Goal: Task Accomplishment & Management: Manage account settings

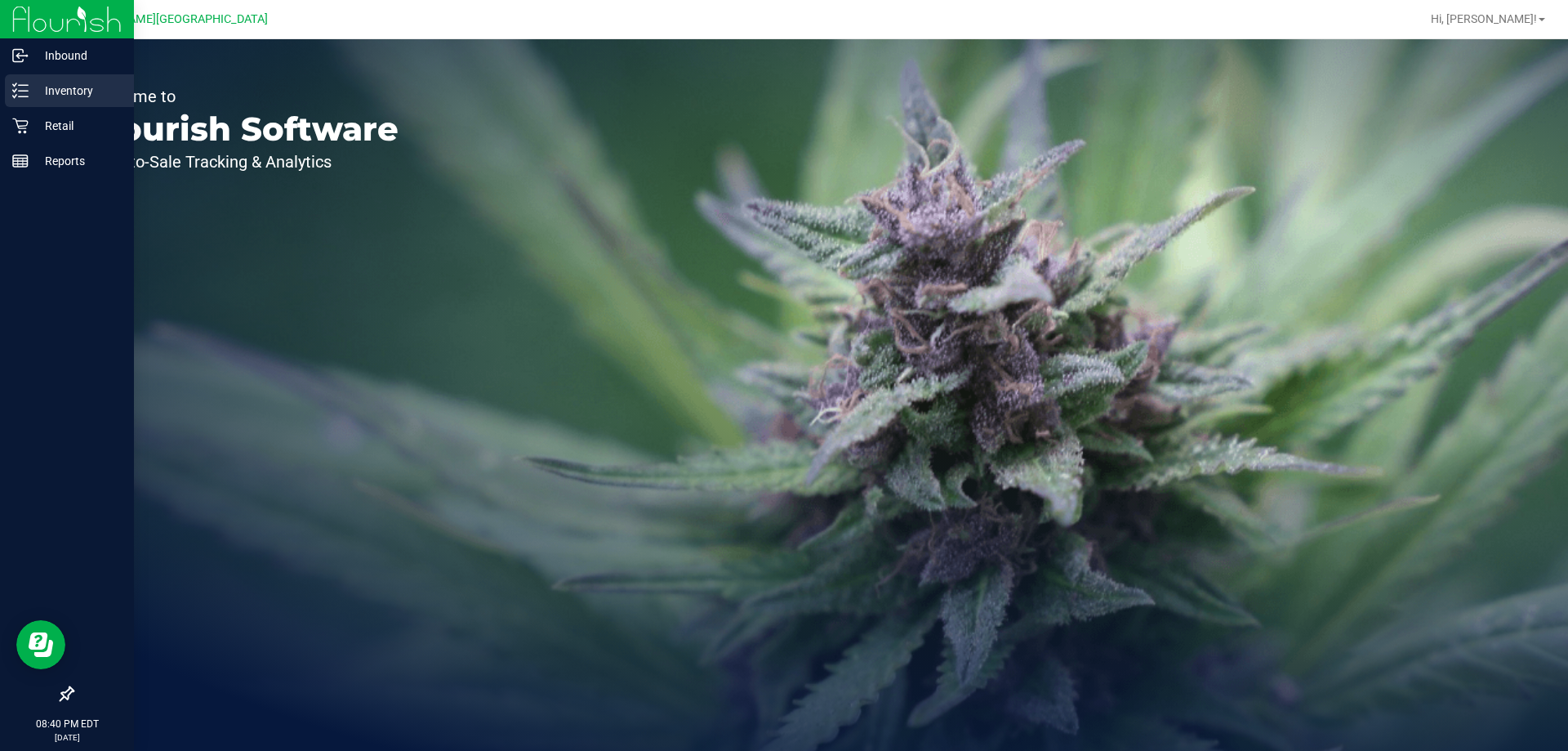
click at [58, 96] on p "Inventory" at bounding box center [78, 90] width 98 height 20
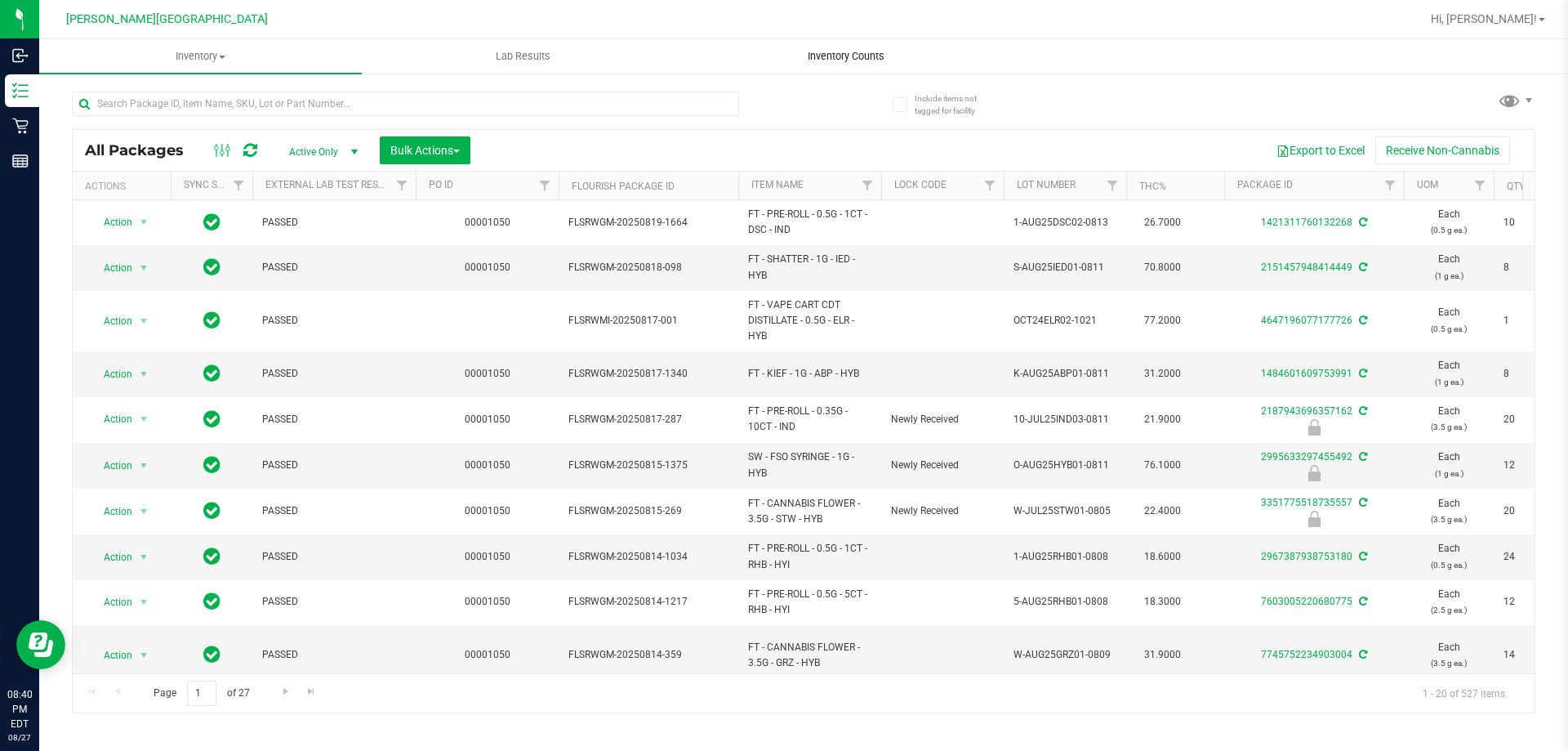
click at [840, 49] on span "Inventory Counts" at bounding box center [846, 56] width 121 height 14
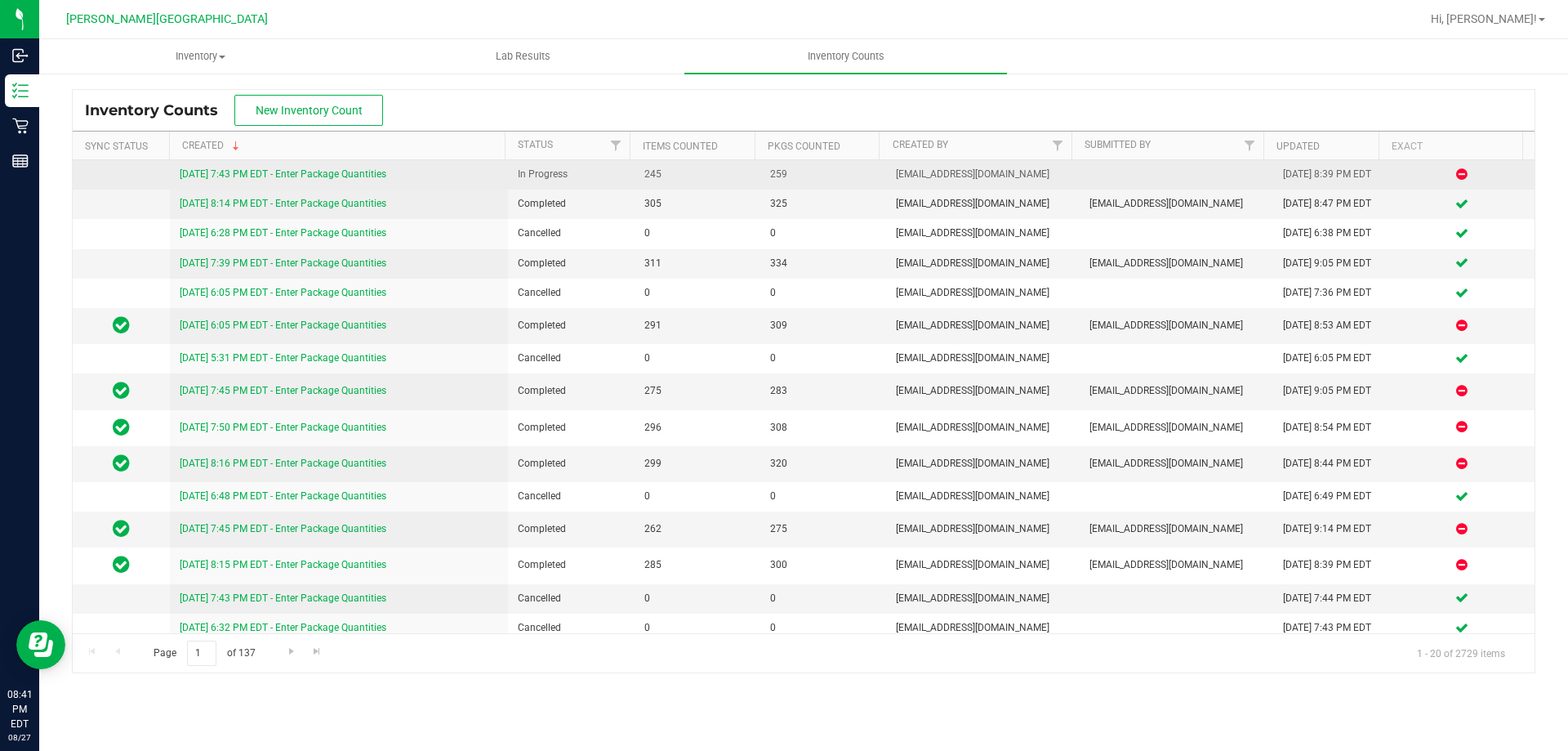
click at [331, 176] on link "[DATE] 7:43 PM EDT - Enter Package Quantities" at bounding box center [283, 173] width 206 height 11
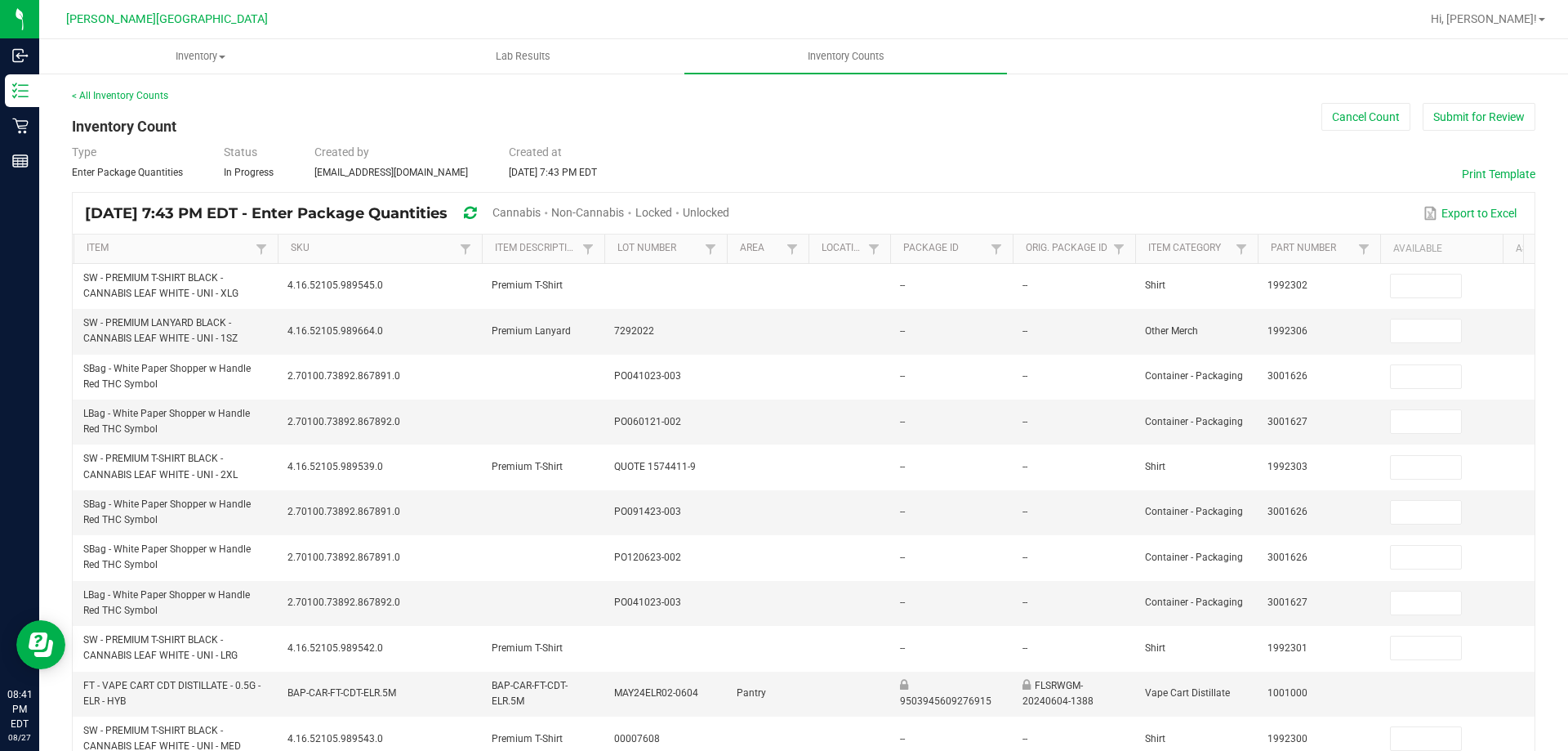
click at [729, 209] on span "Unlocked" at bounding box center [706, 212] width 47 height 13
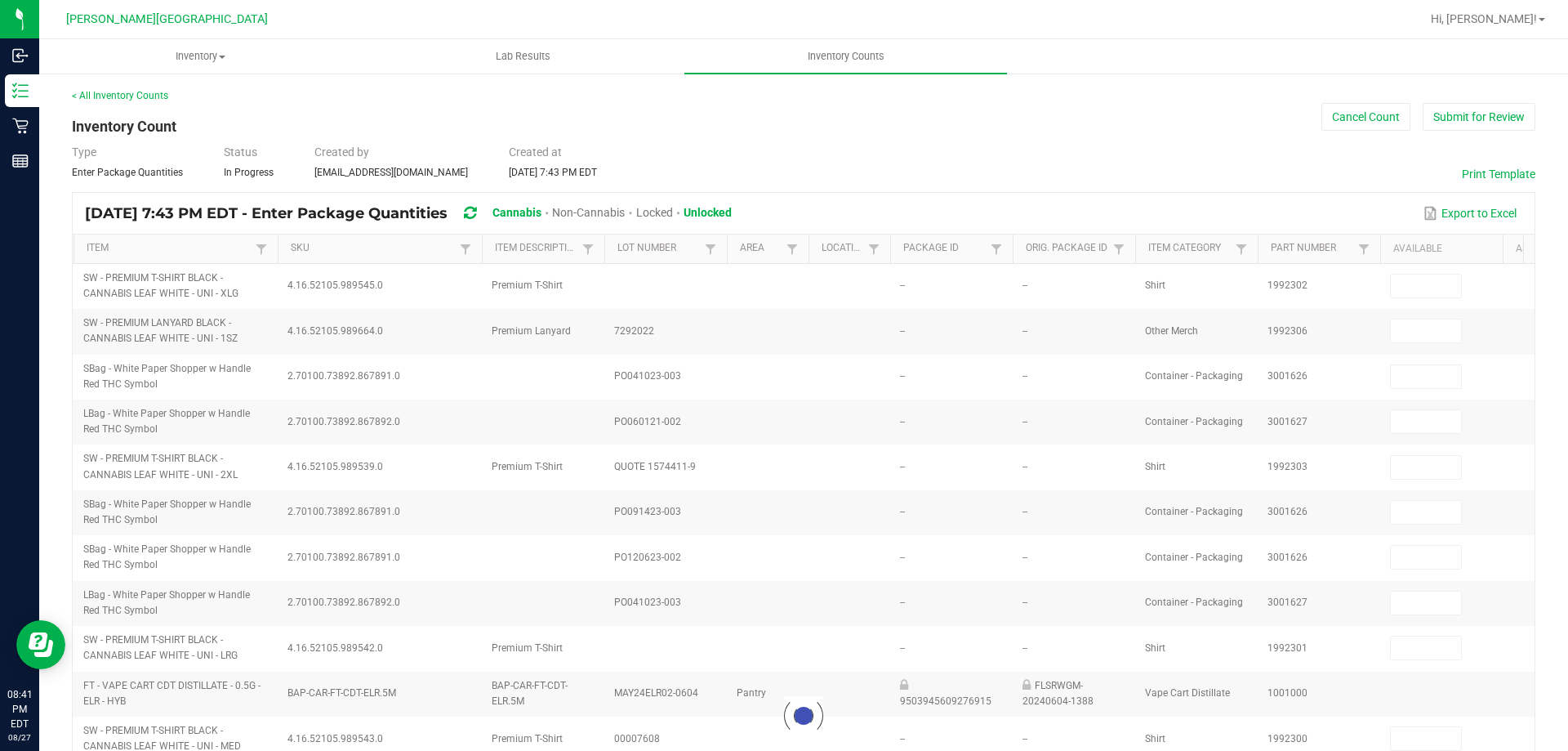
type input "7"
type input "1"
type input "11"
type input "6"
type input "4"
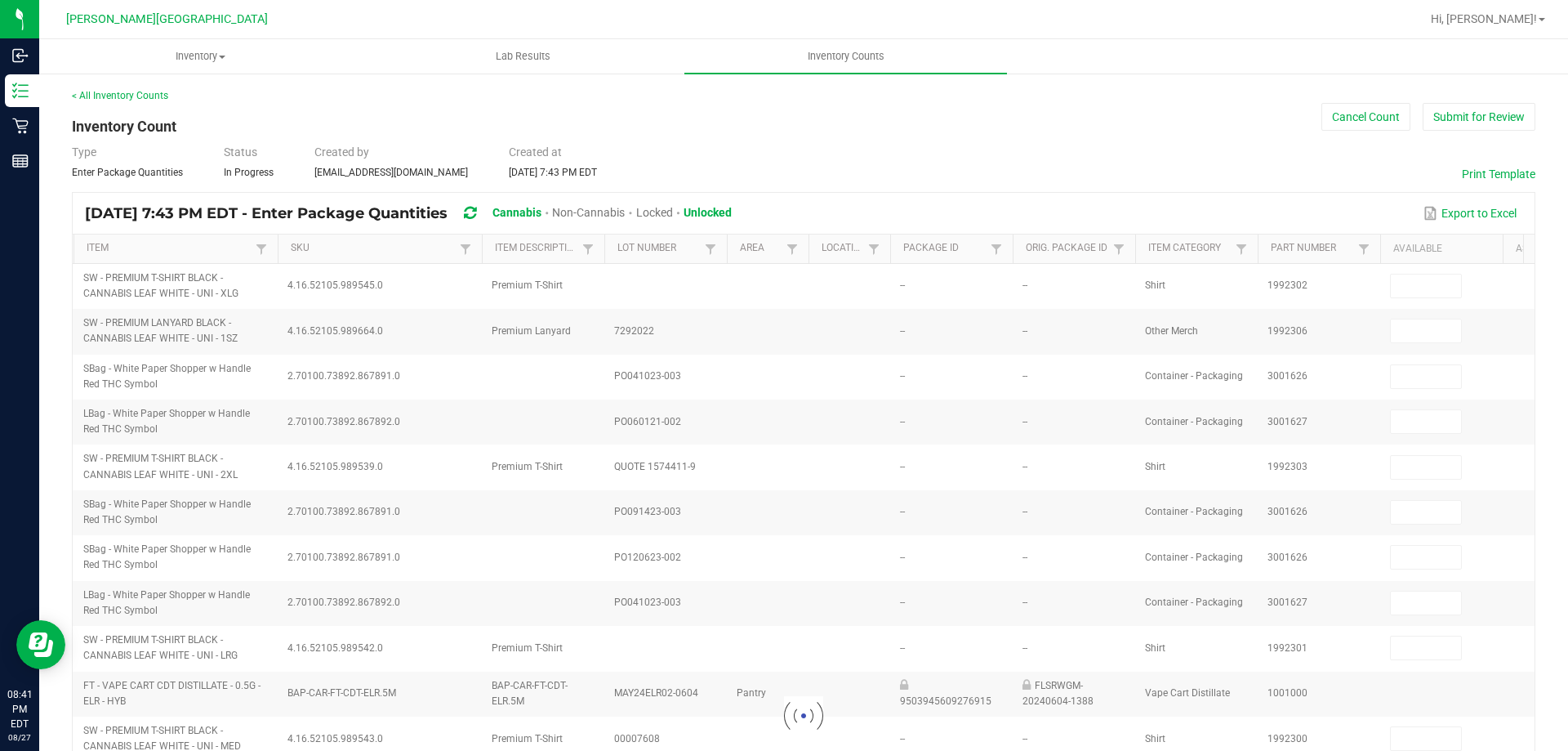
type input "6"
type input "11"
type input "0"
type input "2"
type input "0"
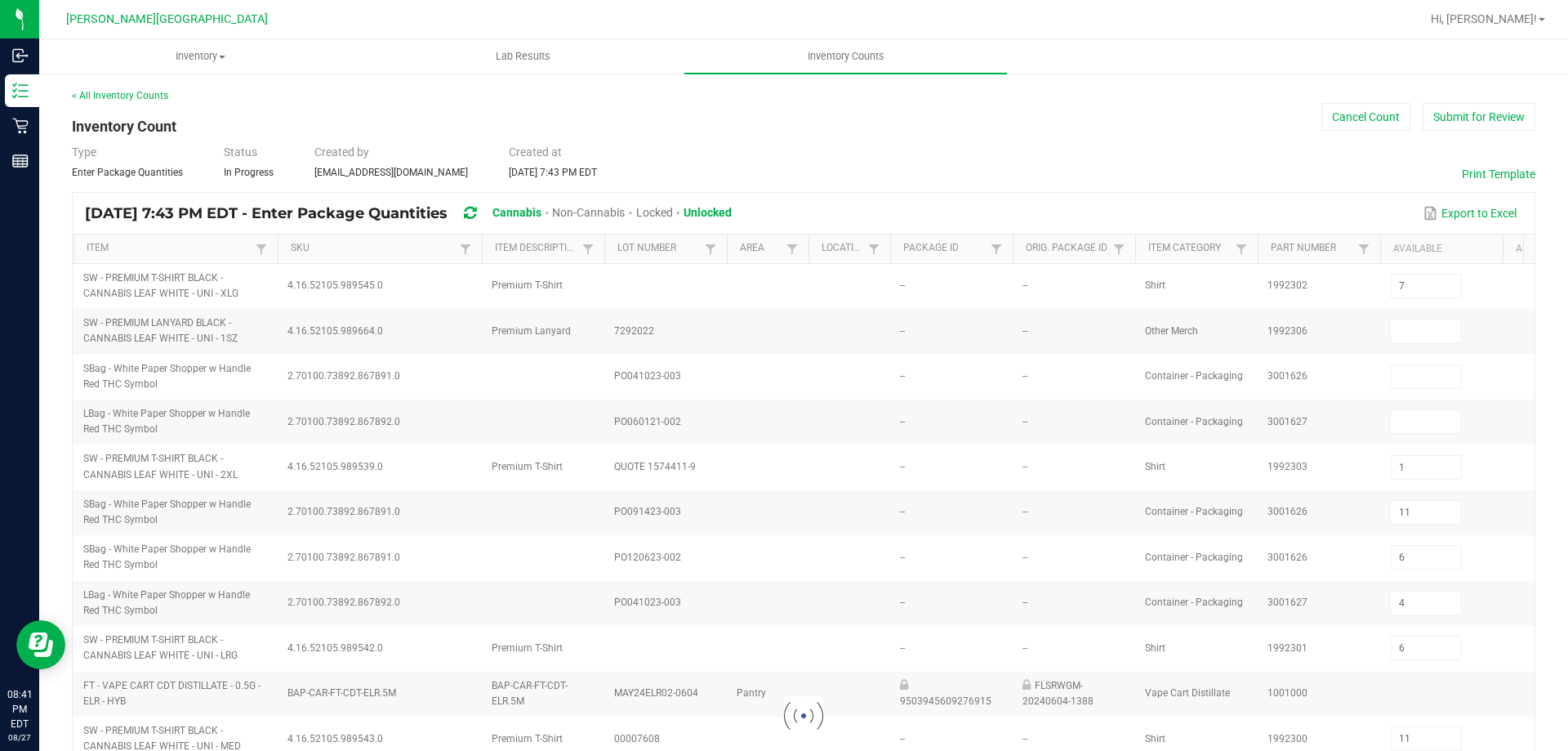
type input "6"
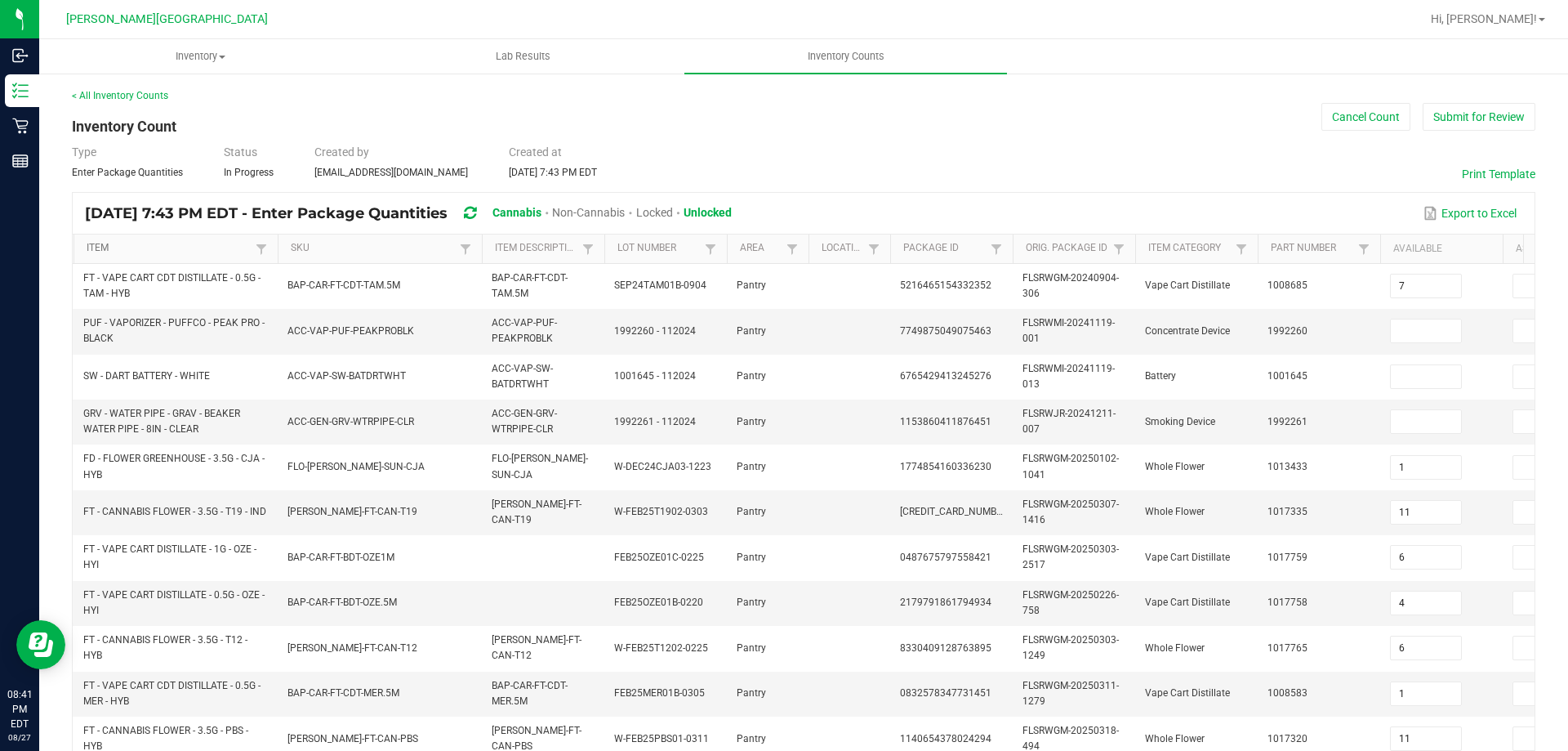
click at [239, 251] on link "Item" at bounding box center [169, 248] width 164 height 13
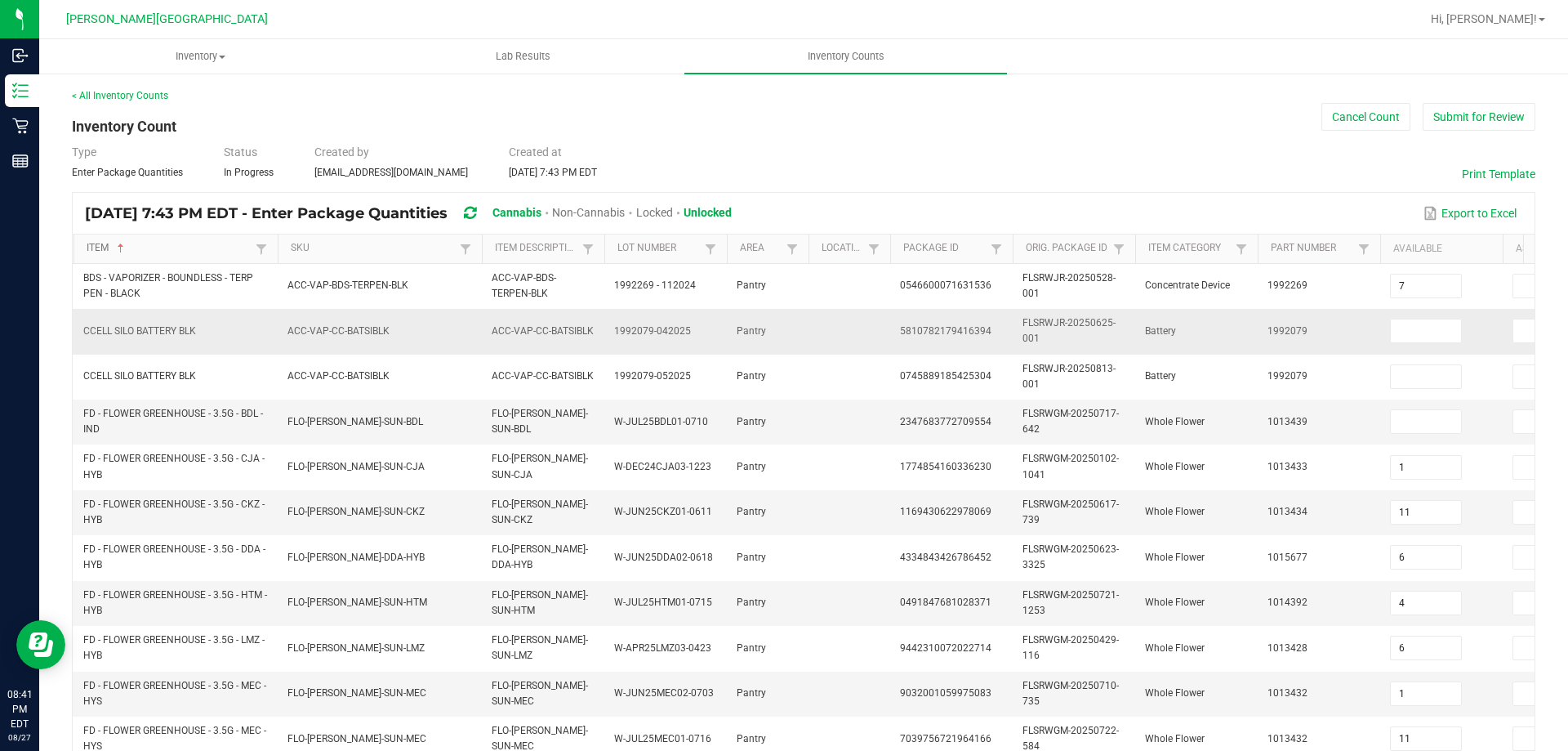
type input "0"
type input "14"
type input "3"
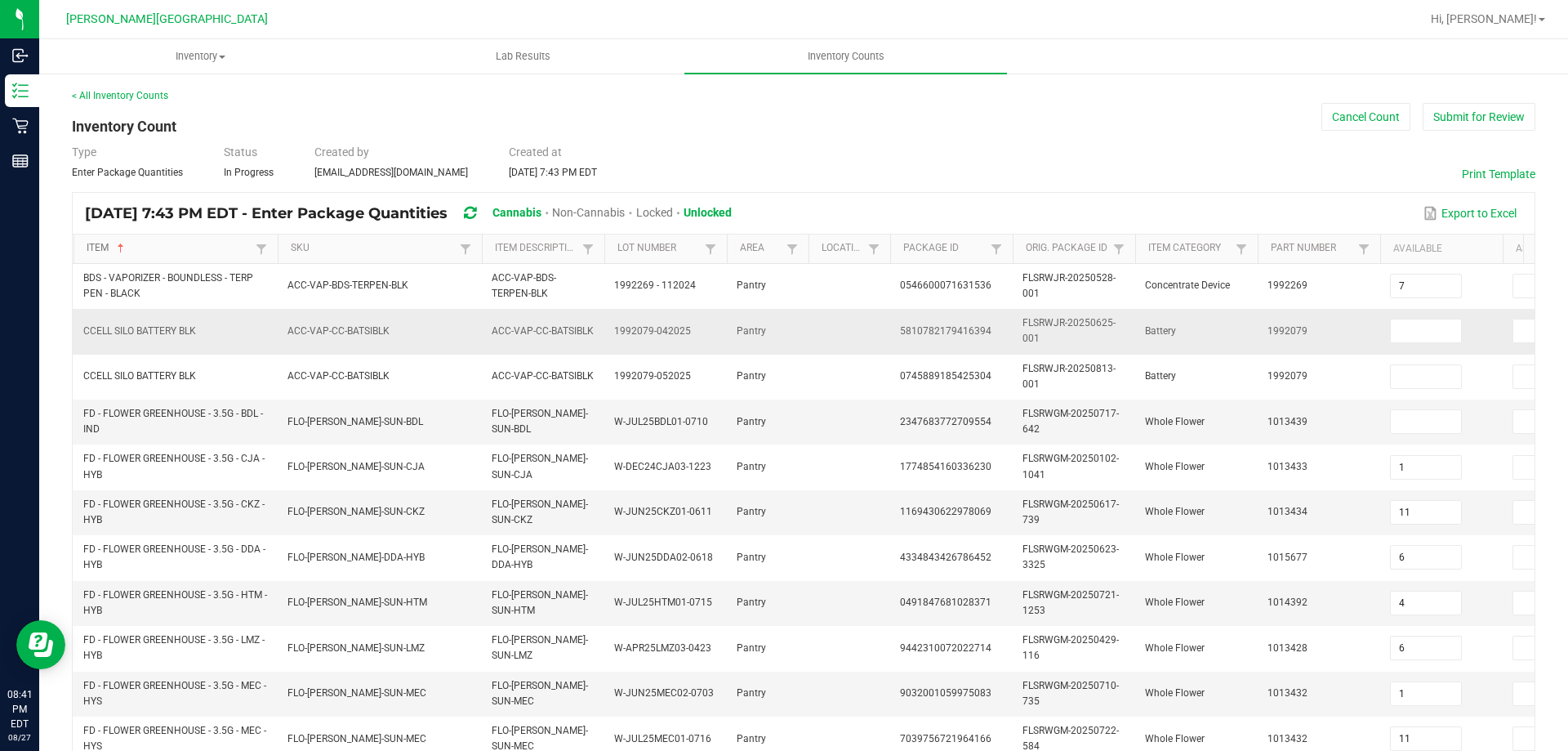
type input "12"
type input "15"
type input "7"
type input "0"
type input "7"
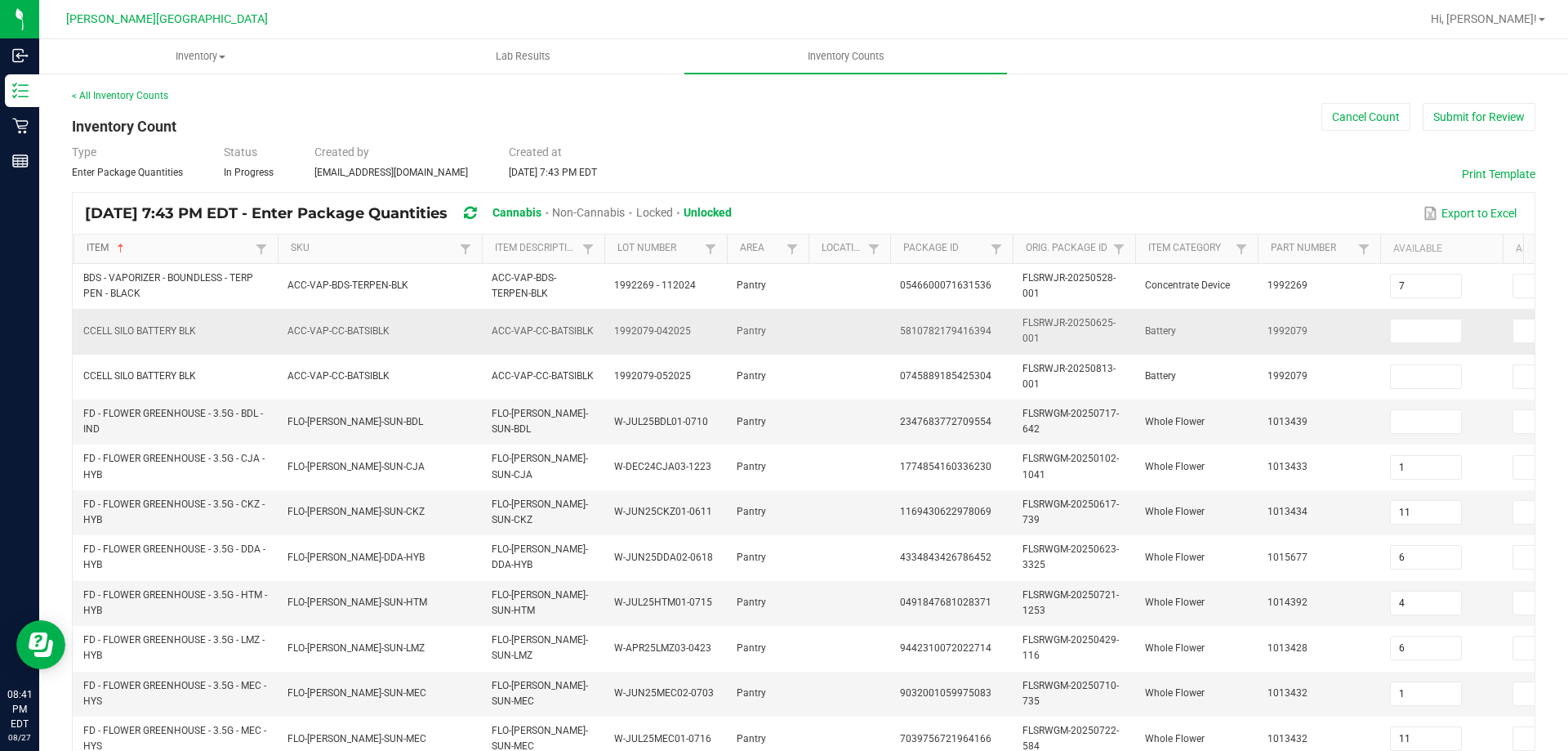
type input "14"
type input "8"
type input "16"
type input "17"
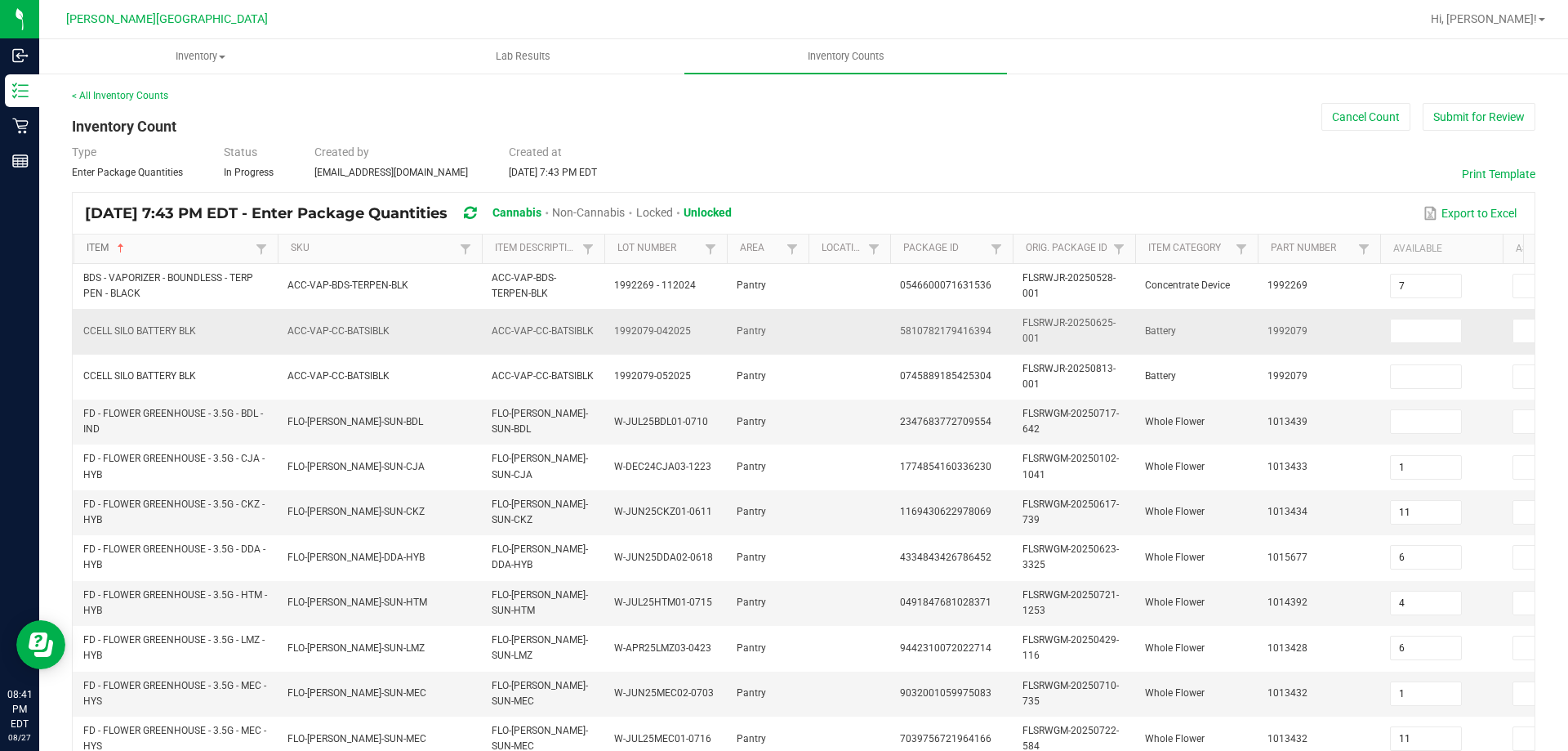
type input "10"
type input "6"
type input "18"
type input "4"
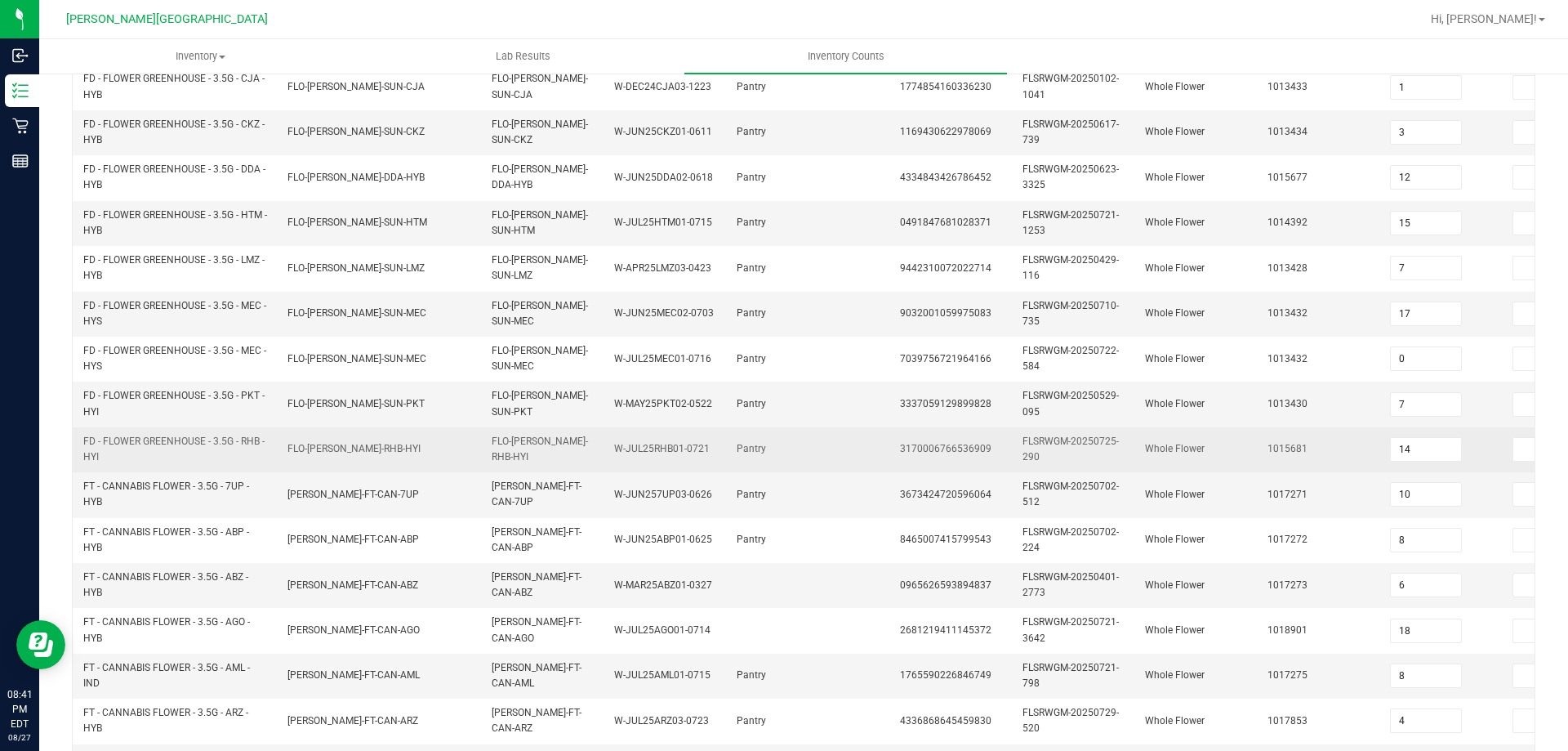
scroll to position [488, 0]
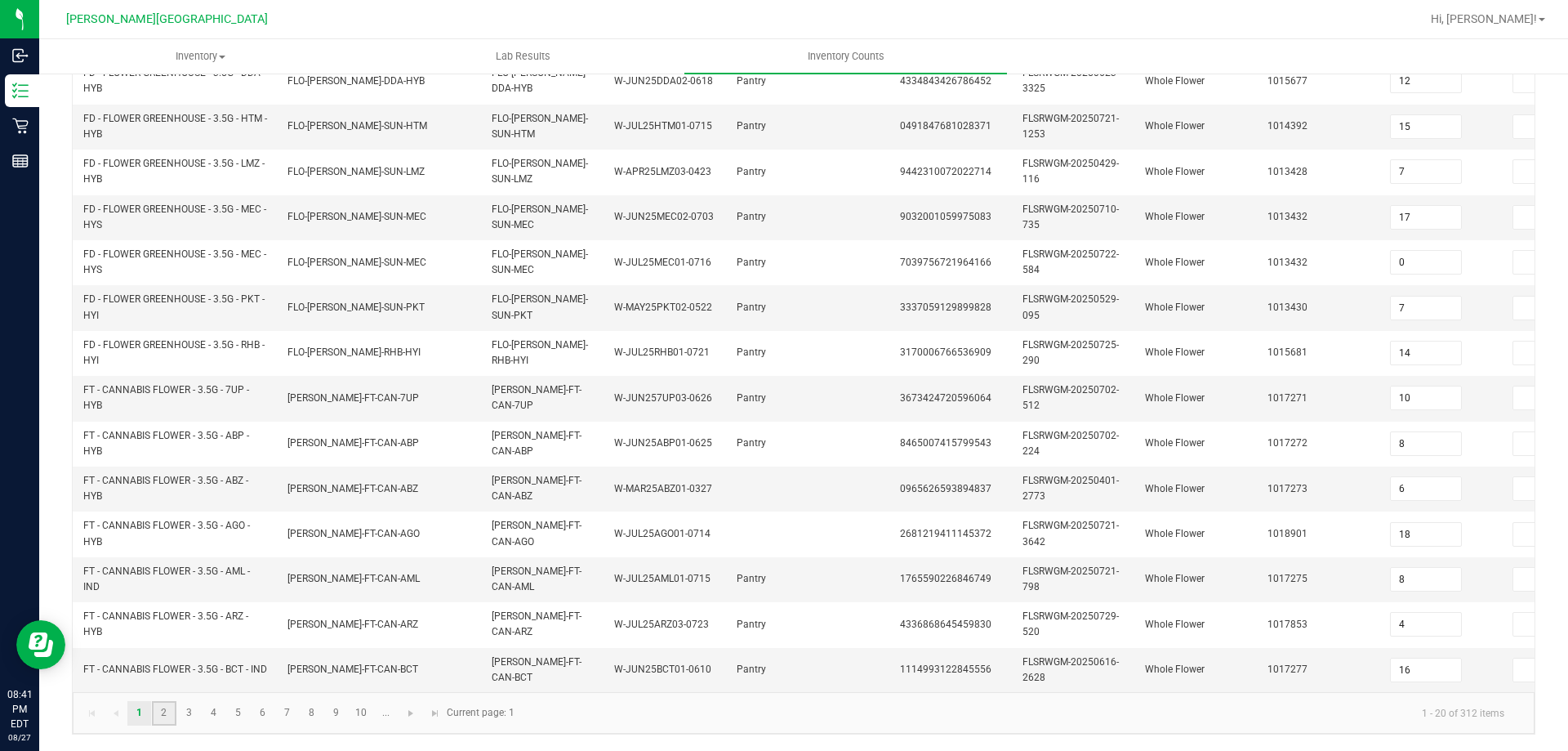
click at [170, 714] on link "2" at bounding box center [164, 713] width 24 height 25
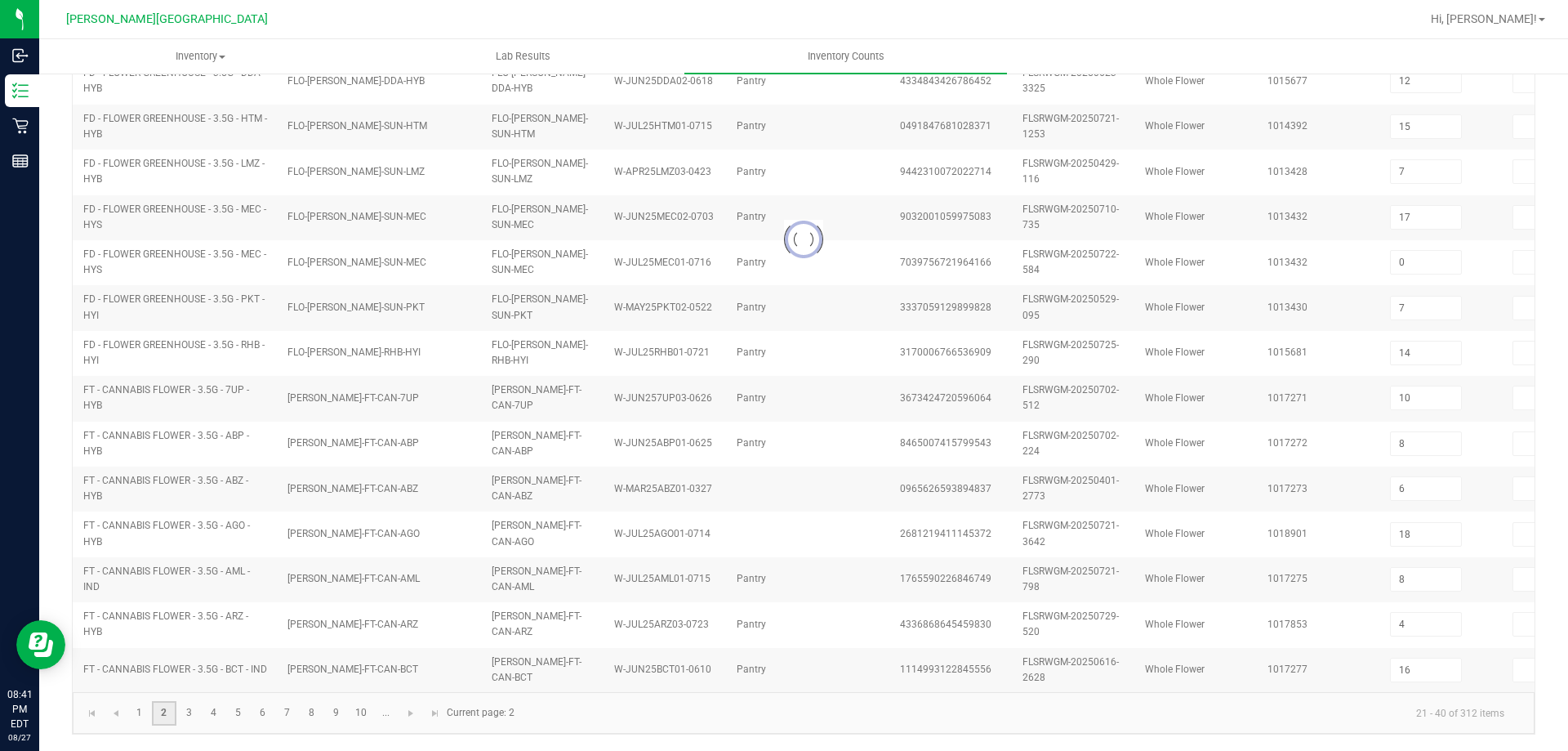
type input "14"
type input "19"
type input "17"
type input "7"
type input "18"
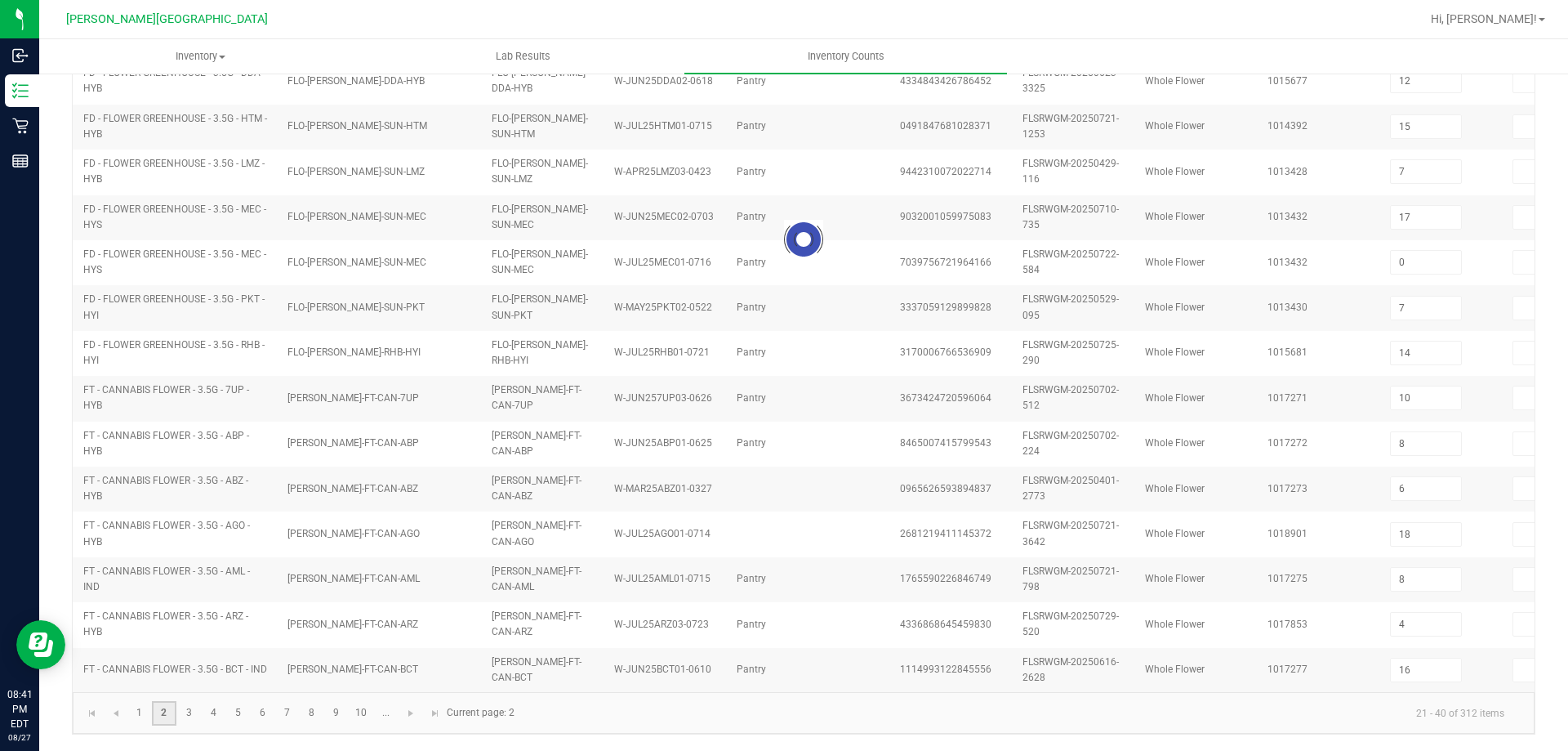
type input "14"
type input "18"
type input "8"
type input "2"
type input "11"
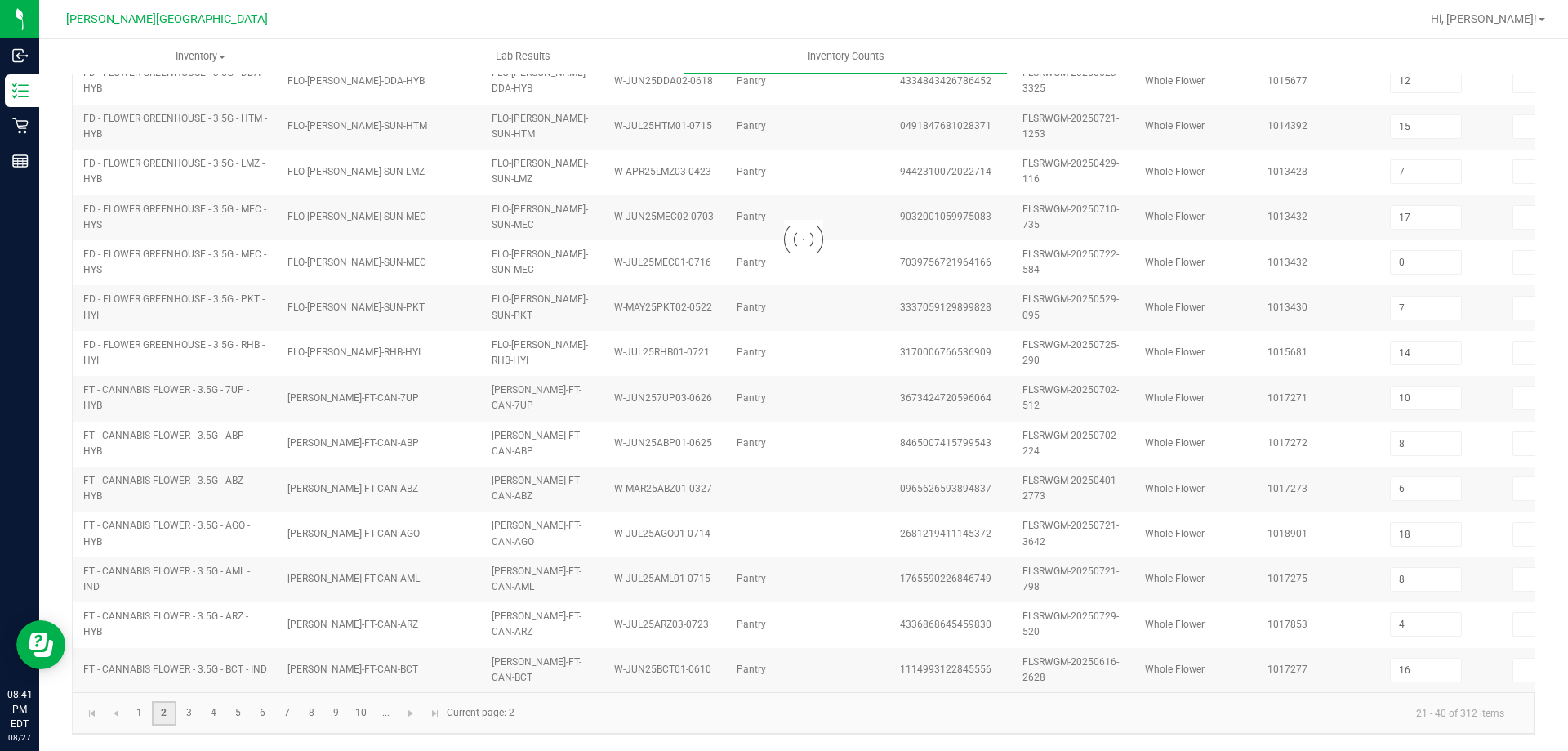
type input "0"
type input "12"
type input "2"
type input "10"
type input "0"
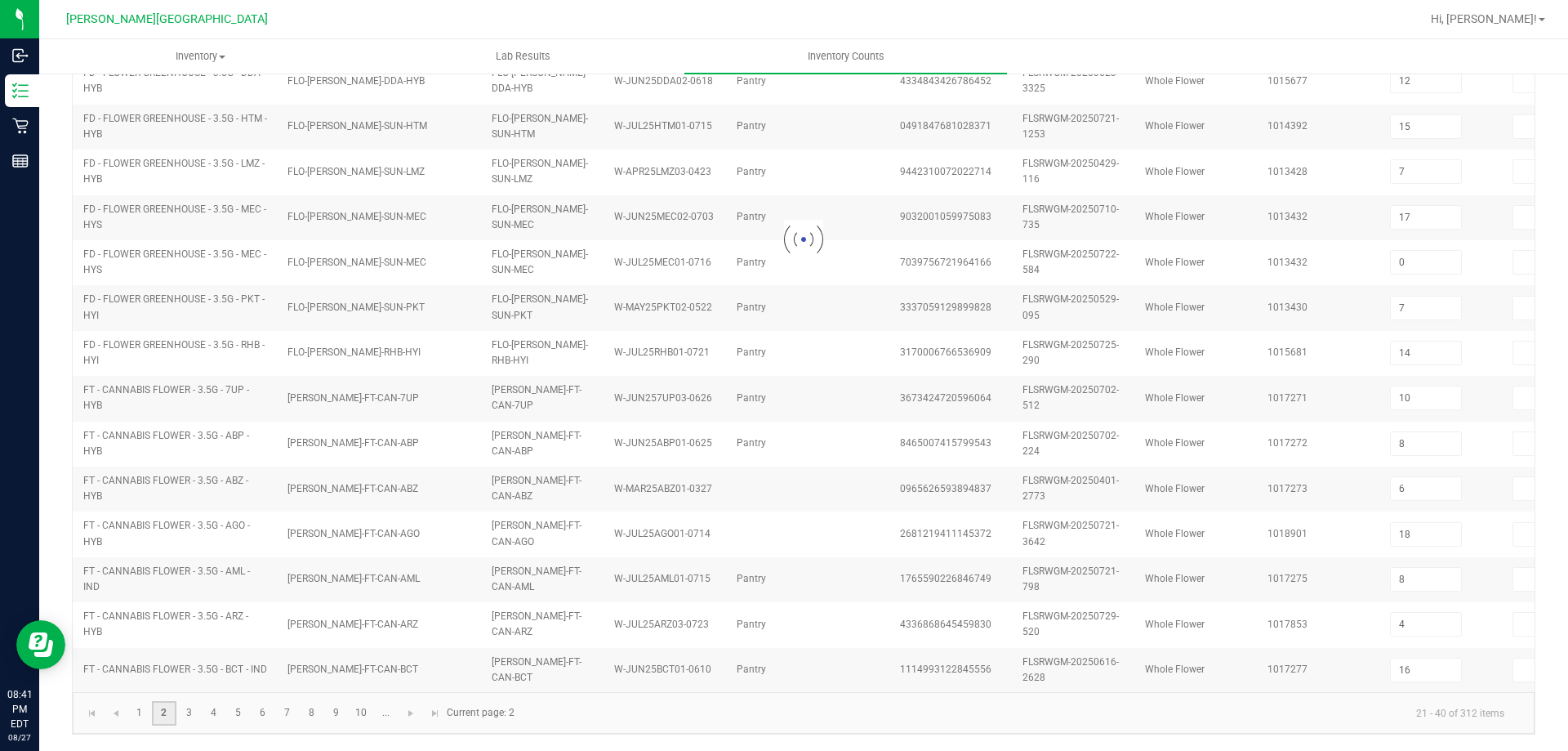
type input "20"
type input "6"
type input "5"
type input "6"
type input "10"
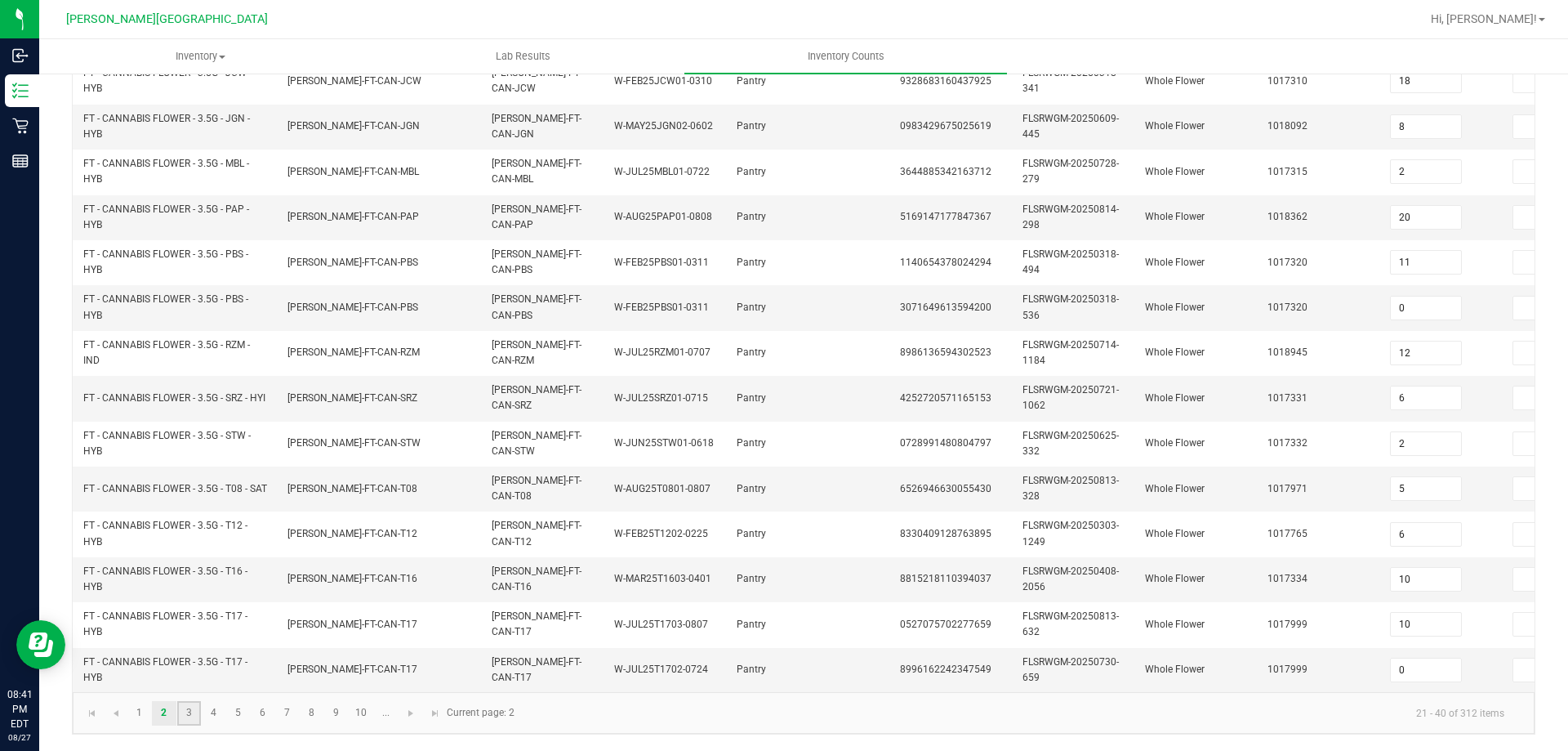
click at [183, 711] on link "3" at bounding box center [189, 713] width 24 height 25
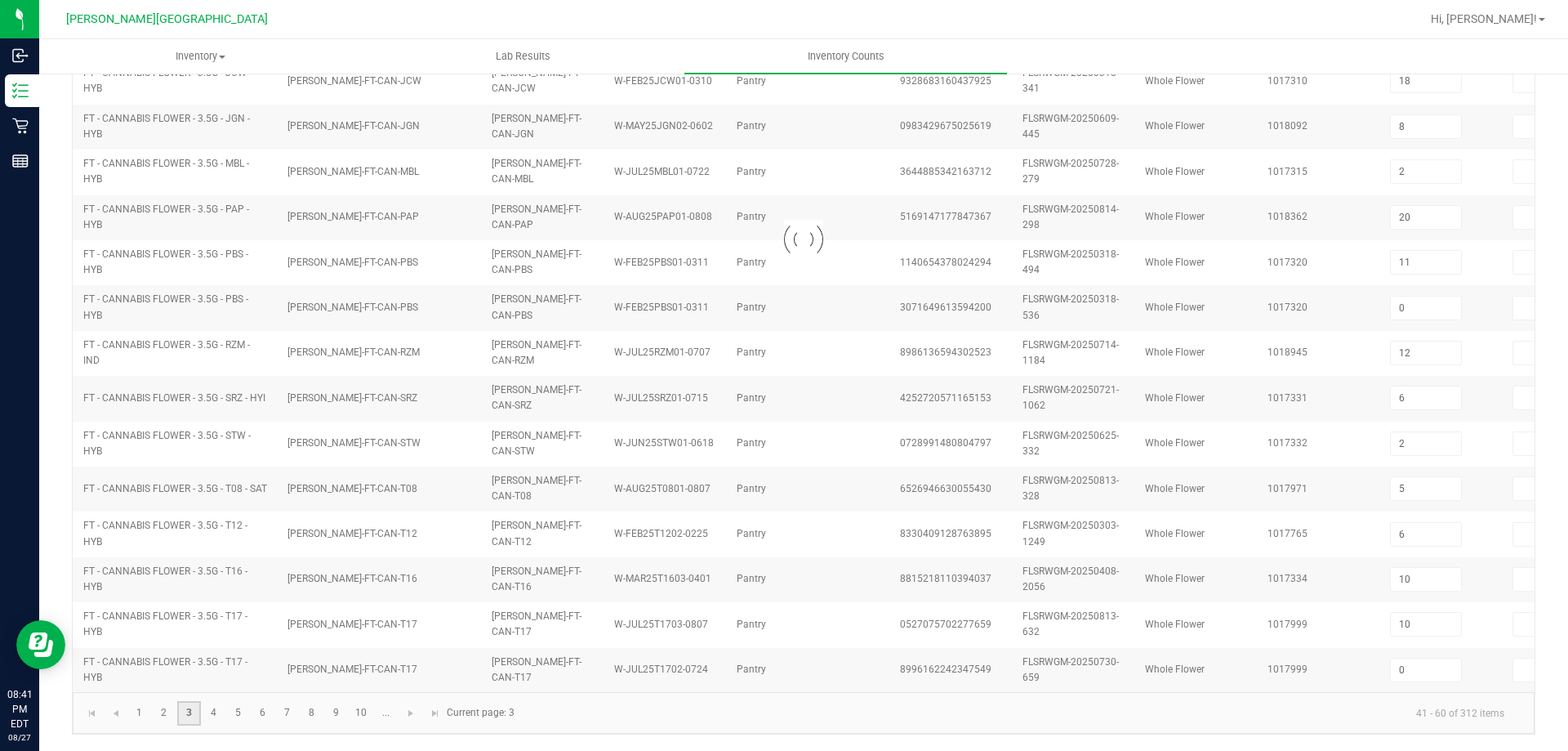
type input "11"
type input "0"
type input "7"
type input "2"
type input "10"
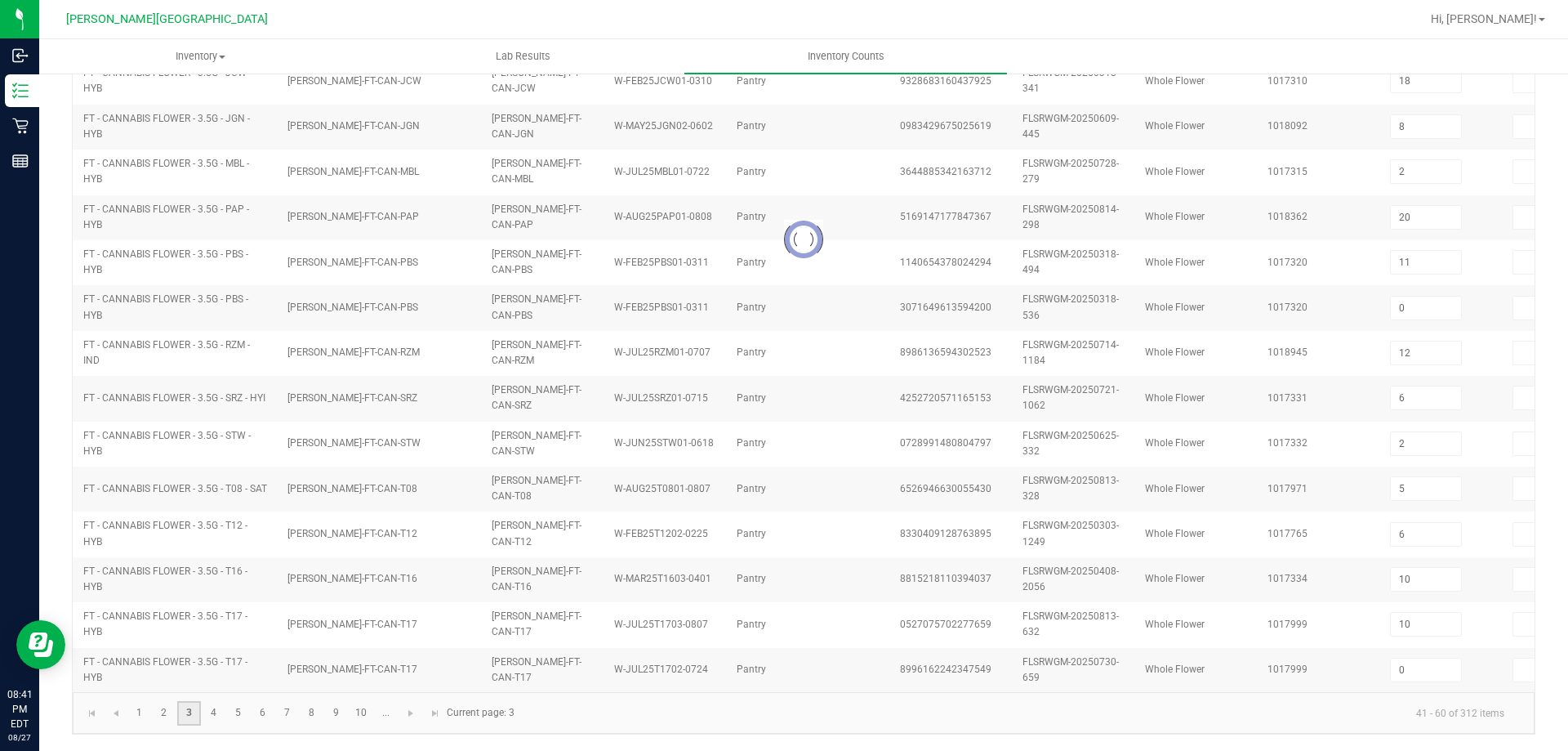
type input "2"
type input "4"
type input "1"
type input "7"
type input "4"
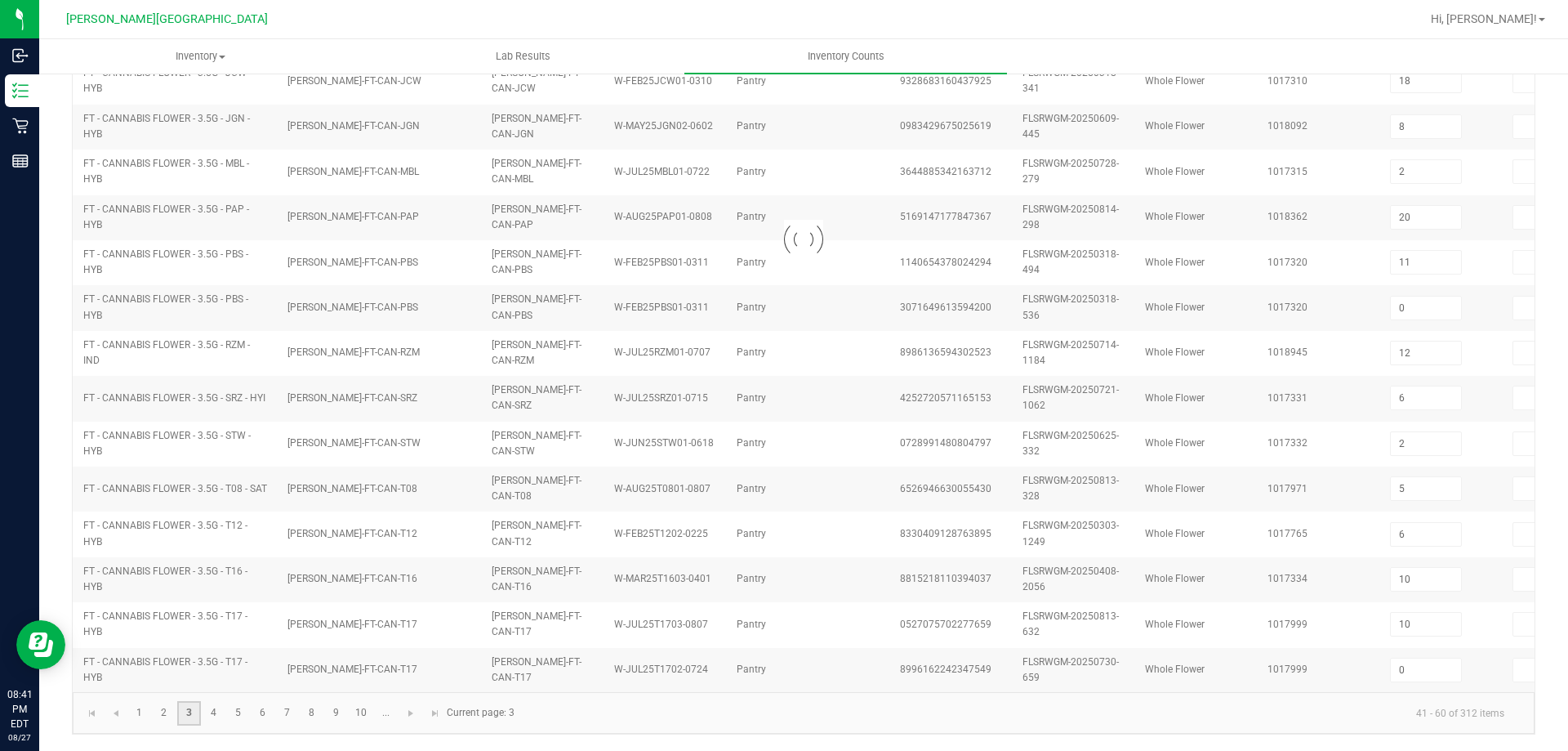
type input "13"
type input "0"
type input "3"
type input "7"
type input "3"
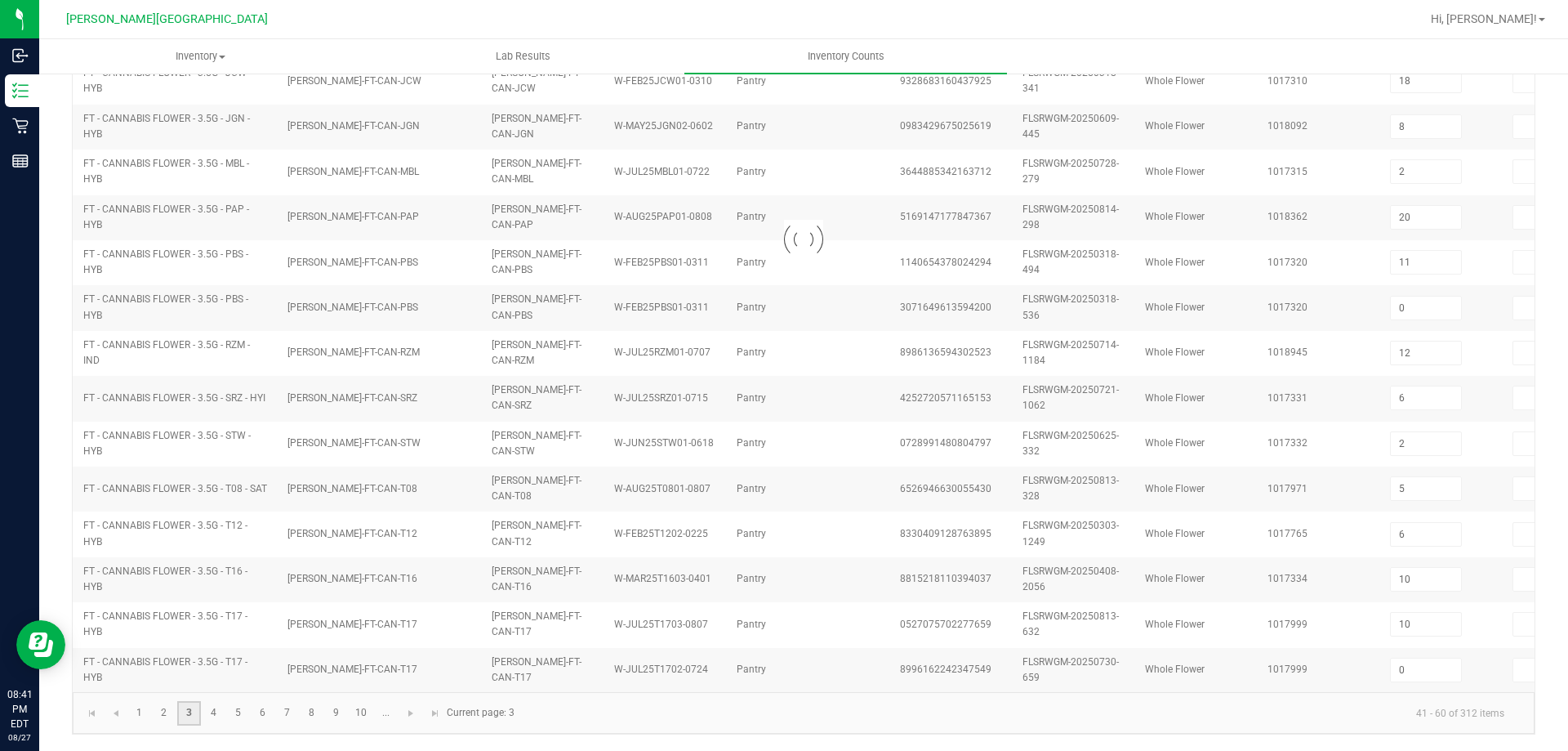
type input "8"
type input "4"
type input "12"
type input "3"
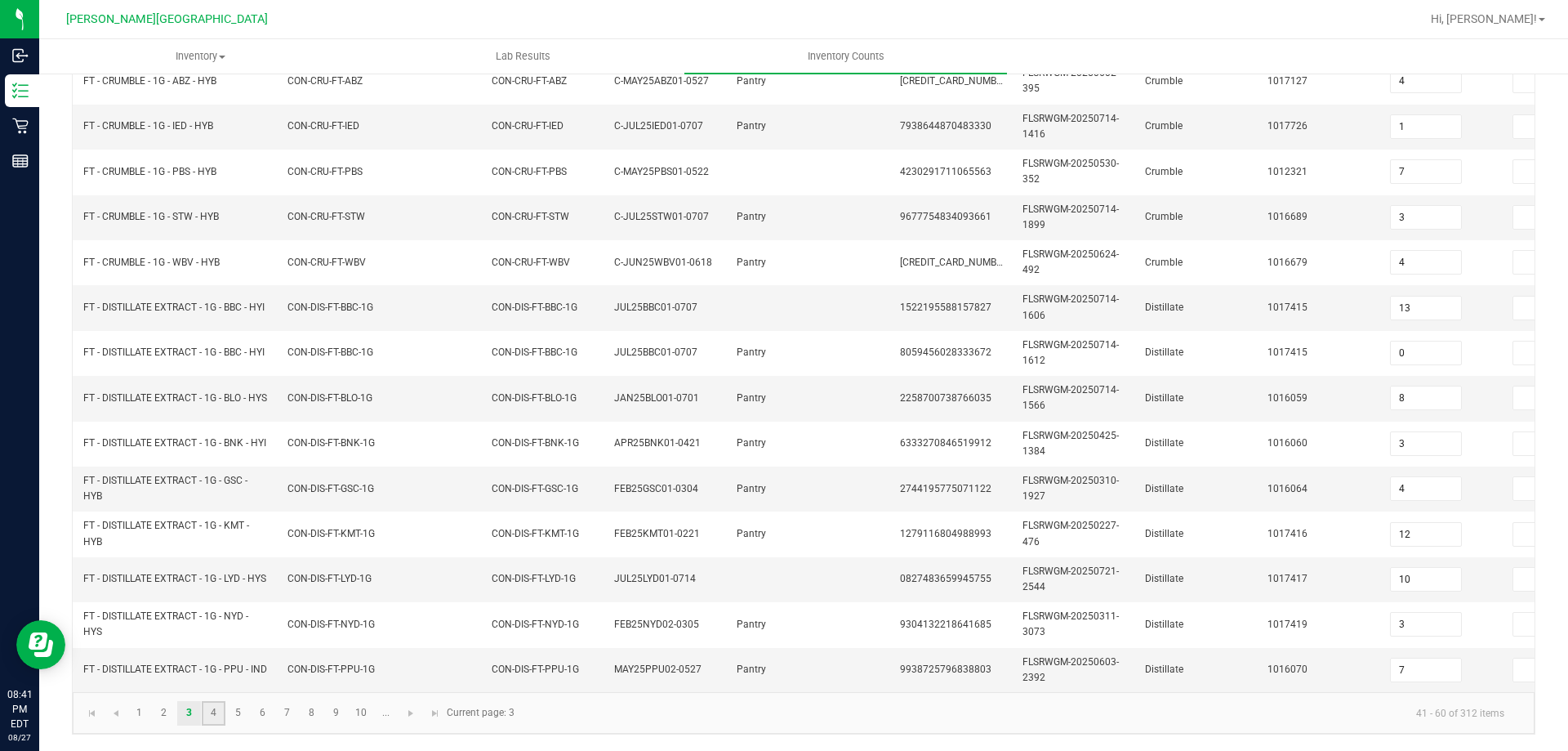
click at [210, 717] on link "4" at bounding box center [214, 713] width 24 height 25
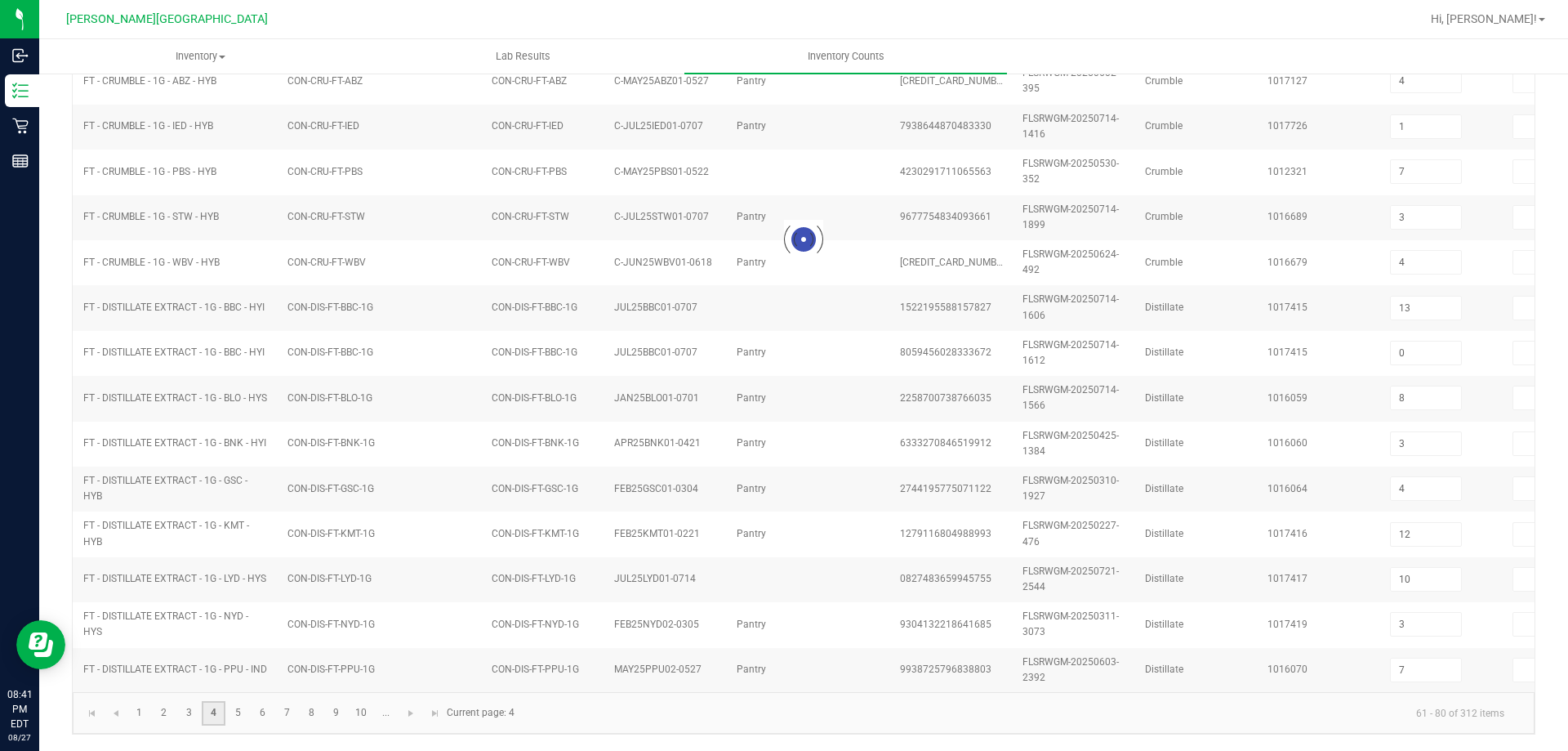
type input "0"
type input "4"
type input "3"
type input "8"
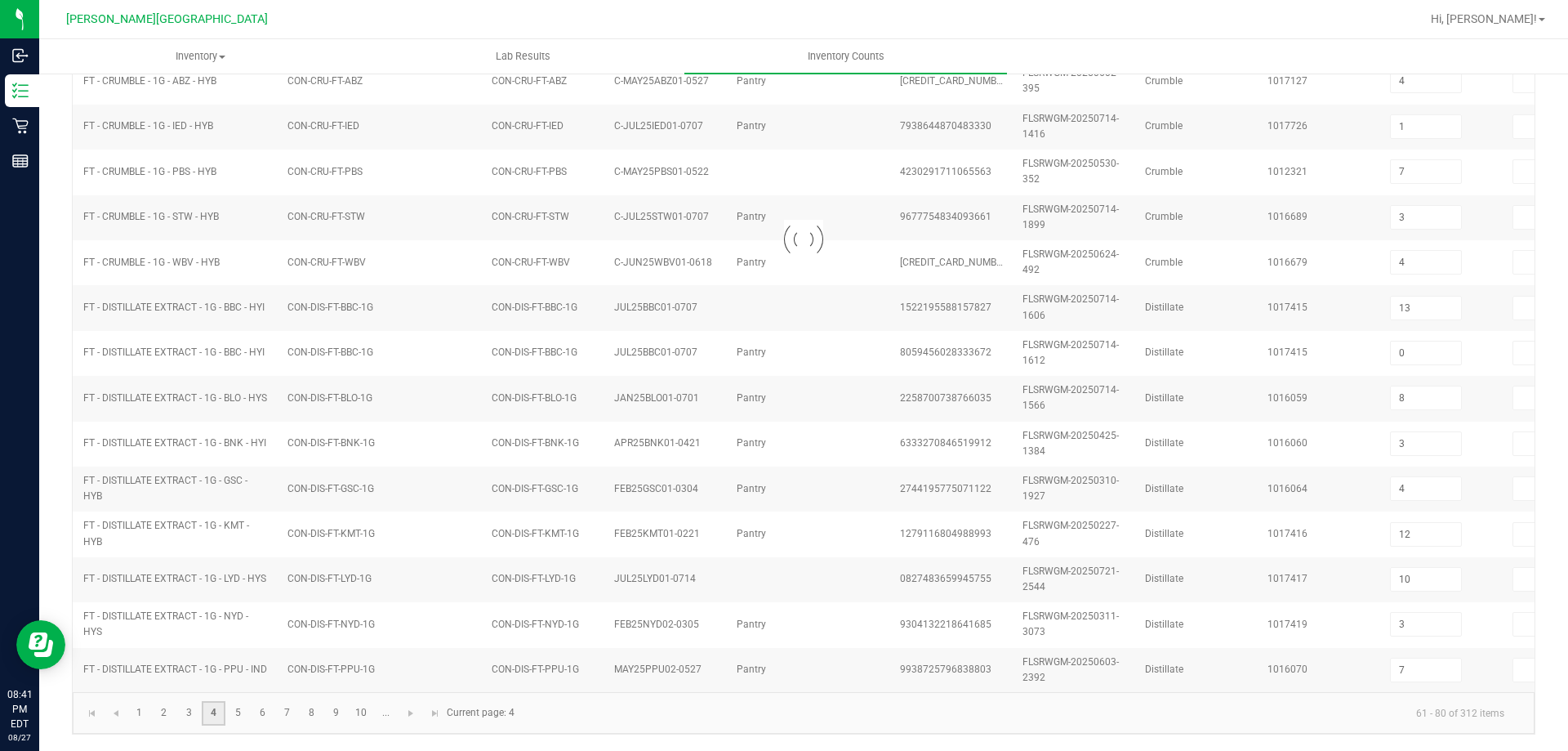
type input "0"
type input "8"
type input "3"
type input "7"
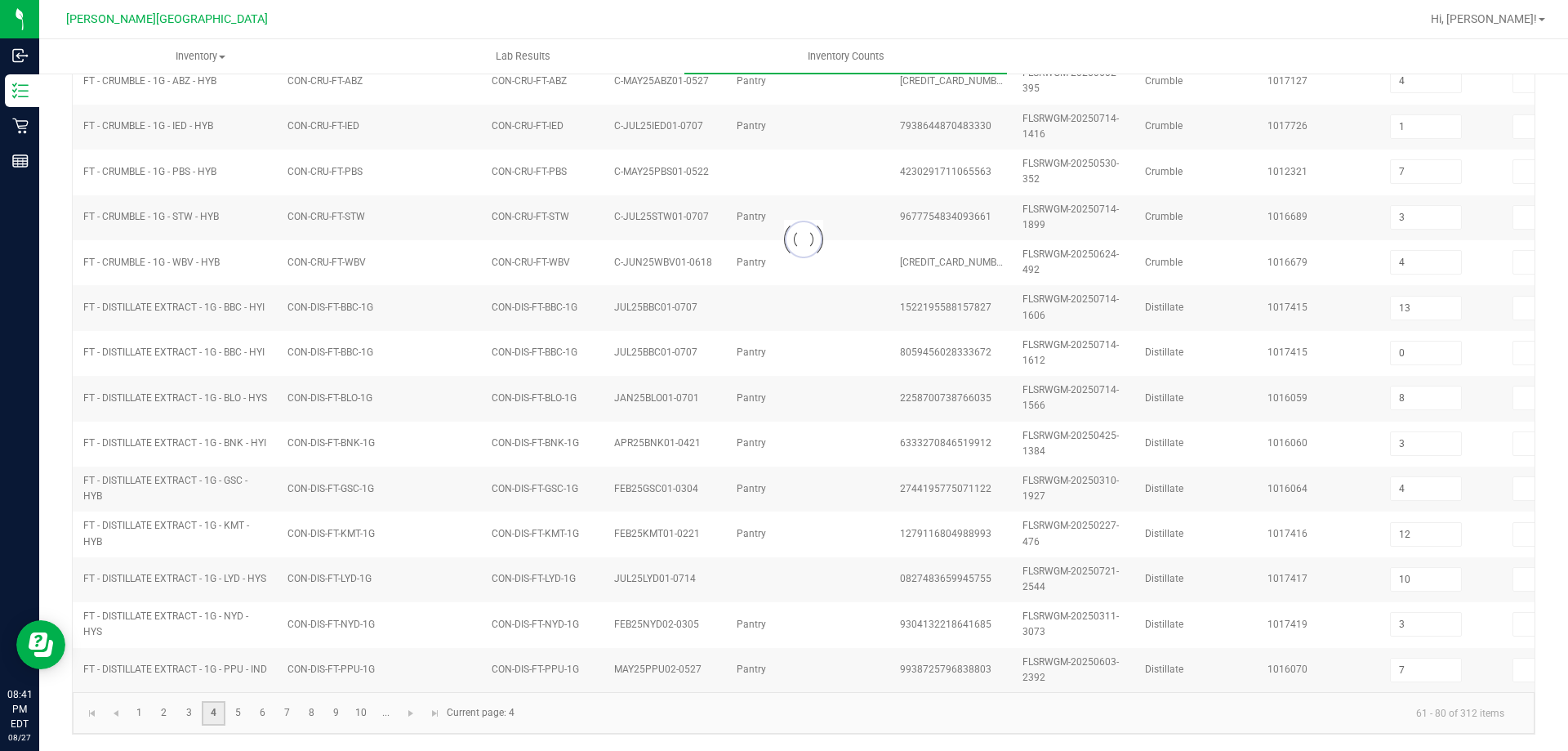
type input "7"
type input "2"
type input "4"
type input "8"
type input "2"
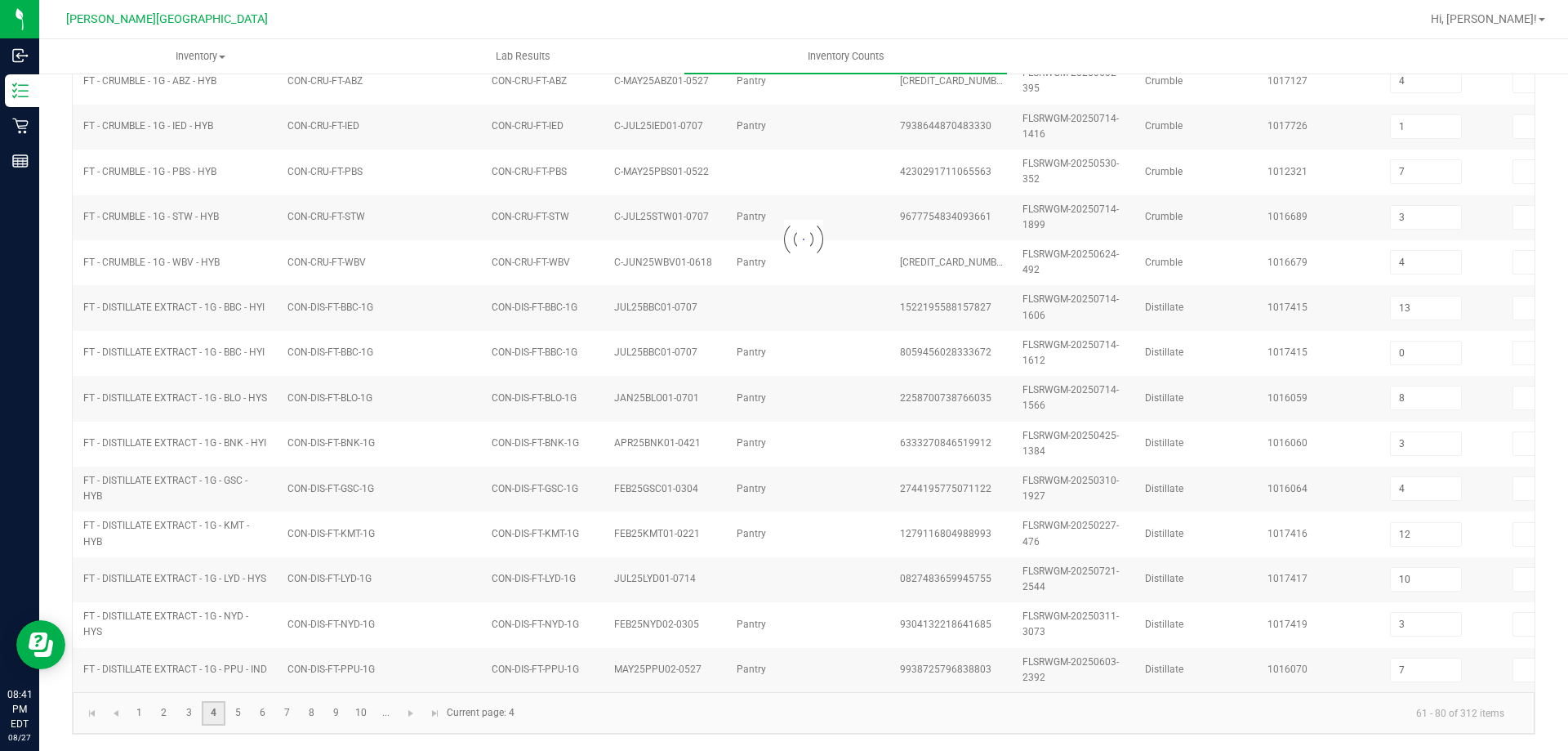
type input "5"
type input "2"
type input "6"
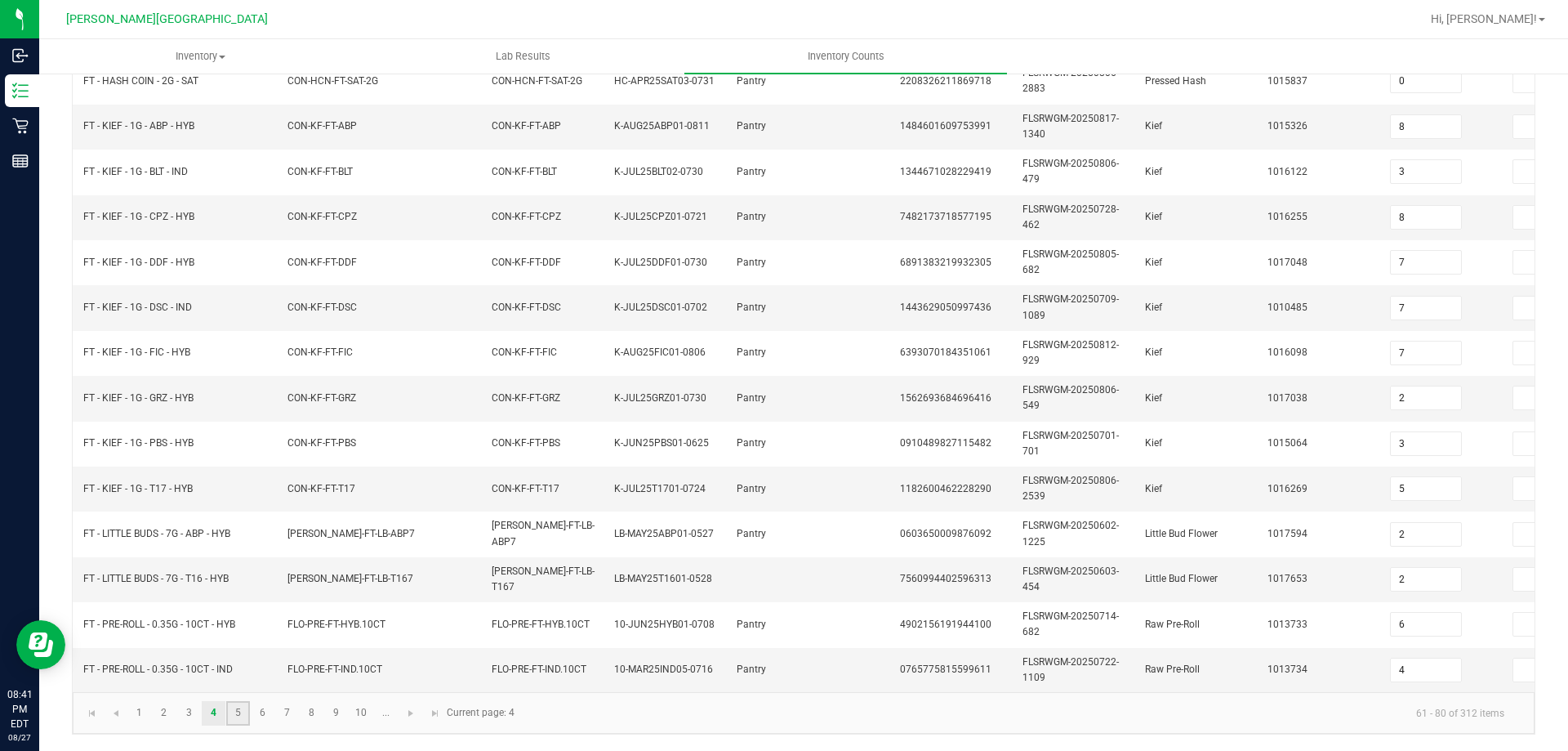
click at [236, 717] on link "5" at bounding box center [238, 713] width 24 height 25
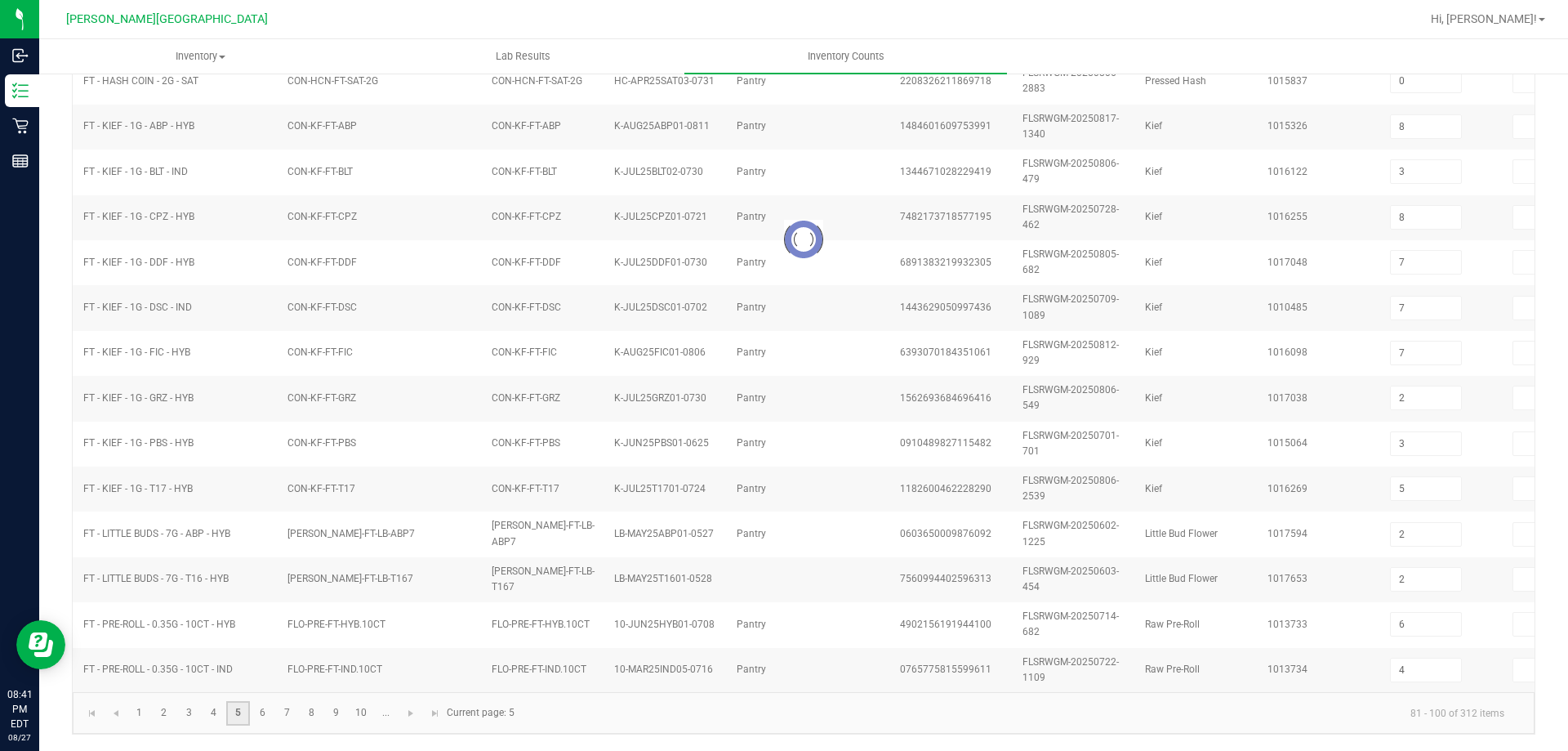
type input "2"
type input "24"
type input "2"
type input "10"
type input "6"
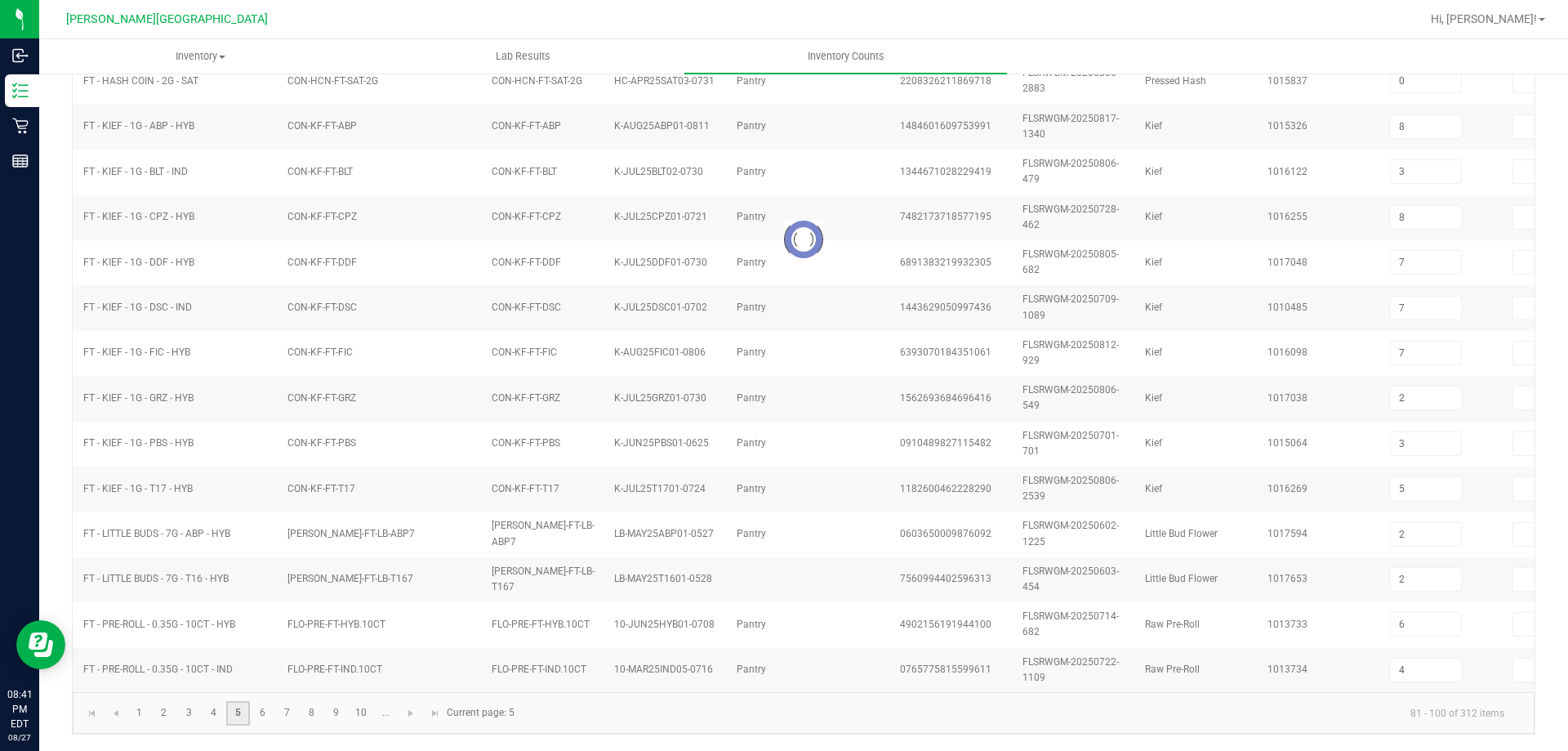
type input "10"
type input "3"
type input "4"
type input "24"
type input "16"
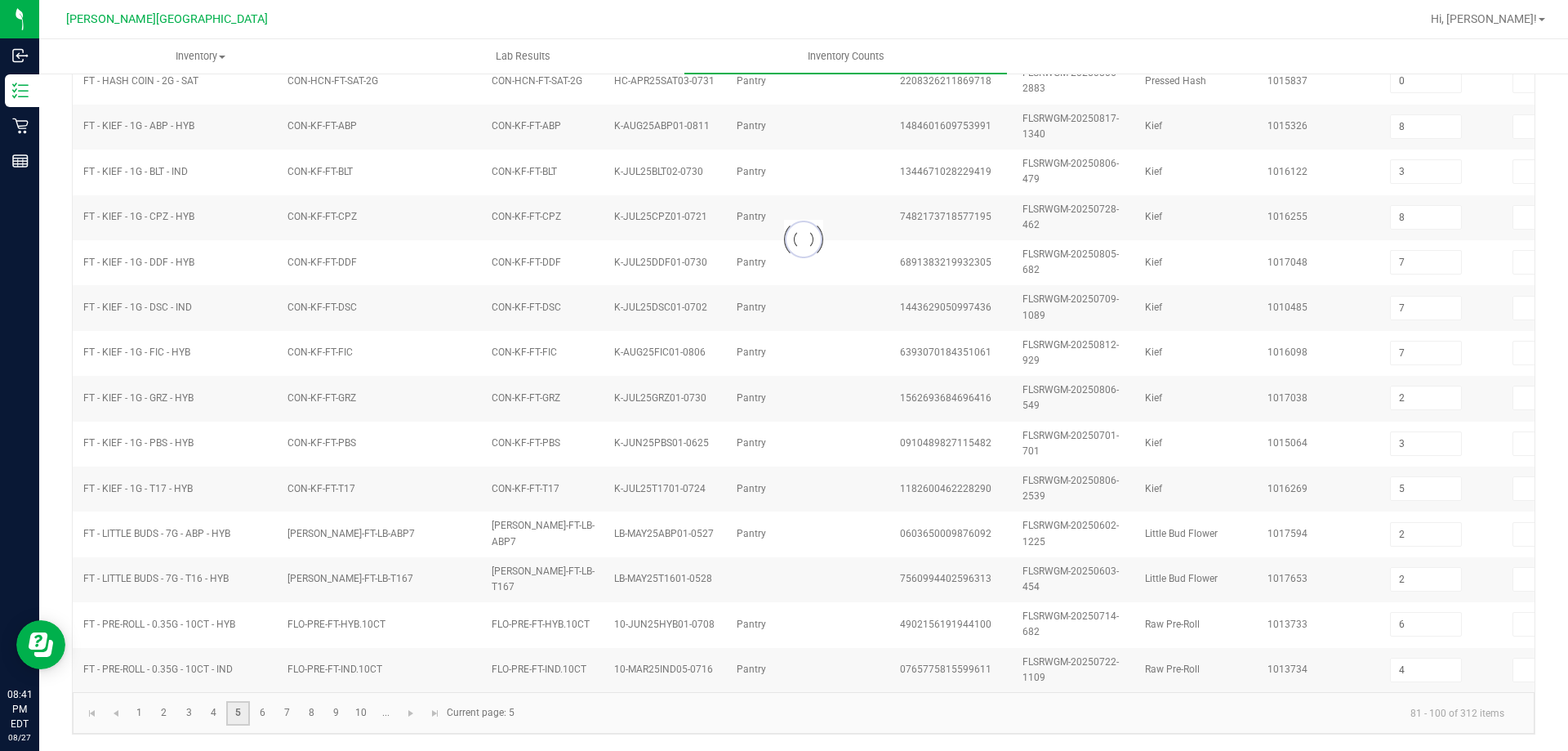
type input "4"
type input "11"
type input "0"
type input "6"
type input "3"
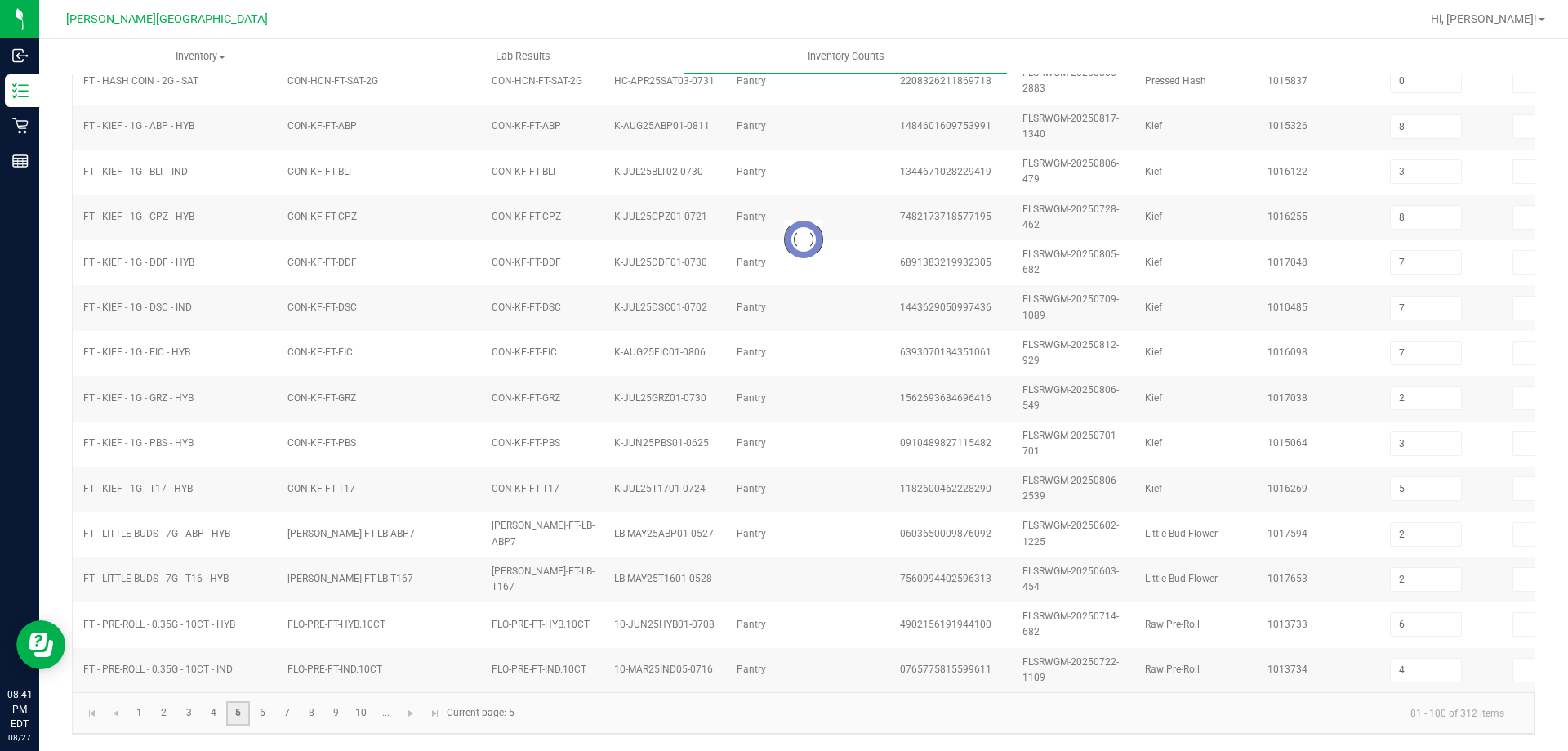
type input "24"
type input "10"
type input "2"
type input "7"
type input "0"
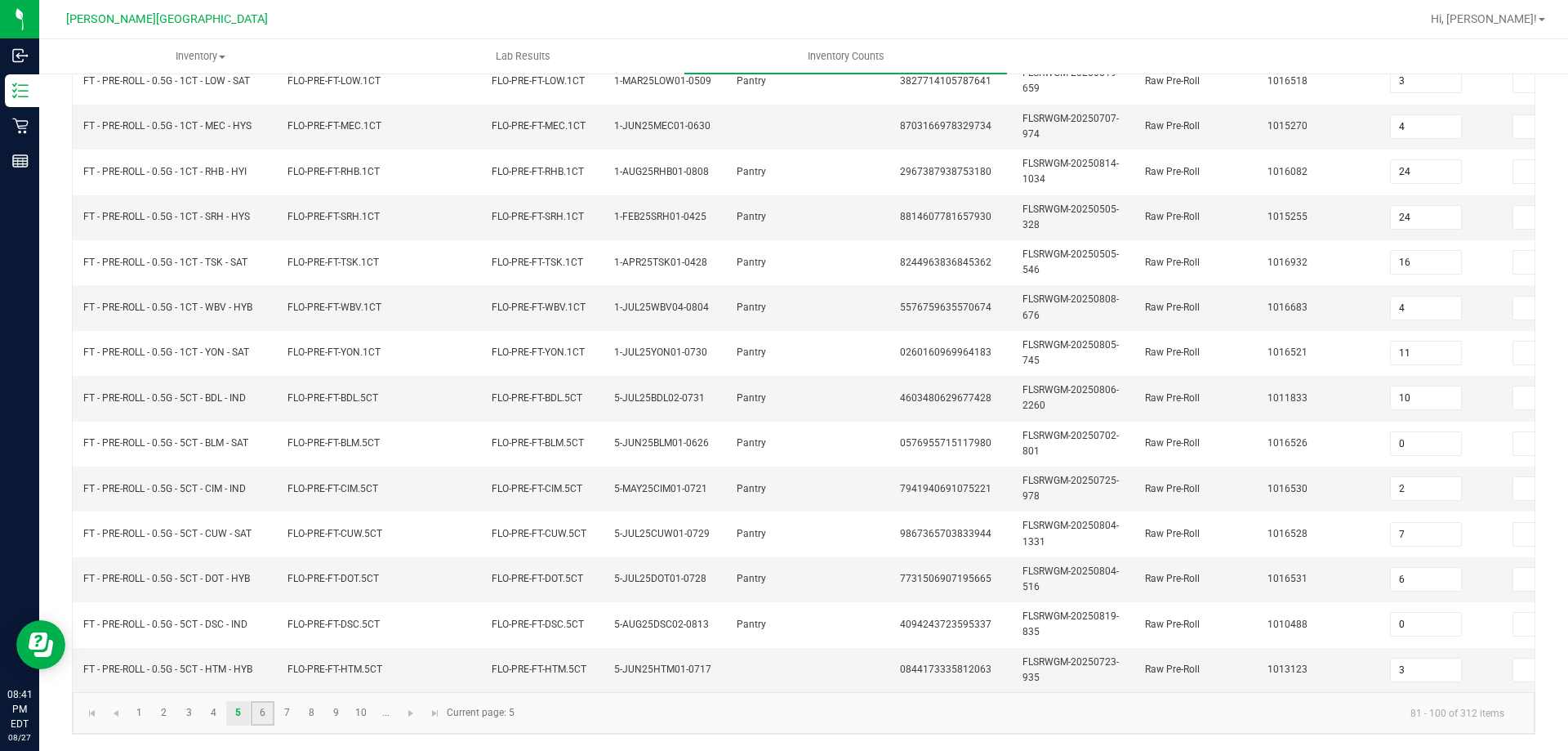
click at [262, 713] on link "6" at bounding box center [262, 713] width 24 height 25
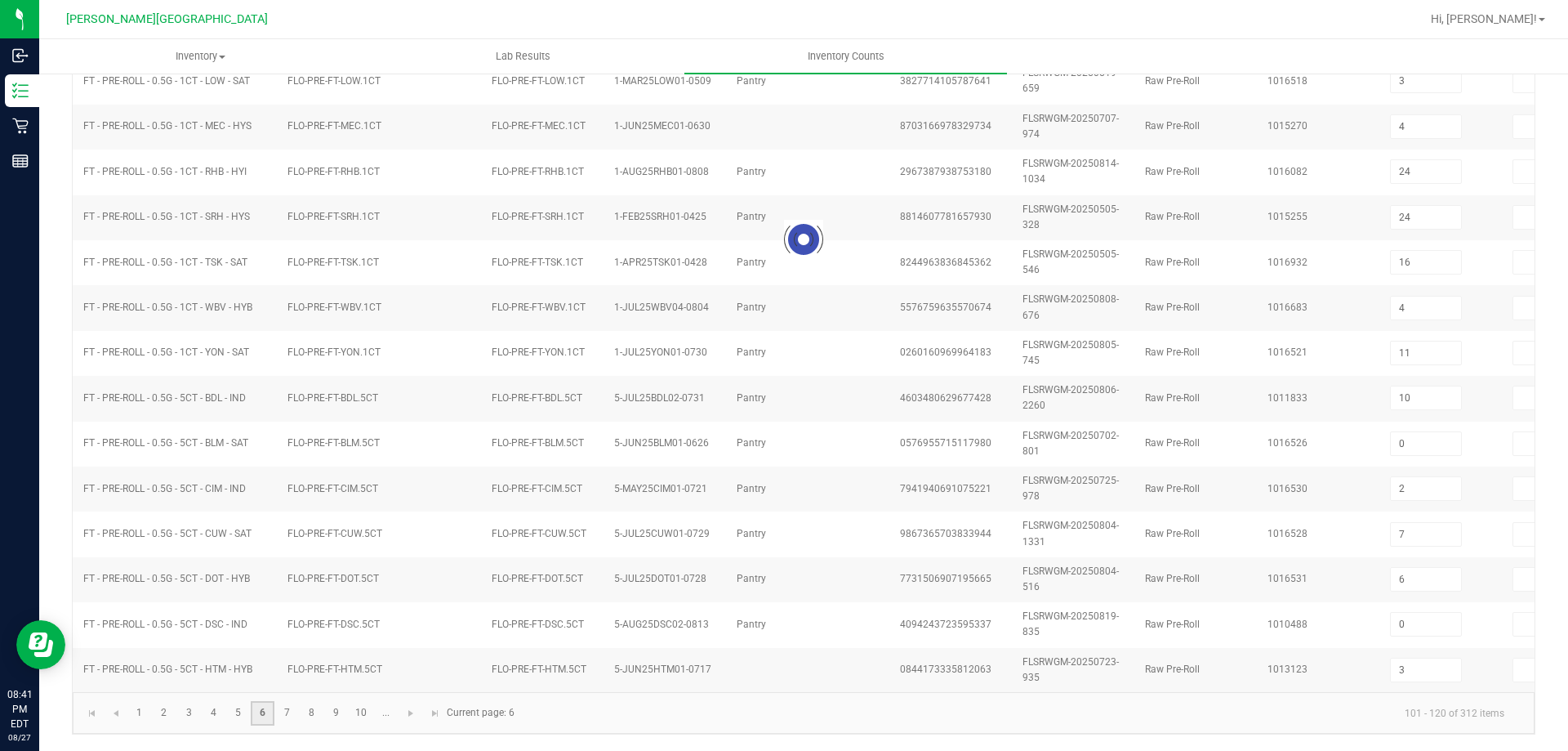
type input "7"
type input "4"
type input "8"
type input "5"
type input "12"
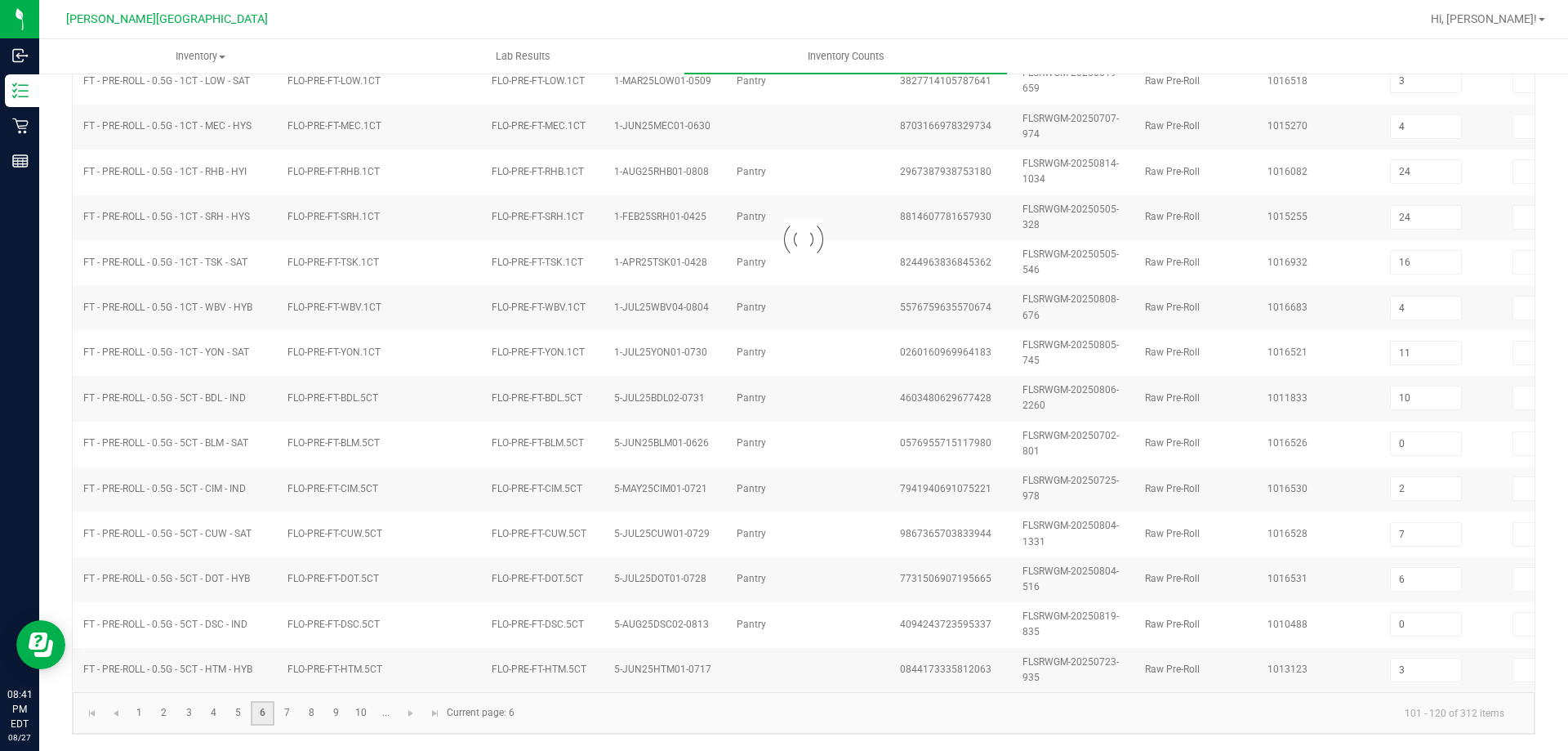
type input "3"
type input "6"
type input "2"
type input "1"
type input "2"
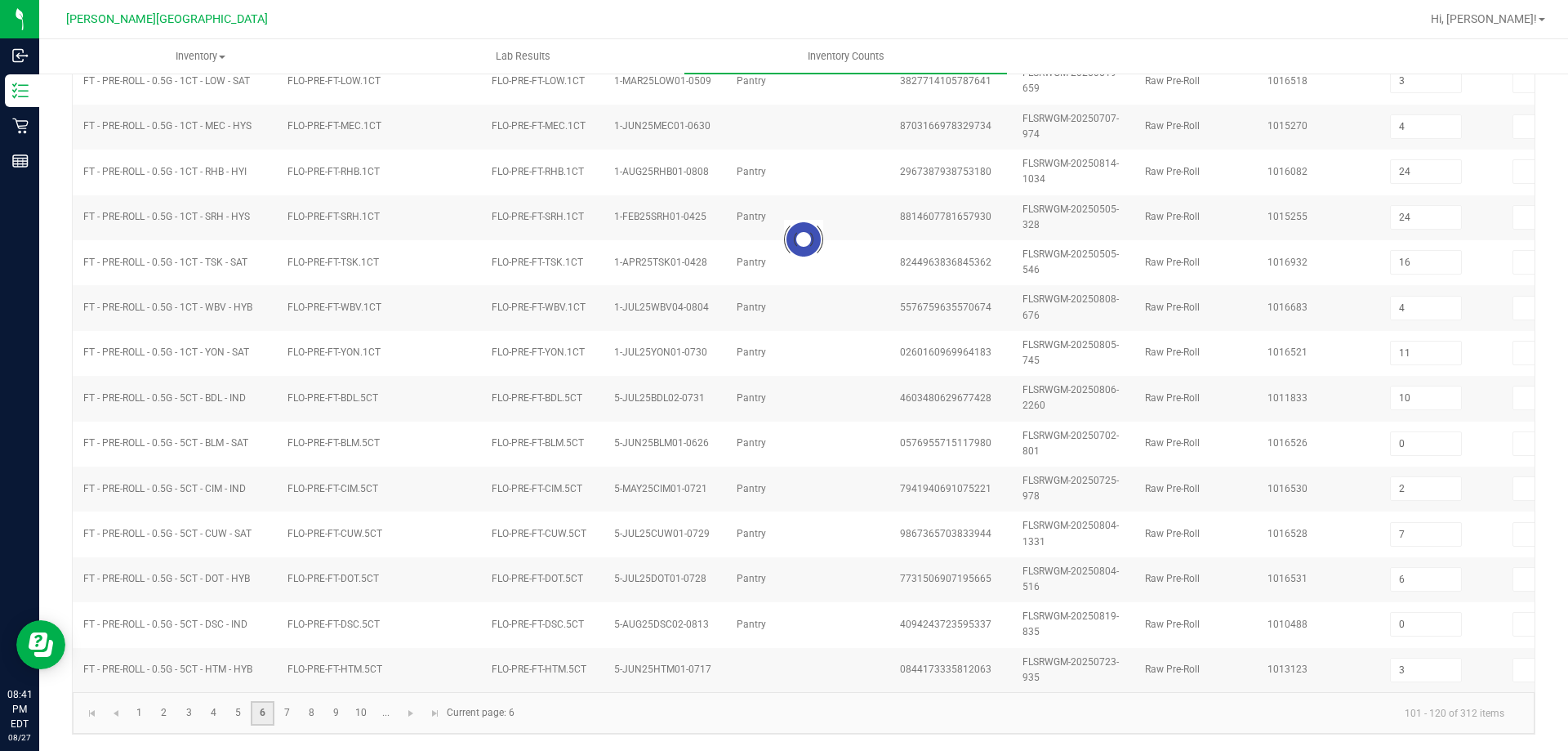
type input "5"
type input "3"
type input "1"
type input "8"
type input "1"
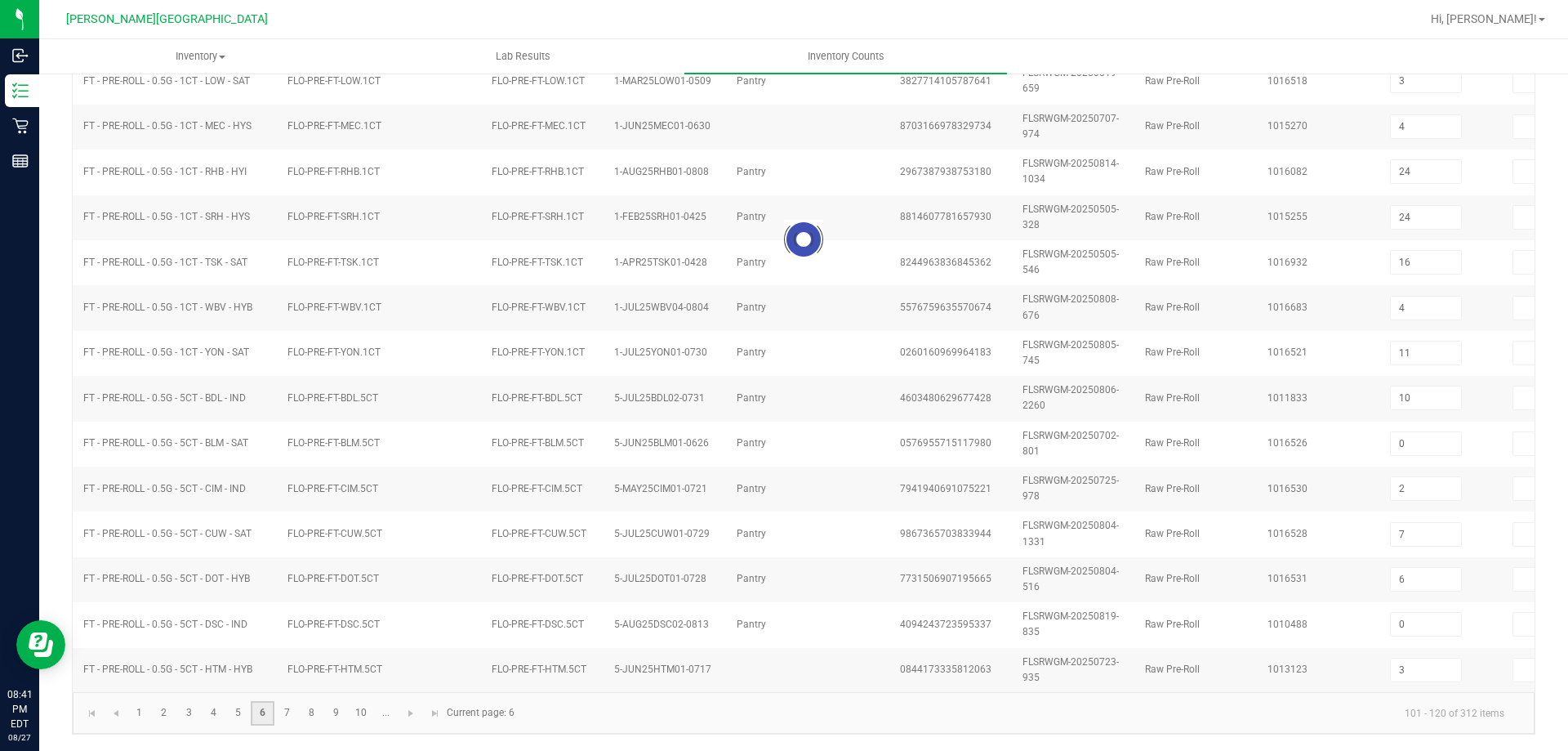
type input "1"
type input "5"
type input "3"
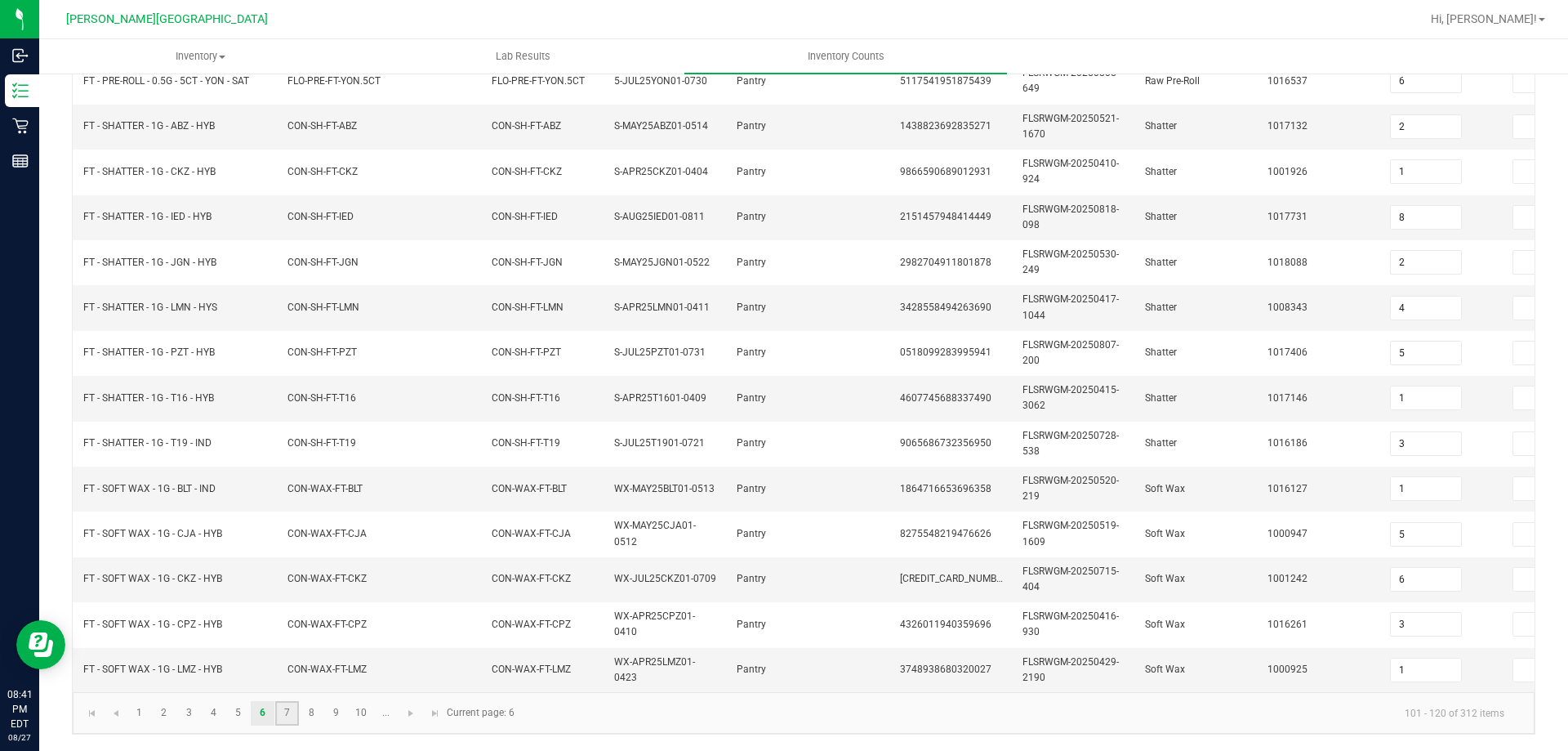
click at [291, 714] on link "7" at bounding box center [287, 713] width 24 height 25
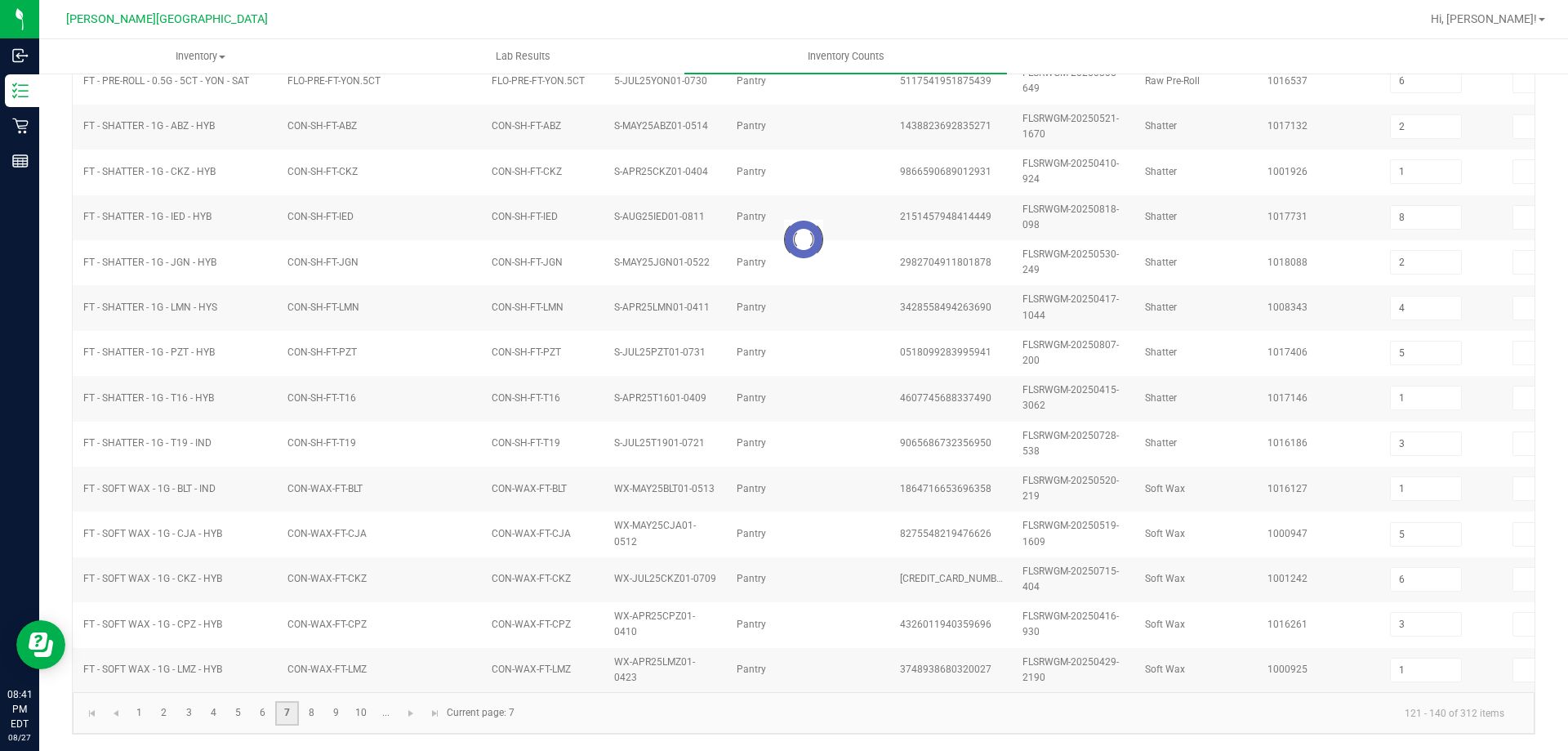
type input "3"
type input "6"
type input "5"
type input "3"
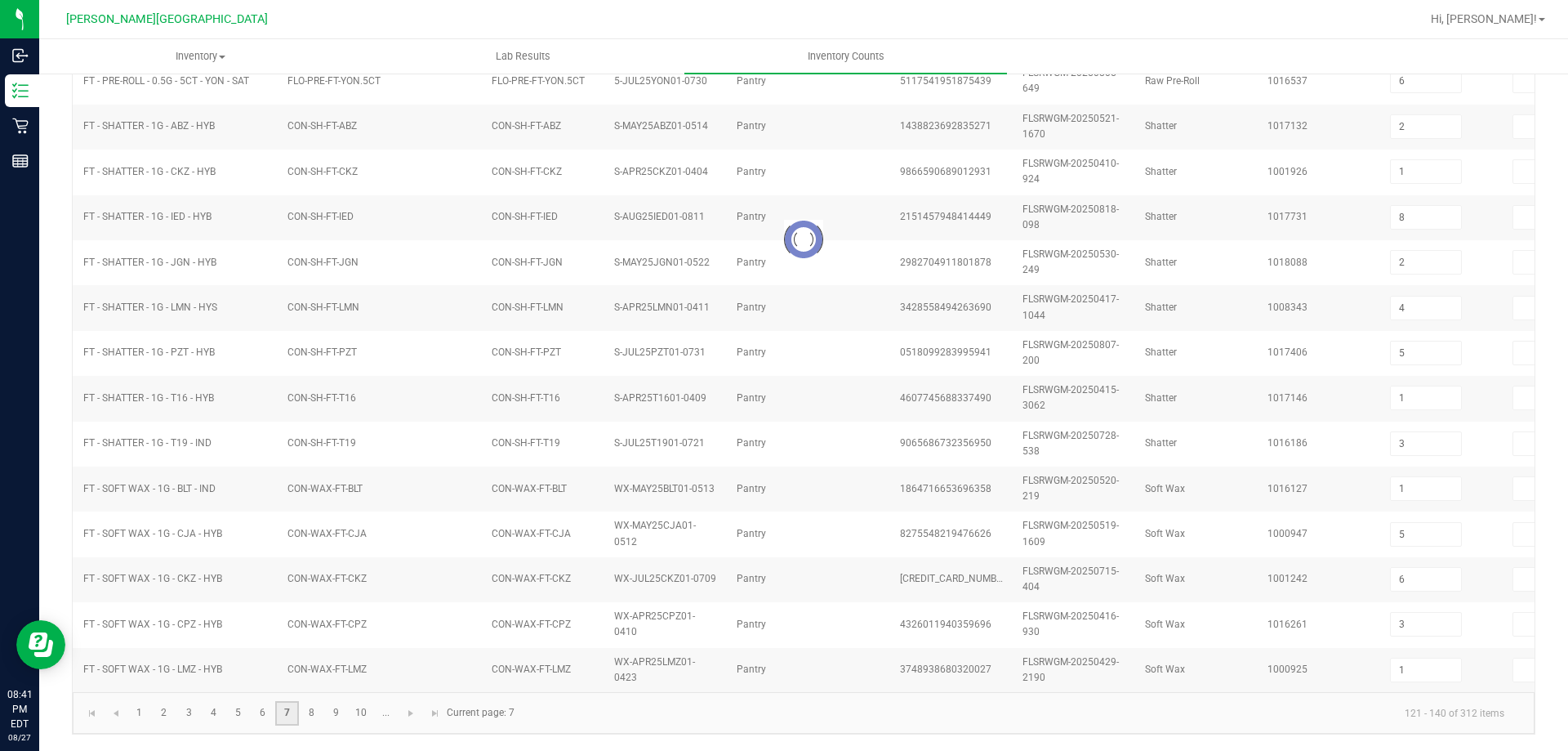
type input "4"
type input "7"
type input "11"
type input "10"
type input "2"
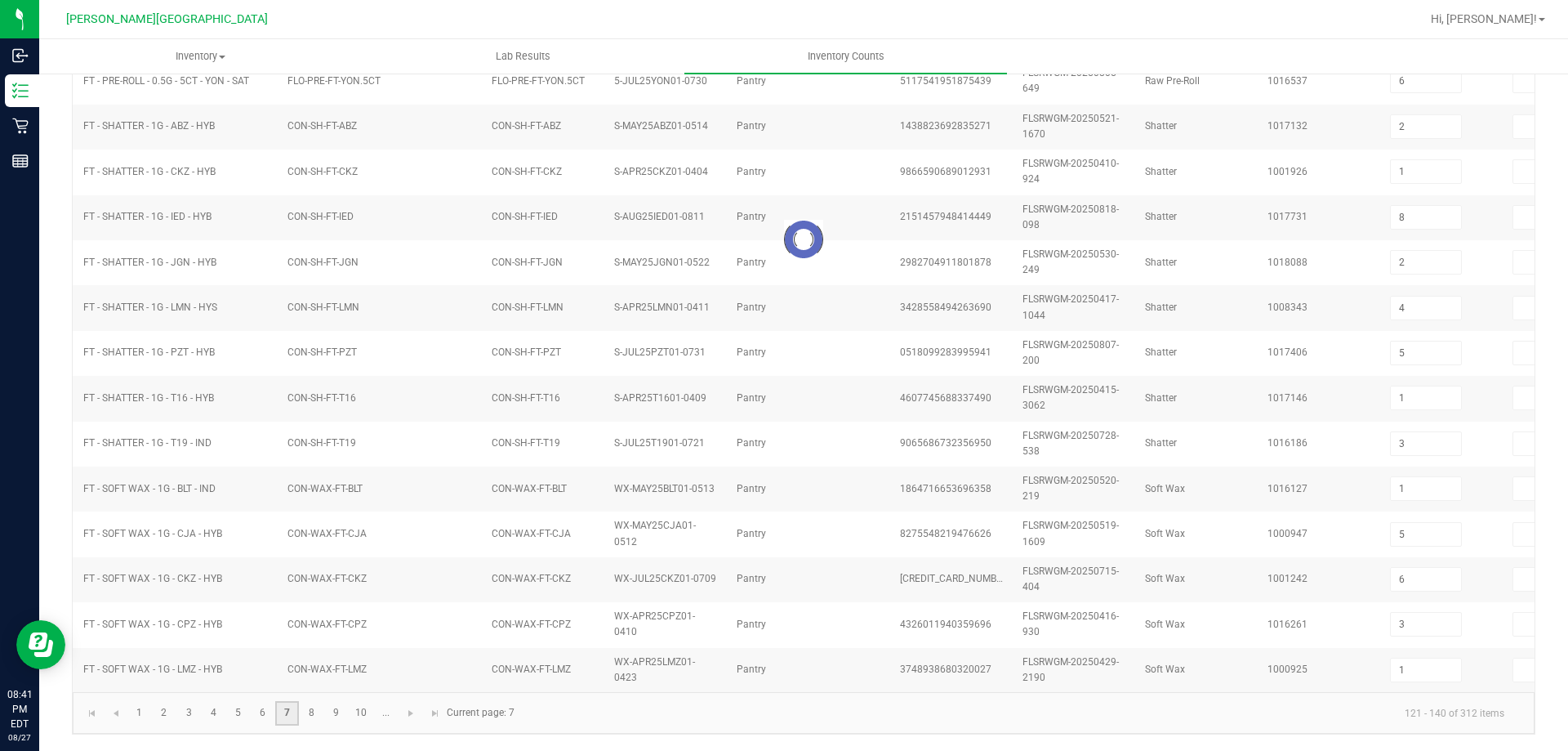
type input "1"
type input "2"
type input "5"
type input "9"
type input "0"
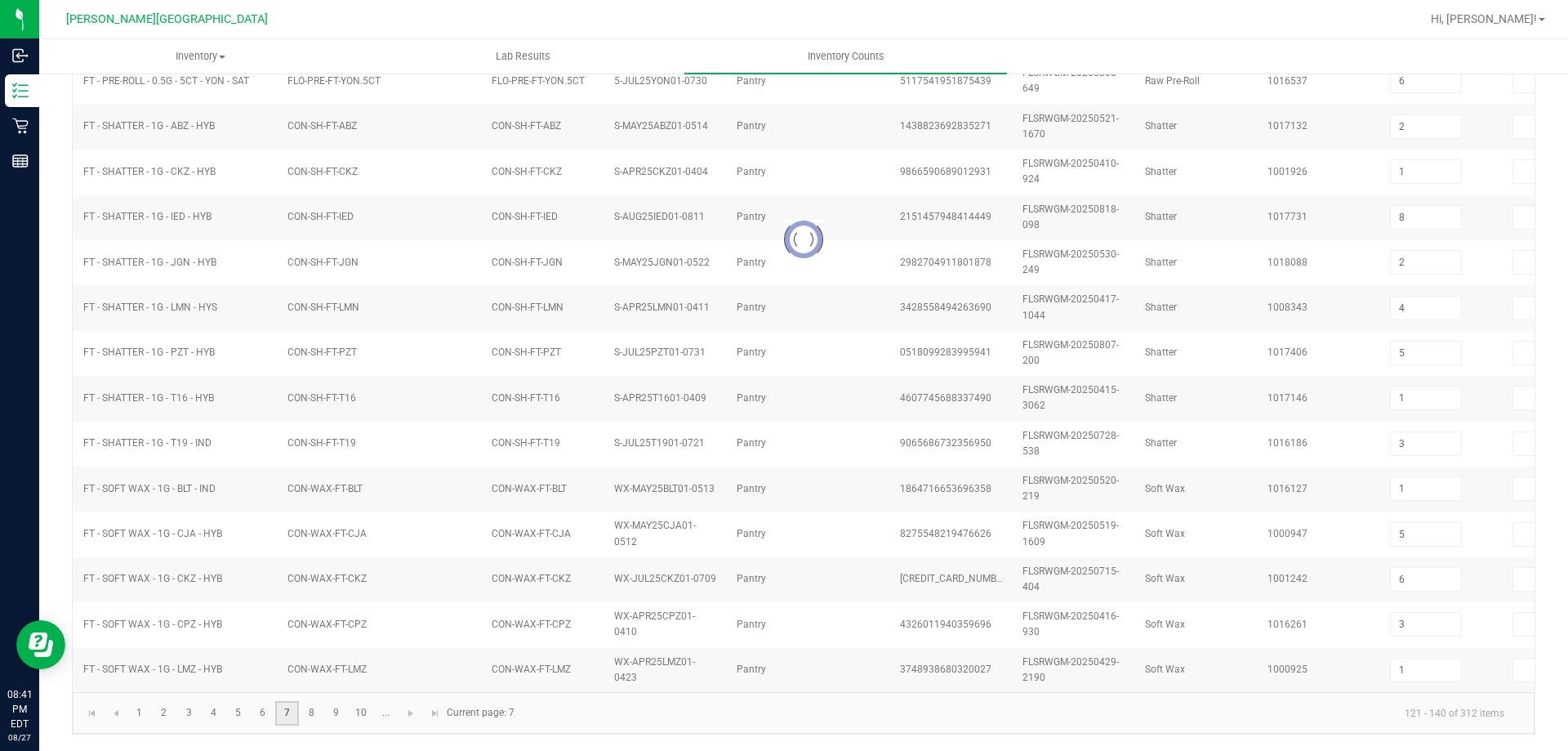
type input "1"
type input "8"
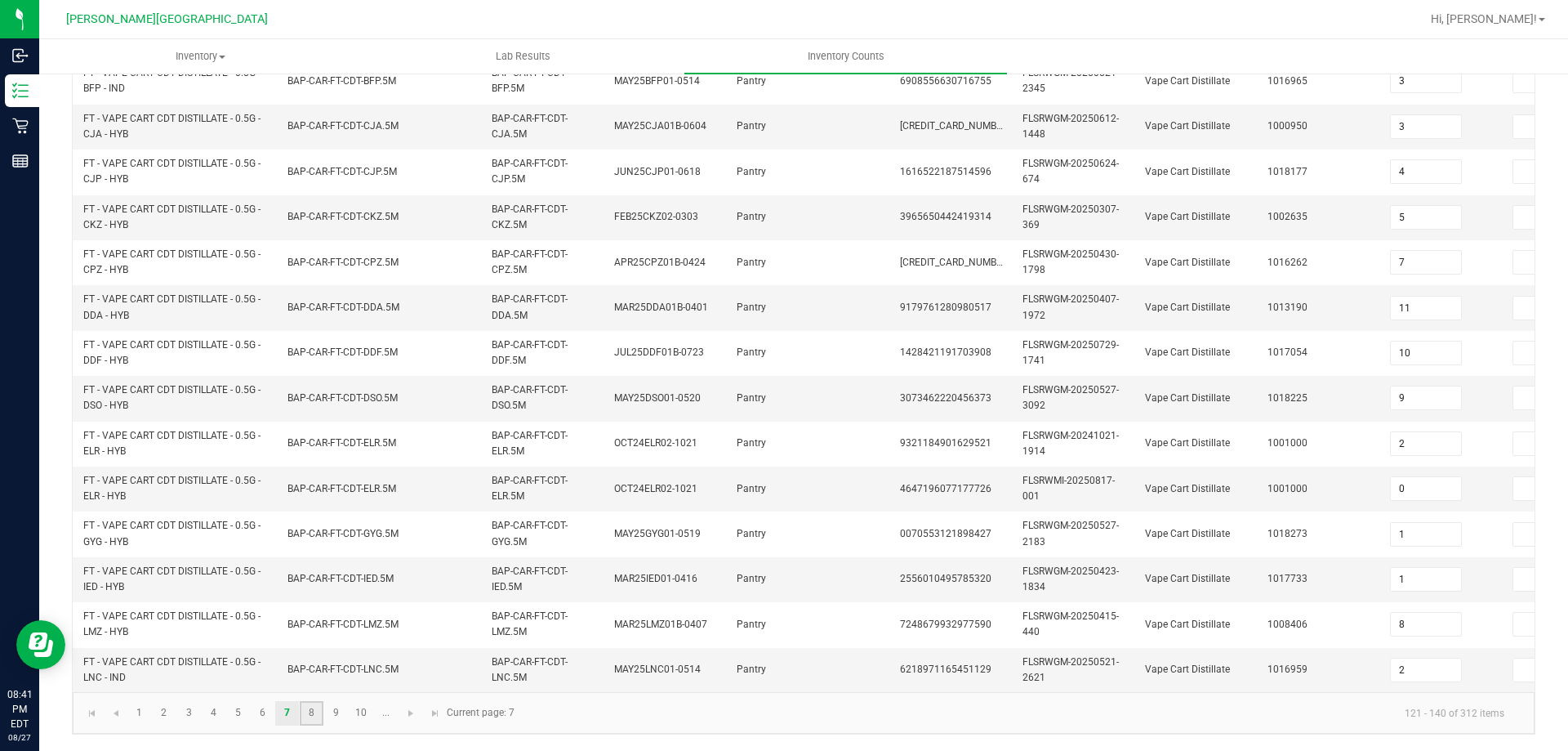
click at [306, 713] on link "8" at bounding box center [312, 713] width 24 height 25
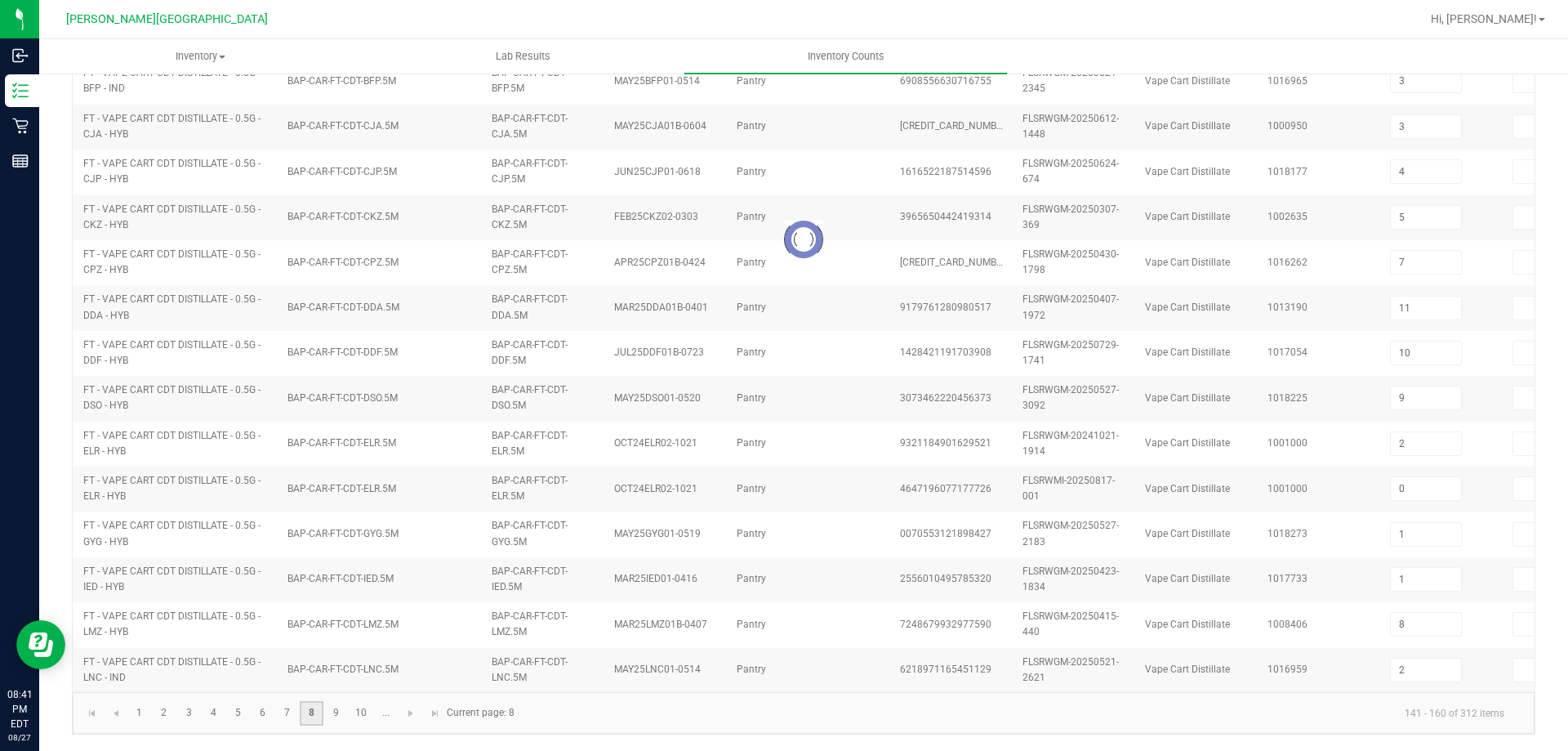
type input "1"
type input "0"
type input "5"
type input "1"
type input "8"
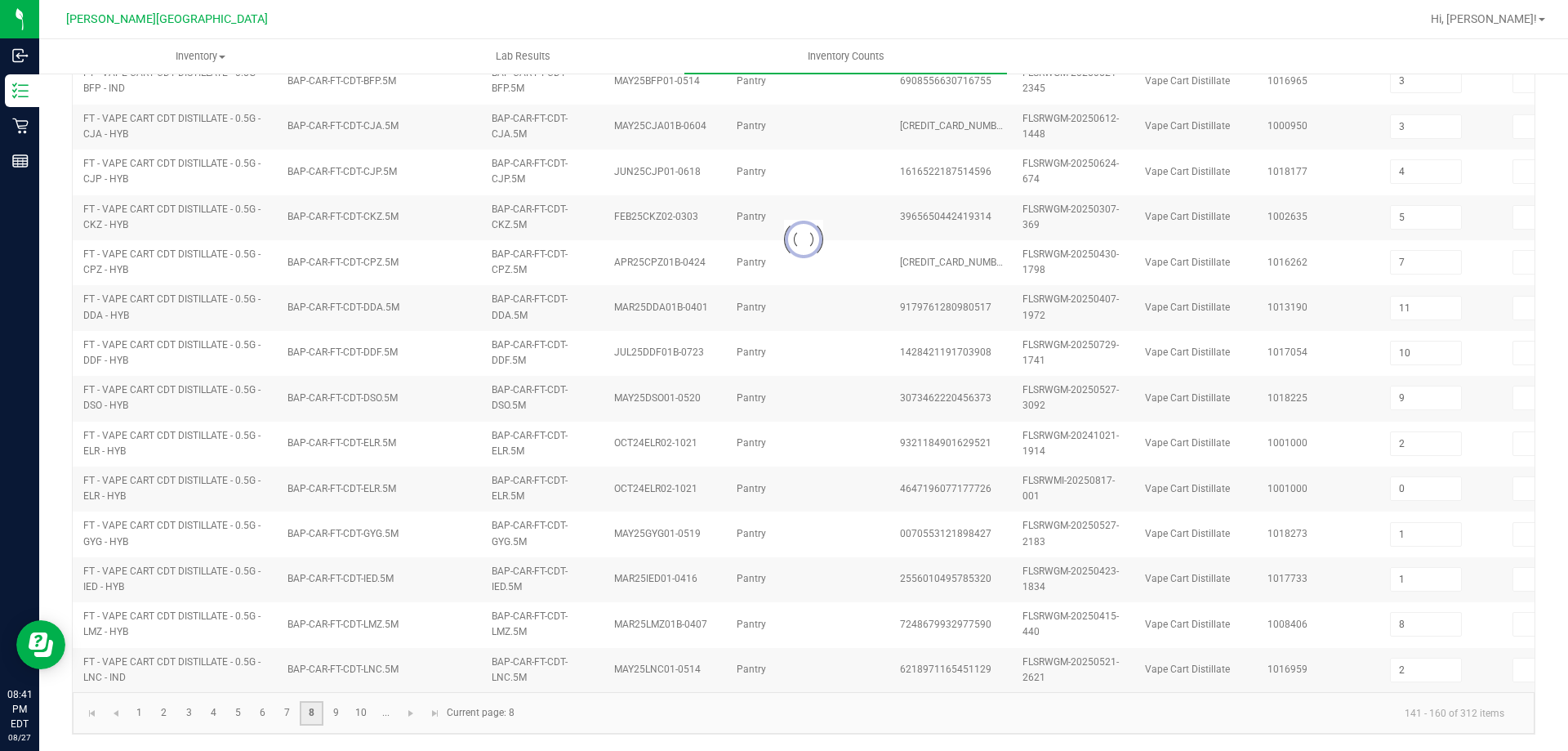
type input "6"
type input "7"
type input "11"
type input "6"
type input "9"
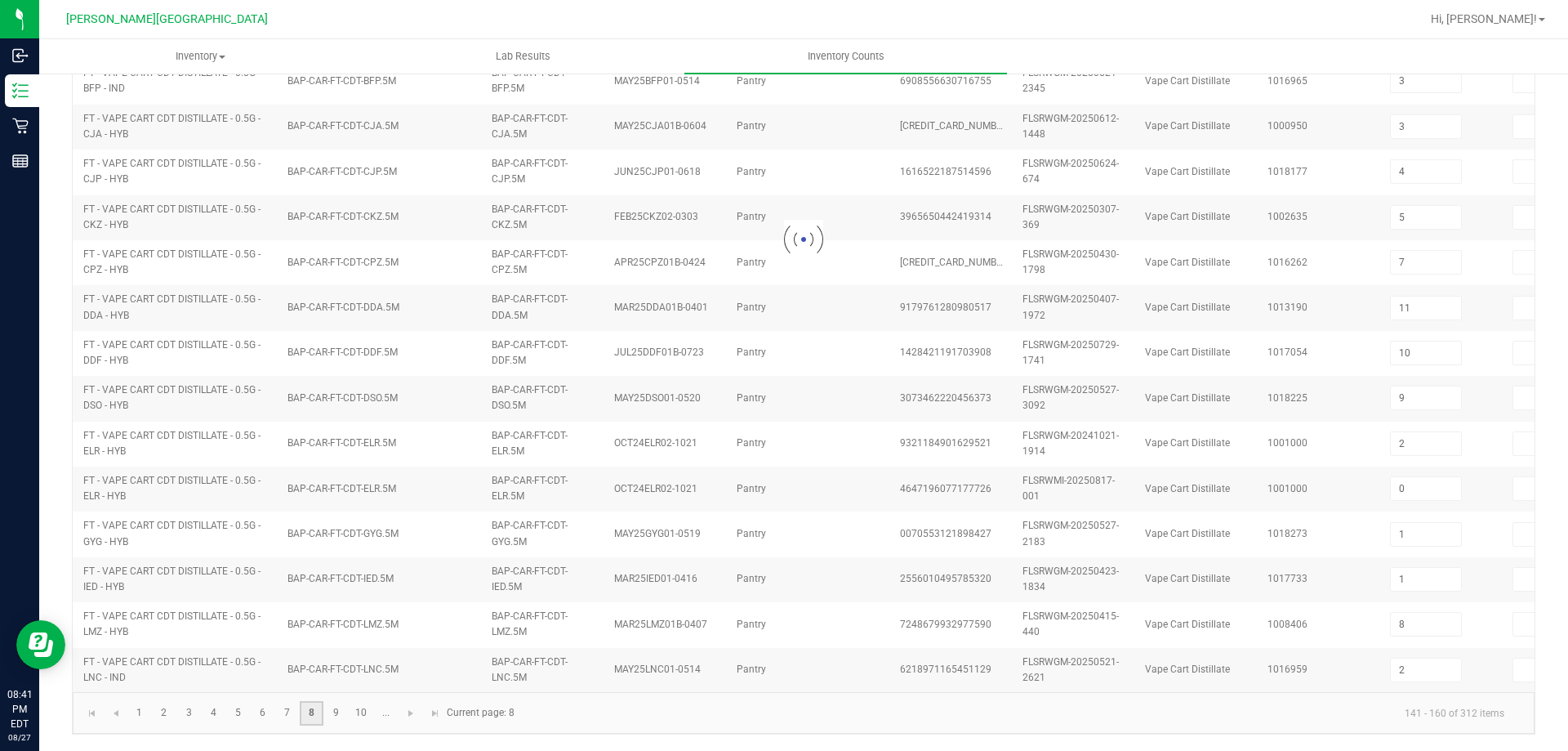
type input "3"
type input "1"
type input "4"
type input "6"
type input "5"
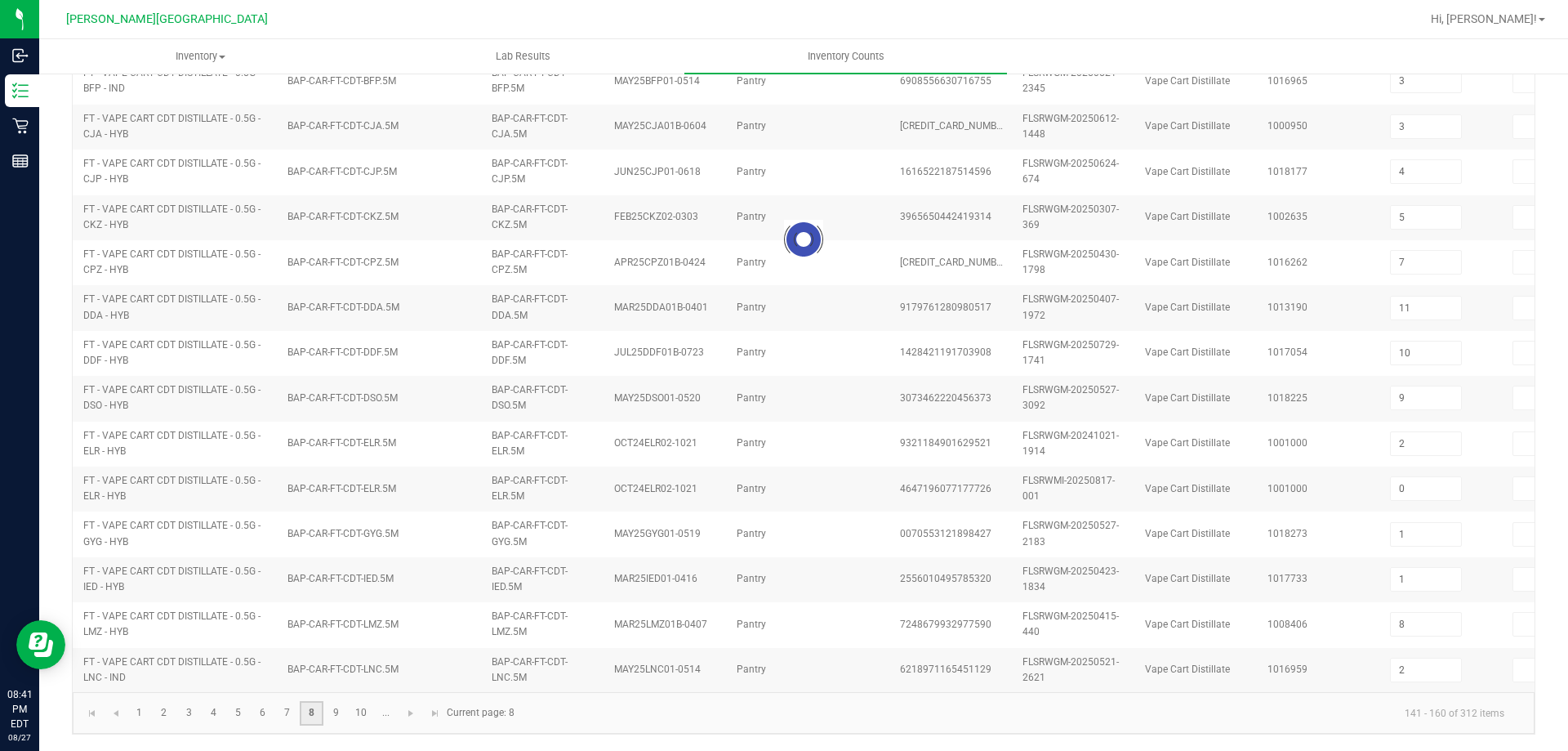
type input "9"
type input "3"
type input "1"
type input "0"
type input "11"
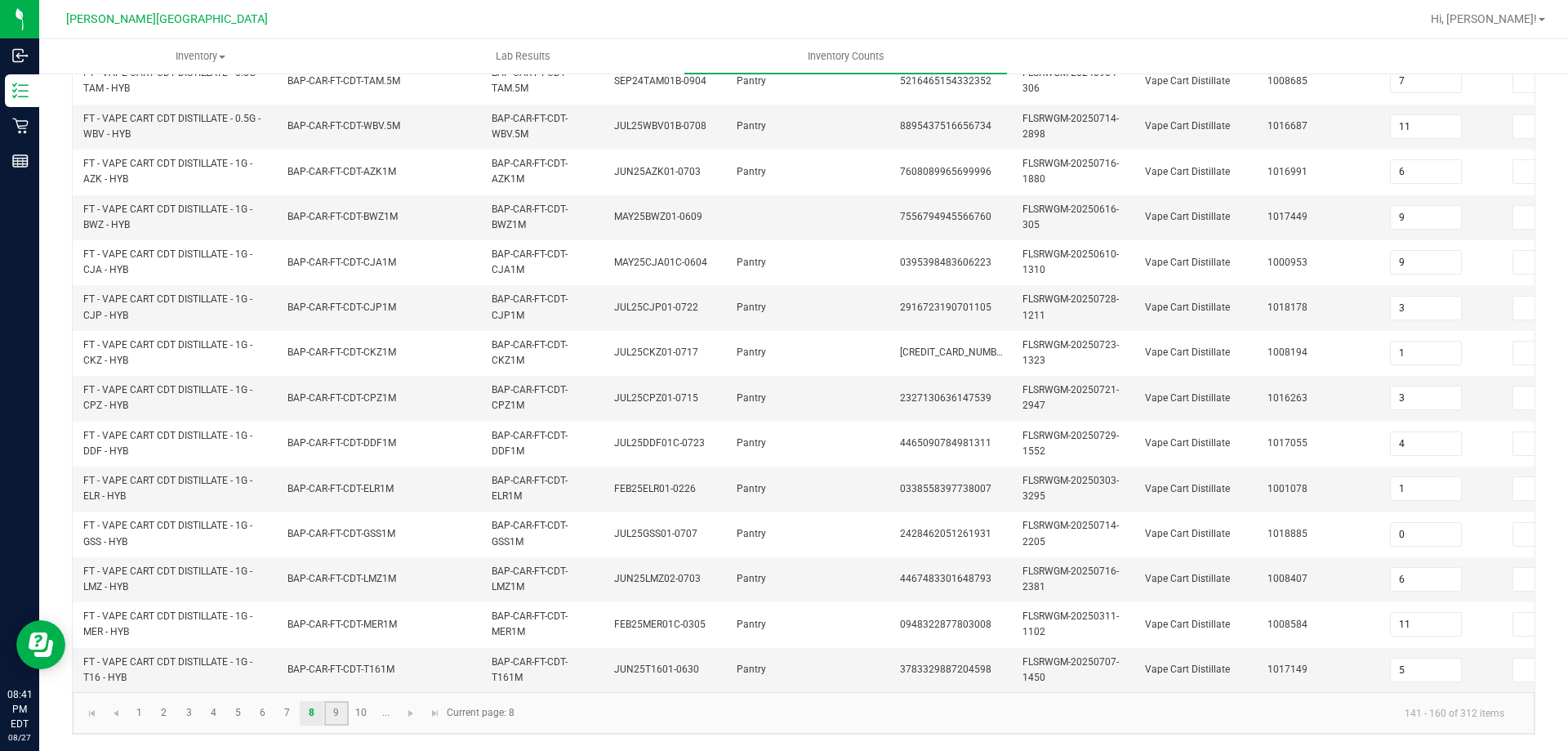
click at [343, 710] on link "9" at bounding box center [337, 713] width 24 height 25
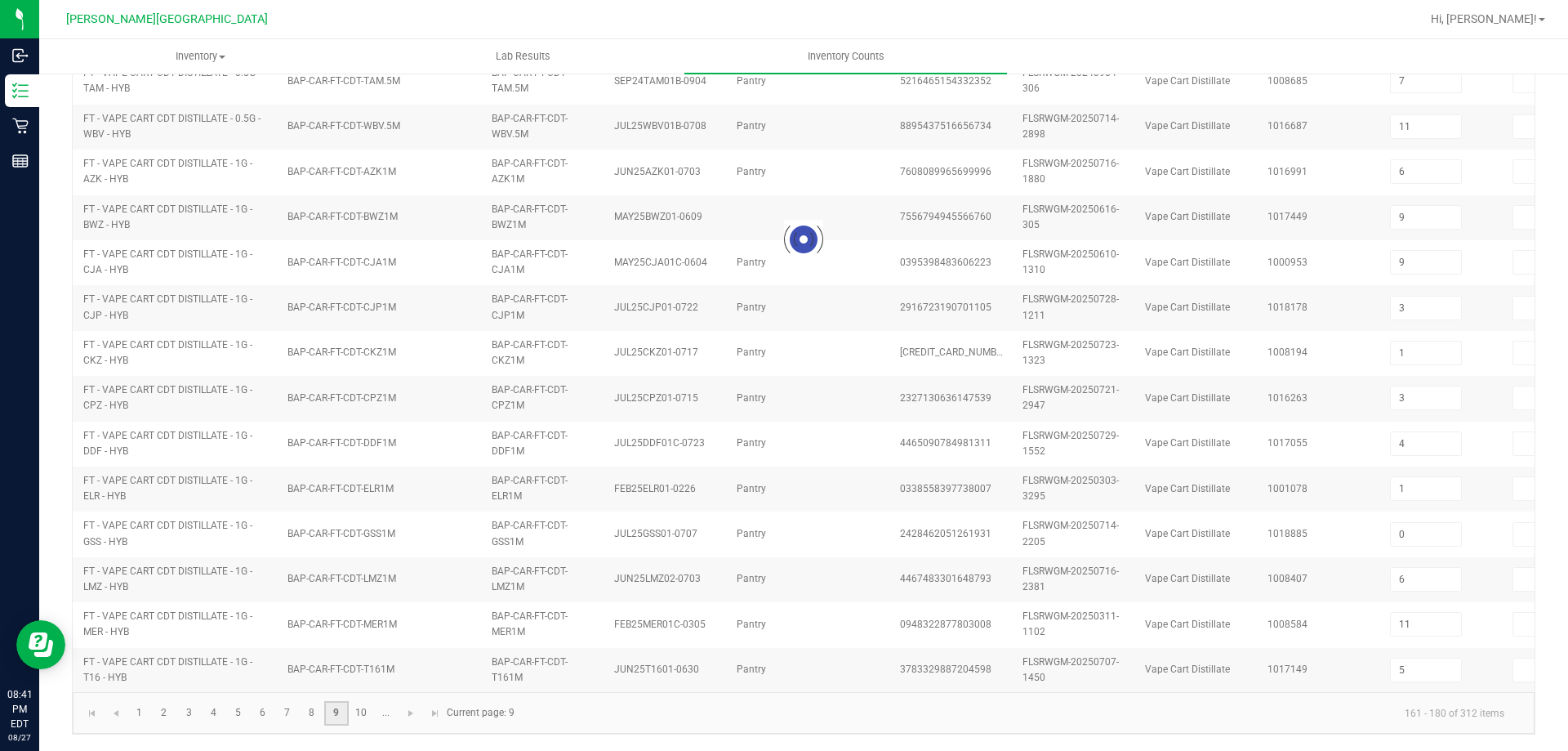
type input "4"
type input "2"
type input "10"
type input "7"
type input "4"
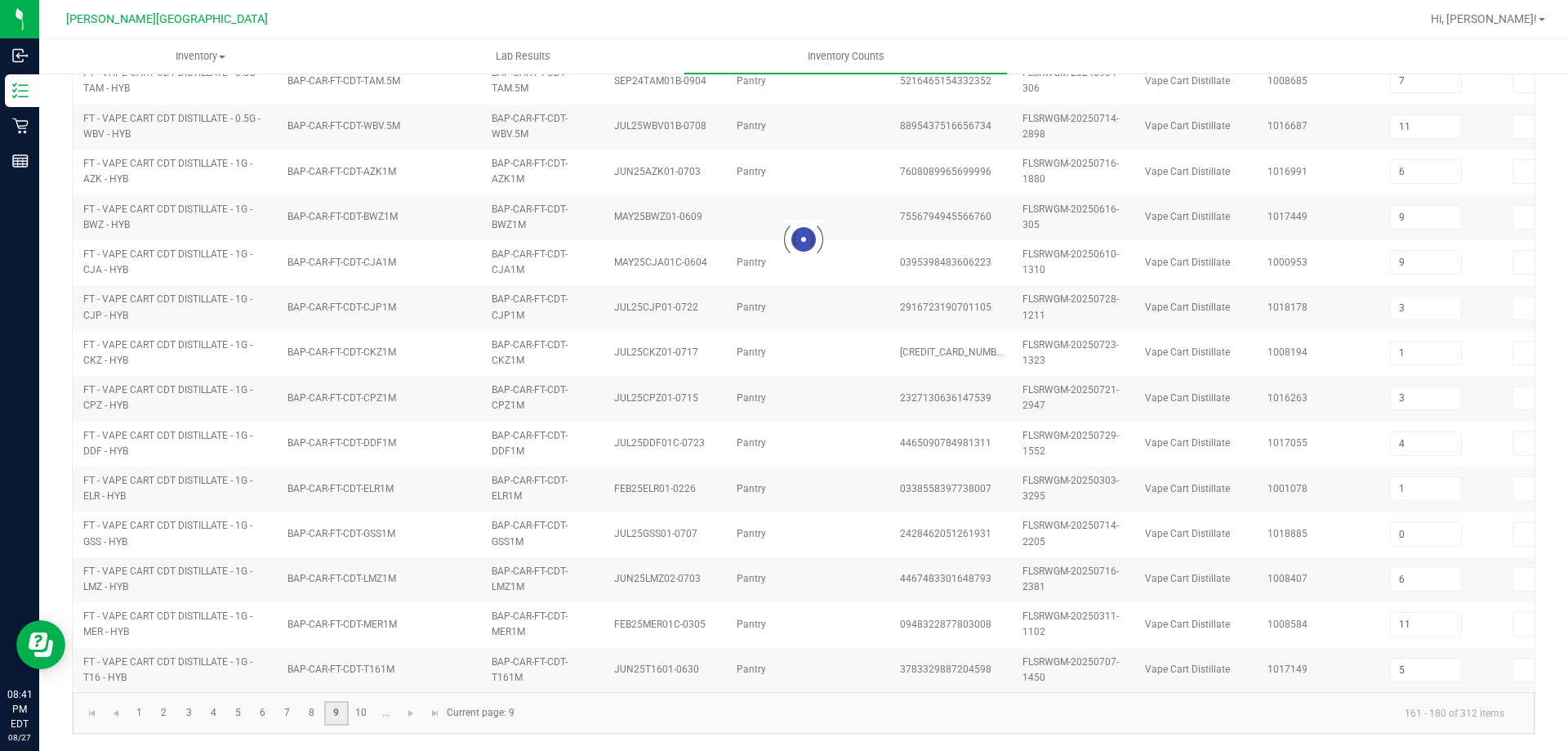
type input "2"
type input "3"
type input "9"
type input "3"
type input "2"
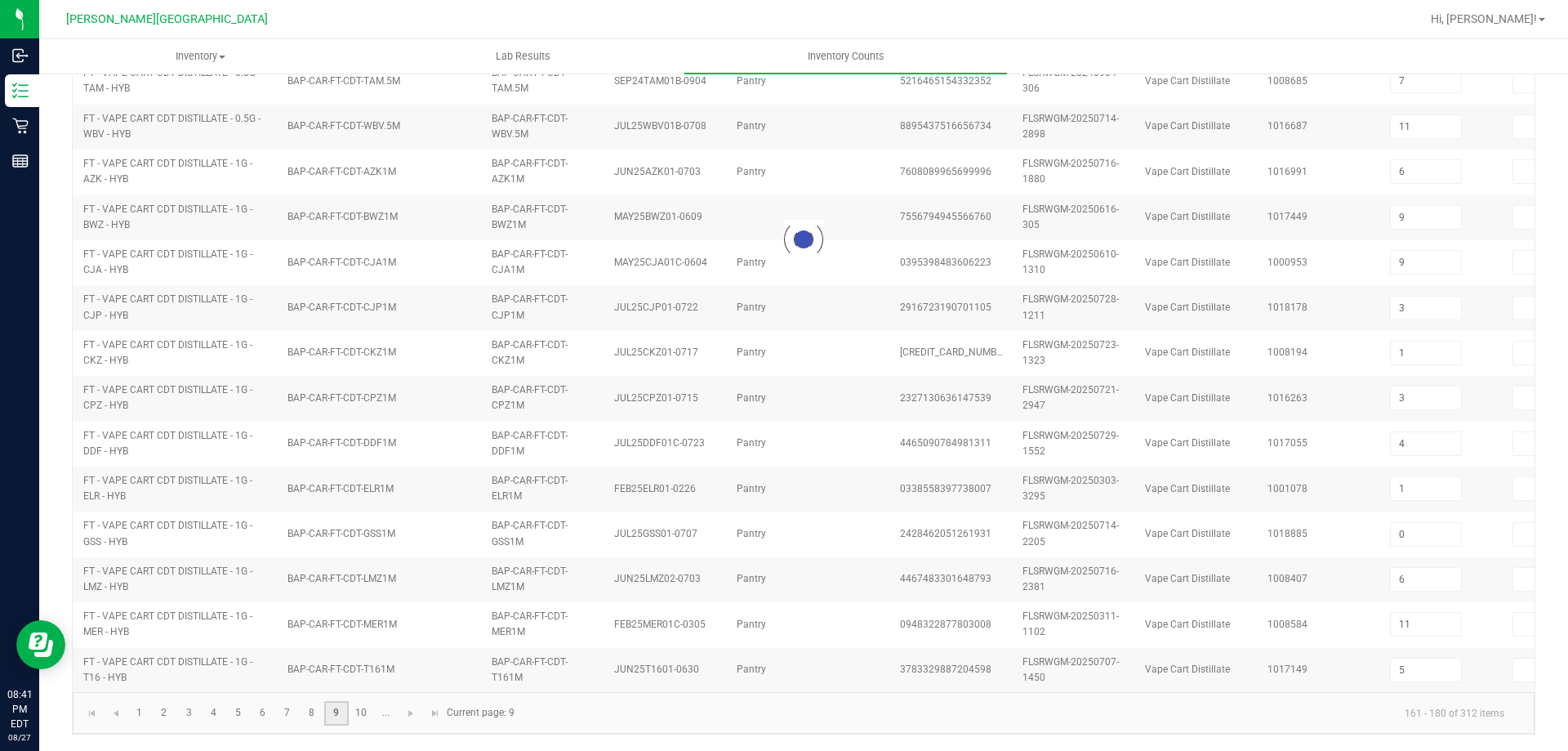
type input "11"
type input "2"
type input "1"
type input "10"
type input "0"
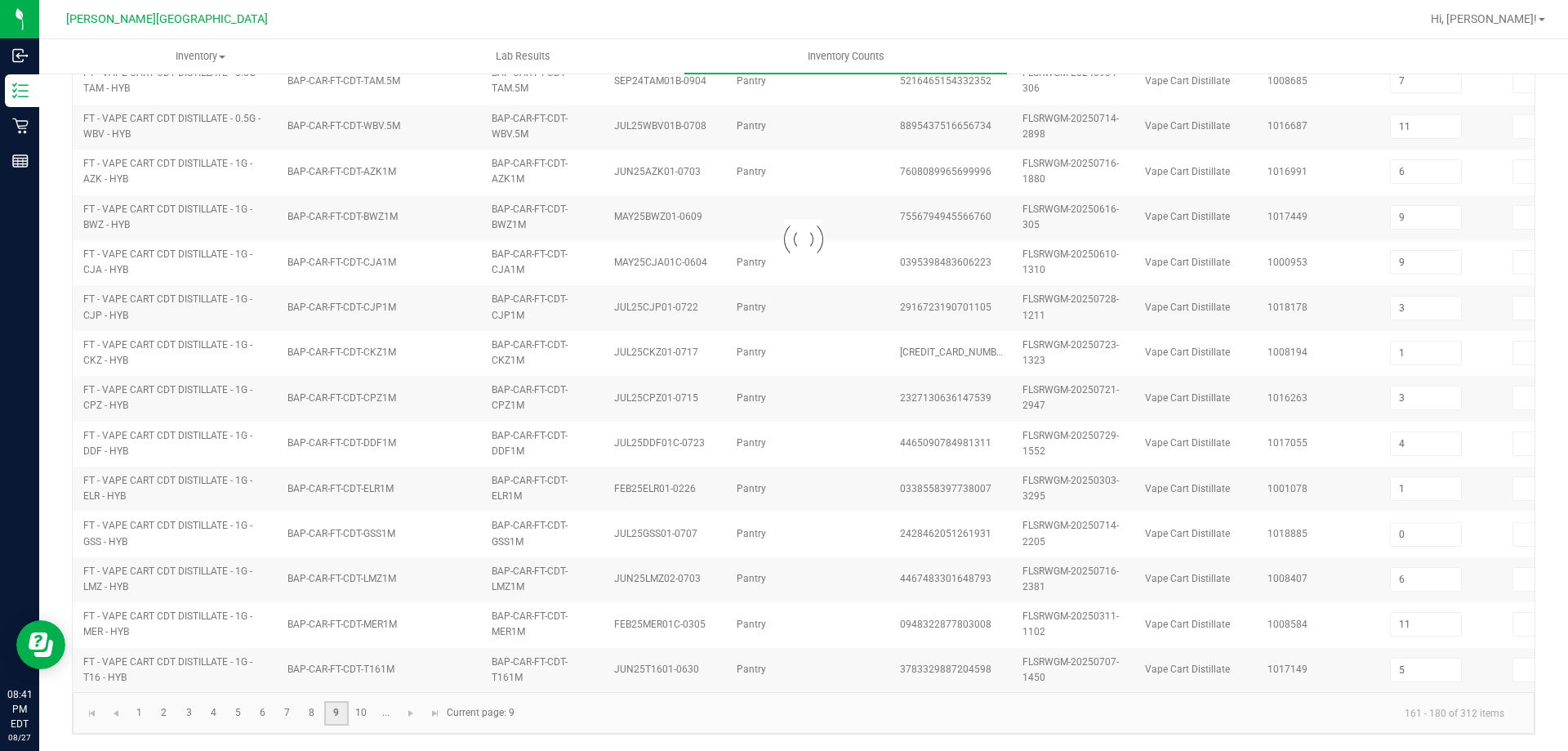
type input "7"
type input "1"
type input "7"
type input "6"
type input "4"
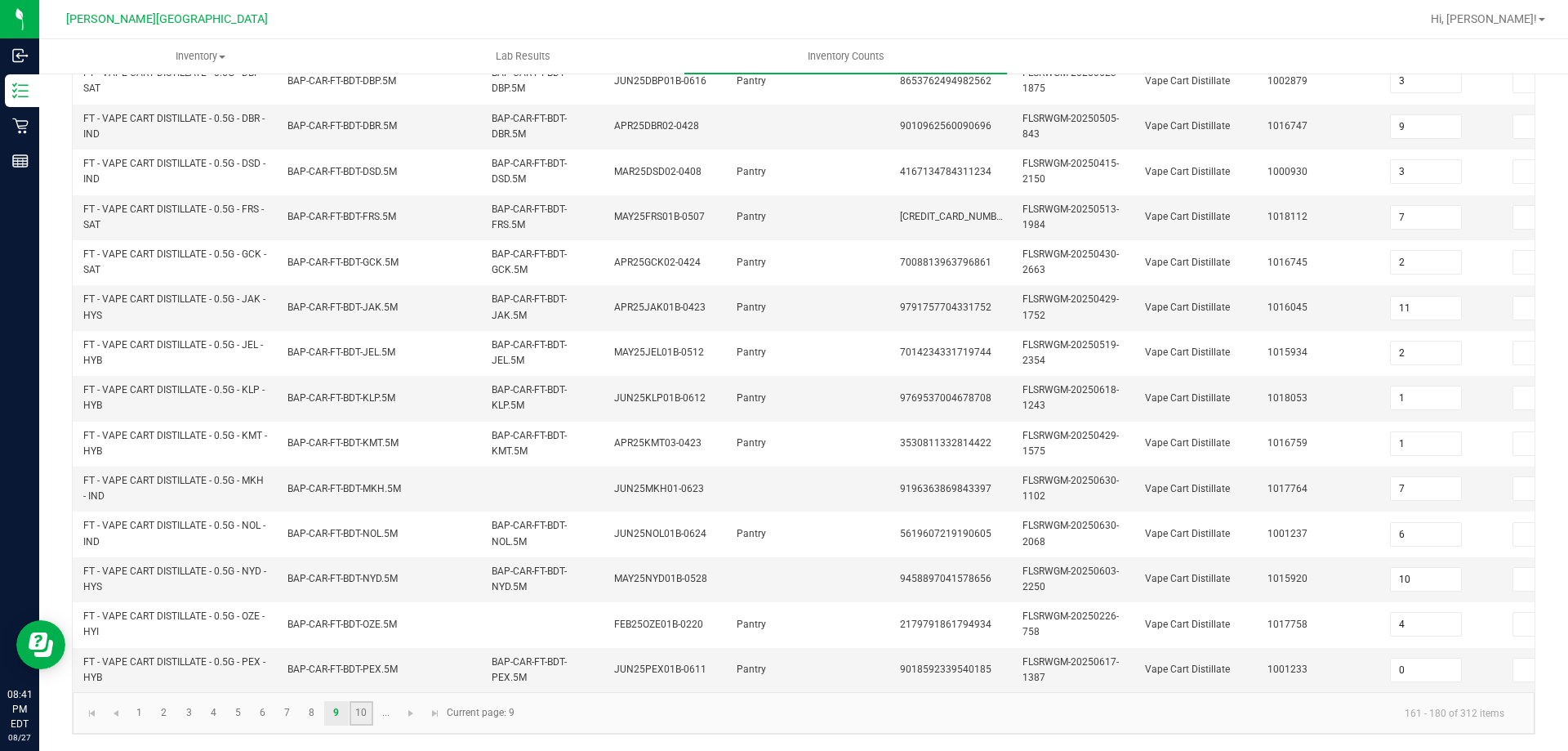
click at [354, 710] on link "10" at bounding box center [361, 713] width 24 height 25
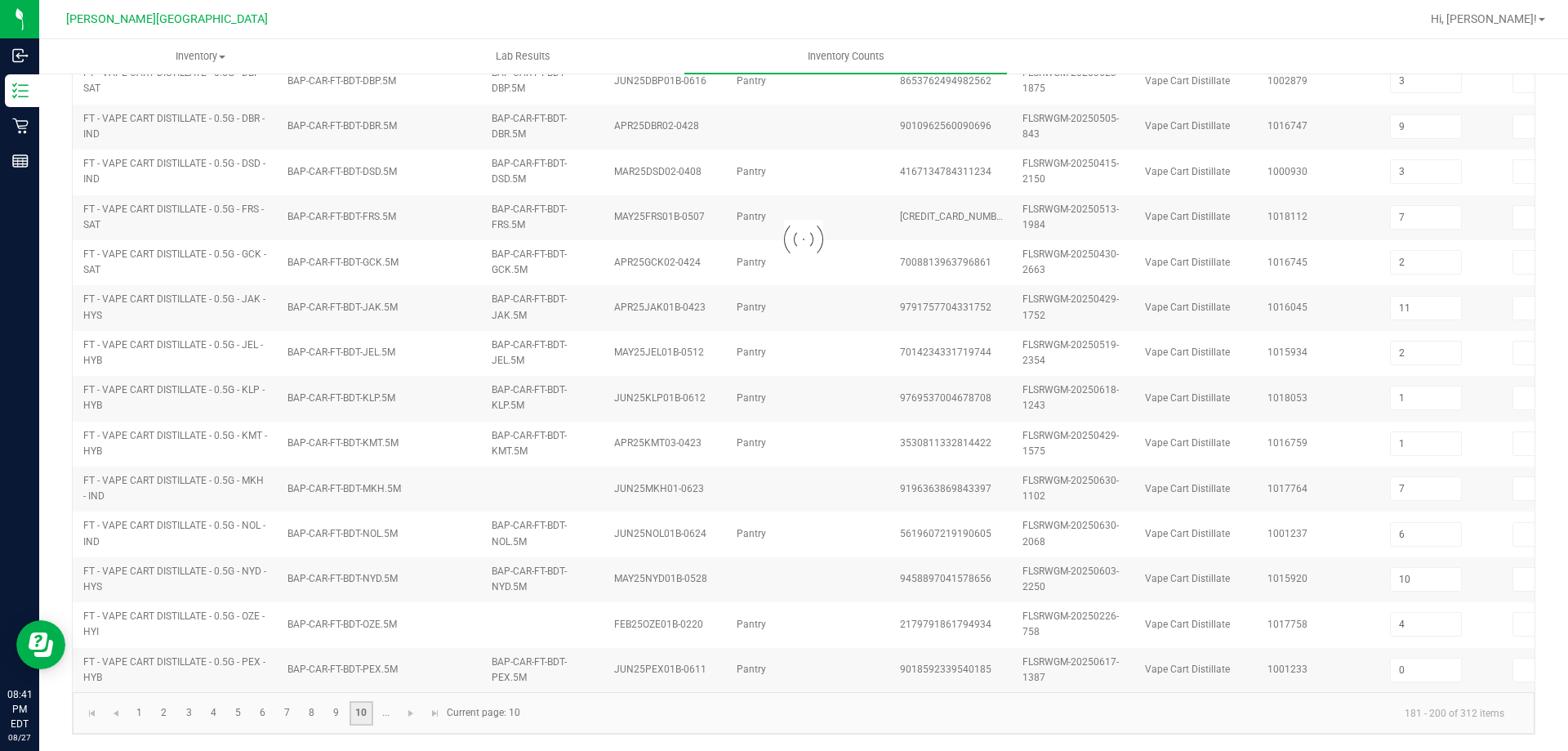
type input "11"
type input "10"
type input "12"
type input "0"
type input "1"
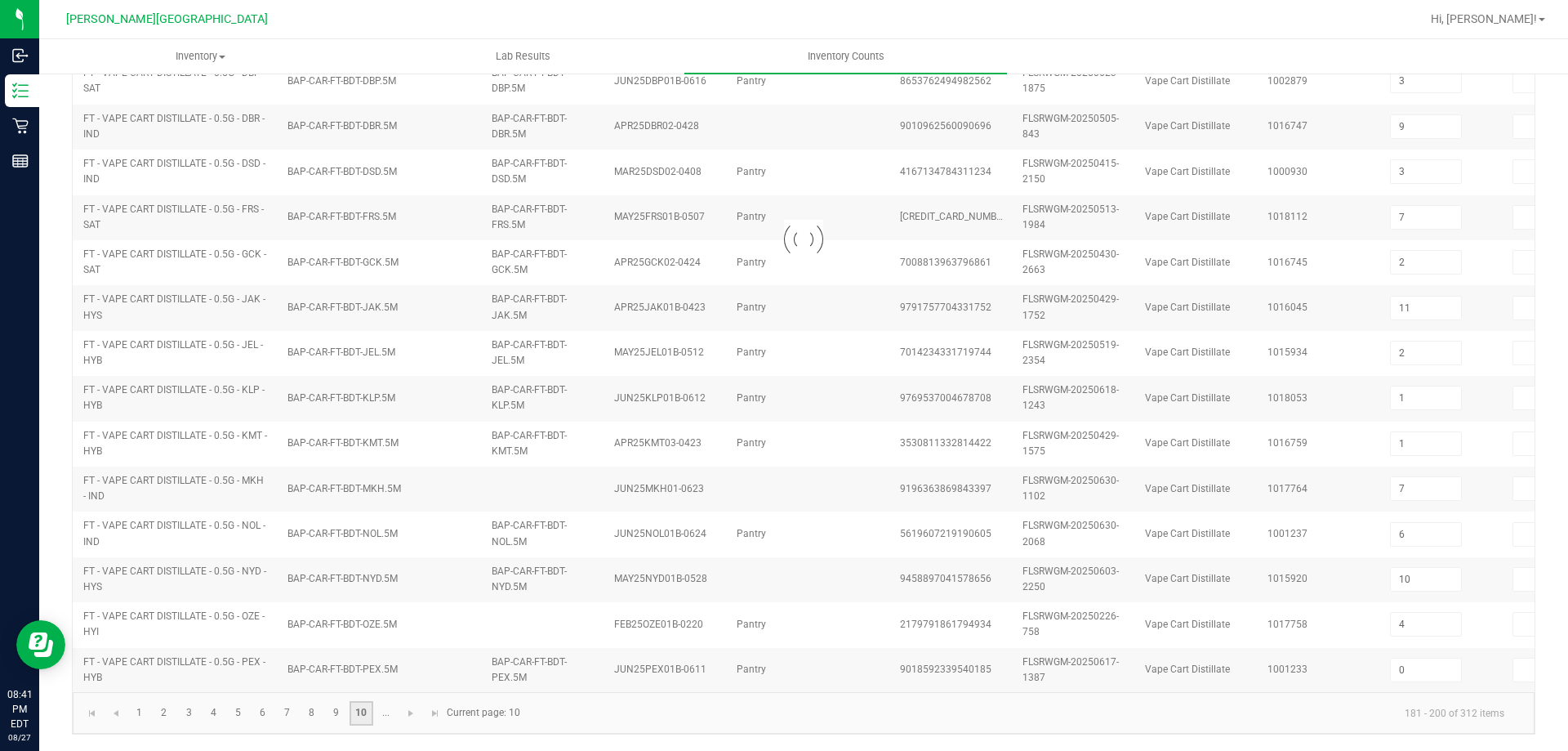
type input "5"
type input "4"
type input "1"
type input "5"
type input "9"
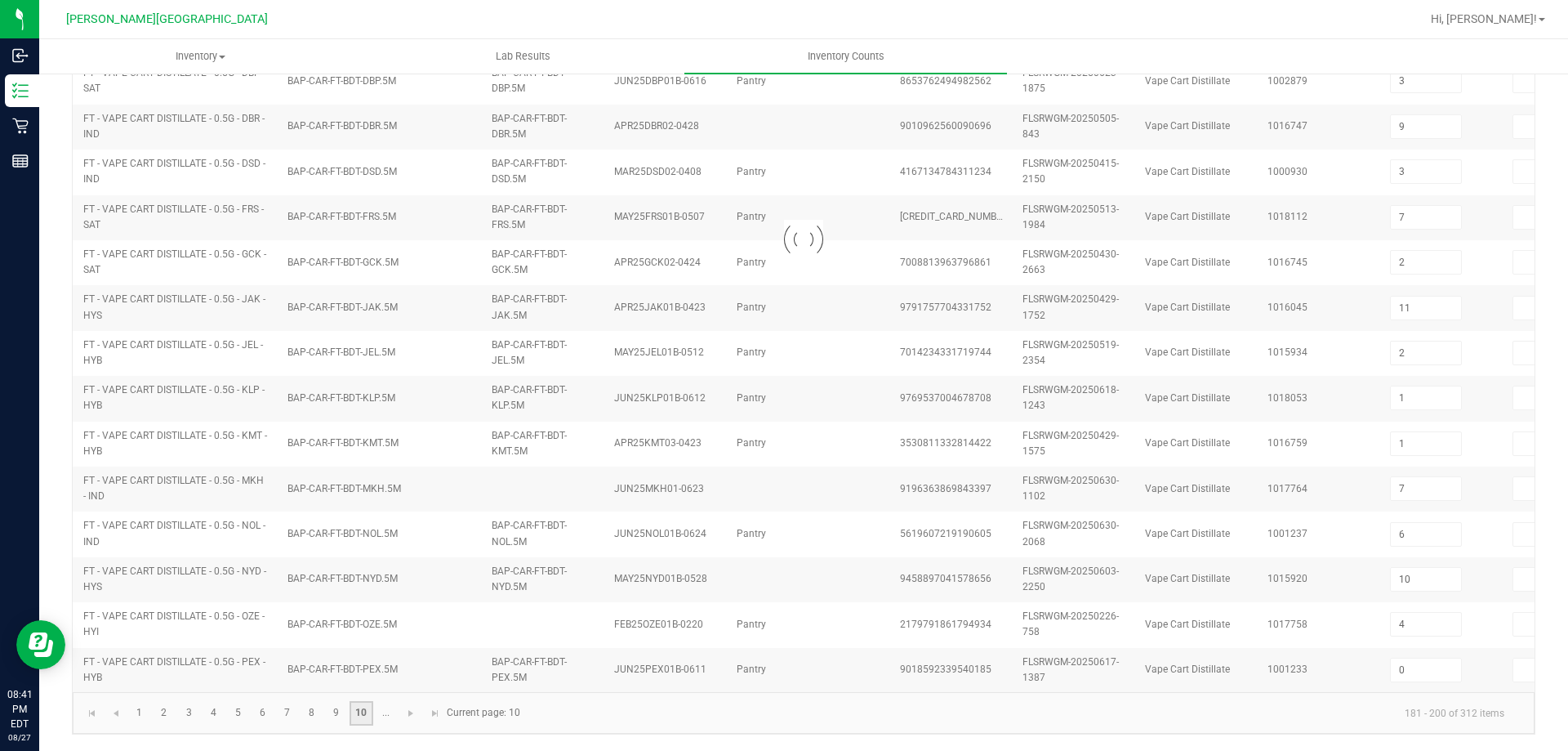
type input "9"
type input "0"
type input "10"
type input "12"
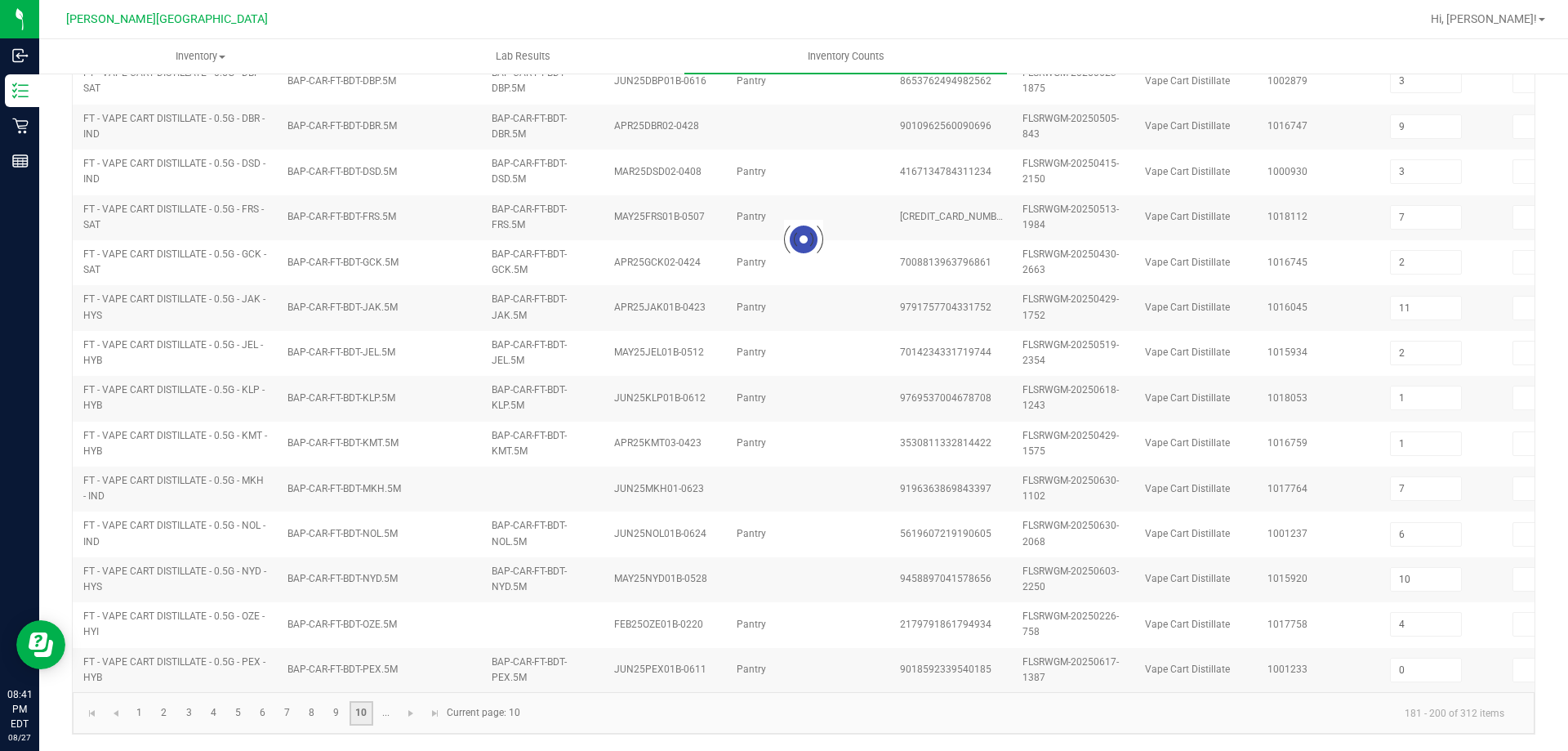
type input "8"
type input "2"
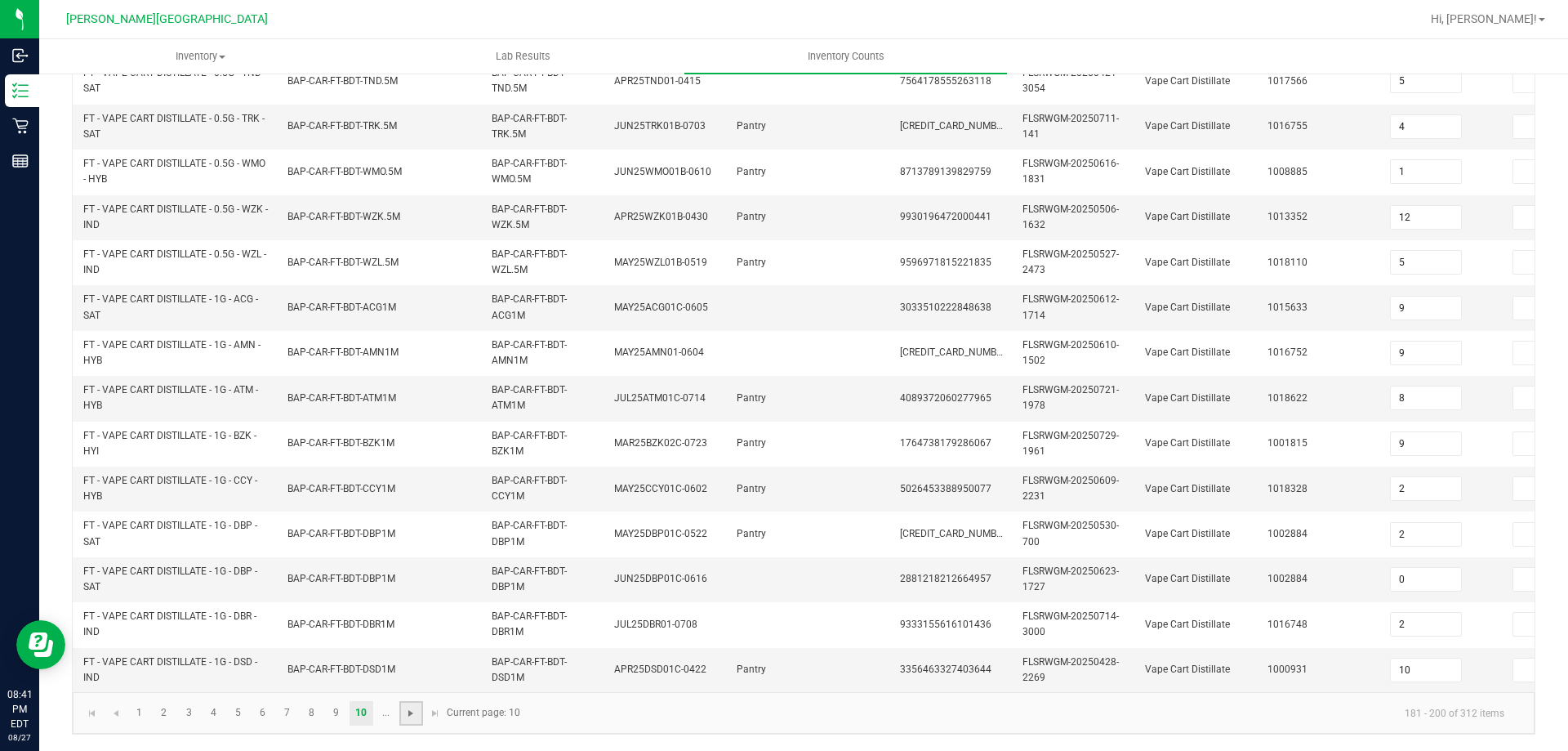
click at [405, 711] on span "Go to the next page" at bounding box center [410, 713] width 13 height 13
click at [195, 718] on link "12" at bounding box center [189, 713] width 24 height 25
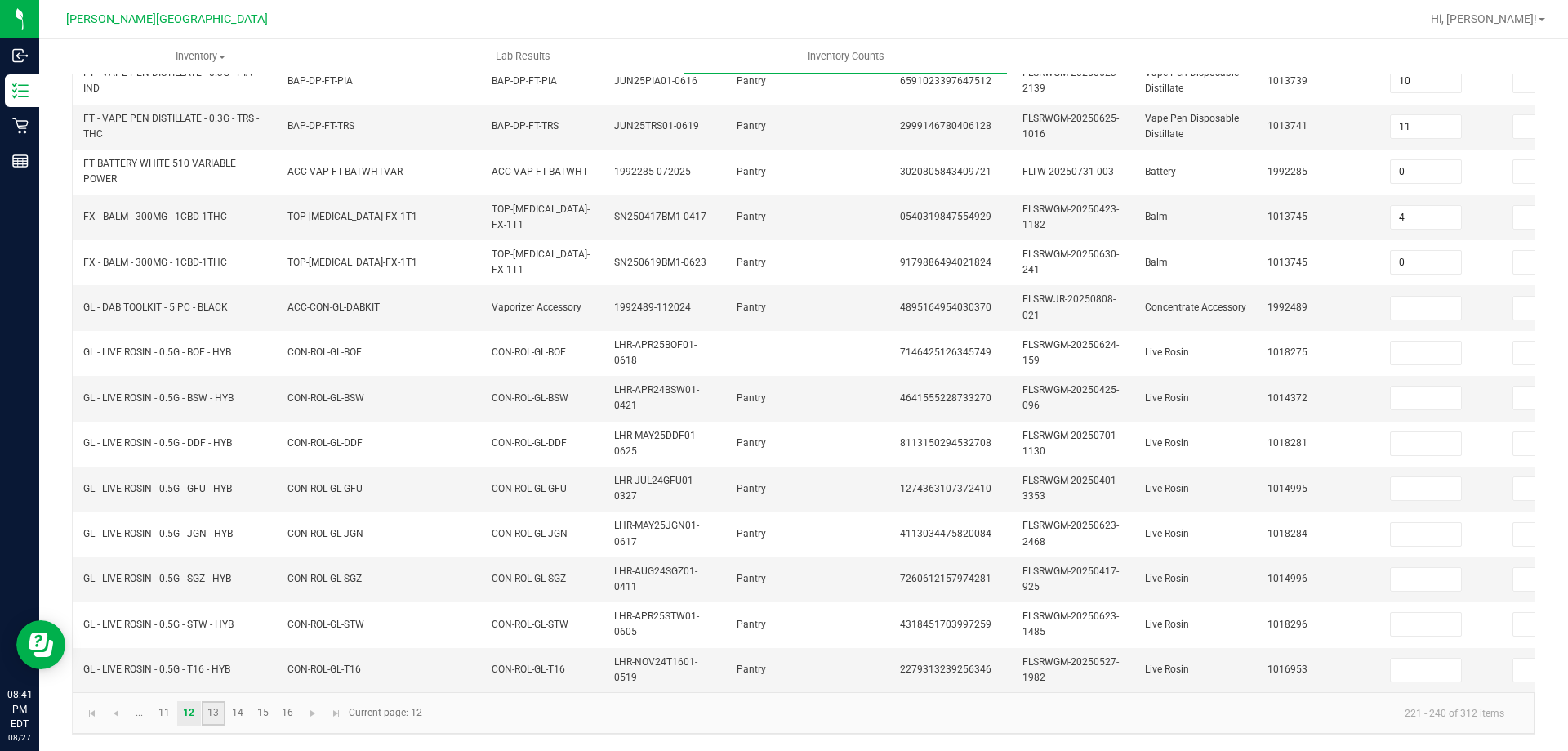
click at [220, 715] on link "13" at bounding box center [214, 713] width 24 height 25
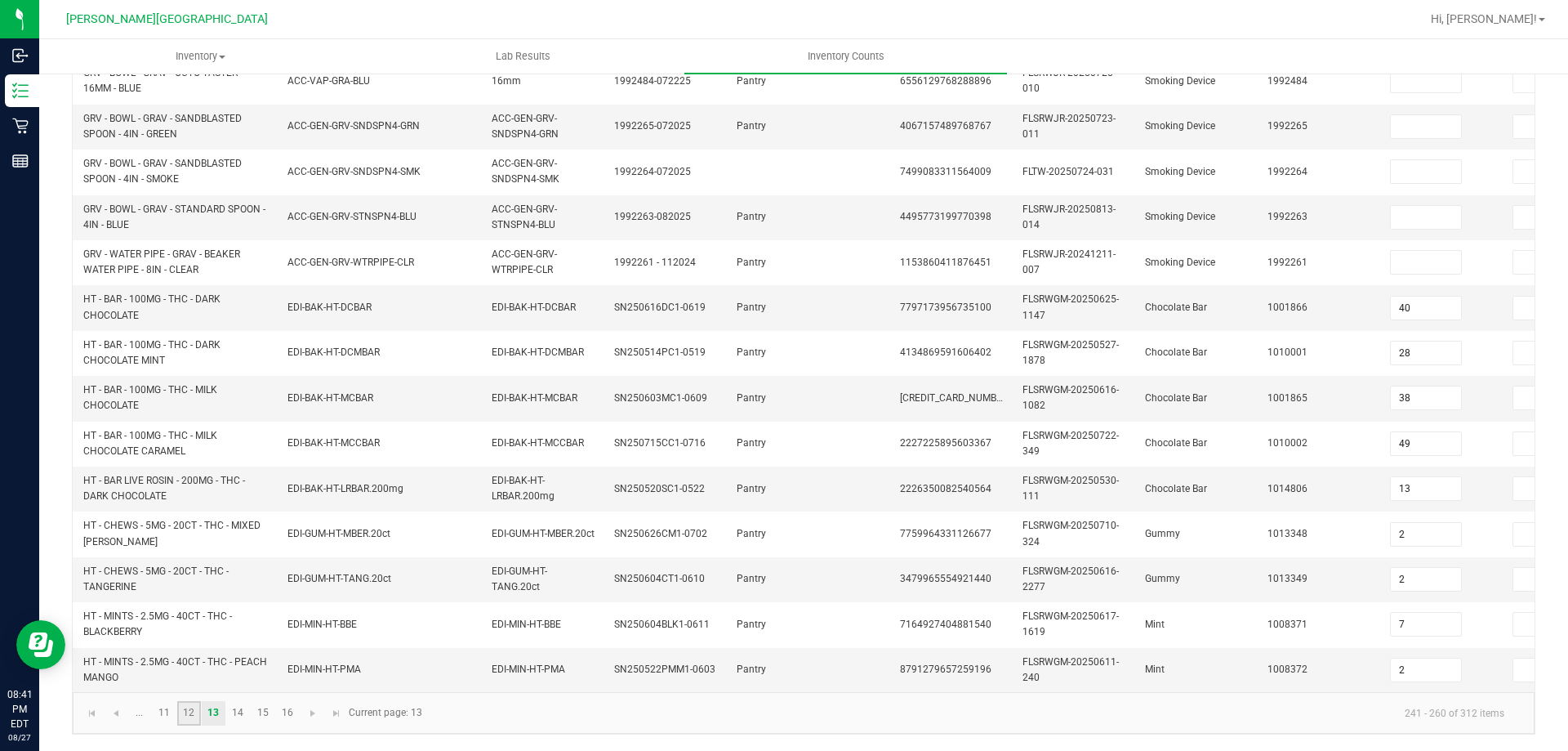
click at [187, 716] on link "12" at bounding box center [189, 713] width 24 height 25
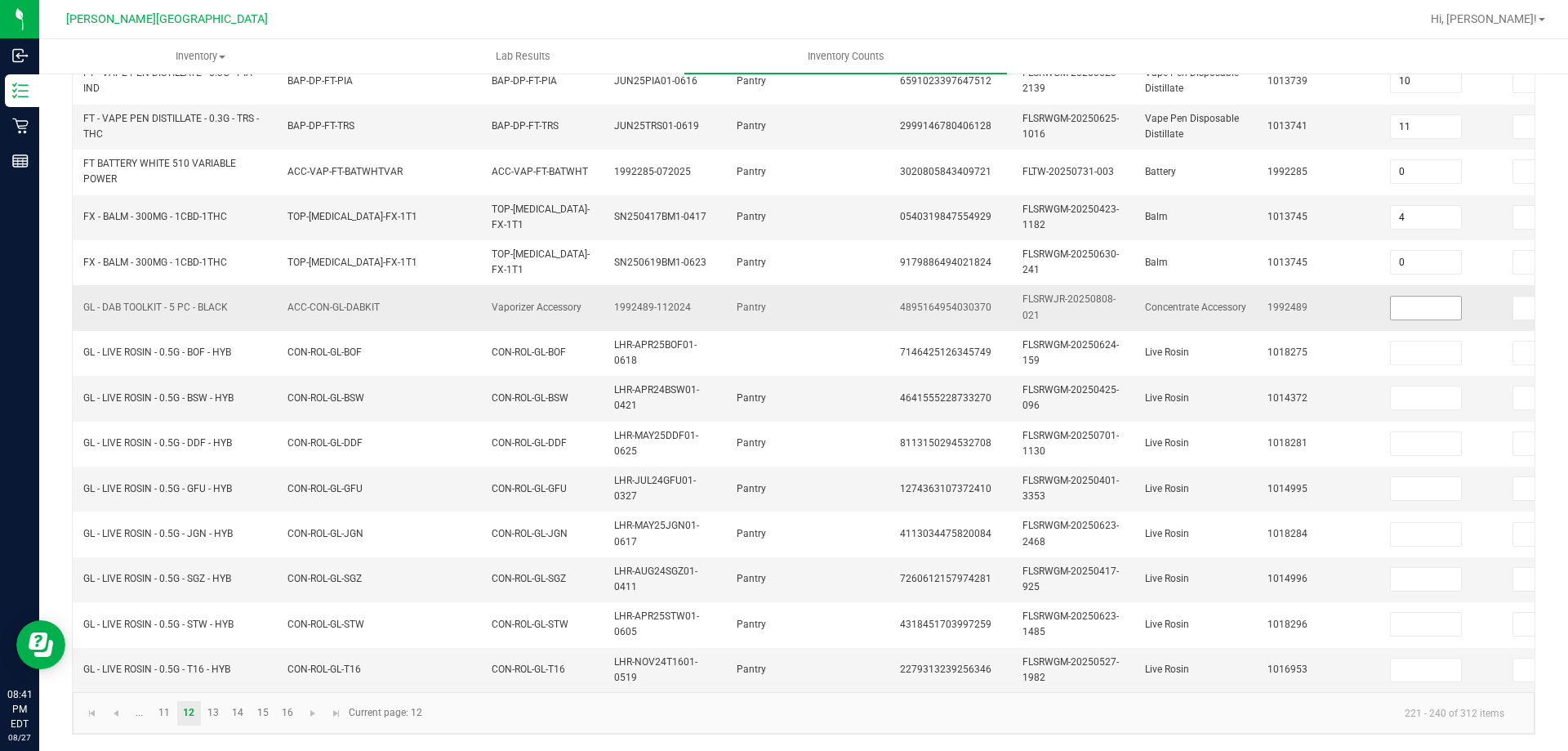
click at [1433, 304] on input at bounding box center [1426, 308] width 70 height 23
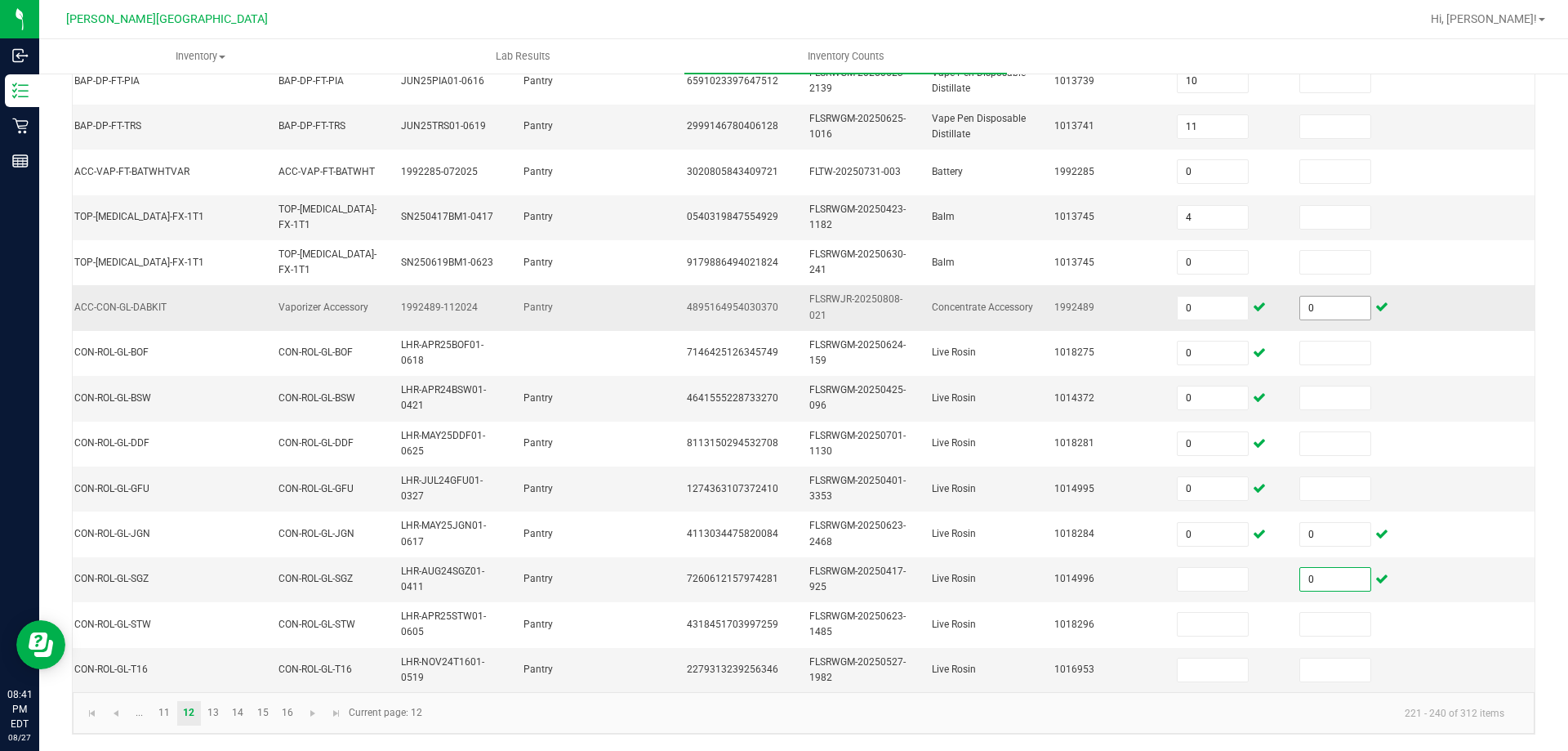
click at [1333, 297] on input "0" at bounding box center [1335, 308] width 70 height 23
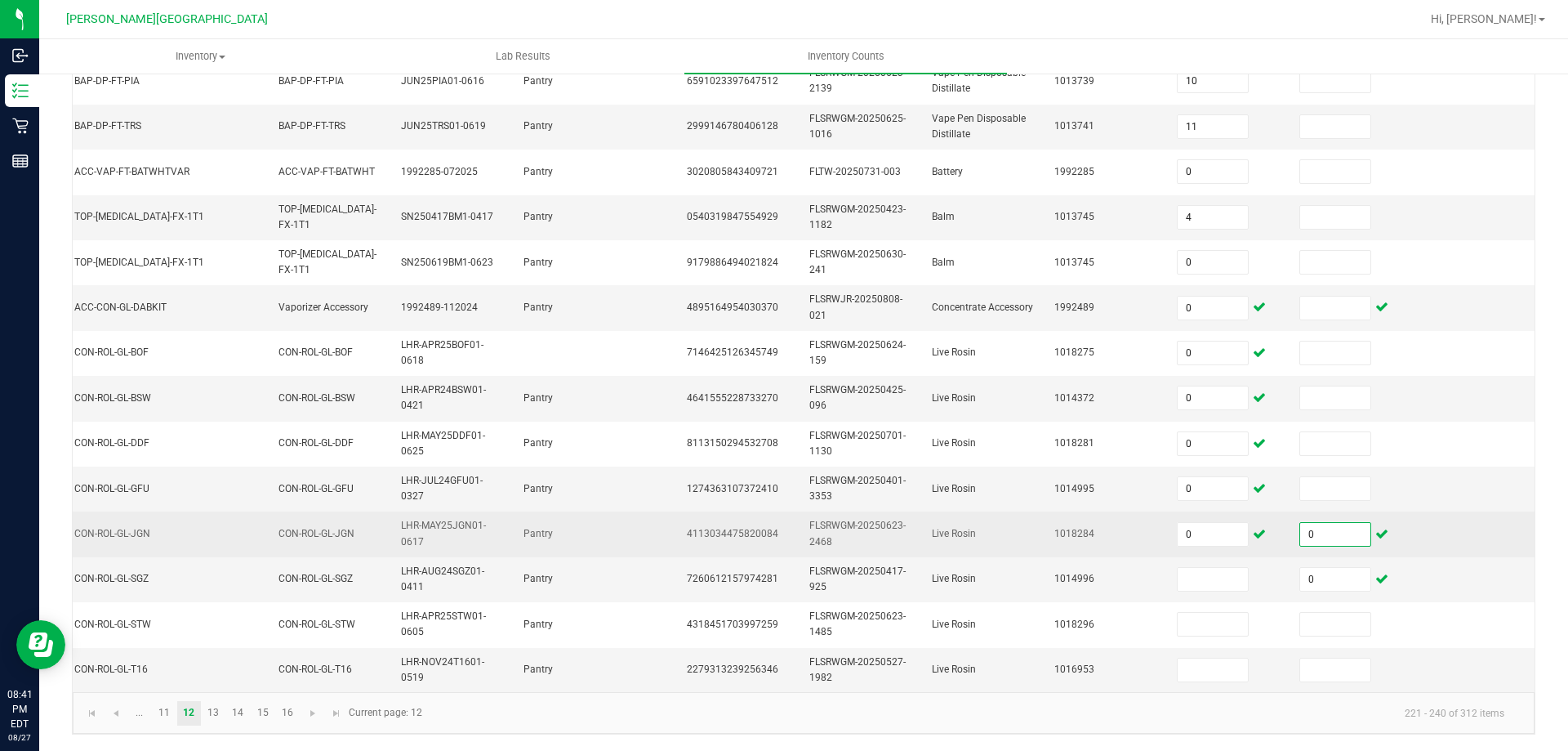
click at [1310, 523] on input "0" at bounding box center [1335, 534] width 70 height 23
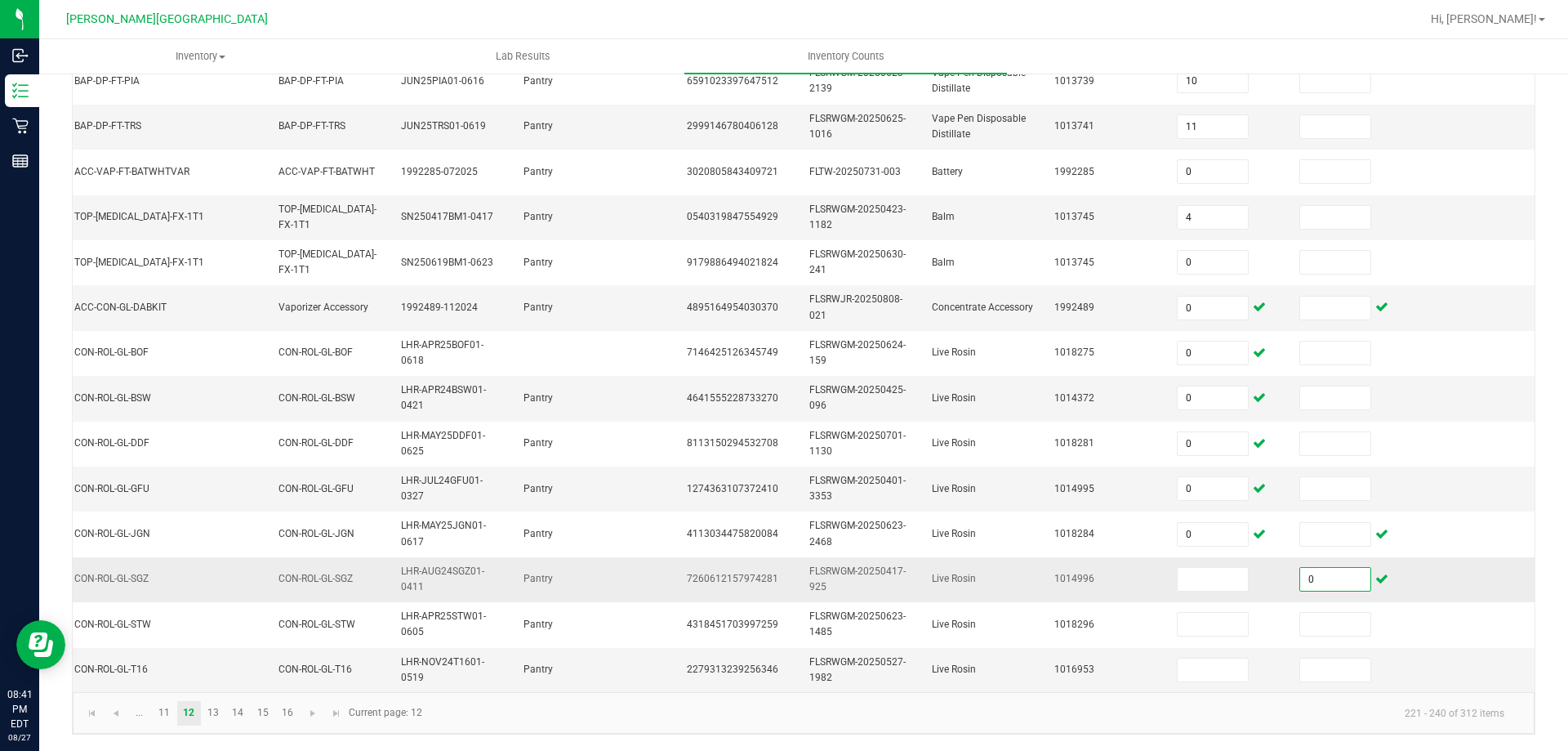
click at [1331, 568] on input "0" at bounding box center [1335, 579] width 70 height 23
click at [1193, 568] on input at bounding box center [1213, 579] width 70 height 23
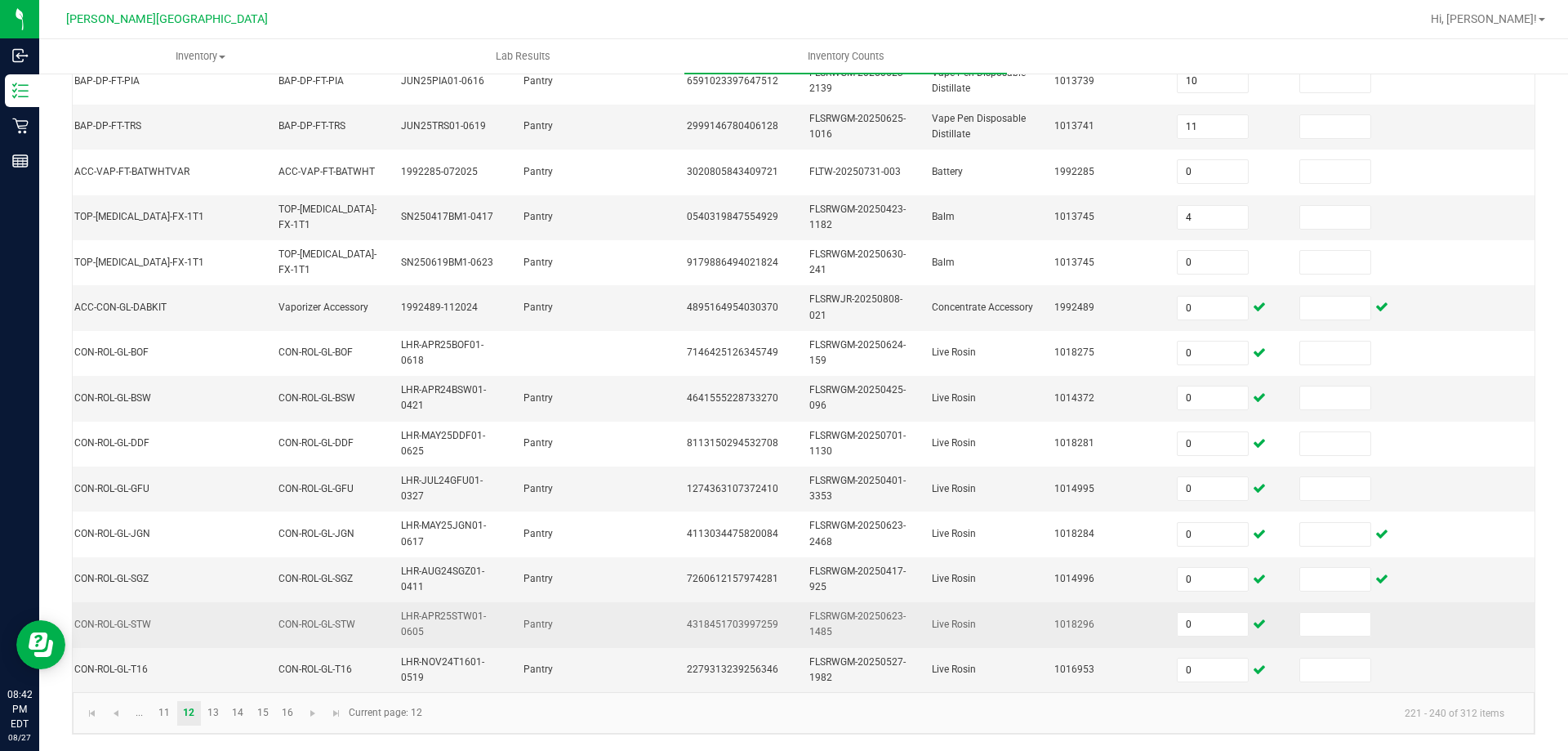
click at [1359, 620] on td at bounding box center [1351, 624] width 123 height 45
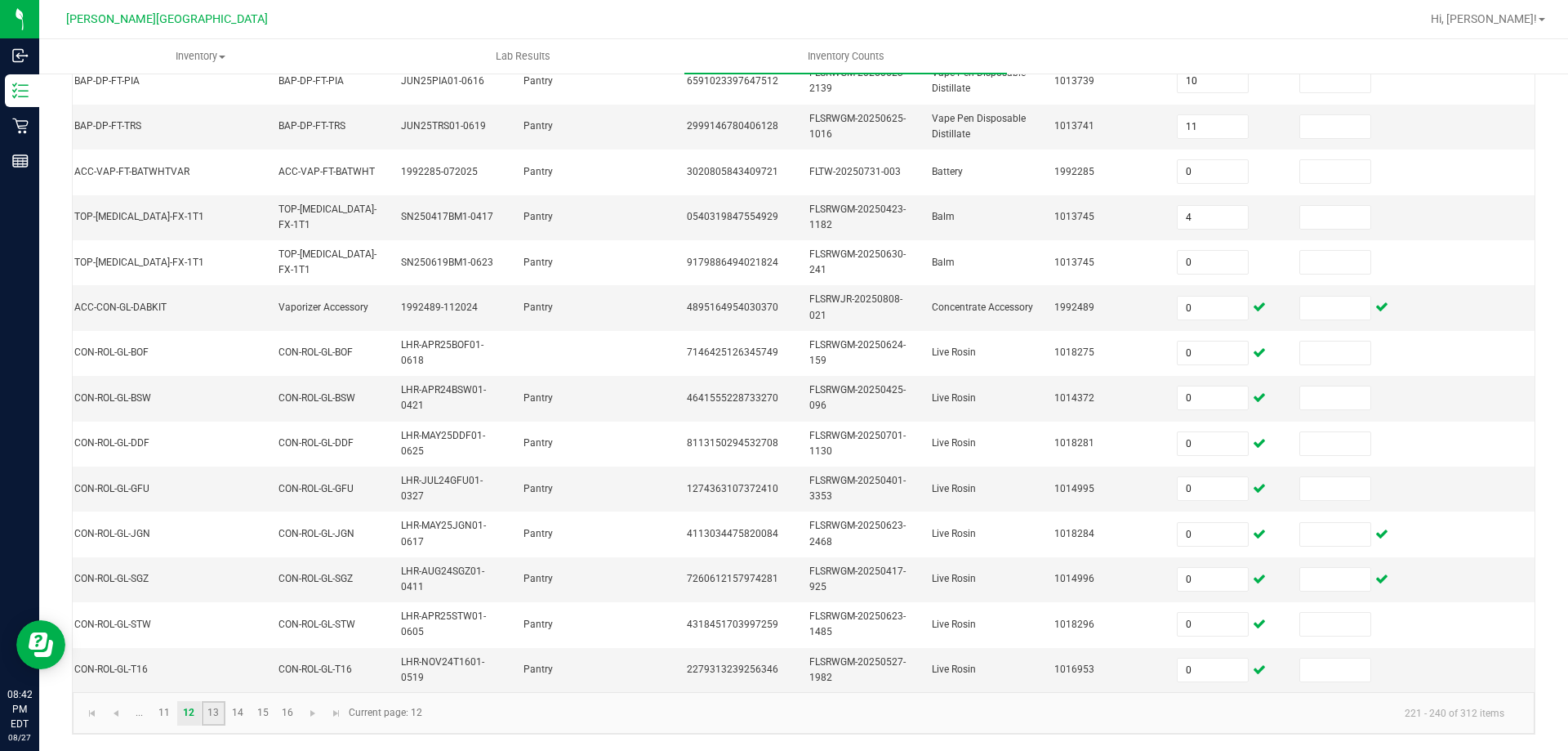
click at [223, 712] on link "13" at bounding box center [214, 713] width 24 height 25
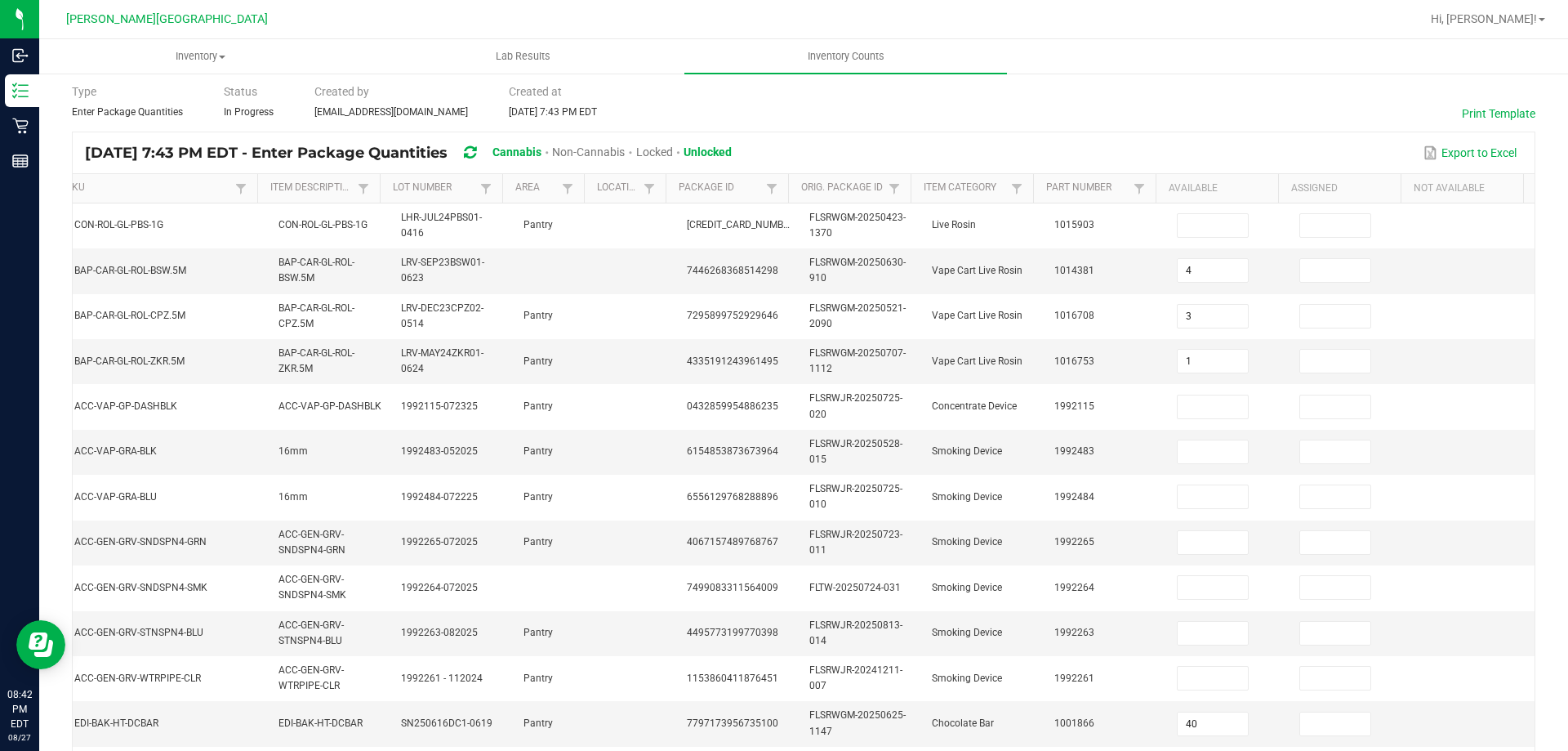
scroll to position [0, 0]
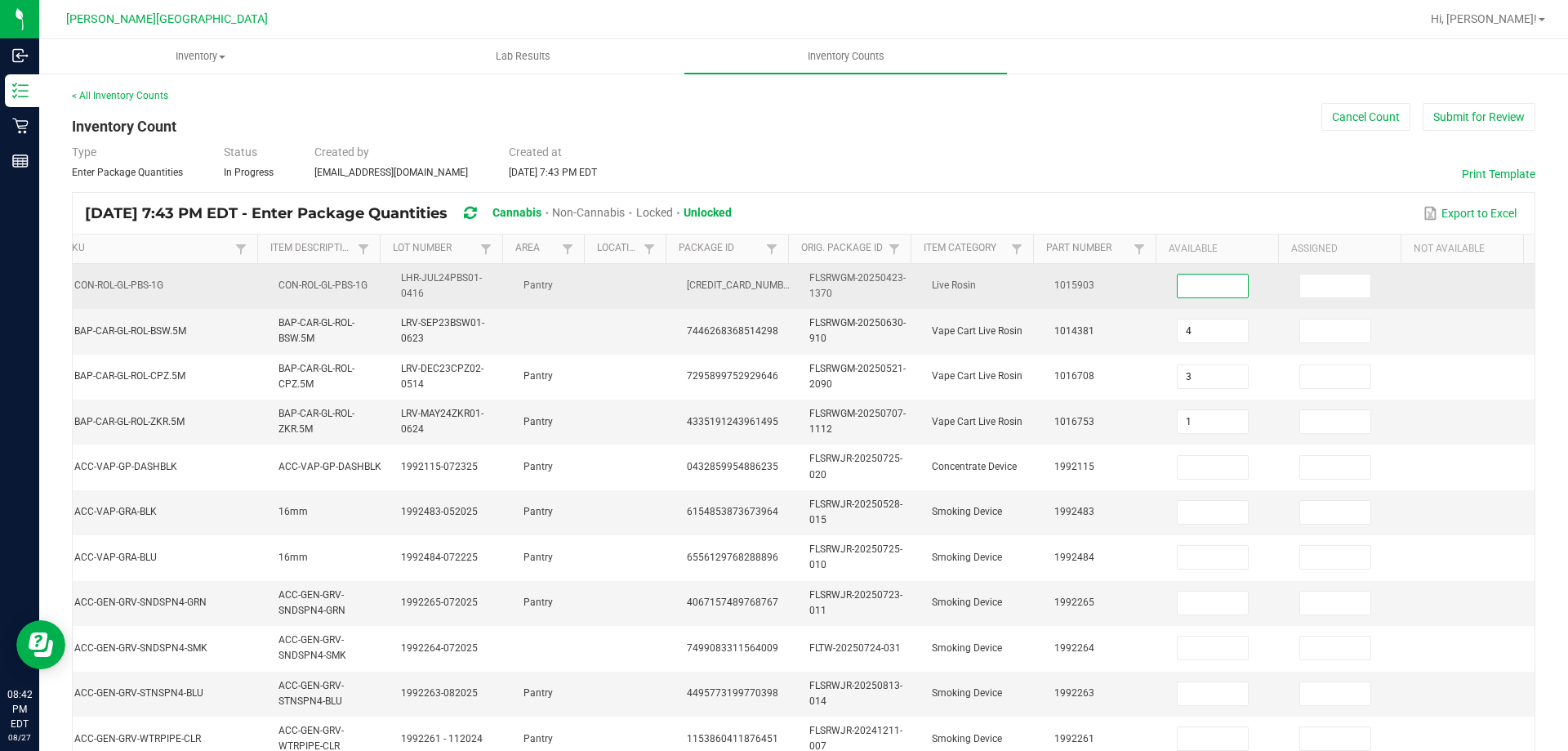
drag, startPoint x: 1217, startPoint y: 285, endPoint x: 1227, endPoint y: 280, distance: 11.2
click at [1217, 285] on input at bounding box center [1213, 286] width 70 height 23
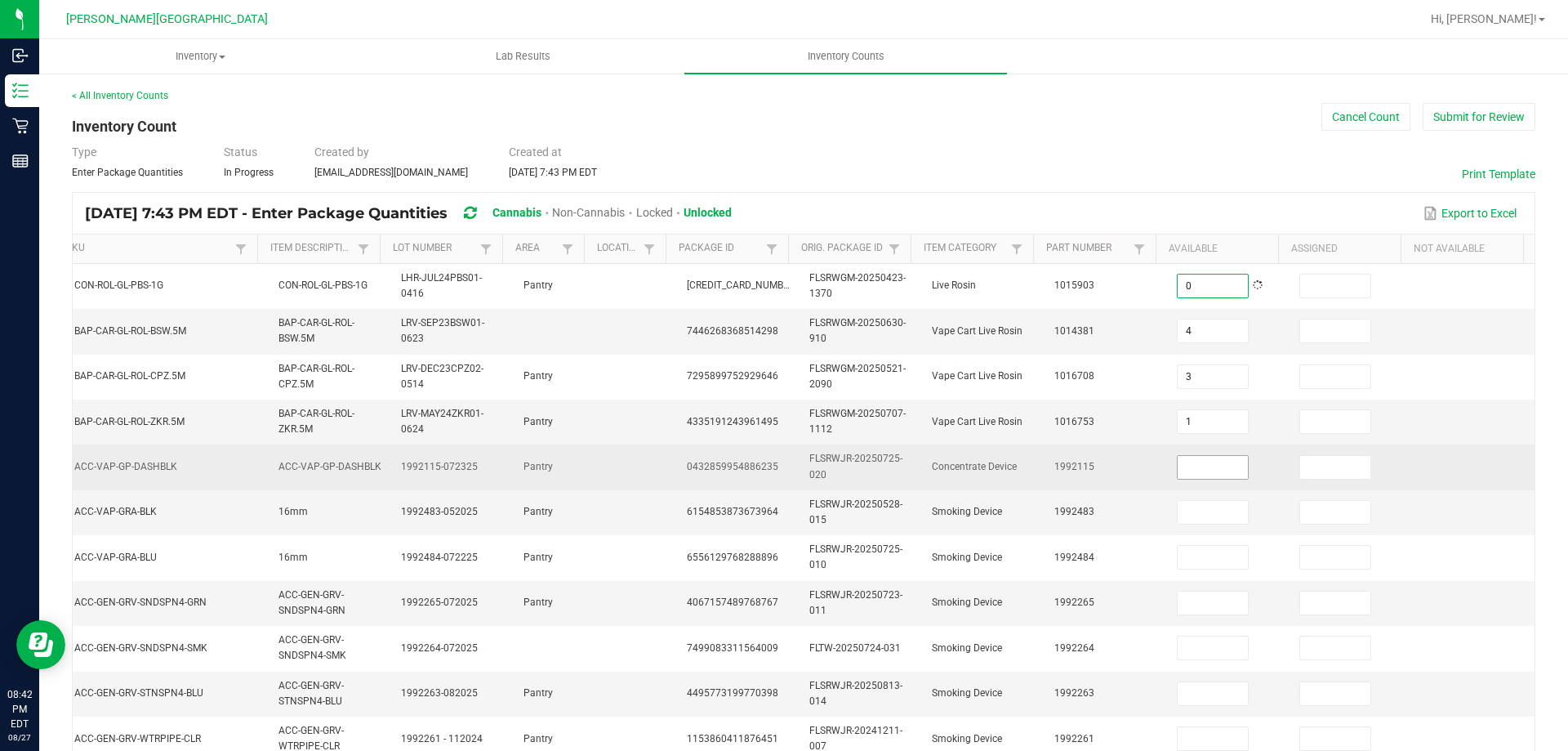
click at [1178, 464] on input at bounding box center [1213, 467] width 70 height 23
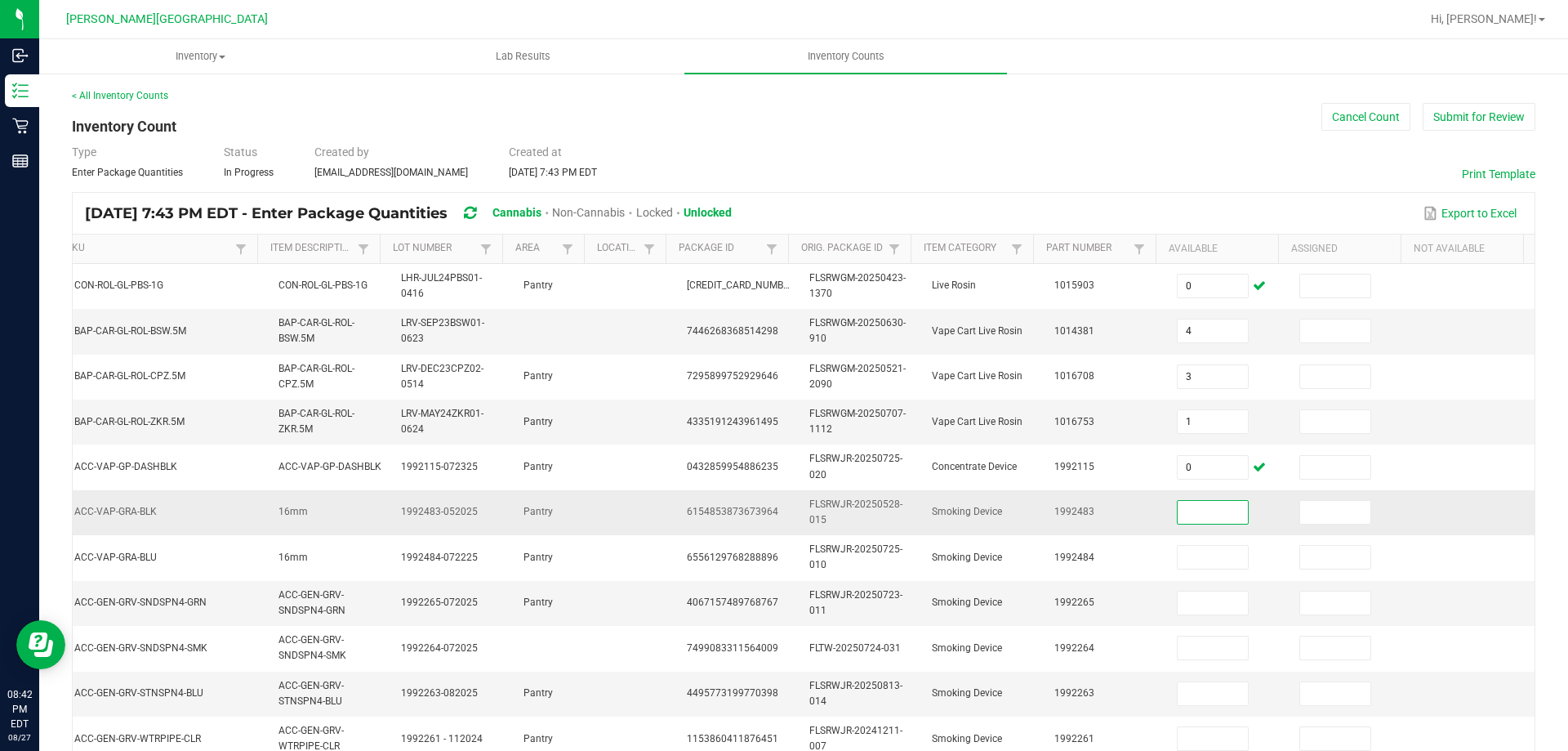
click at [1178, 511] on input at bounding box center [1213, 512] width 70 height 23
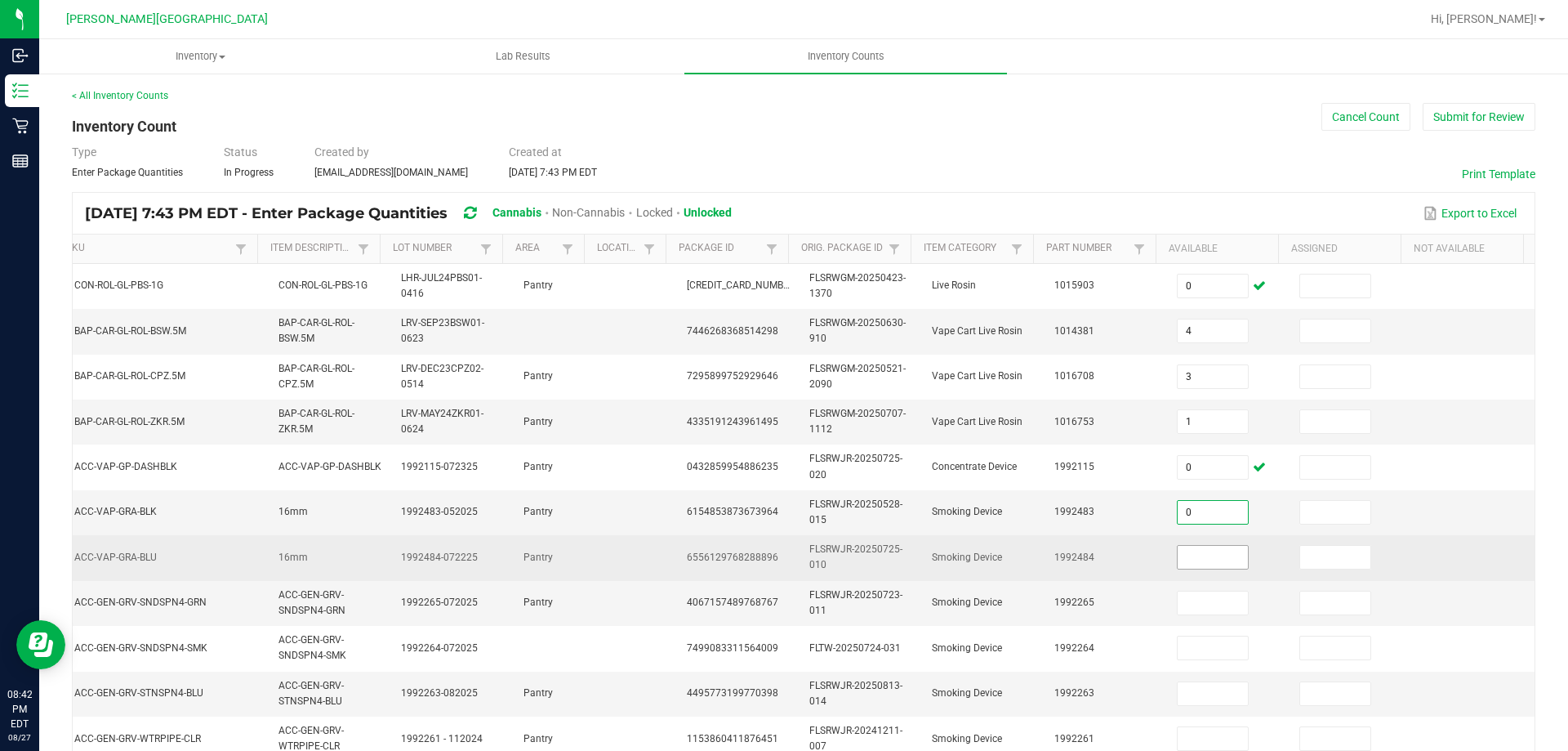
click at [1188, 546] on td at bounding box center [1229, 557] width 123 height 45
click at [1190, 552] on input at bounding box center [1213, 557] width 70 height 23
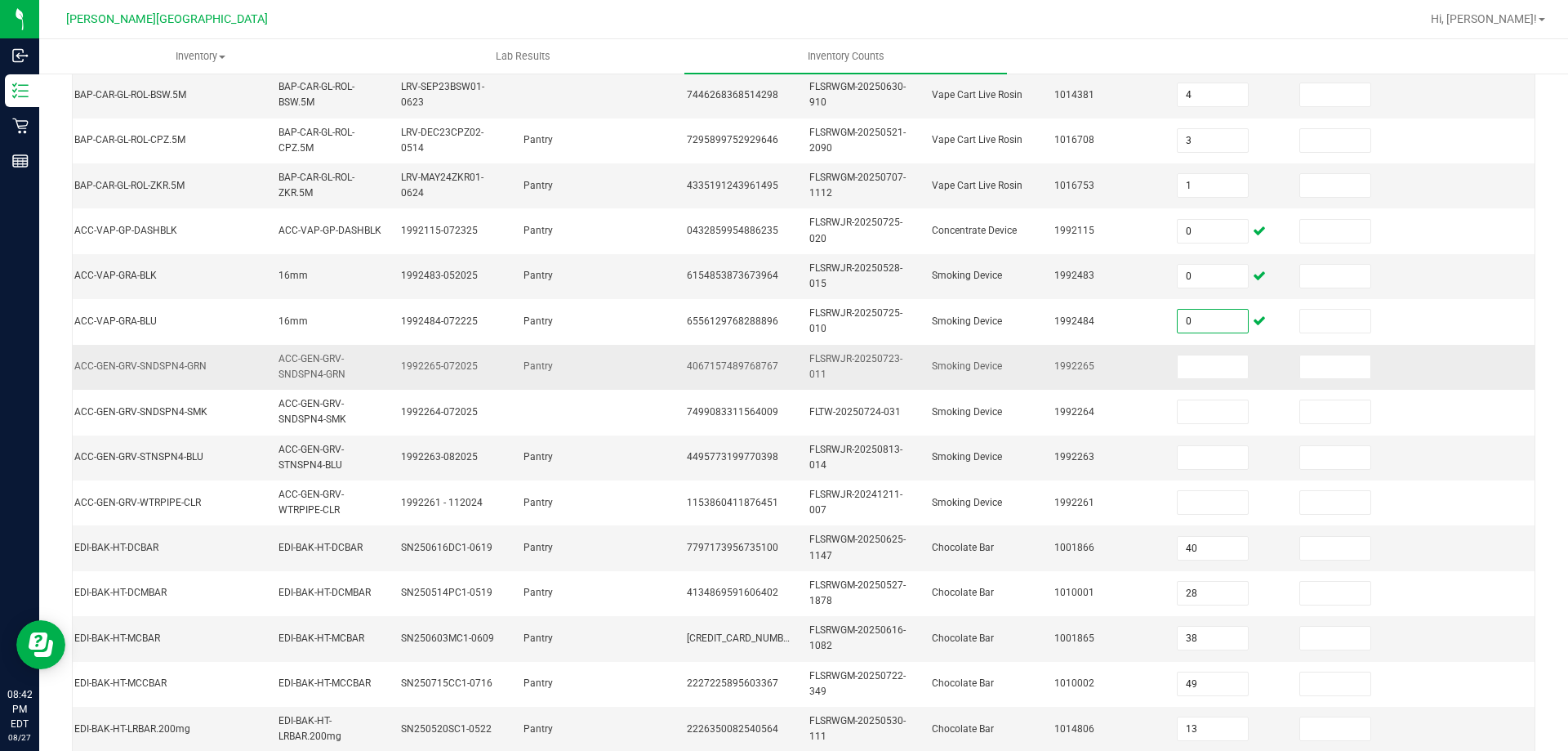
scroll to position [246, 0]
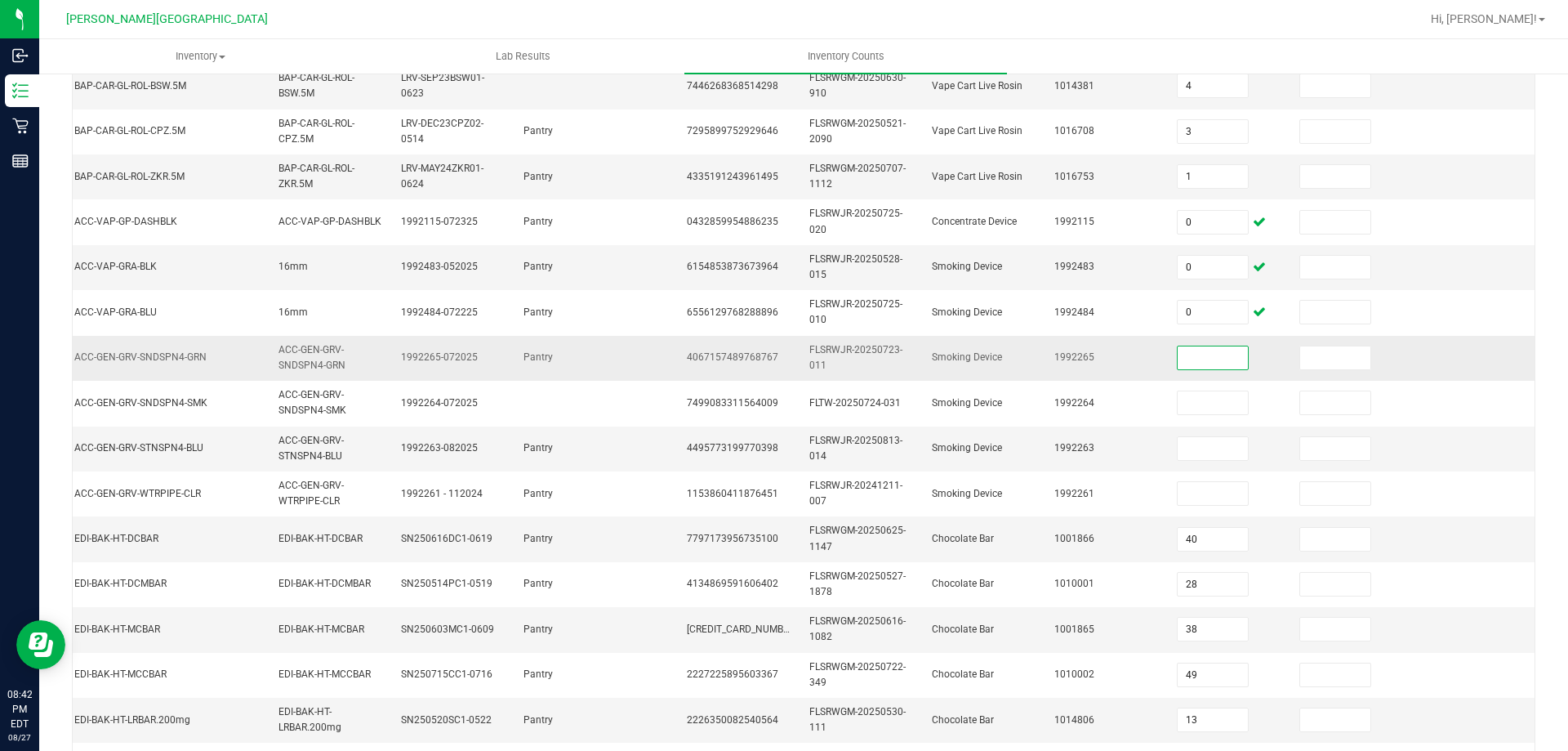
click at [1197, 357] on input at bounding box center [1213, 357] width 70 height 23
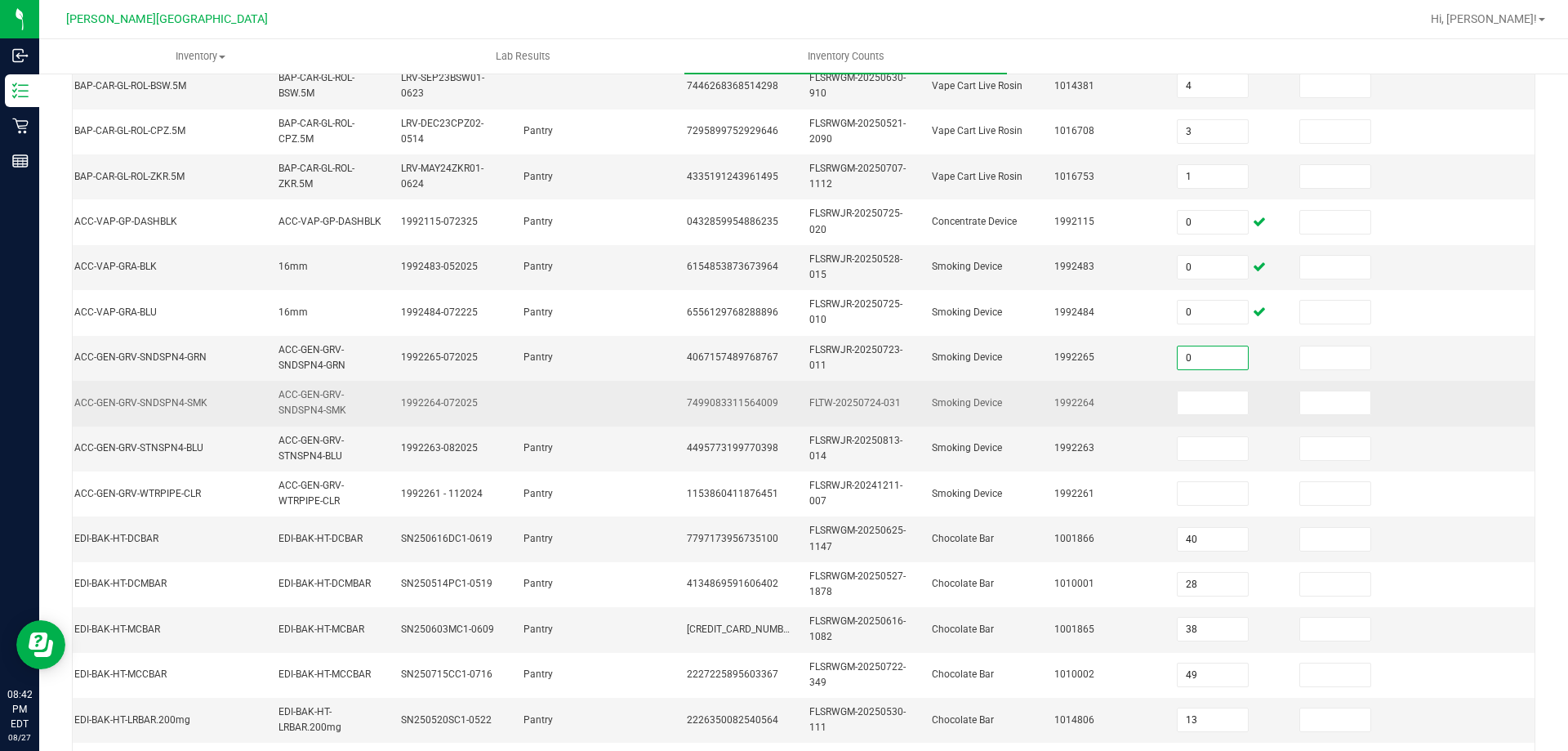
click at [1208, 390] on td at bounding box center [1229, 403] width 123 height 45
click at [1209, 400] on input at bounding box center [1213, 402] width 70 height 23
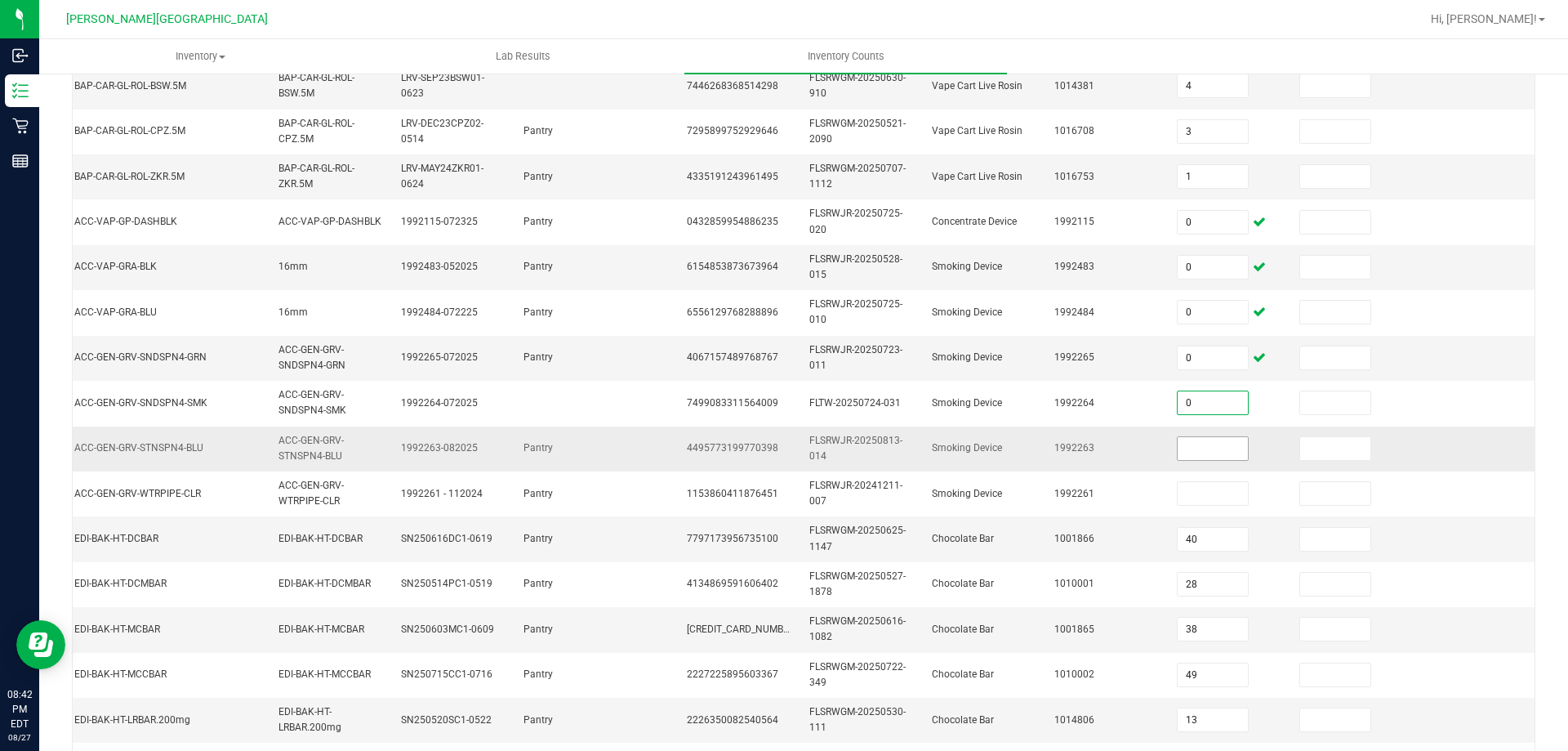
click at [1205, 450] on input at bounding box center [1213, 448] width 70 height 23
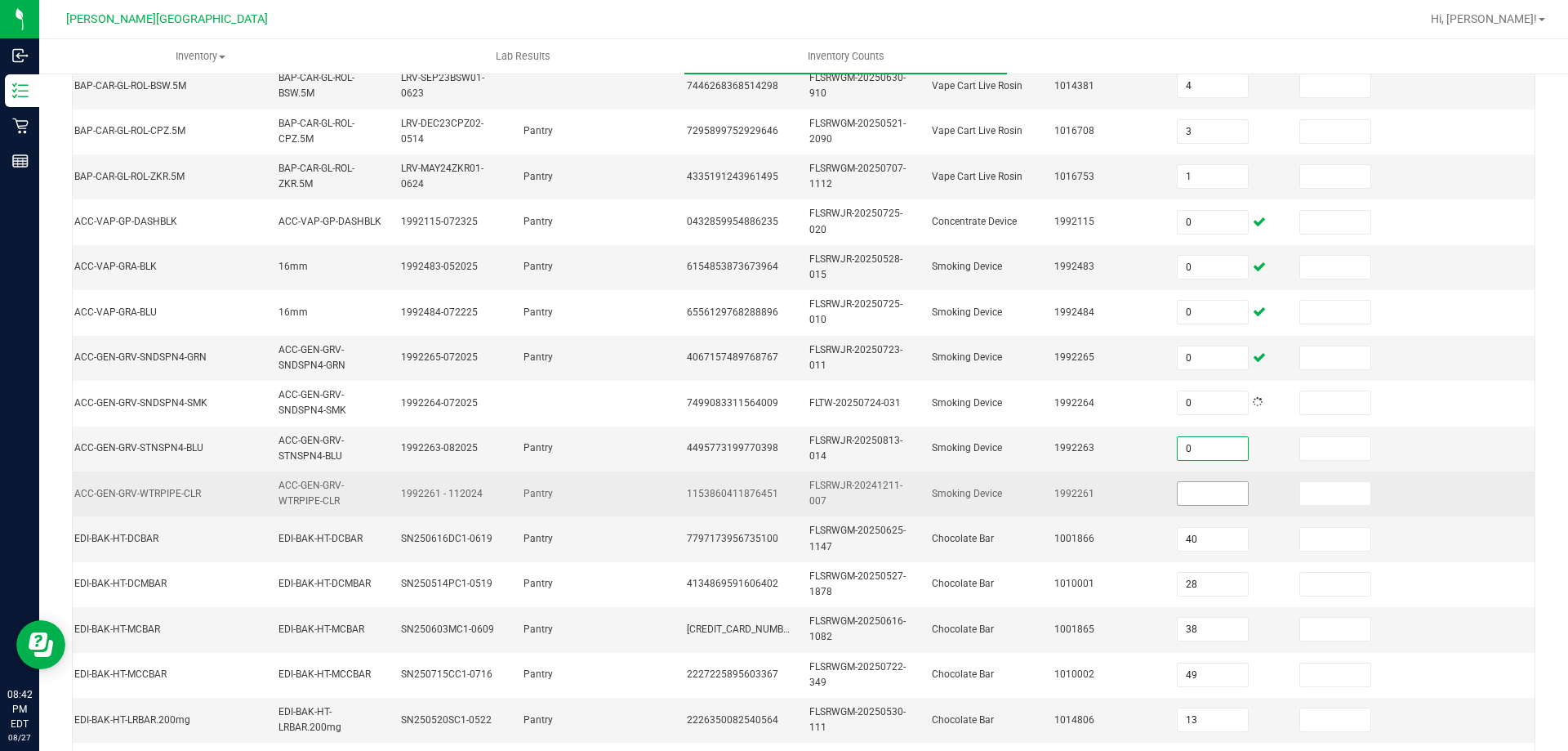
click at [1197, 499] on input at bounding box center [1213, 493] width 70 height 23
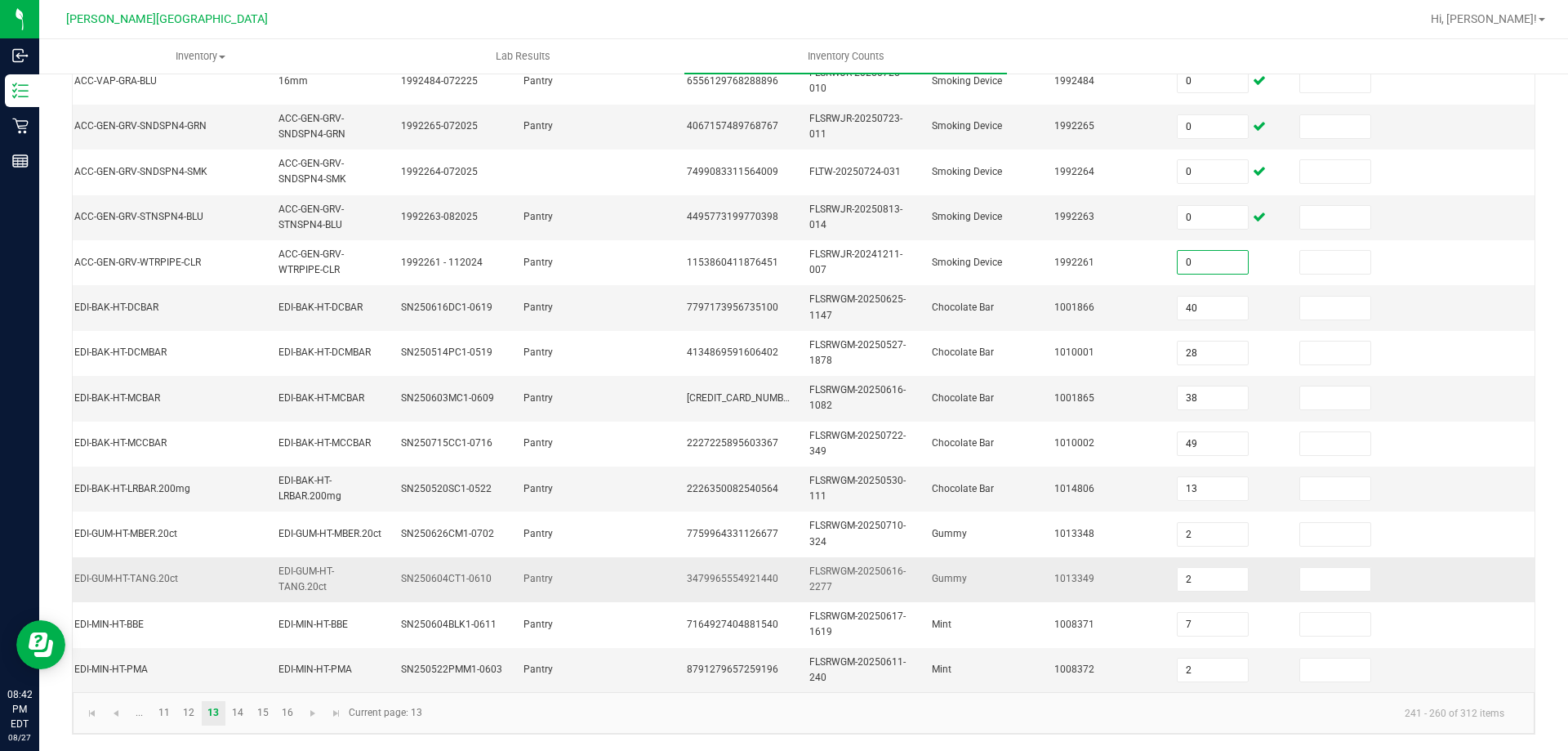
scroll to position [488, 0]
click at [235, 715] on link "14" at bounding box center [238, 713] width 24 height 25
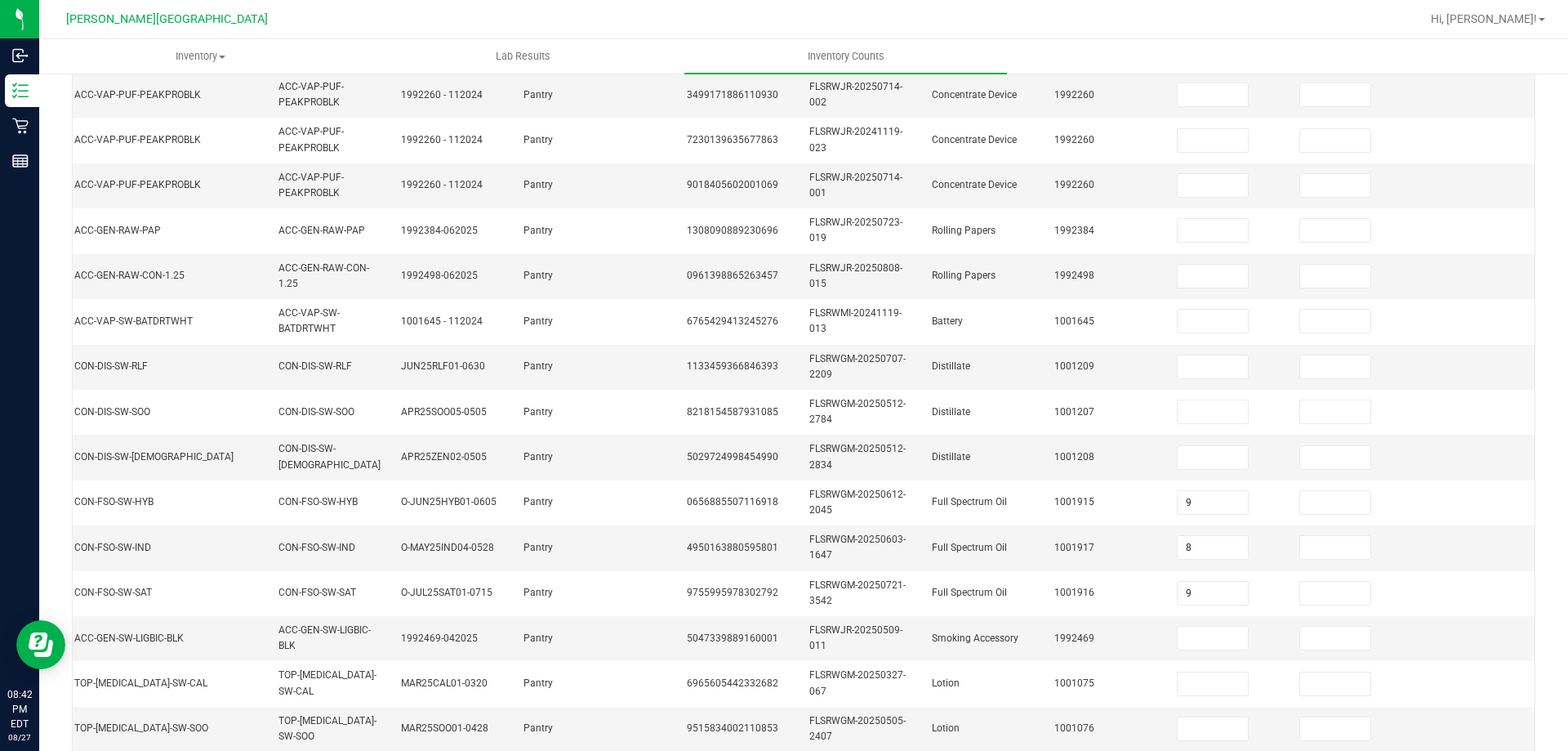
scroll to position [0, 0]
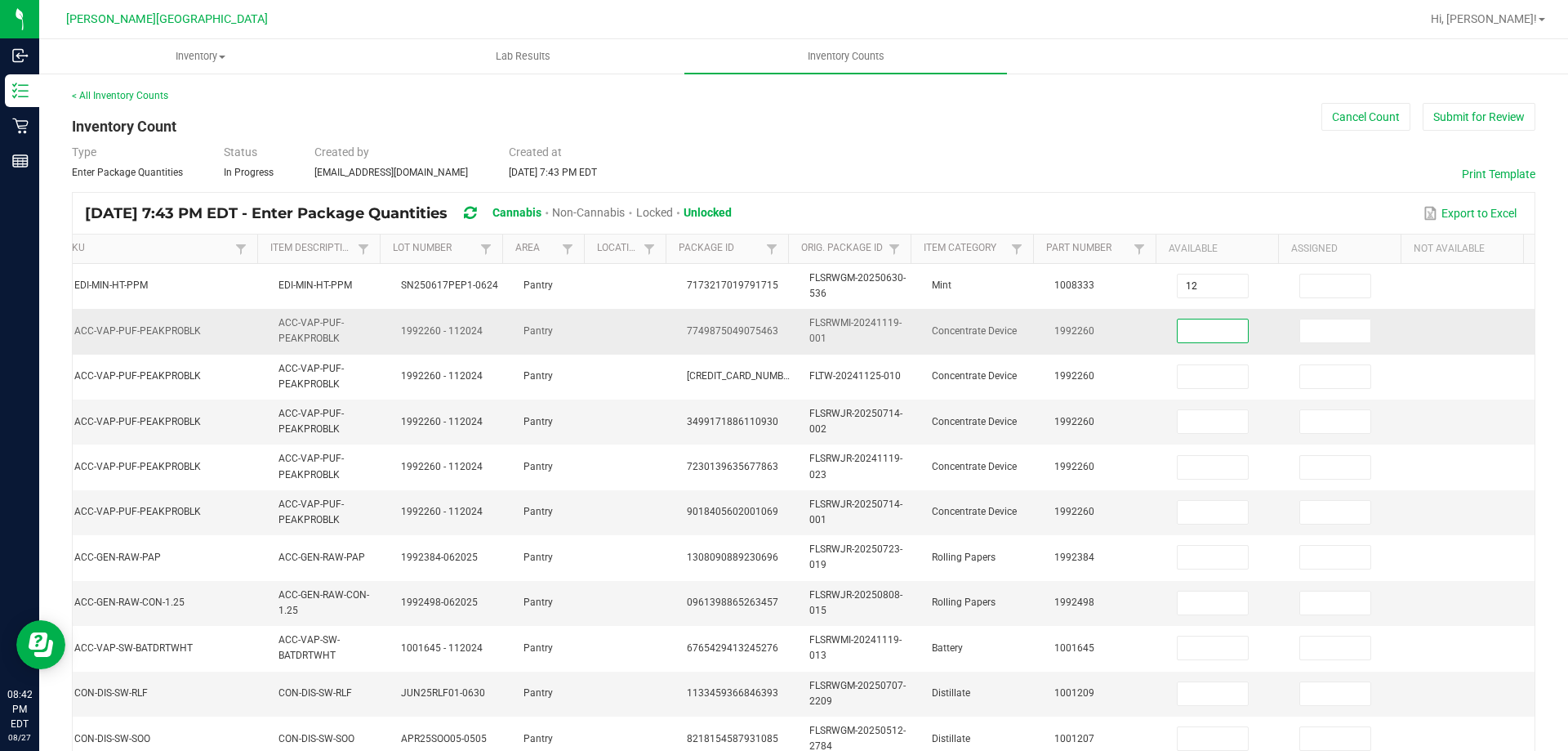
click at [1202, 341] on input at bounding box center [1213, 331] width 70 height 23
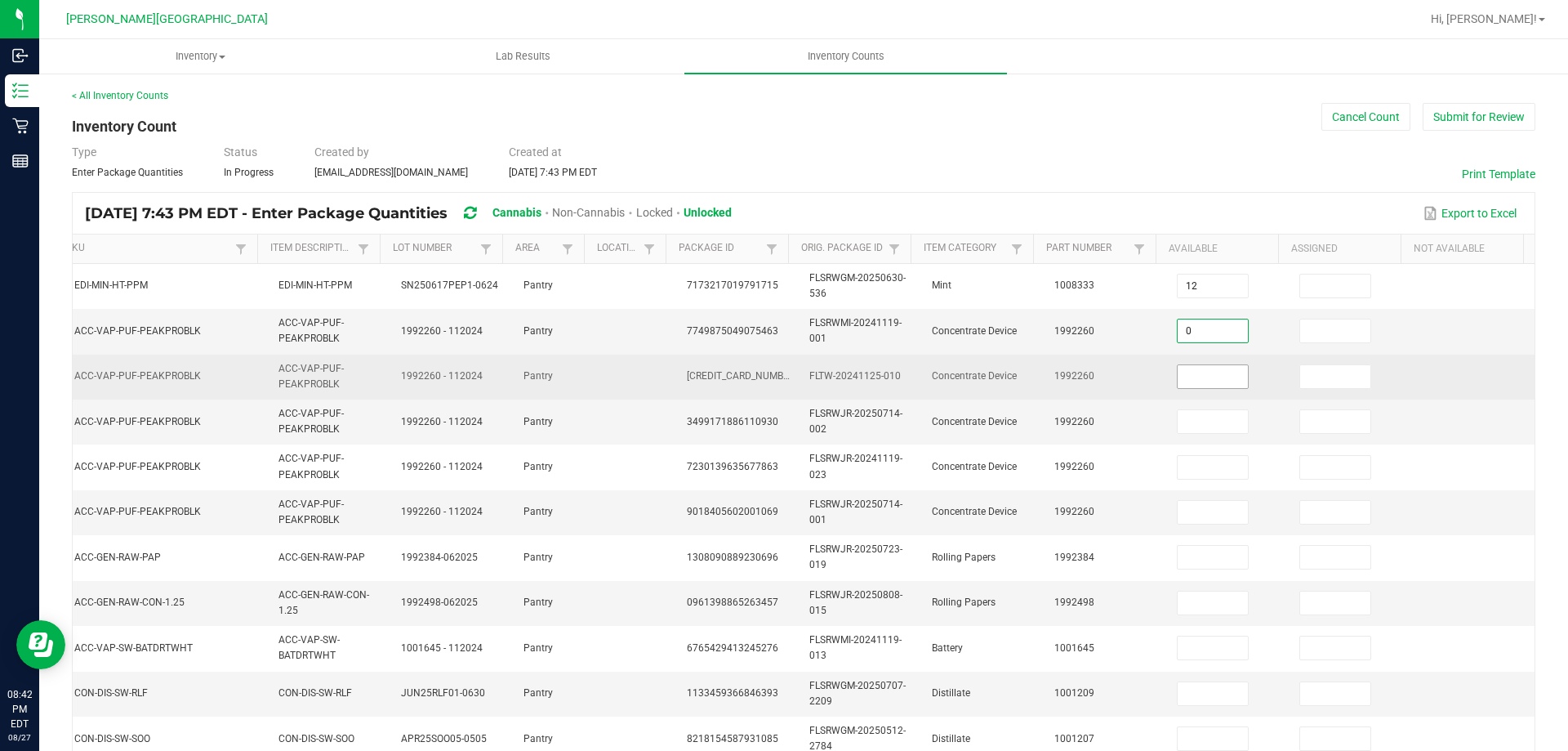
click at [1195, 387] on input at bounding box center [1213, 376] width 70 height 23
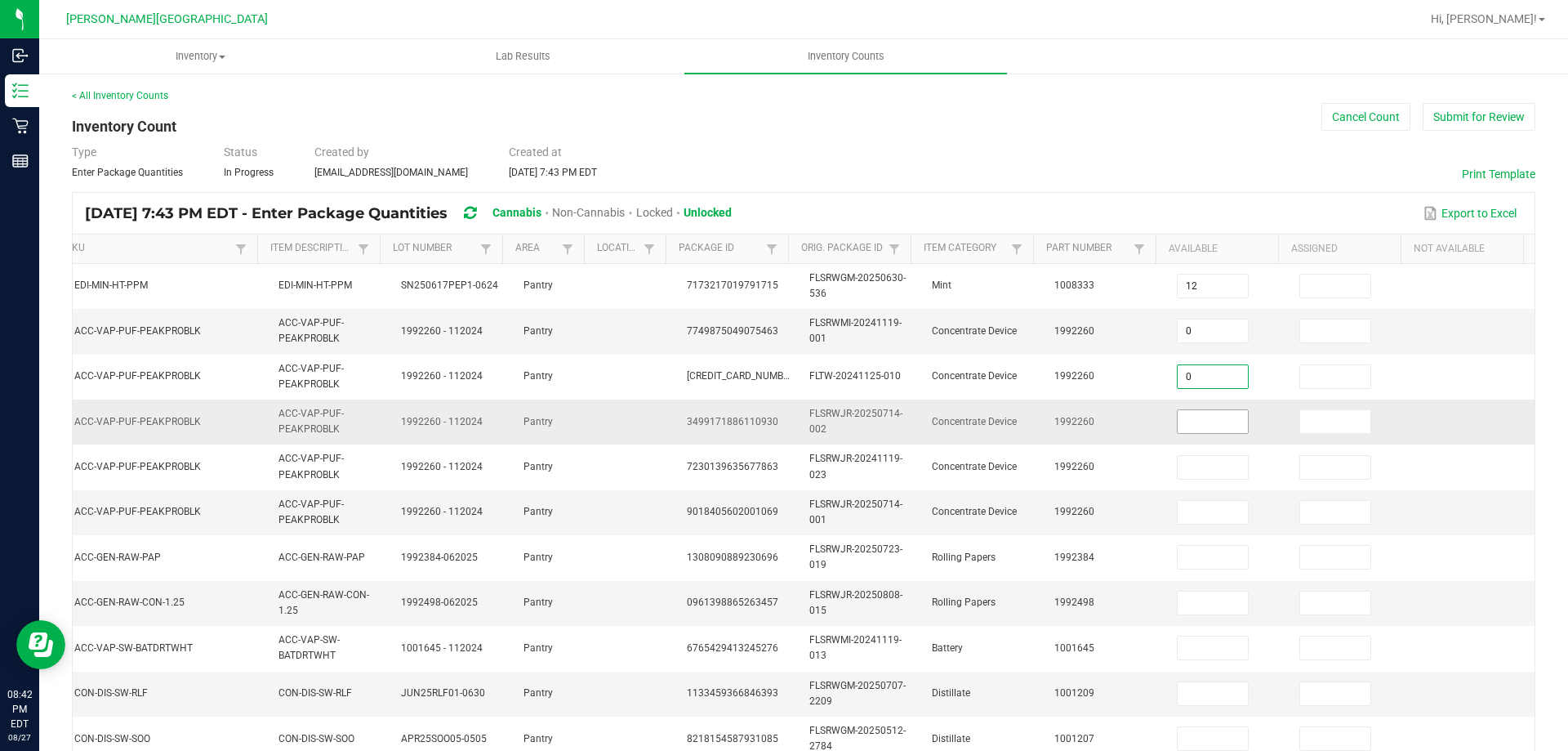
click at [1195, 425] on input at bounding box center [1213, 421] width 70 height 23
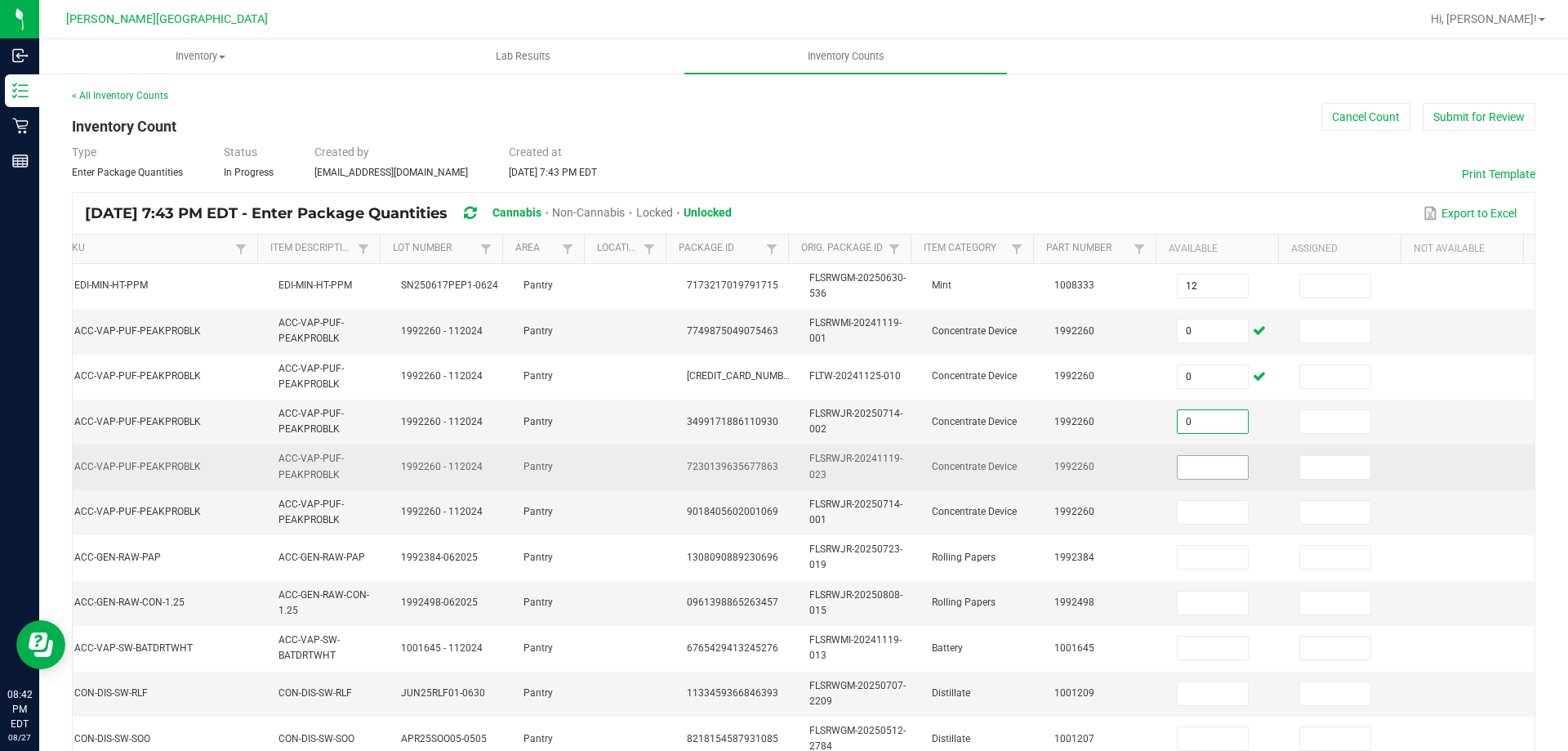
click at [1192, 463] on input at bounding box center [1213, 467] width 70 height 23
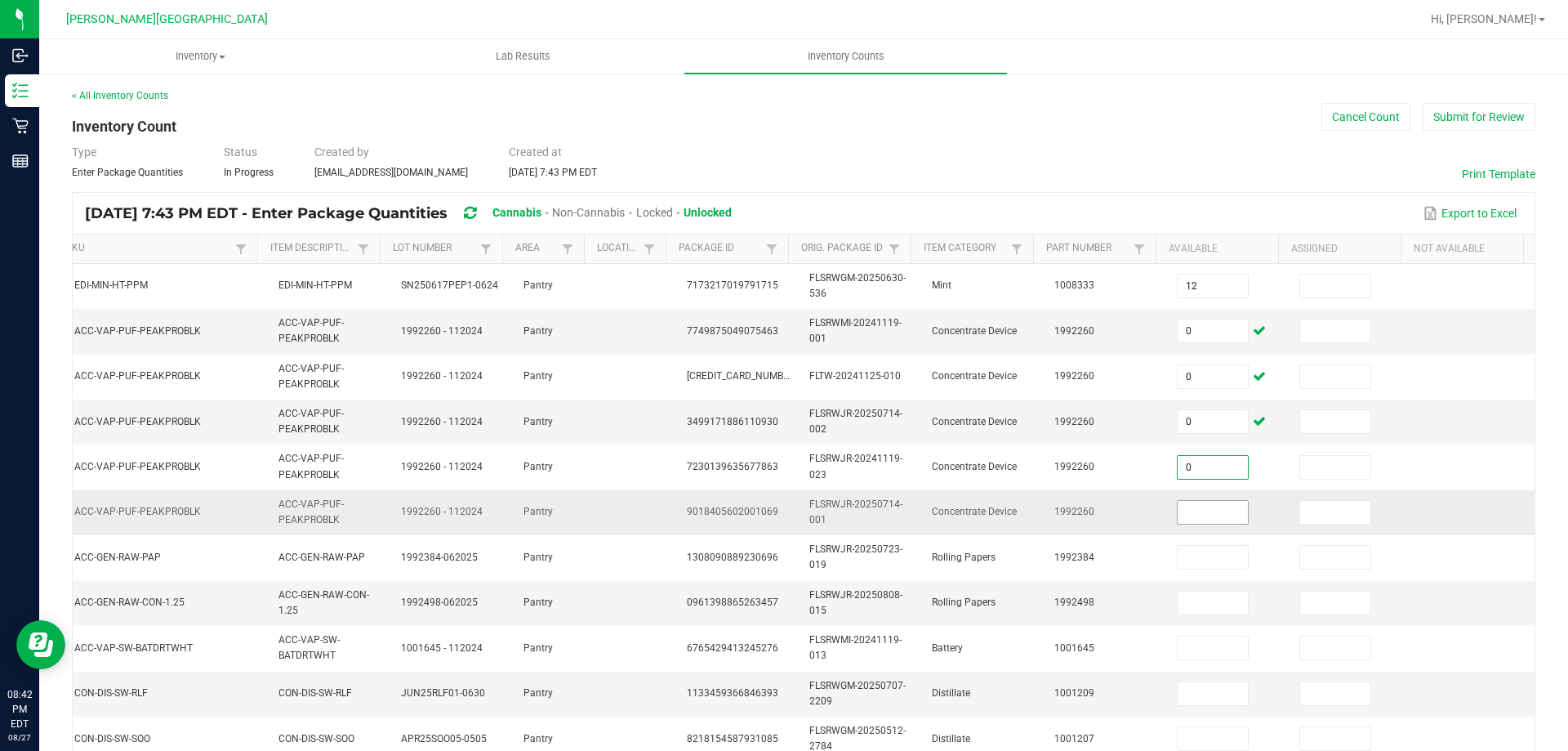
click at [1209, 510] on input at bounding box center [1213, 512] width 70 height 23
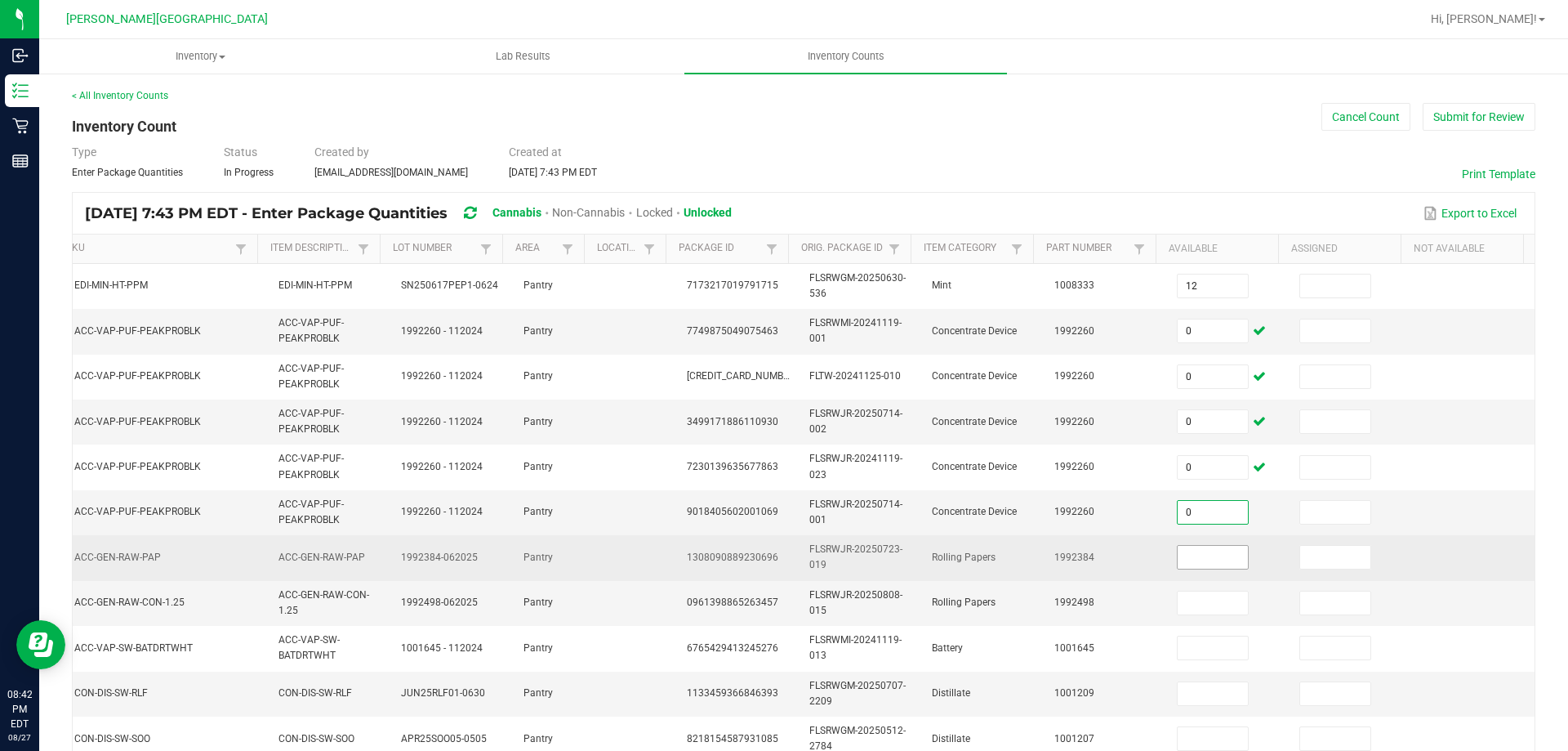
click at [1208, 552] on input at bounding box center [1213, 557] width 70 height 23
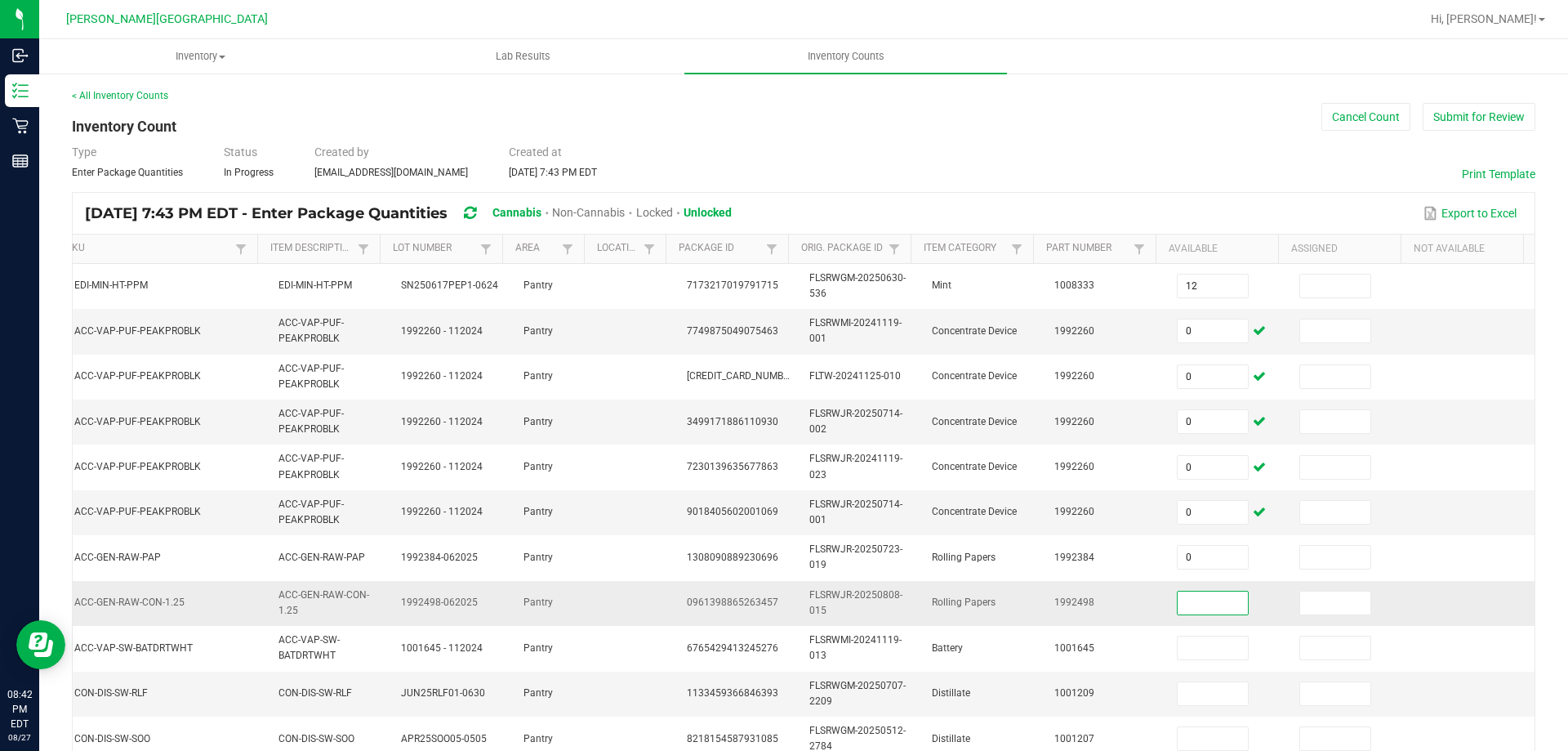
click at [1189, 611] on input at bounding box center [1213, 603] width 70 height 23
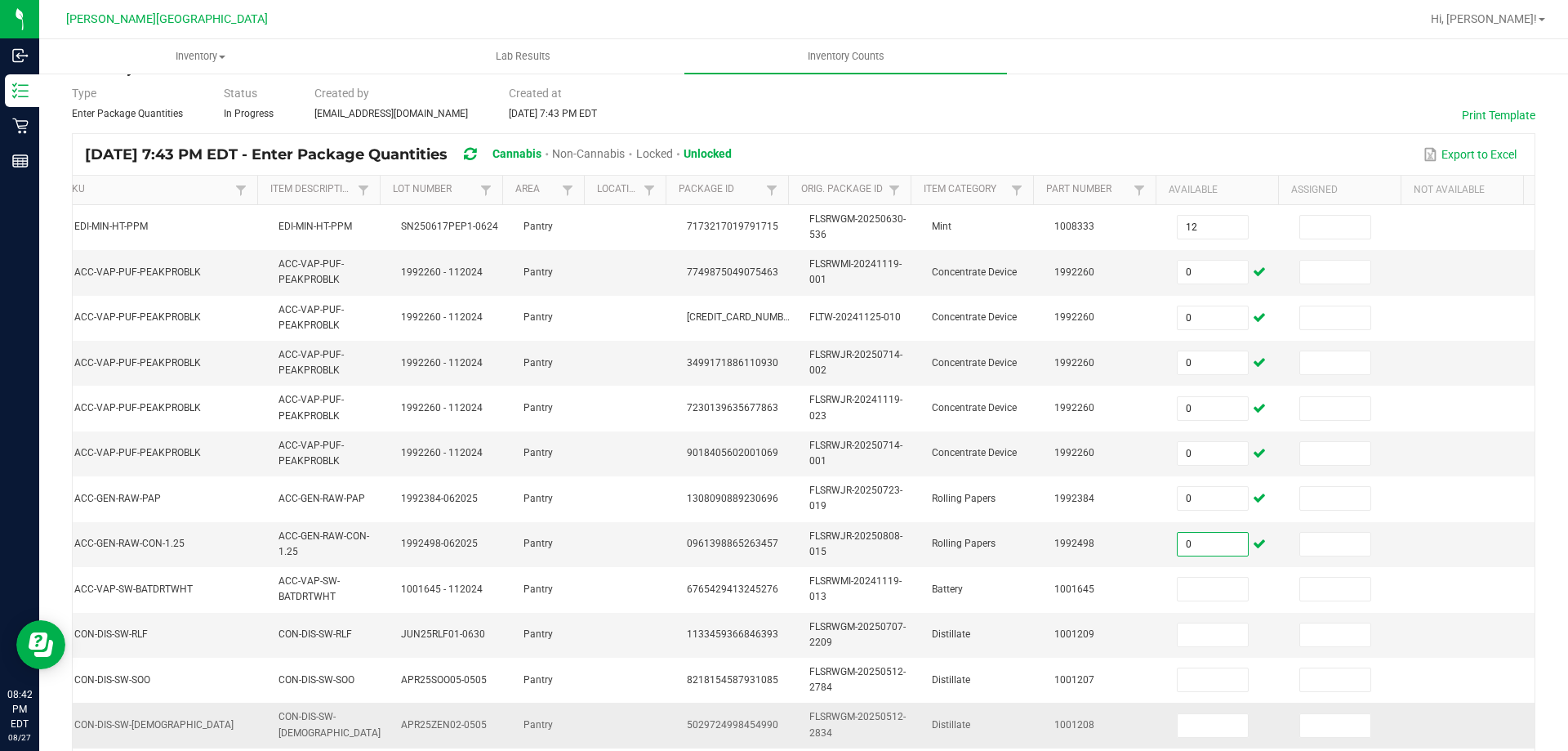
scroll to position [164, 0]
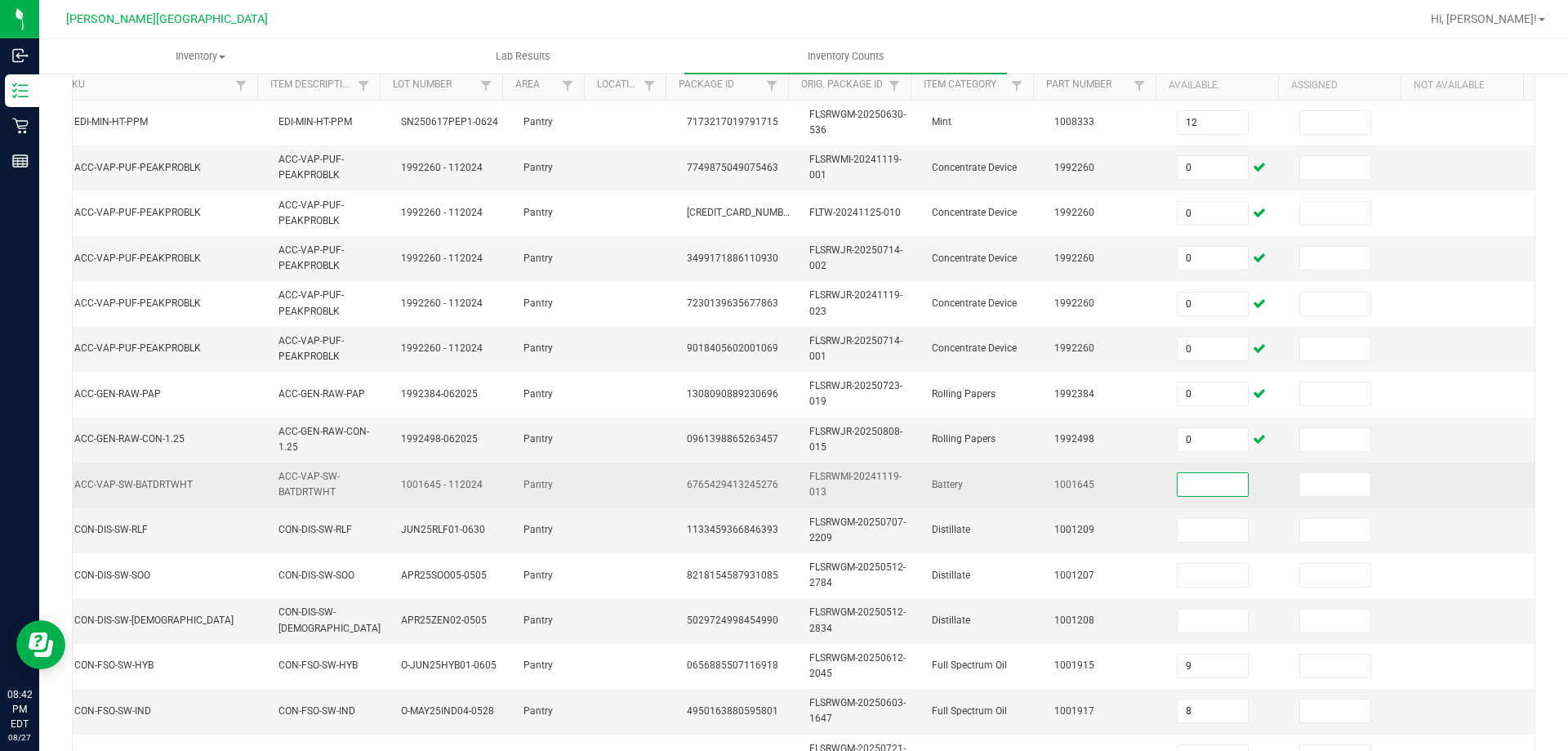
click at [1178, 492] on input at bounding box center [1213, 484] width 70 height 23
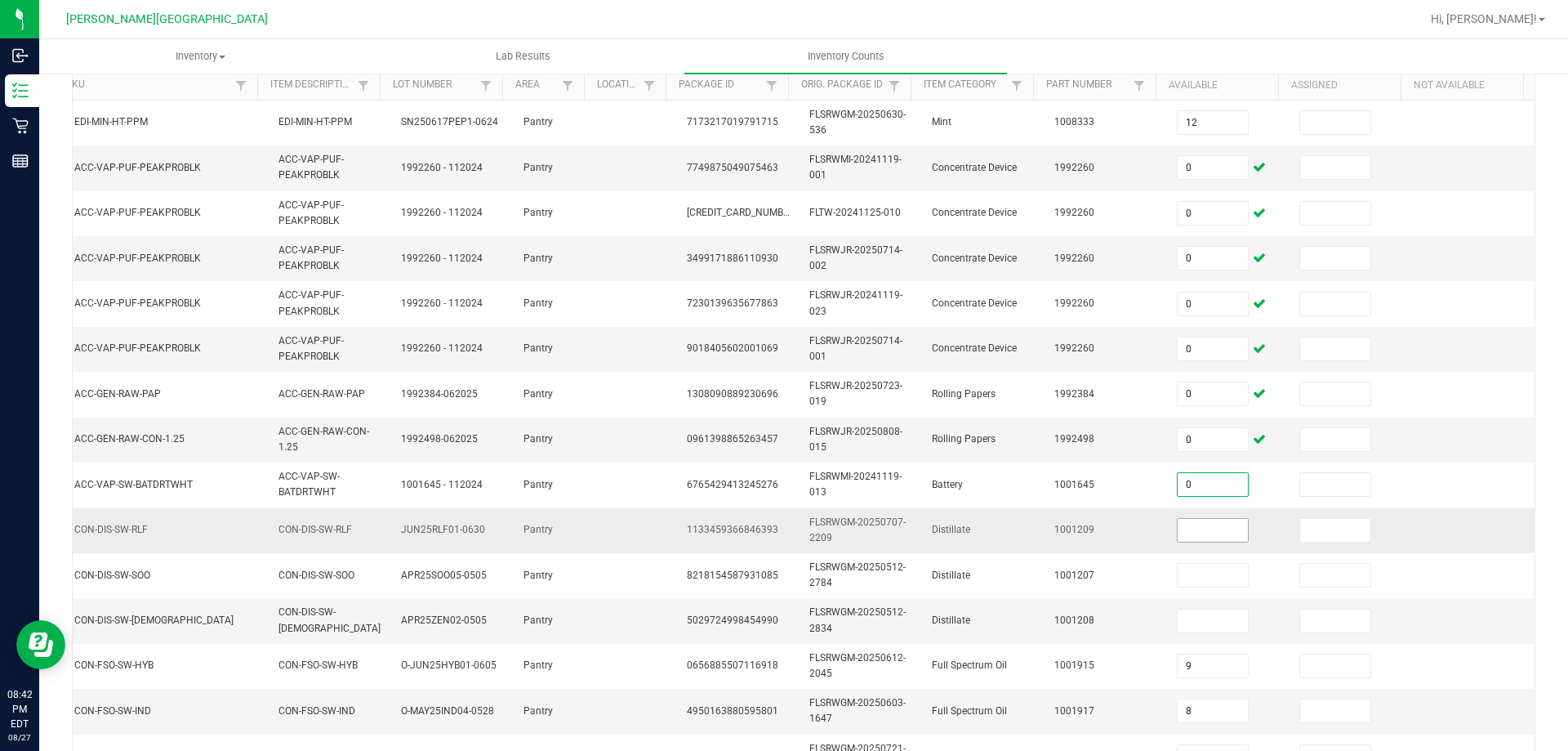
click at [1202, 540] on input at bounding box center [1213, 530] width 70 height 23
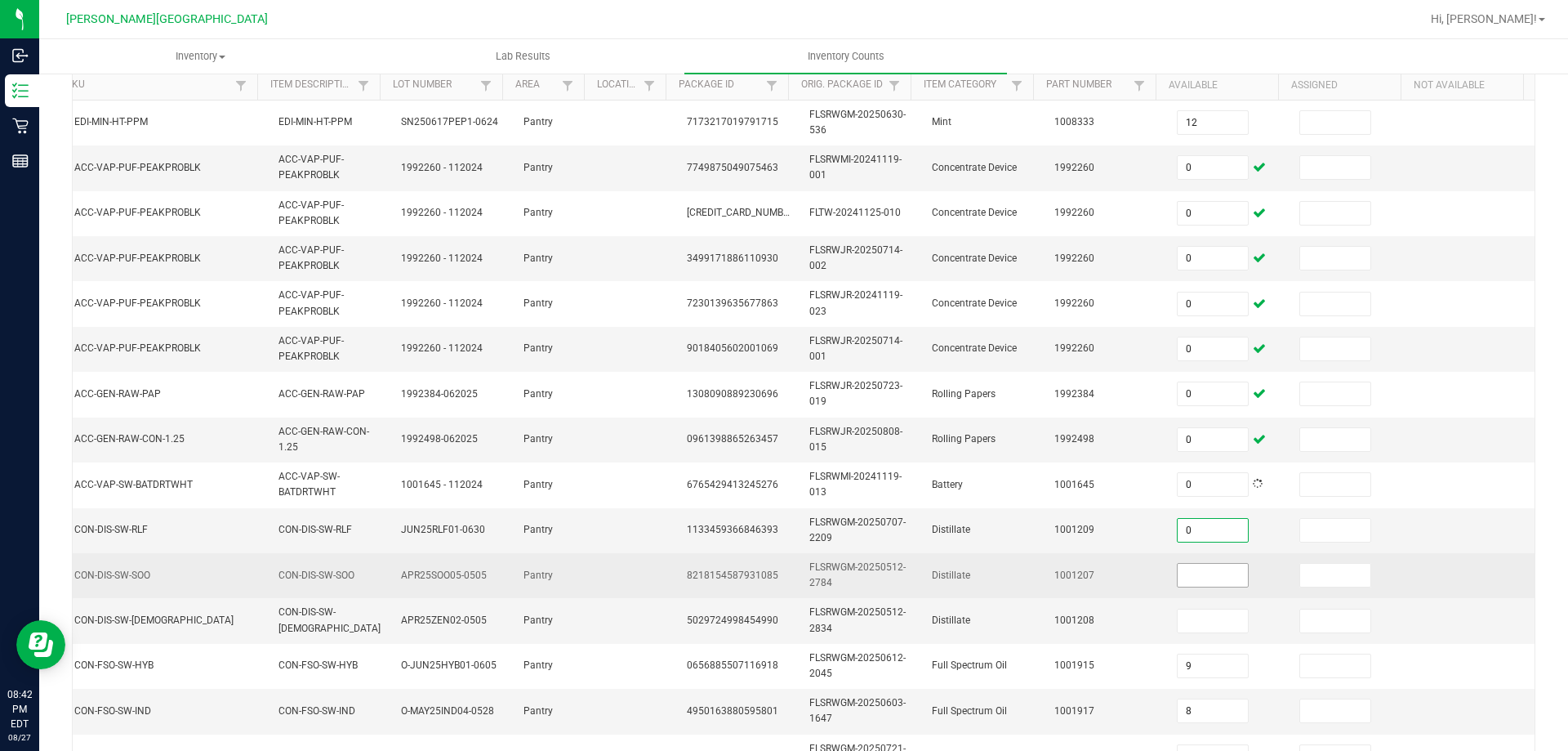
click at [1206, 573] on input at bounding box center [1213, 575] width 70 height 23
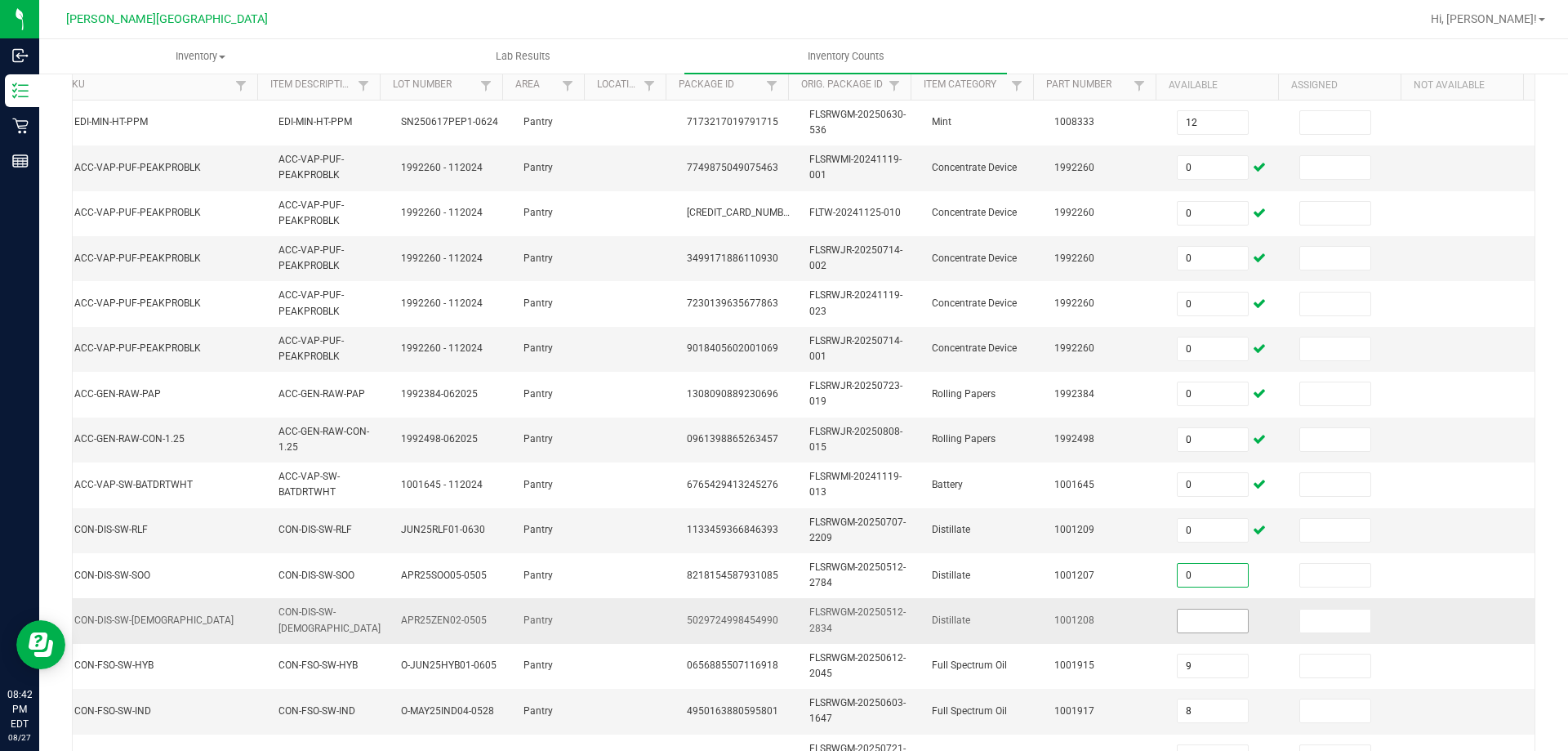
click at [1208, 611] on input at bounding box center [1213, 621] width 70 height 23
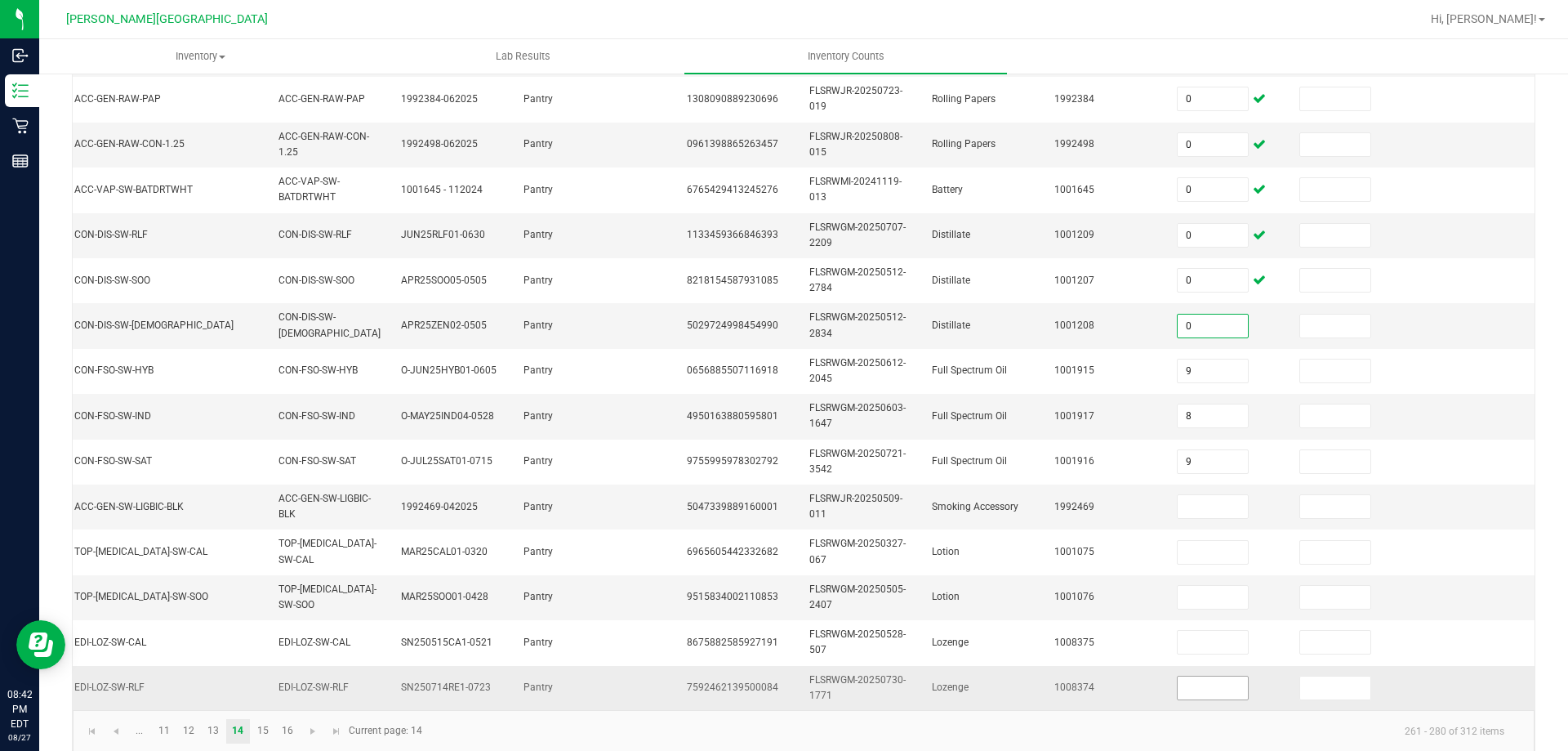
scroll to position [488, 0]
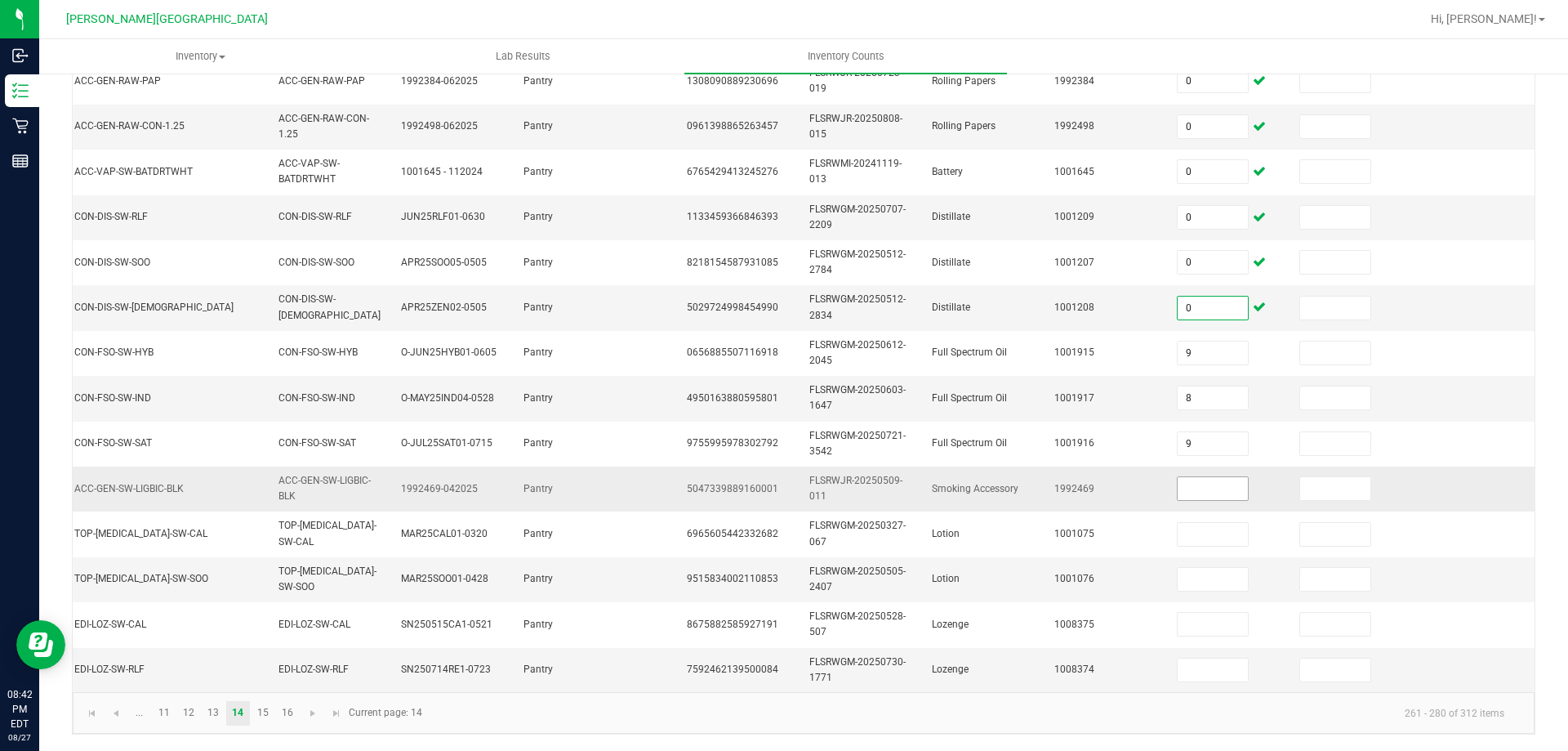
click at [1178, 482] on input at bounding box center [1213, 488] width 70 height 23
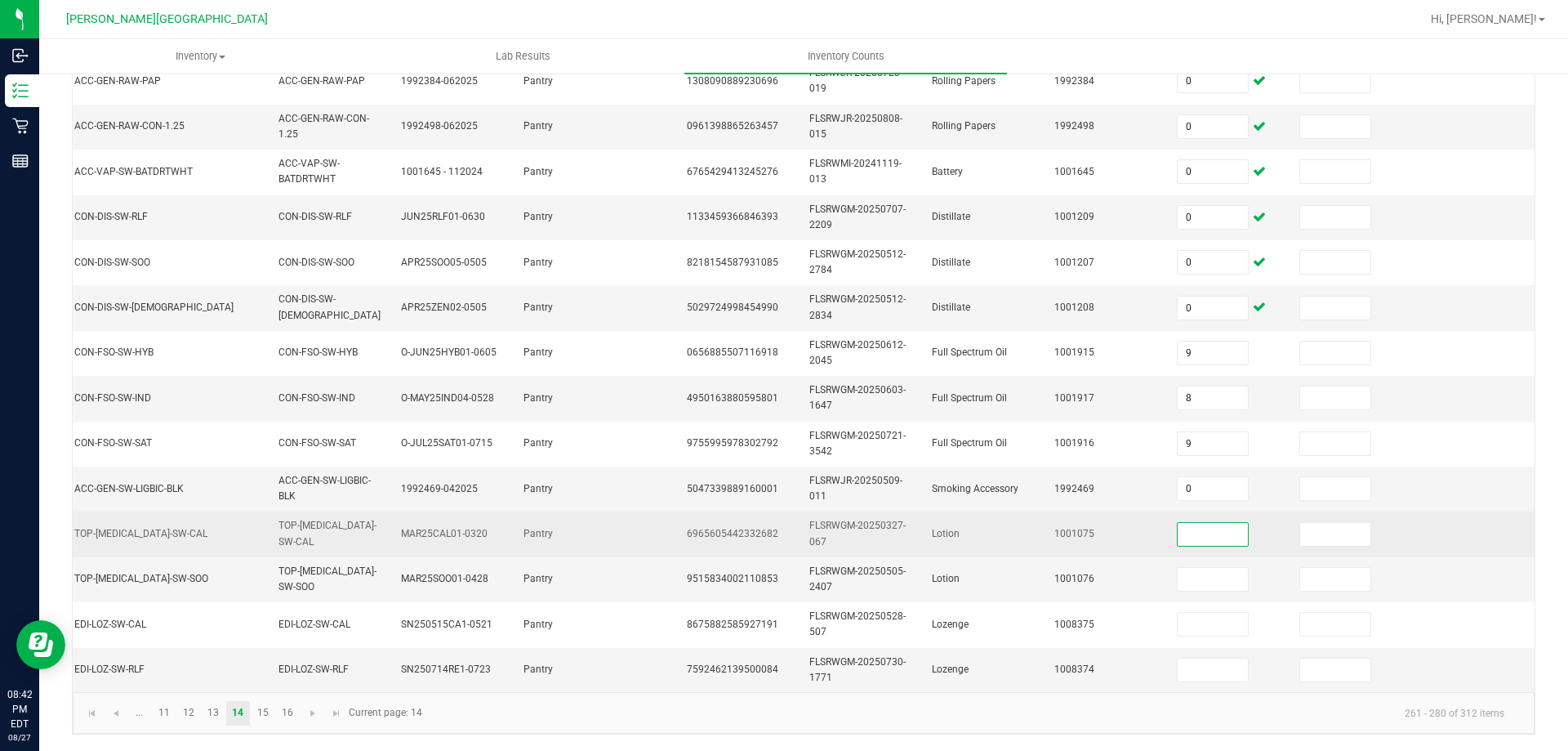
click at [1189, 525] on input at bounding box center [1213, 534] width 70 height 23
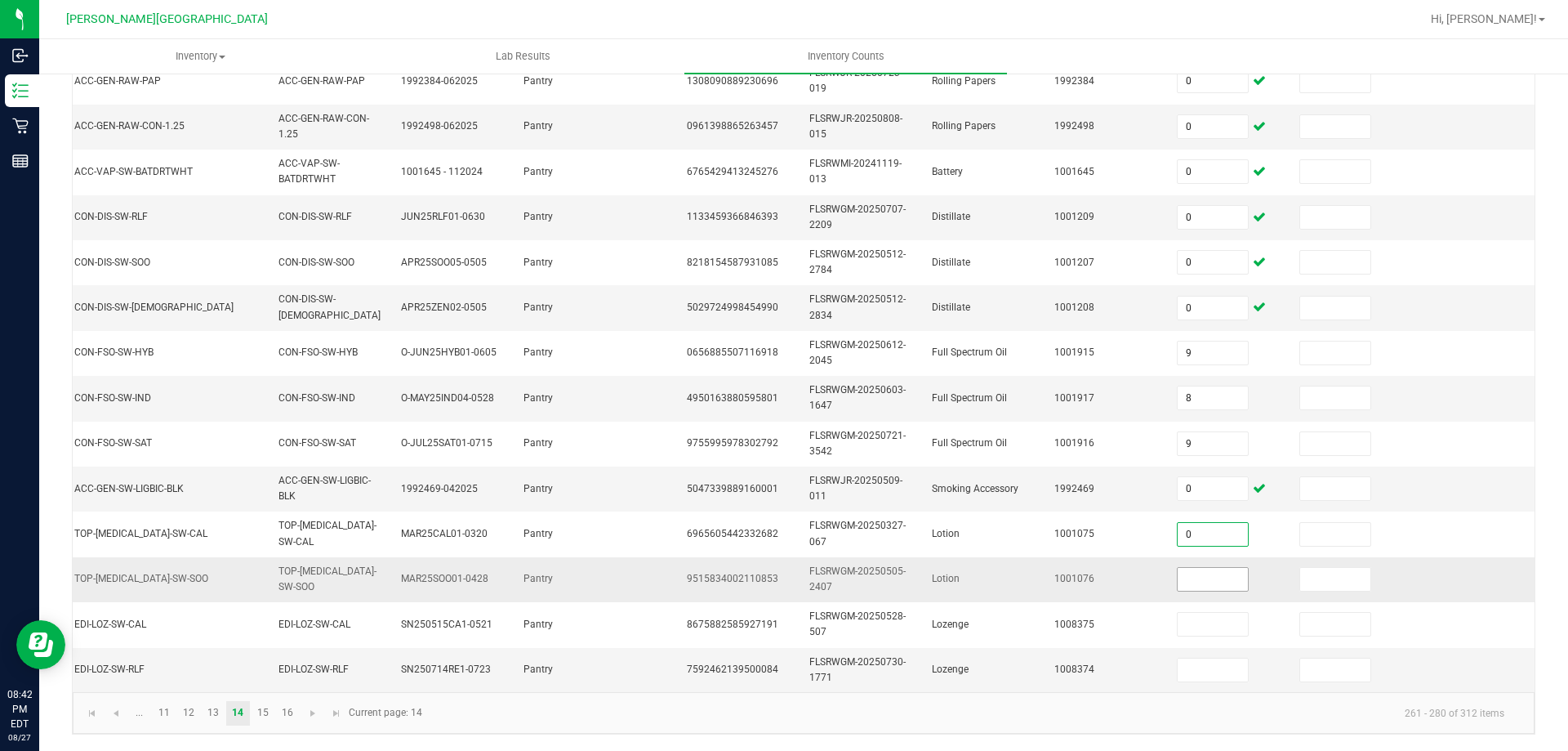
click at [1199, 568] on input at bounding box center [1213, 579] width 70 height 23
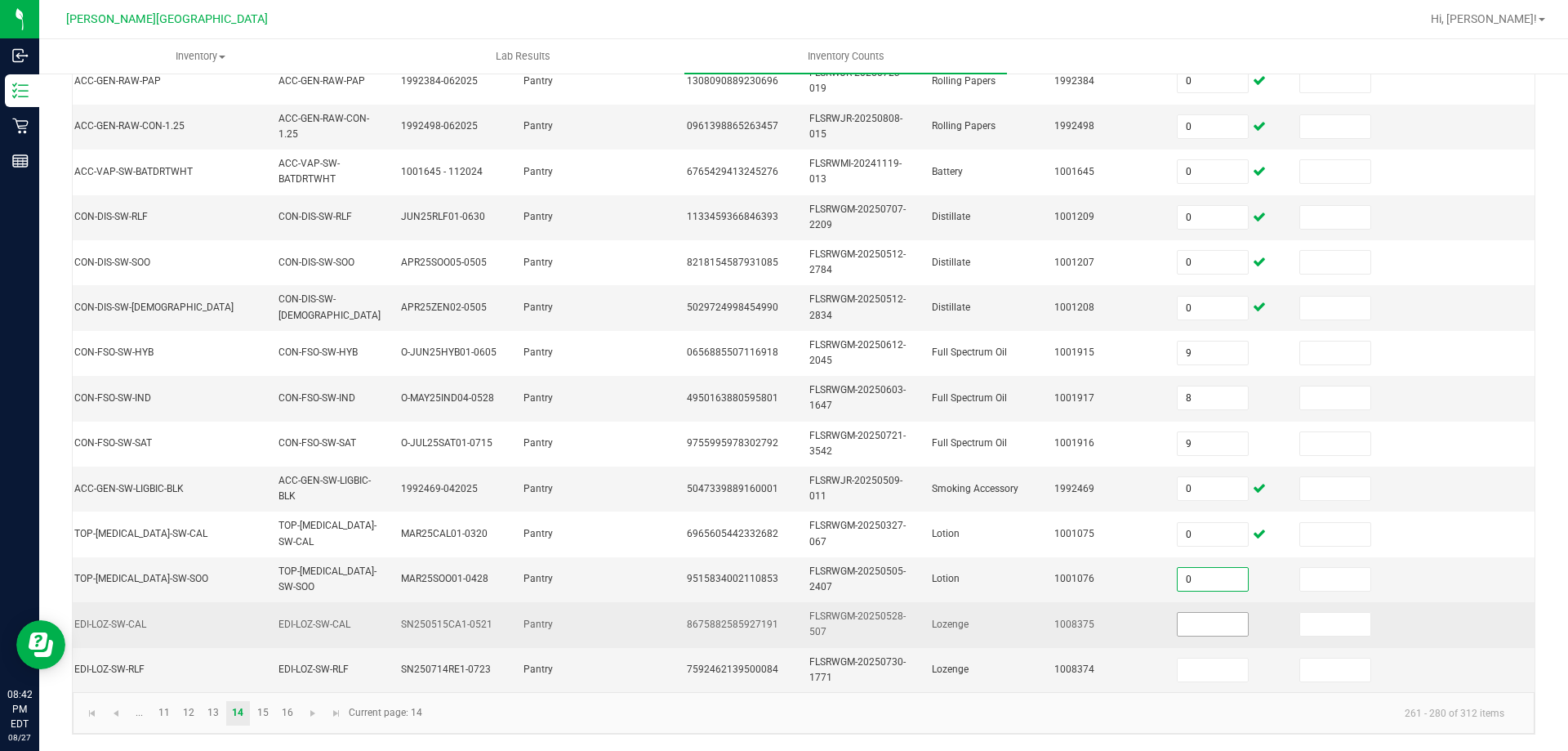
click at [1203, 613] on input at bounding box center [1213, 624] width 70 height 23
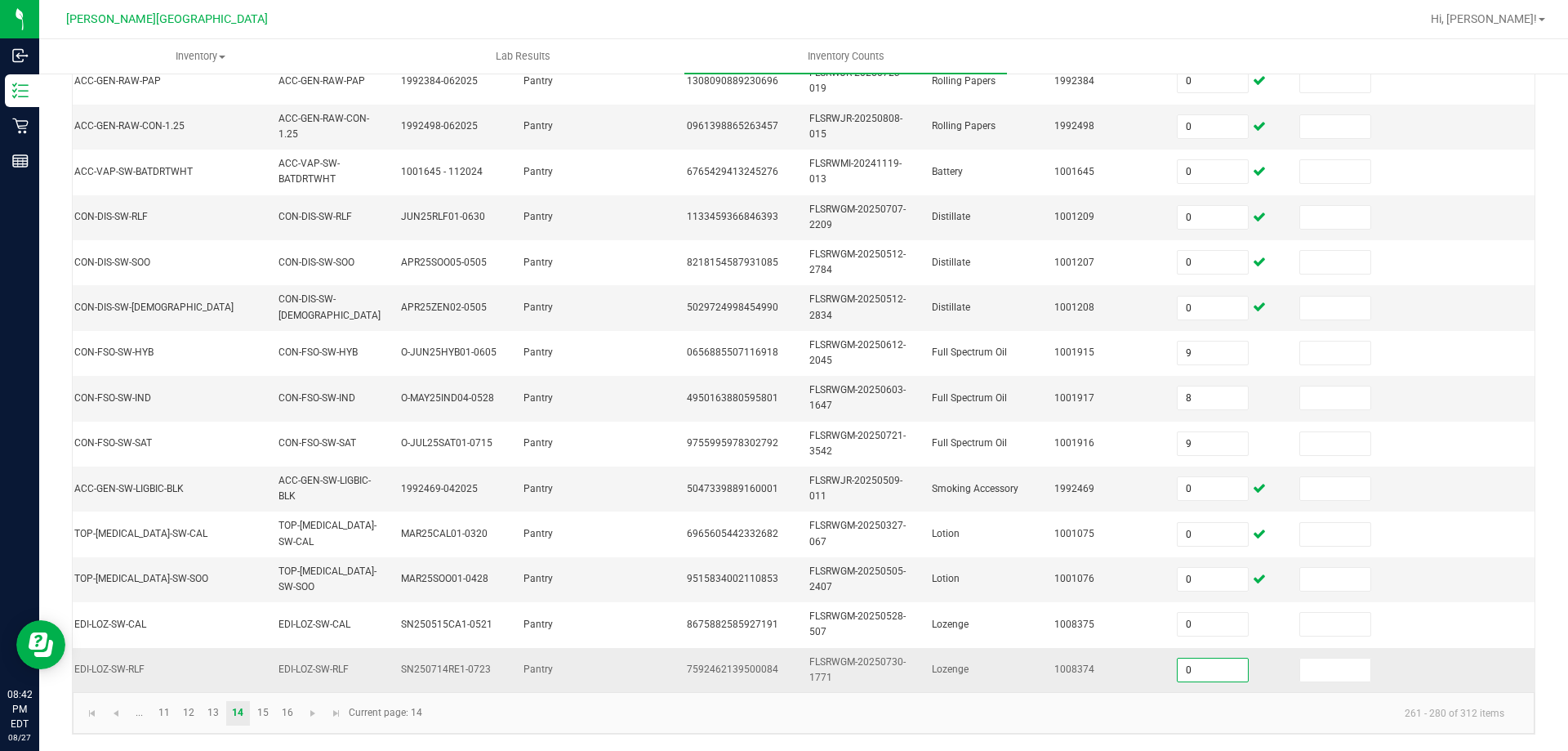
click at [1196, 659] on input "0" at bounding box center [1213, 670] width 70 height 23
click at [276, 719] on link "16" at bounding box center [287, 713] width 24 height 25
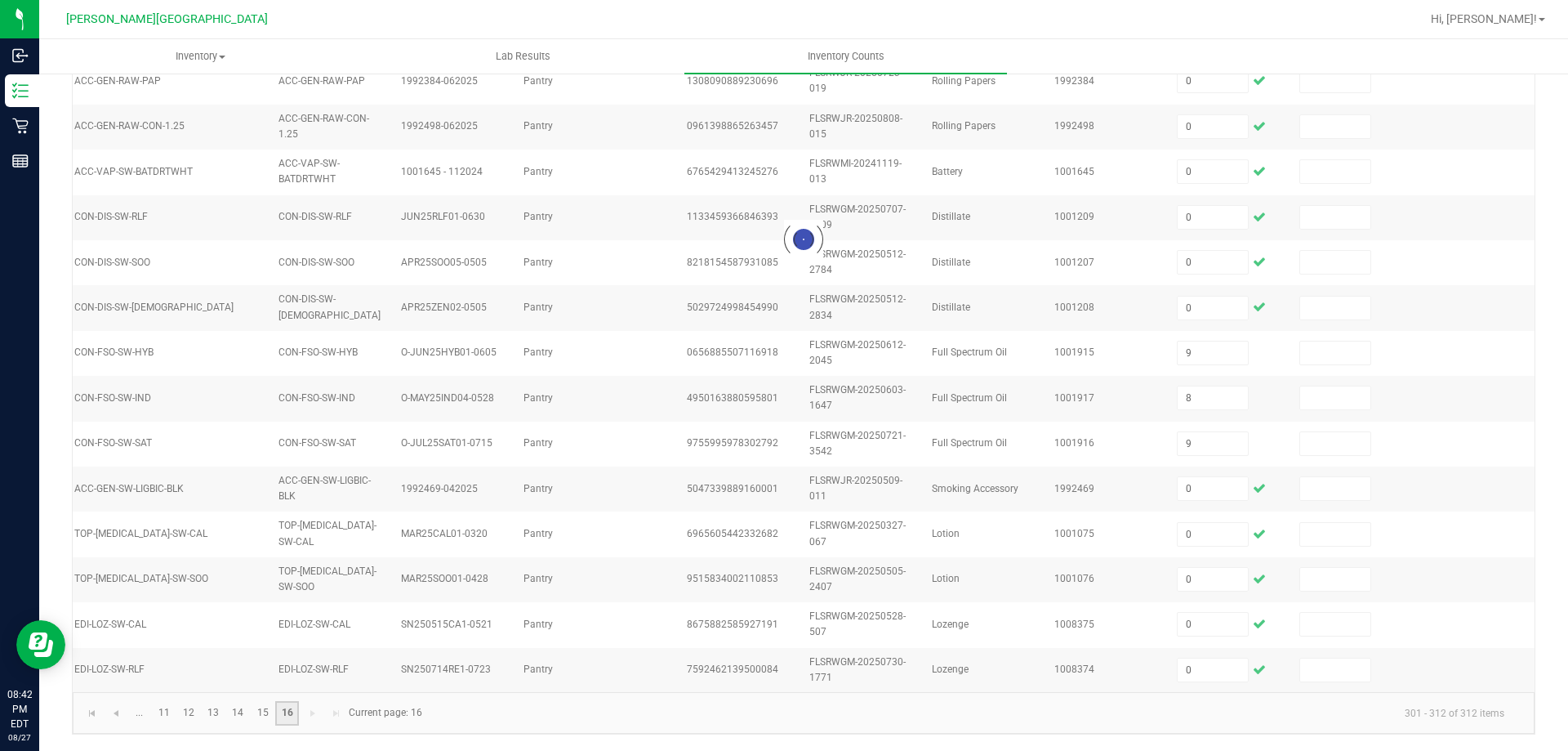
scroll to position [159, 0]
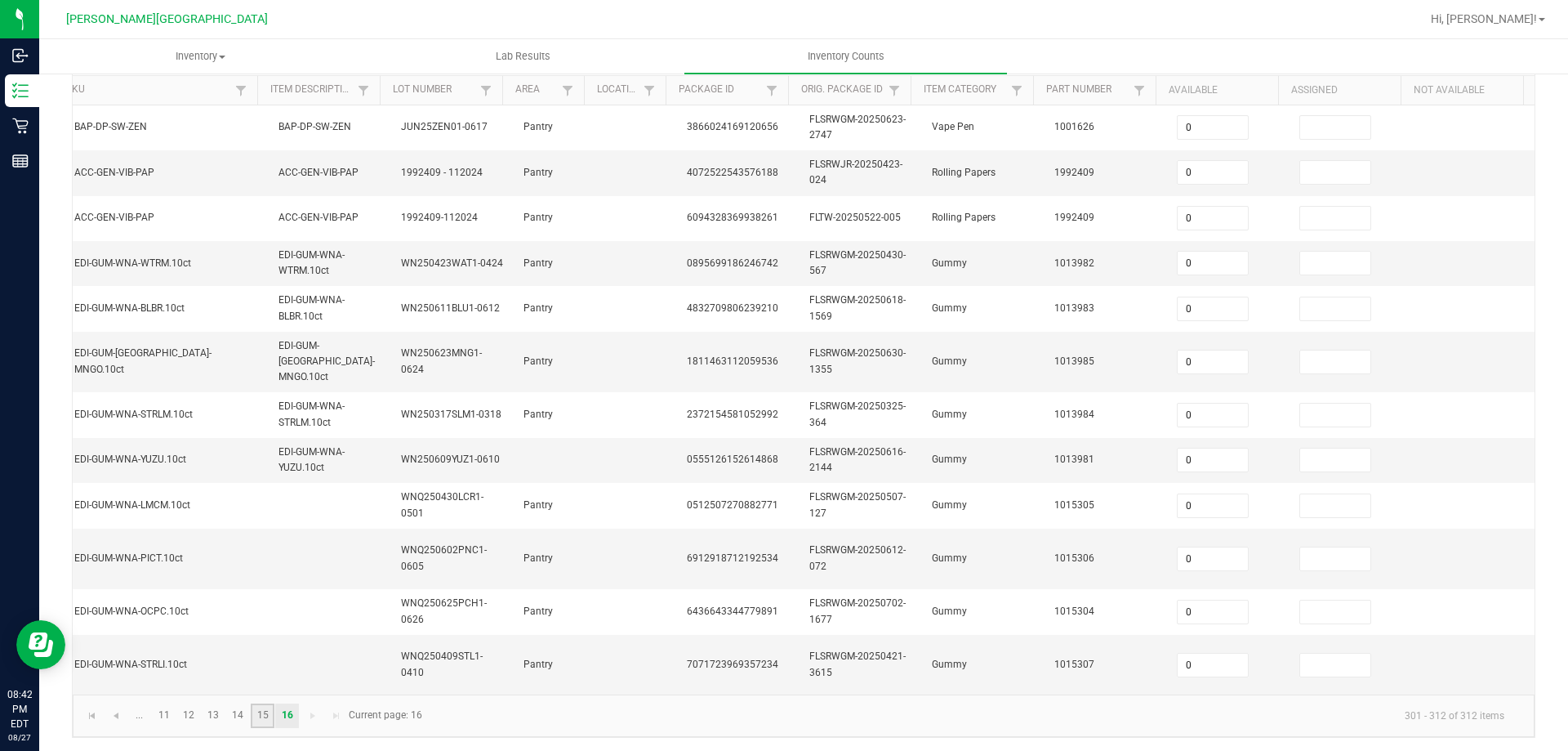
click at [263, 715] on link "15" at bounding box center [262, 715] width 24 height 25
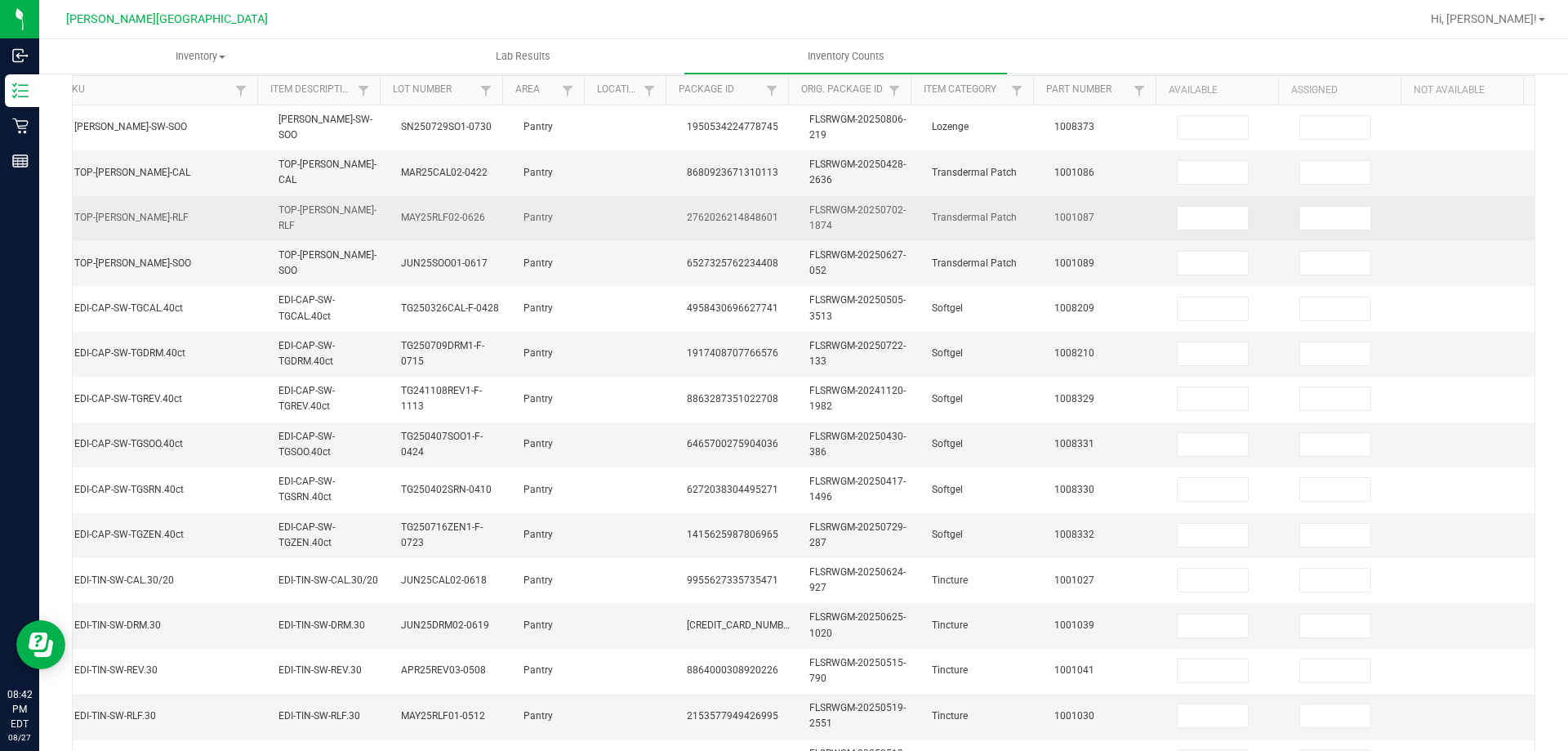
scroll to position [0, 0]
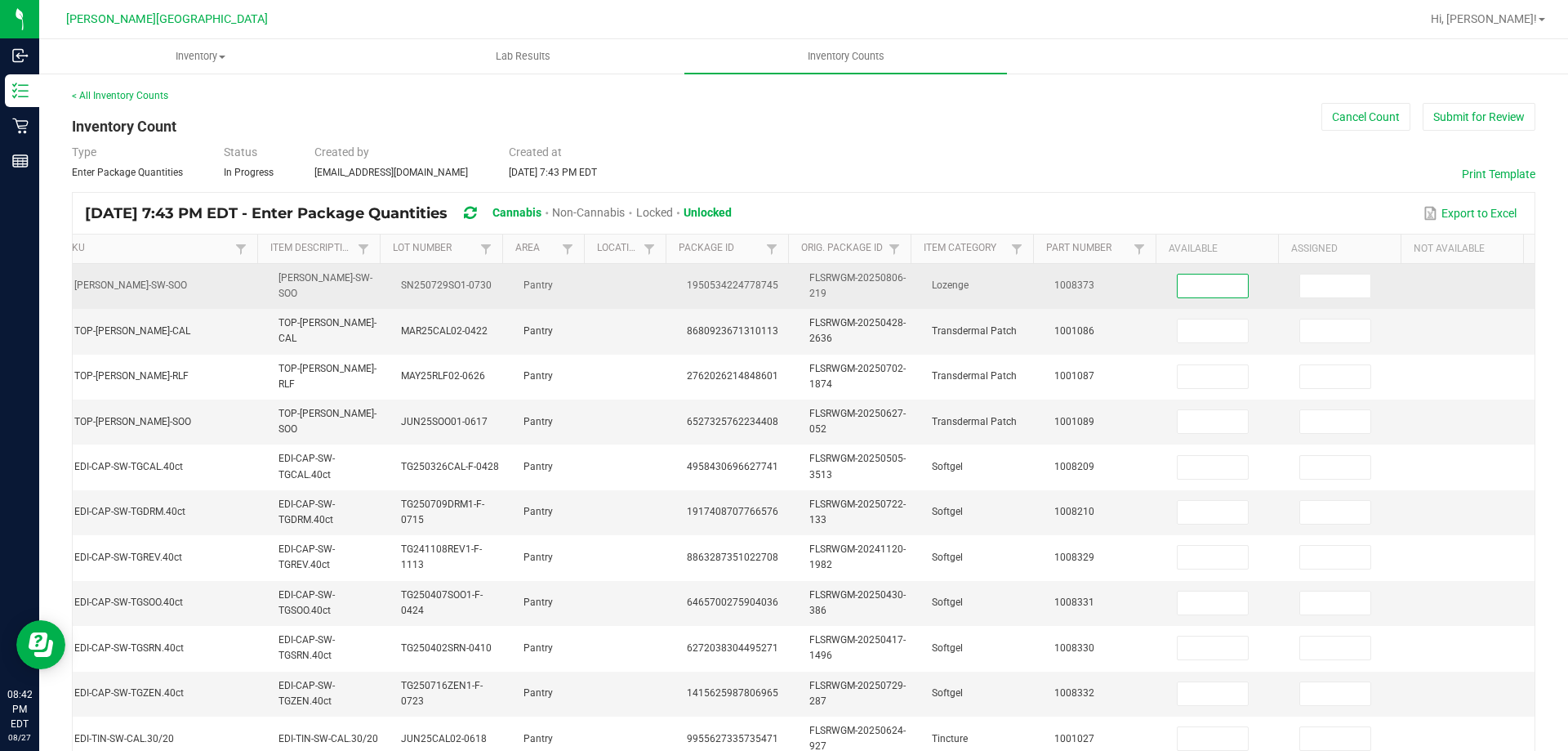
click at [1178, 293] on input at bounding box center [1213, 286] width 70 height 23
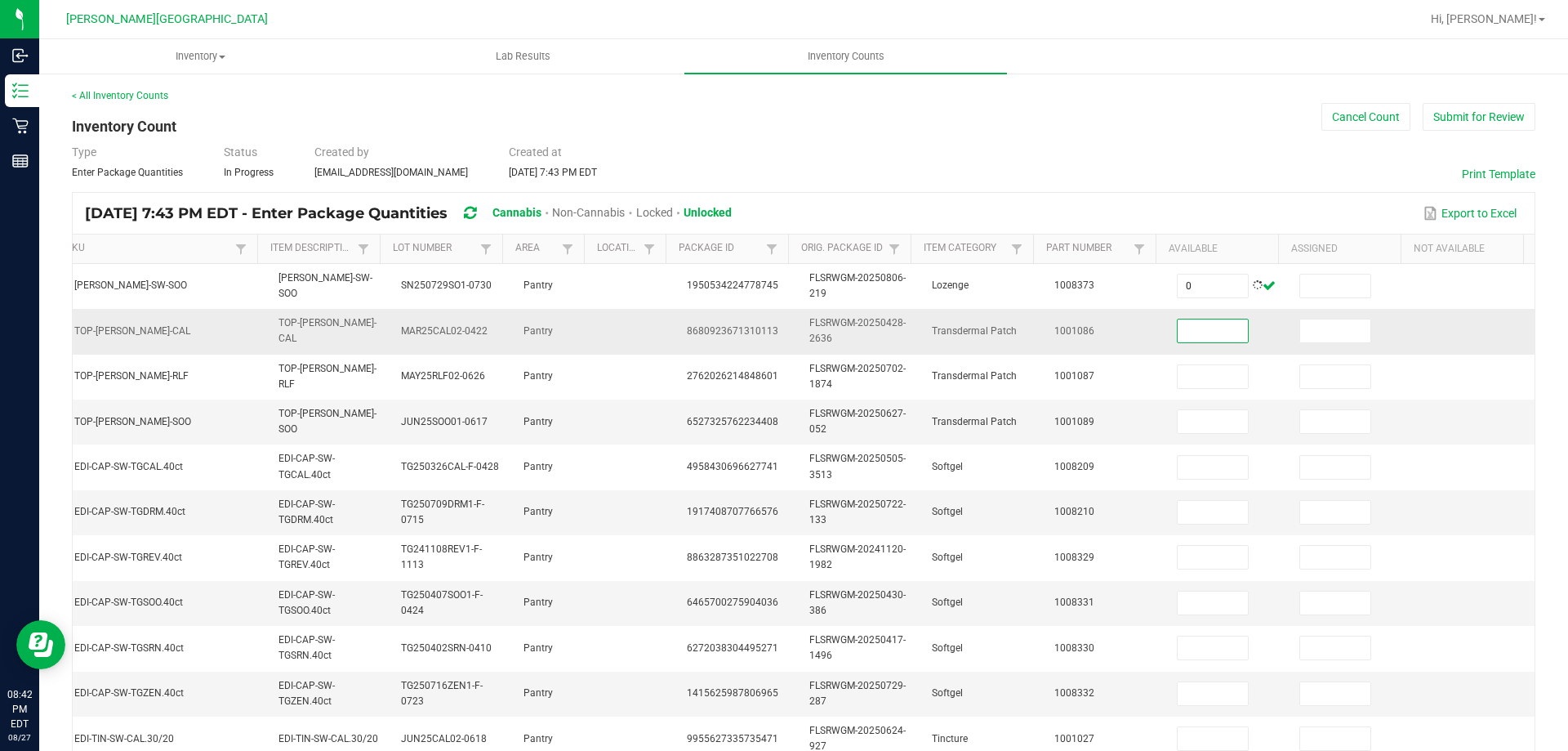
click at [1178, 335] on input at bounding box center [1213, 331] width 70 height 23
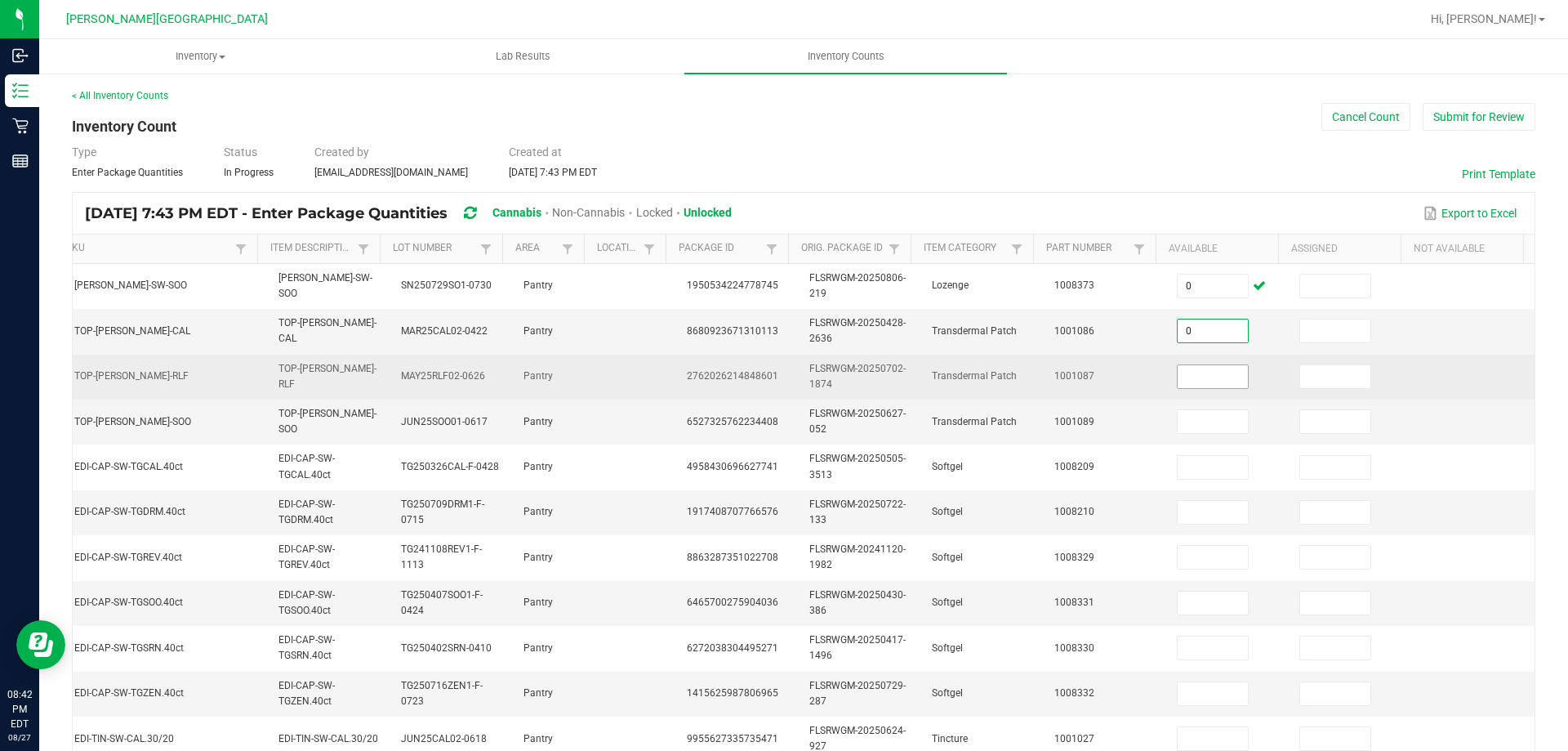
click at [1198, 371] on input at bounding box center [1213, 376] width 70 height 23
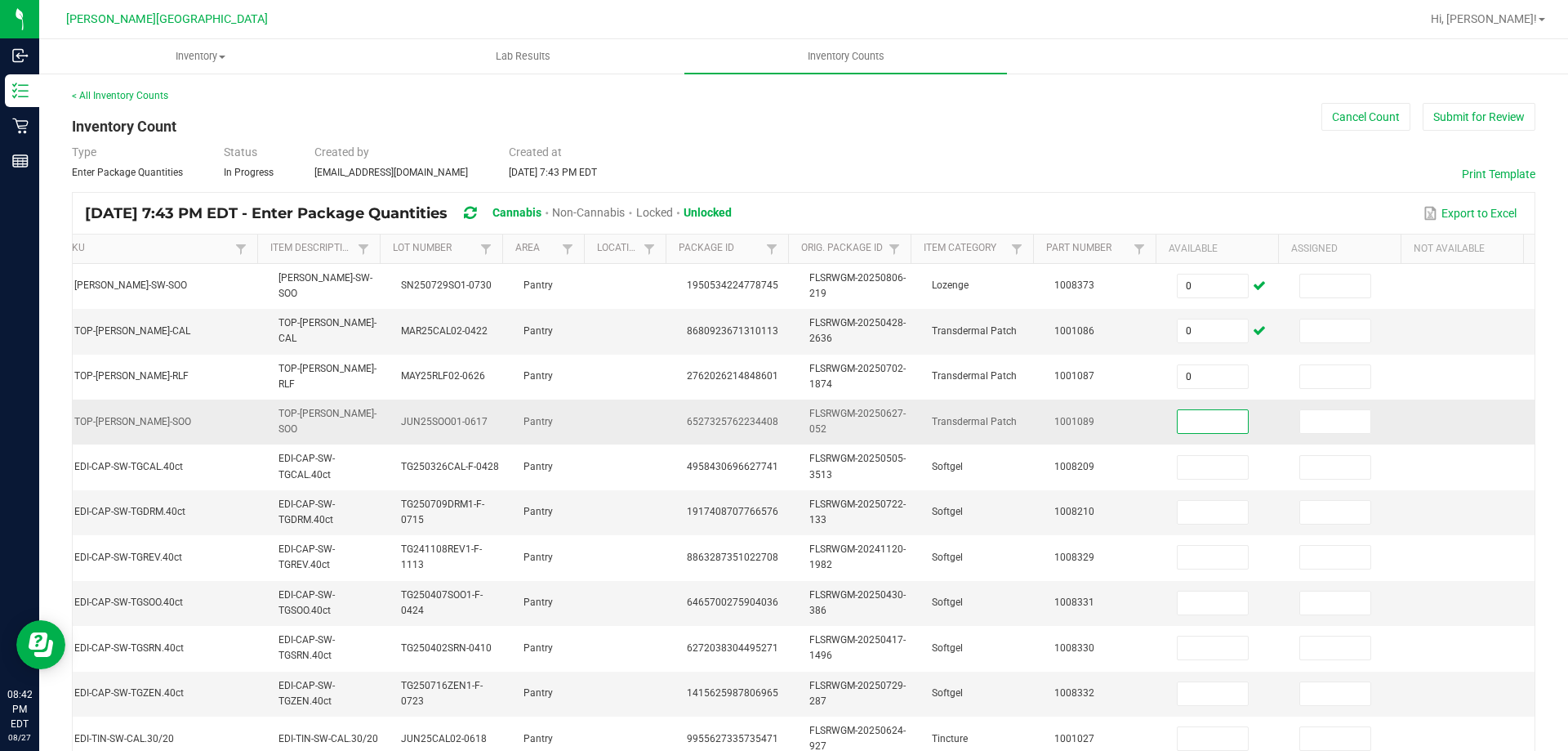
click at [1208, 421] on input at bounding box center [1213, 421] width 70 height 23
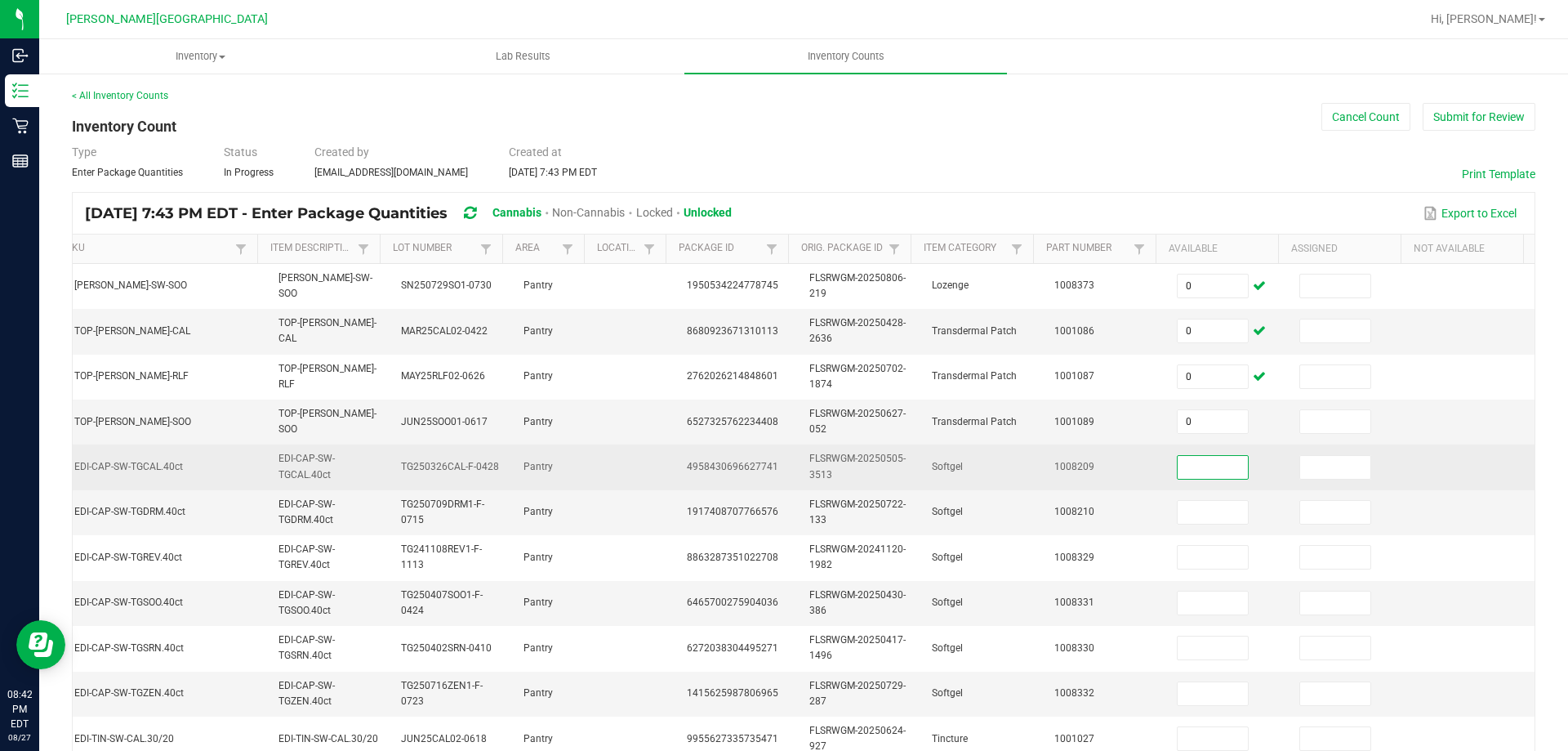
click at [1211, 465] on input at bounding box center [1213, 467] width 70 height 23
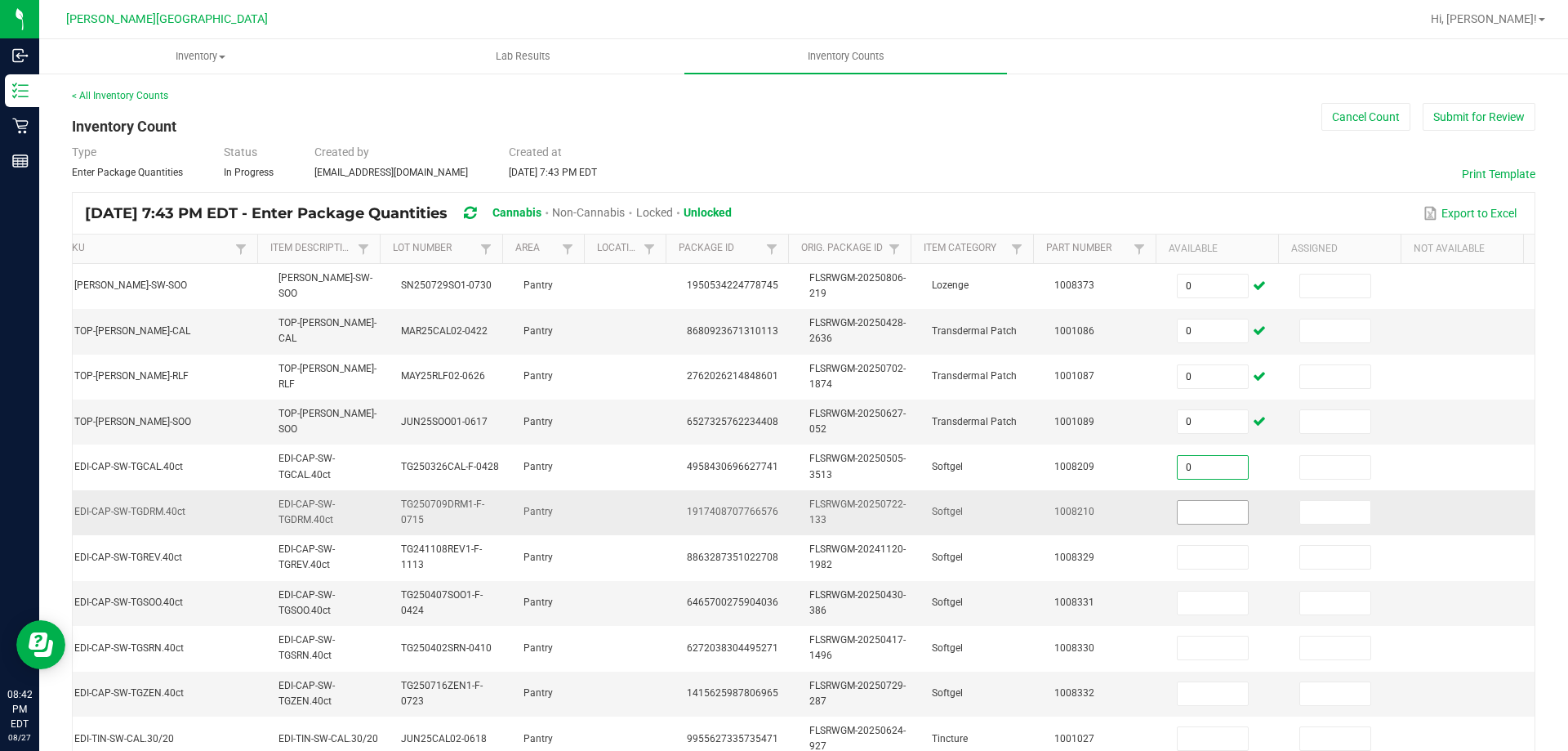
click at [1196, 506] on input at bounding box center [1213, 512] width 70 height 23
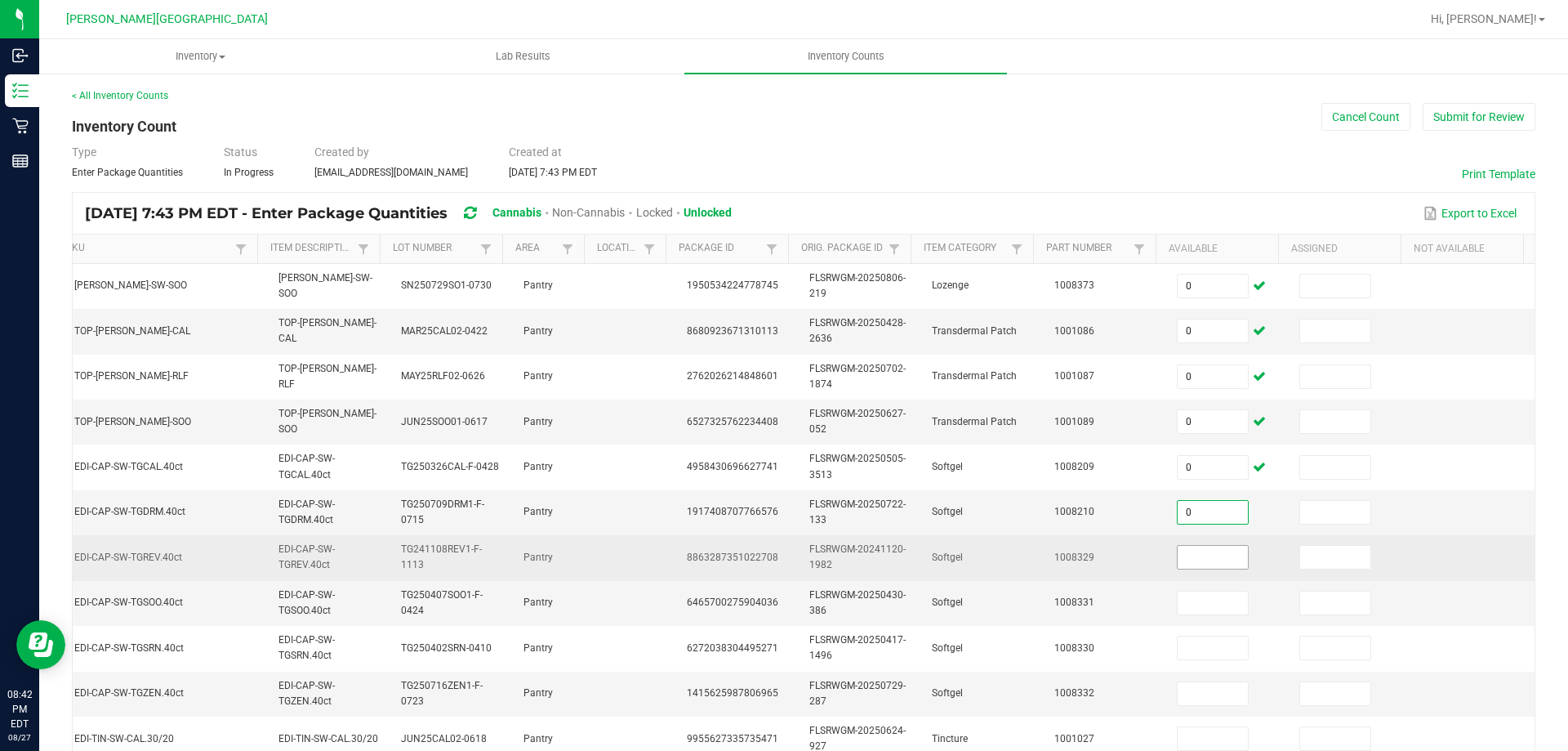
click at [1180, 557] on input at bounding box center [1213, 557] width 70 height 23
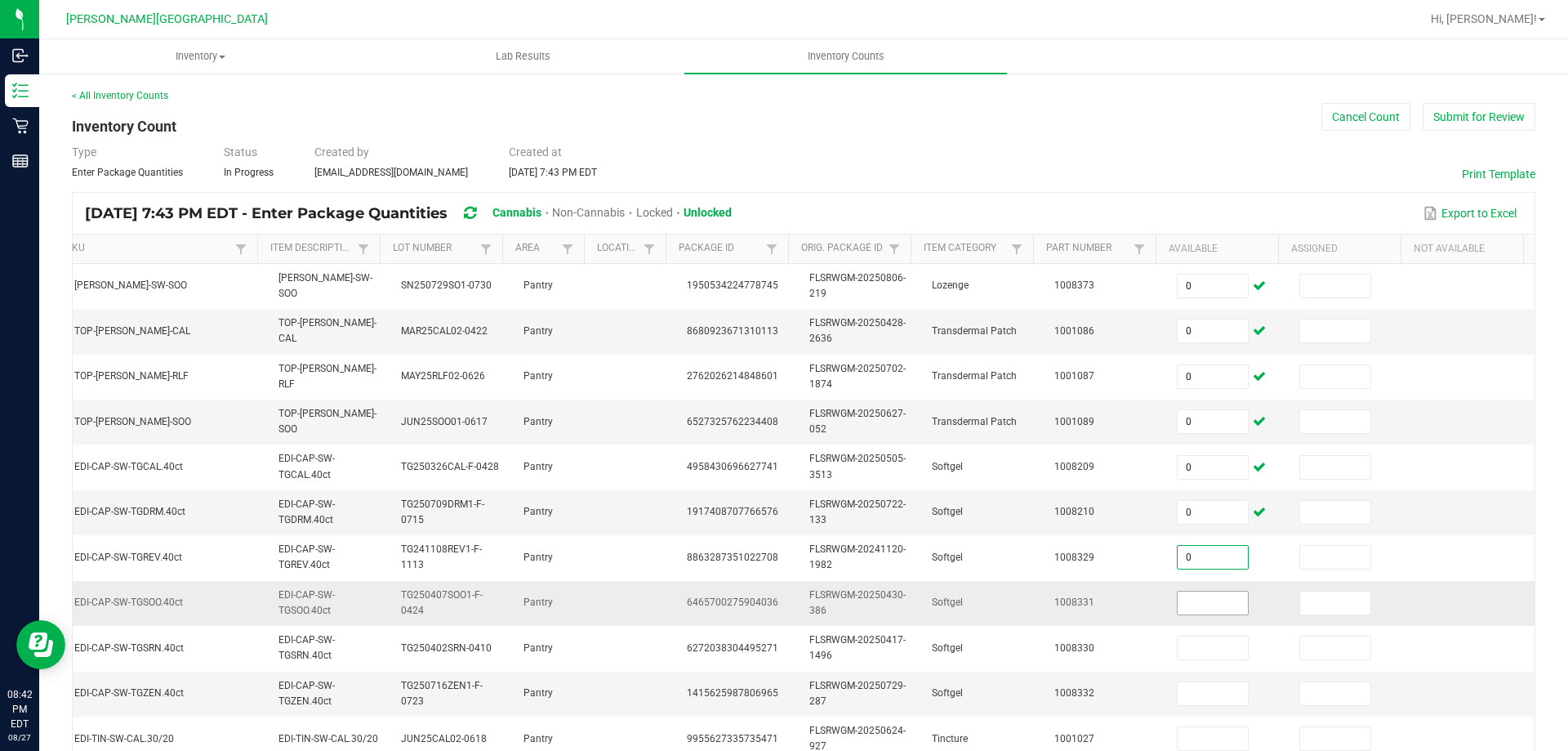
click at [1178, 609] on input at bounding box center [1213, 603] width 70 height 23
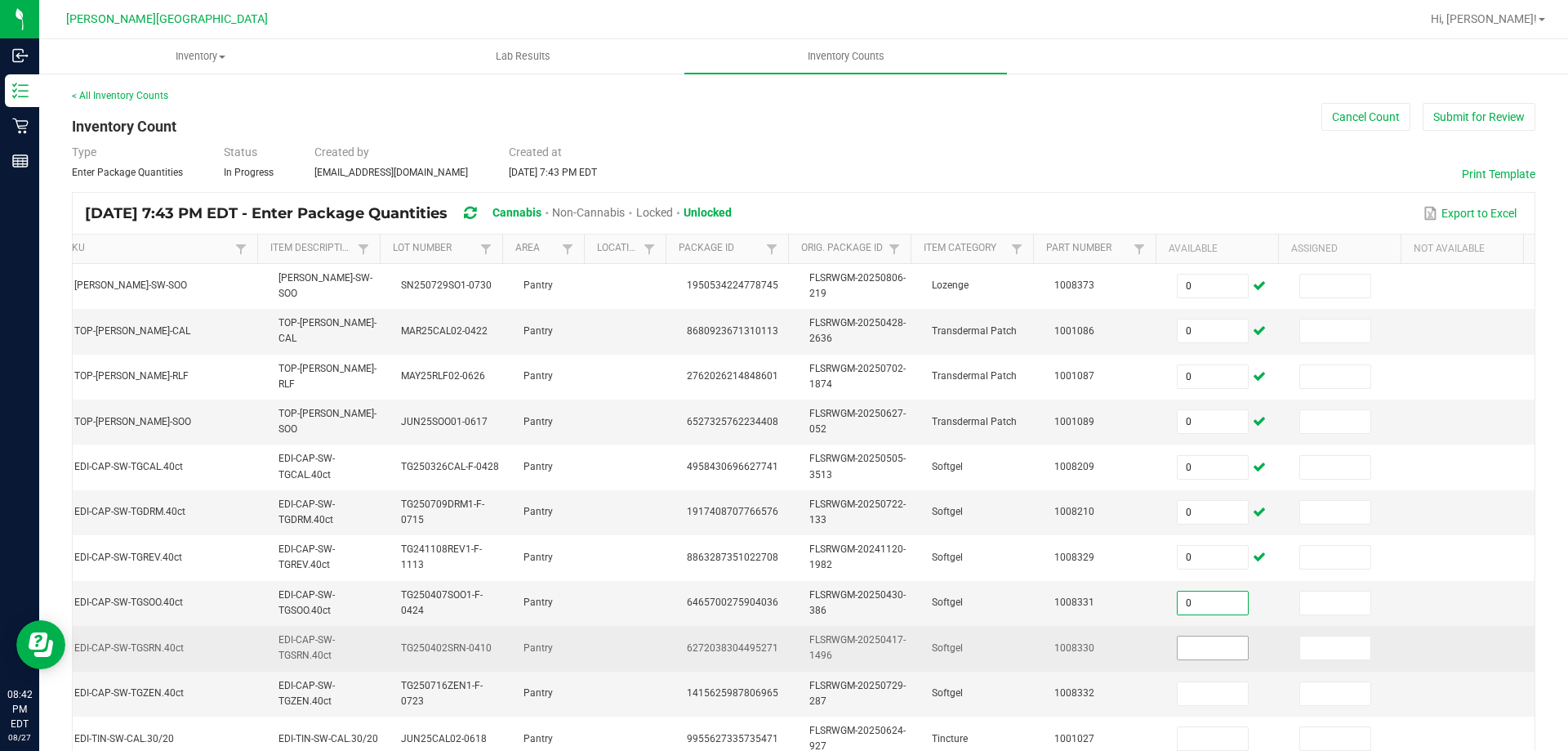
click at [1193, 640] on input at bounding box center [1213, 648] width 70 height 23
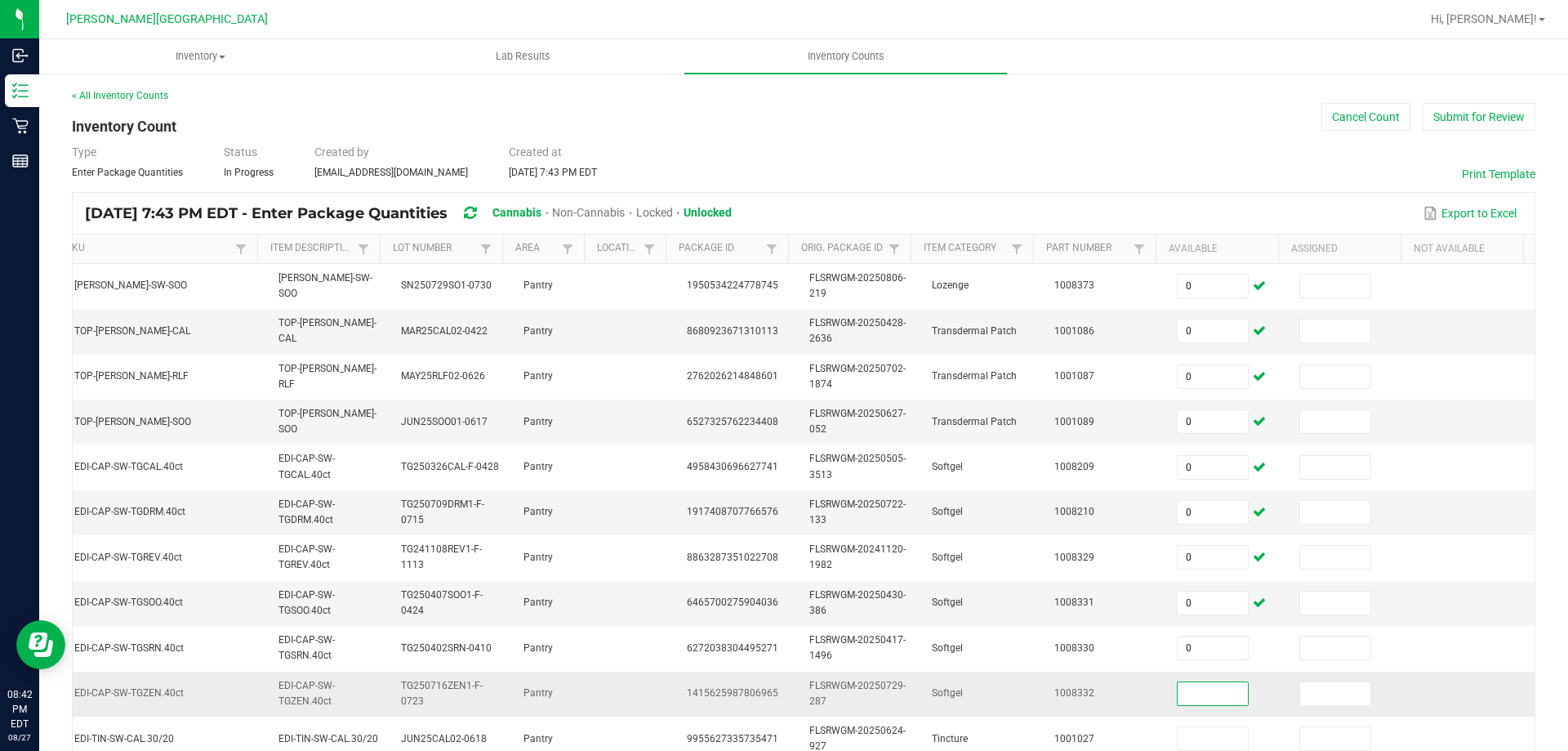
click at [1179, 684] on input at bounding box center [1213, 693] width 70 height 23
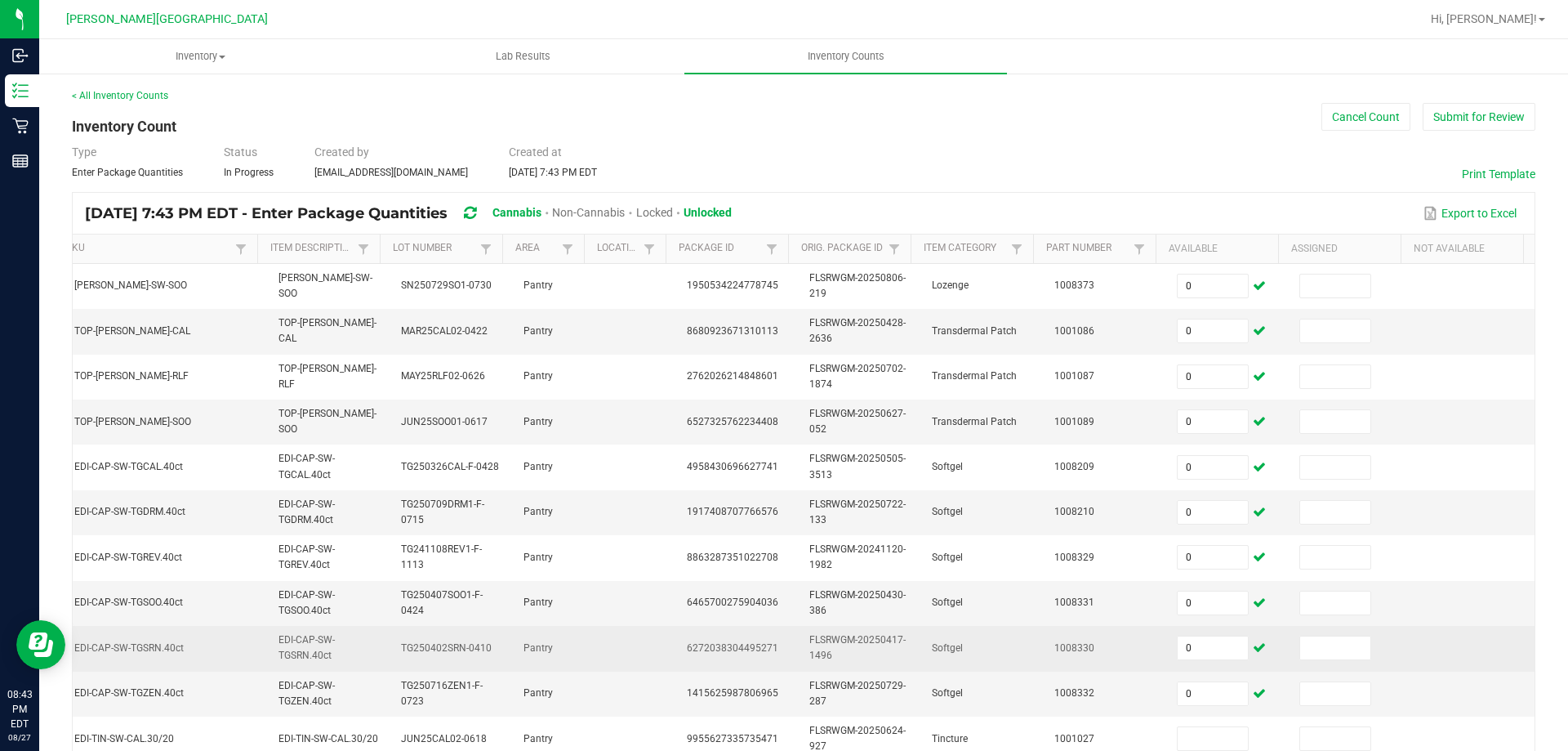
click at [1306, 663] on td at bounding box center [1351, 648] width 123 height 45
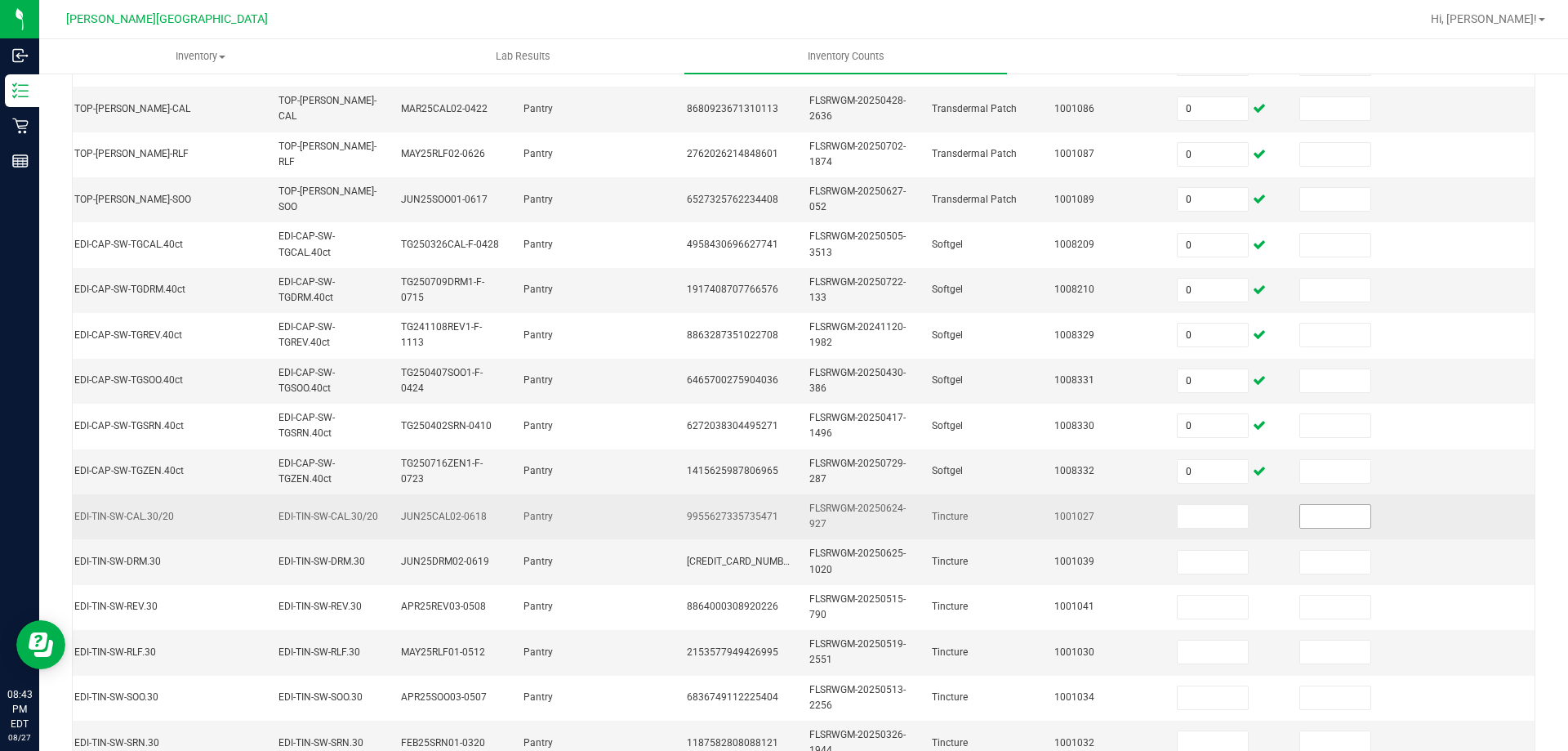
scroll to position [488, 0]
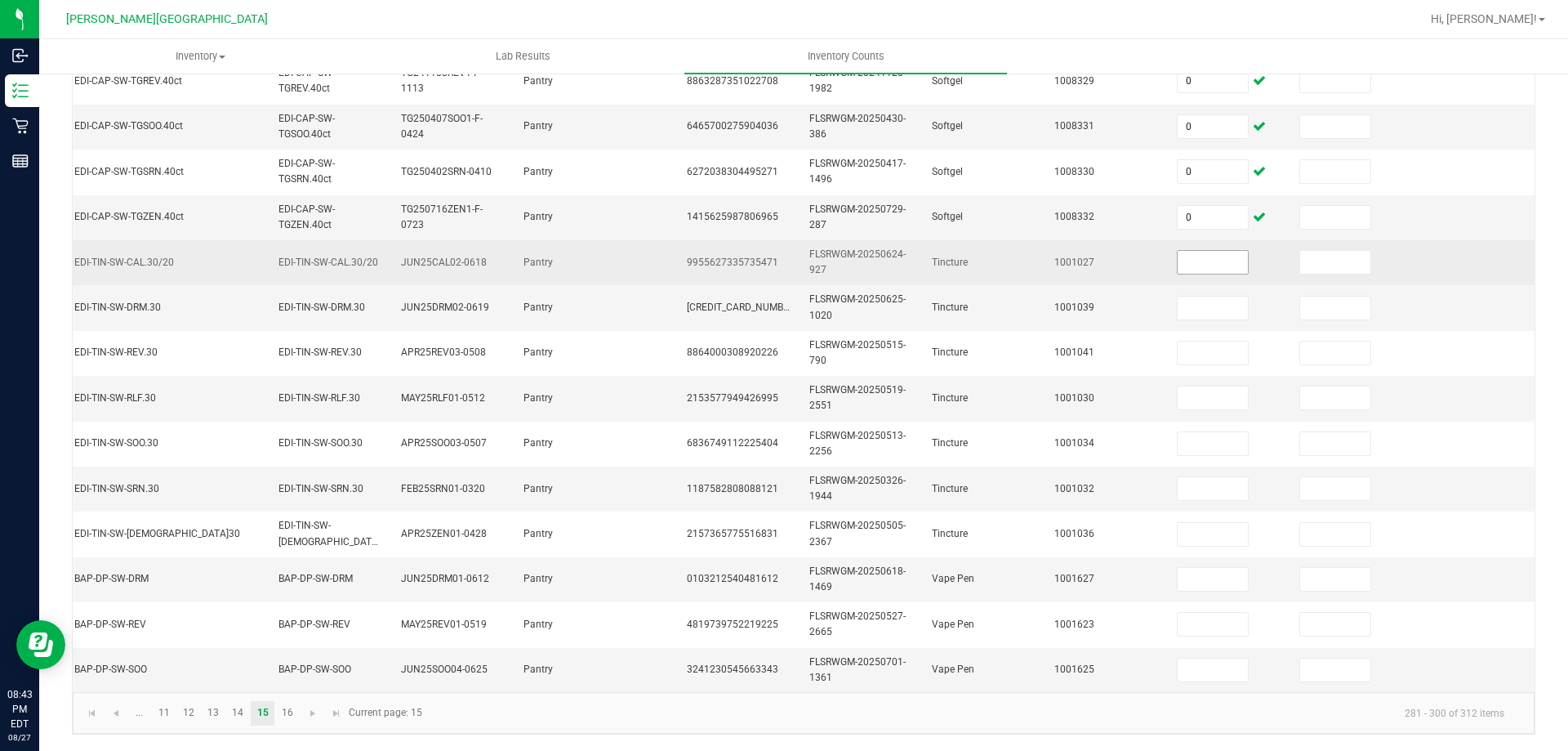
click at [1183, 251] on input at bounding box center [1213, 262] width 70 height 23
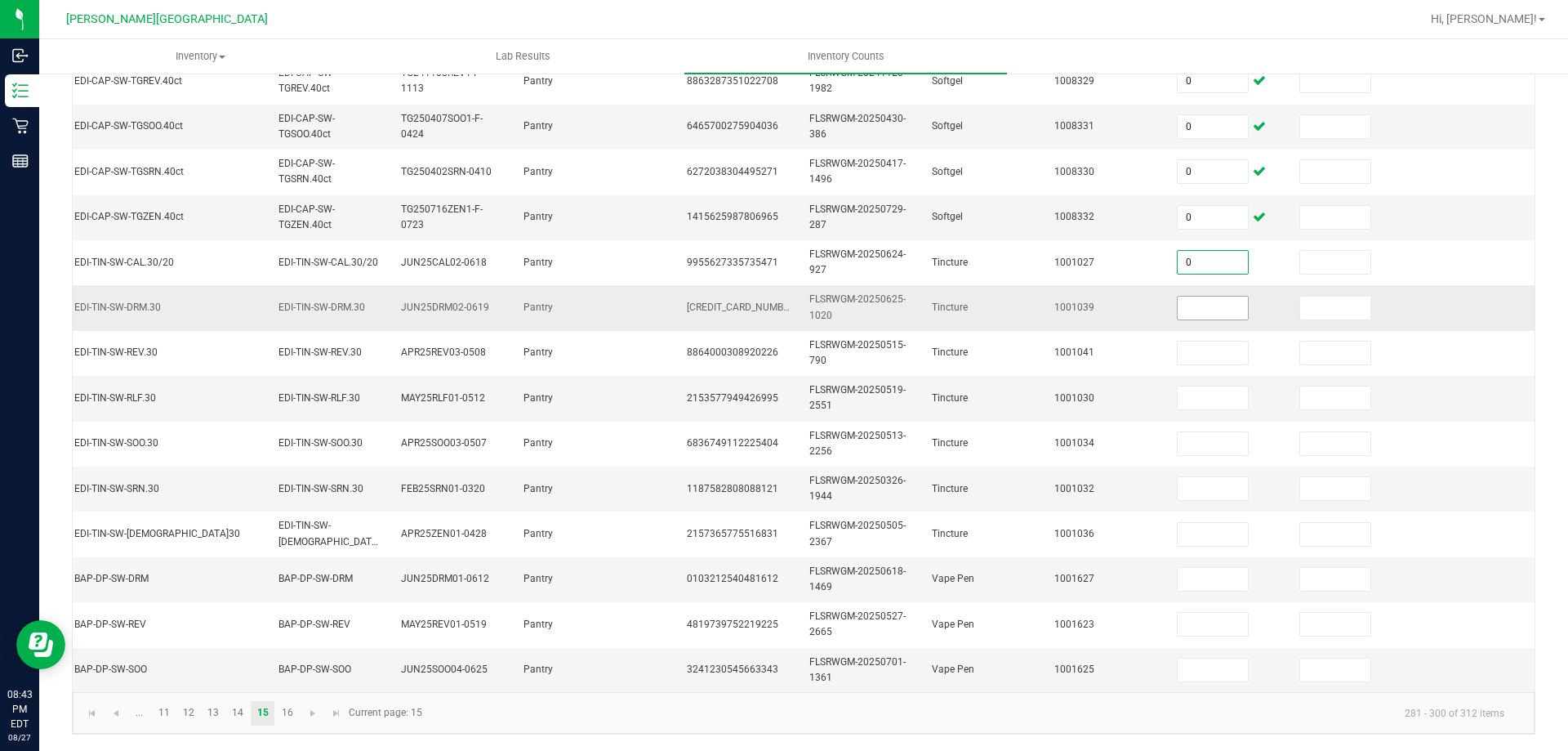
click at [1185, 297] on input at bounding box center [1213, 308] width 70 height 23
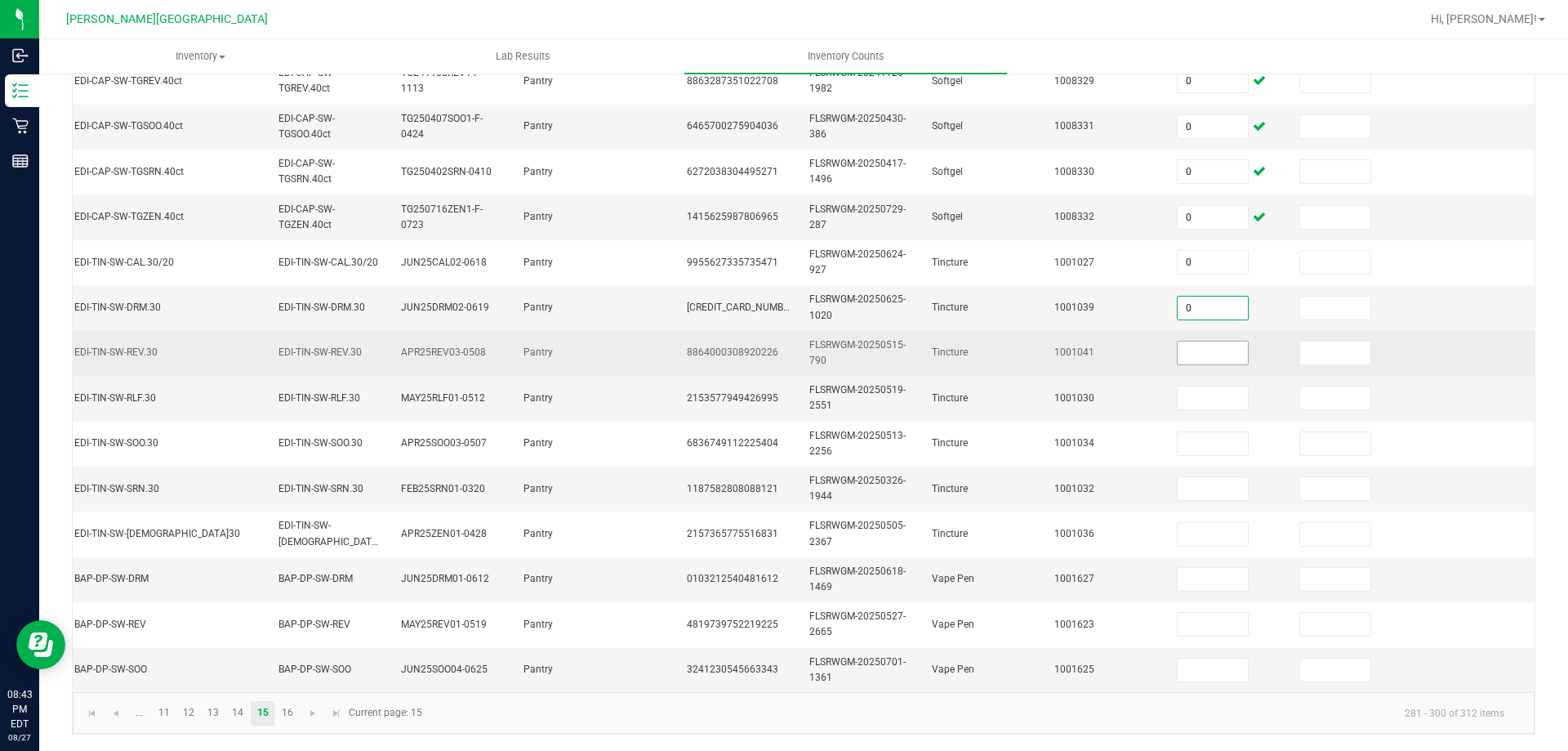
click at [1189, 344] on input at bounding box center [1213, 353] width 70 height 23
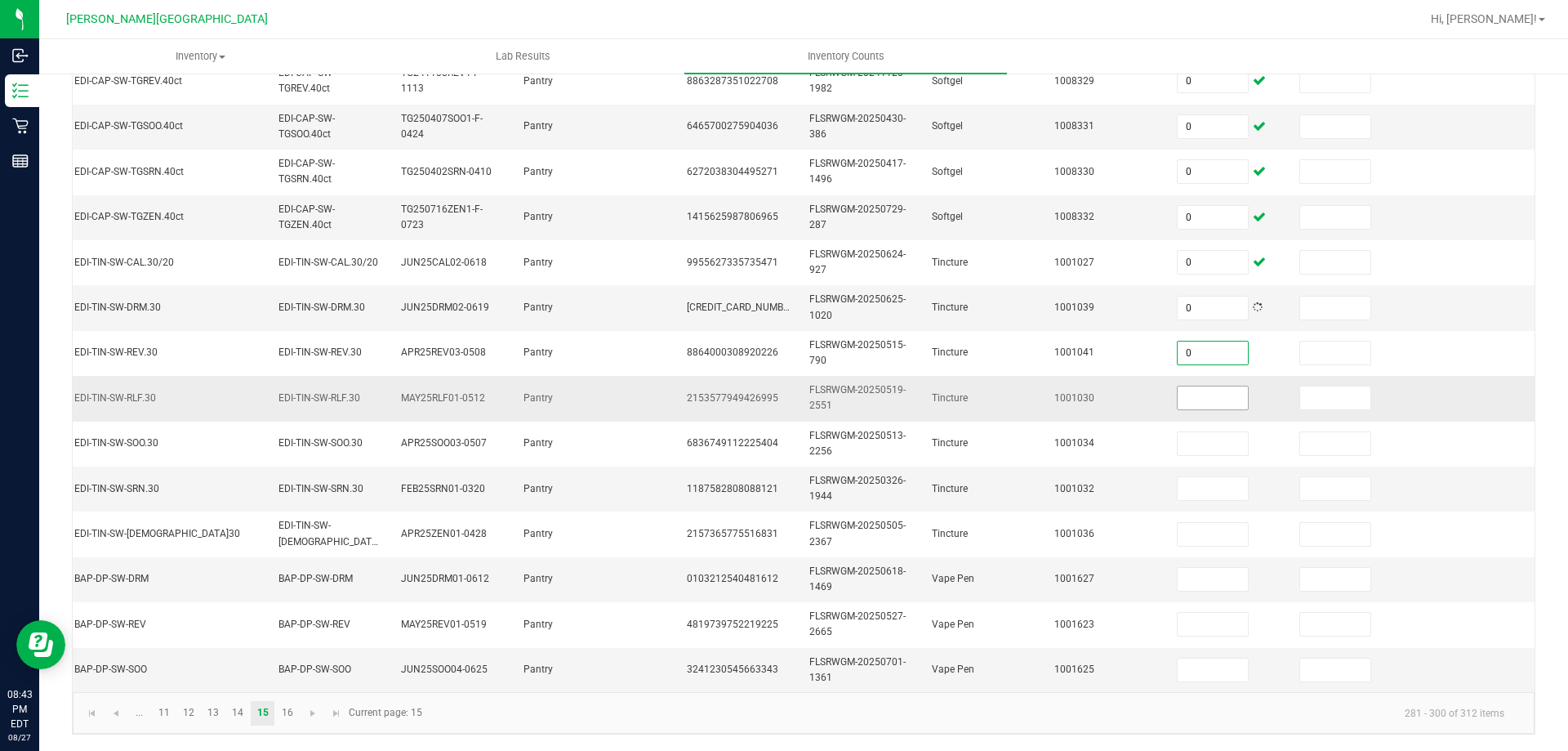
click at [1187, 397] on span at bounding box center [1213, 397] width 72 height 25
click at [1188, 386] on input at bounding box center [1213, 397] width 70 height 23
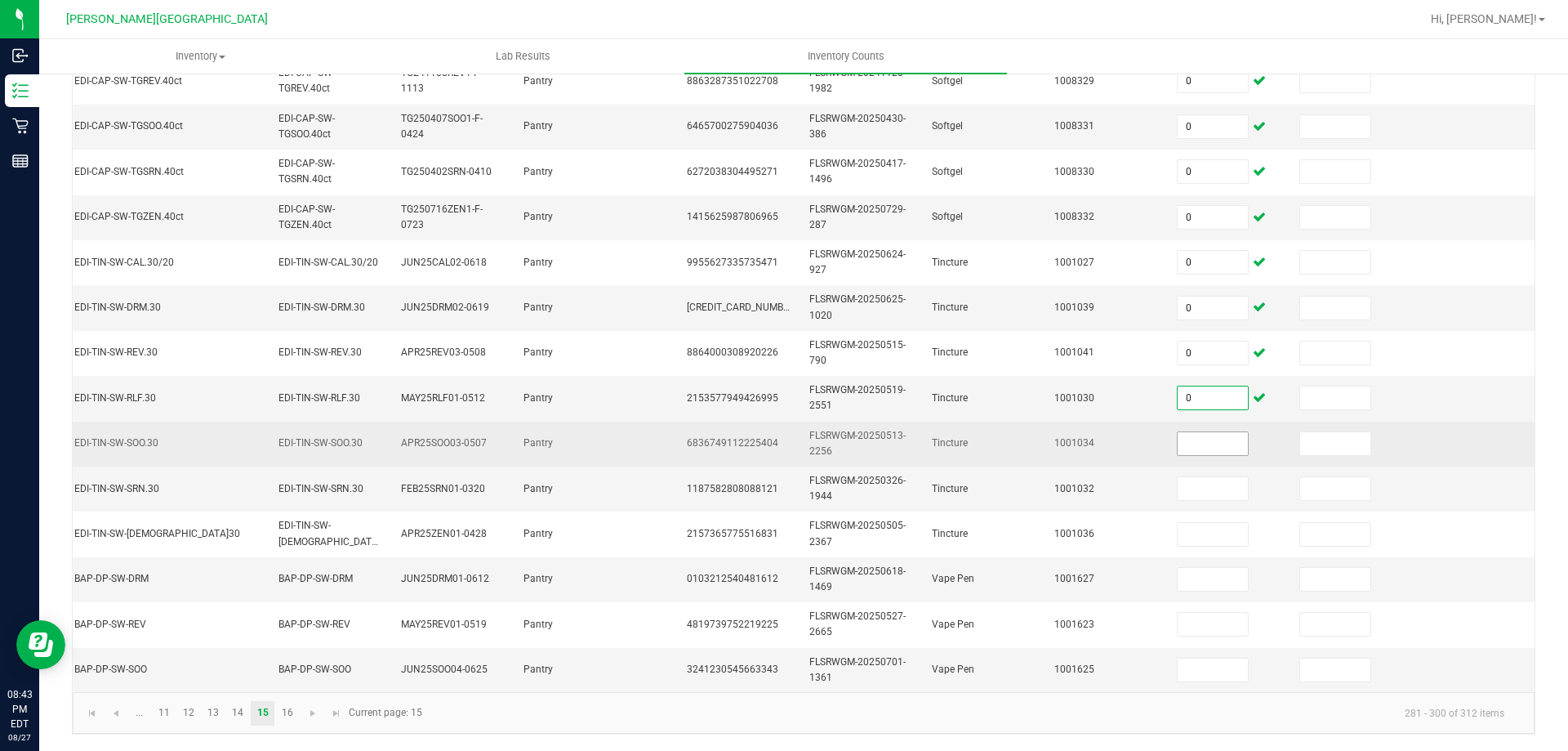
click at [1183, 432] on input at bounding box center [1213, 443] width 70 height 23
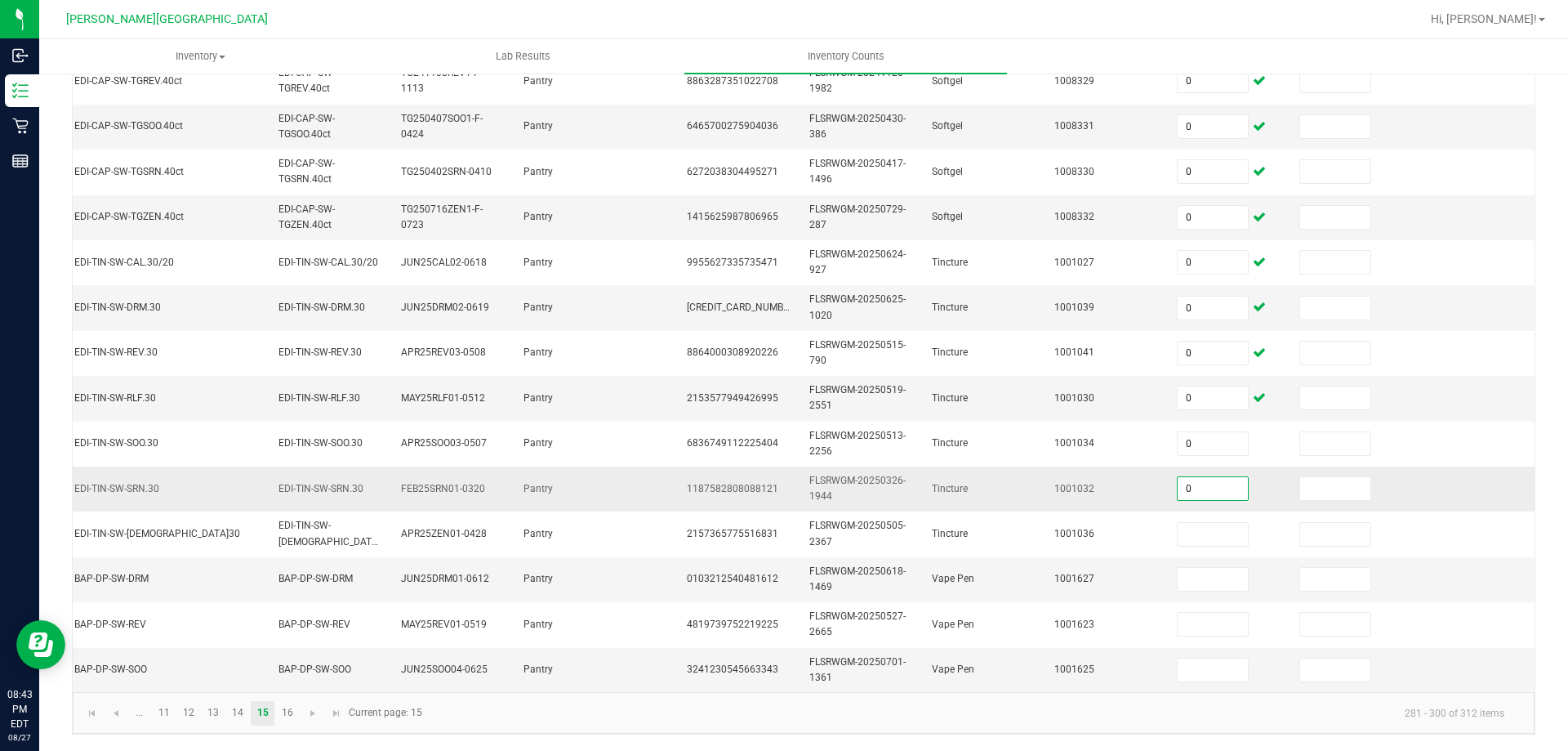
click at [1178, 483] on input "0" at bounding box center [1213, 488] width 70 height 23
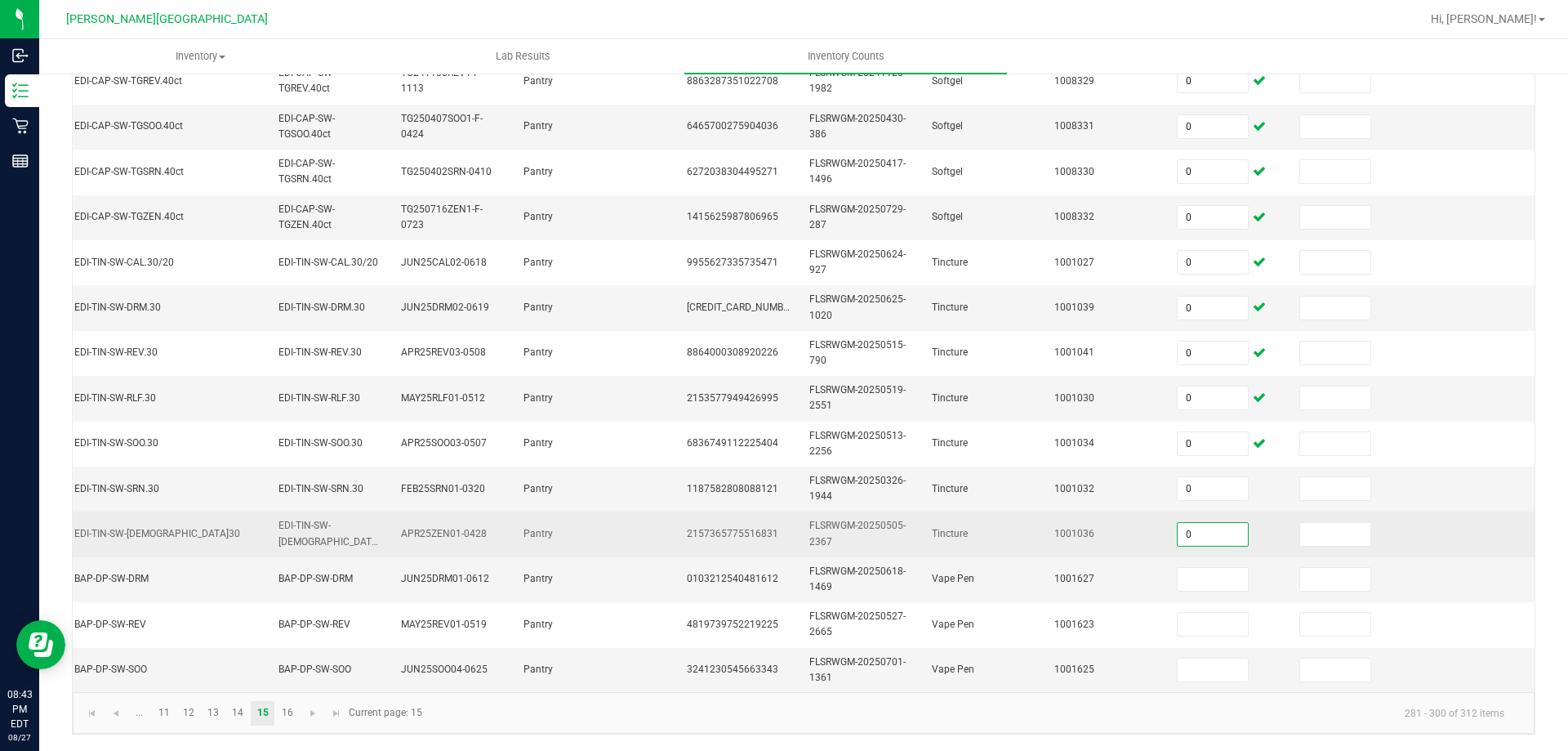
click at [1178, 524] on input "0" at bounding box center [1213, 534] width 70 height 23
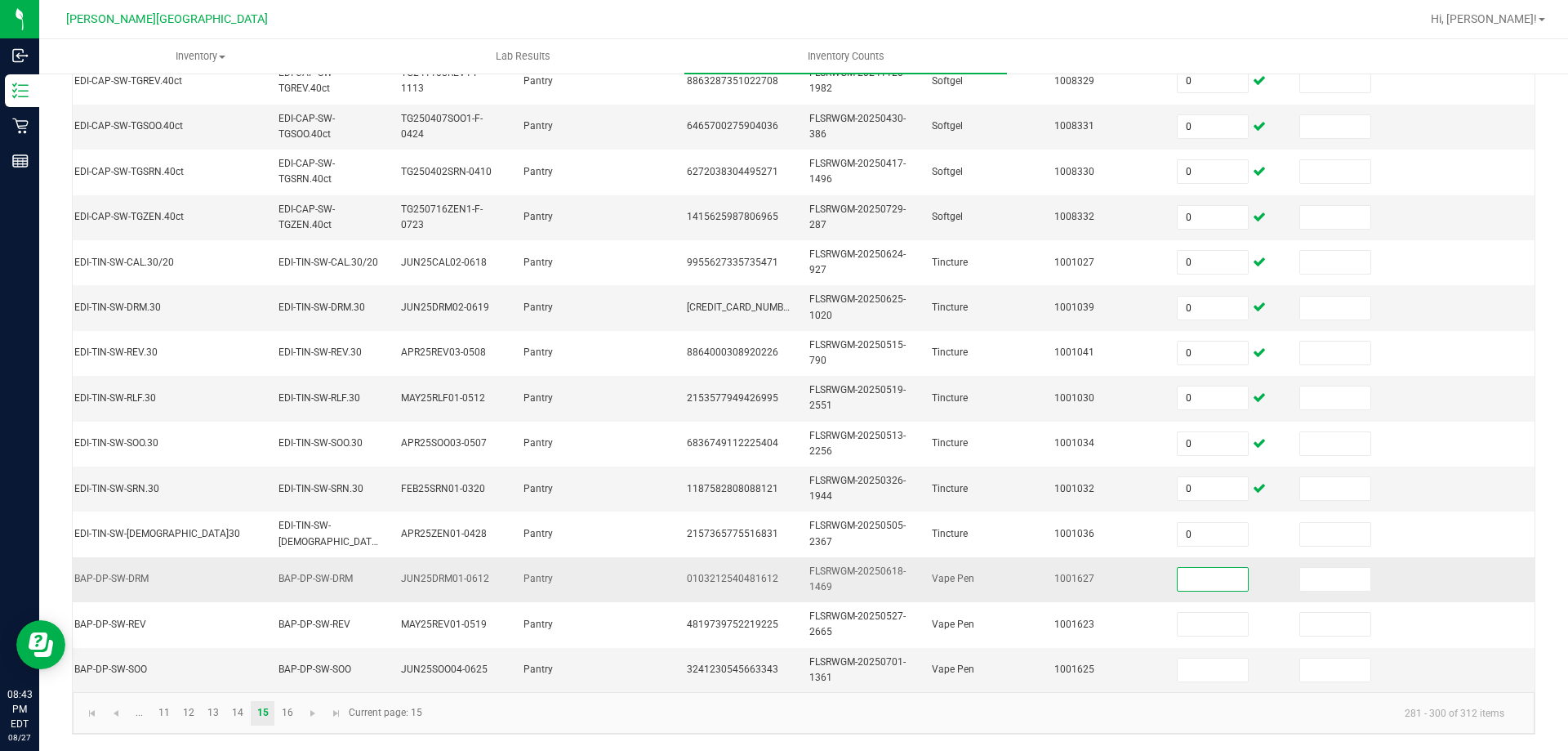
click at [1178, 568] on input at bounding box center [1213, 579] width 70 height 23
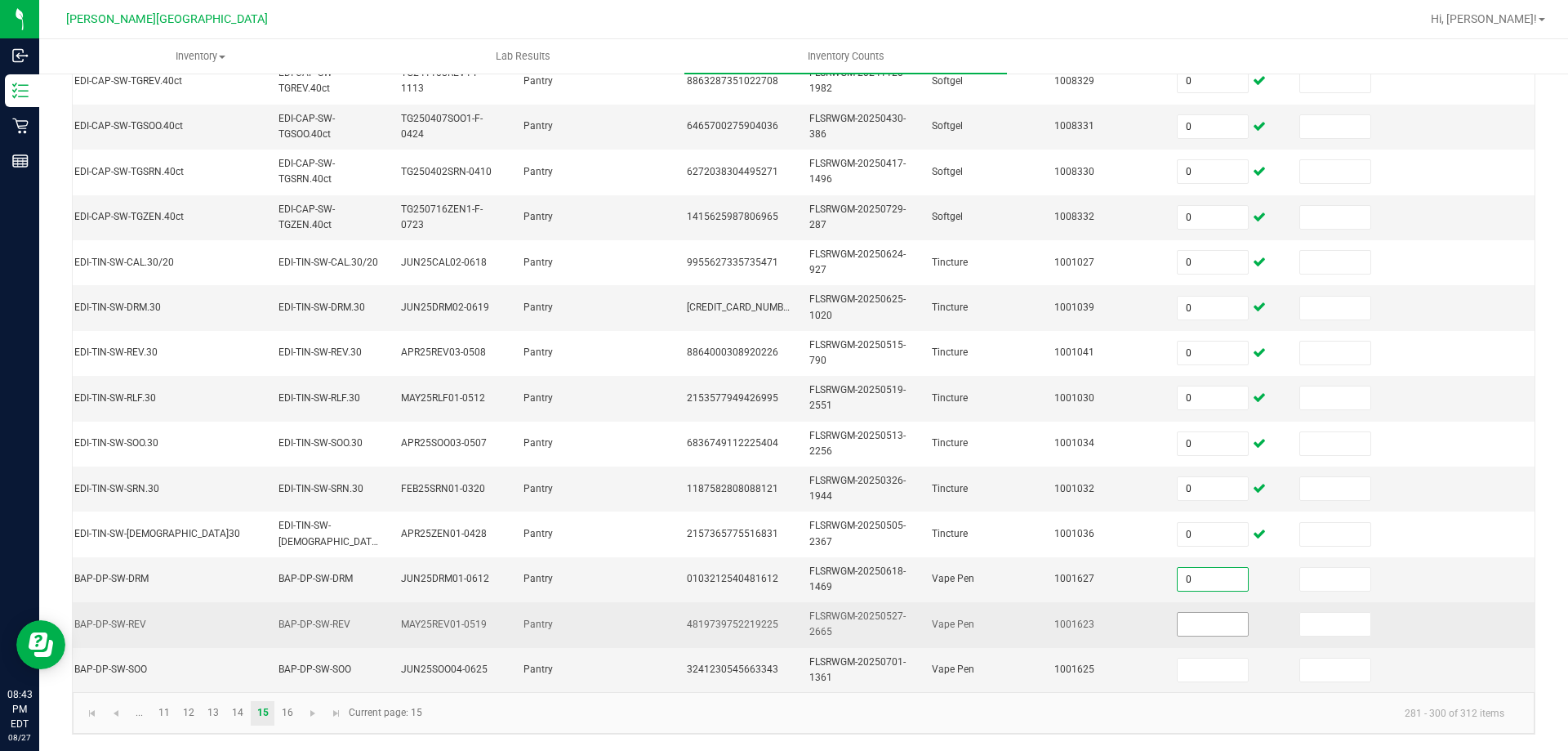
click at [1197, 613] on input at bounding box center [1213, 624] width 70 height 23
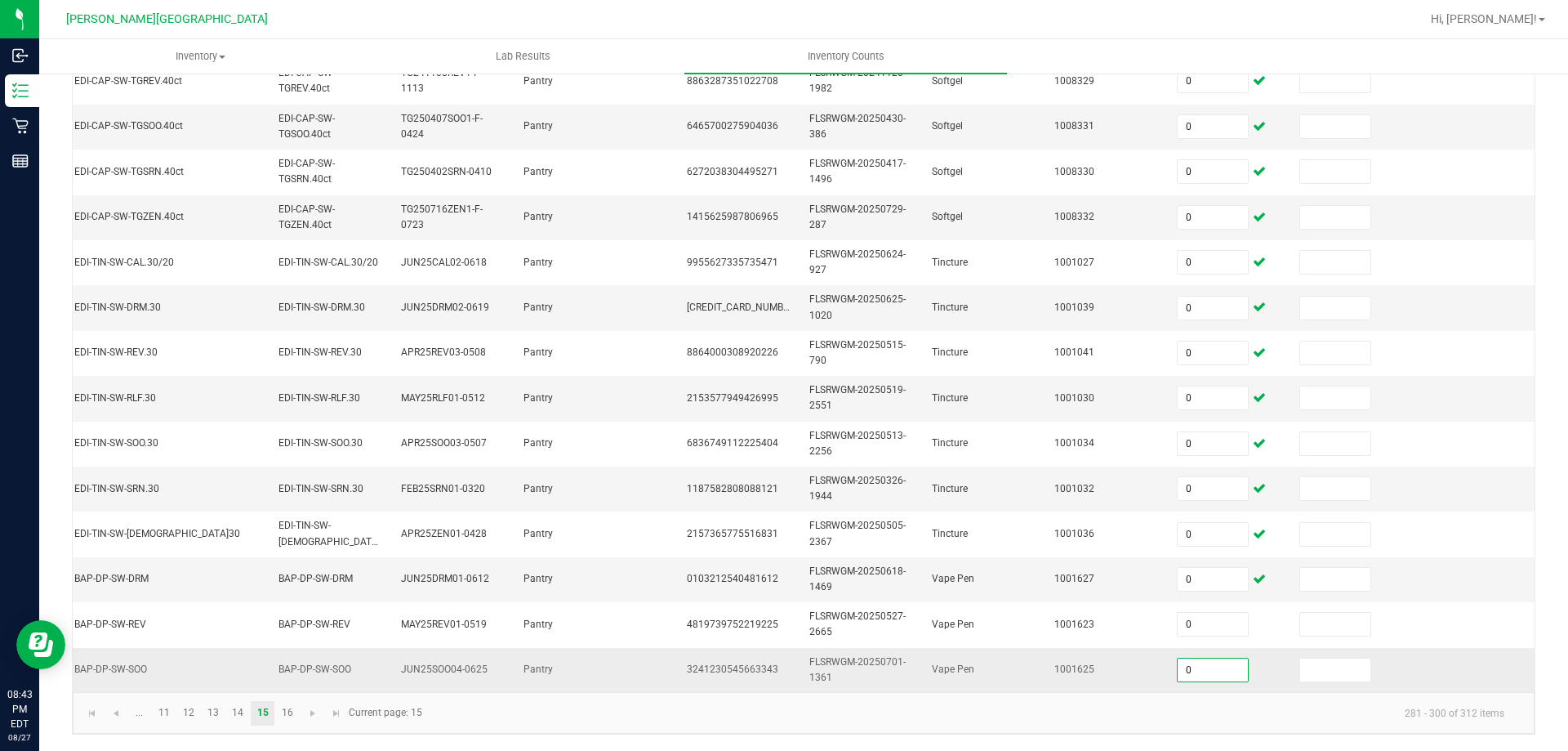
click at [1178, 659] on input "0" at bounding box center [1213, 670] width 70 height 23
click at [1209, 696] on kendo-pager "... 11 12 13 14 15 16 281 - 300 of 312 items Current page: 15" at bounding box center [804, 713] width 1462 height 42
click at [287, 710] on link "16" at bounding box center [287, 713] width 24 height 25
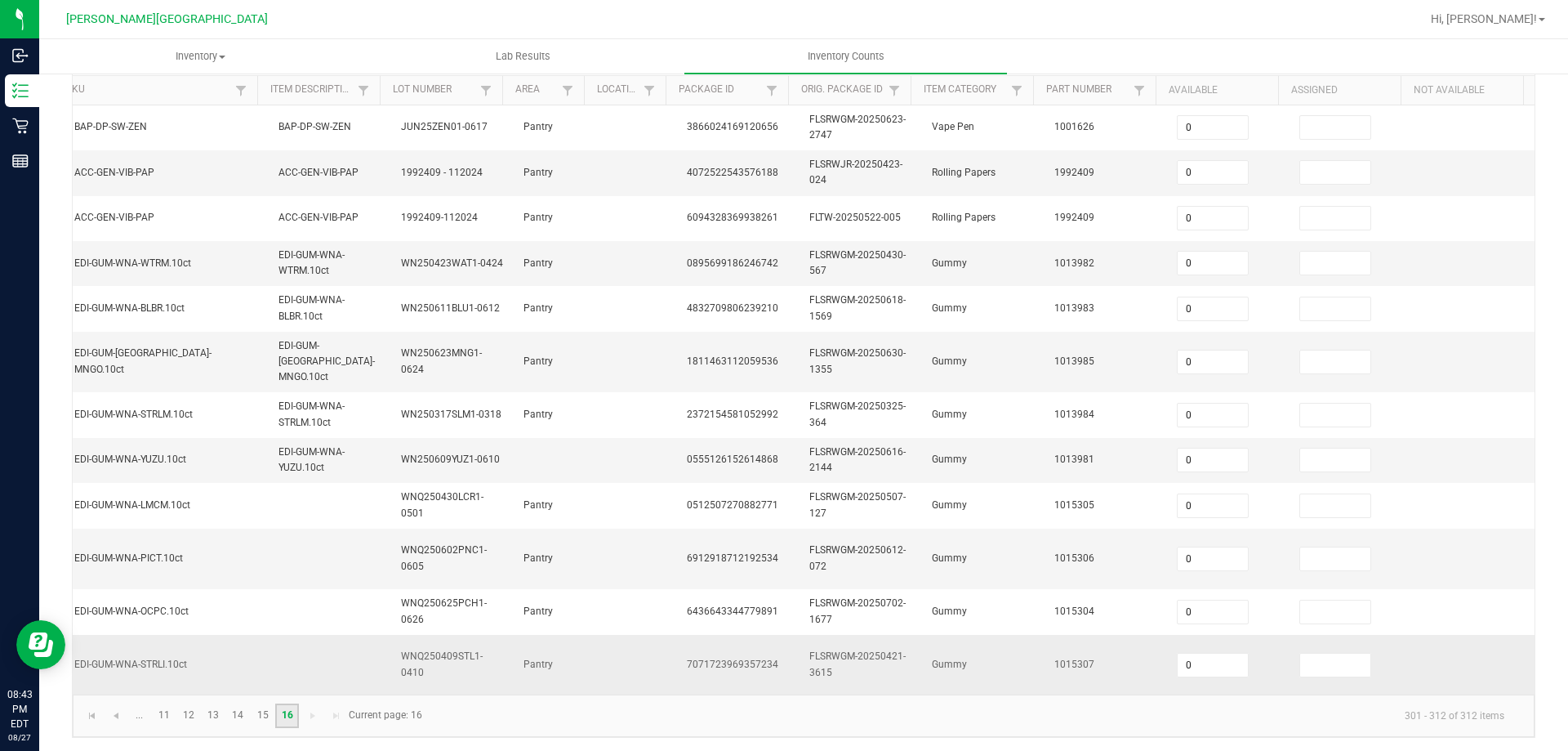
scroll to position [0, 0]
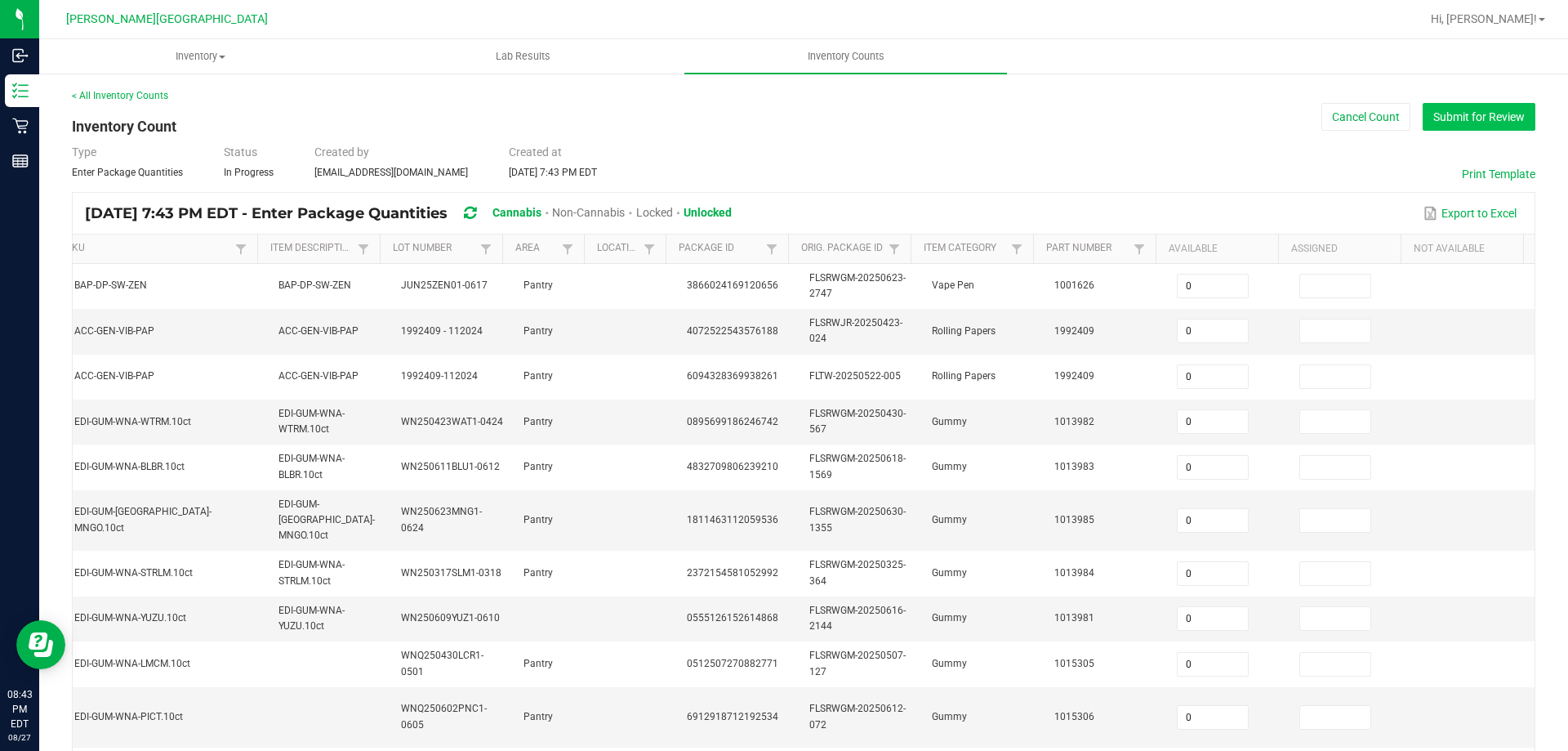
click at [1460, 128] on button "Submit for Review" at bounding box center [1479, 117] width 112 height 28
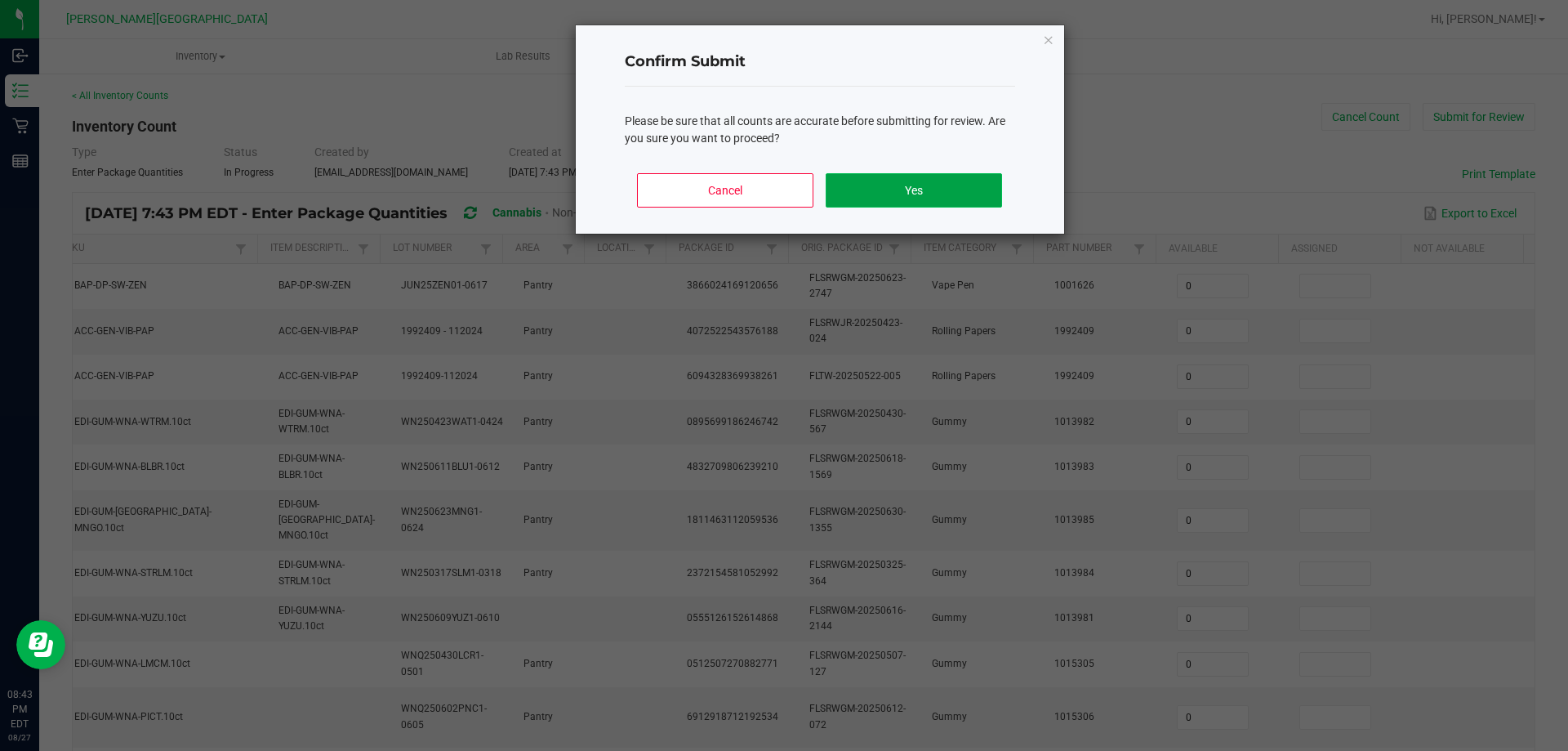
click at [925, 199] on button "Yes" at bounding box center [914, 190] width 176 height 34
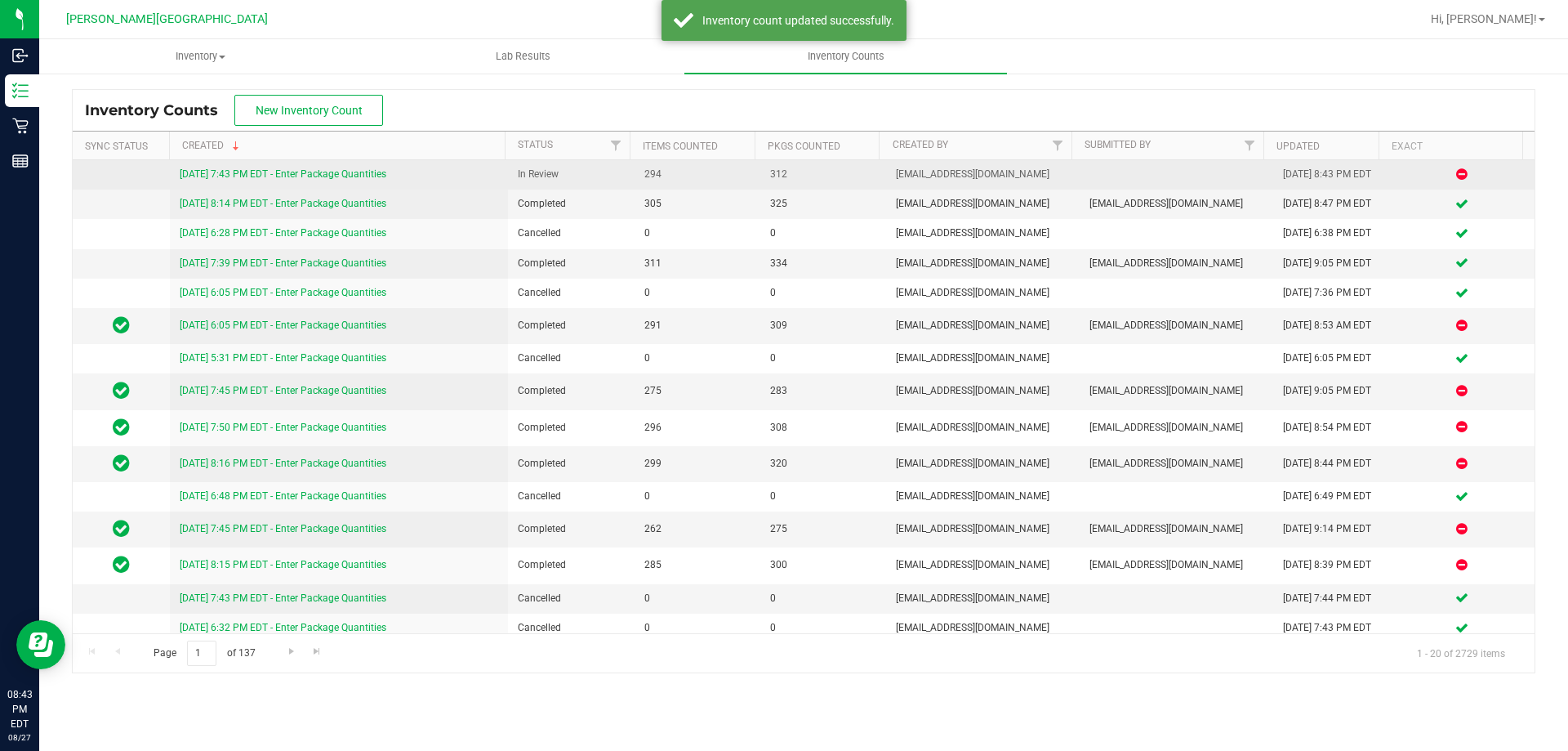
click at [372, 175] on link "[DATE] 7:43 PM EDT - Enter Package Quantities" at bounding box center [283, 173] width 206 height 11
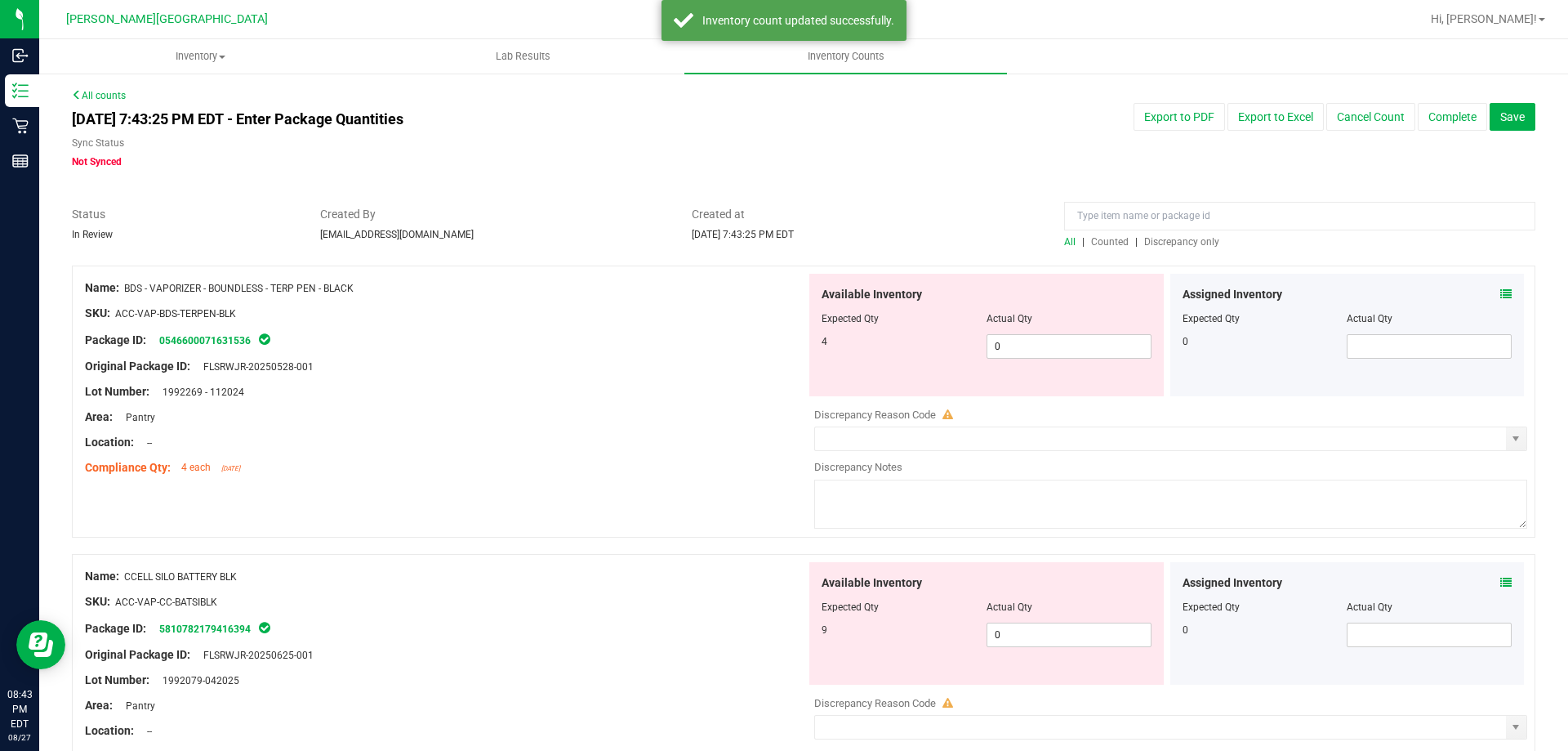
click at [1161, 248] on div "All | Counted | Discrepancy only" at bounding box center [1300, 241] width 471 height 14
click at [1166, 240] on span "Discrepancy only" at bounding box center [1182, 241] width 75 height 11
click at [1013, 344] on span "0 0" at bounding box center [1069, 346] width 165 height 25
click at [1022, 638] on div "Available Inventory Expected Qty Actual Qty 9 0 0" at bounding box center [1167, 691] width 721 height 259
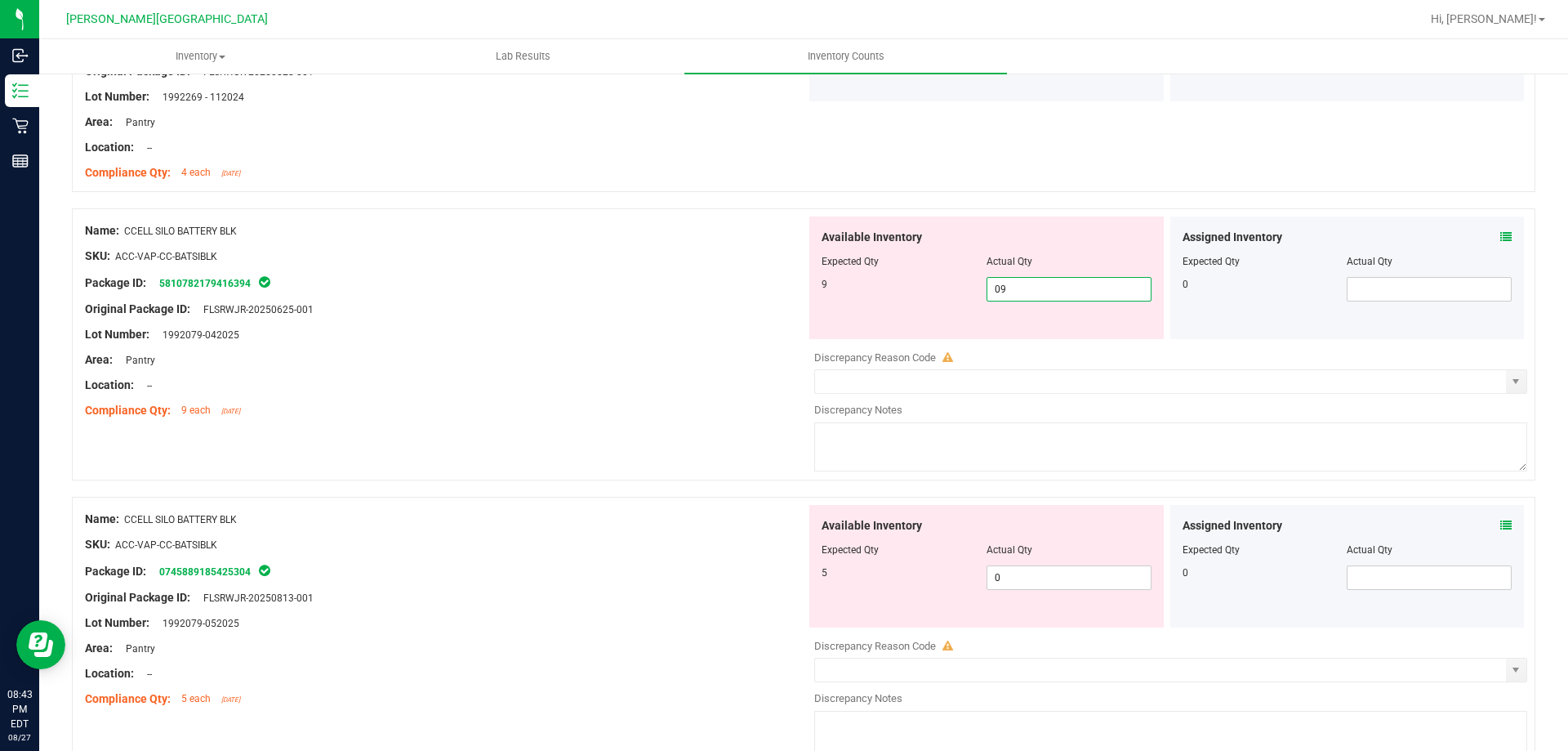
scroll to position [326, 0]
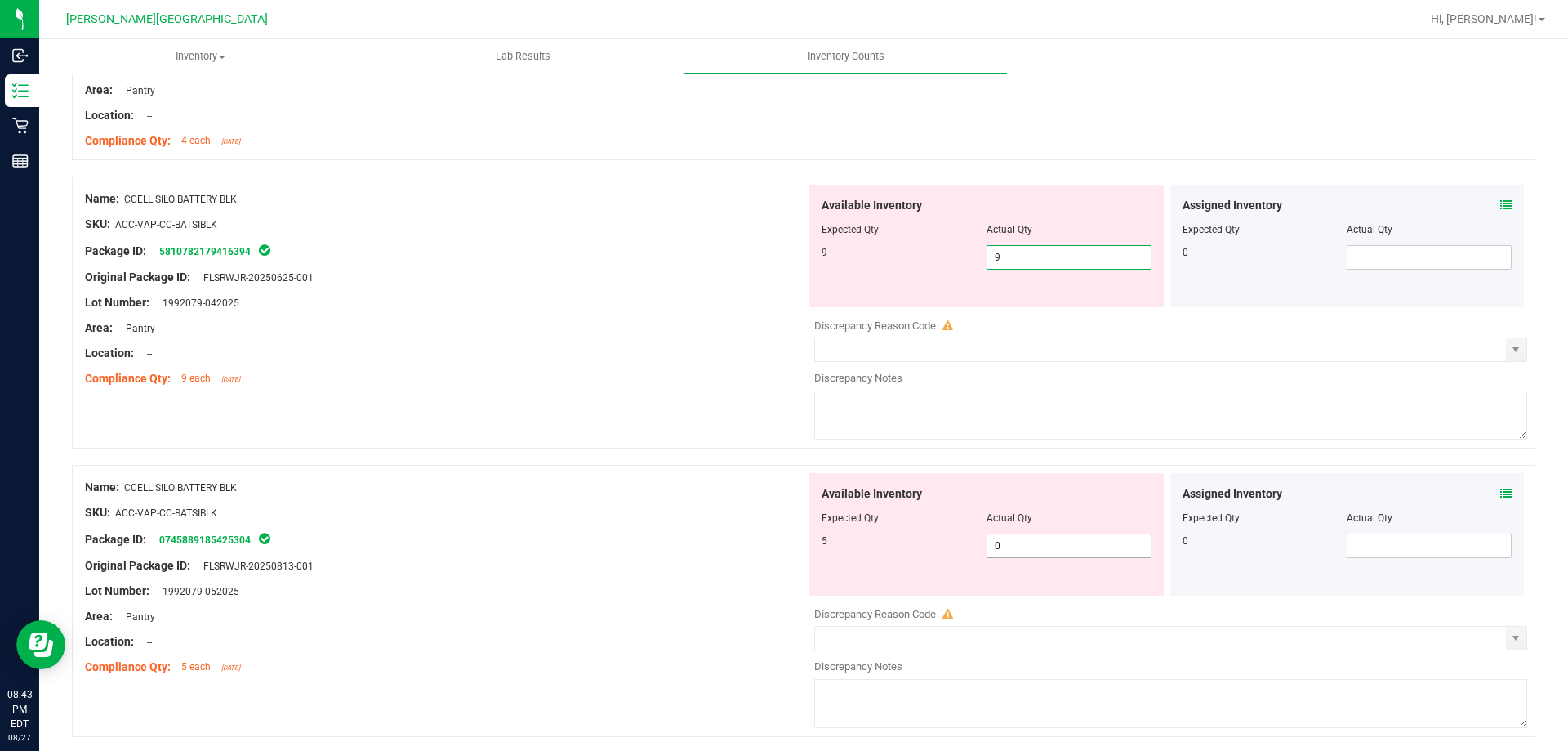
click at [1113, 546] on div "Available Inventory Expected Qty Actual Qty 5 0 0" at bounding box center [1167, 603] width 721 height 259
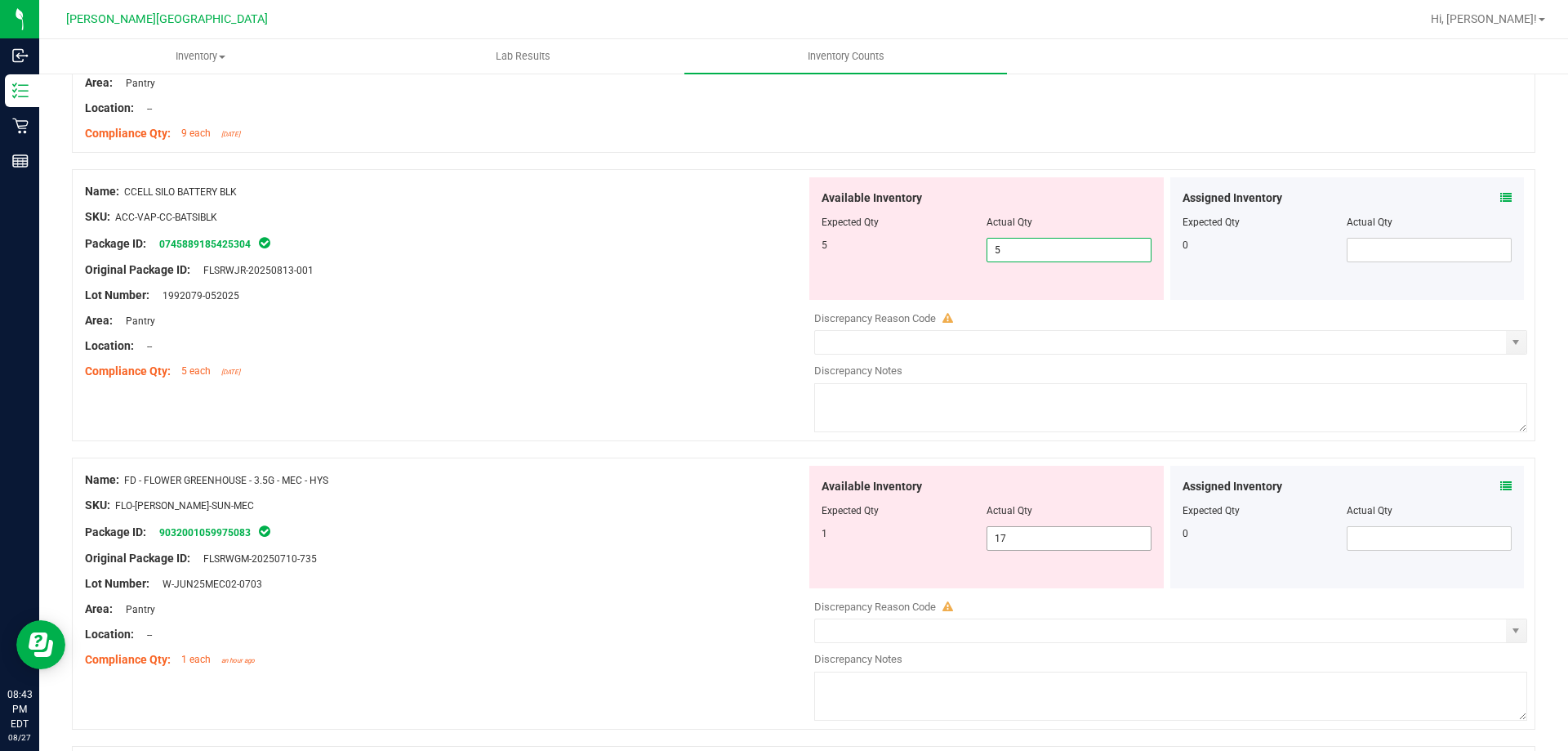
click at [1097, 528] on div "Available Inventory Expected Qty Actual Qty 1 17 17" at bounding box center [987, 527] width 355 height 123
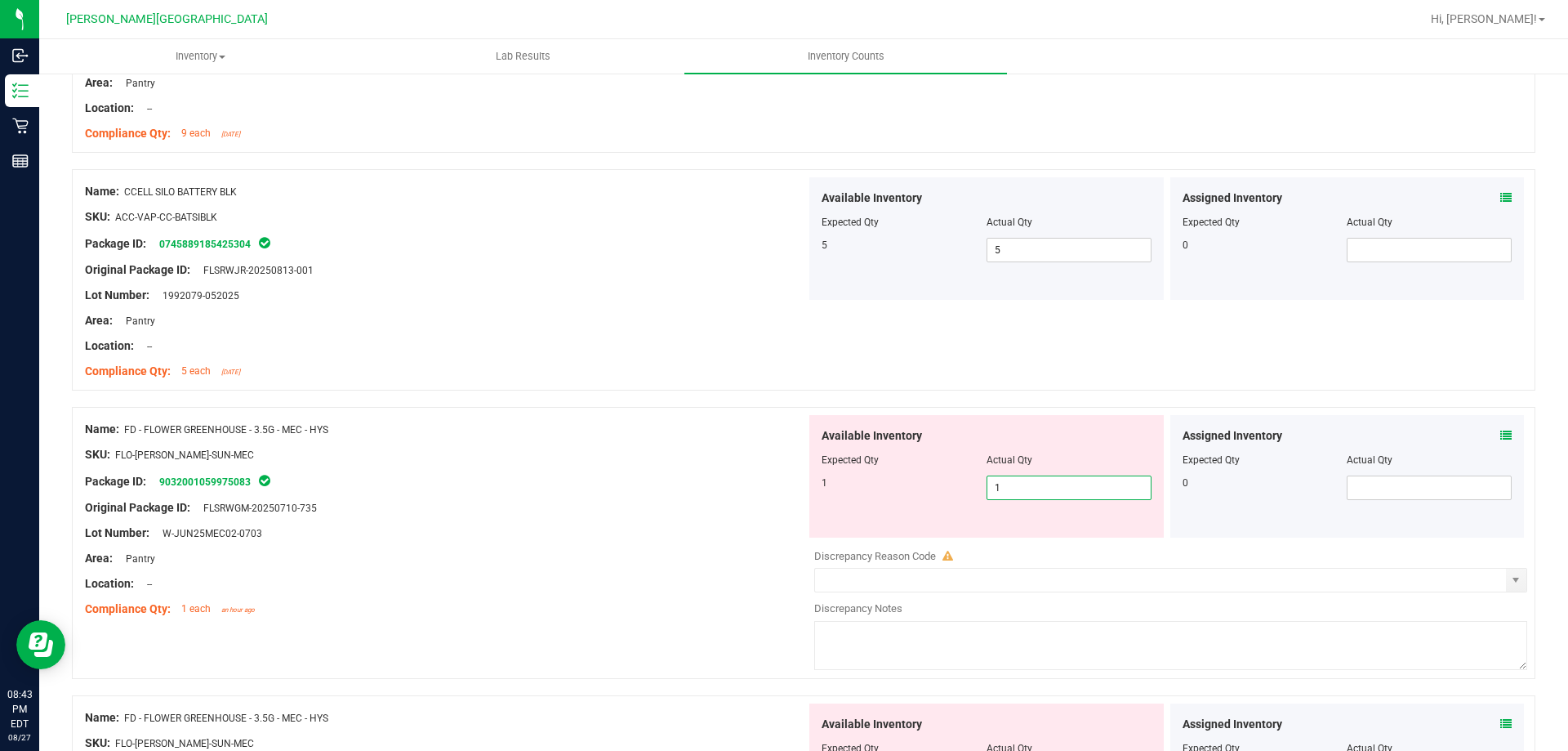
click at [700, 535] on div "Lot Number: W-JUN25MEC02-0703" at bounding box center [446, 533] width 721 height 17
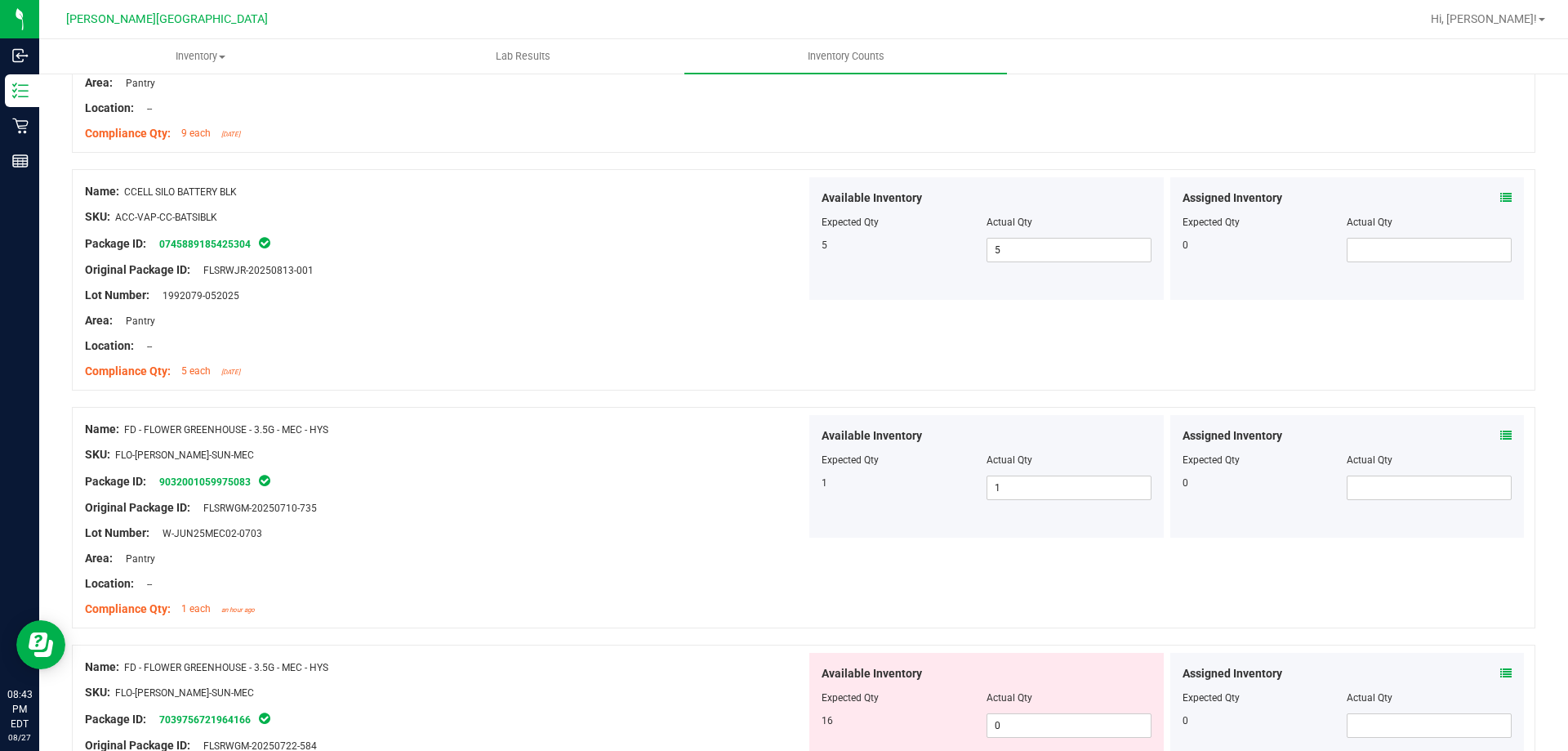
scroll to position [817, 0]
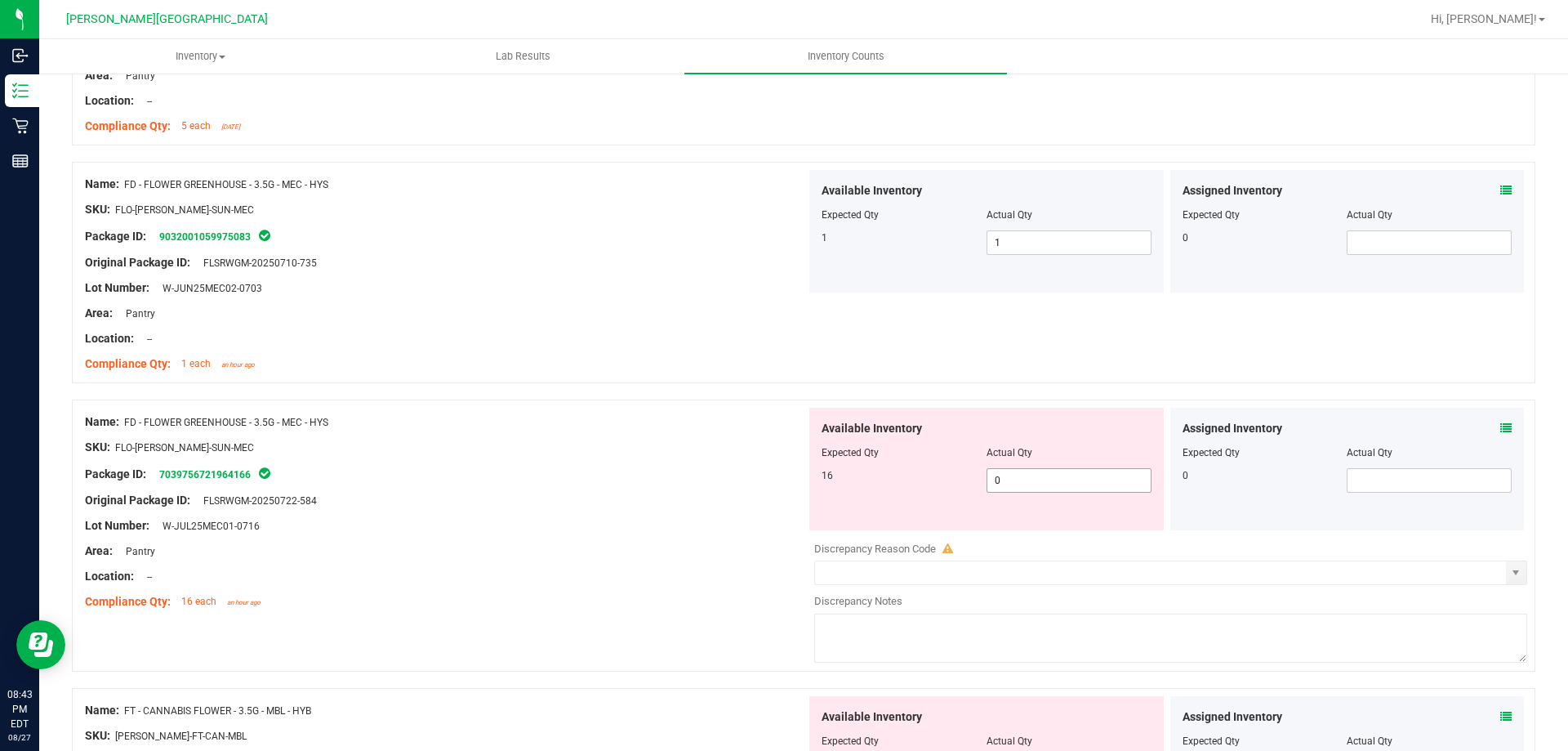
click at [1006, 482] on span "0 0" at bounding box center [1069, 480] width 165 height 25
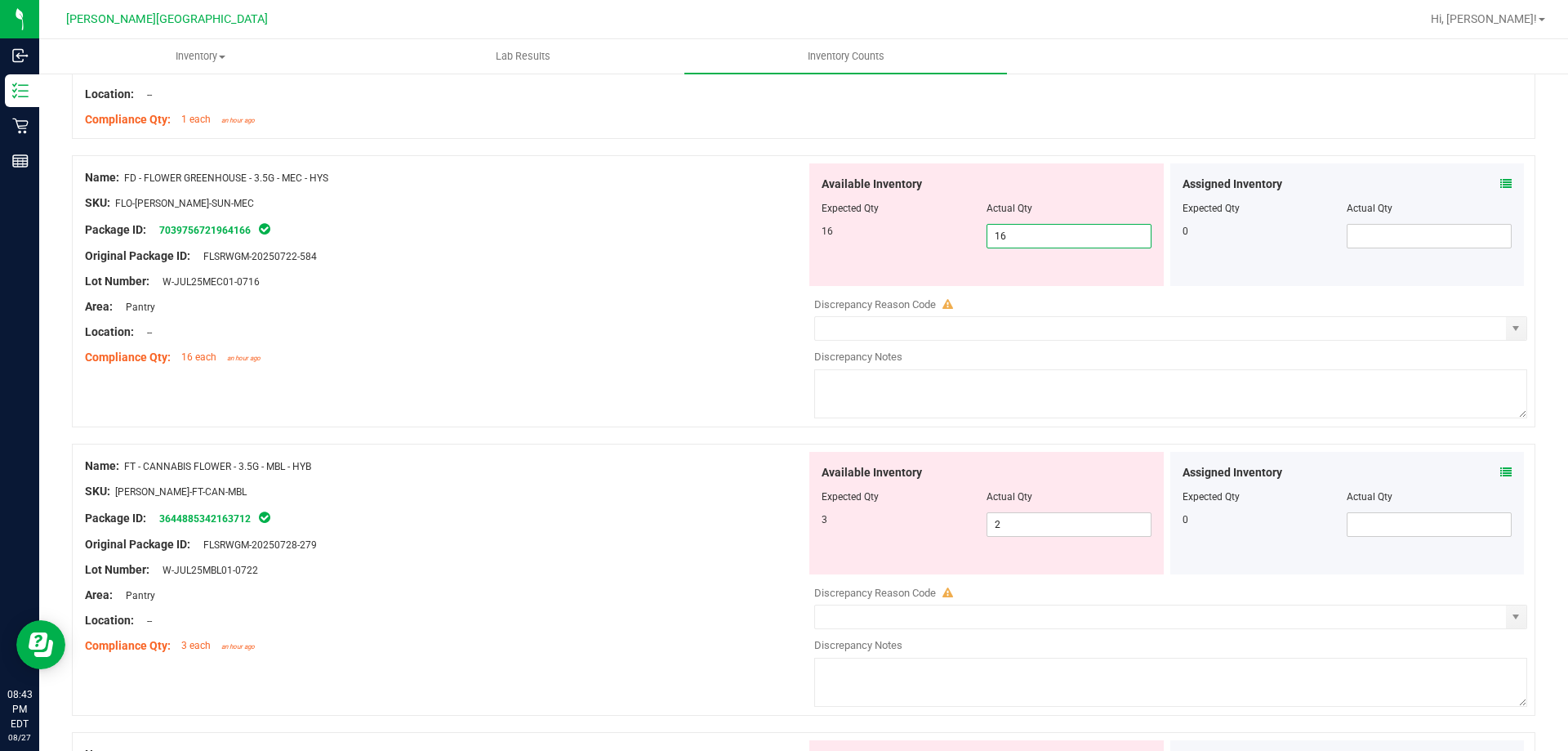
scroll to position [1062, 0]
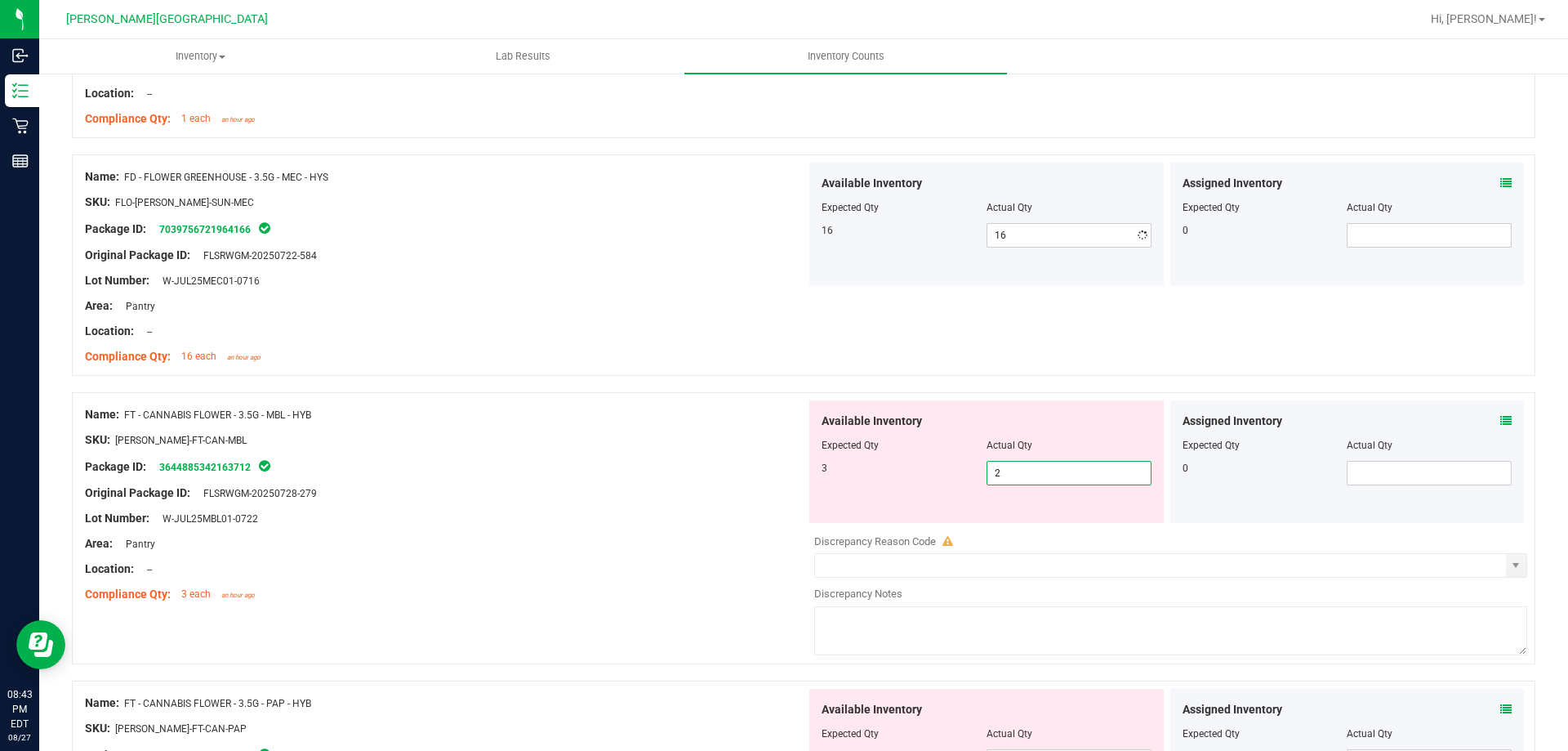
click at [1036, 534] on div "Available Inventory Expected Qty Actual Qty 3 2 2" at bounding box center [1167, 530] width 721 height 259
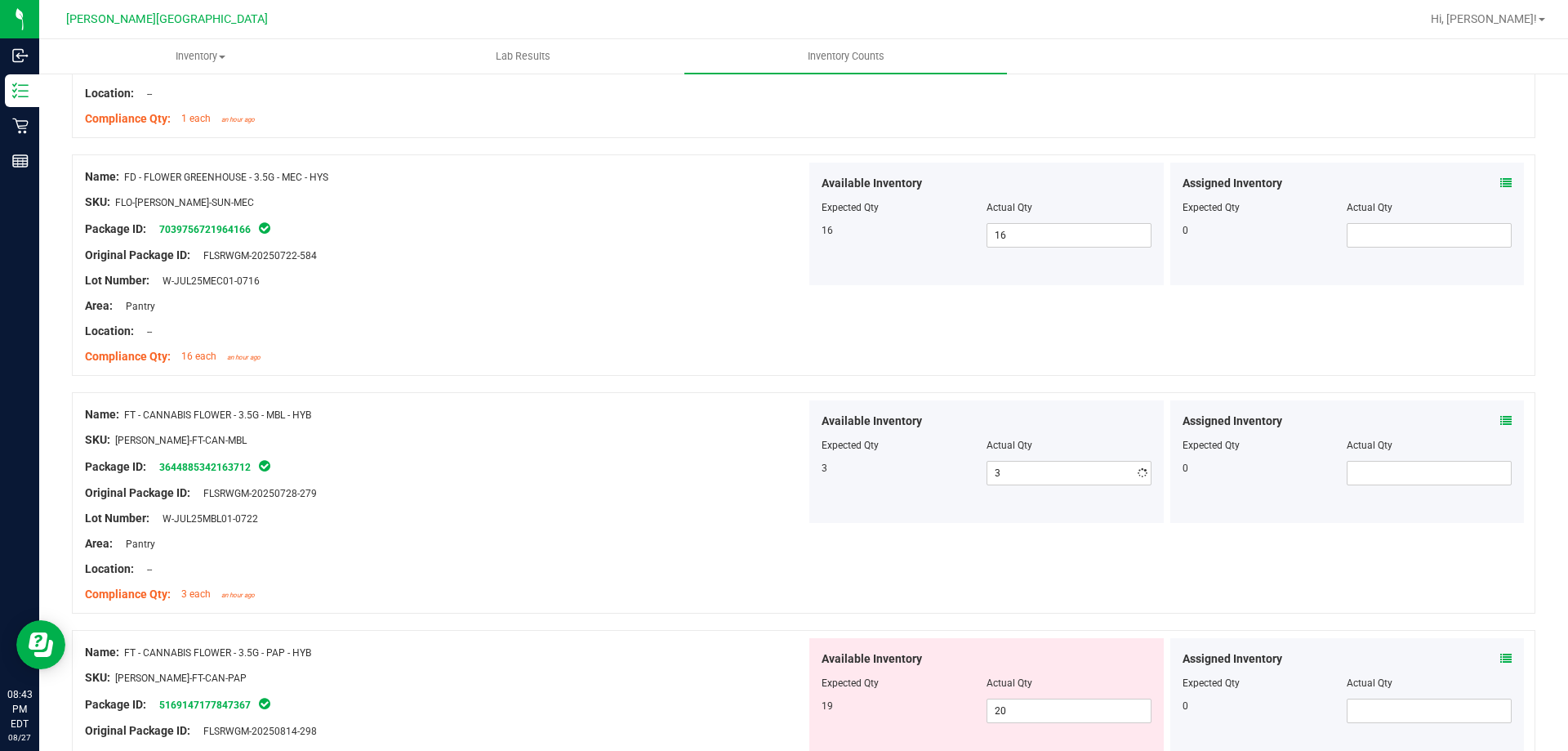
drag, startPoint x: 568, startPoint y: 498, endPoint x: 582, endPoint y: 499, distance: 14.0
click at [568, 497] on div "Original Package ID: FLSRWGM-20250728-279" at bounding box center [446, 493] width 721 height 17
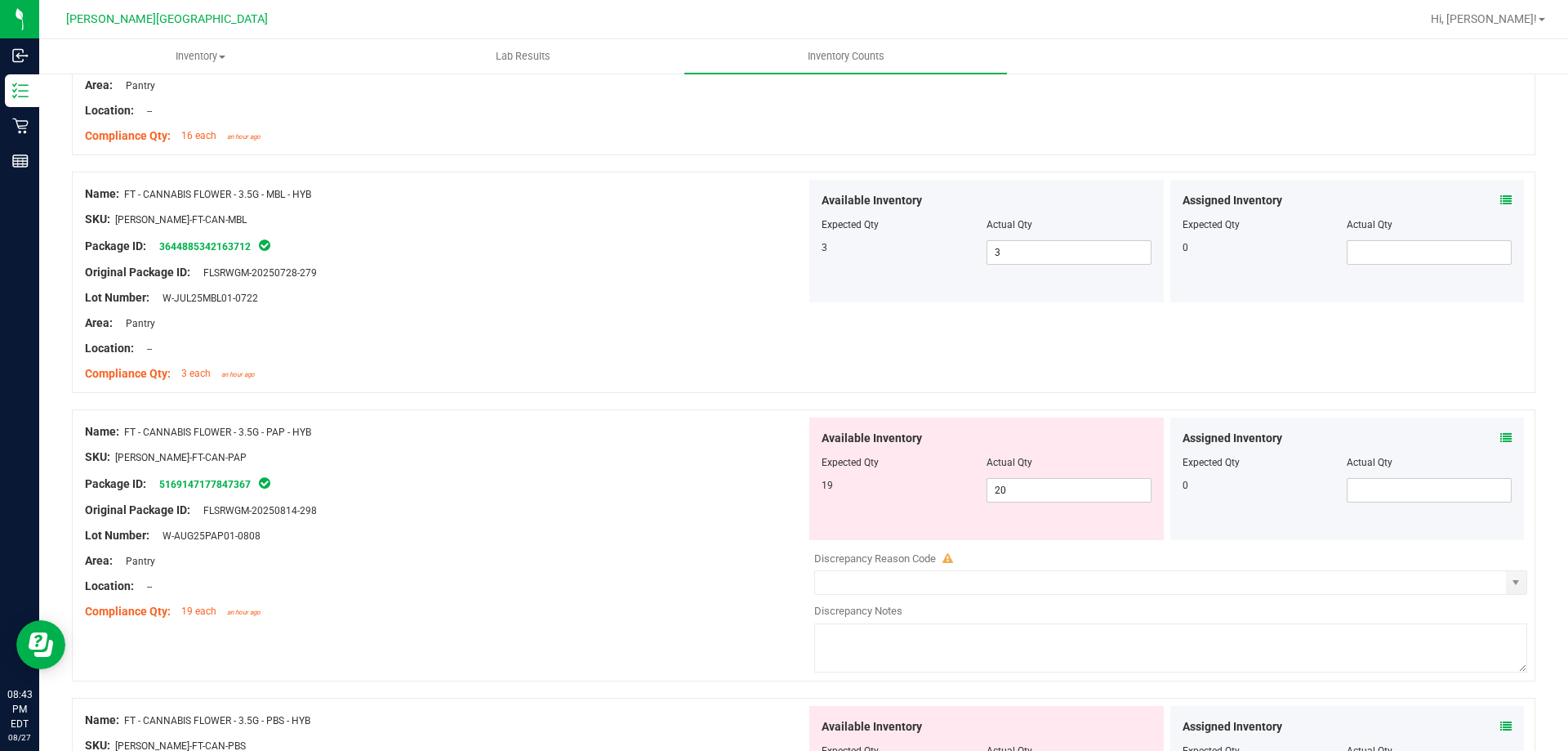
scroll to position [1308, 0]
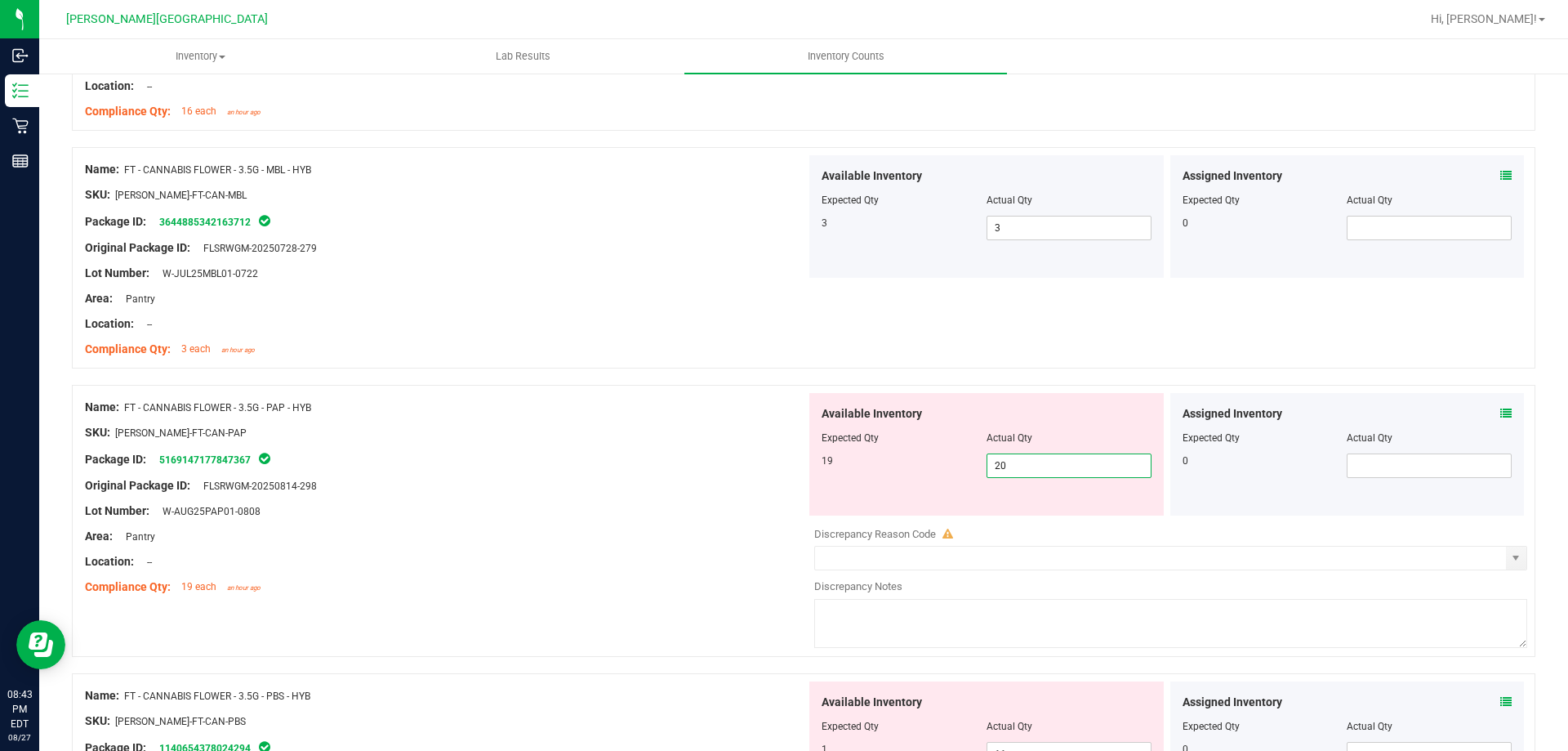
click at [1029, 477] on span "20 20" at bounding box center [1069, 465] width 165 height 25
click at [684, 513] on div "Lot Number: W-AUG25PAP01-0808" at bounding box center [446, 511] width 721 height 17
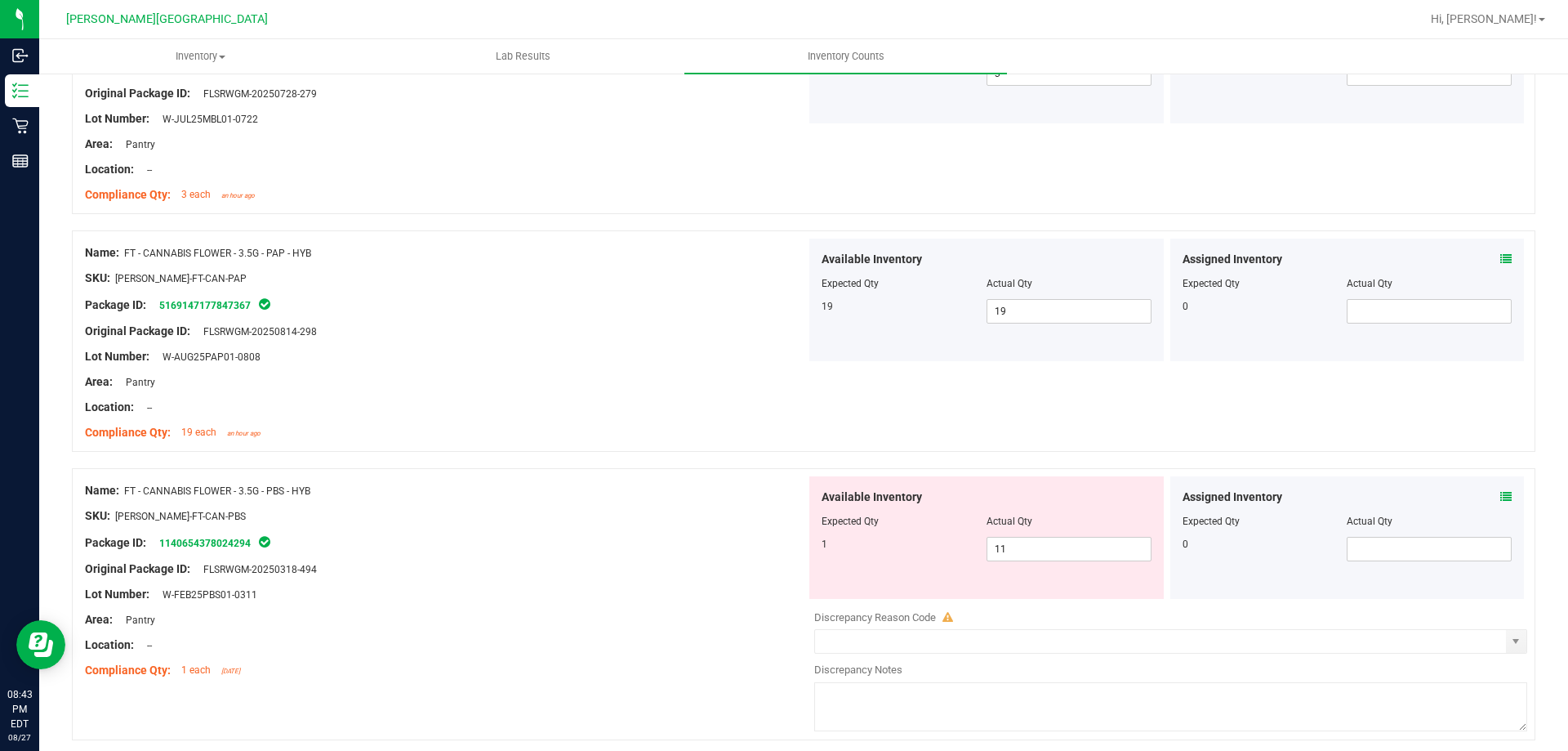
scroll to position [1634, 0]
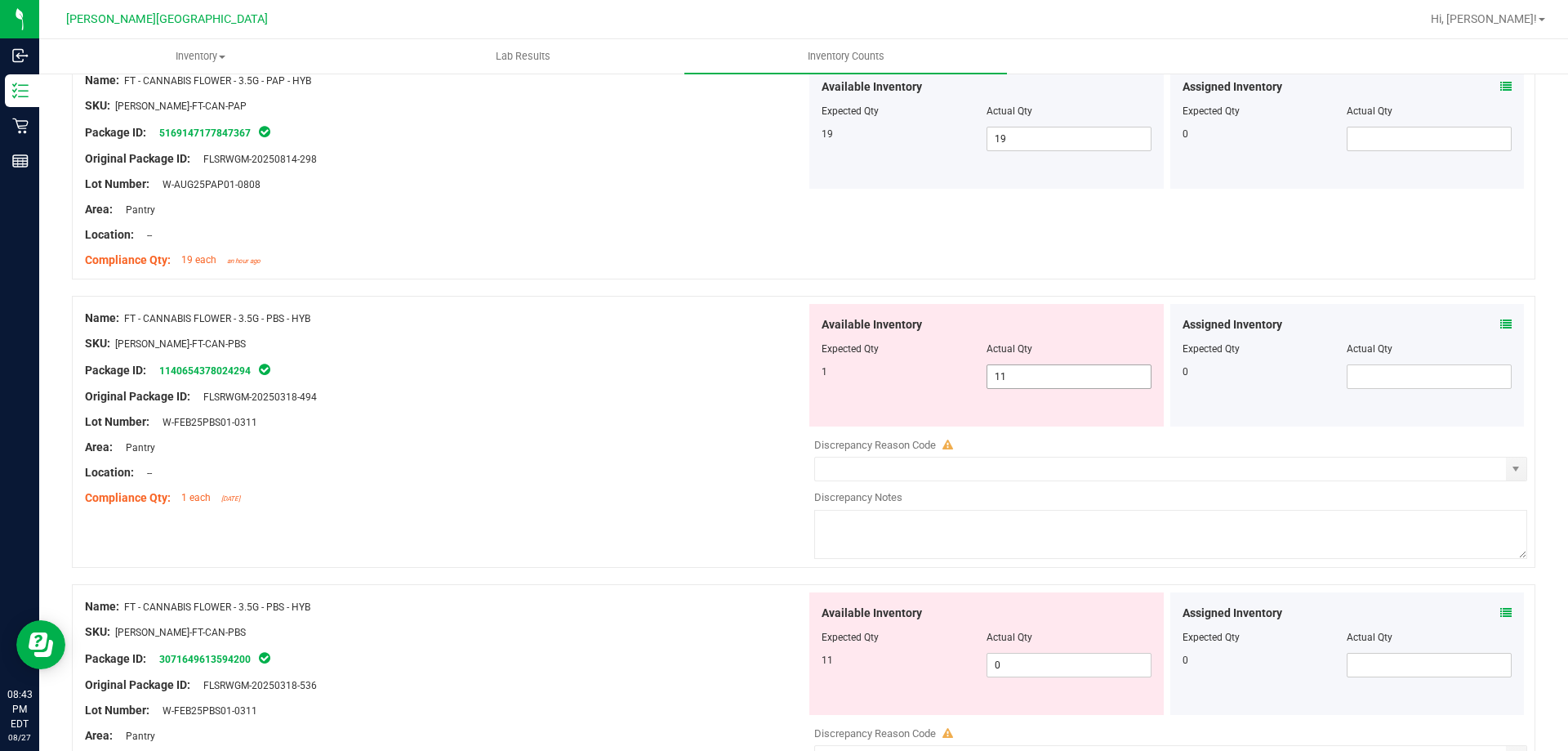
click at [1052, 368] on span "11 11" at bounding box center [1069, 376] width 165 height 25
click at [1026, 670] on div "Available Inventory Expected Qty Actual Qty 11 0 0" at bounding box center [1167, 722] width 721 height 259
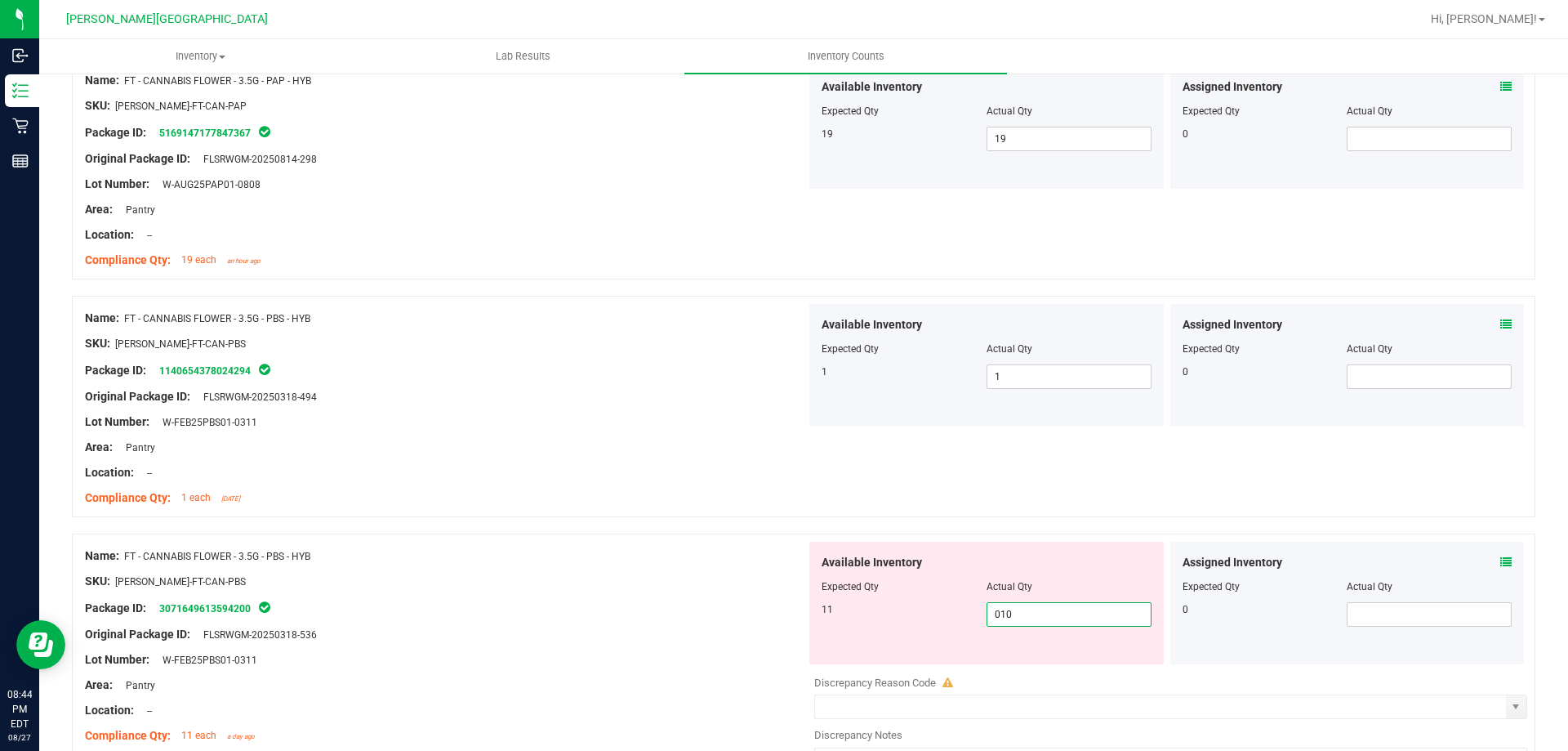
scroll to position [1961, 0]
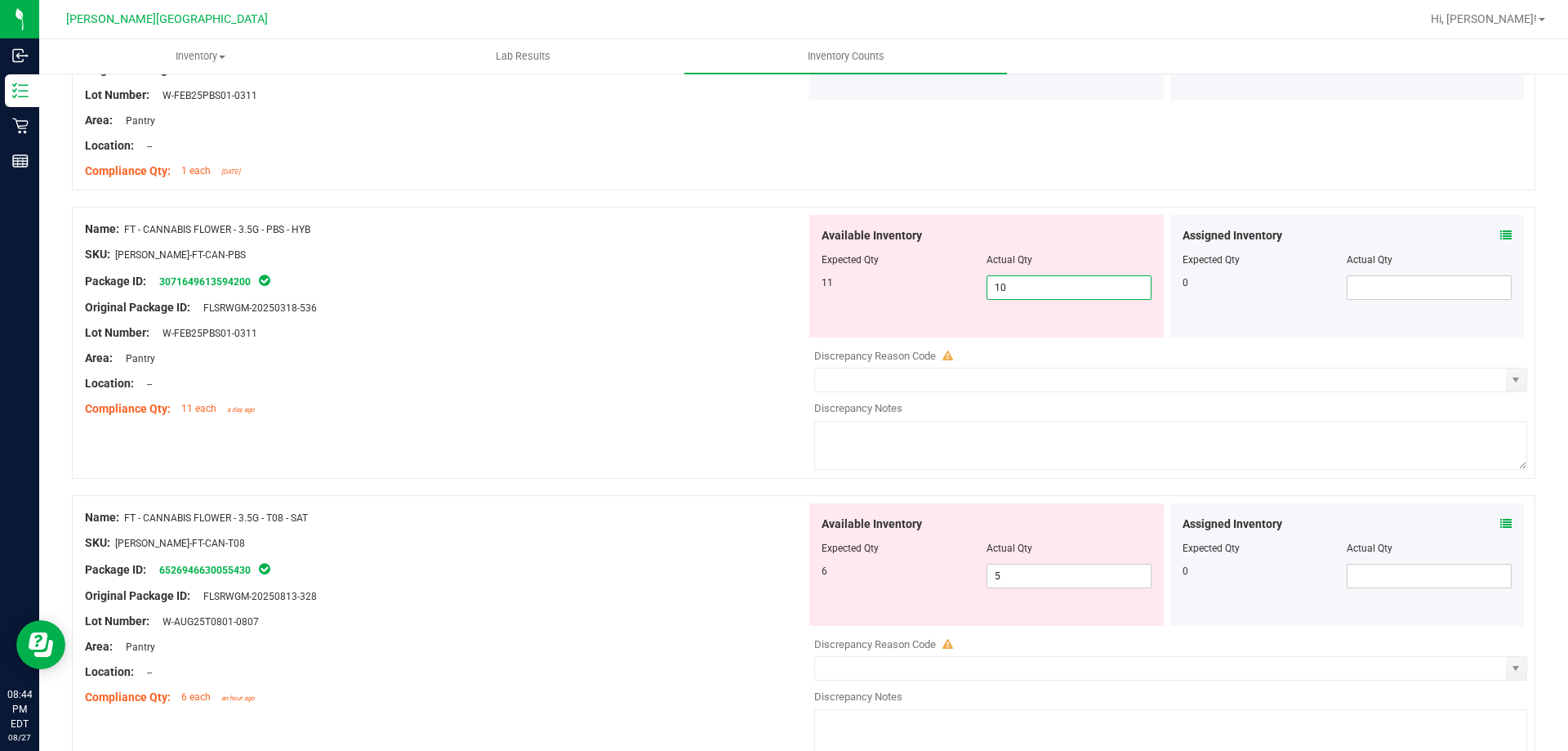
click at [729, 438] on div "Name: FT - CANNABIS FLOWER - 3.5G - PBS - HYB SKU: [PERSON_NAME]-FT-CAN-PBS Pac…" at bounding box center [804, 342] width 1464 height 272
click at [1017, 291] on span "10 10" at bounding box center [1069, 287] width 165 height 25
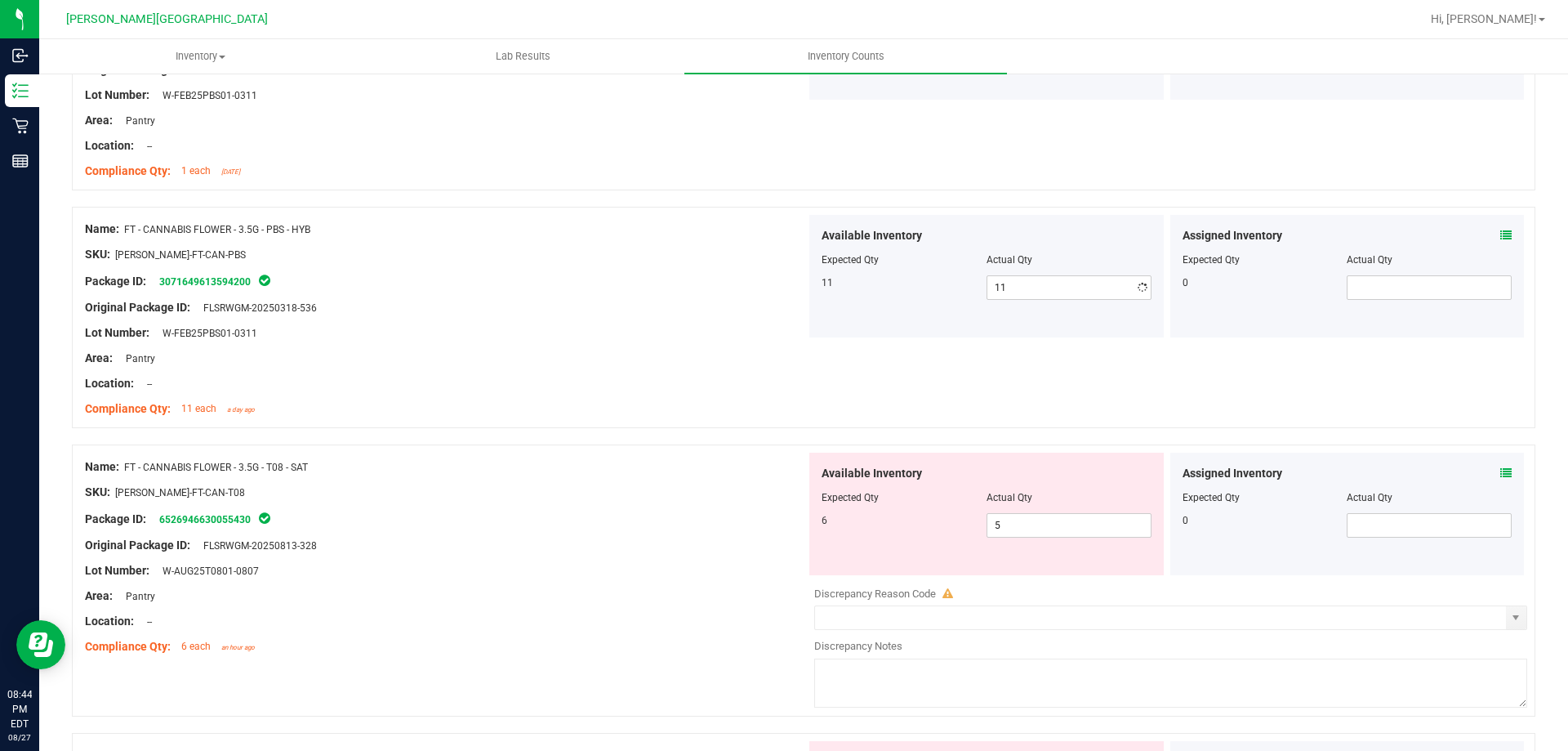
click at [701, 287] on div "Package ID: 3071649613594200" at bounding box center [446, 280] width 721 height 20
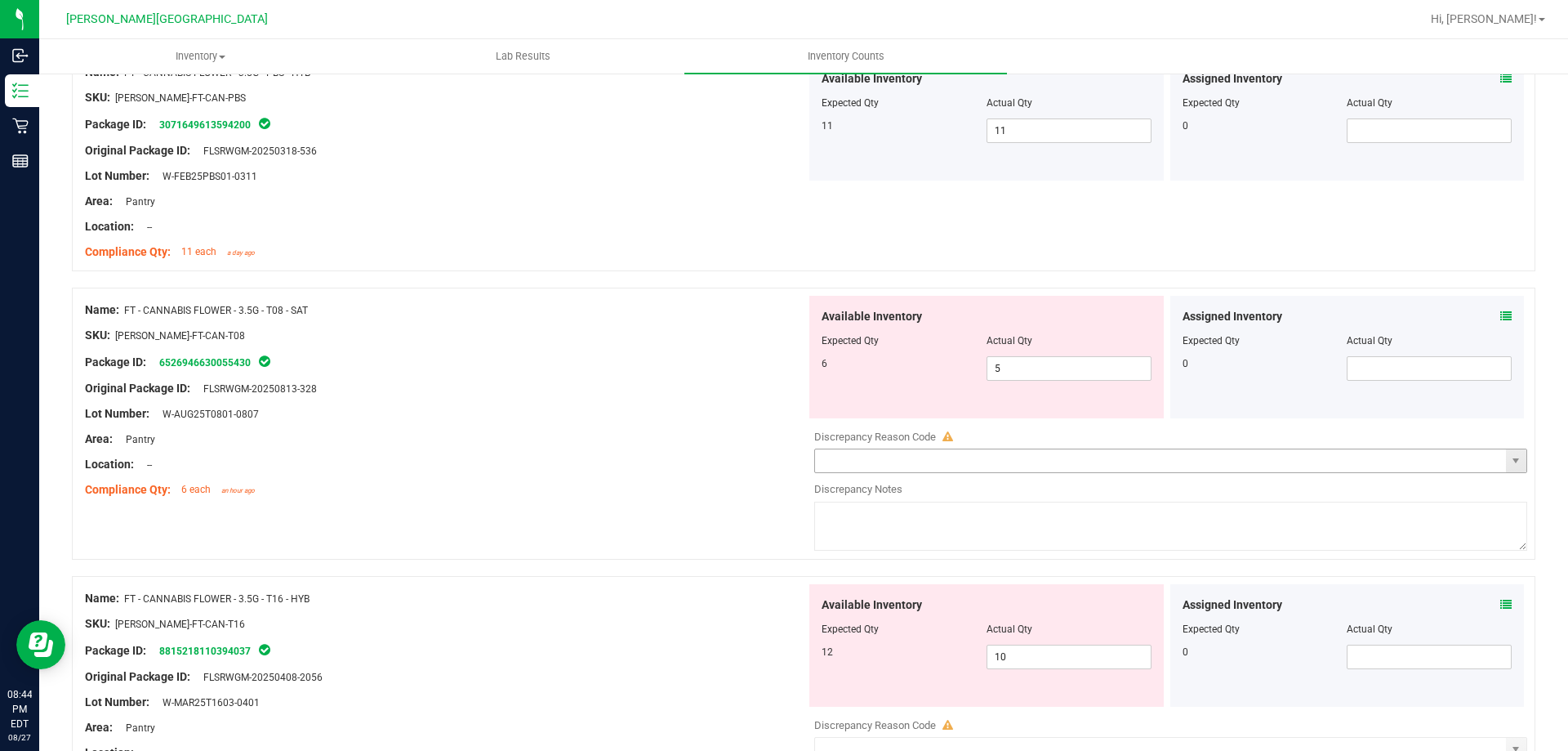
scroll to position [2124, 0]
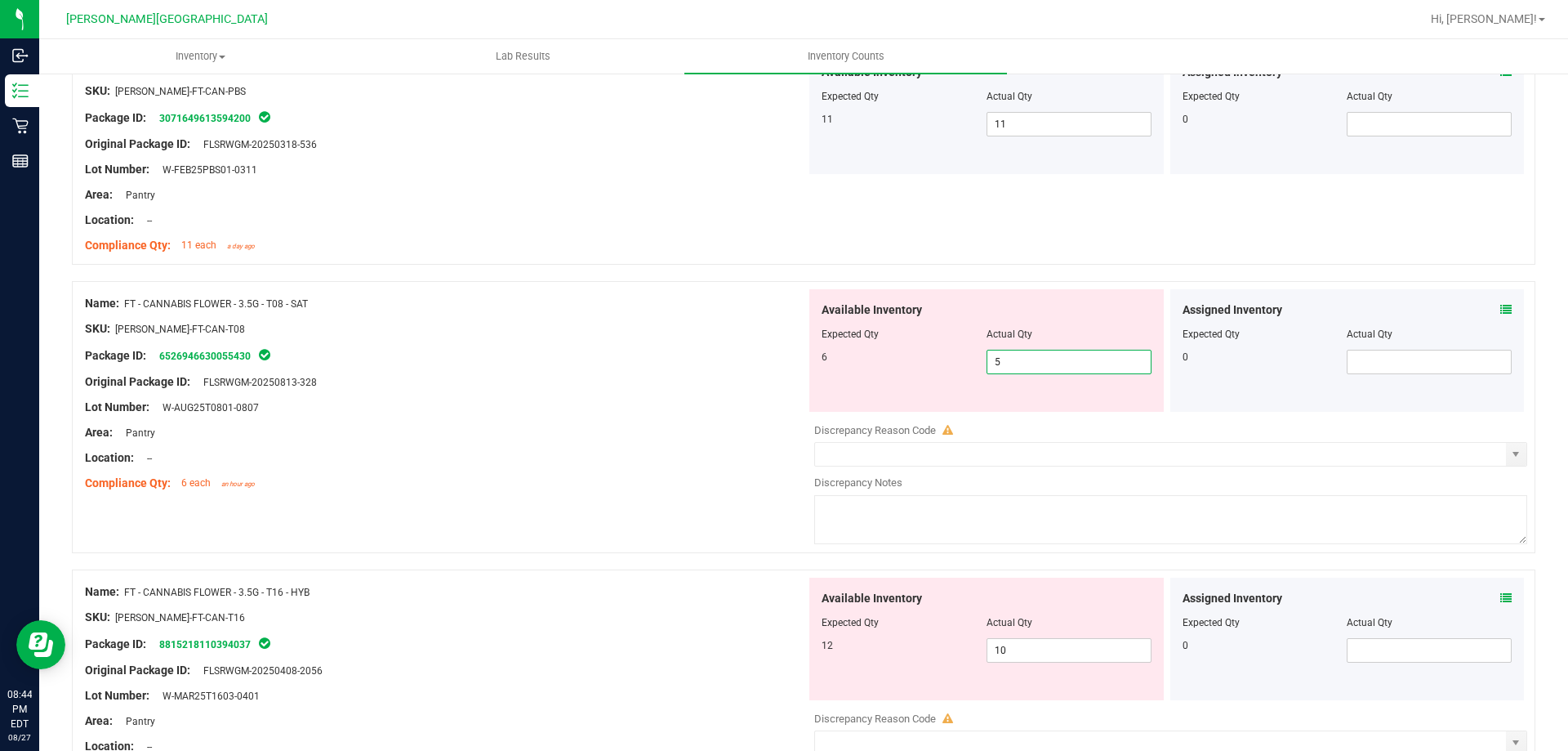
drag, startPoint x: 1014, startPoint y: 370, endPoint x: 974, endPoint y: 342, distance: 48.8
click at [1016, 370] on span "5 5" at bounding box center [1069, 361] width 165 height 25
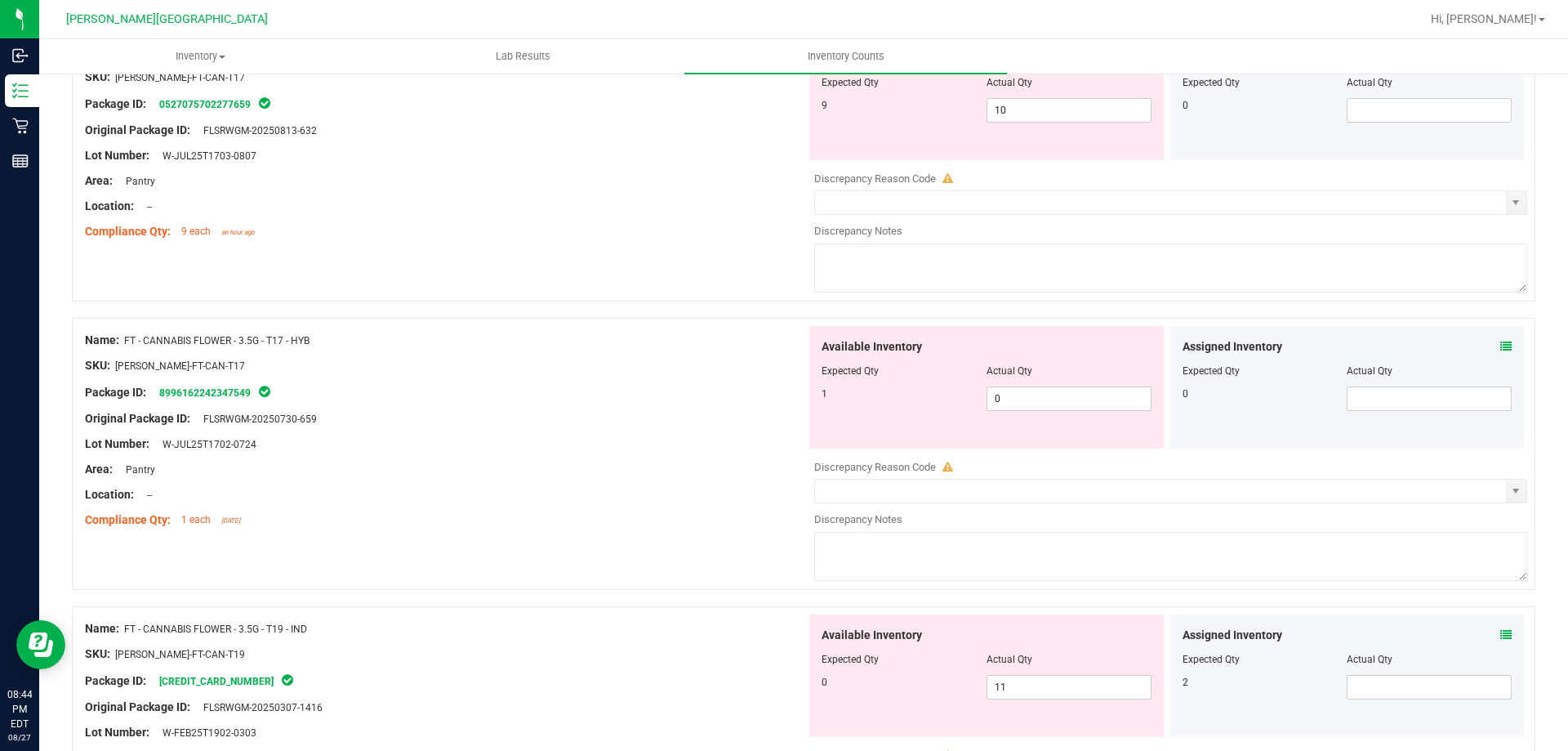
scroll to position [2860, 0]
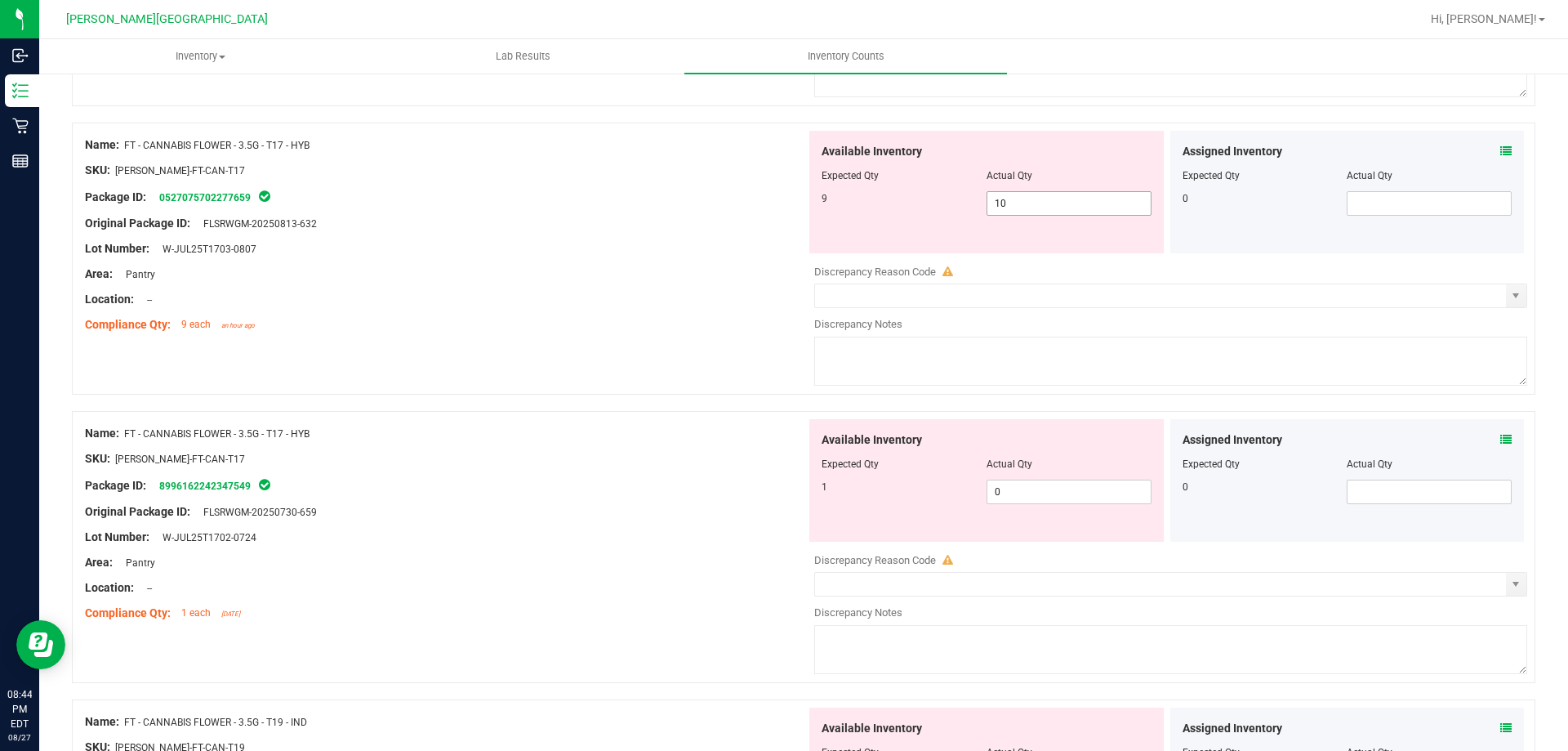
click at [1069, 209] on span "10 10" at bounding box center [1069, 203] width 165 height 25
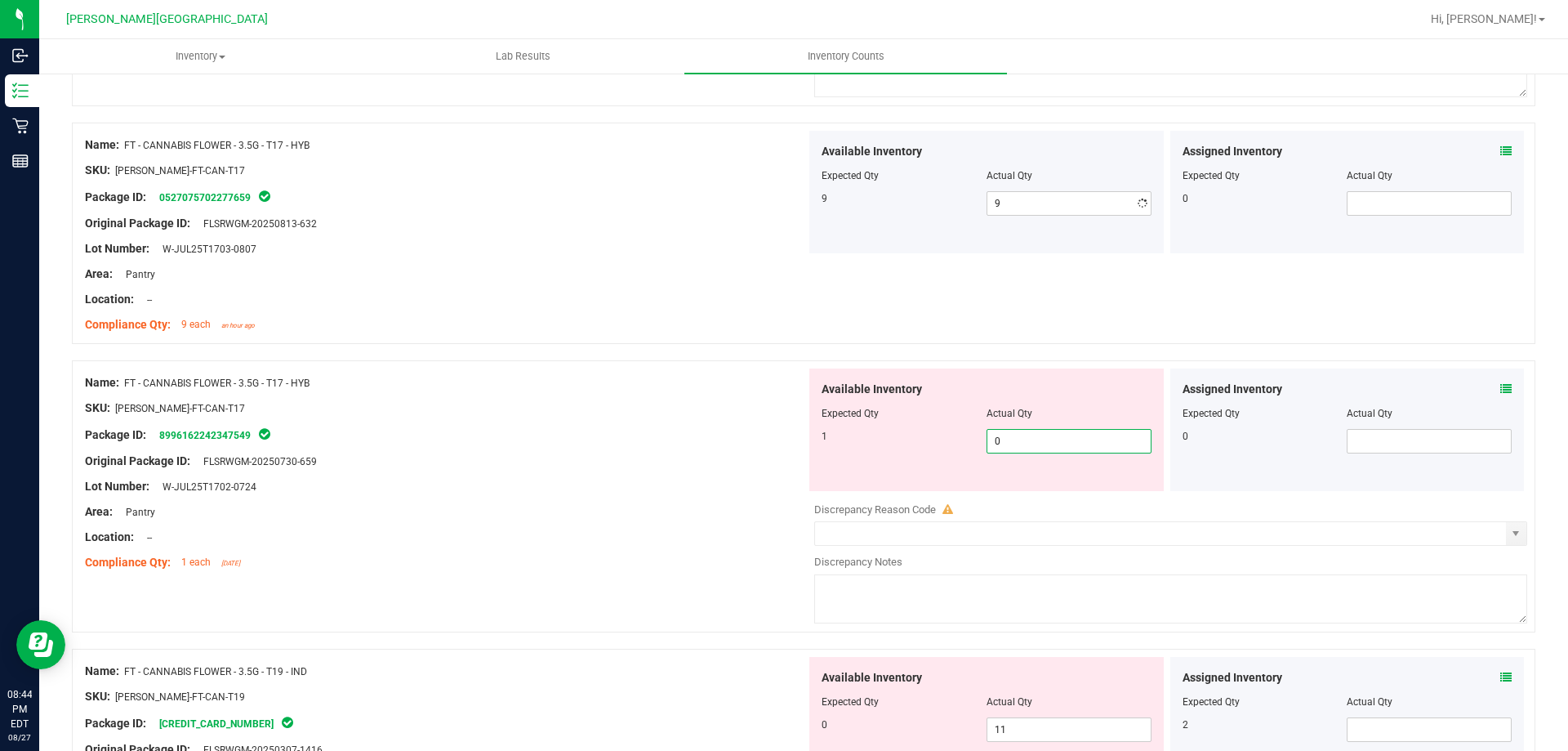
click at [1050, 482] on div "Available Inventory Expected Qty Actual Qty 1 0 0" at bounding box center [987, 430] width 355 height 123
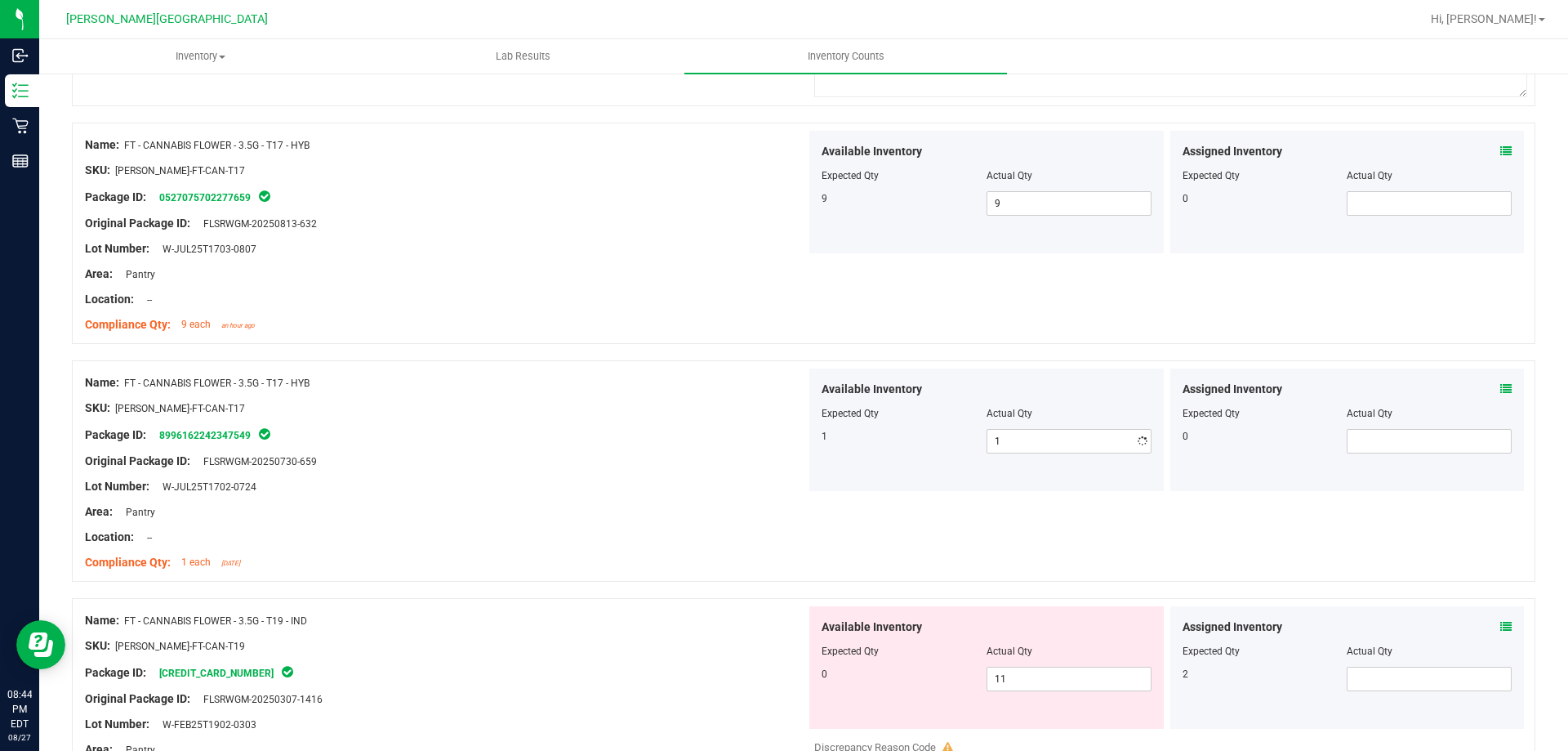
click at [710, 599] on div "Name: BDS - VAPORIZER - BOUNDLESS - TERP PEN - BLACK SKU: ACC-VAP-BDS-TERPEN-BL…" at bounding box center [804, 20] width 1464 height 5230
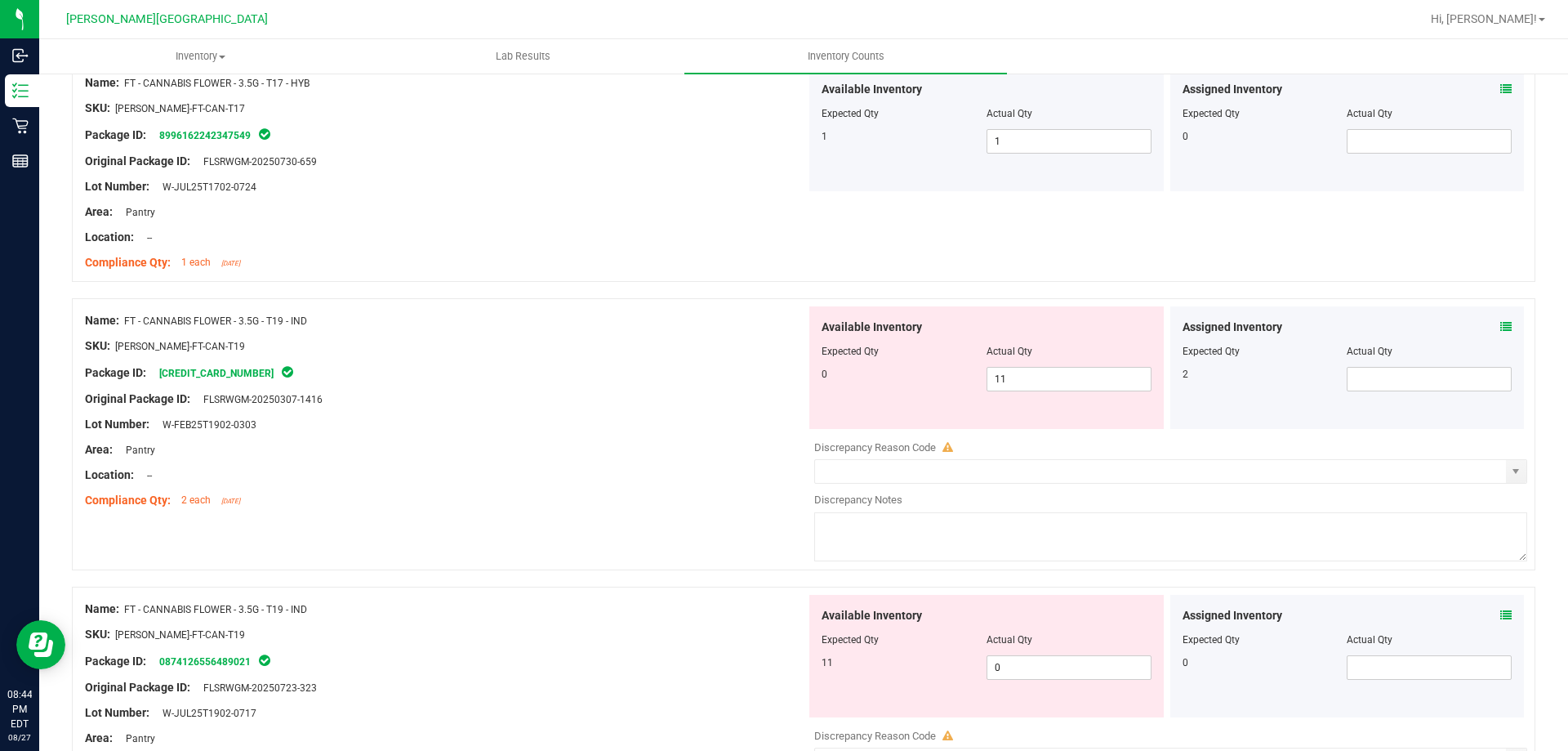
scroll to position [3186, 0]
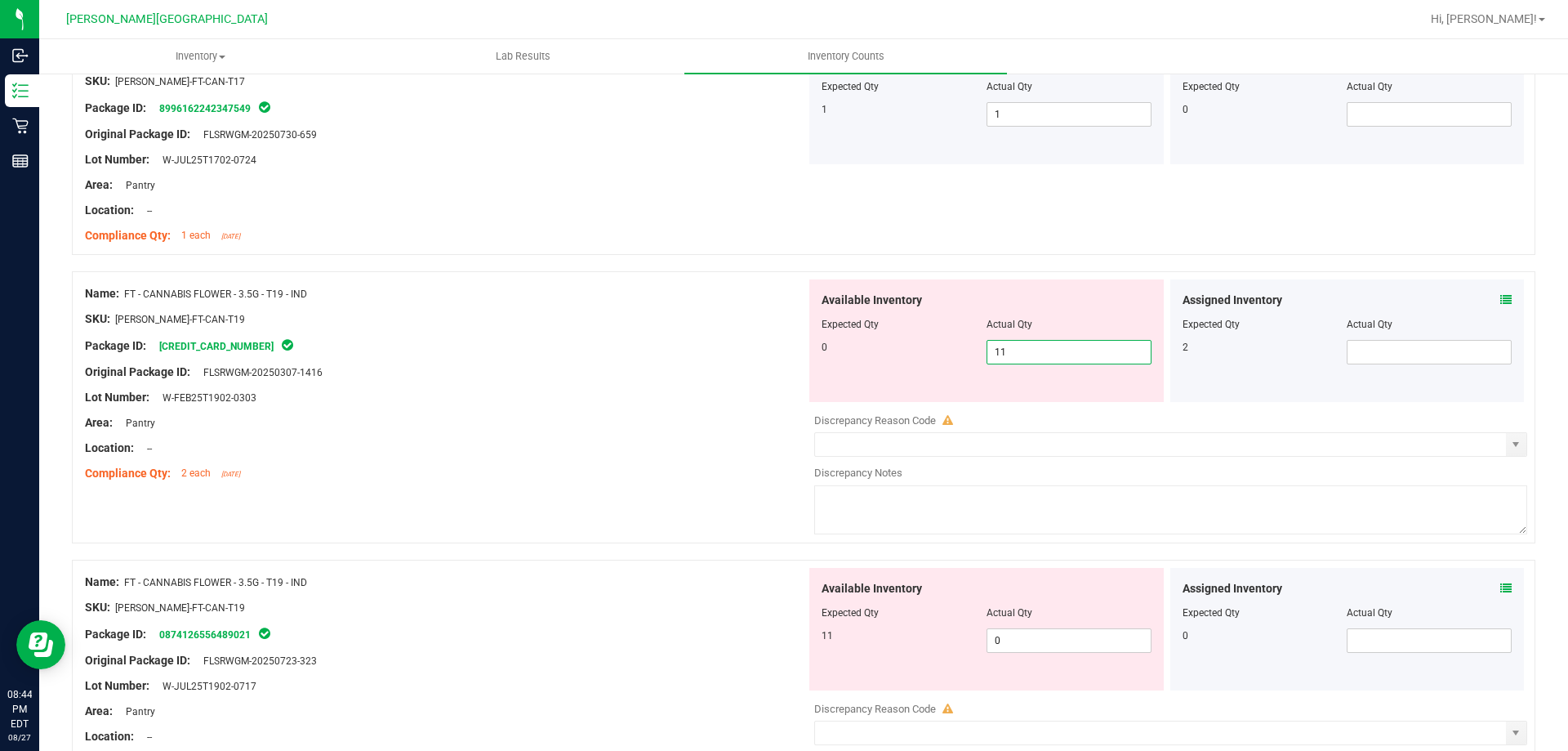
click at [1095, 359] on span "11 11" at bounding box center [1069, 352] width 165 height 25
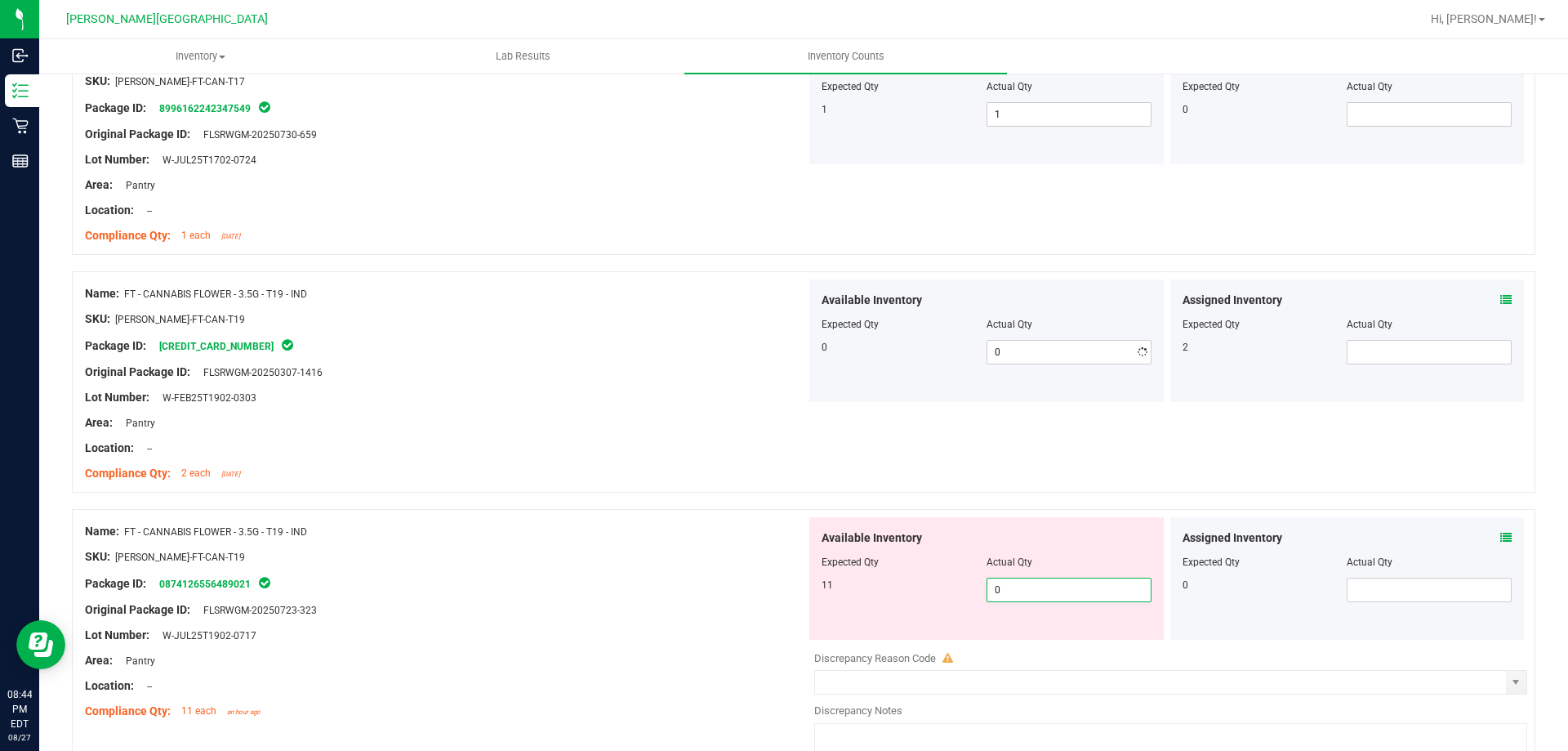
click at [1025, 639] on div "Available Inventory Expected Qty Actual Qty 11 0 0" at bounding box center [1167, 647] width 721 height 259
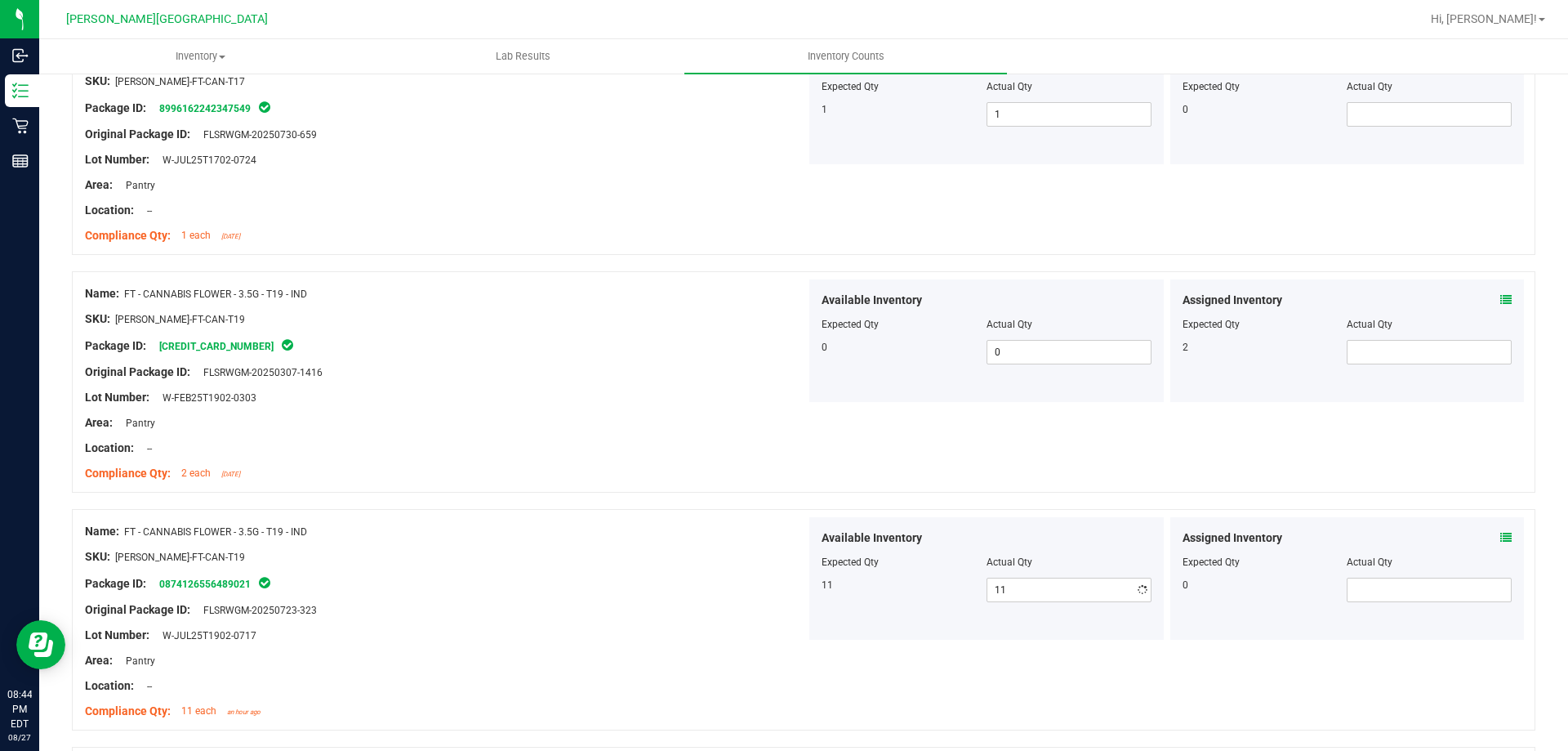
click at [719, 579] on div "Package ID: 0874126556489021" at bounding box center [446, 583] width 721 height 20
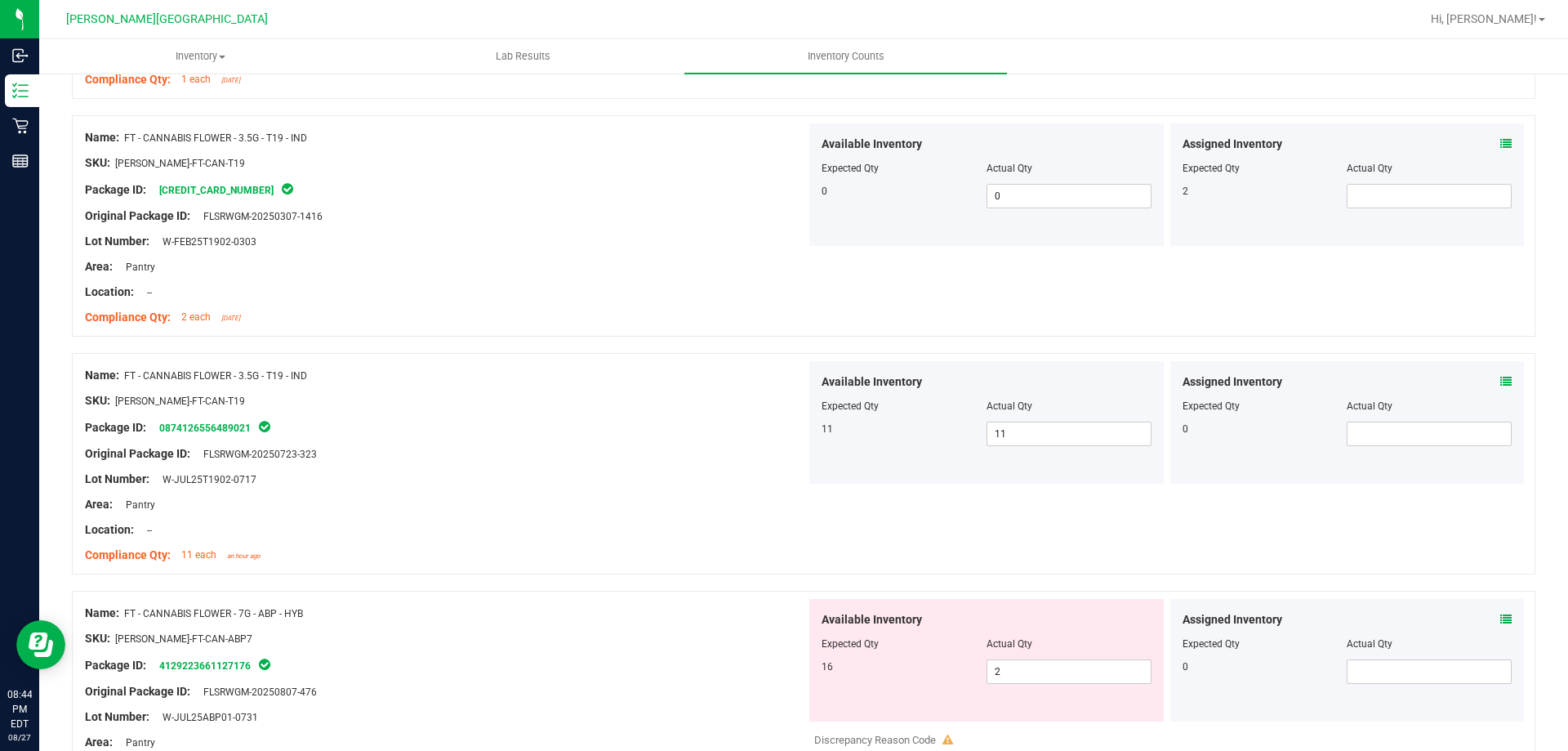
scroll to position [3513, 0]
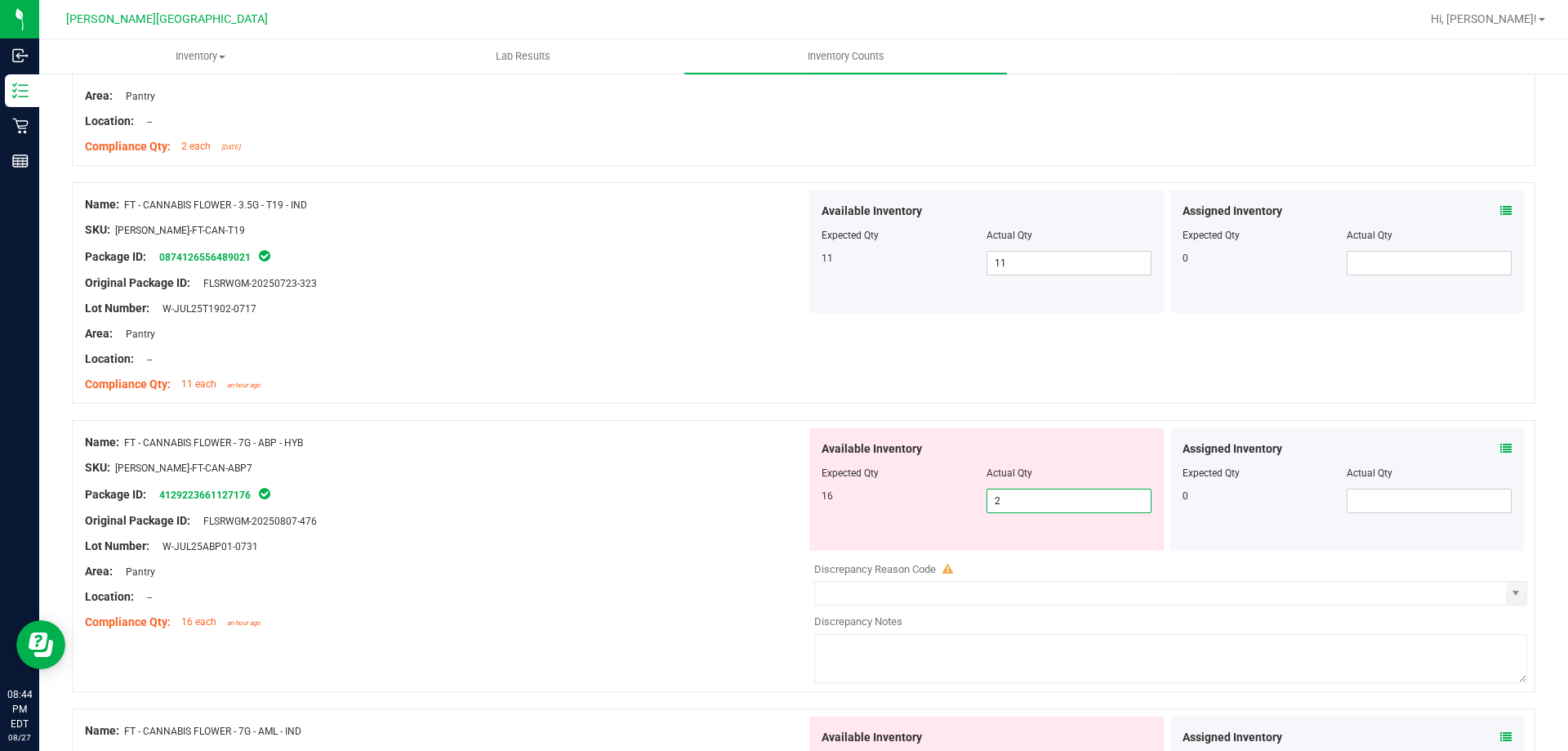
click at [1100, 496] on span "2 2" at bounding box center [1069, 500] width 165 height 25
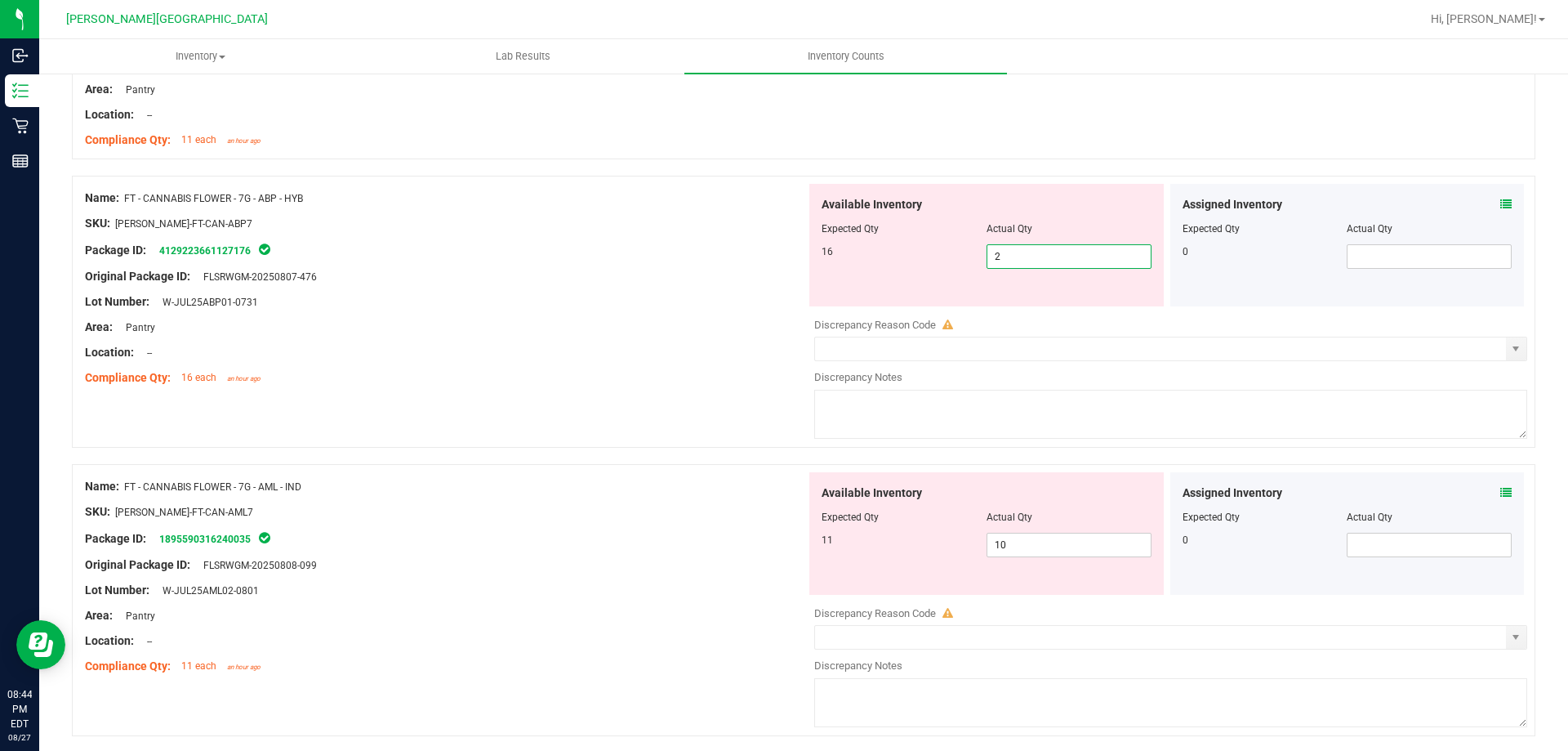
scroll to position [3758, 0]
click at [718, 554] on div at bounding box center [446, 552] width 721 height 9
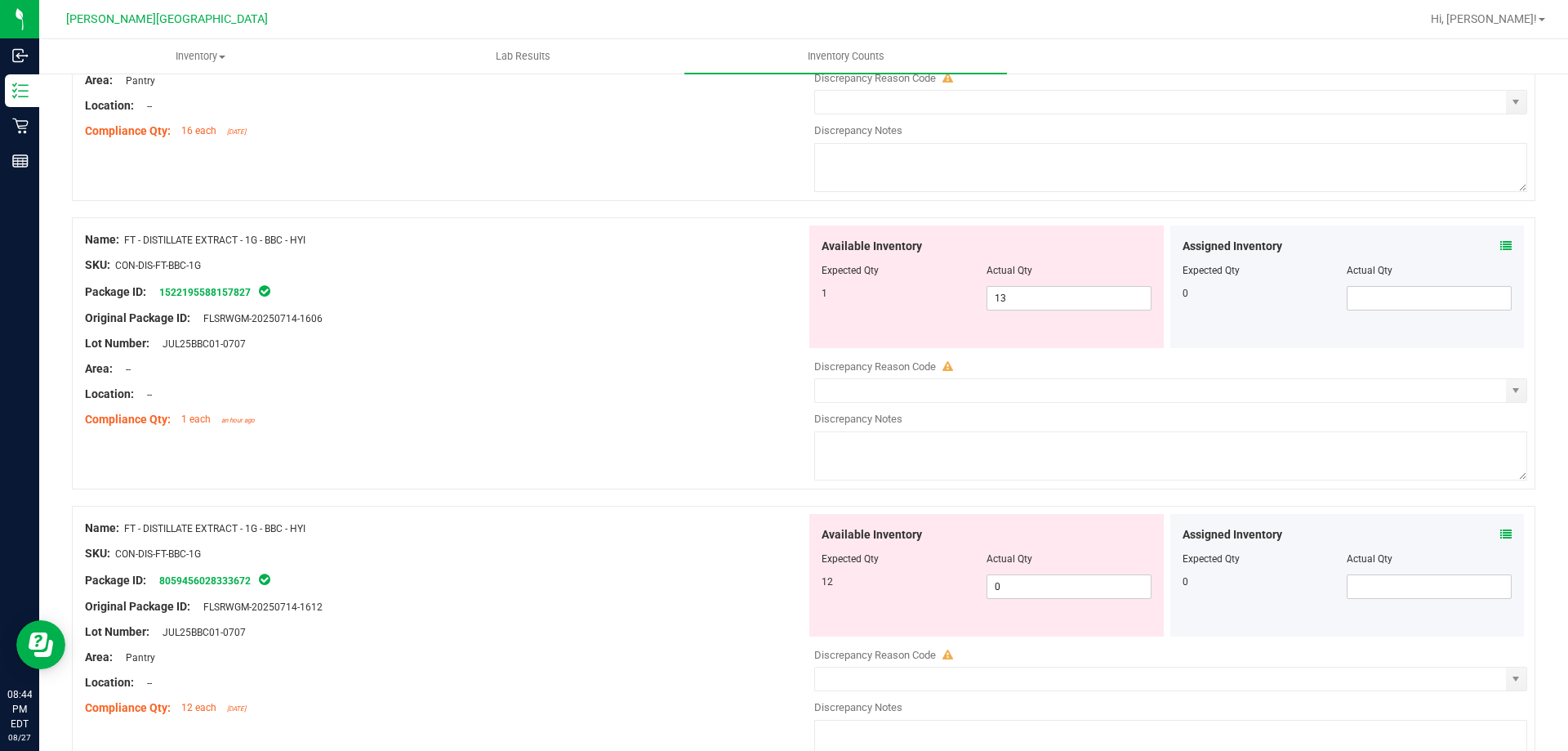
scroll to position [4657, 0]
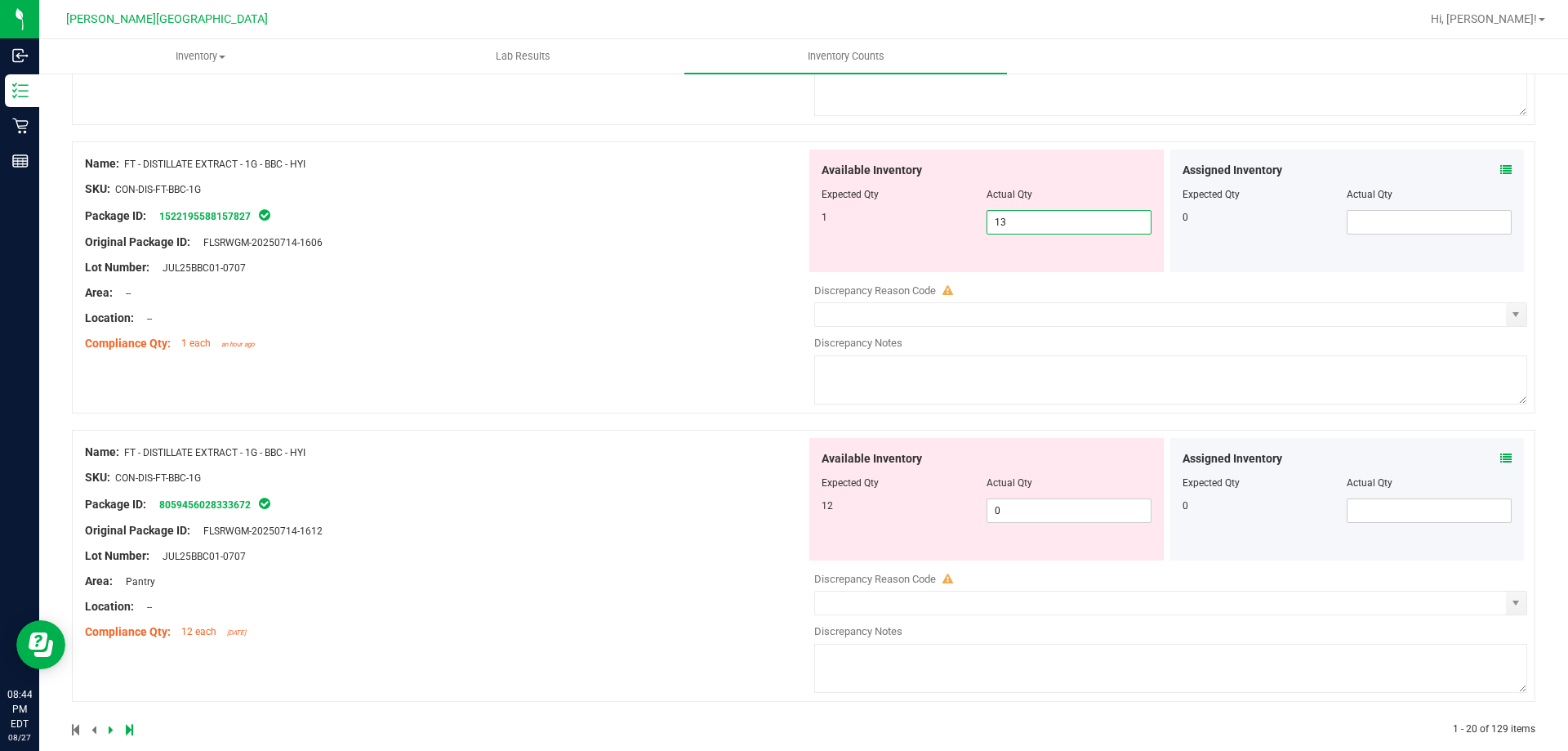
click at [1063, 224] on span "13 13" at bounding box center [1069, 222] width 165 height 25
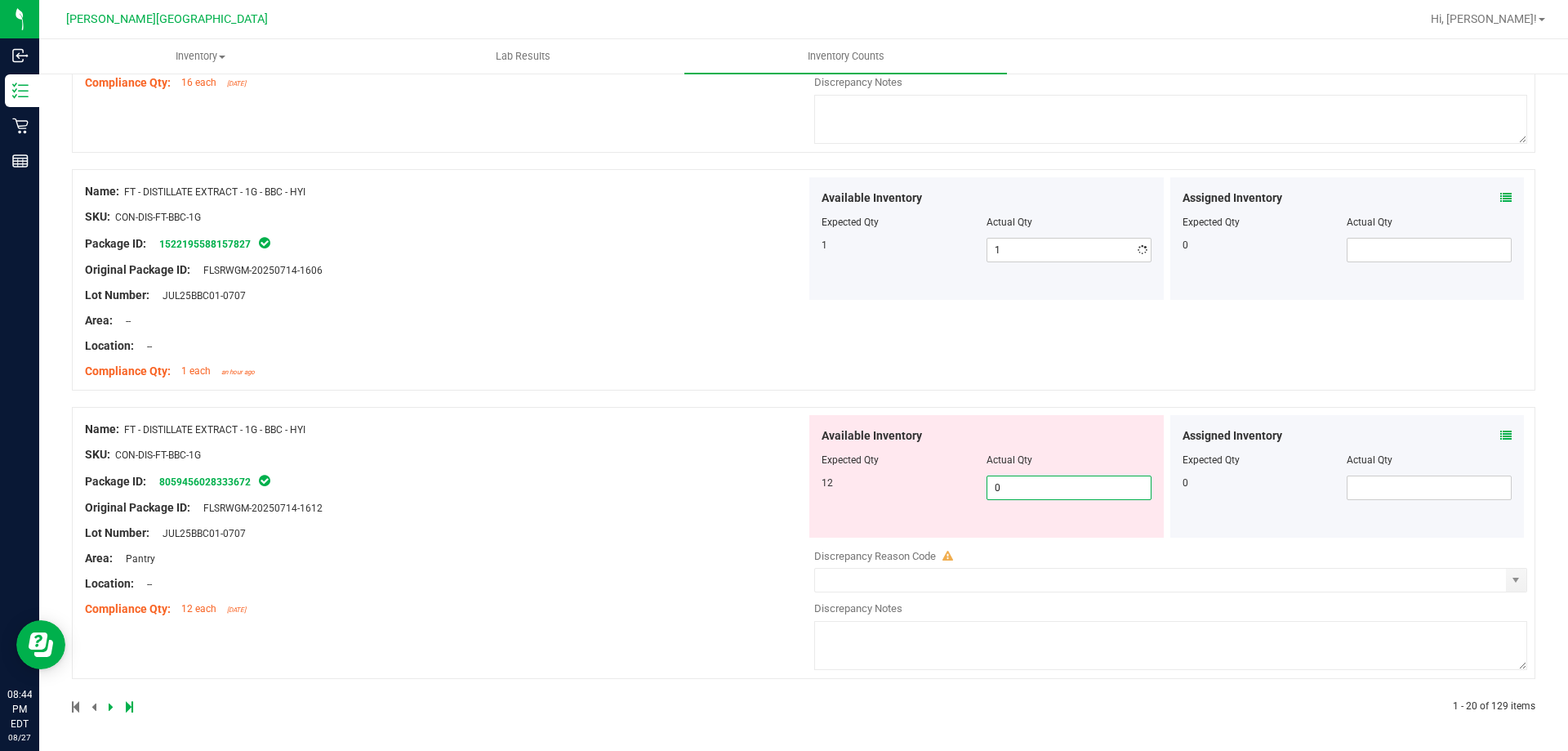
drag, startPoint x: 1013, startPoint y: 505, endPoint x: 997, endPoint y: 489, distance: 22.6
click at [1013, 503] on div "Available Inventory Expected Qty Actual Qty 12 0 0" at bounding box center [987, 477] width 355 height 123
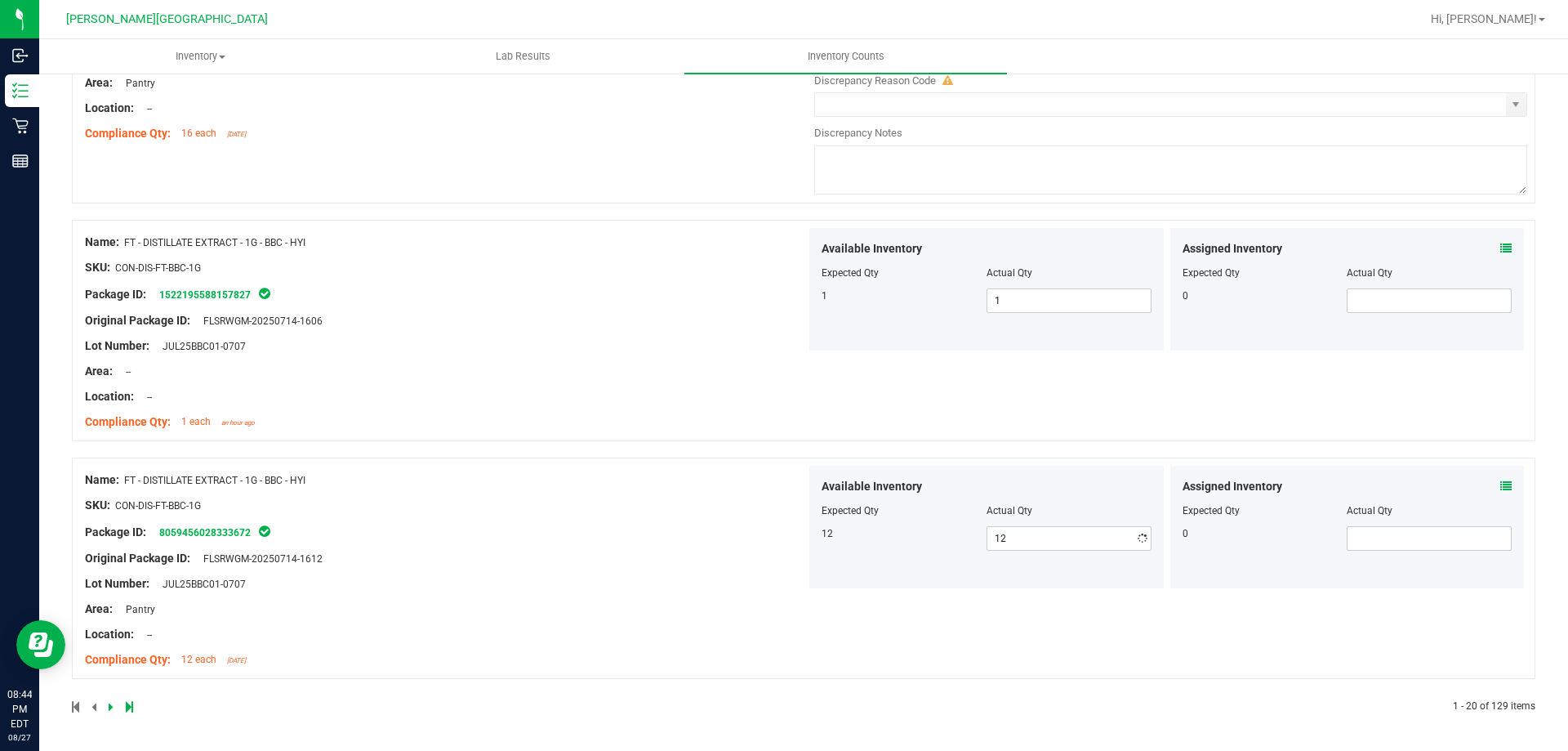
scroll to position [4578, 0]
click at [701, 541] on div "Name: FT - DISTILLATE EXTRACT - 1G - BBC - HYI SKU: CON-DIS-FT-BBC-1G Package I…" at bounding box center [446, 569] width 721 height 208
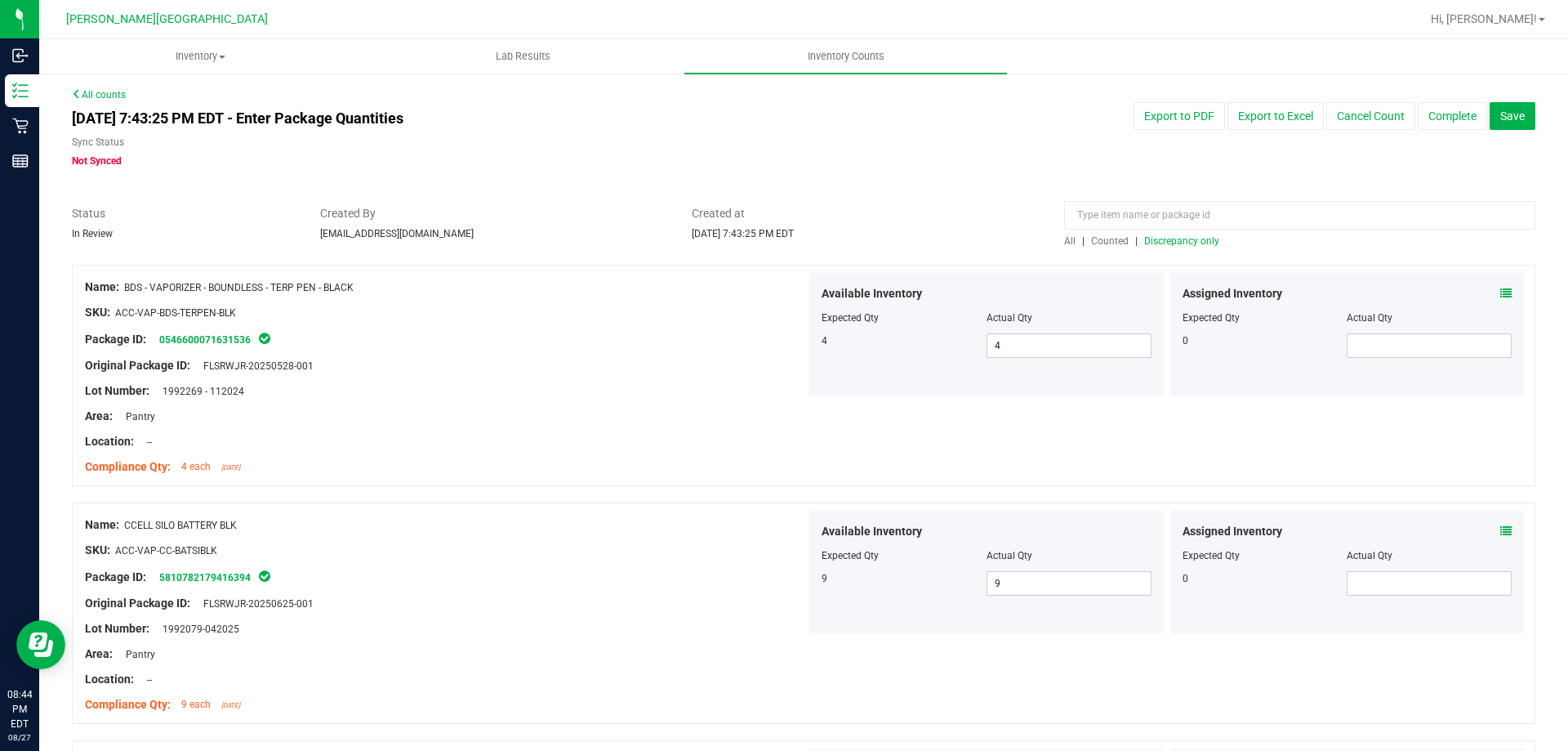
scroll to position [0, 0]
click at [1191, 249] on div at bounding box center [804, 257] width 1464 height 16
click at [1196, 245] on span "Discrepancy only" at bounding box center [1182, 241] width 75 height 11
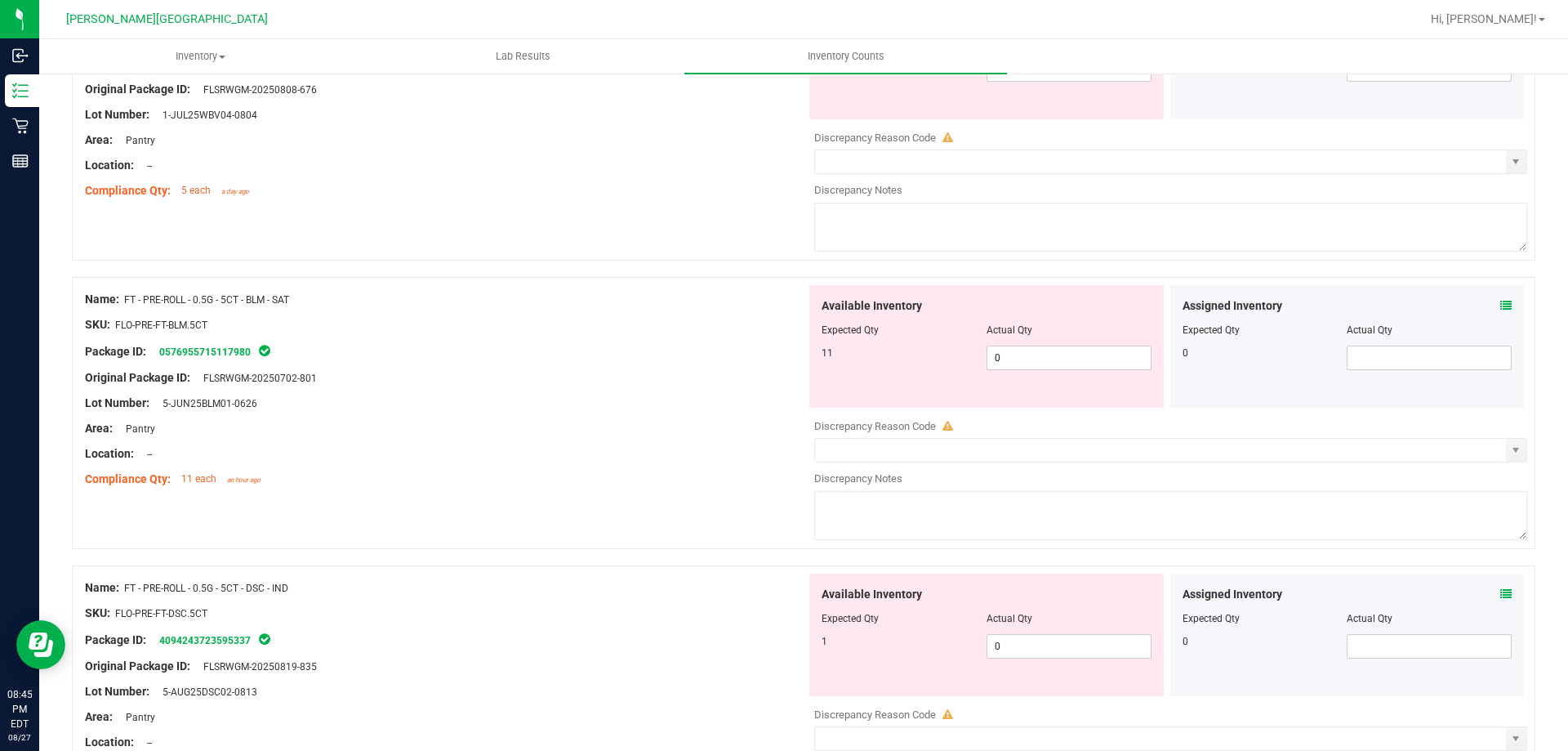
scroll to position [5339, 0]
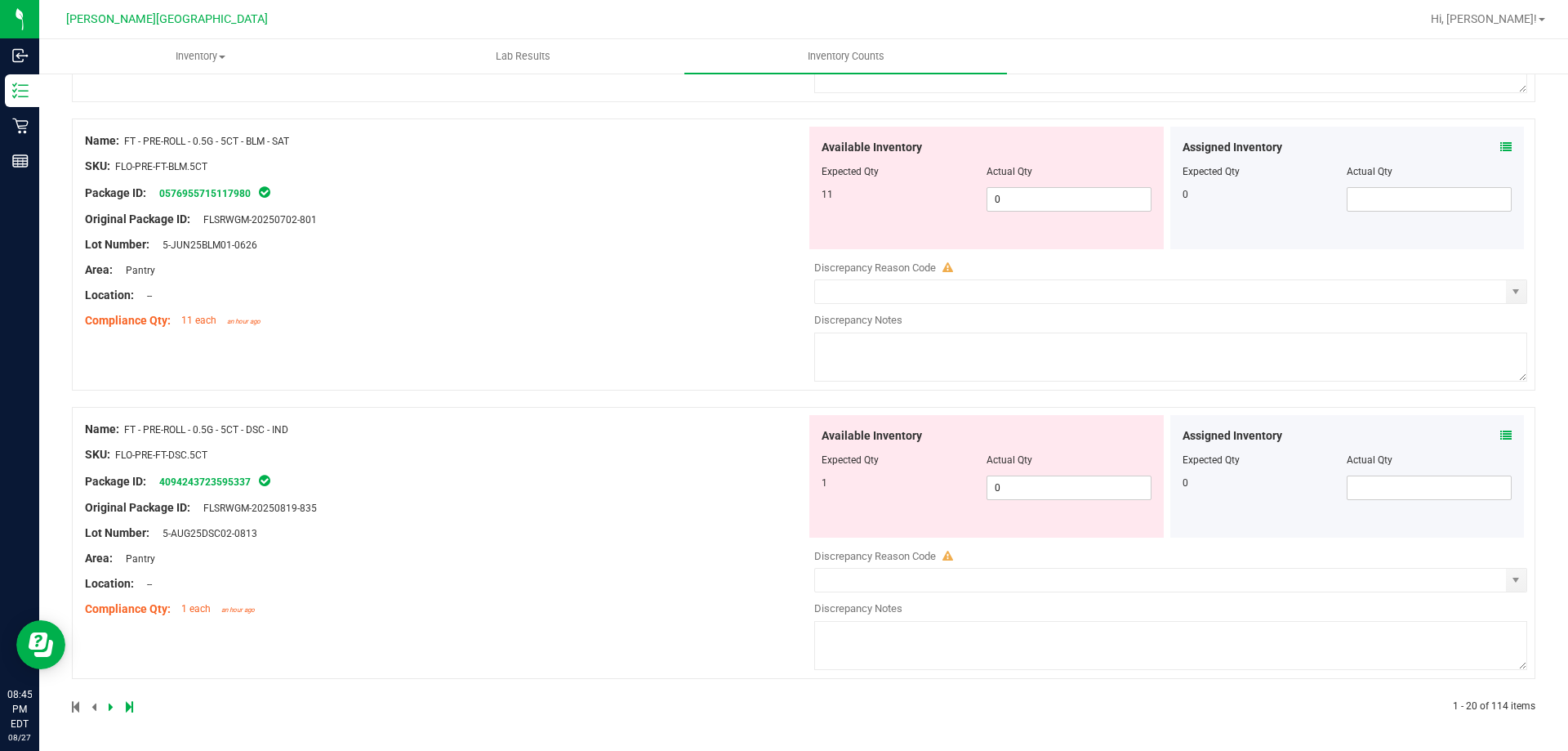
click at [133, 708] on div at bounding box center [437, 706] width 732 height 14
click at [128, 710] on icon at bounding box center [130, 707] width 8 height 10
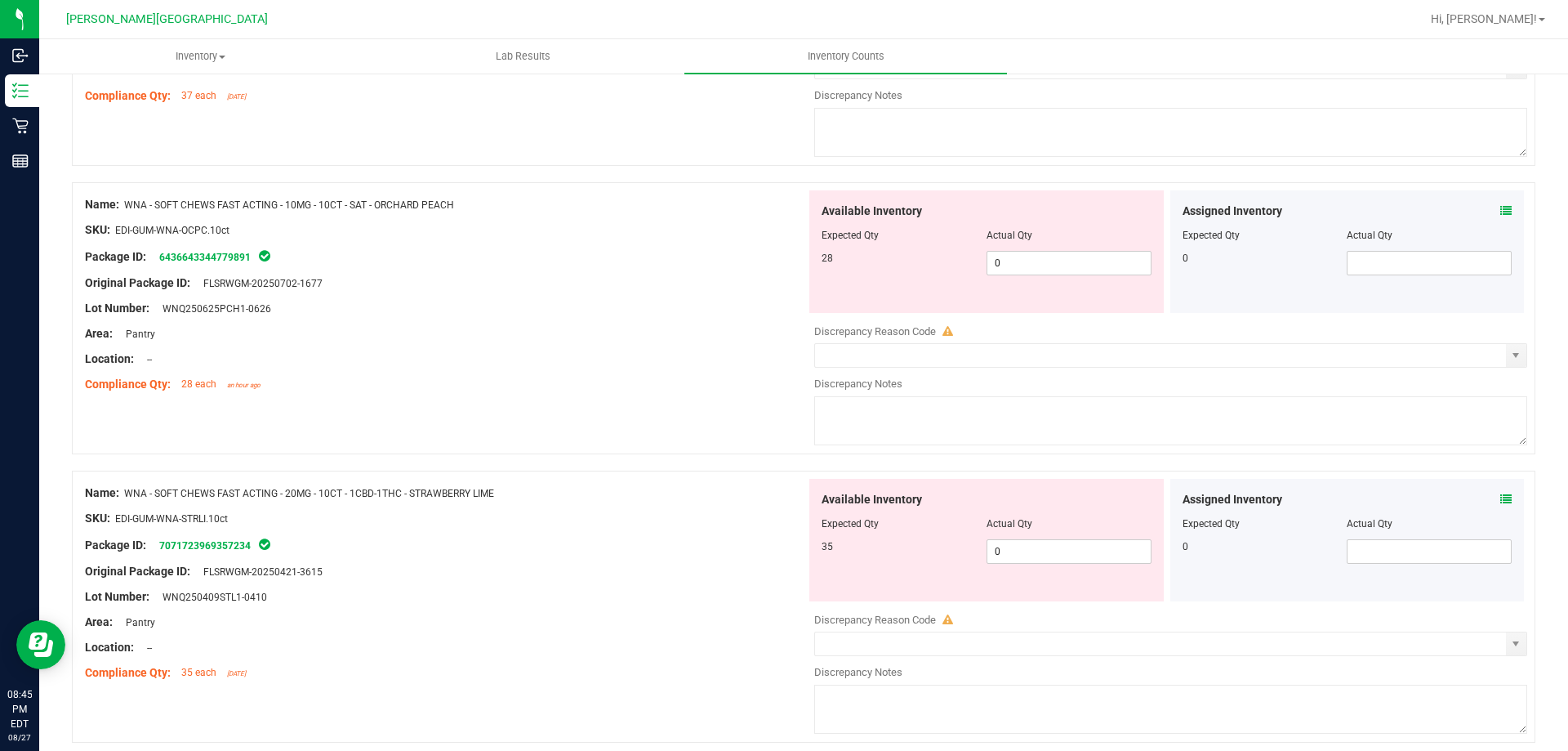
scroll to position [3608, 0]
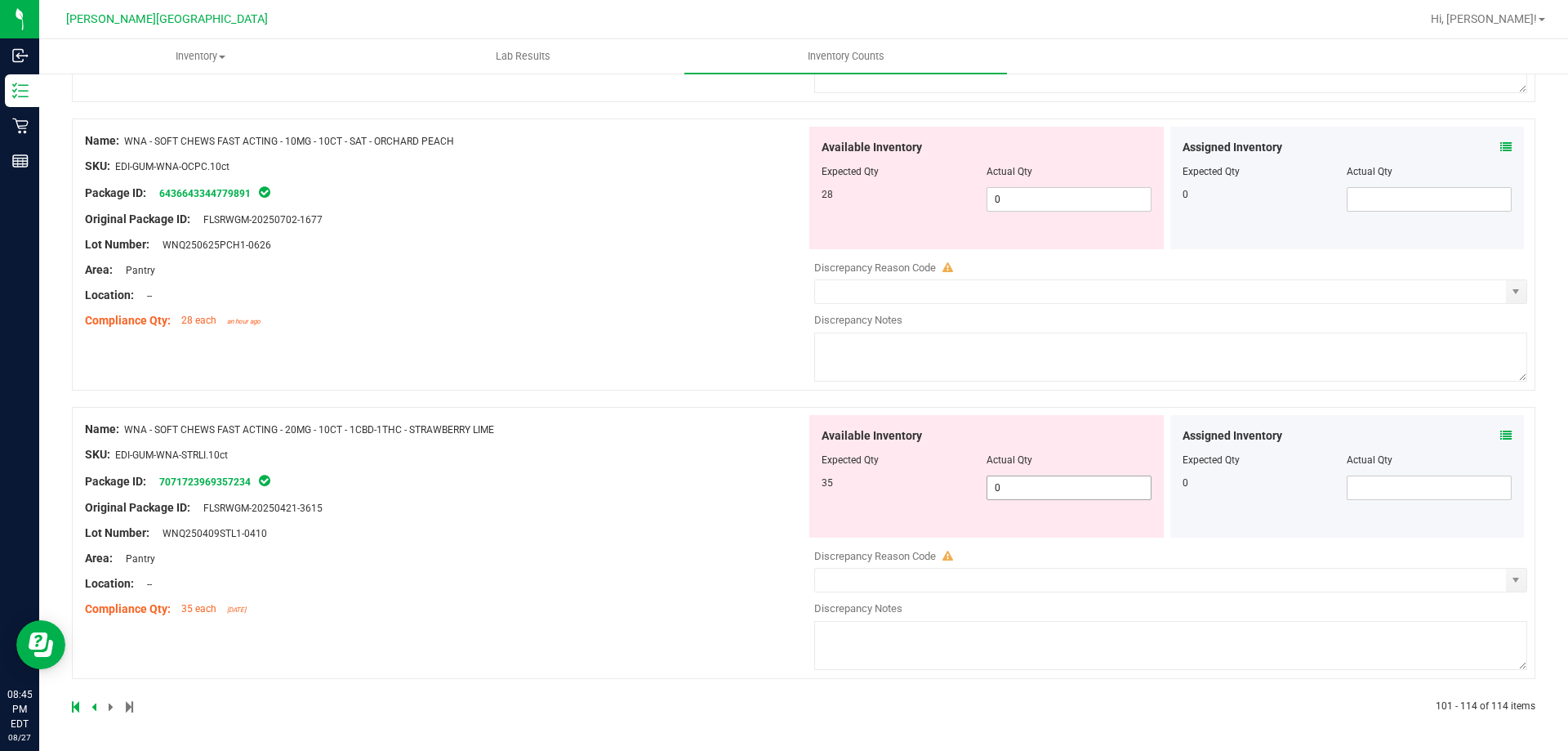
click at [1059, 488] on span "0 0" at bounding box center [1069, 488] width 165 height 25
click at [682, 505] on div "Name: WNA - SOFT CHEWS FAST ACTING - 20MG - 10CT - 1CBD-1THC - STRAWBERRY LIME …" at bounding box center [446, 519] width 721 height 208
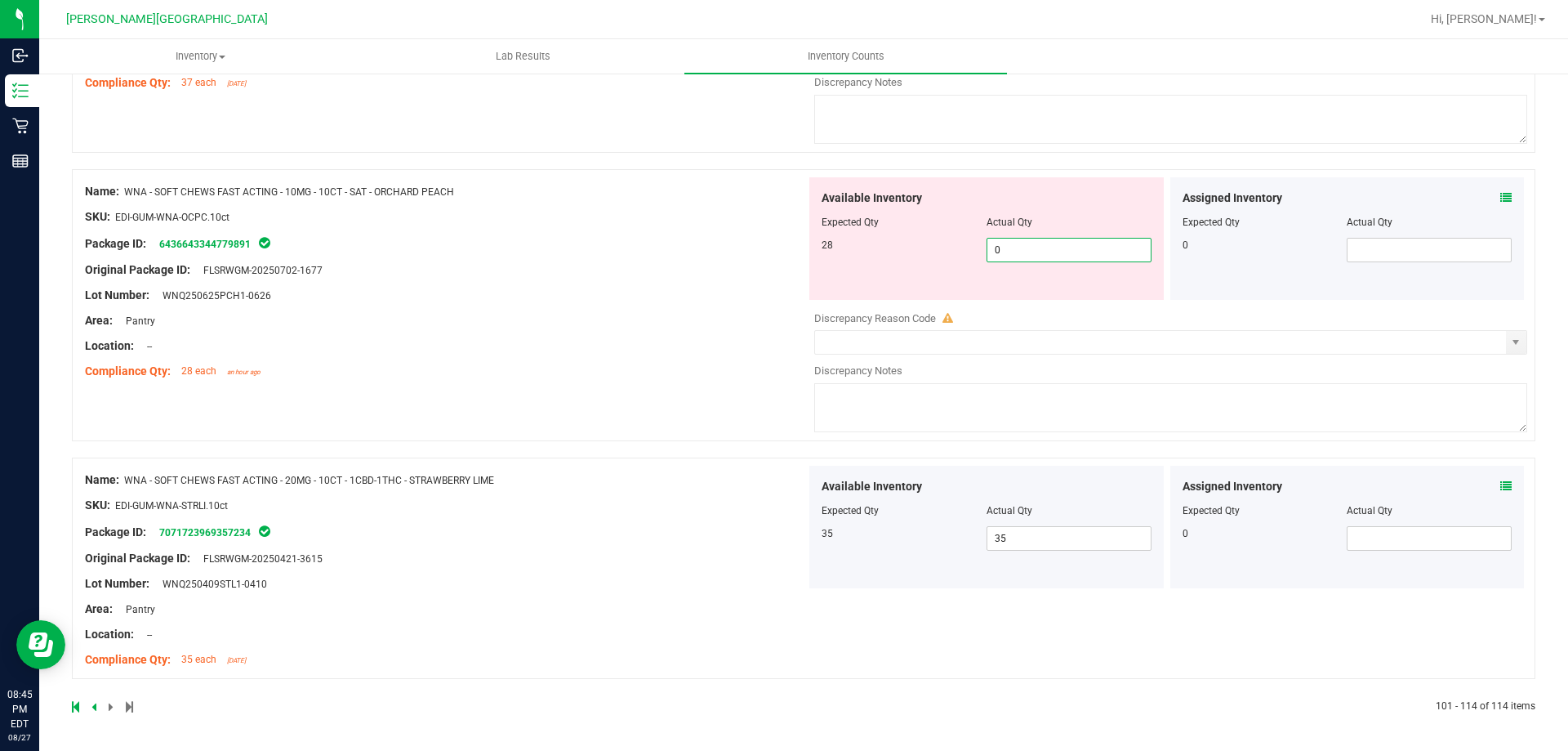
click at [1098, 244] on span "0 0" at bounding box center [1069, 250] width 165 height 25
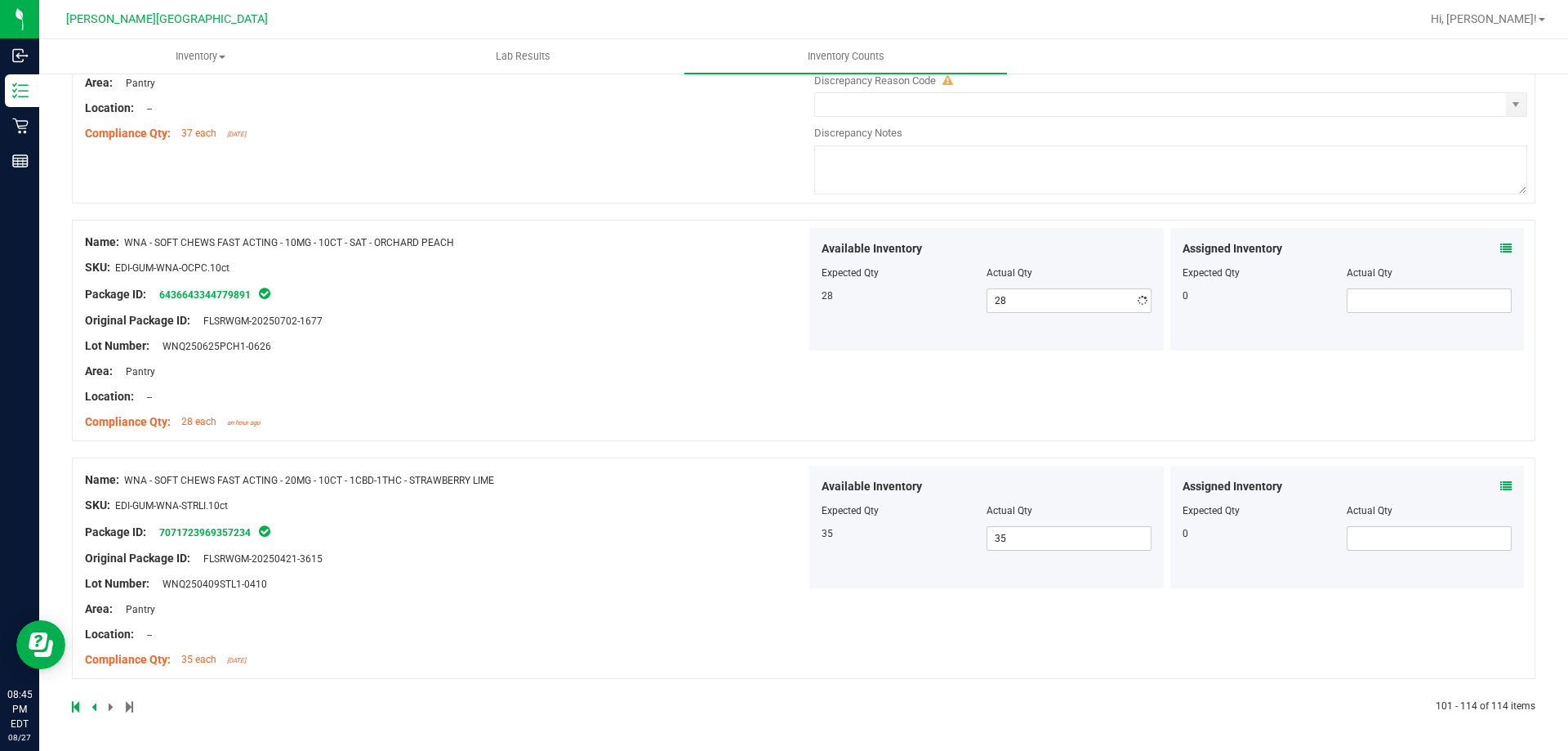
click at [671, 289] on div "Name: WNA - SOFT CHEWS FAST ACTING - 10MG - 10CT - SAT - ORCHARD PEACH SKU: EDI…" at bounding box center [446, 332] width 721 height 208
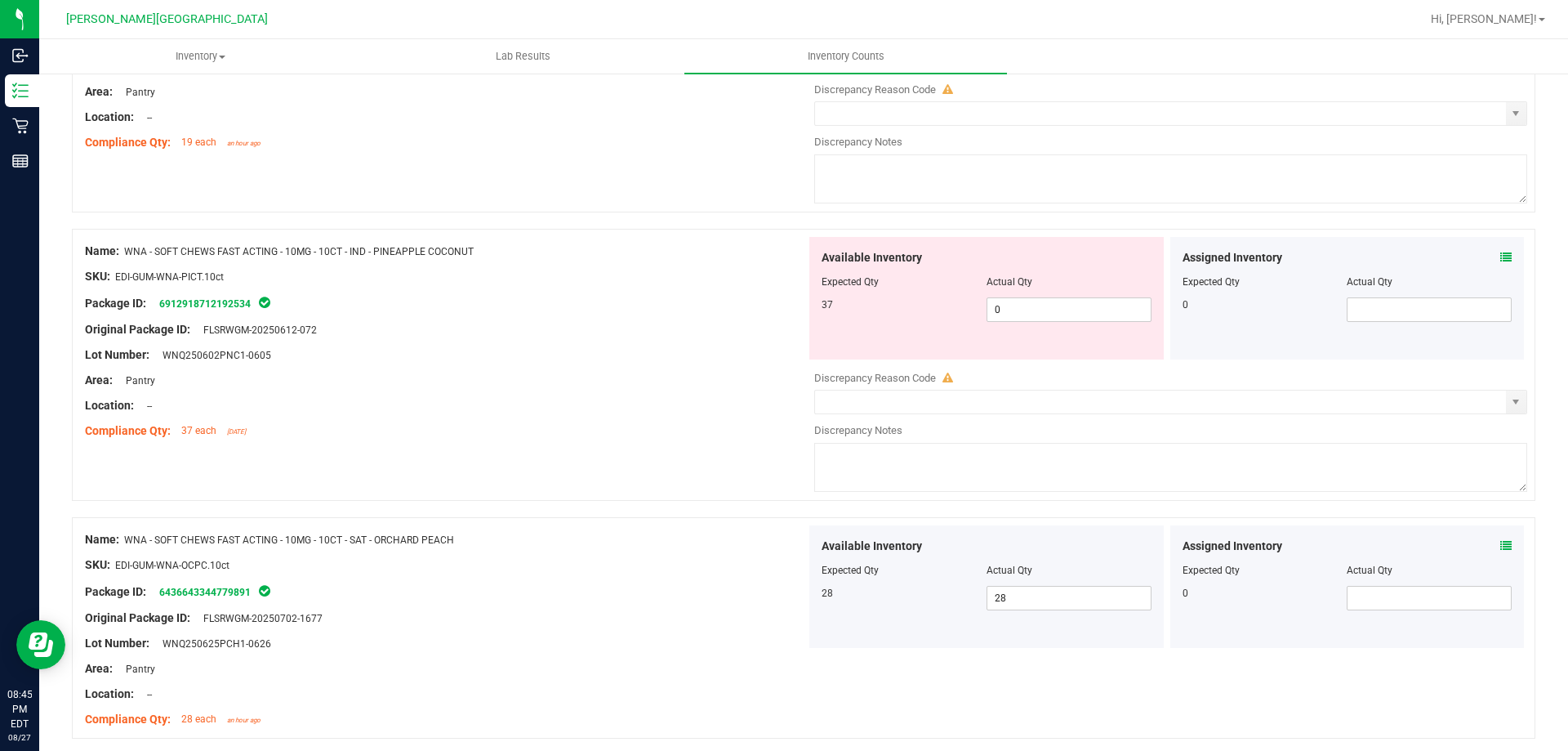
scroll to position [3180, 0]
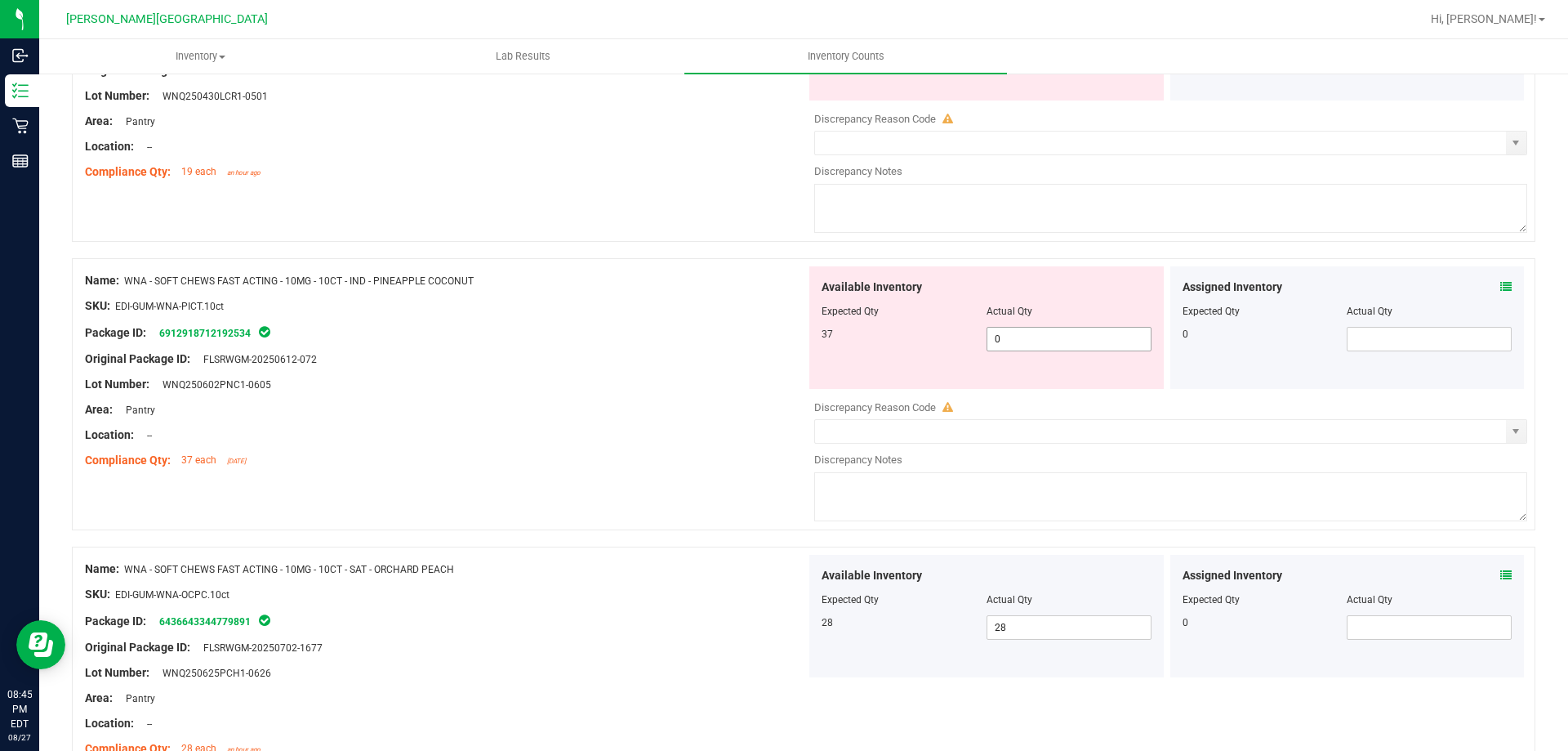
click at [1033, 326] on span "0 0" at bounding box center [1069, 338] width 165 height 25
click at [1039, 344] on span "0 0" at bounding box center [1069, 338] width 165 height 25
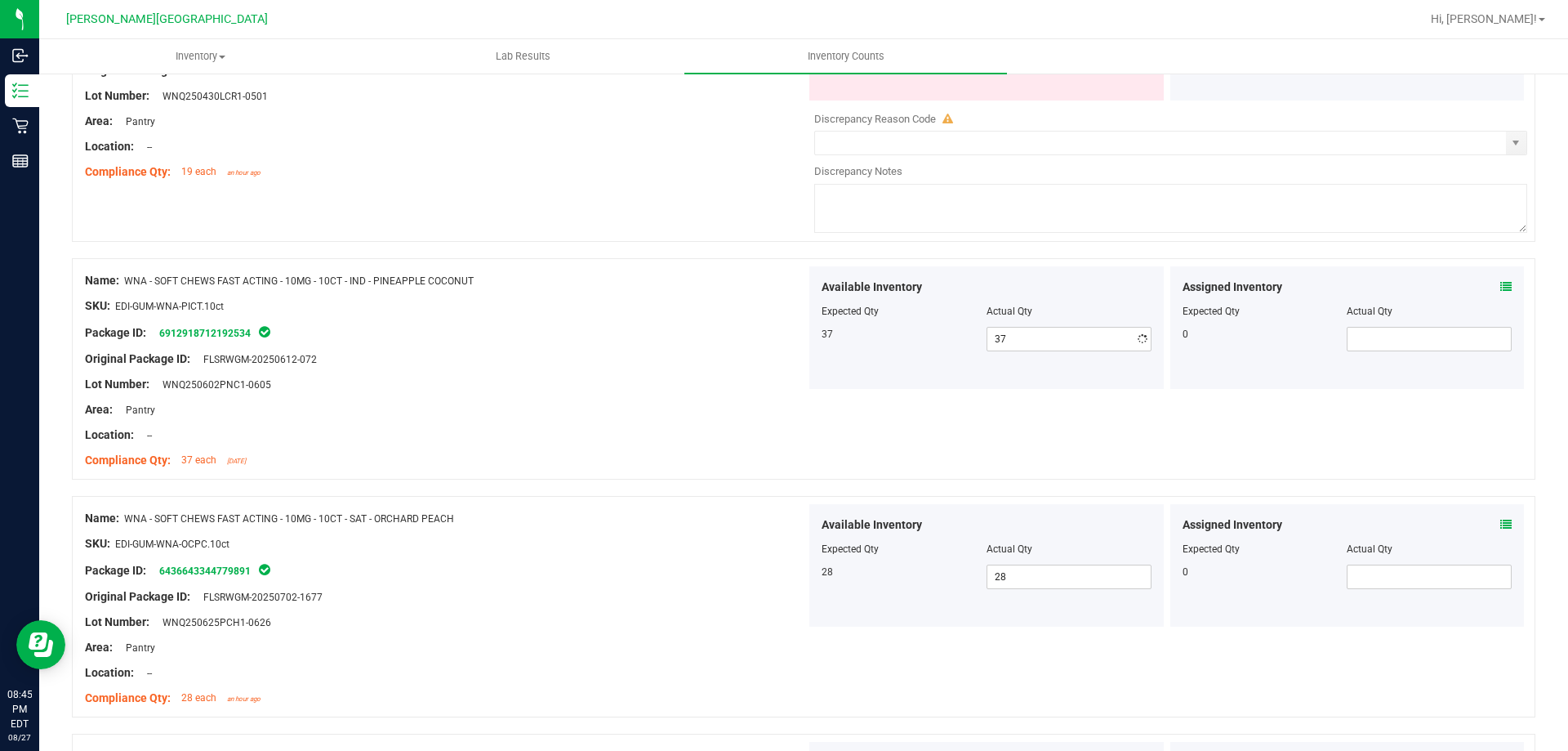
drag, startPoint x: 667, startPoint y: 363, endPoint x: 679, endPoint y: 366, distance: 12.4
click at [670, 374] on div "Name: WNA - SOFT CHEWS FAST ACTING - 10MG - 10CT - IND - PINEAPPLE COCONUT SKU:…" at bounding box center [446, 370] width 721 height 208
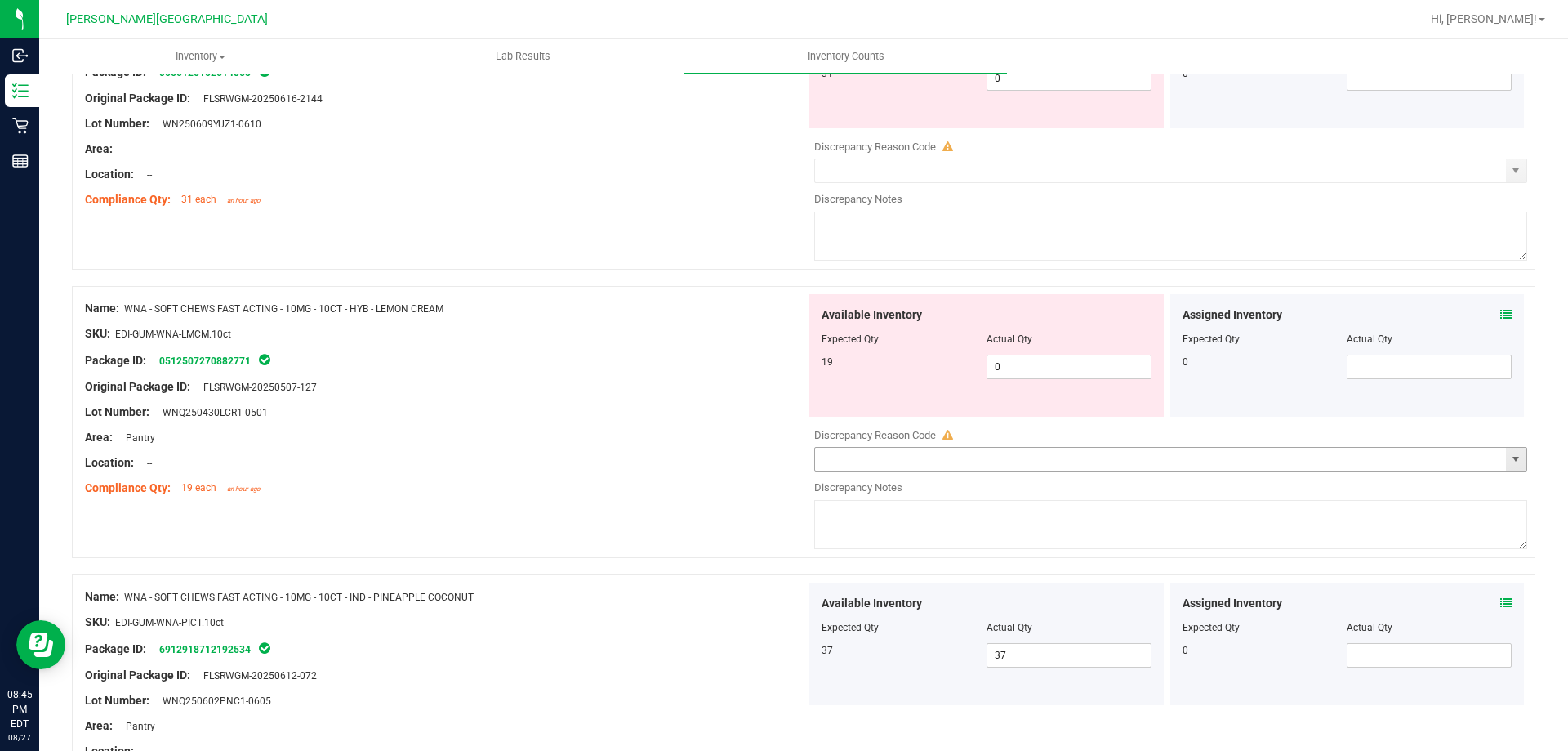
scroll to position [2853, 0]
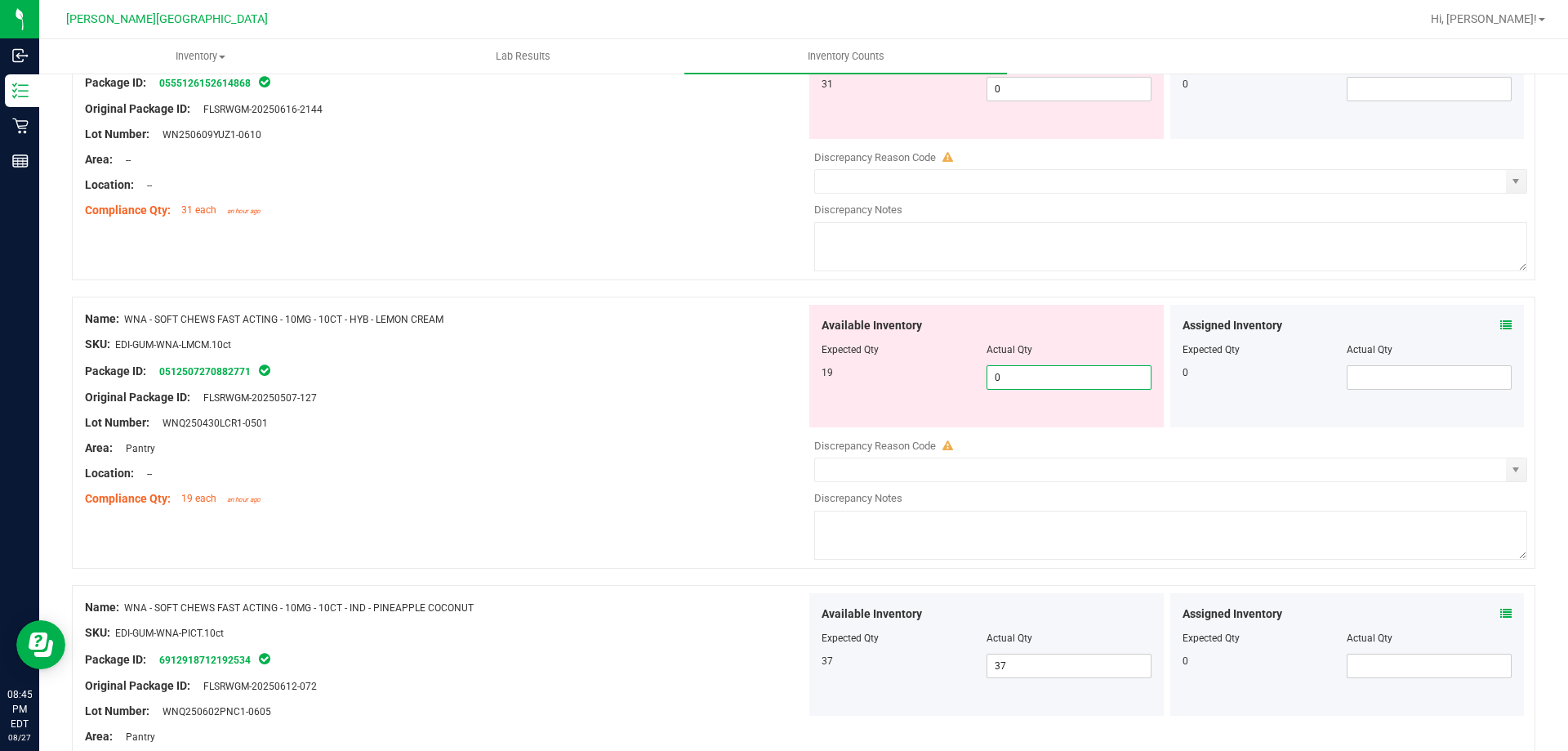
click at [1017, 384] on span "0 0" at bounding box center [1069, 377] width 165 height 25
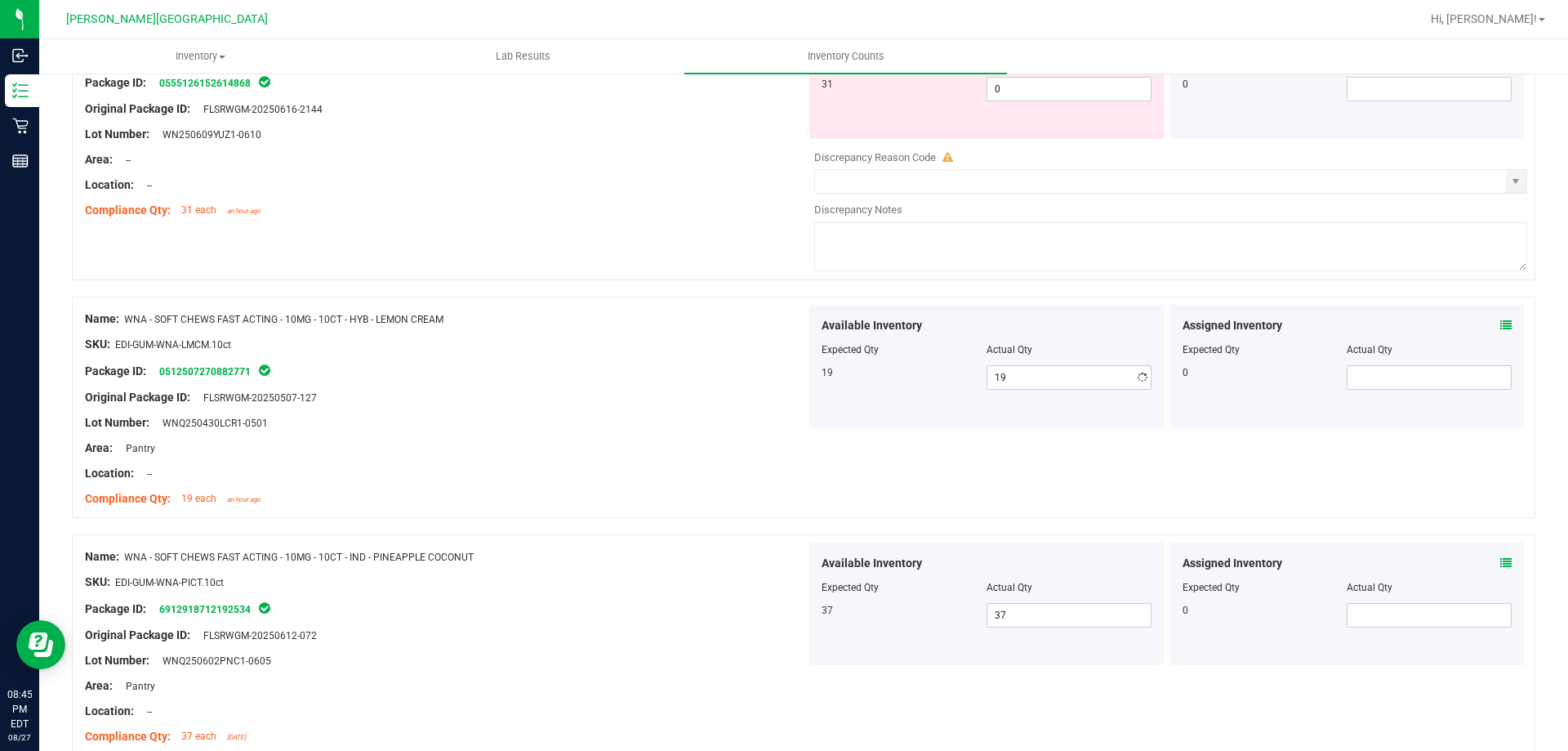
click at [758, 415] on div "Lot Number: WNQ250430LCR1-0501" at bounding box center [446, 423] width 721 height 17
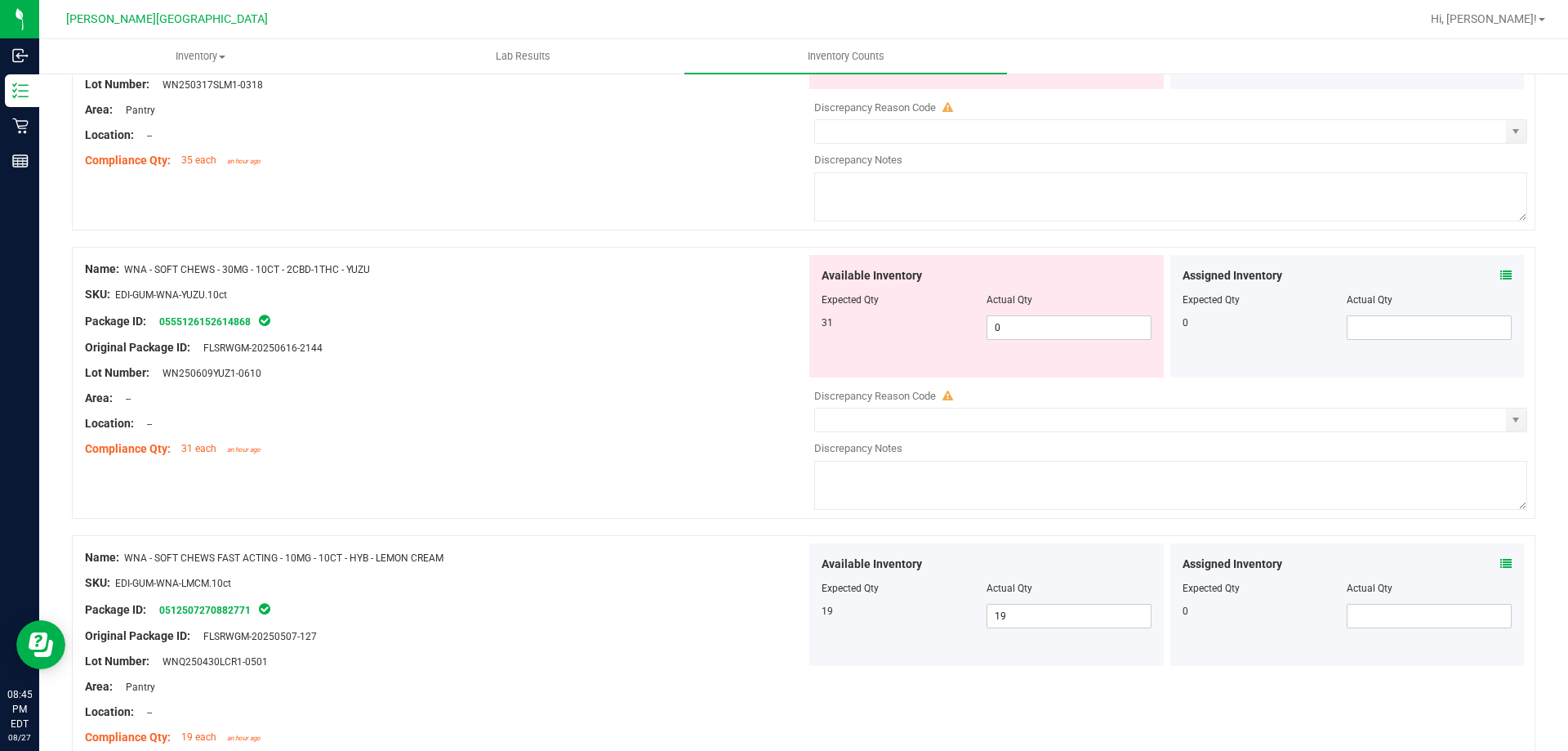
scroll to position [2445, 0]
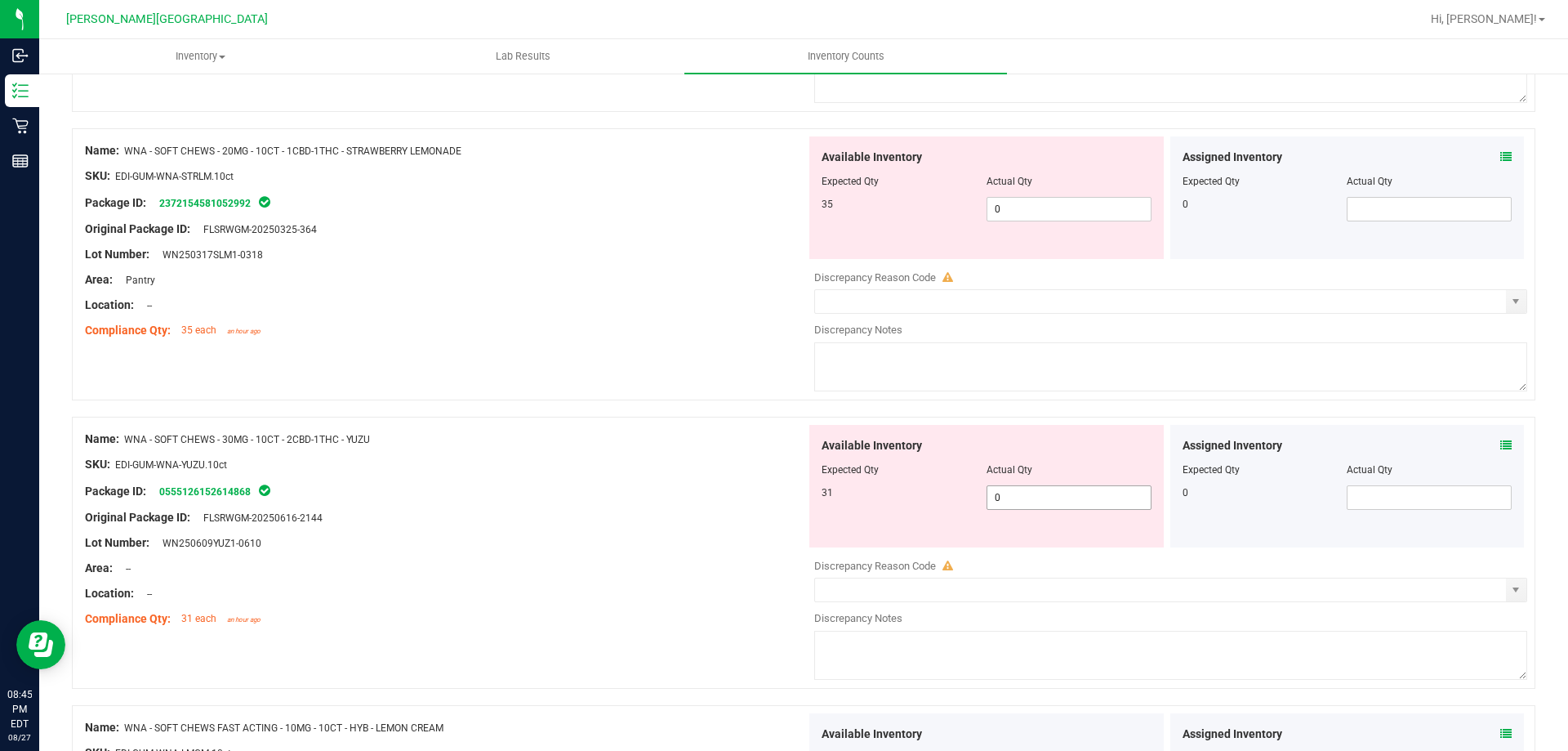
click at [1053, 500] on span "0 0" at bounding box center [1069, 497] width 165 height 25
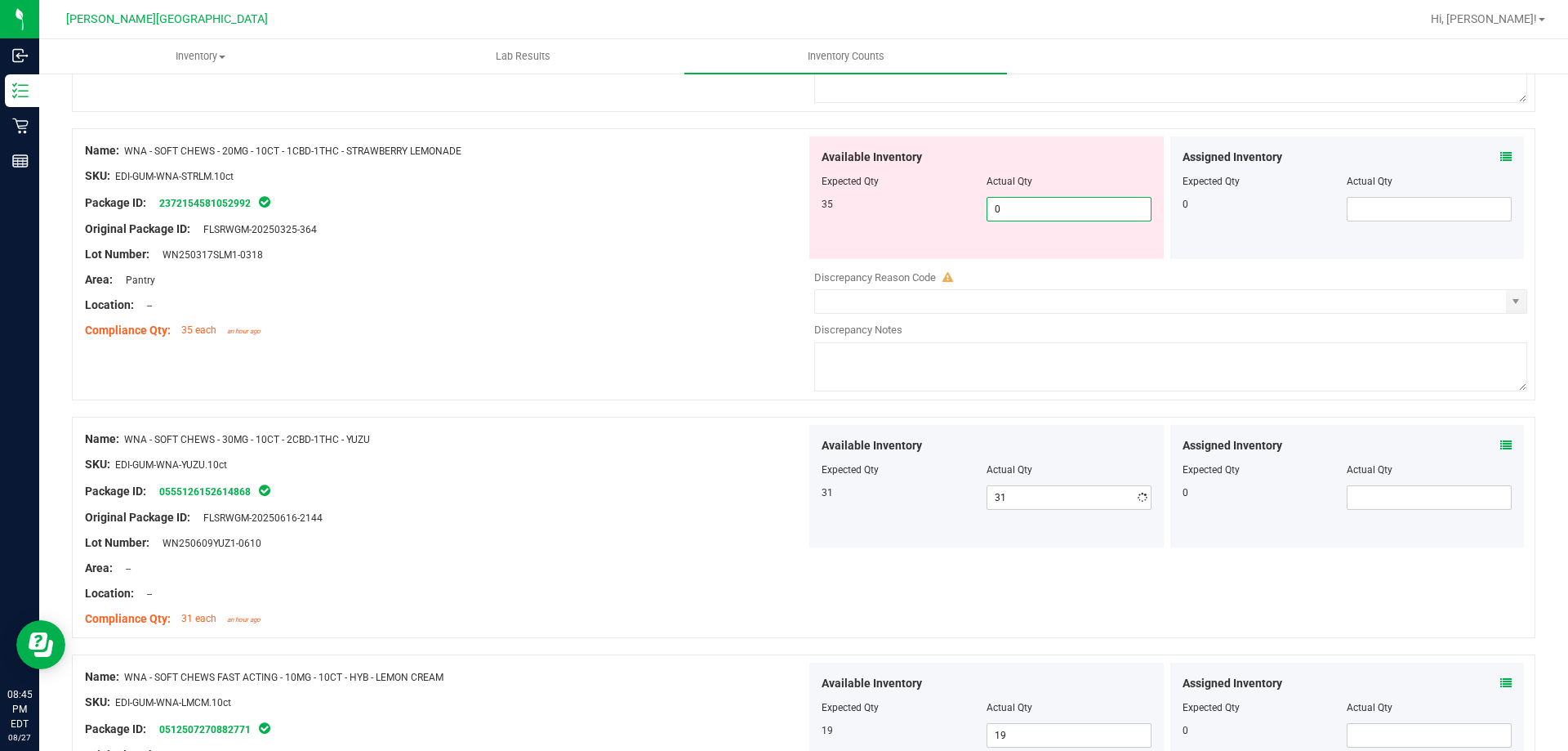
click at [1065, 217] on span "0 0" at bounding box center [1069, 209] width 165 height 25
click at [637, 330] on div "Compliance Qty: 35 each an hour ago" at bounding box center [446, 331] width 721 height 17
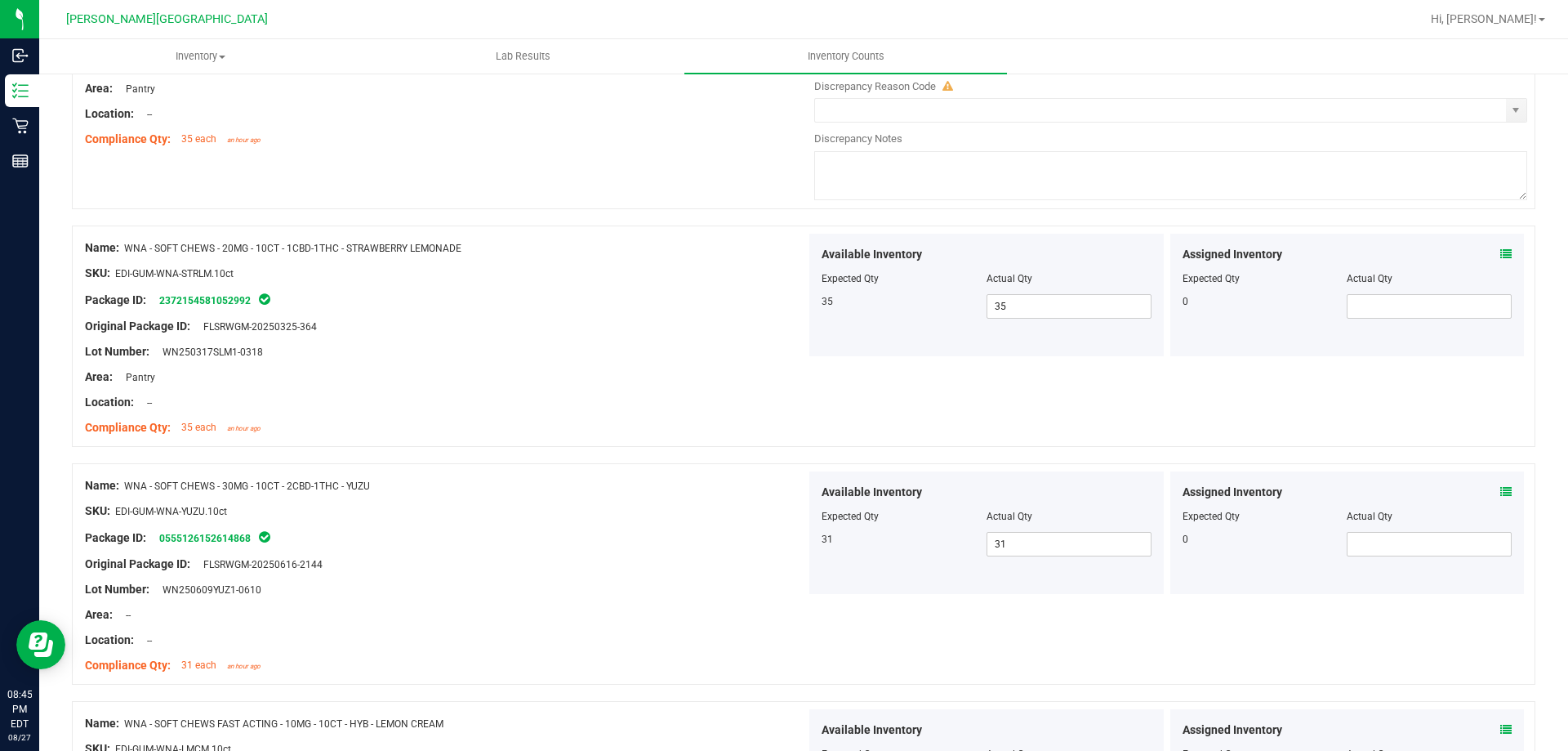
scroll to position [2117, 0]
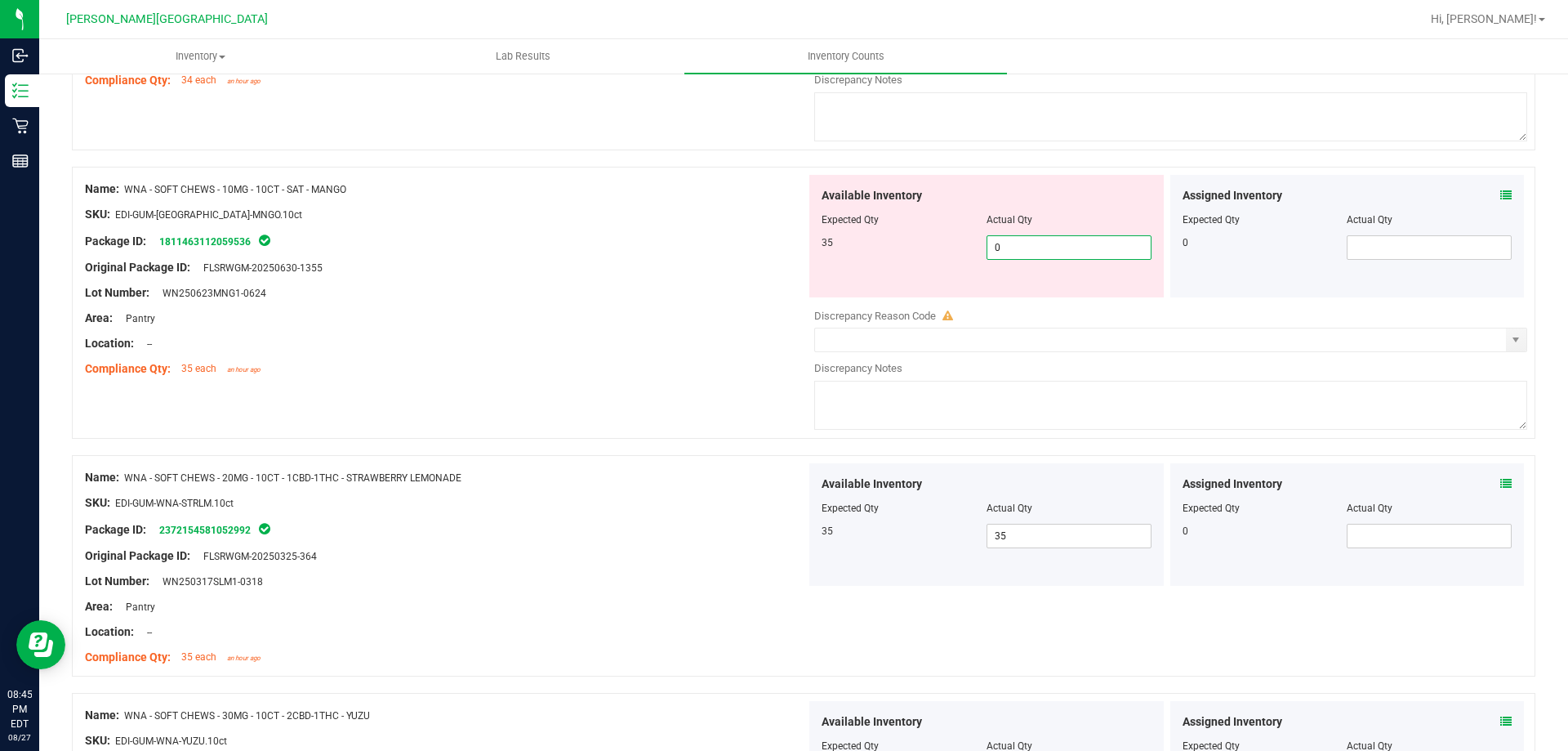
click at [1024, 253] on span "0 0" at bounding box center [1069, 247] width 165 height 25
click at [660, 374] on div "Name: WNA - SOFT CHEWS - 10MG - 10CT - SAT - MANGO SKU: EDI-GUM-[GEOGRAPHIC_DAT…" at bounding box center [804, 303] width 1464 height 272
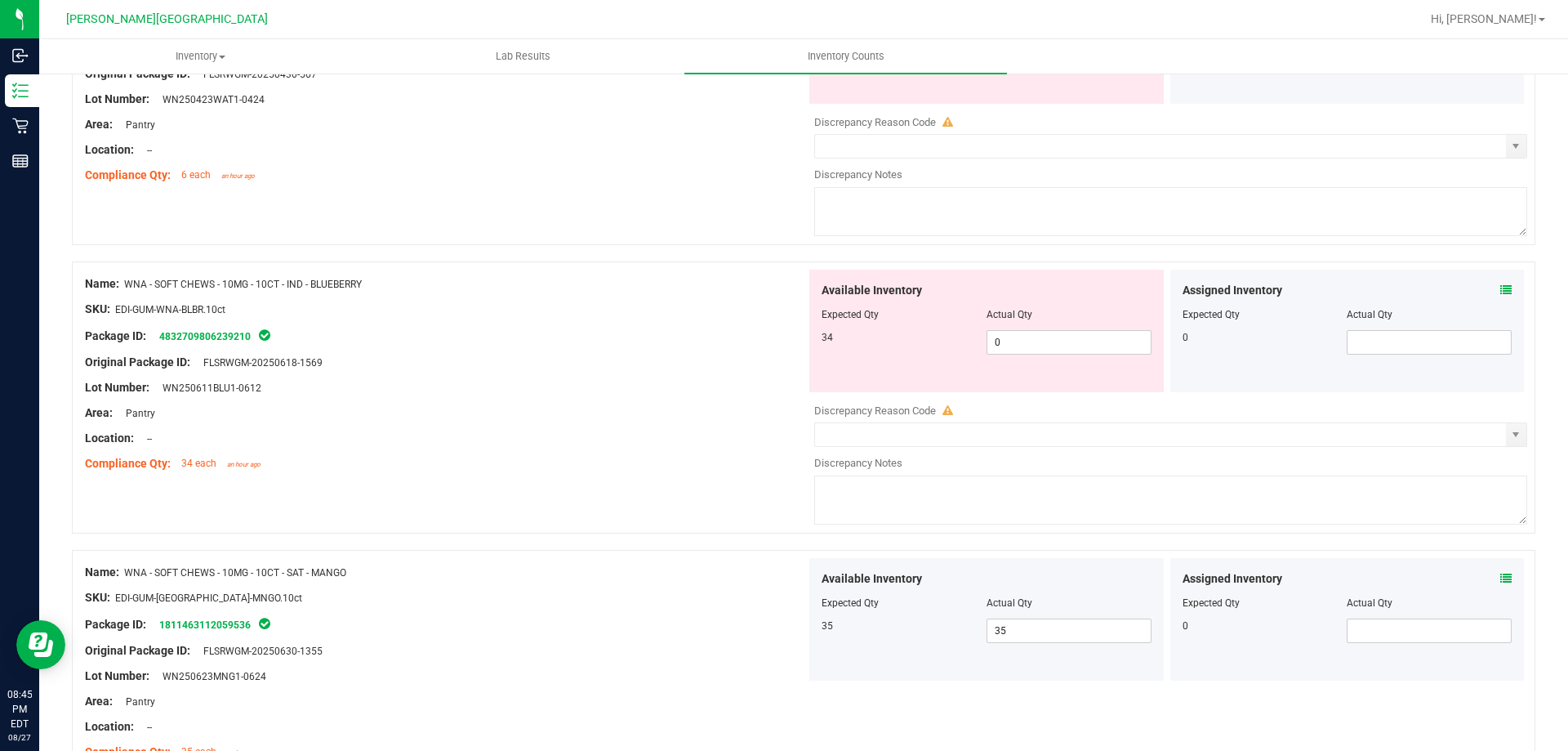
scroll to position [1545, 0]
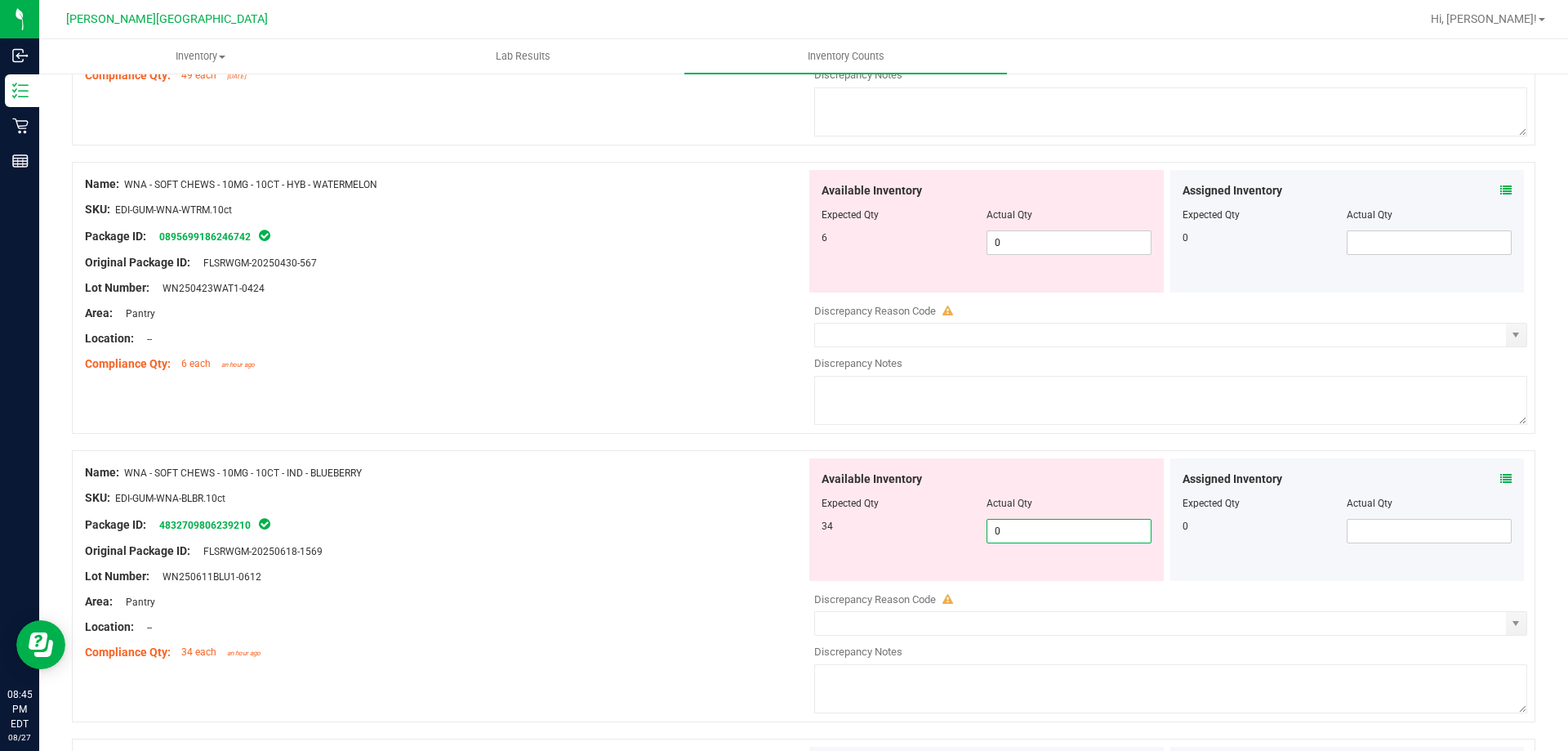
click at [1085, 533] on span "0 0" at bounding box center [1069, 531] width 165 height 25
drag, startPoint x: 1029, startPoint y: 248, endPoint x: 1029, endPoint y: 259, distance: 11.0
click at [1029, 251] on span "0 0" at bounding box center [1069, 242] width 165 height 25
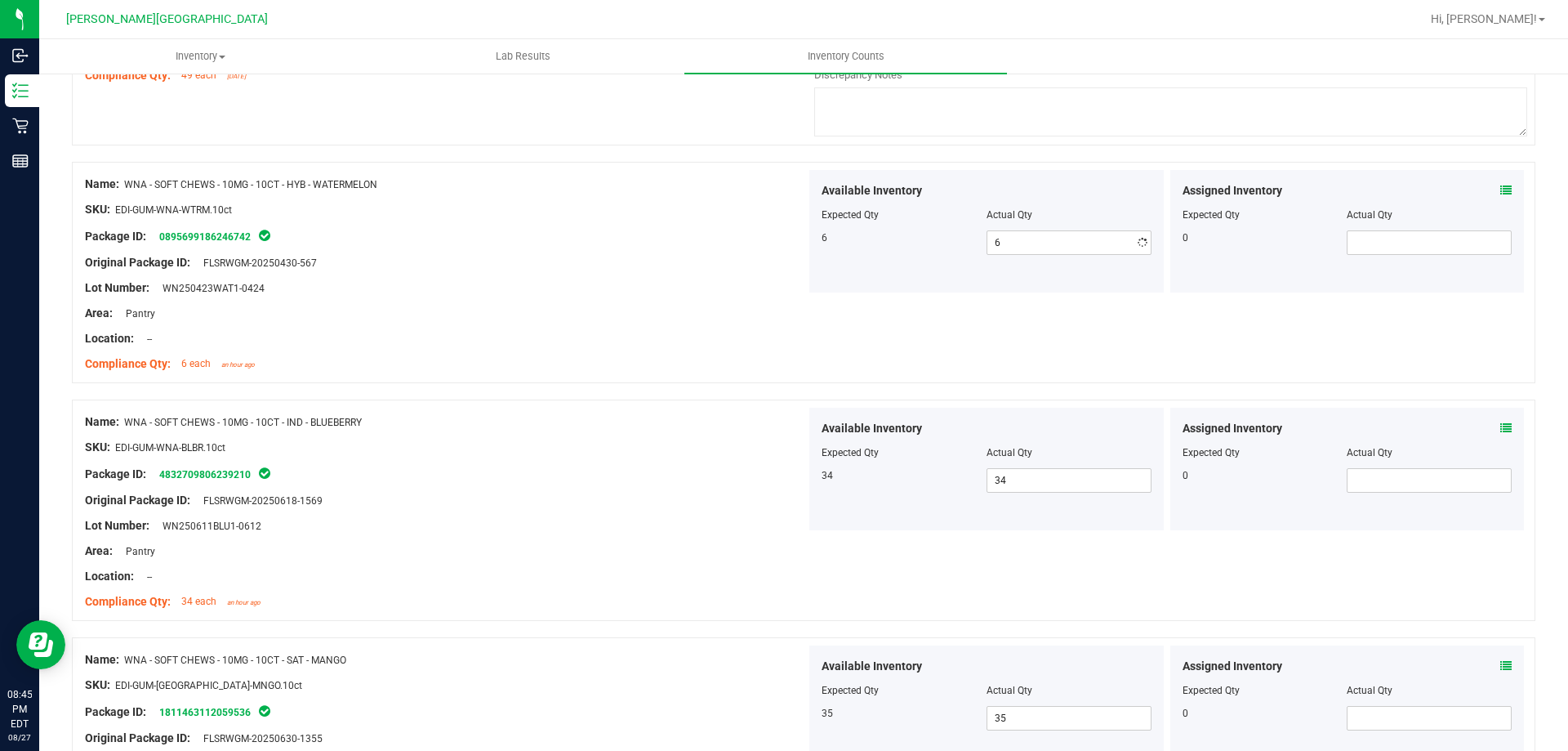
click at [737, 319] on div "Area: Pantry" at bounding box center [446, 314] width 721 height 17
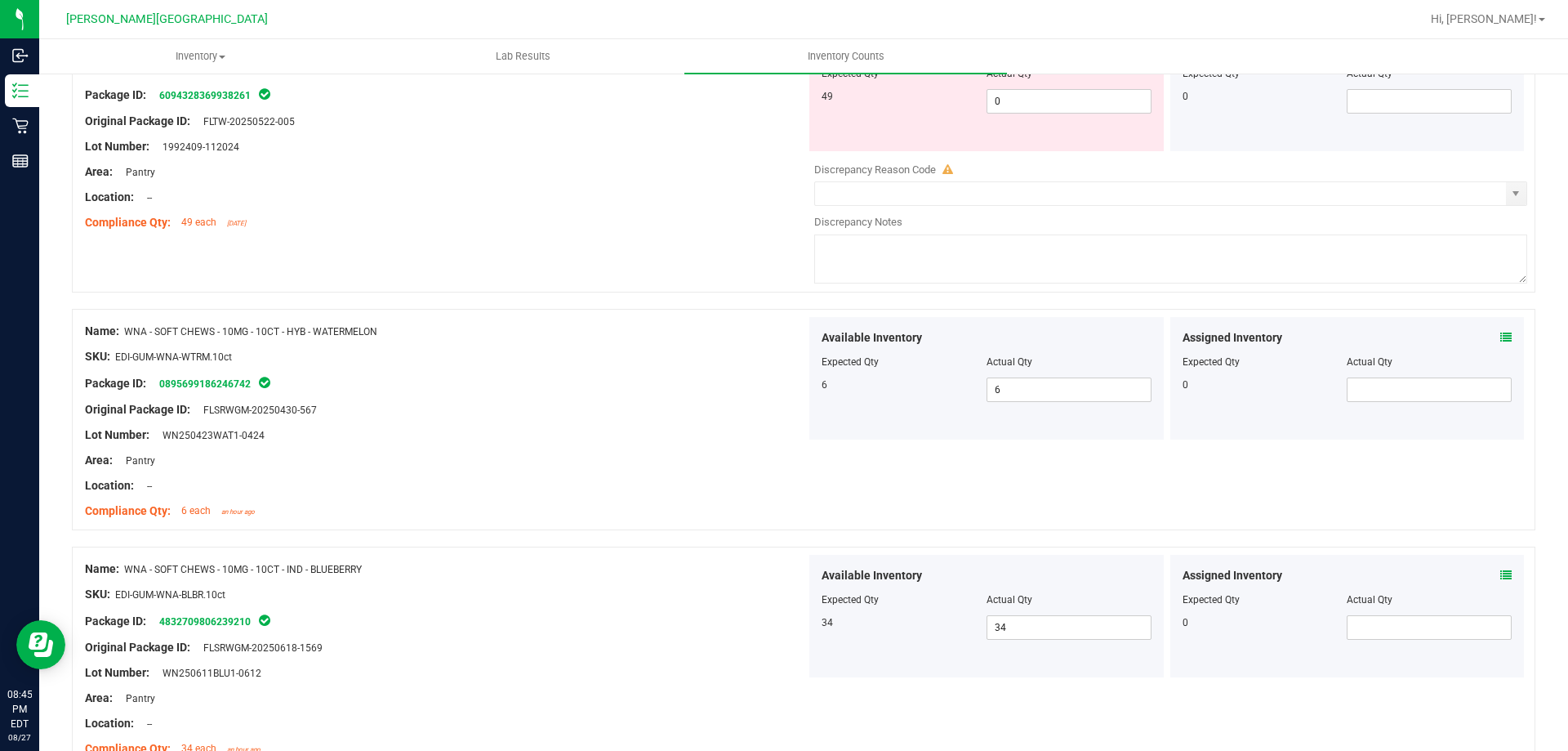
scroll to position [1137, 0]
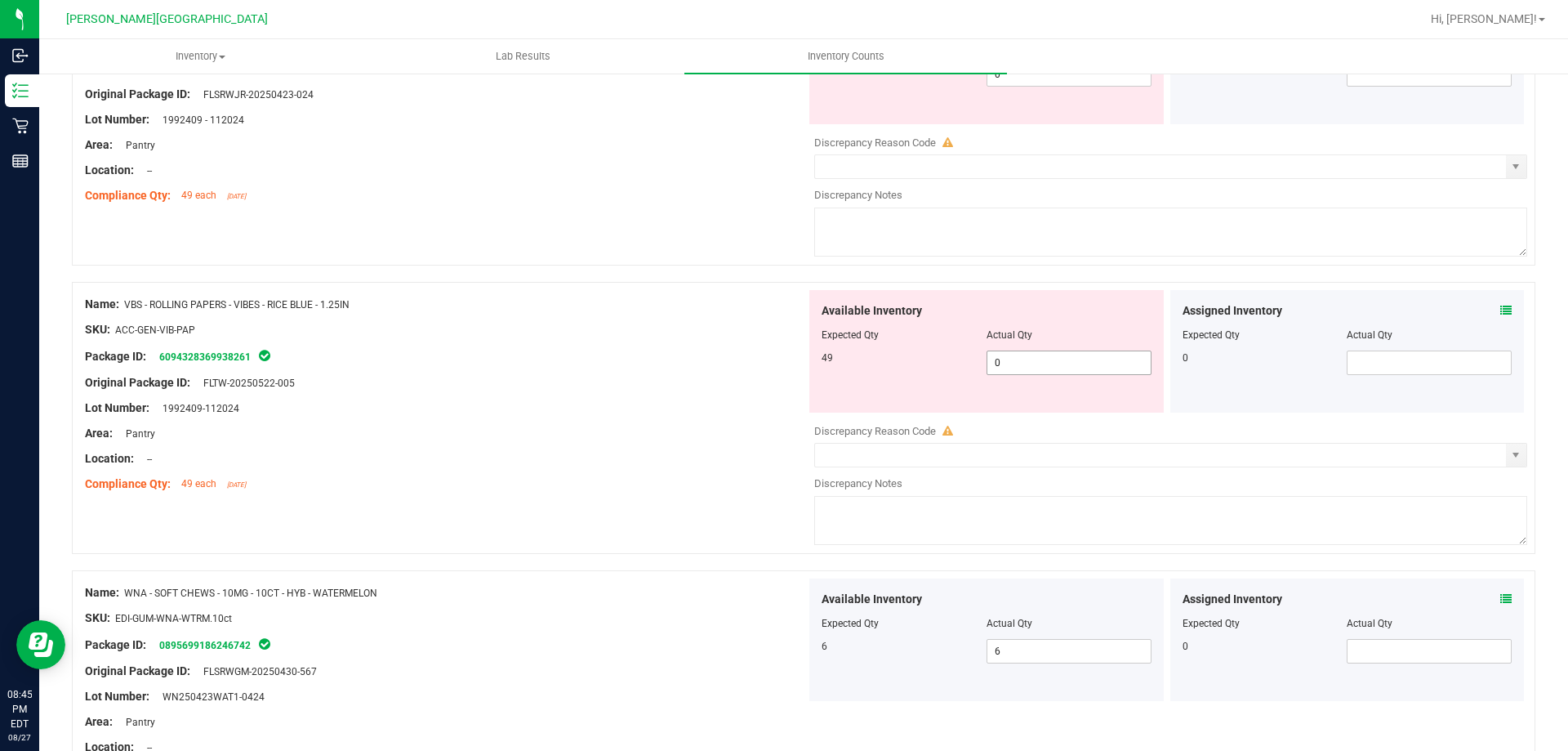
click at [1017, 367] on span "0 0" at bounding box center [1069, 362] width 165 height 25
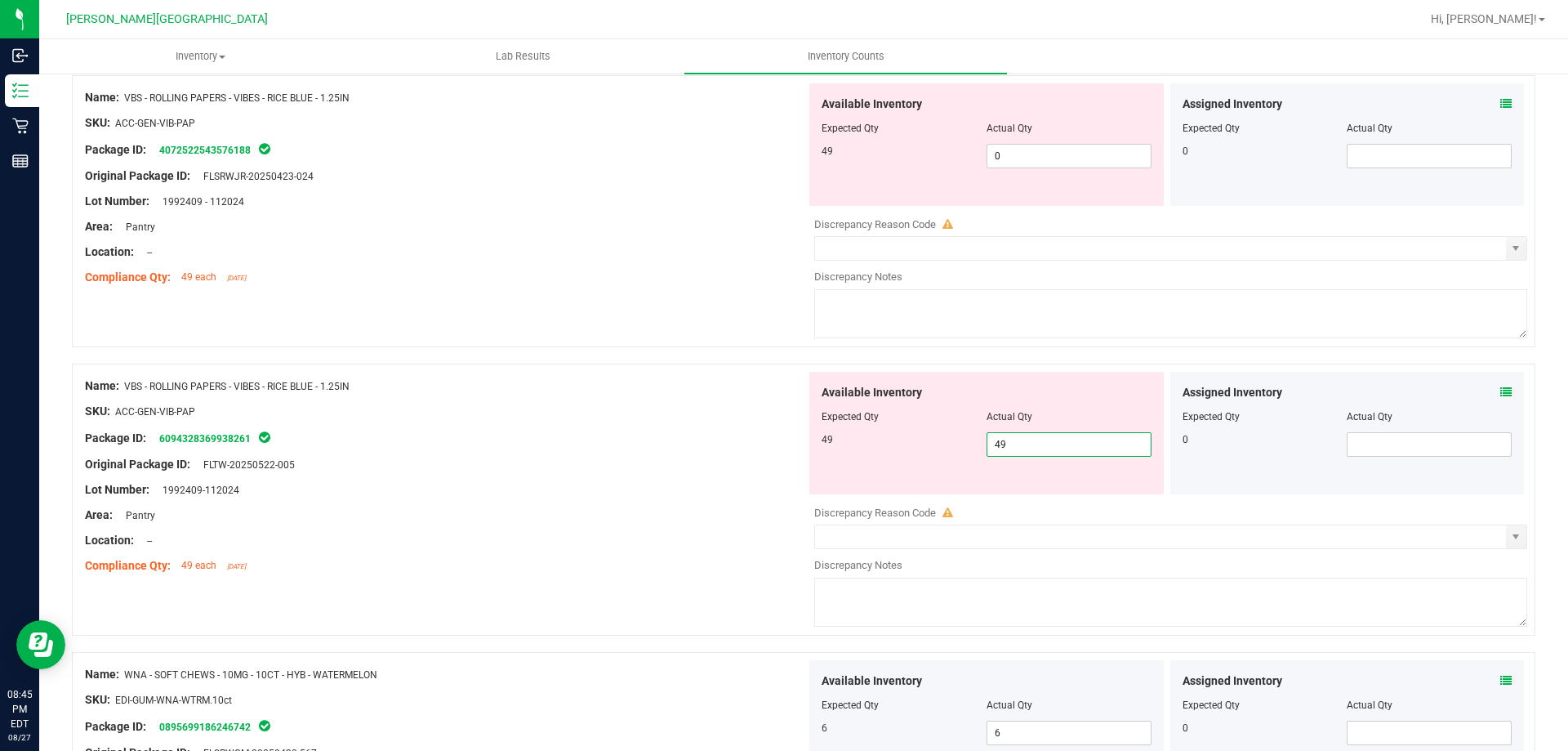
scroll to position [811, 0]
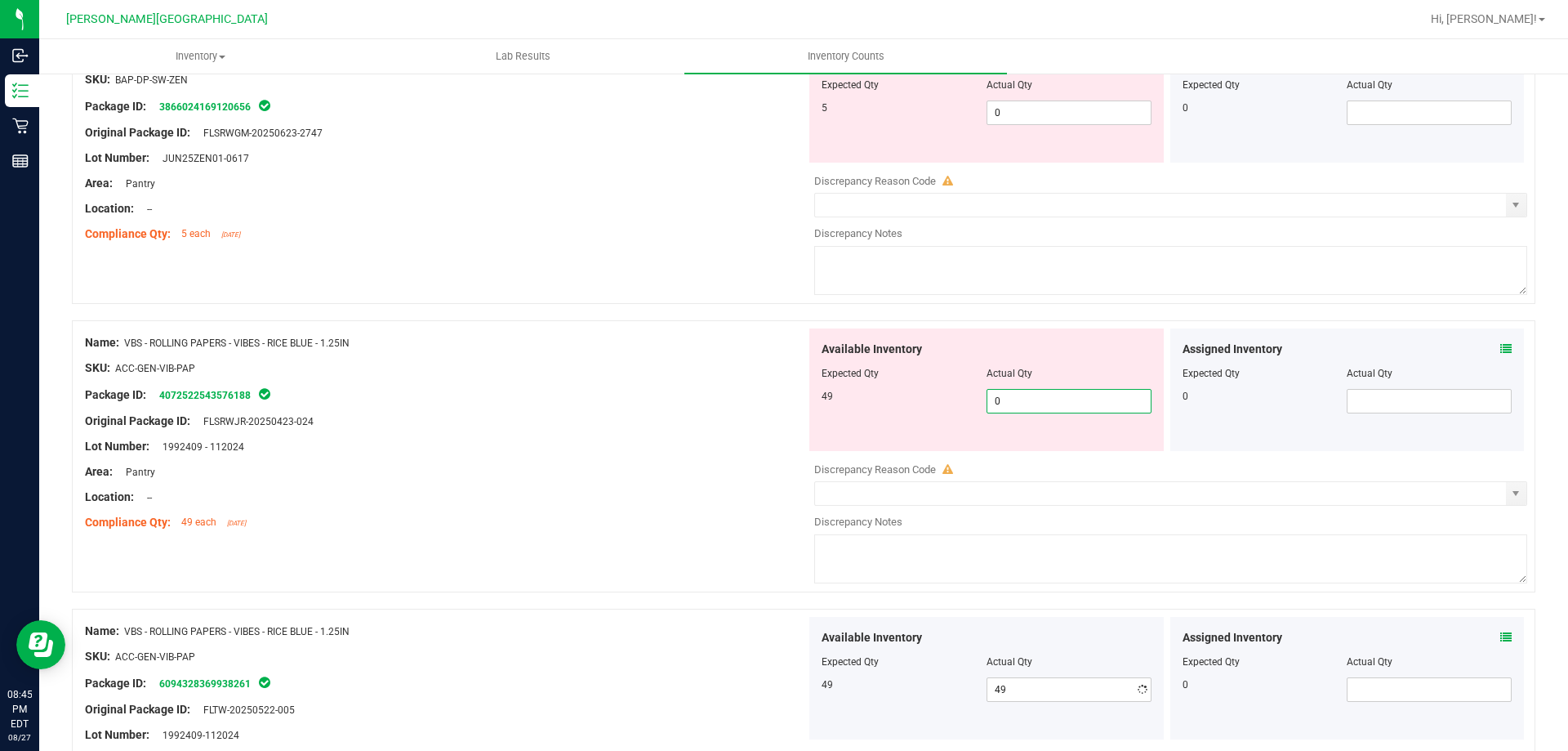
click at [1023, 407] on span "0 0" at bounding box center [1069, 401] width 165 height 25
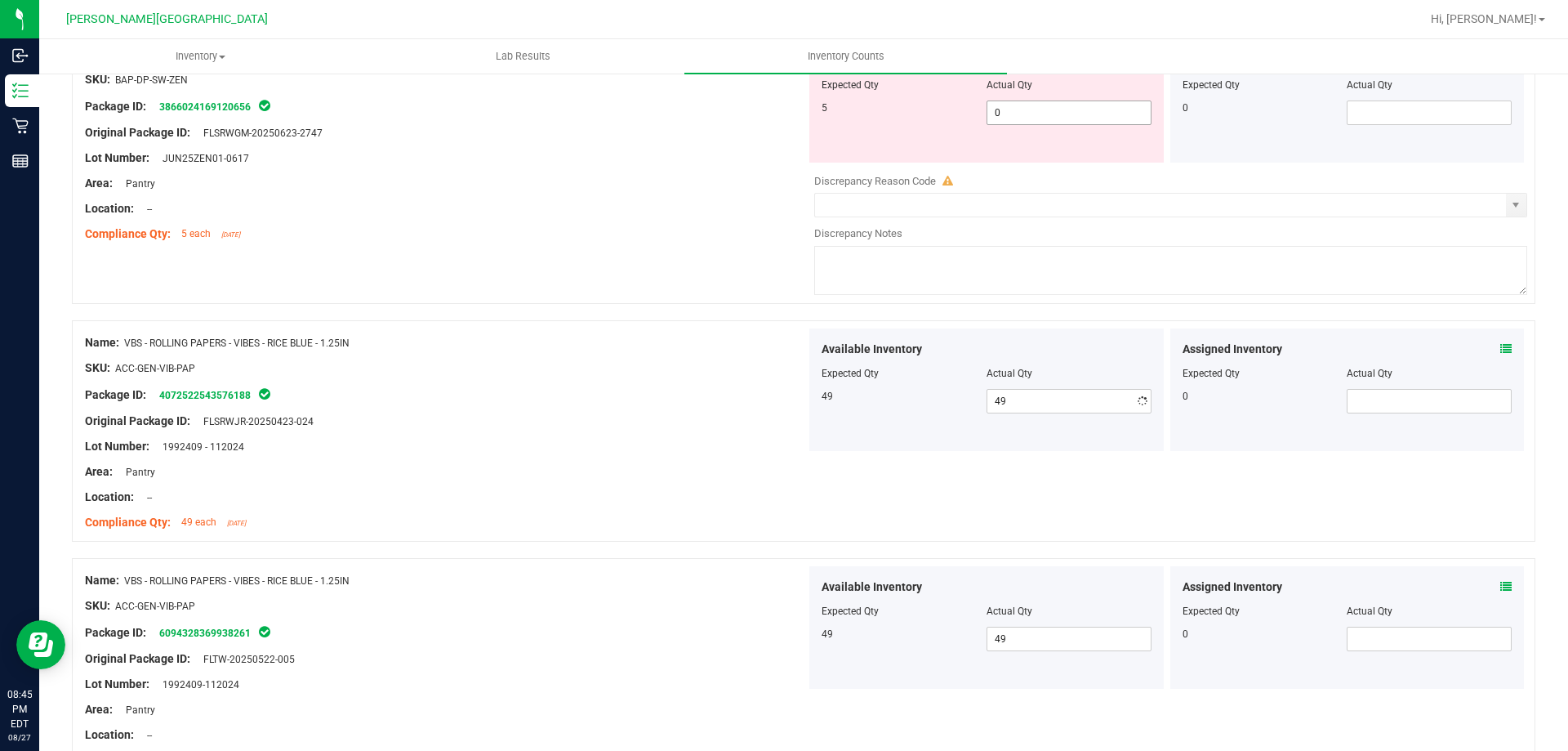
drag, startPoint x: 1069, startPoint y: 124, endPoint x: 1076, endPoint y: 113, distance: 13.0
click at [1072, 118] on span "0 0" at bounding box center [1069, 113] width 165 height 25
click at [1076, 113] on span "0 0" at bounding box center [1069, 113] width 165 height 25
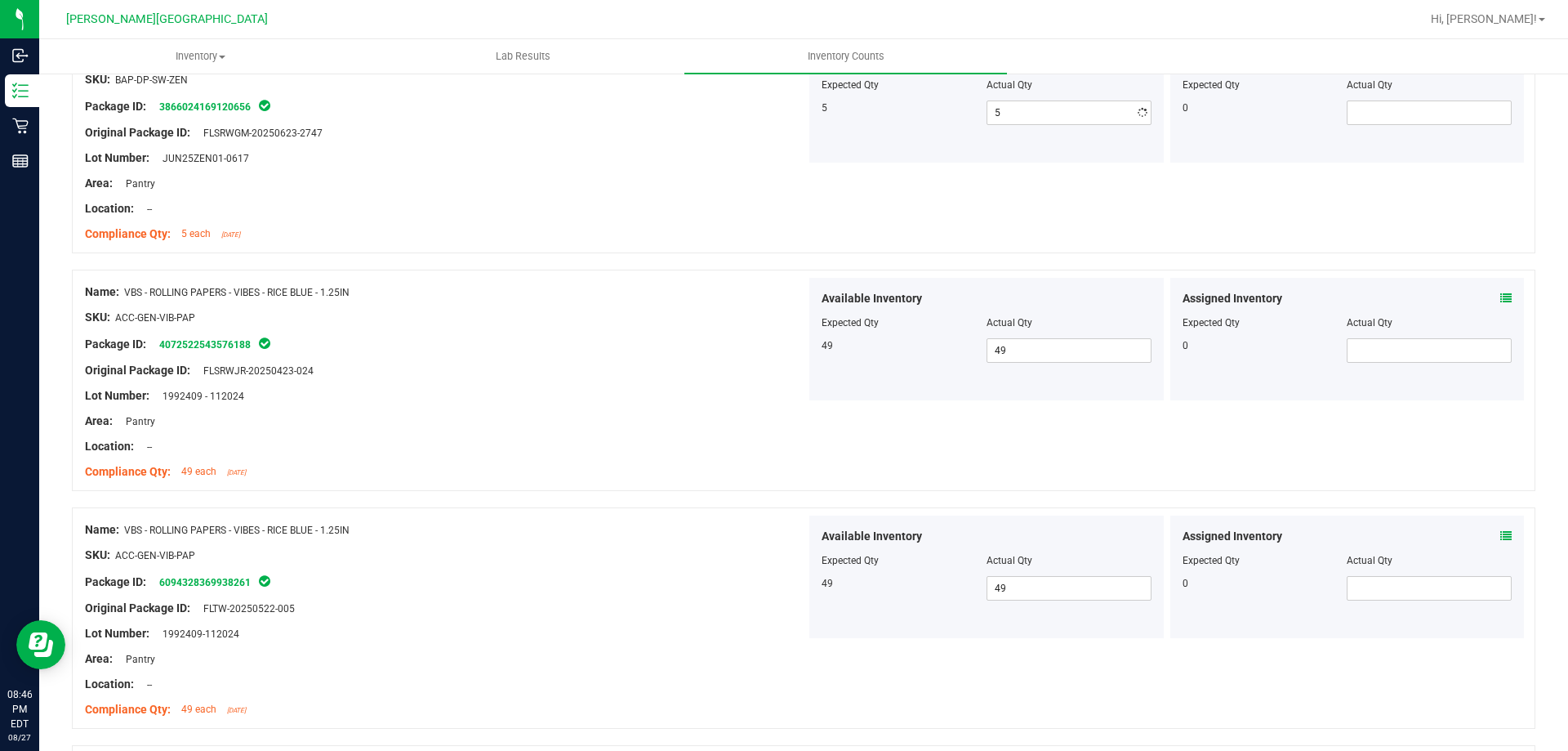
click at [561, 359] on div "Name: VBS - ROLLING PAPERS - VIBES - RICE BLUE - 1.25IN SKU: ACC-GEN-VIB-PAP Pa…" at bounding box center [446, 382] width 721 height 208
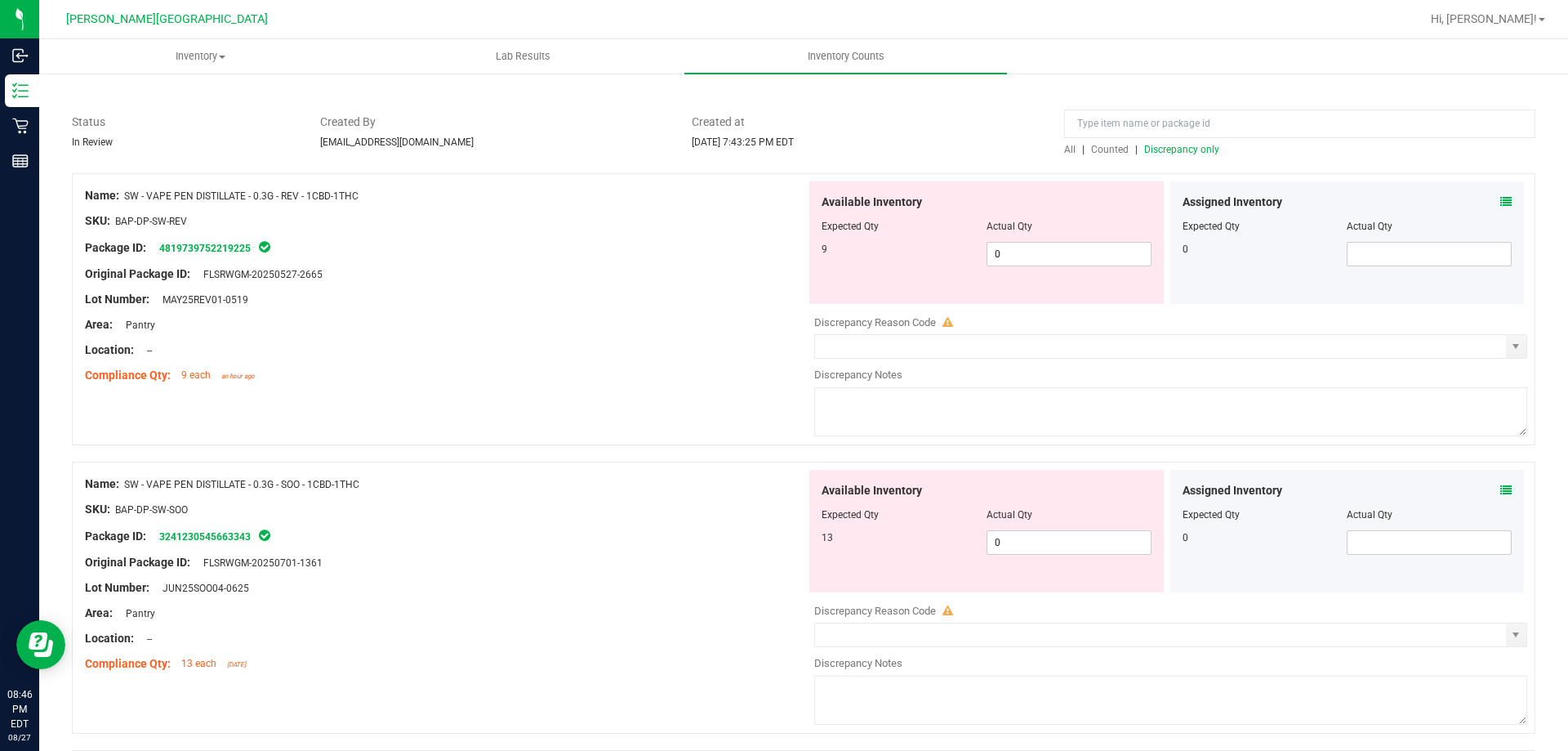
scroll to position [75, 0]
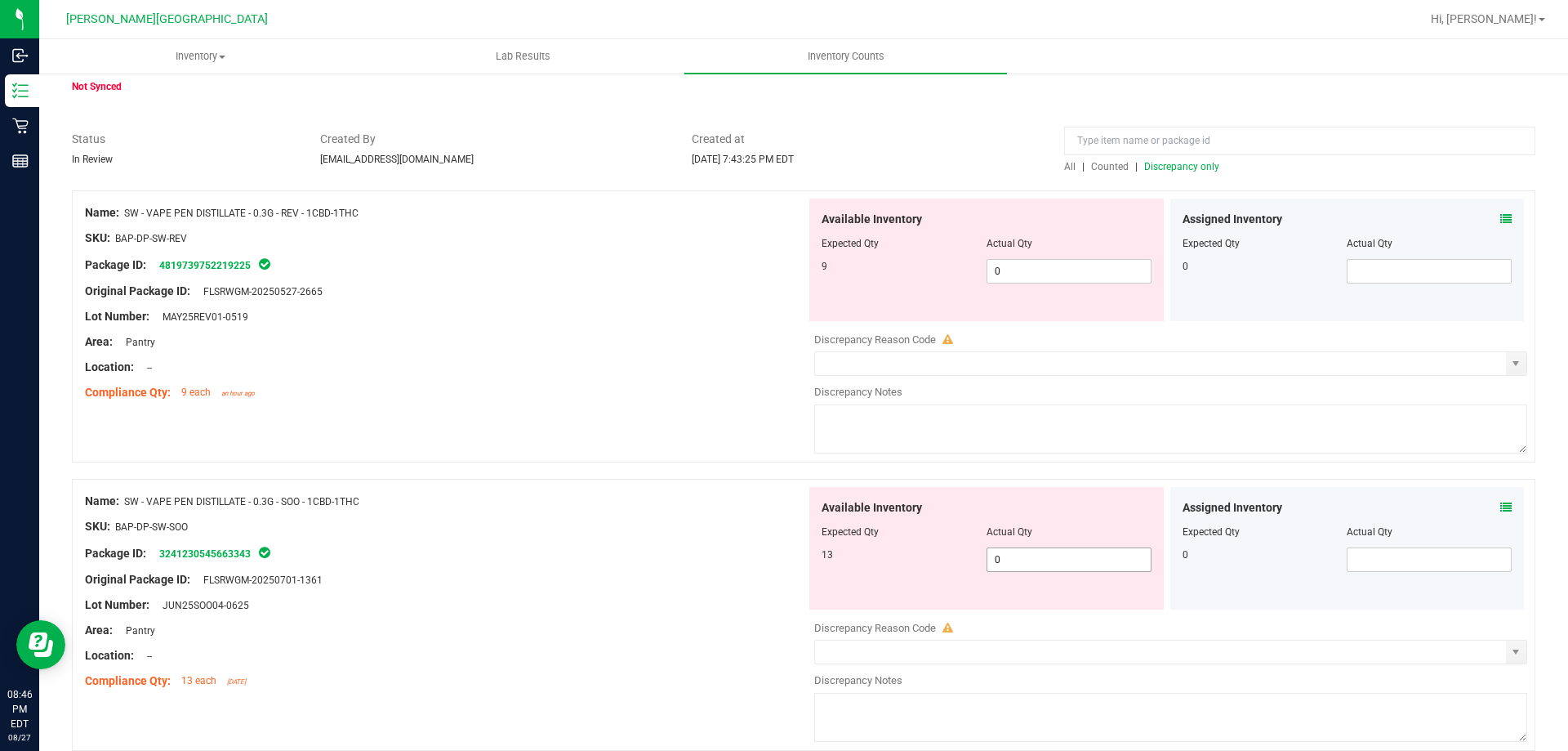
click at [1111, 567] on span "0 0" at bounding box center [1069, 559] width 165 height 25
click at [1054, 277] on span "0 0" at bounding box center [1069, 271] width 165 height 25
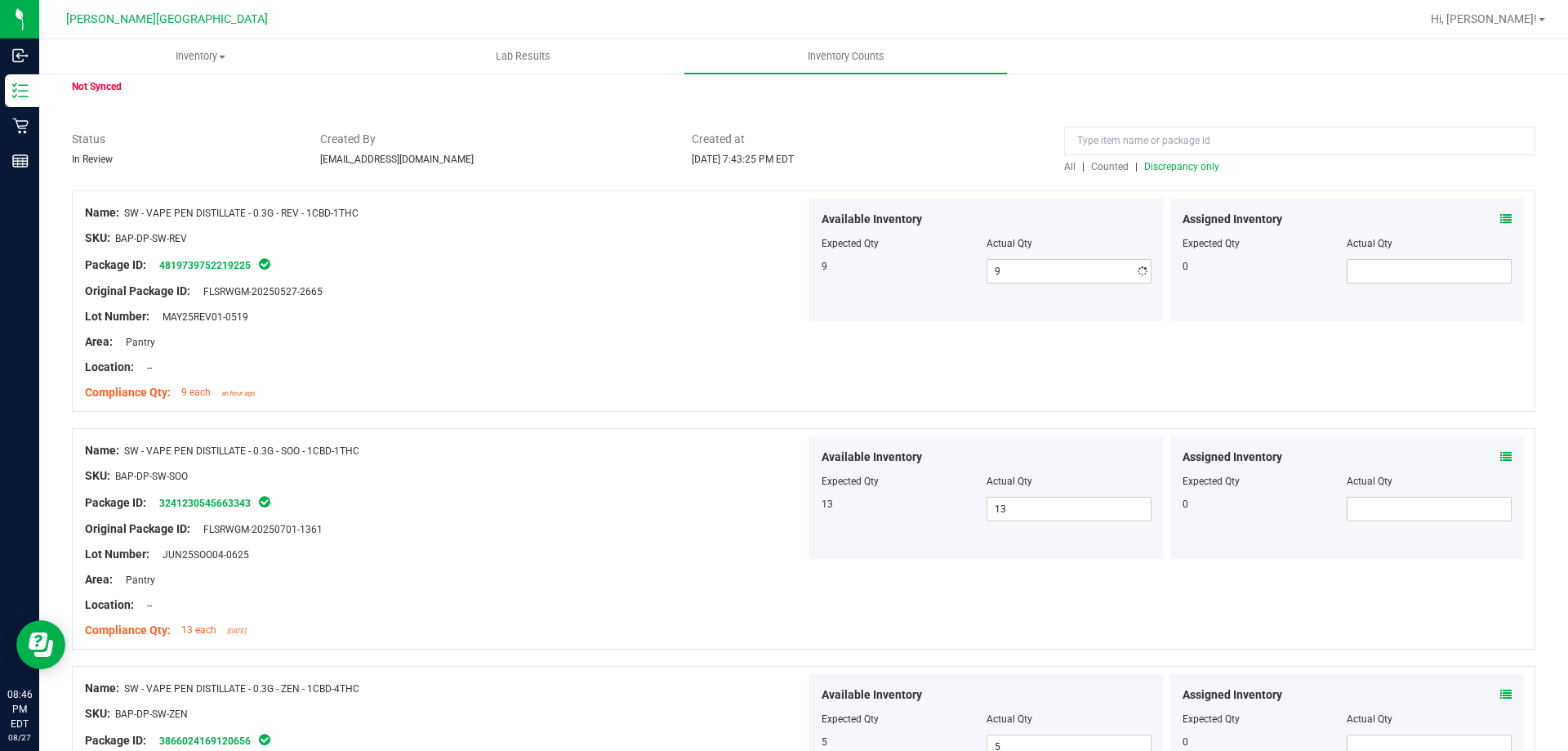
click at [739, 321] on div "Lot Number: MAY25REV01-0519" at bounding box center [446, 316] width 721 height 17
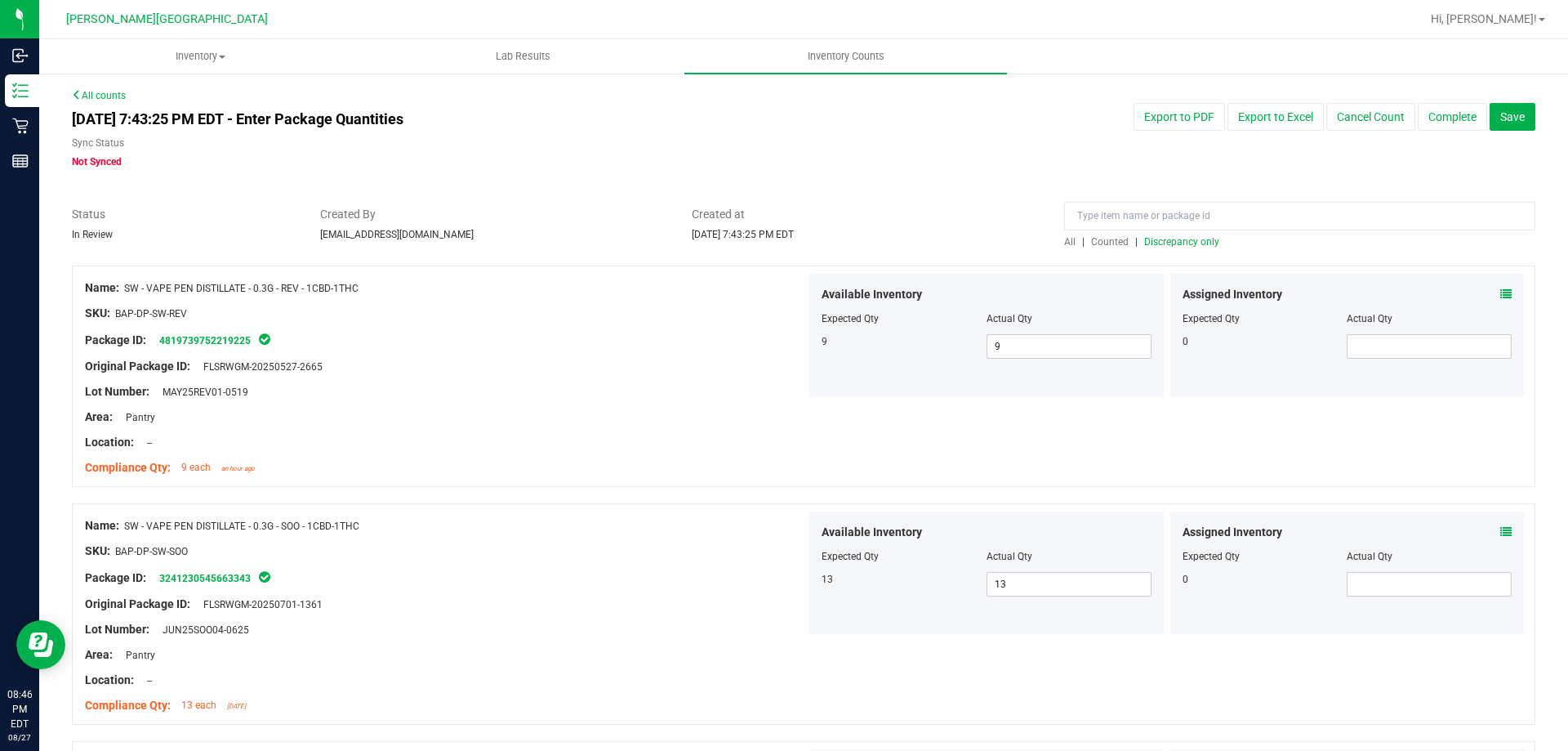
click at [1194, 242] on span "Discrepancy only" at bounding box center [1182, 241] width 75 height 11
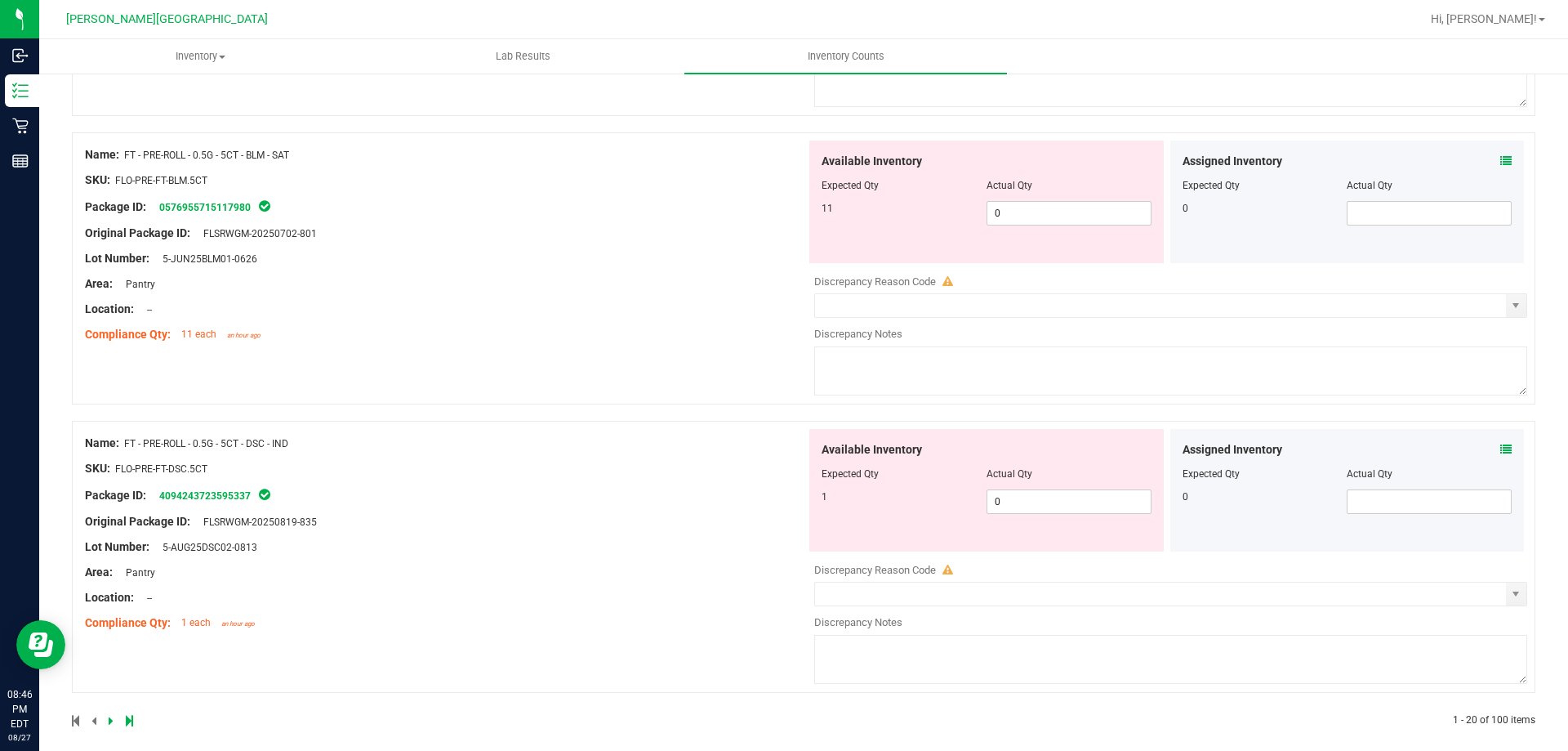
scroll to position [5339, 0]
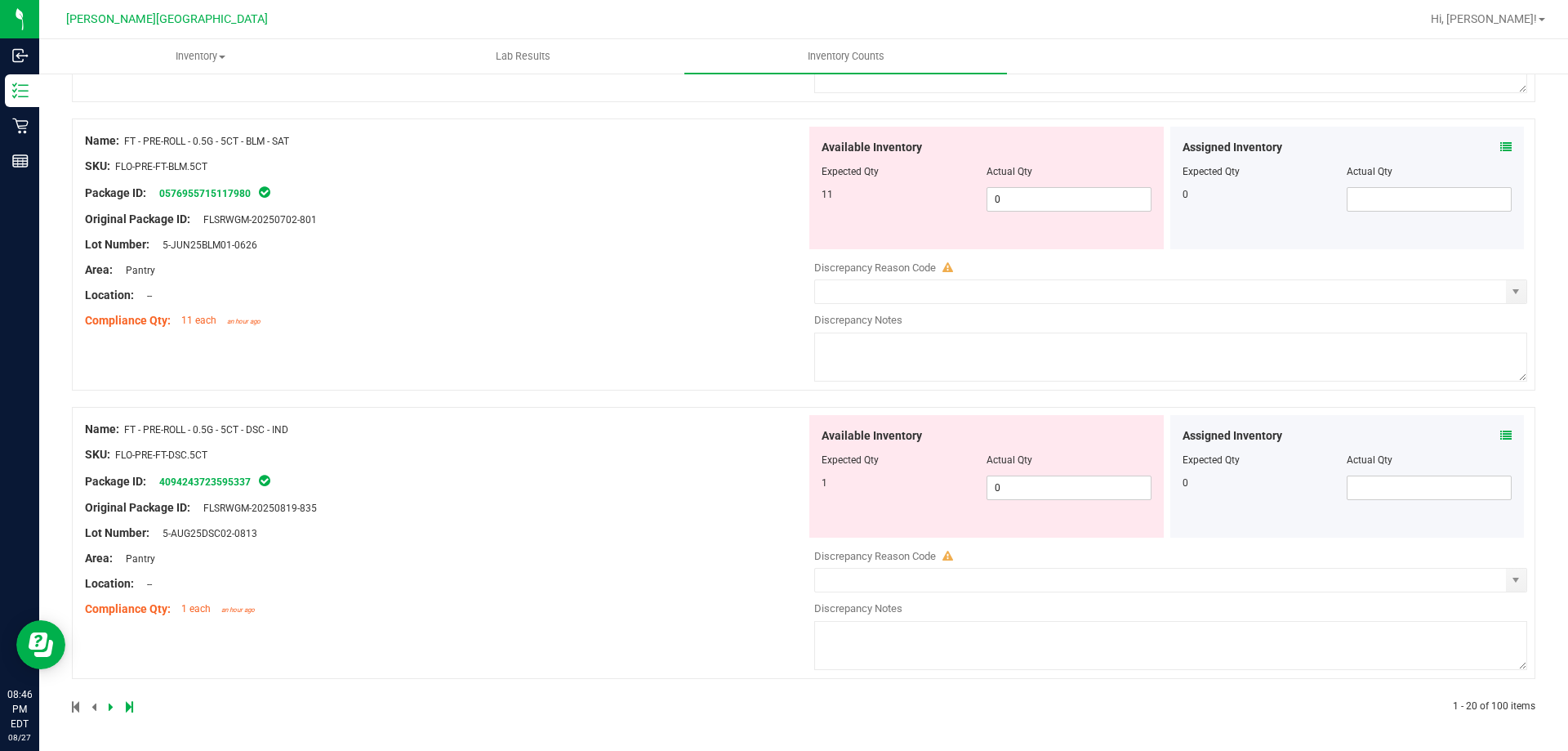
click at [129, 705] on icon at bounding box center [130, 707] width 8 height 10
click at [1081, 488] on span "0 0" at bounding box center [1069, 488] width 165 height 25
click at [1072, 197] on div "Available Inventory Expected Qty Actual Qty 16 0 0" at bounding box center [987, 188] width 355 height 123
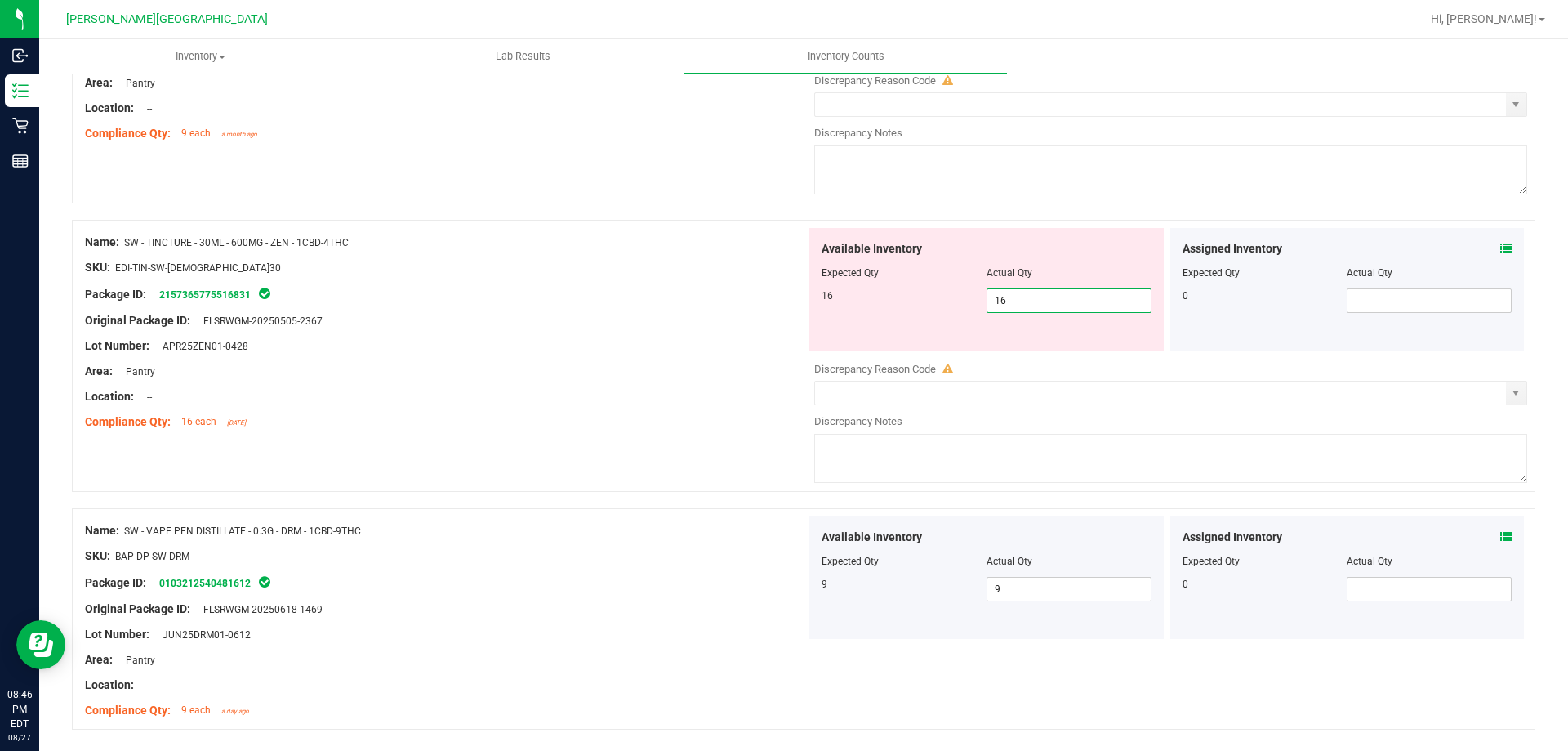
click at [740, 336] on div "Name: SW - TINCTURE - 30ML - 600MG - ZEN - 1CBD-4THC SKU: EDI-TIN-SW-[DEMOGRAPH…" at bounding box center [446, 332] width 721 height 208
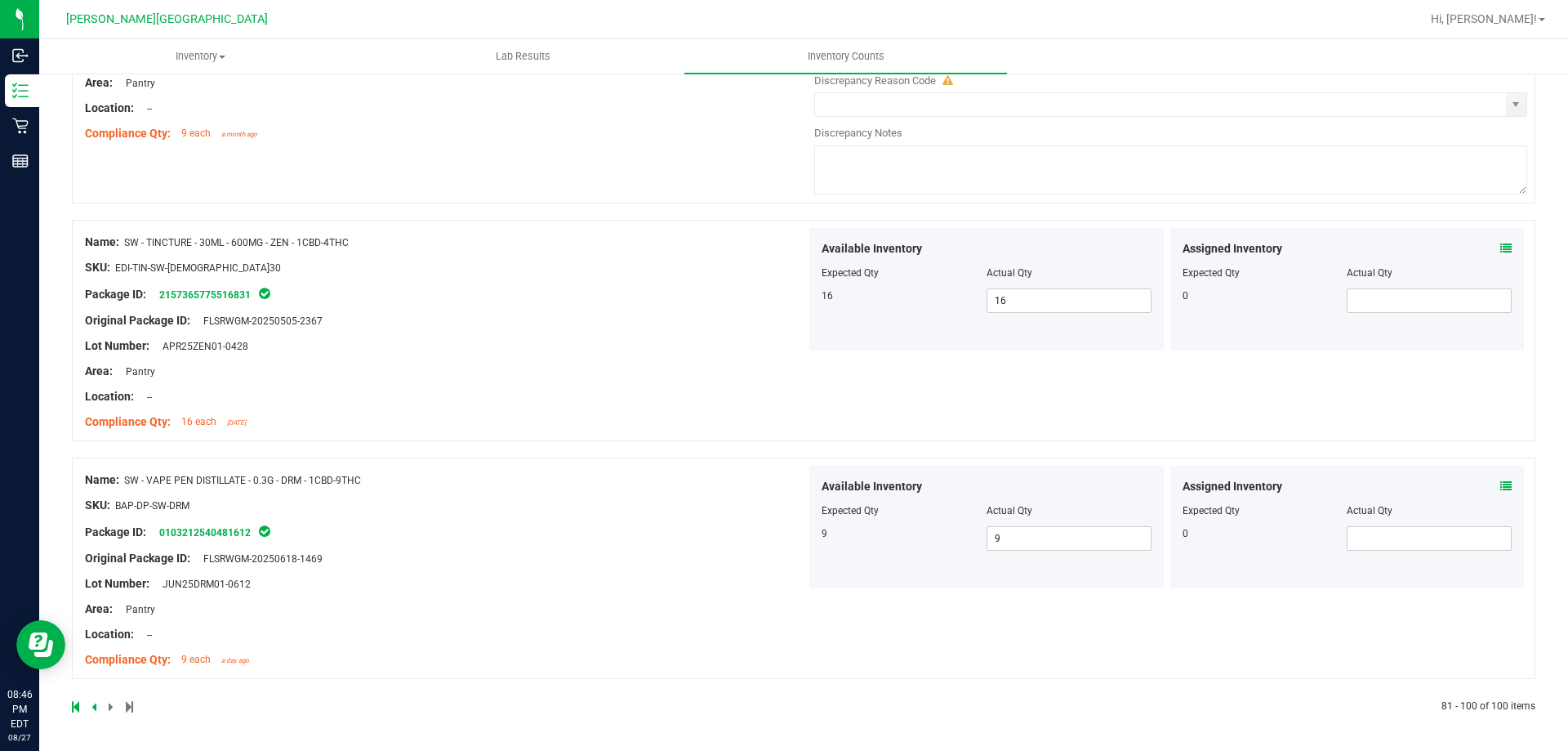
scroll to position [4992, 0]
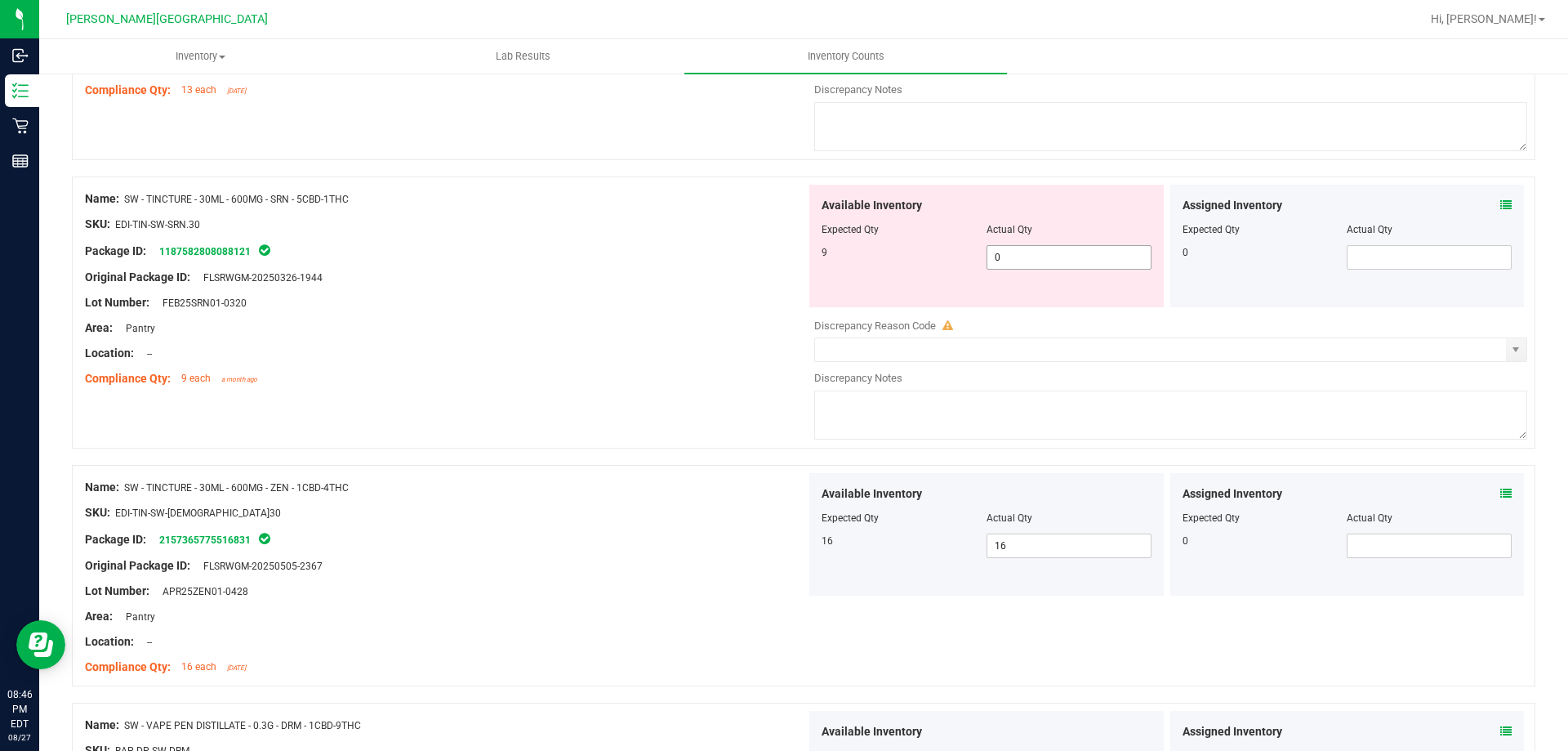
click at [1057, 257] on span "0 0" at bounding box center [1069, 257] width 165 height 25
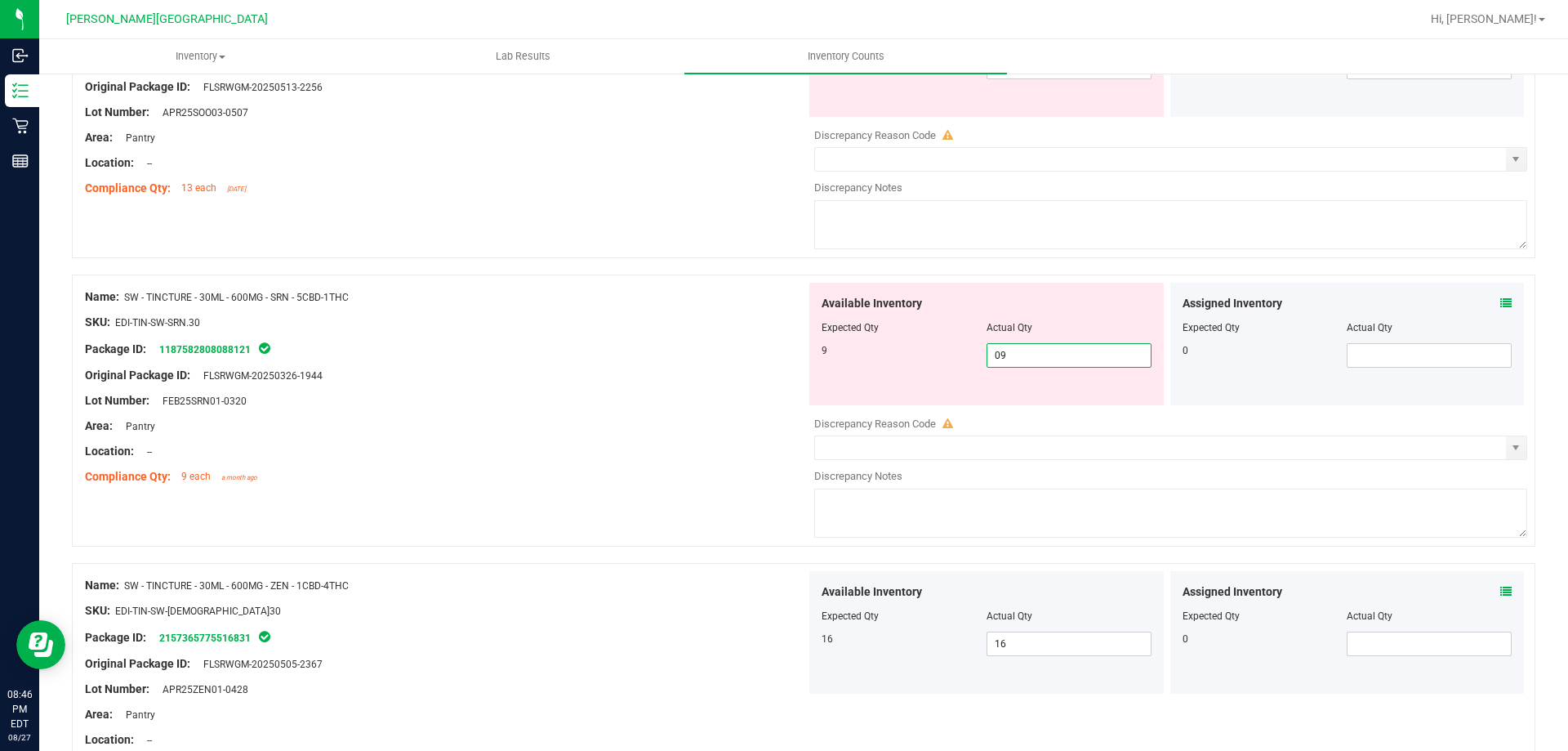
scroll to position [4665, 0]
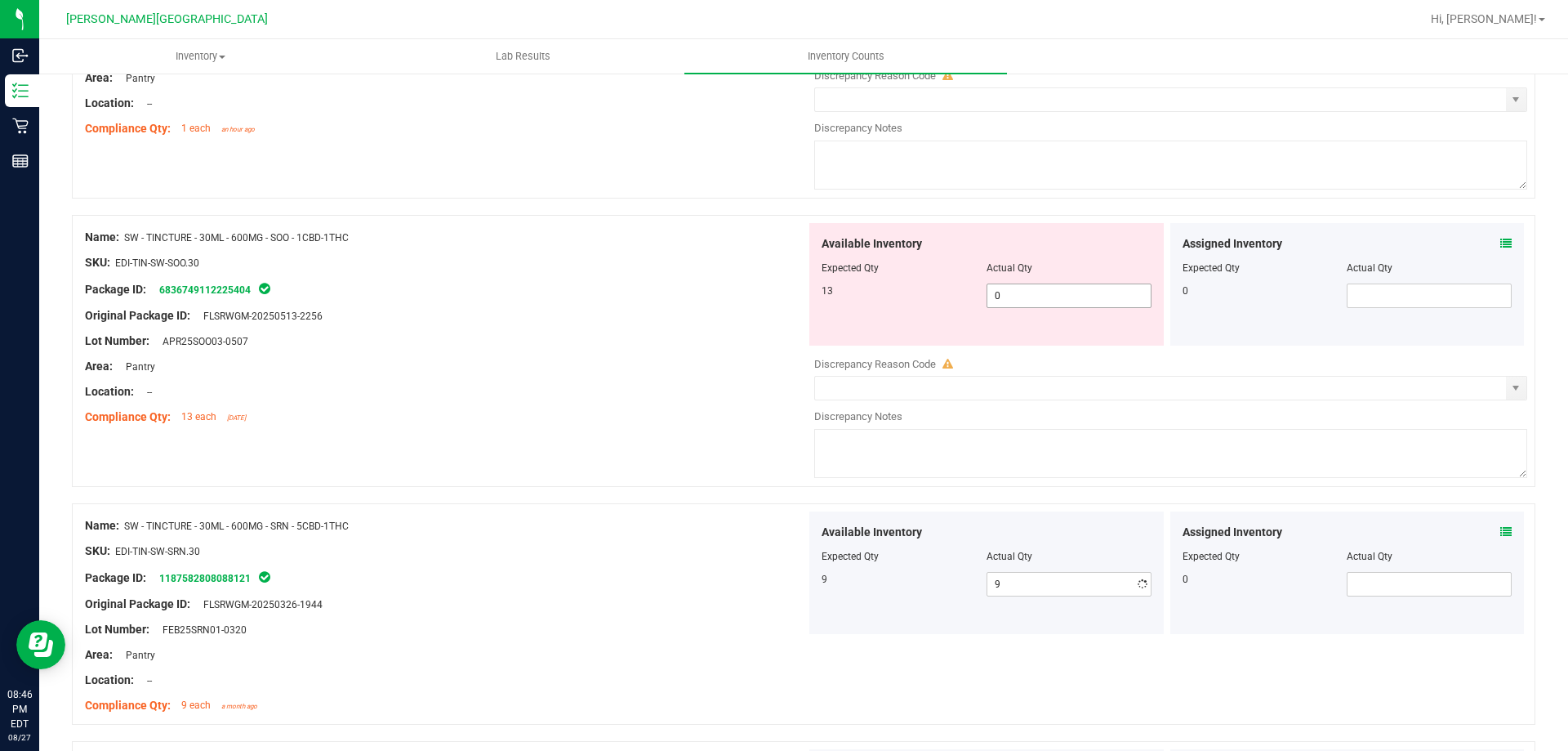
click at [1063, 284] on span "0 0" at bounding box center [1069, 296] width 165 height 25
click at [1065, 292] on span "0 0" at bounding box center [1069, 296] width 165 height 25
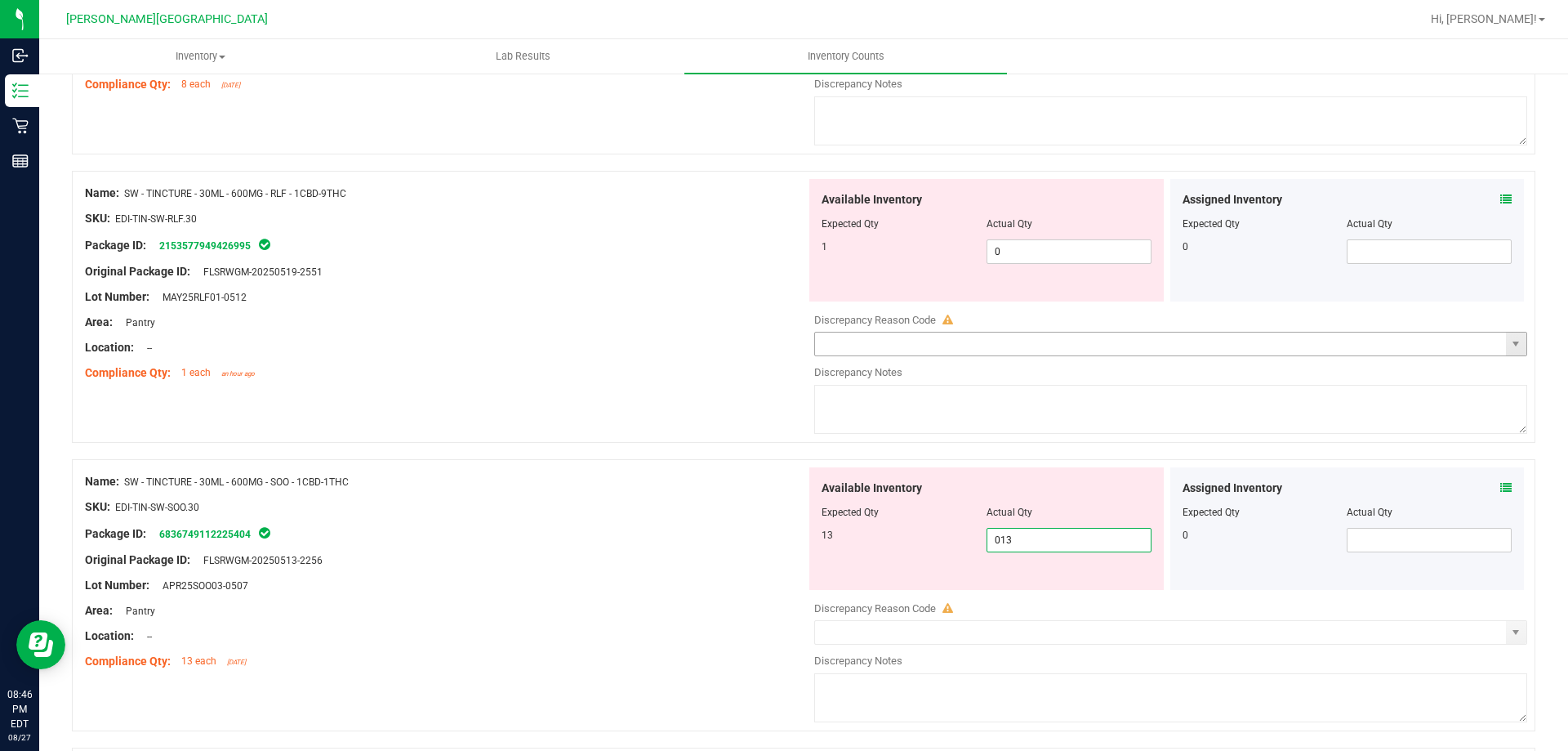
scroll to position [4420, 0]
click at [1064, 255] on span "0 0" at bounding box center [1069, 252] width 165 height 25
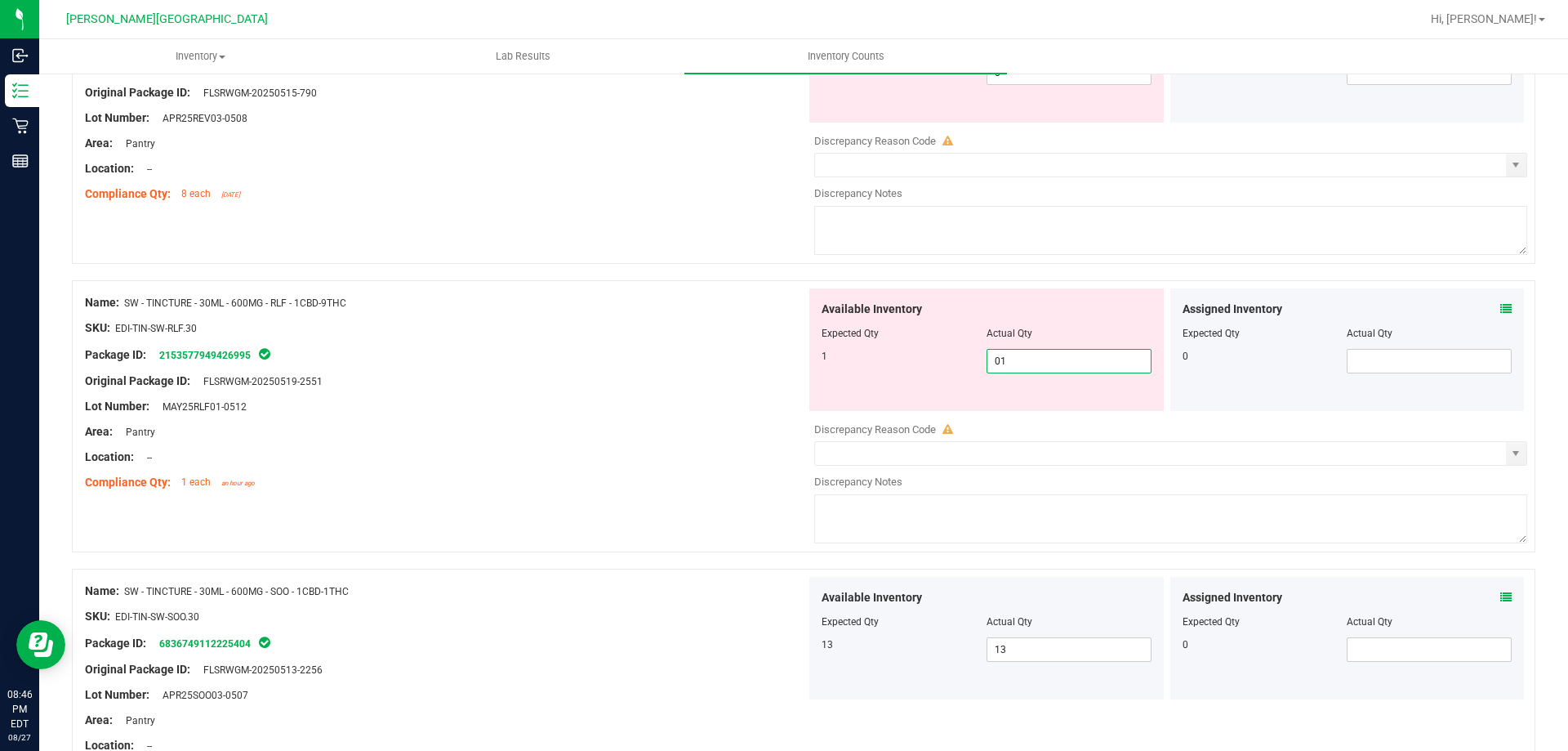
scroll to position [4175, 0]
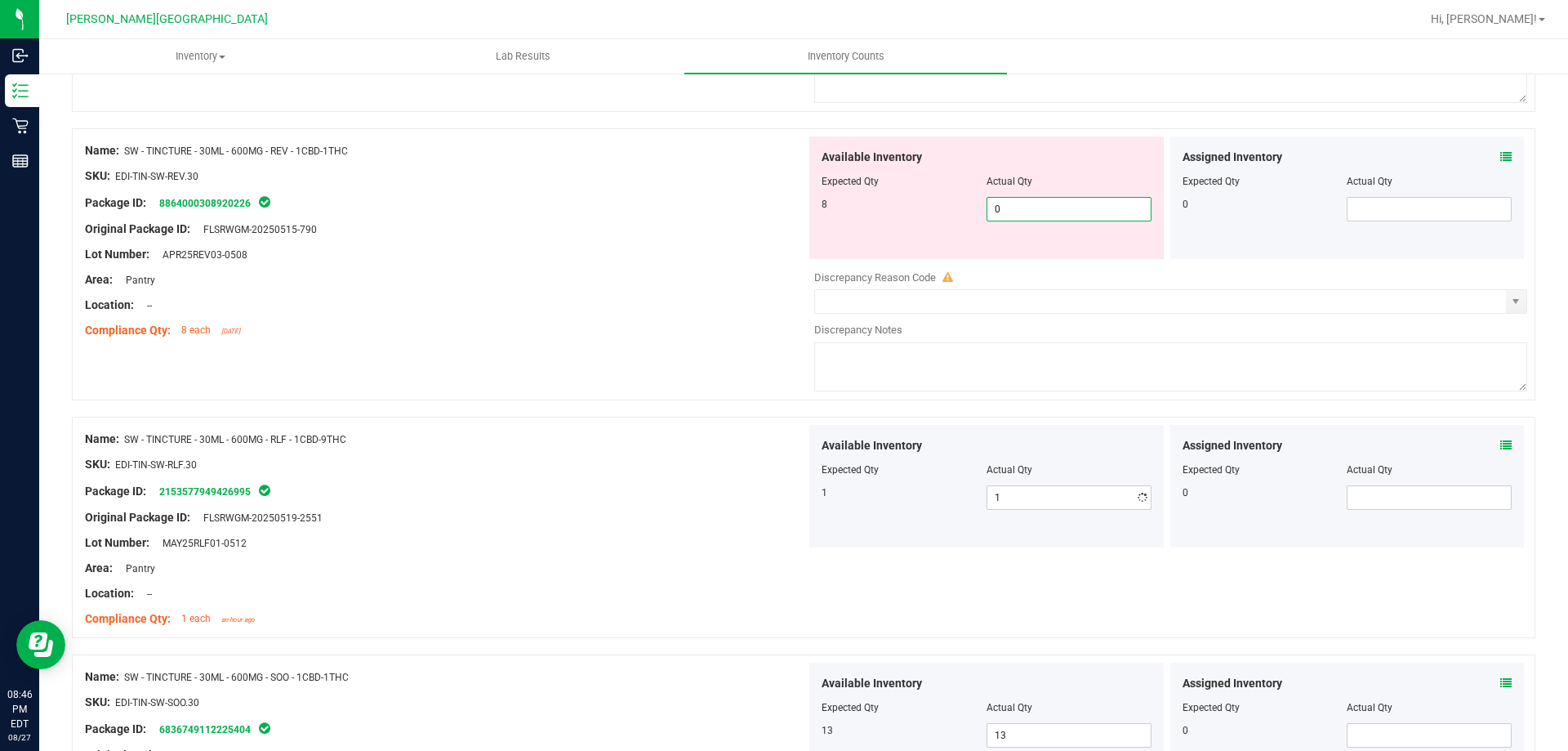
click at [1085, 219] on span "0 0" at bounding box center [1069, 209] width 165 height 25
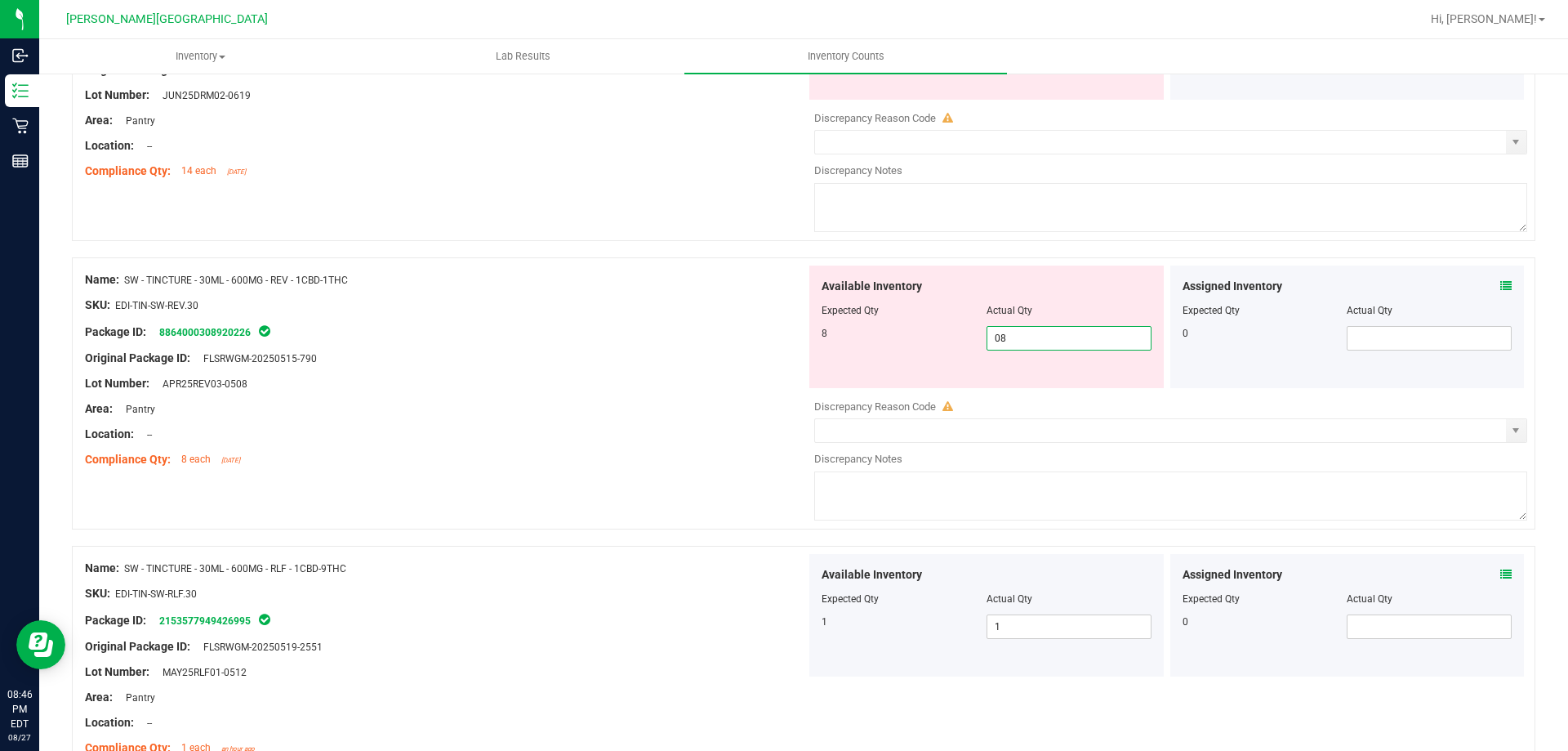
scroll to position [3848, 0]
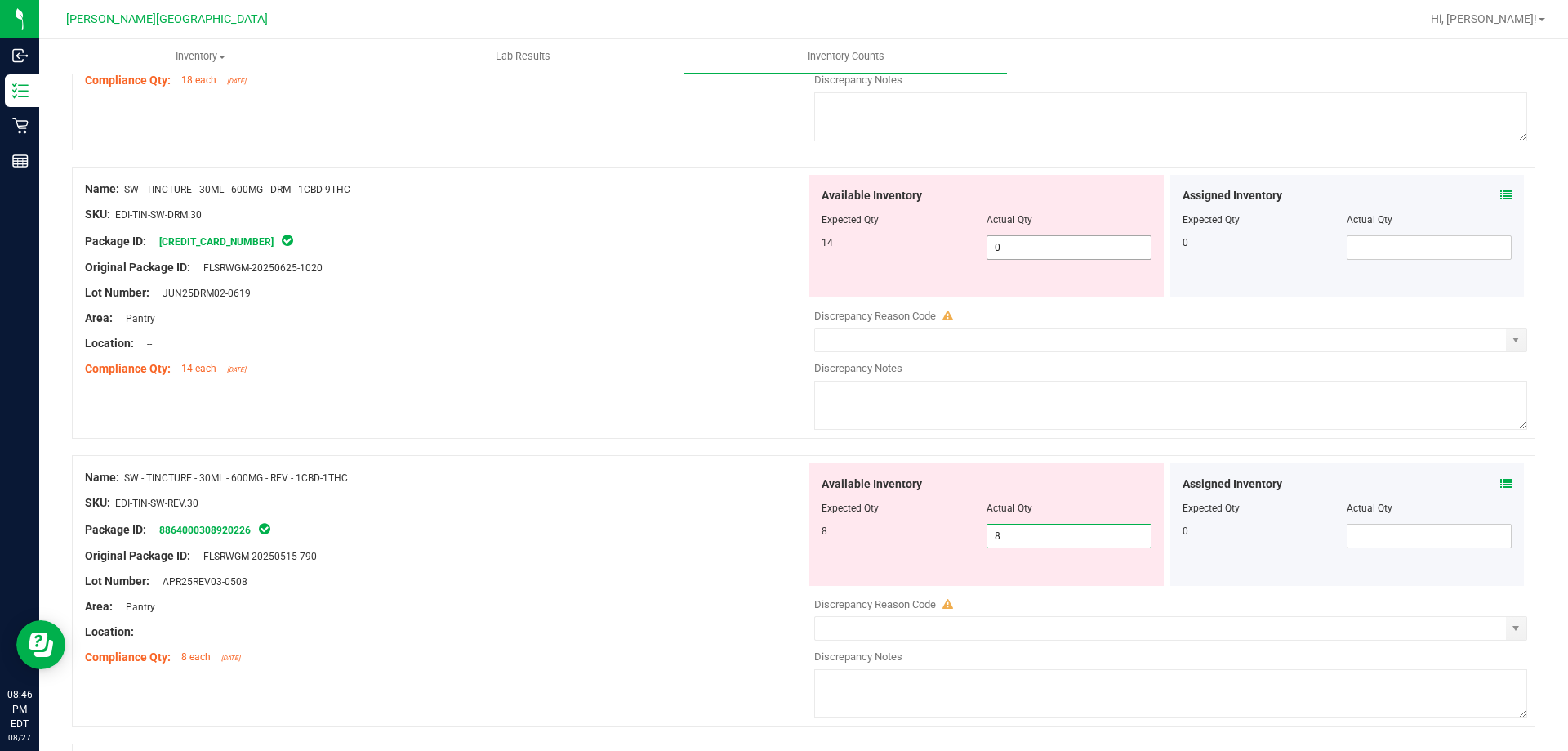
click at [1073, 246] on span "0 0" at bounding box center [1069, 247] width 165 height 25
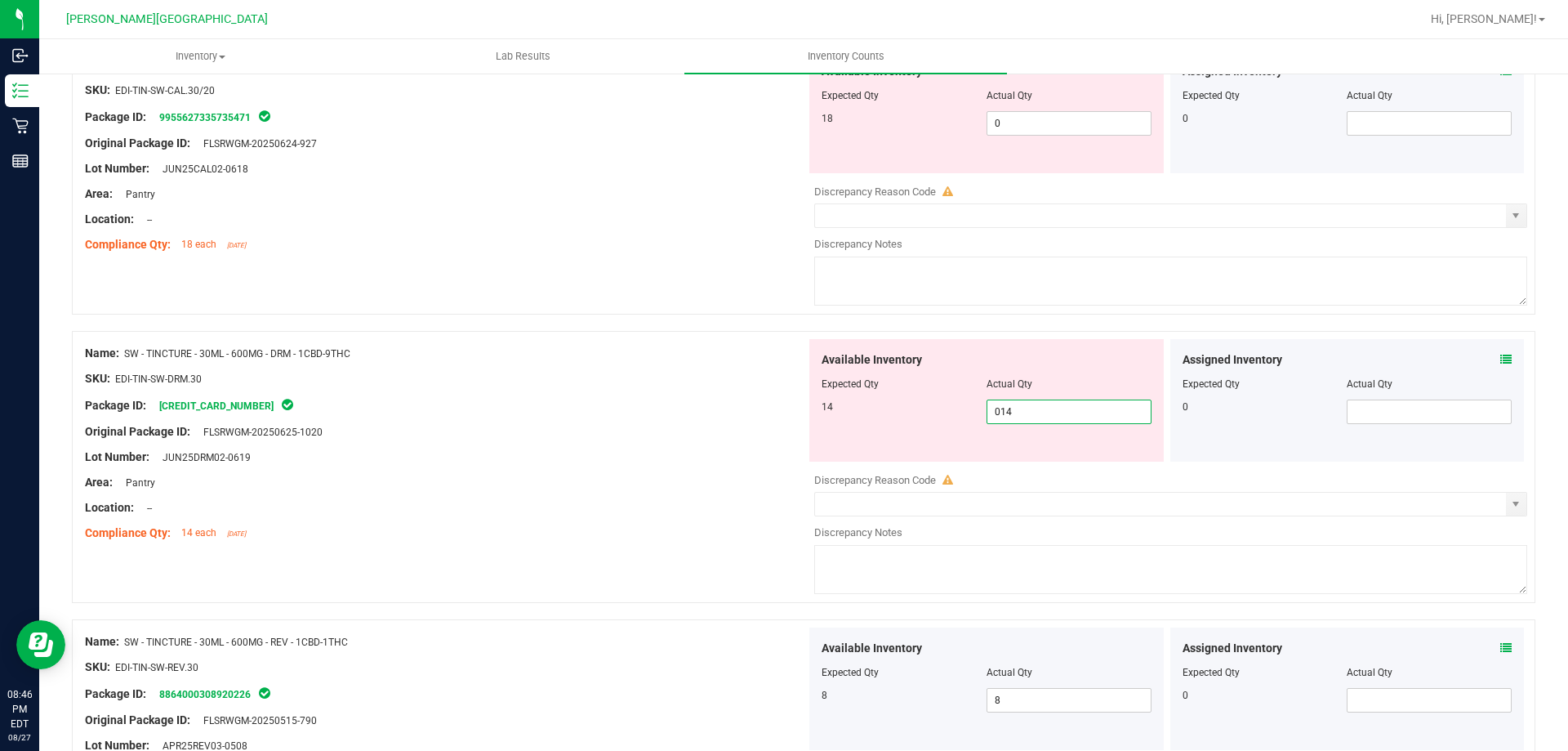
scroll to position [3440, 0]
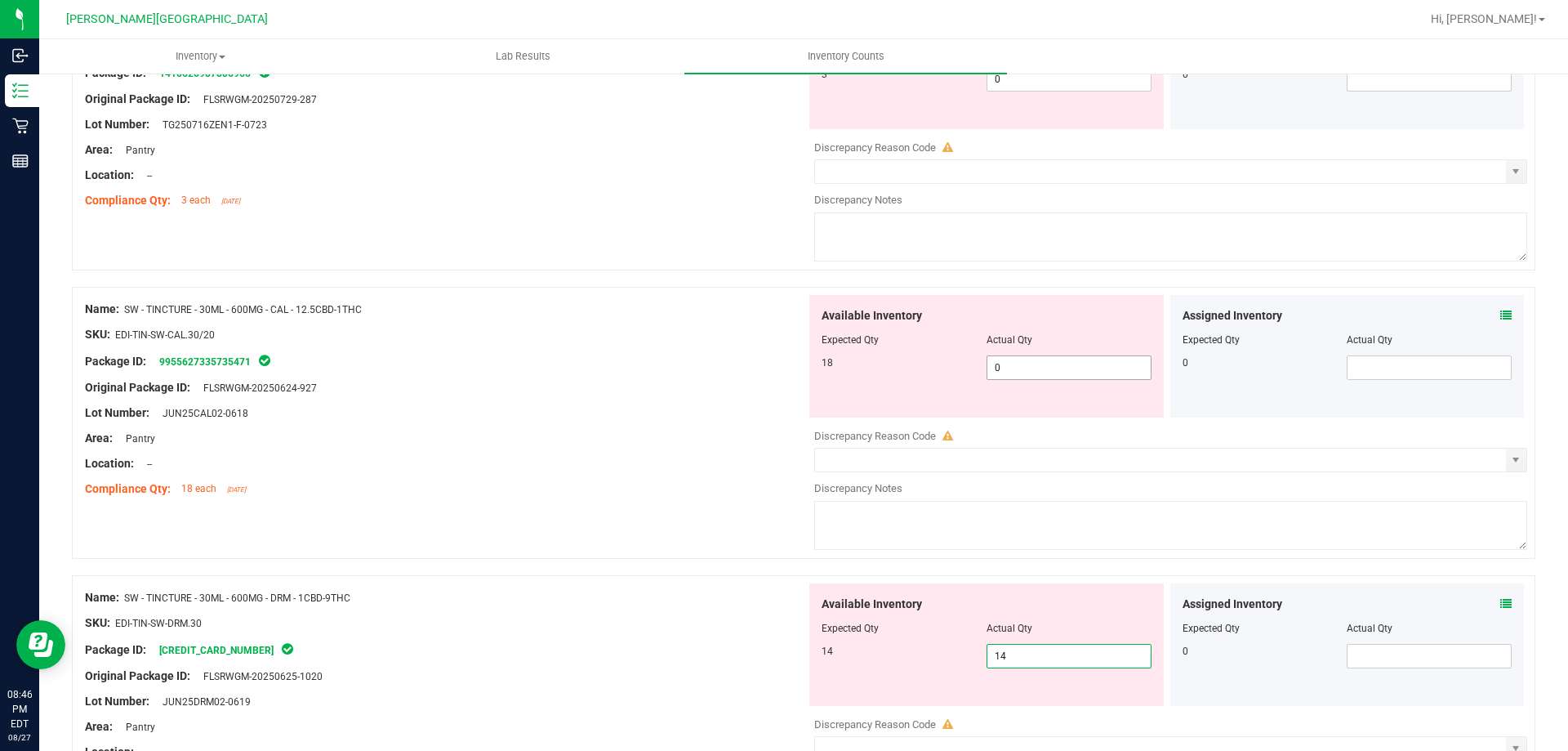
click at [1091, 366] on span "0 0" at bounding box center [1069, 367] width 165 height 25
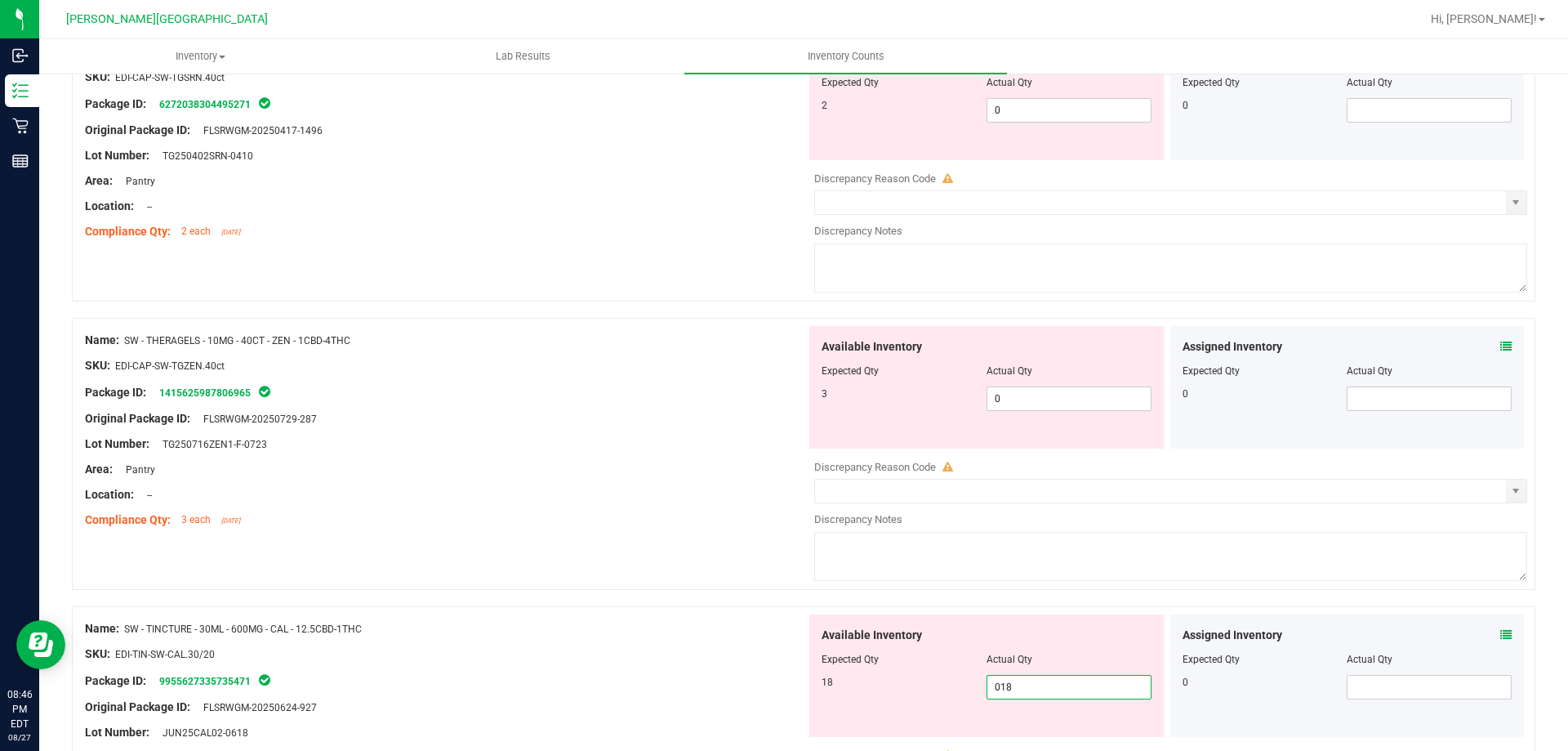
scroll to position [3113, 0]
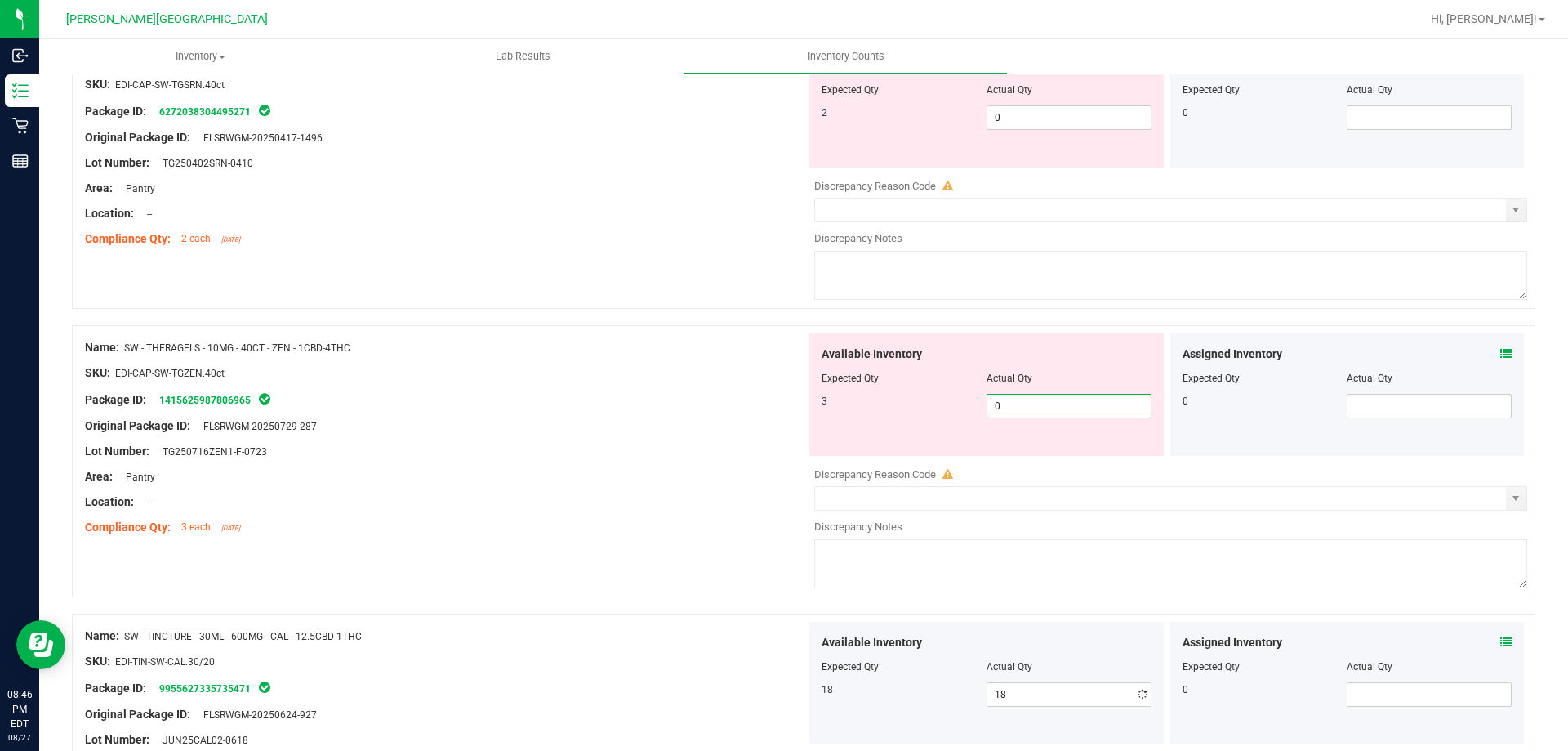
click at [1008, 407] on span "0 0" at bounding box center [1069, 406] width 165 height 25
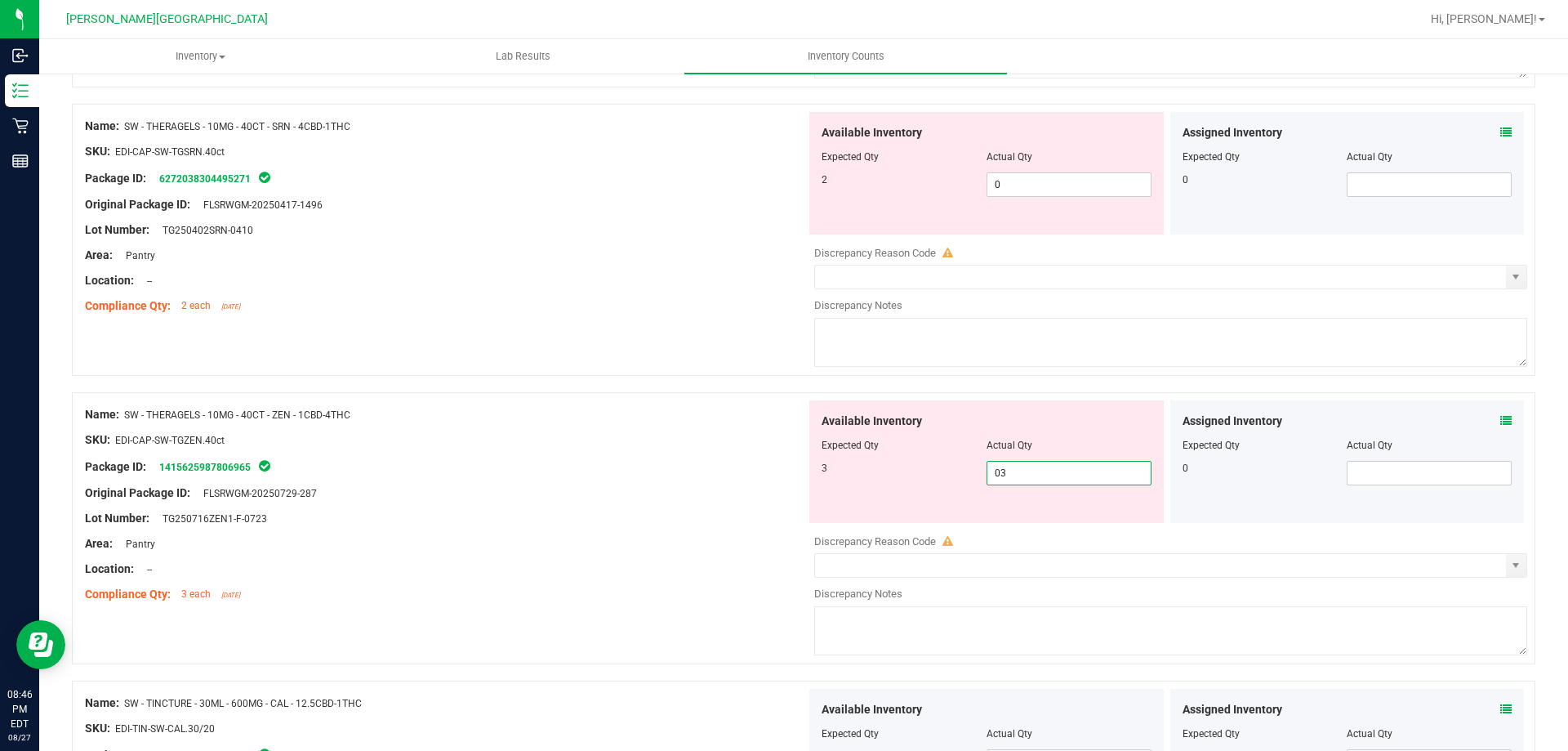
scroll to position [2786, 0]
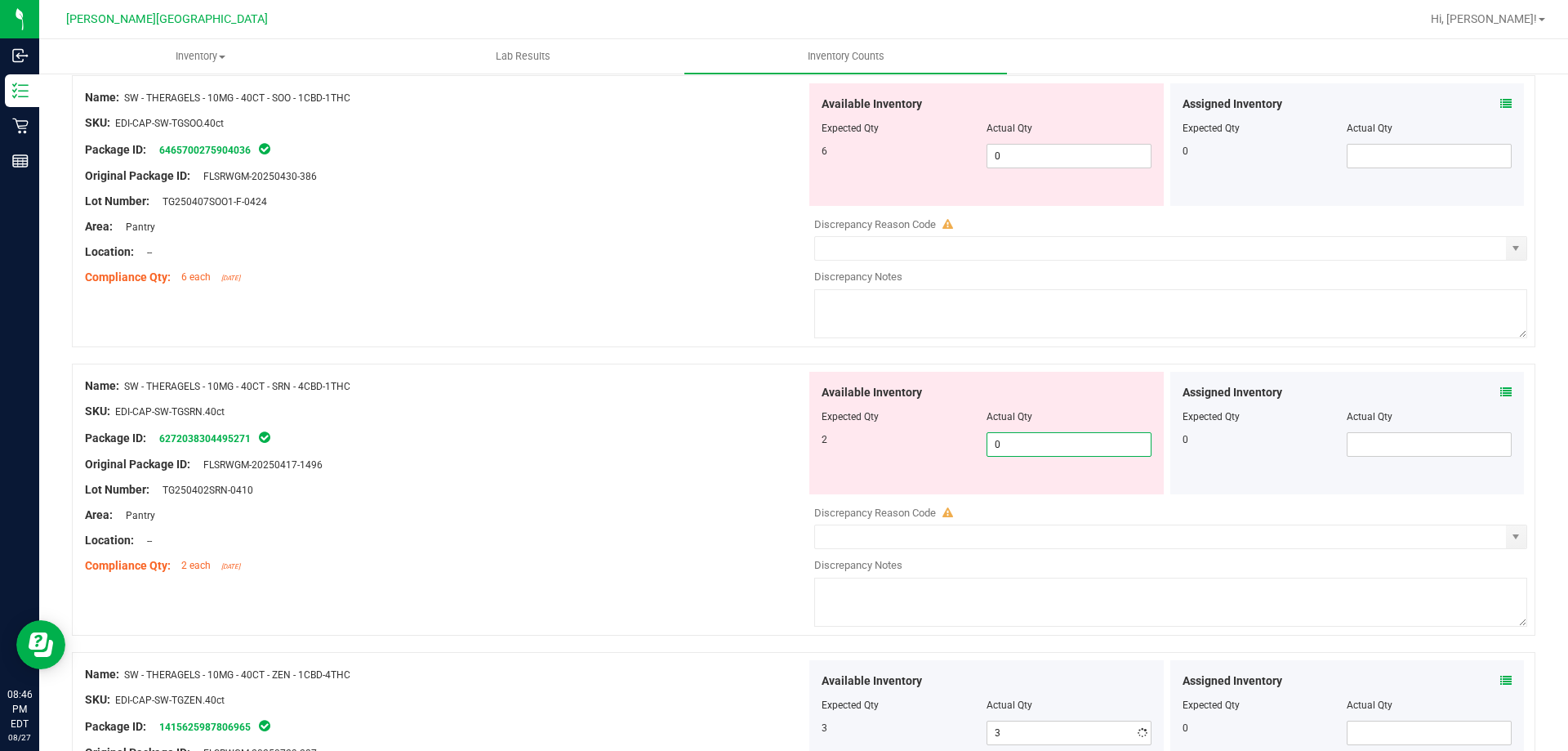
click at [1017, 437] on span "0 0" at bounding box center [1069, 444] width 165 height 25
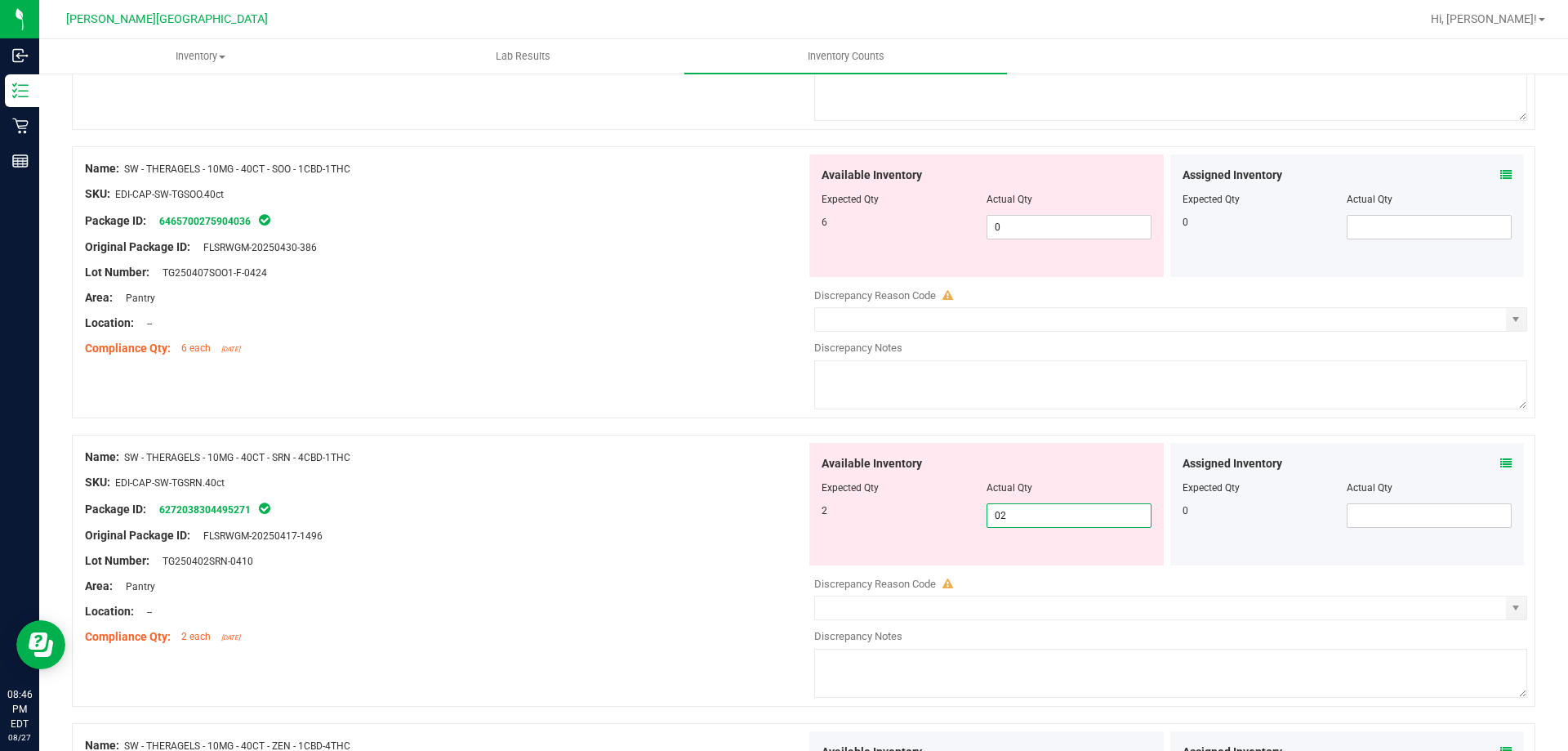
scroll to position [2623, 0]
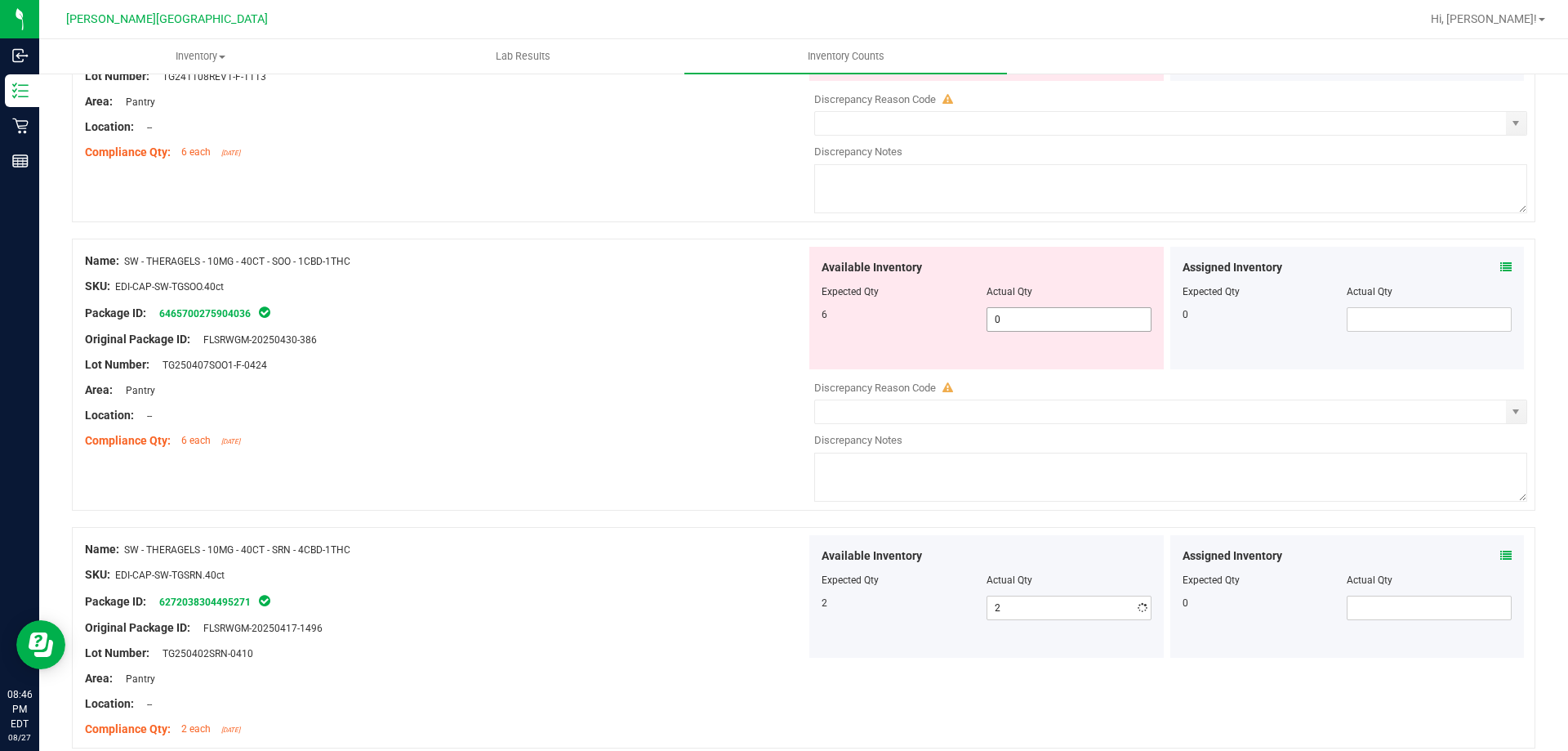
click at [1052, 320] on span "0 0" at bounding box center [1069, 319] width 165 height 25
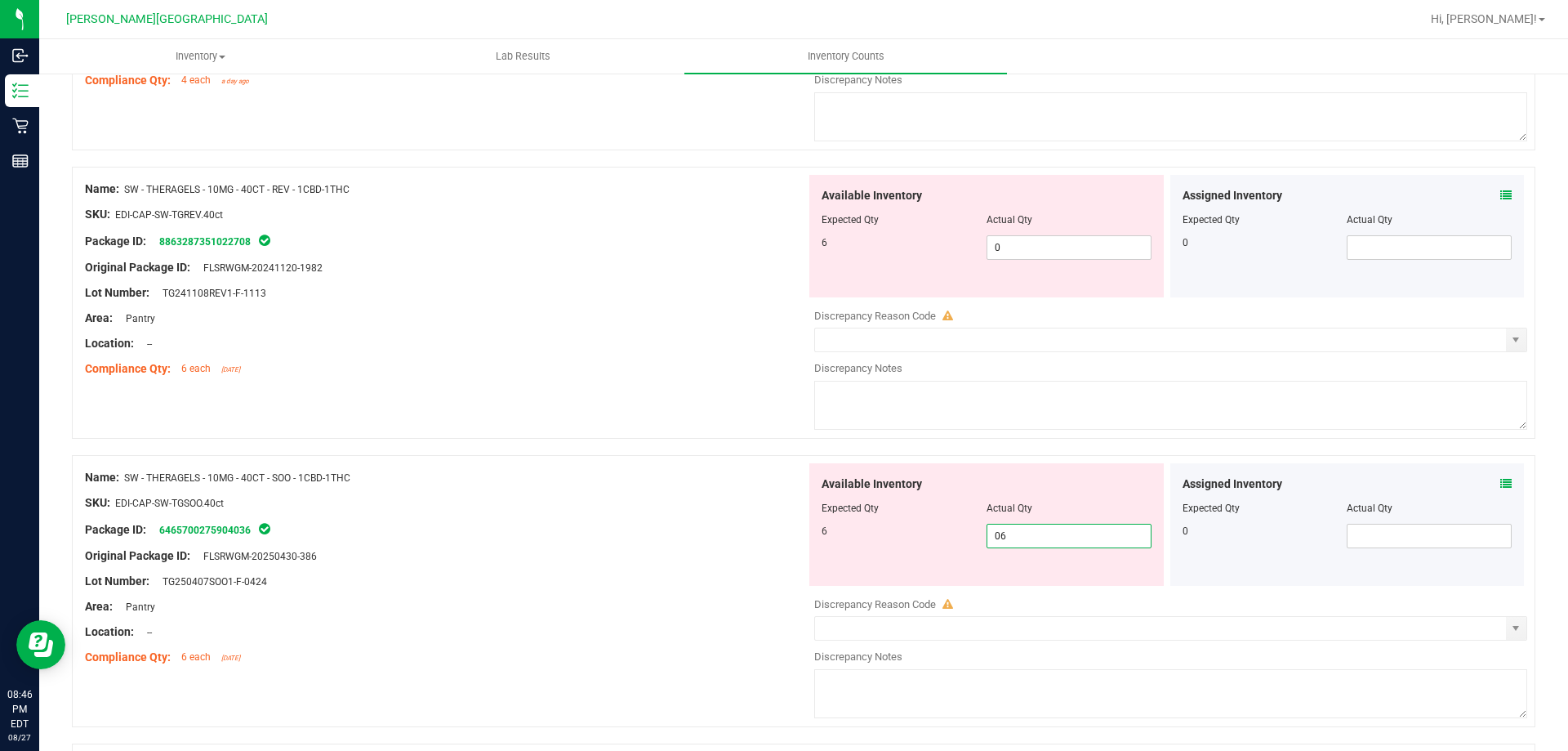
scroll to position [2377, 0]
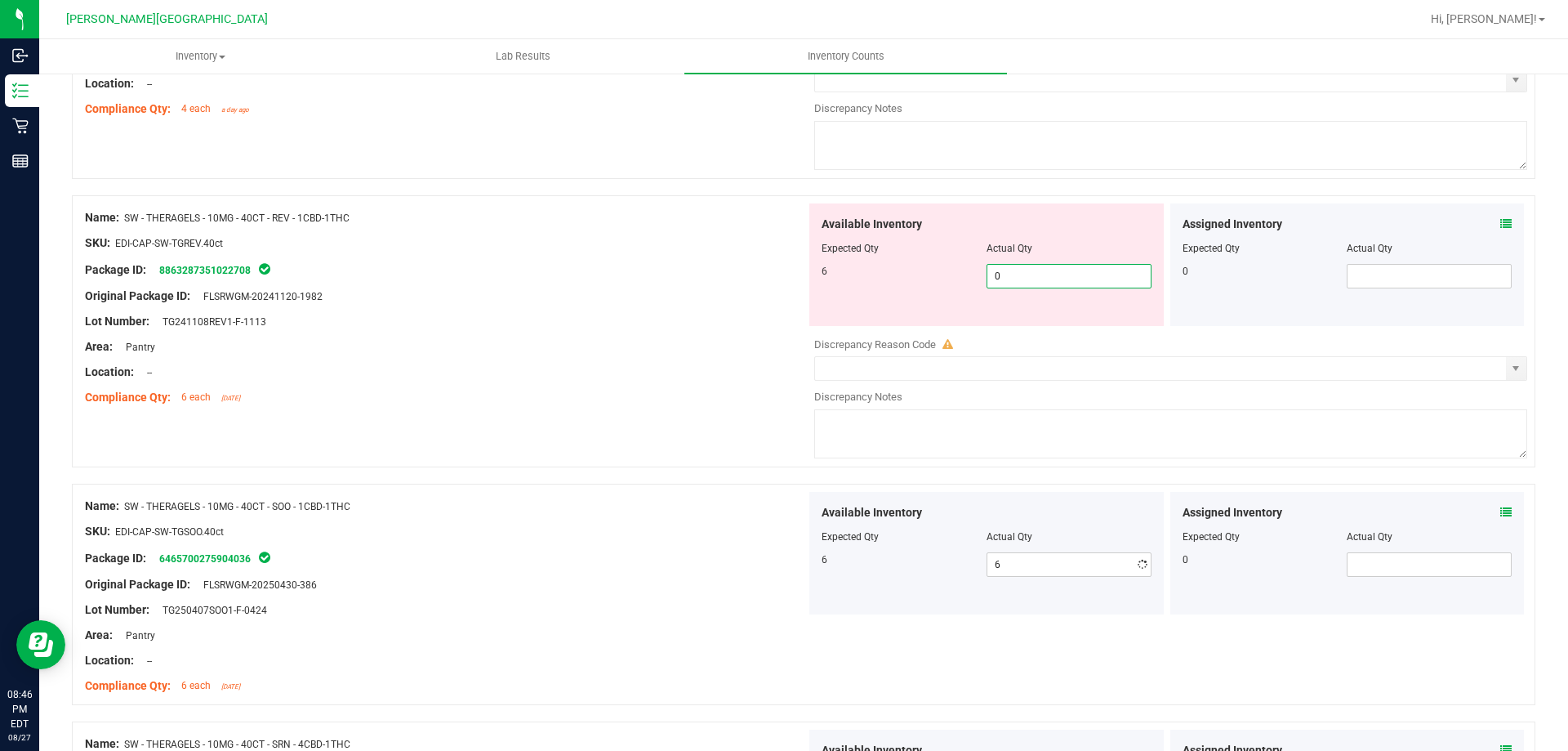
click at [1025, 277] on span "0 0" at bounding box center [1069, 276] width 165 height 25
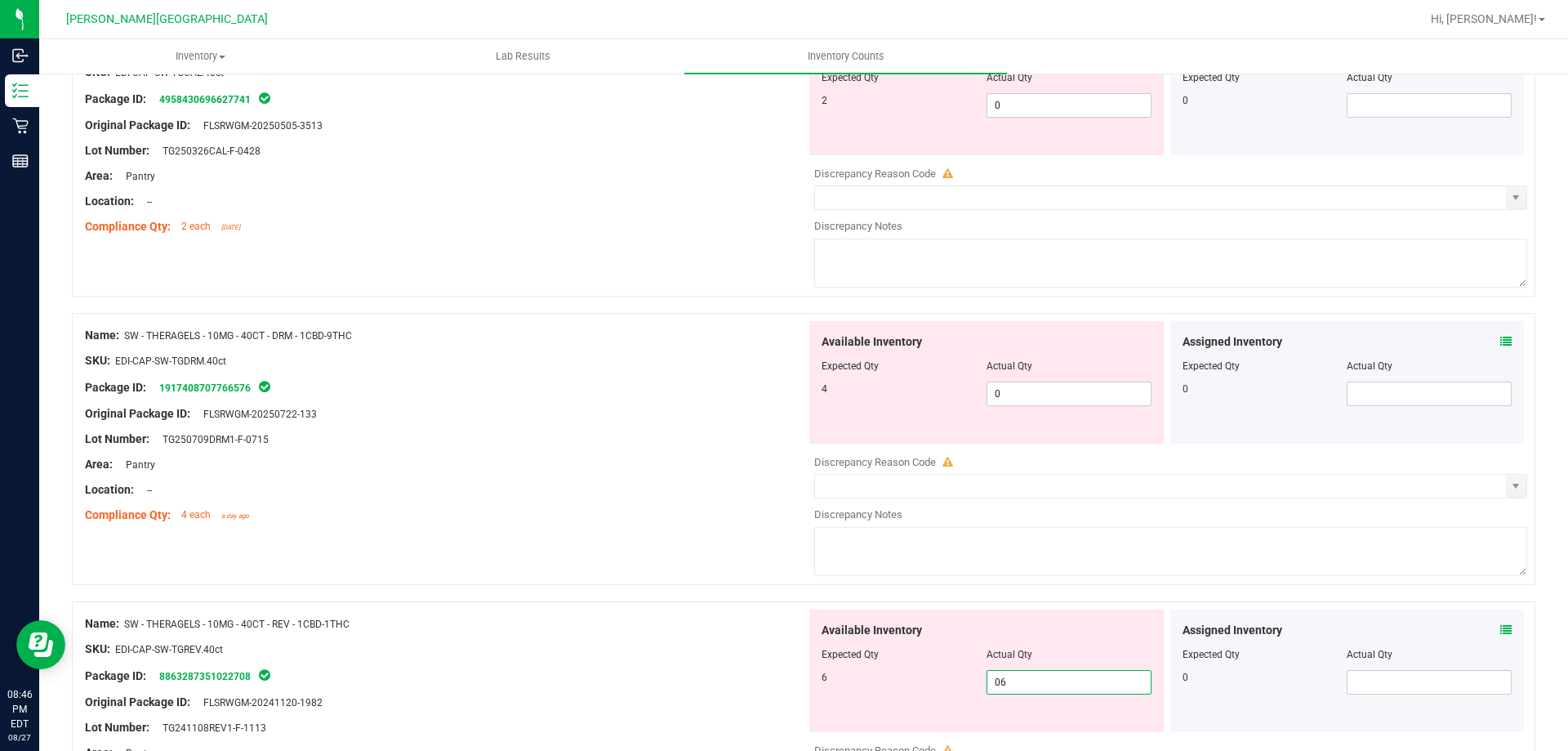
scroll to position [1969, 0]
click at [1039, 400] on span "0 0" at bounding box center [1069, 396] width 165 height 25
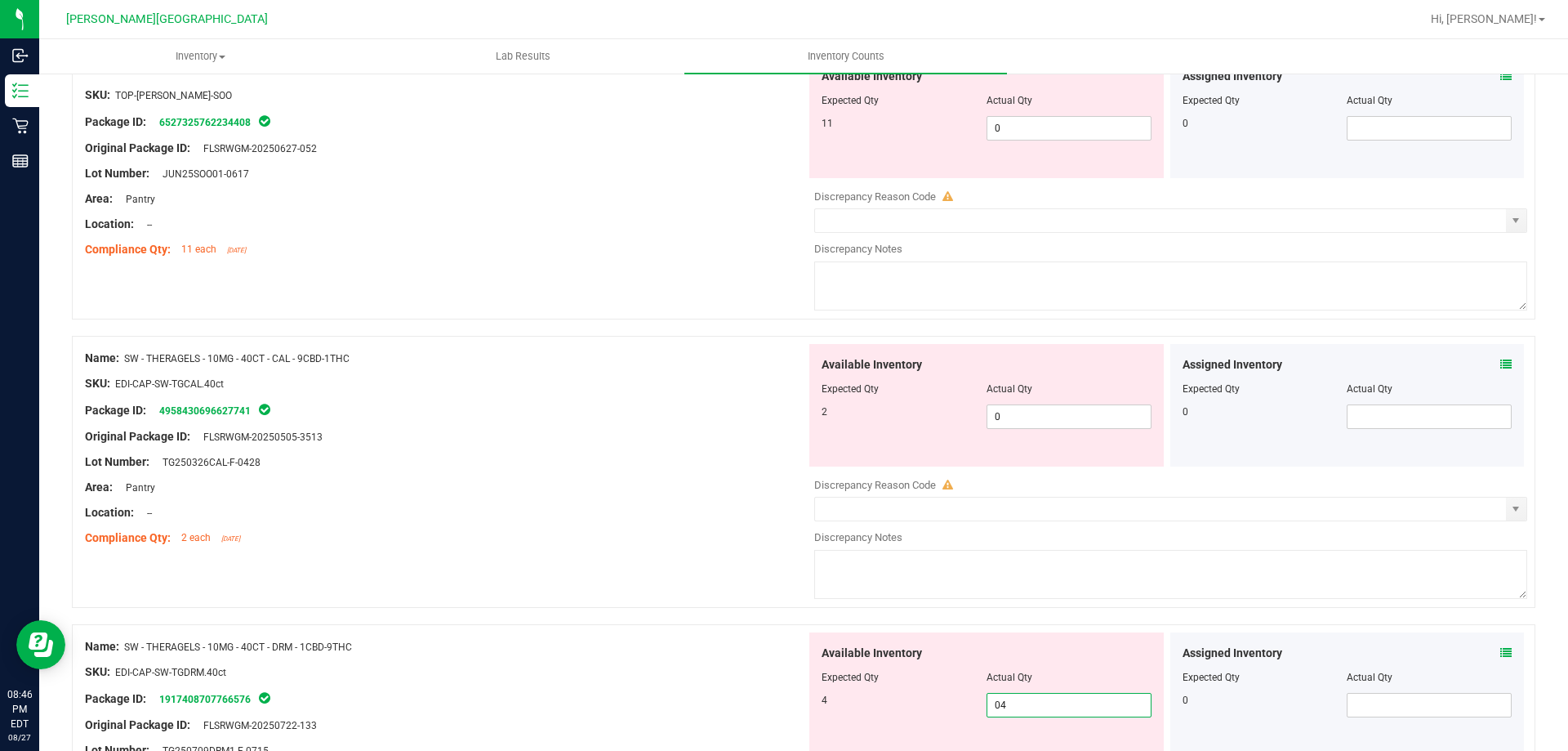
scroll to position [1643, 0]
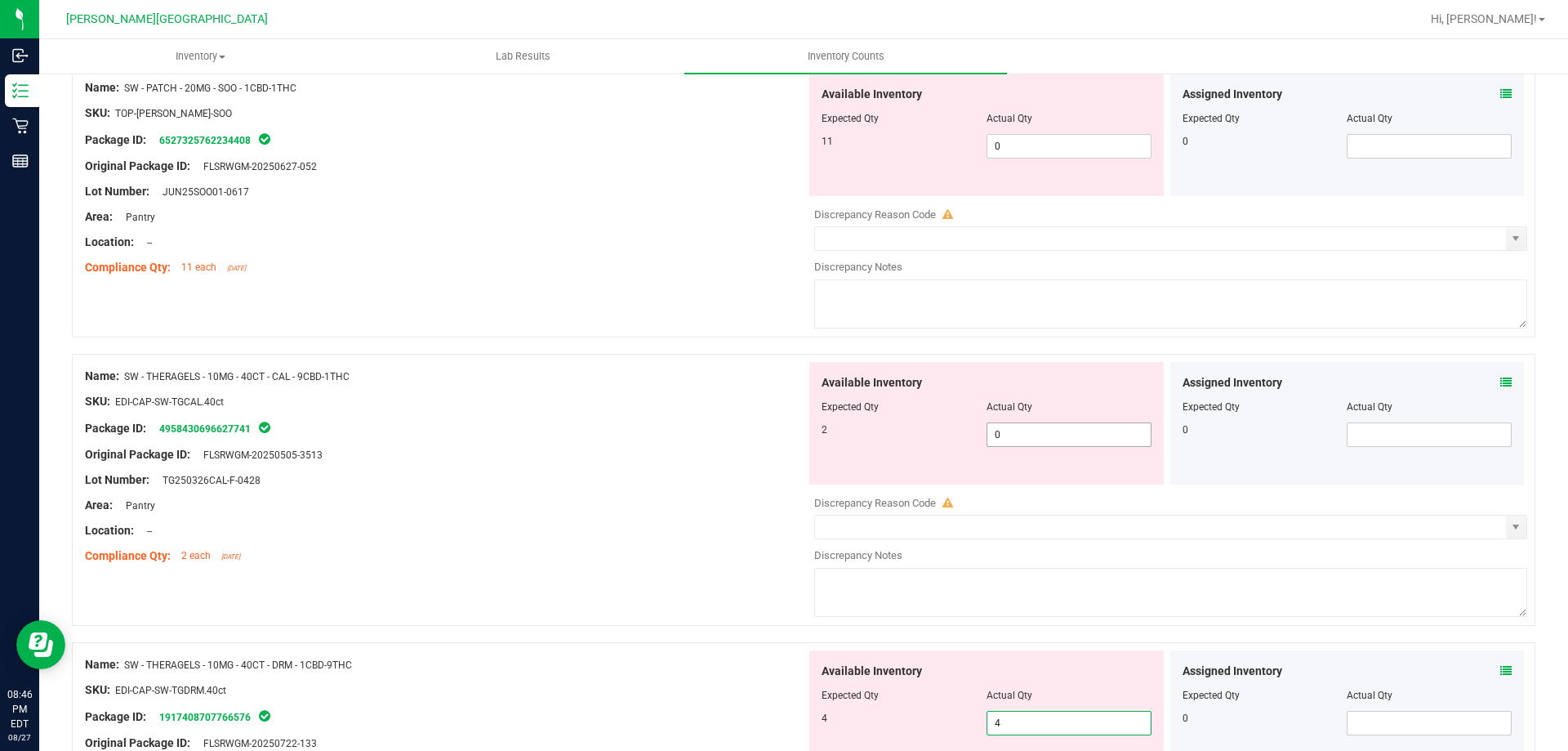
click at [1064, 433] on span "0 0" at bounding box center [1069, 435] width 165 height 25
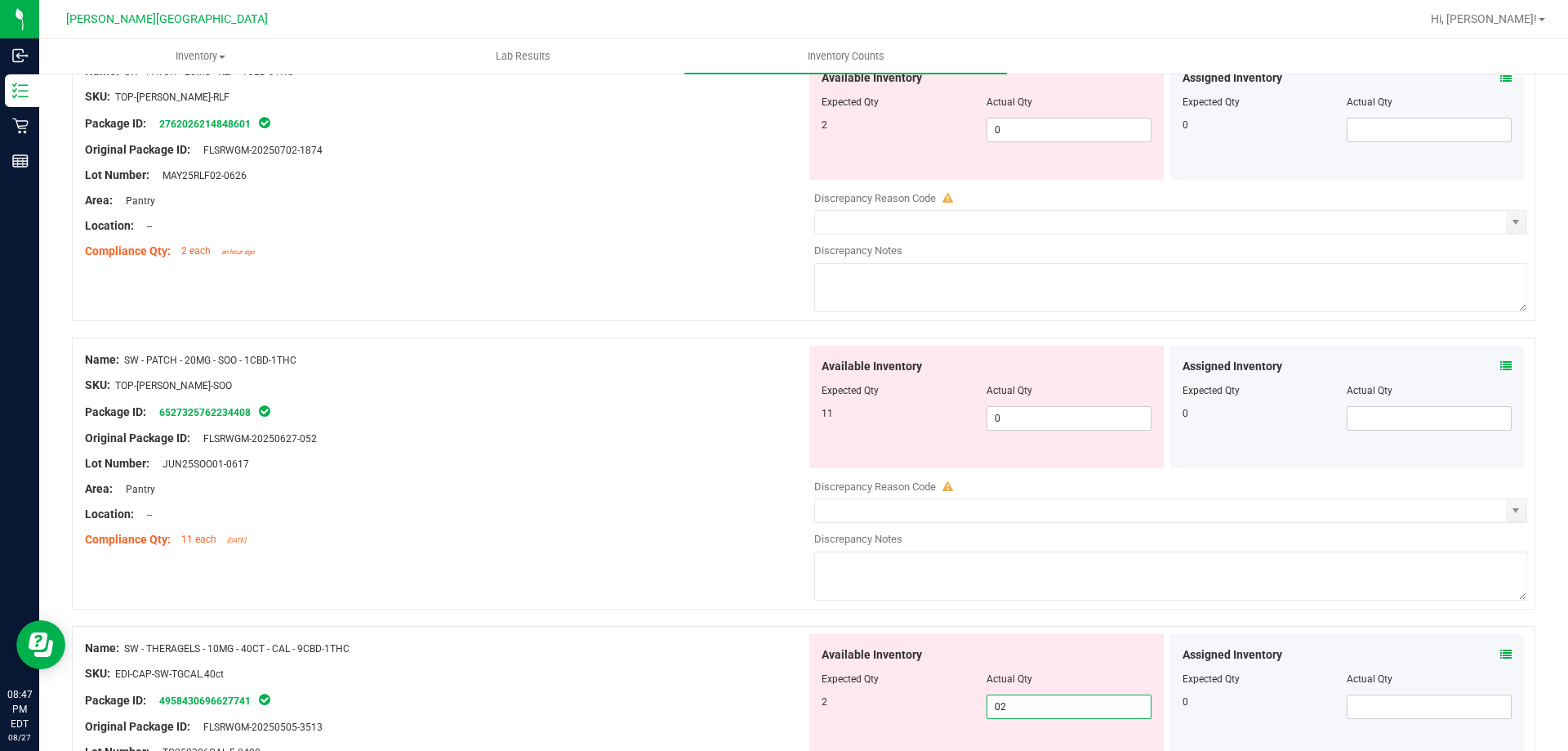
scroll to position [1315, 0]
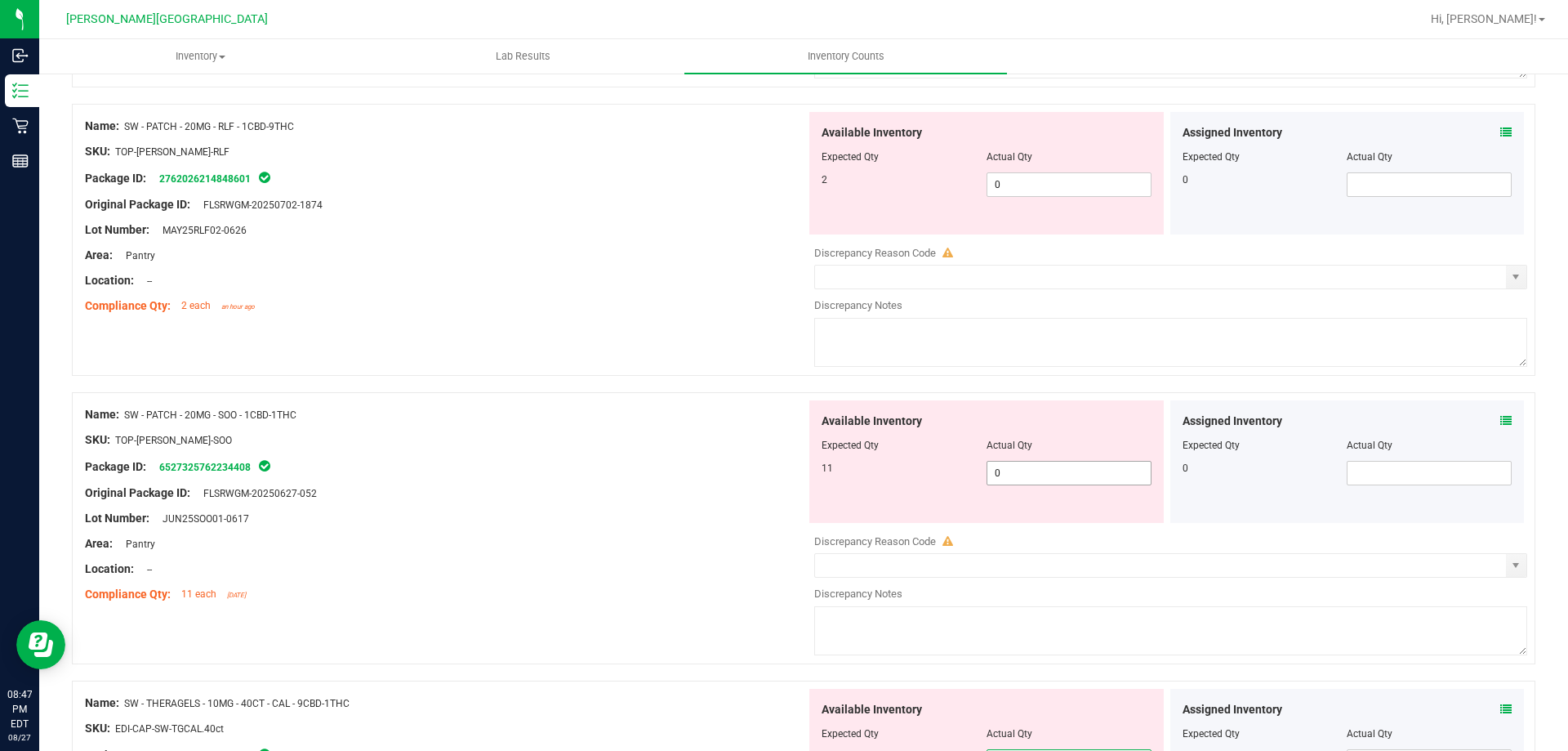
click at [1077, 465] on span "0 0" at bounding box center [1069, 473] width 165 height 25
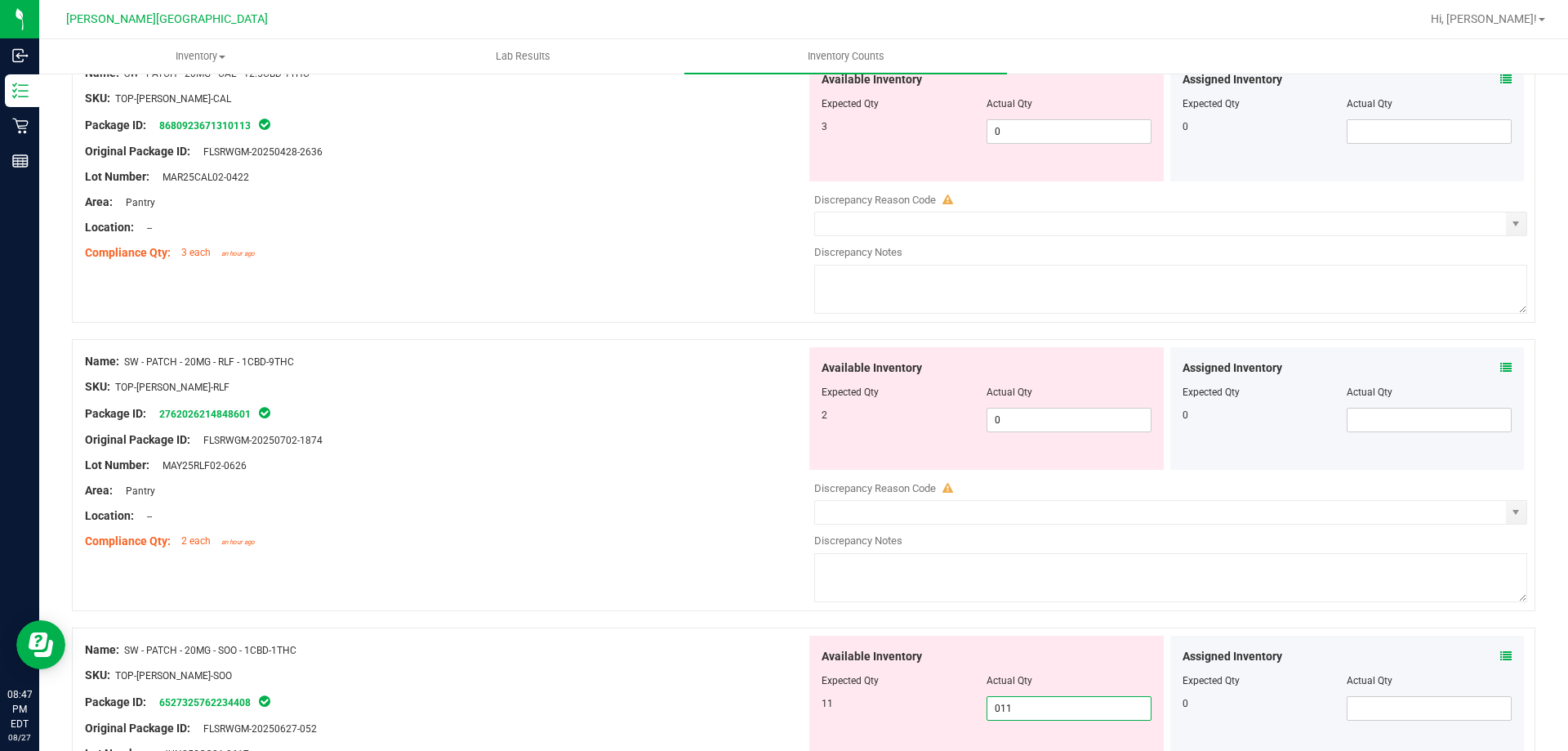
scroll to position [1071, 0]
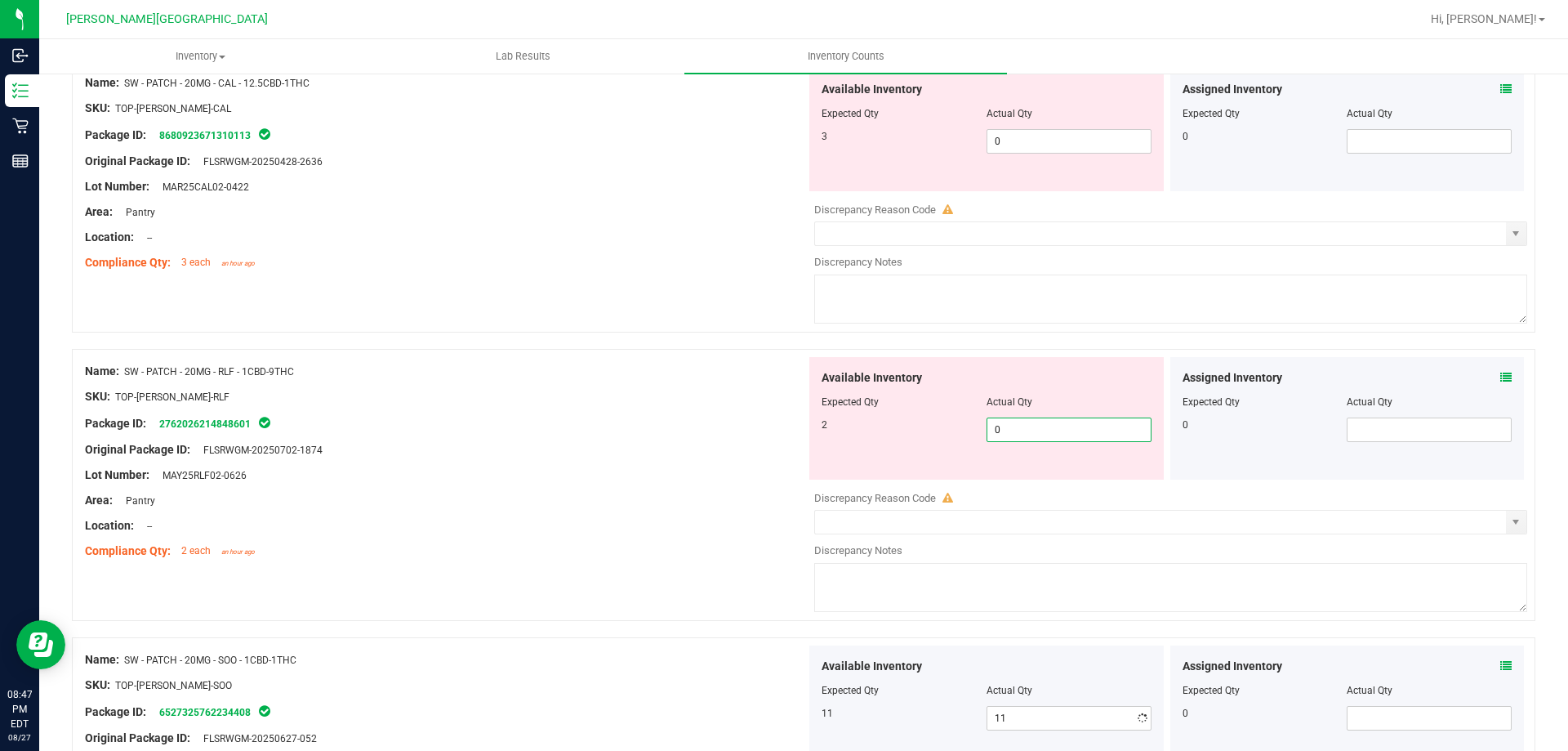
click at [1075, 432] on span "0 0" at bounding box center [1069, 430] width 165 height 25
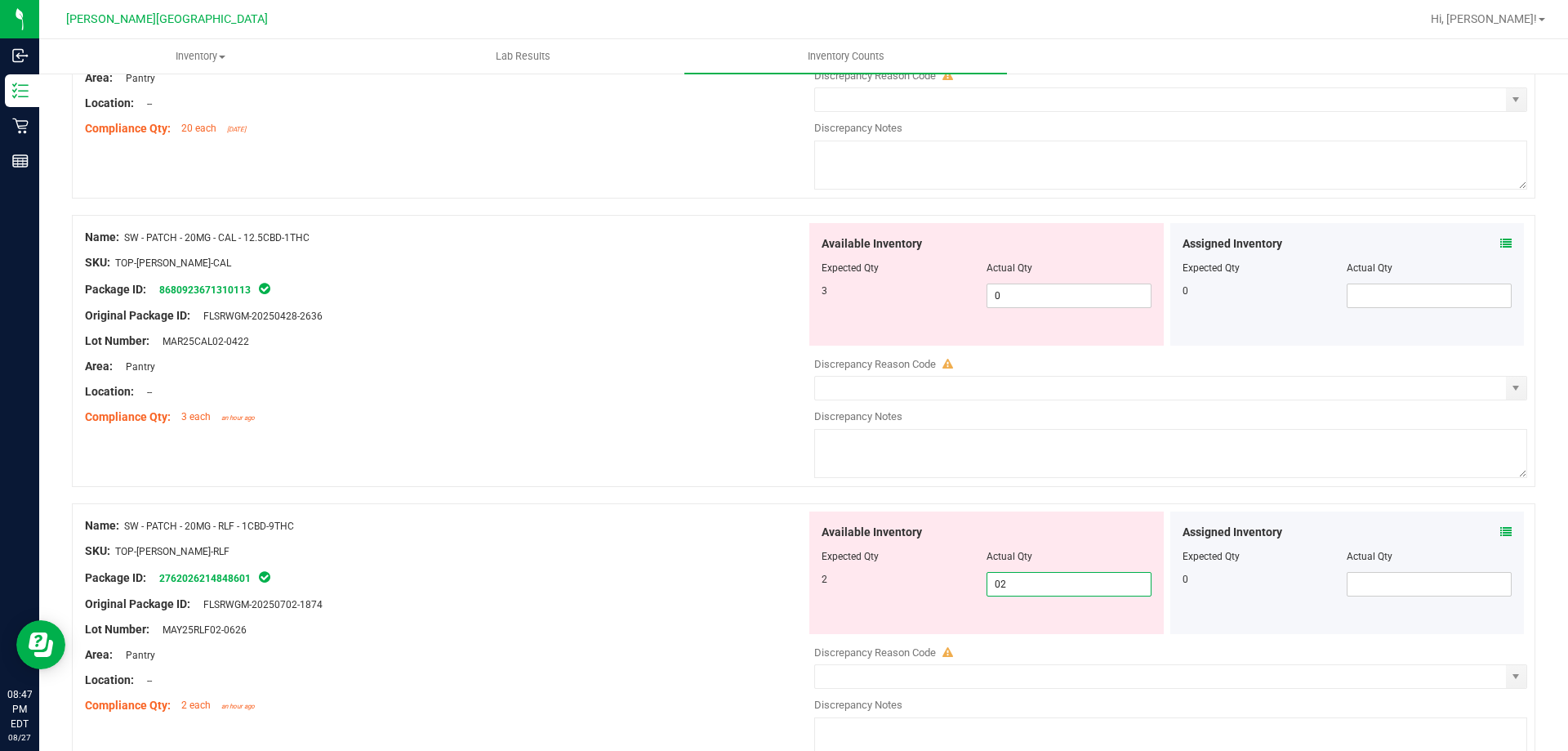
scroll to position [743, 0]
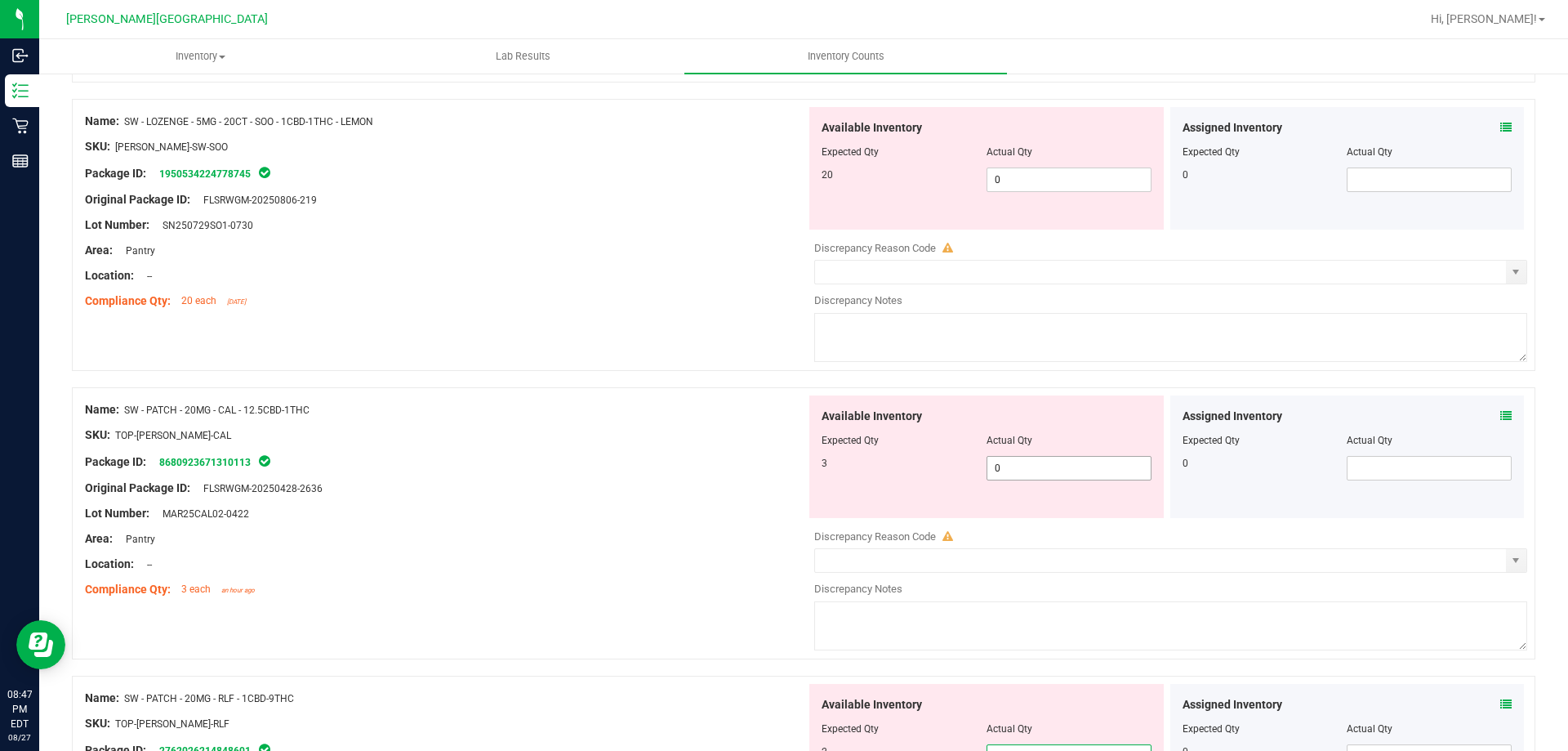
click at [1067, 460] on span "0 0" at bounding box center [1069, 468] width 165 height 25
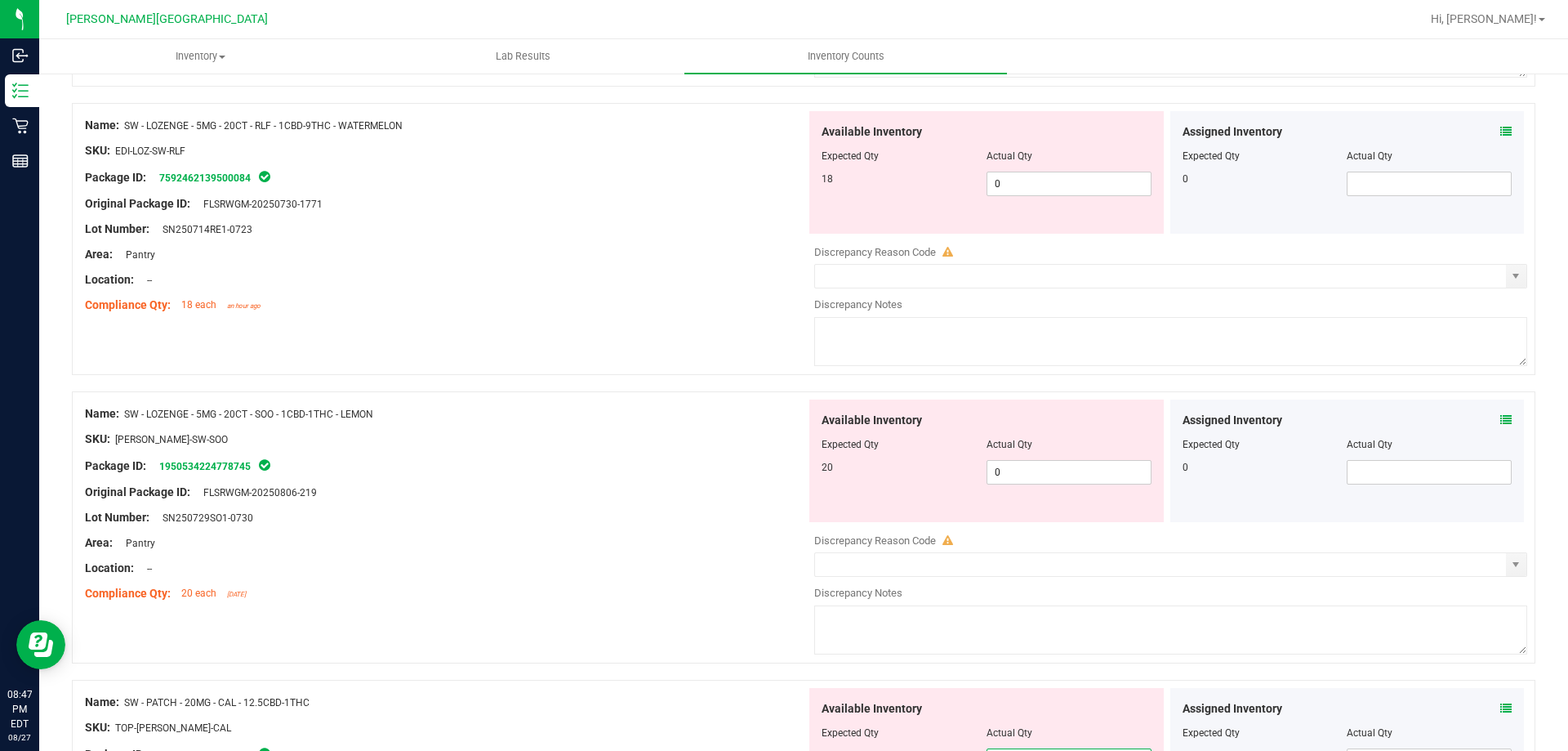
scroll to position [417, 0]
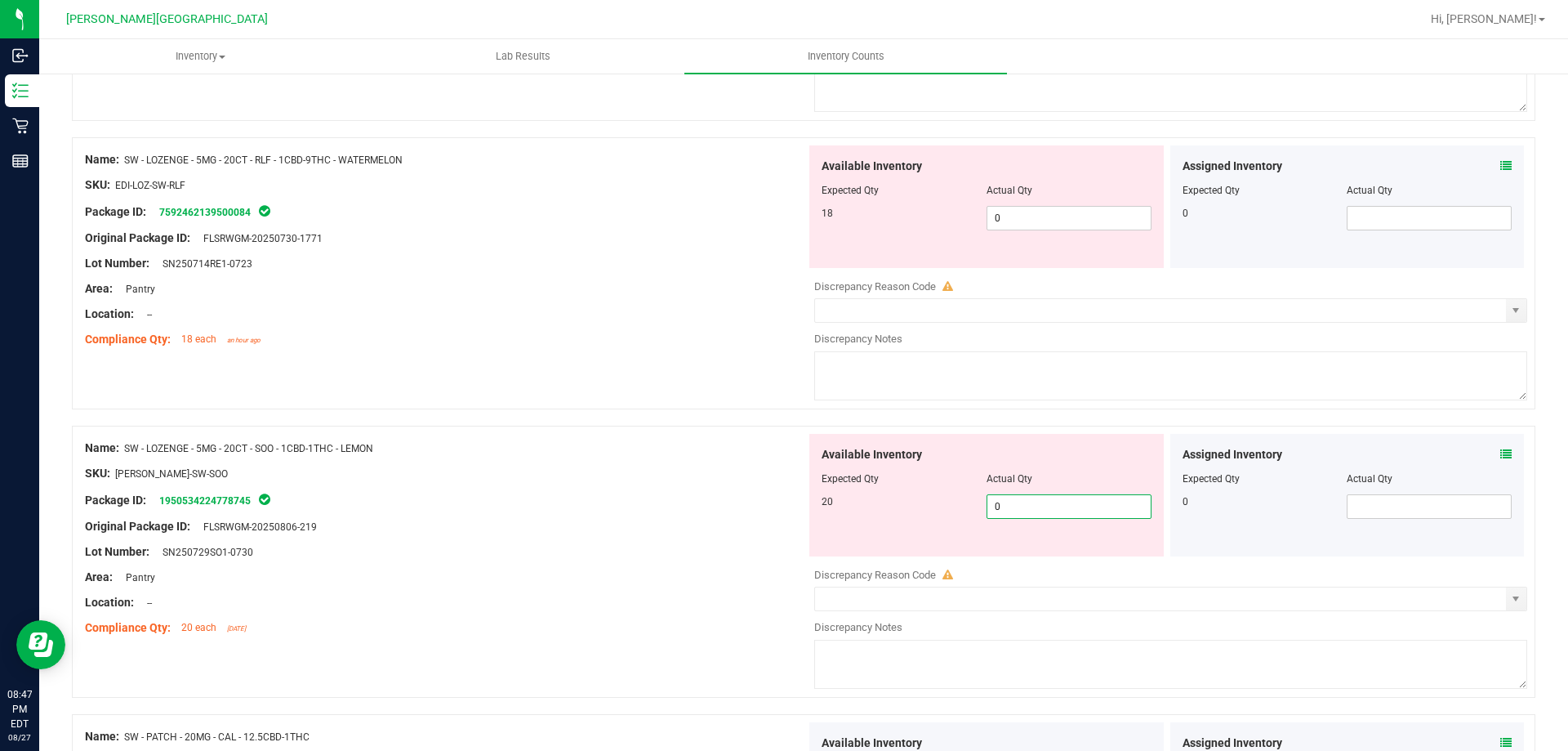
click at [1073, 498] on span "0 0" at bounding box center [1069, 506] width 165 height 25
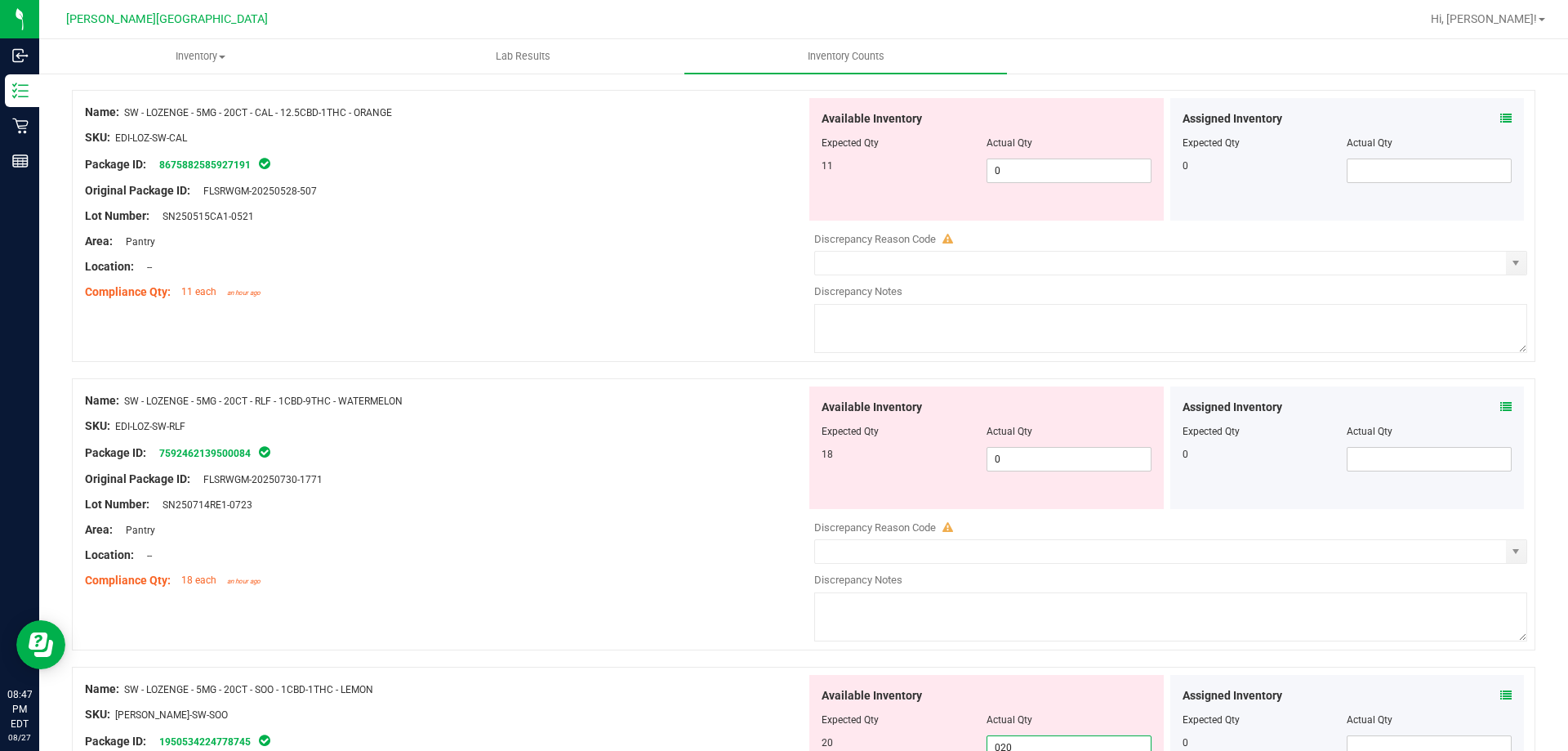
scroll to position [171, 0]
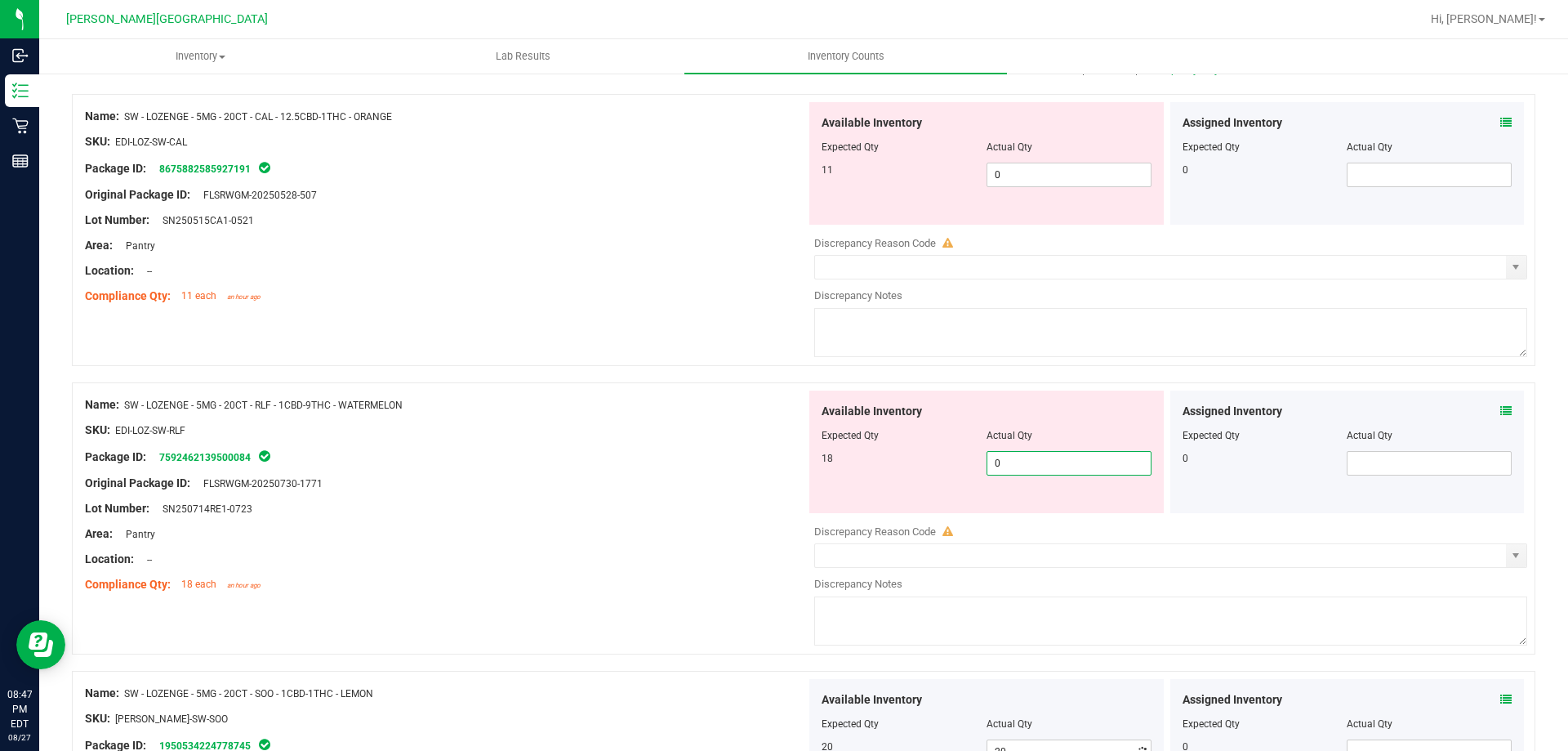
click at [1080, 464] on span "0 0" at bounding box center [1069, 463] width 165 height 25
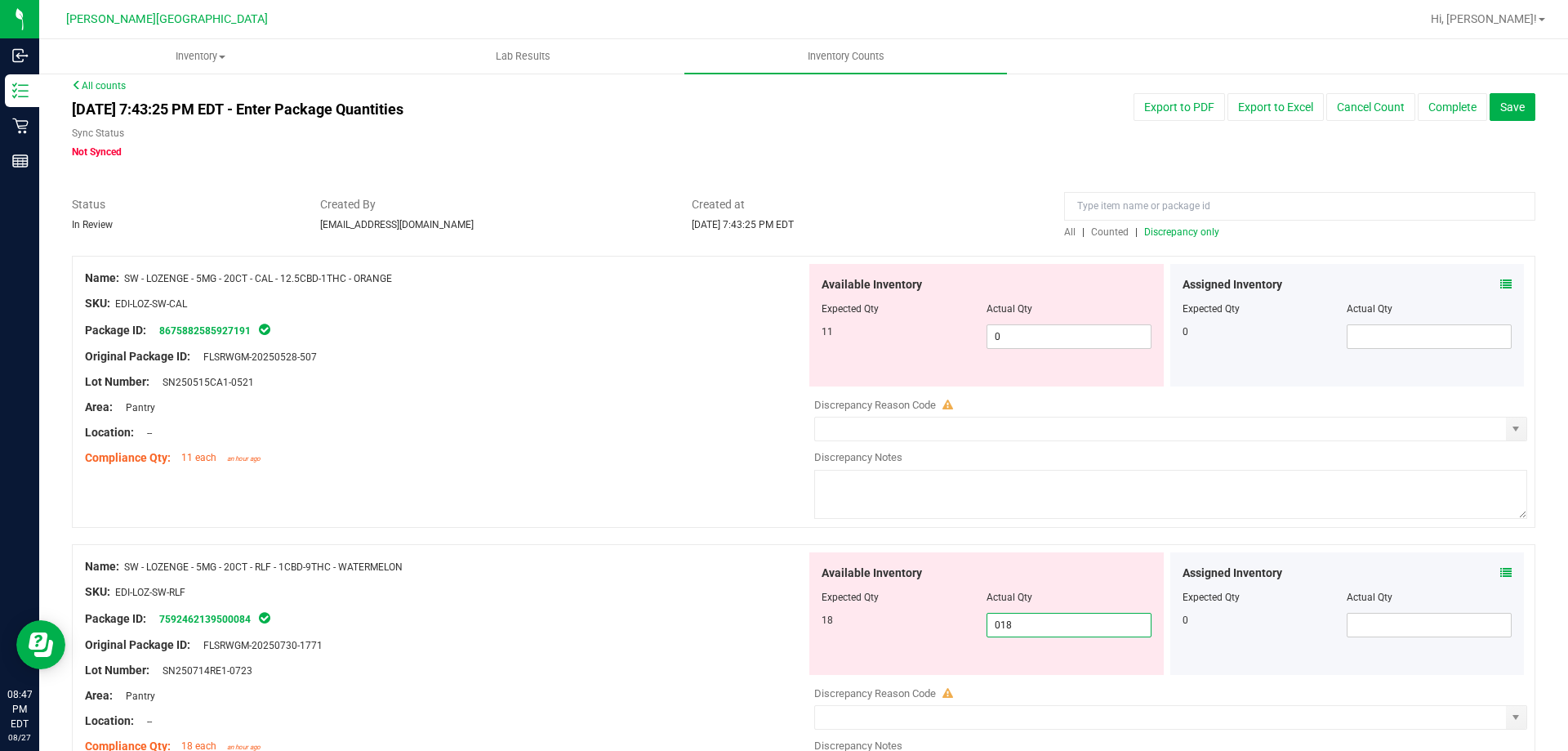
scroll to position [0, 0]
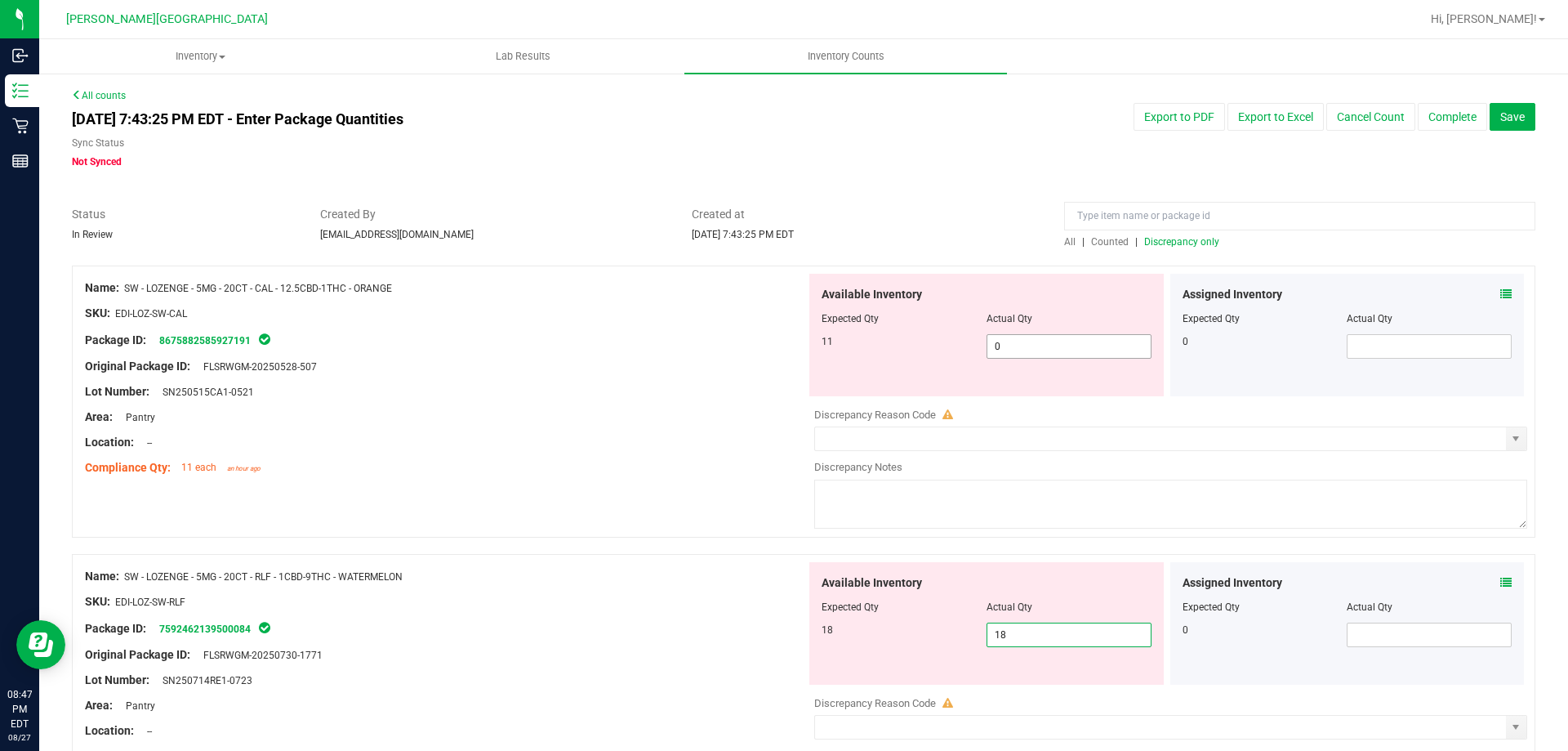
click at [1060, 344] on span "0 0" at bounding box center [1069, 346] width 165 height 25
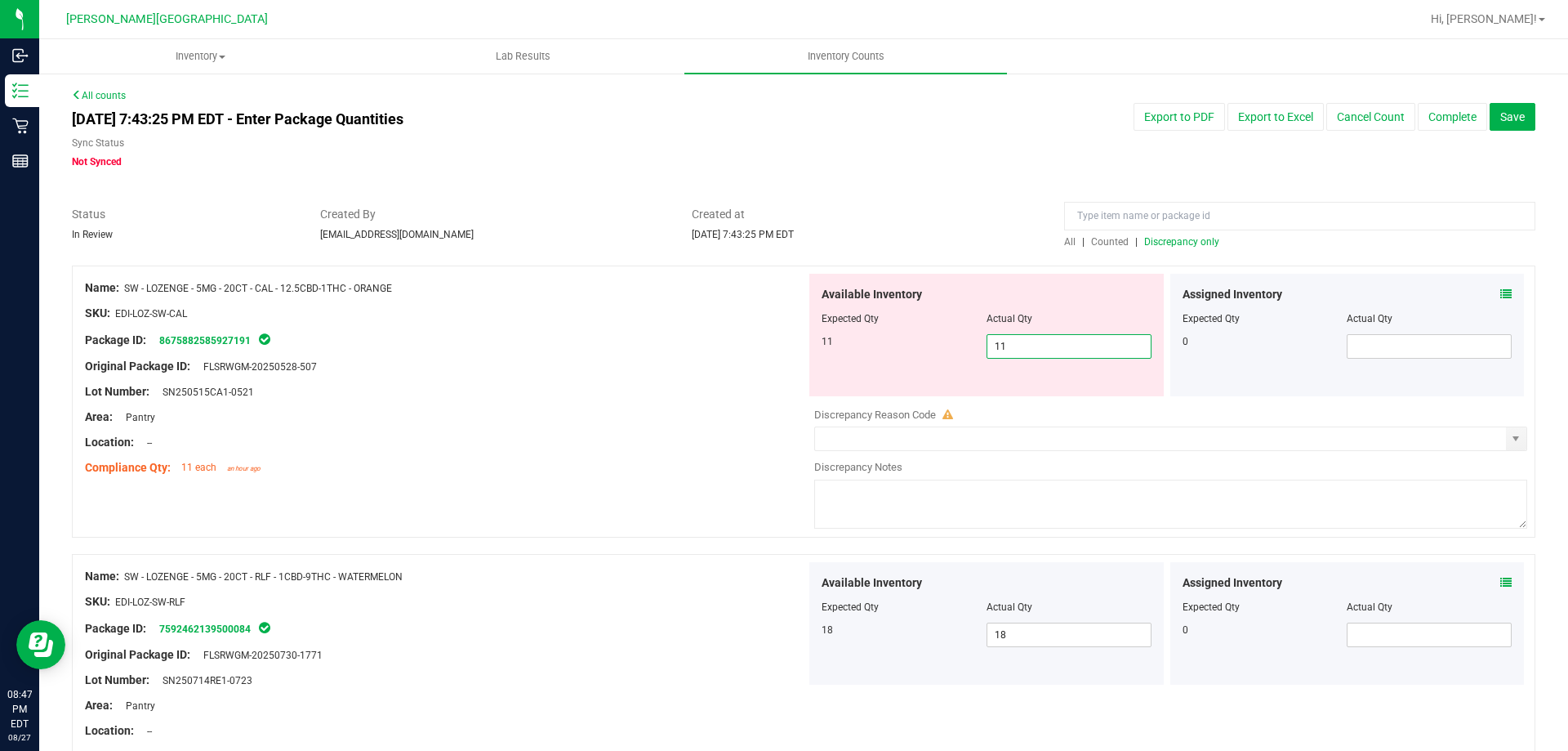
click at [1170, 243] on span "Discrepancy only" at bounding box center [1182, 241] width 75 height 11
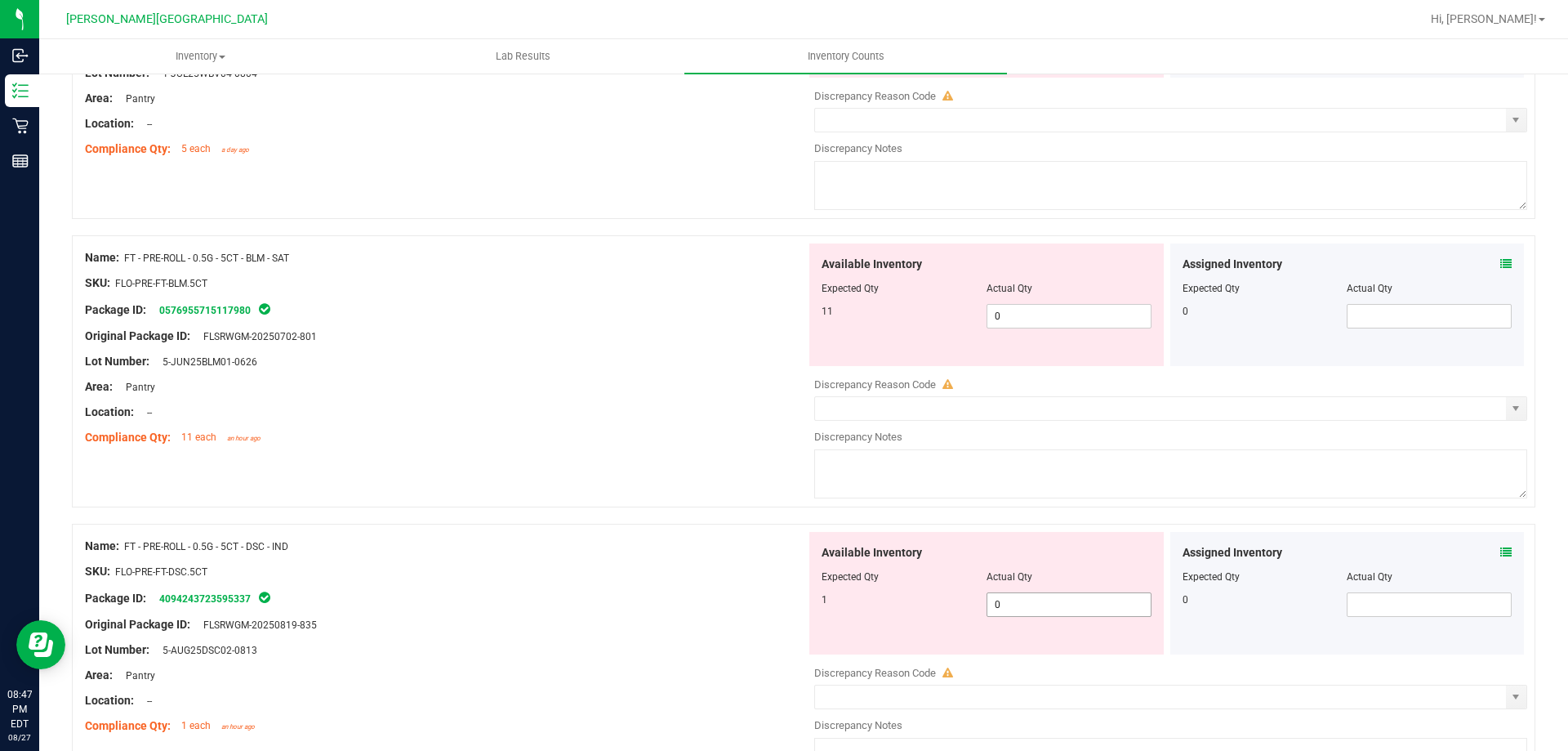
scroll to position [5339, 0]
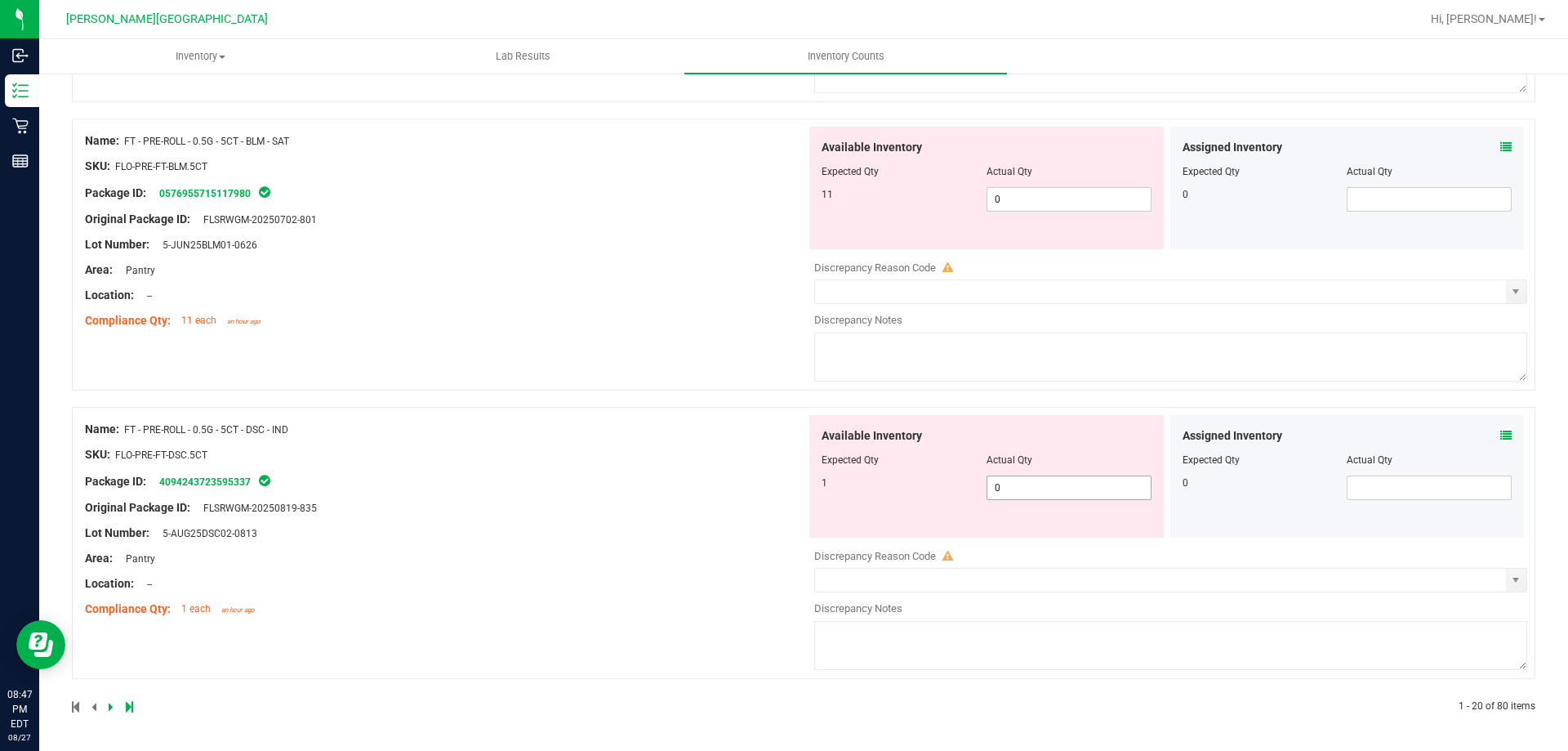
click at [1112, 488] on span "0 0" at bounding box center [1069, 488] width 165 height 25
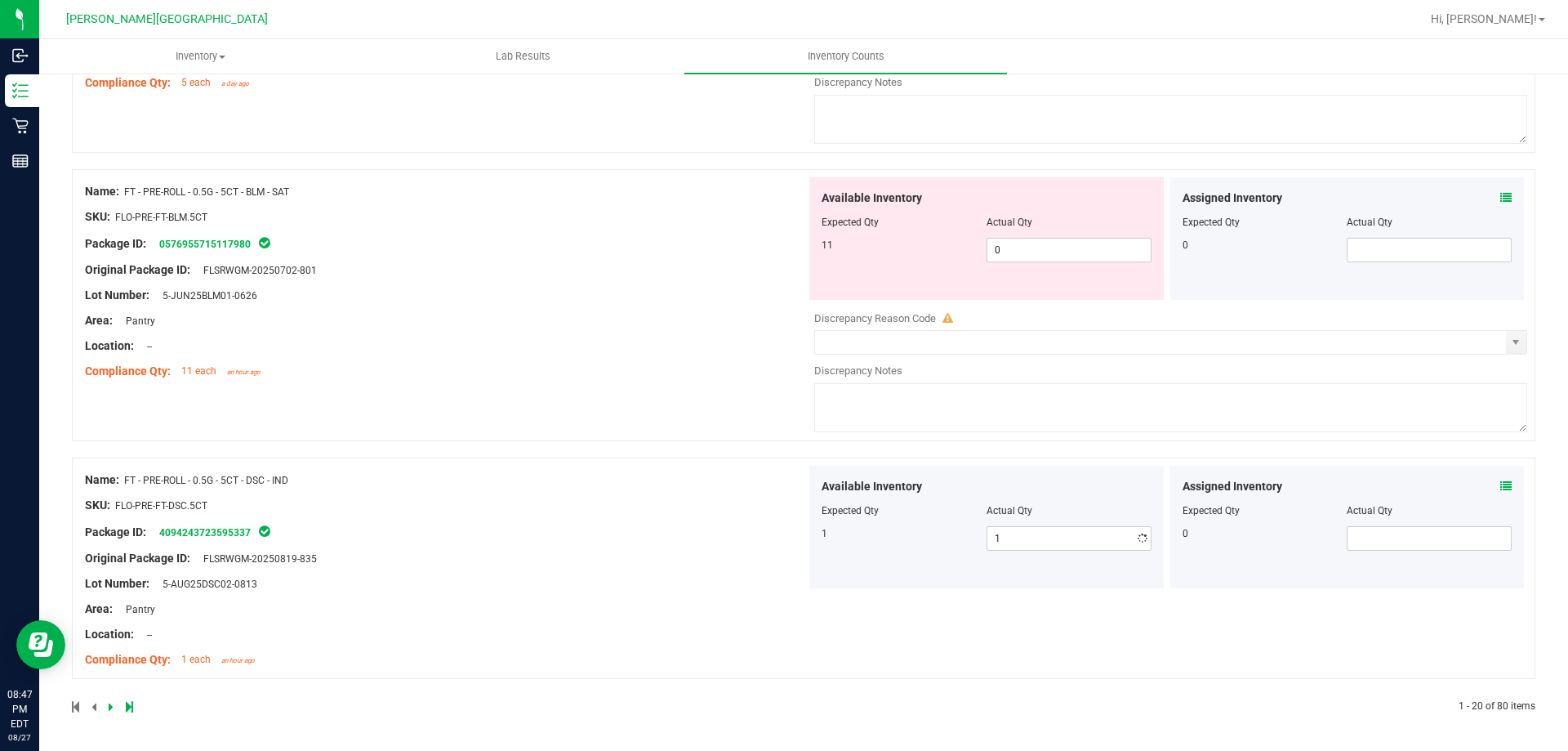
scroll to position [5288, 0]
drag, startPoint x: 1096, startPoint y: 216, endPoint x: 1098, endPoint y: 206, distance: 10.2
click at [1098, 207] on div "Available Inventory Expected Qty Actual Qty 11 0 0" at bounding box center [987, 239] width 355 height 123
click at [1125, 252] on span "0 0" at bounding box center [1069, 250] width 165 height 25
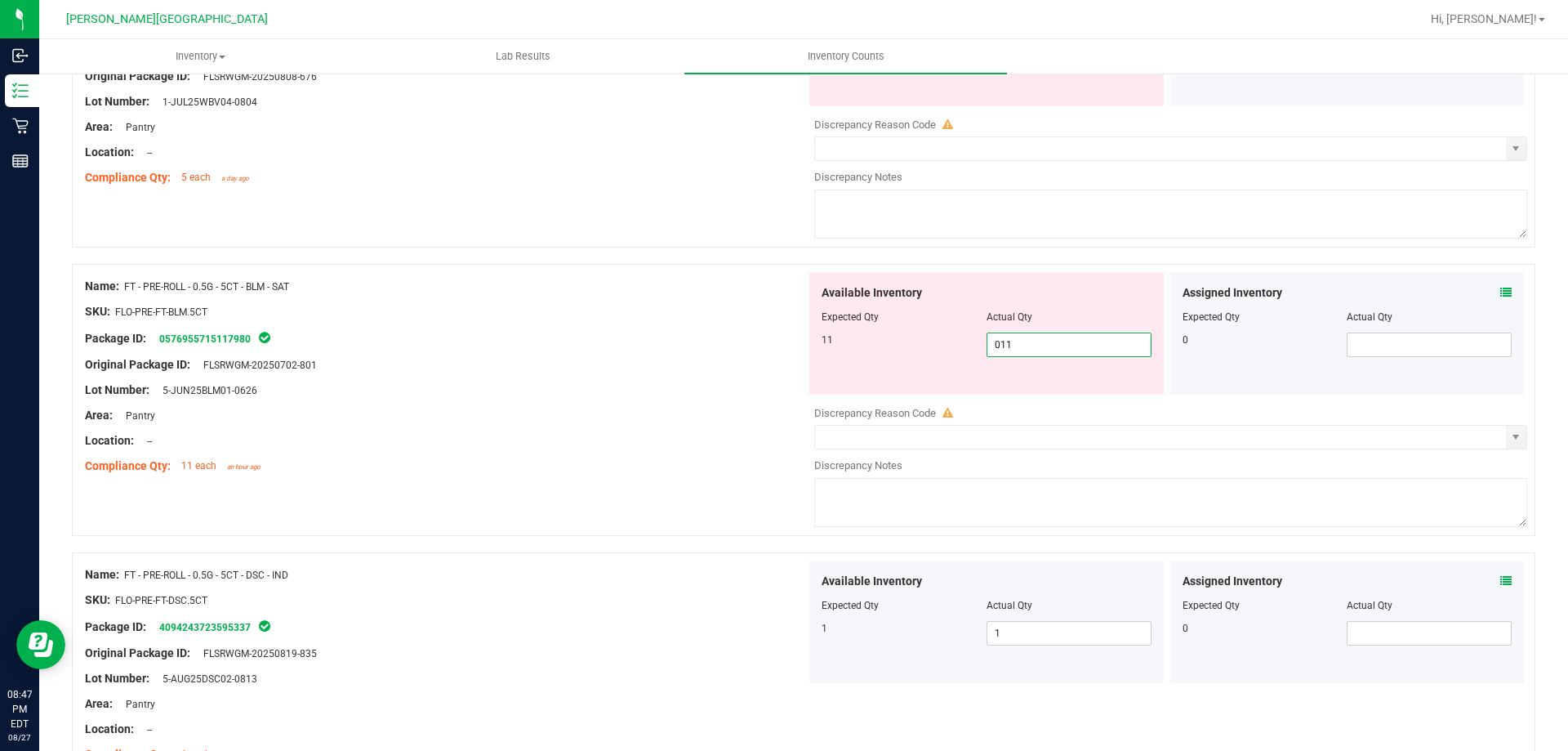
scroll to position [5043, 0]
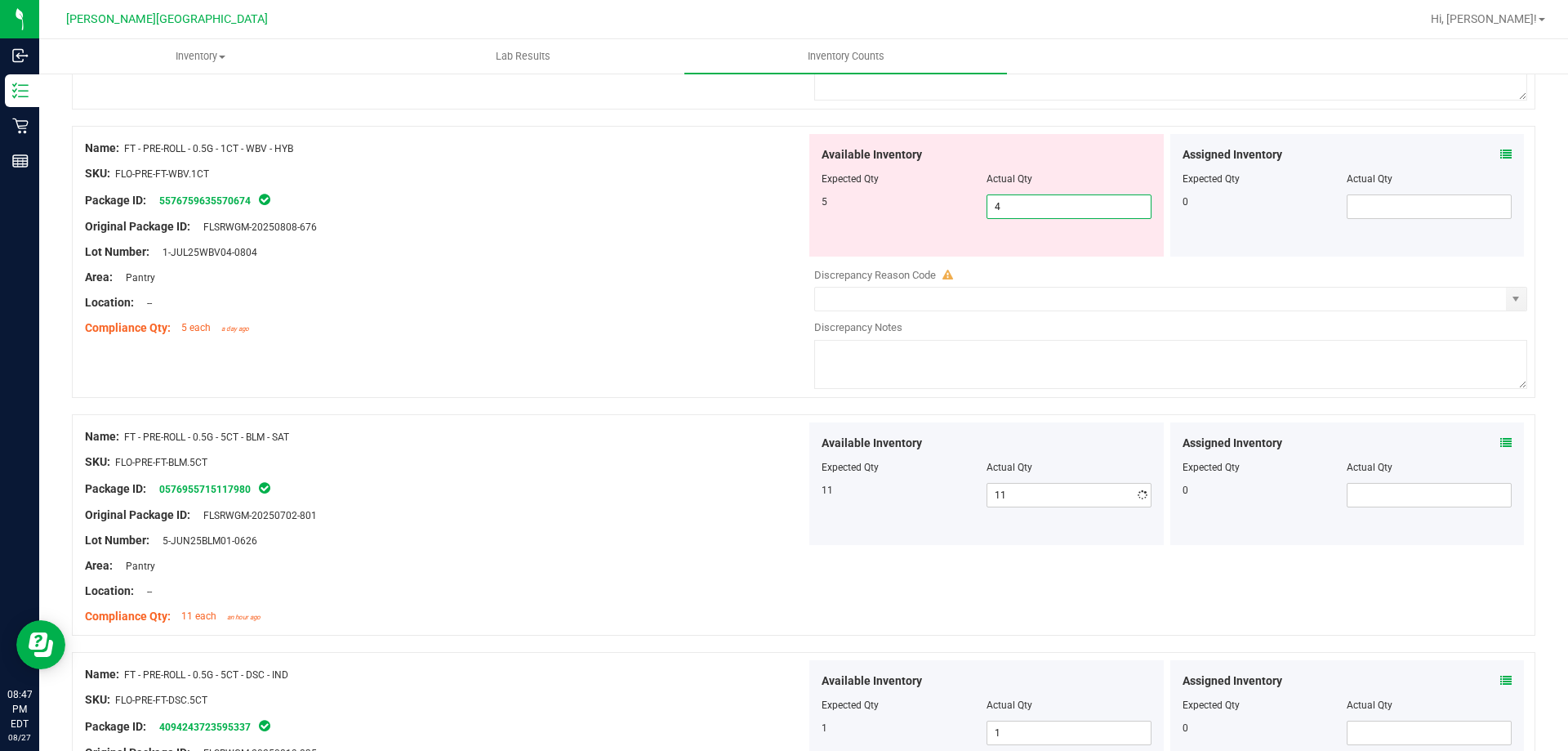
click at [1092, 209] on span "4 4" at bounding box center [1069, 206] width 165 height 25
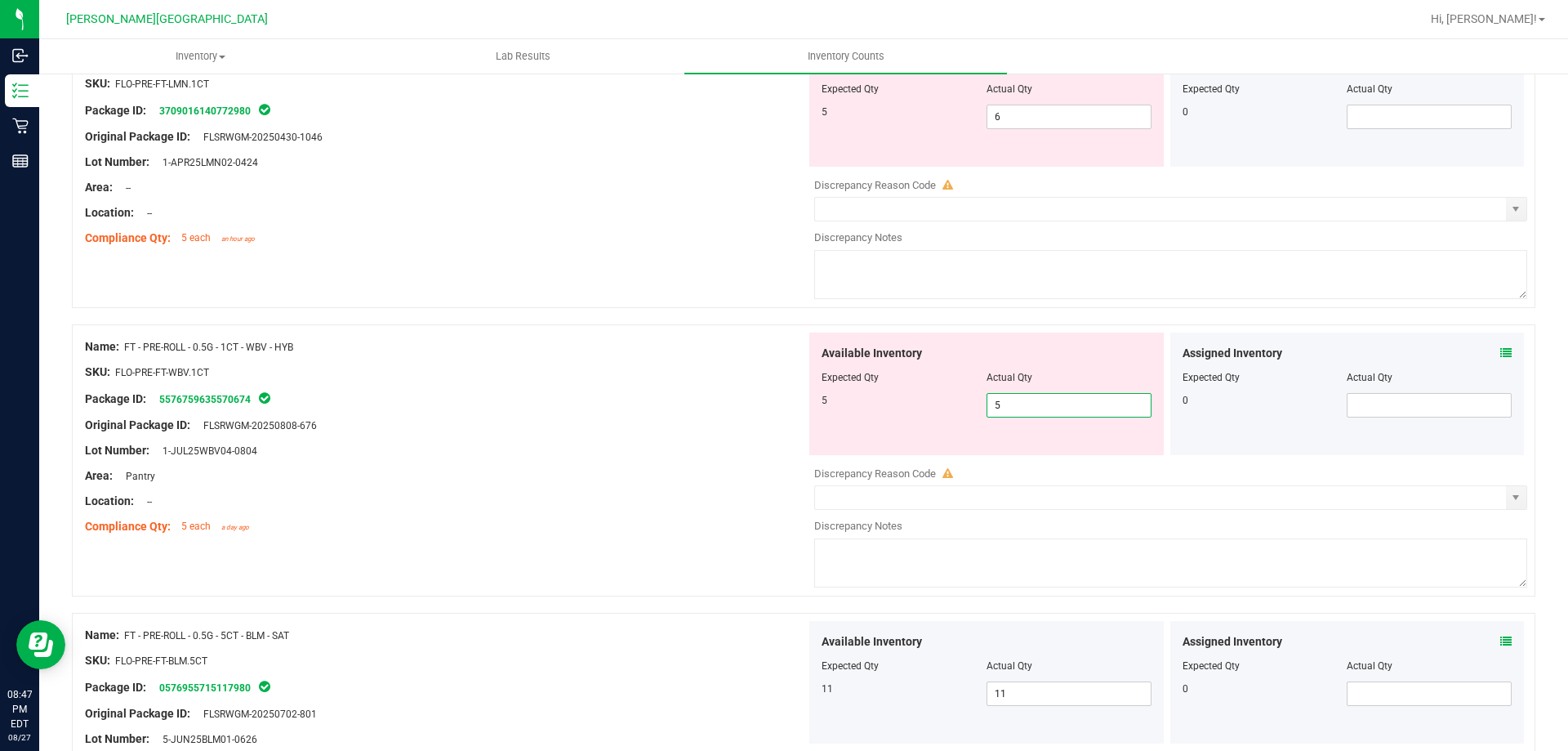
scroll to position [4634, 0]
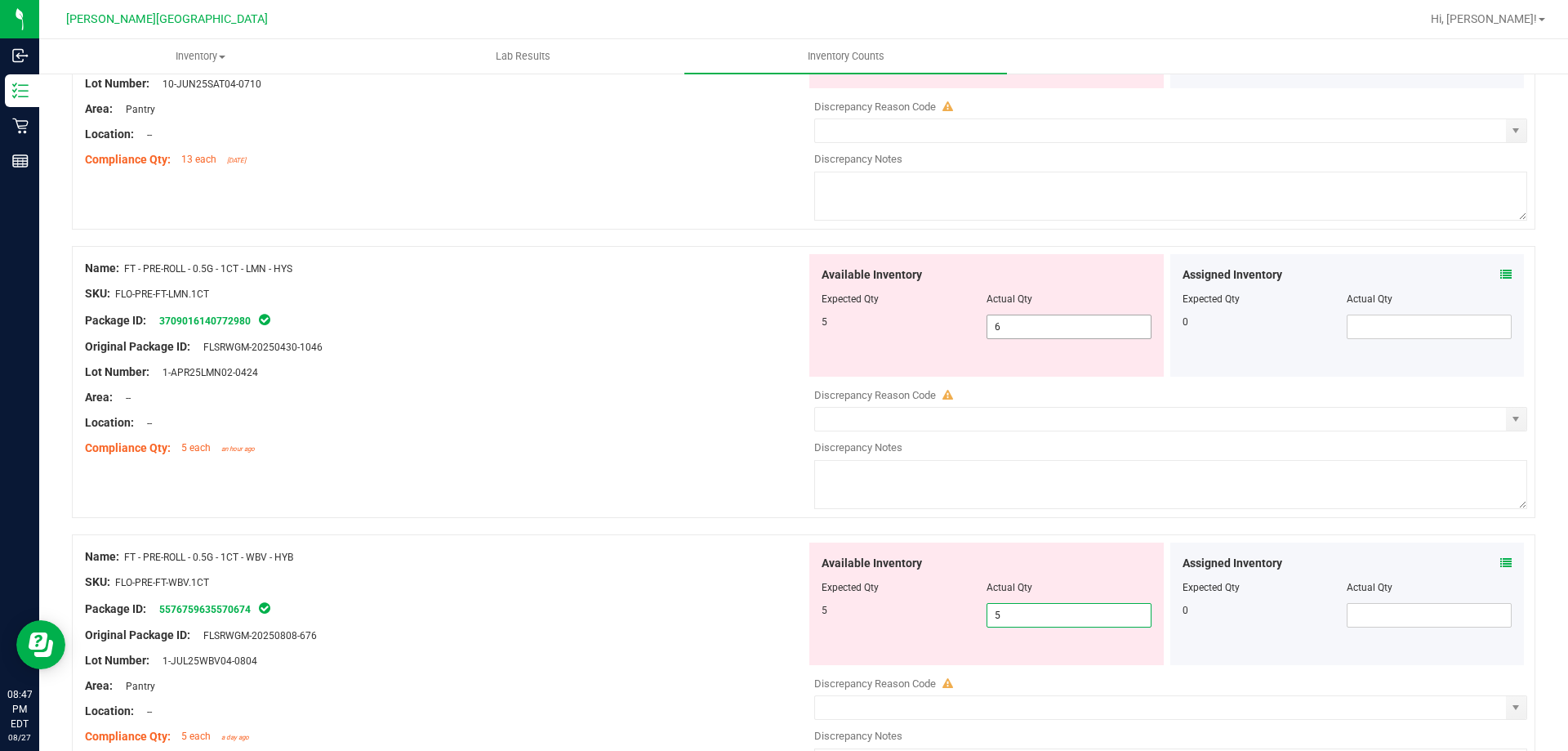
click at [1110, 330] on span "6 6" at bounding box center [1069, 326] width 165 height 25
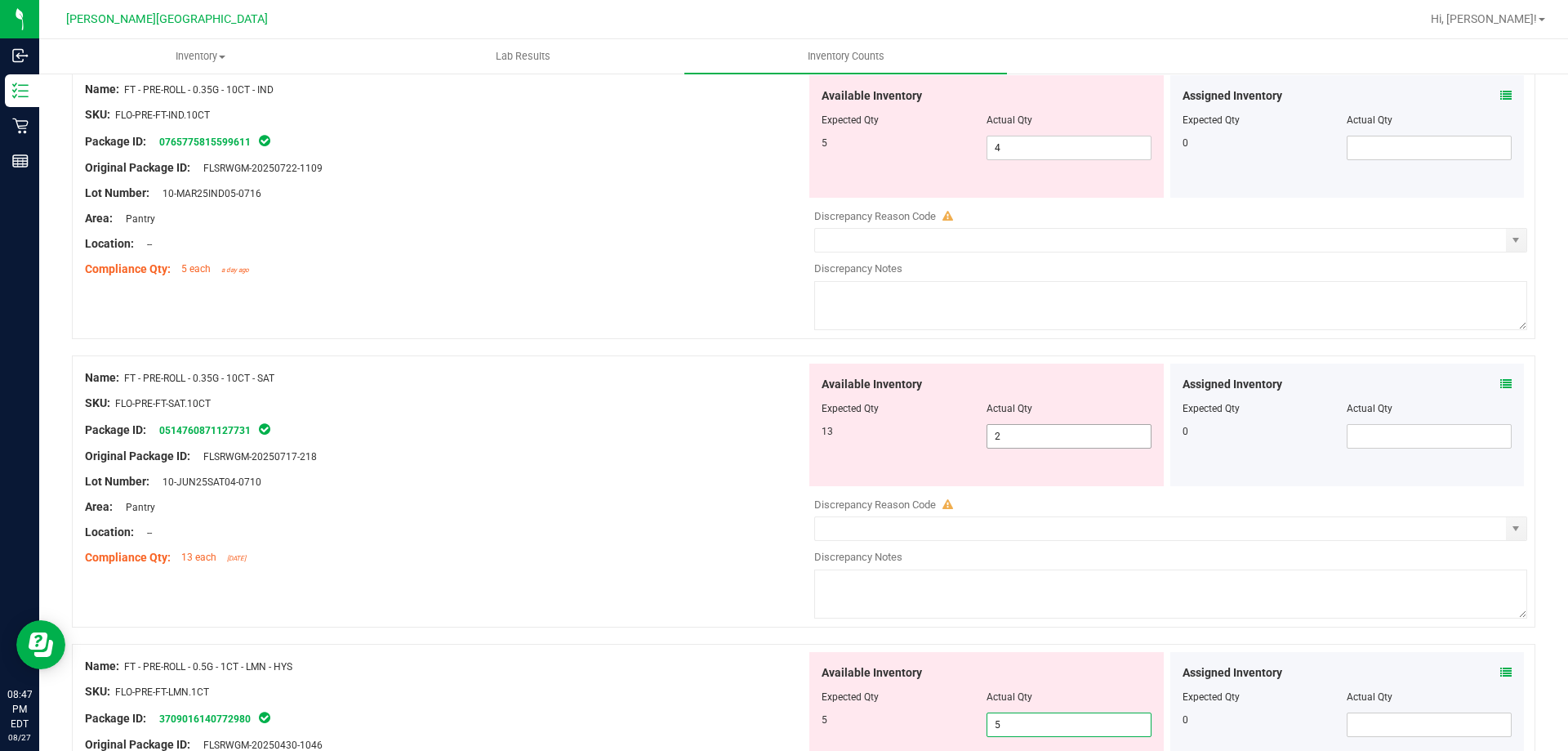
scroll to position [4226, 0]
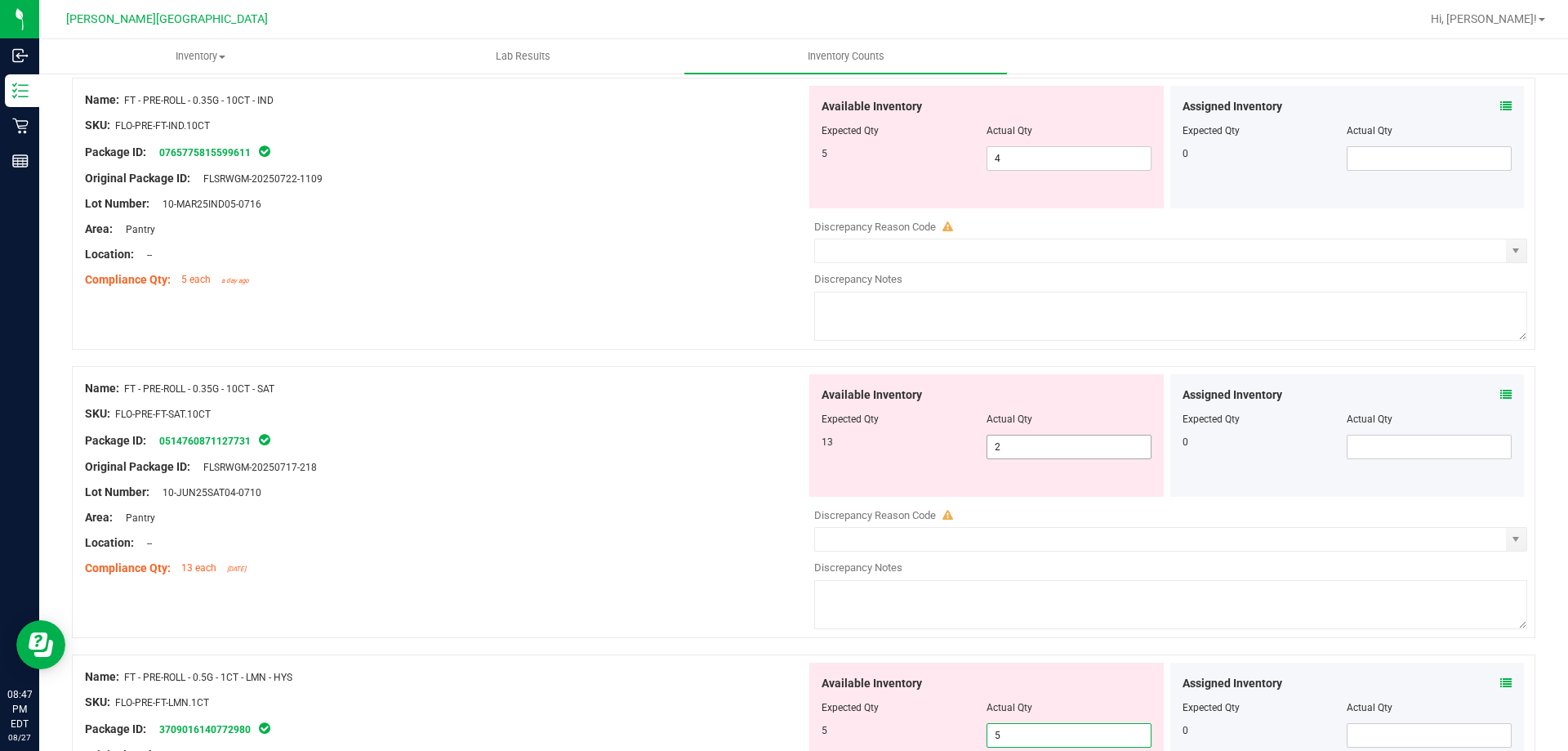
click at [1096, 435] on span "2 2" at bounding box center [1069, 447] width 165 height 25
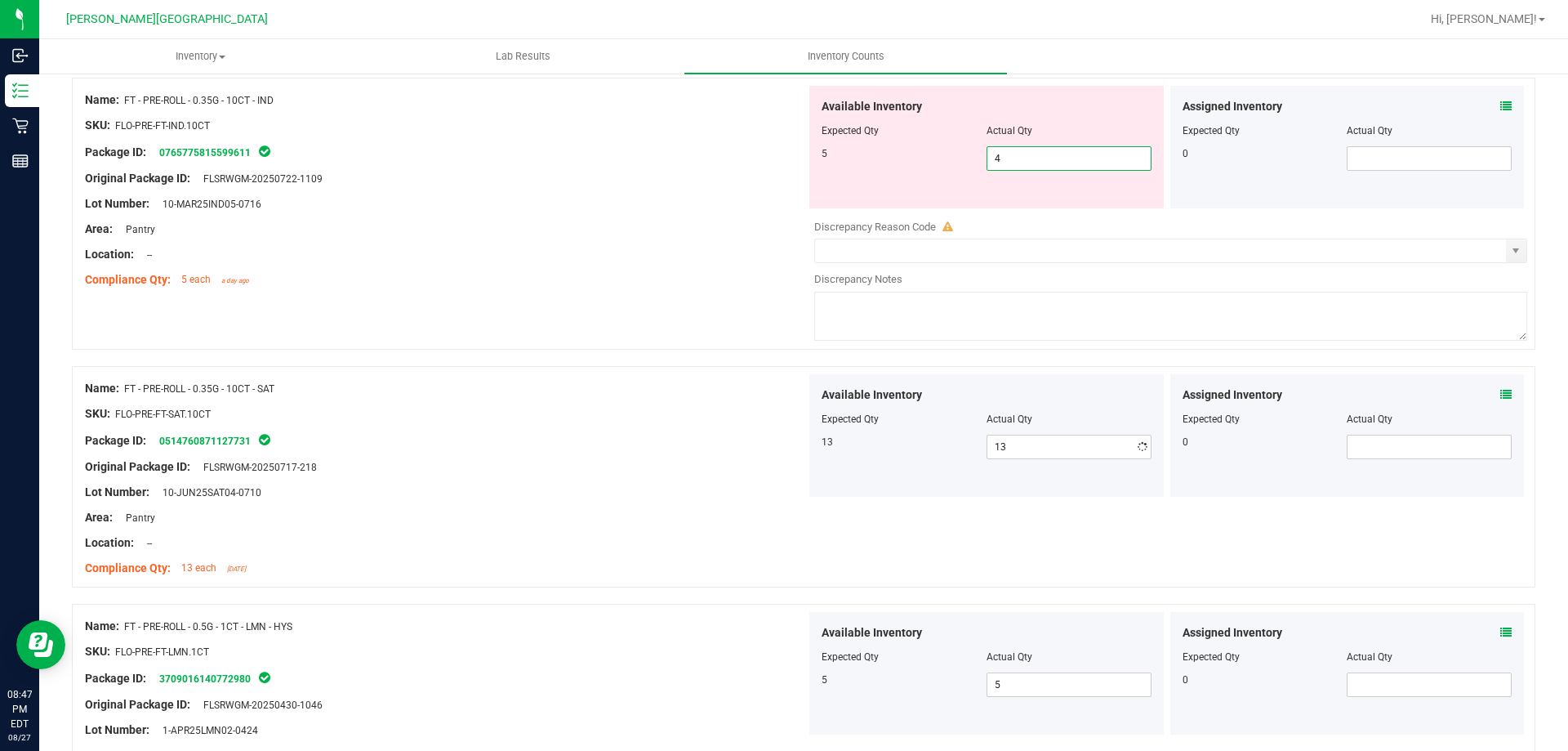
click at [1040, 163] on span "4 4" at bounding box center [1069, 159] width 165 height 25
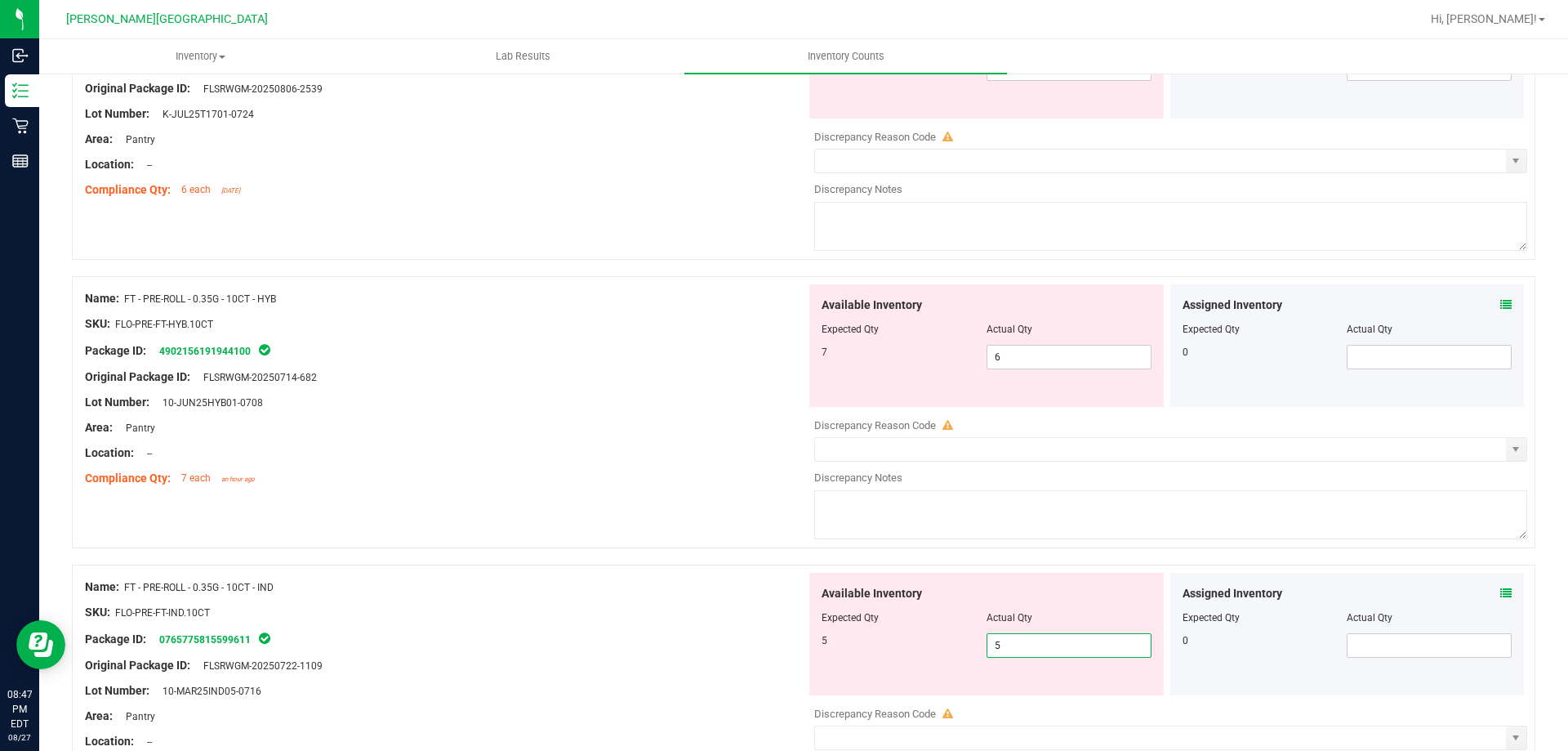
scroll to position [3735, 0]
click at [1067, 355] on span "6 6" at bounding box center [1069, 360] width 165 height 25
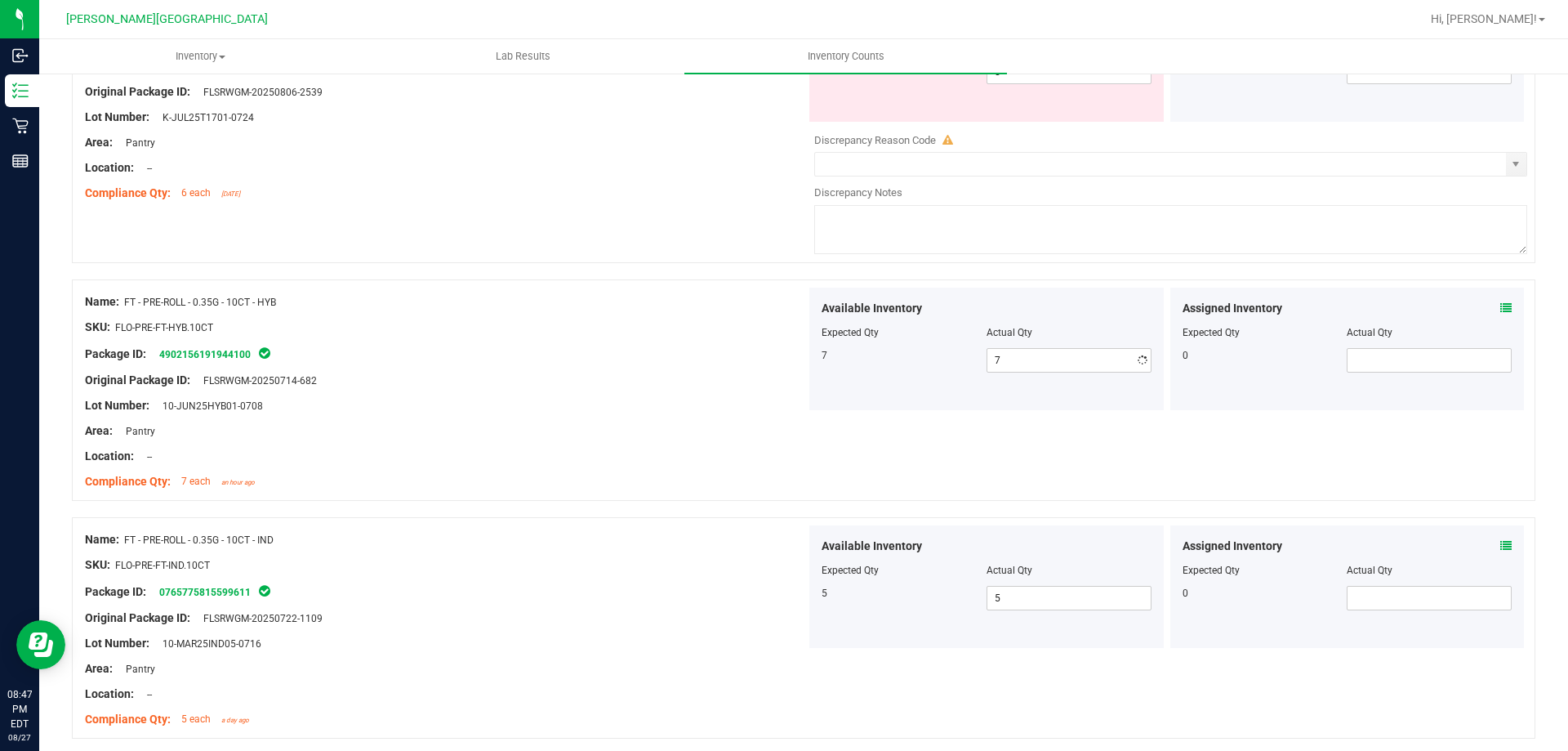
click at [758, 401] on div "Lot Number: 10-JUN25HYB01-0708" at bounding box center [446, 406] width 721 height 17
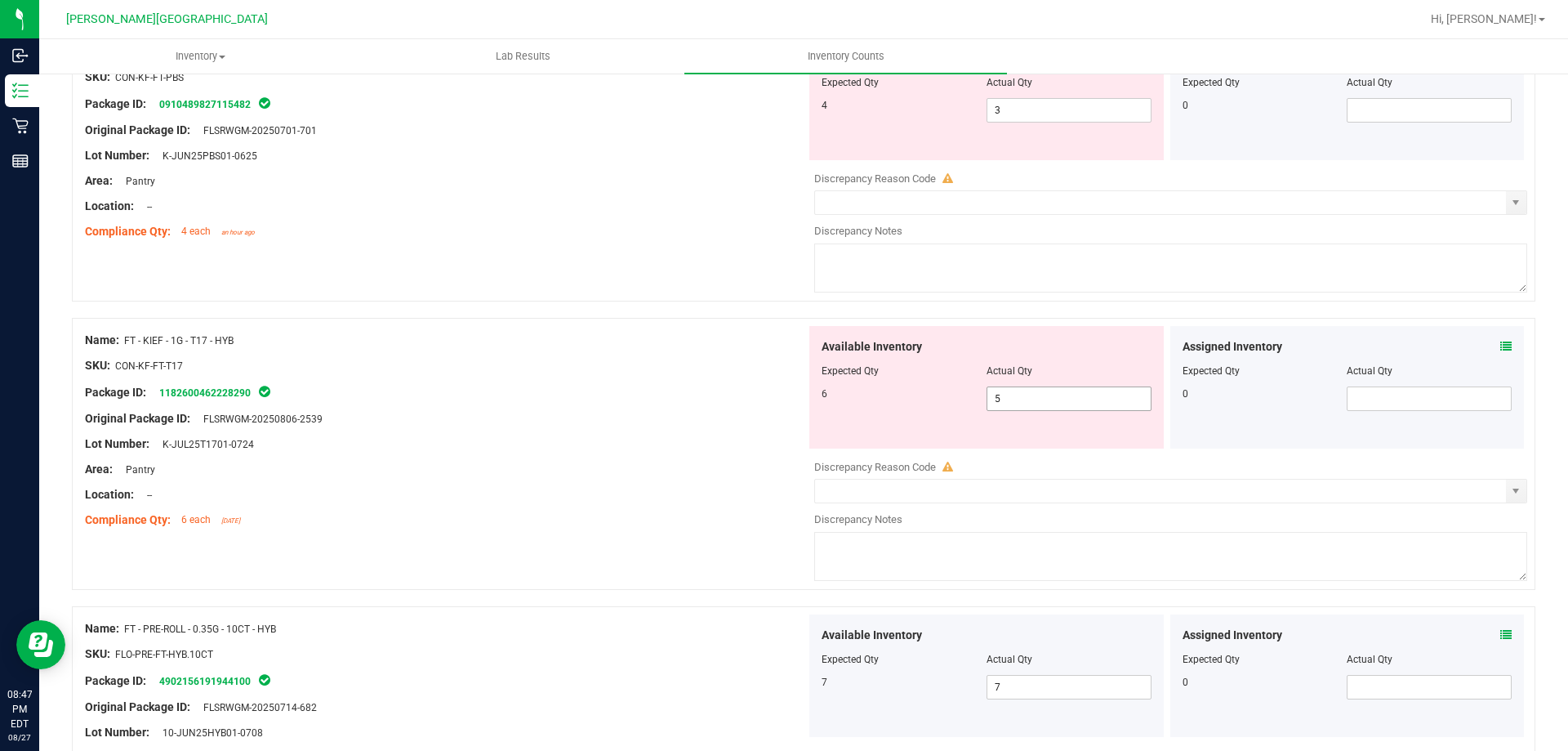
click at [1002, 405] on span "5 5" at bounding box center [1069, 398] width 165 height 25
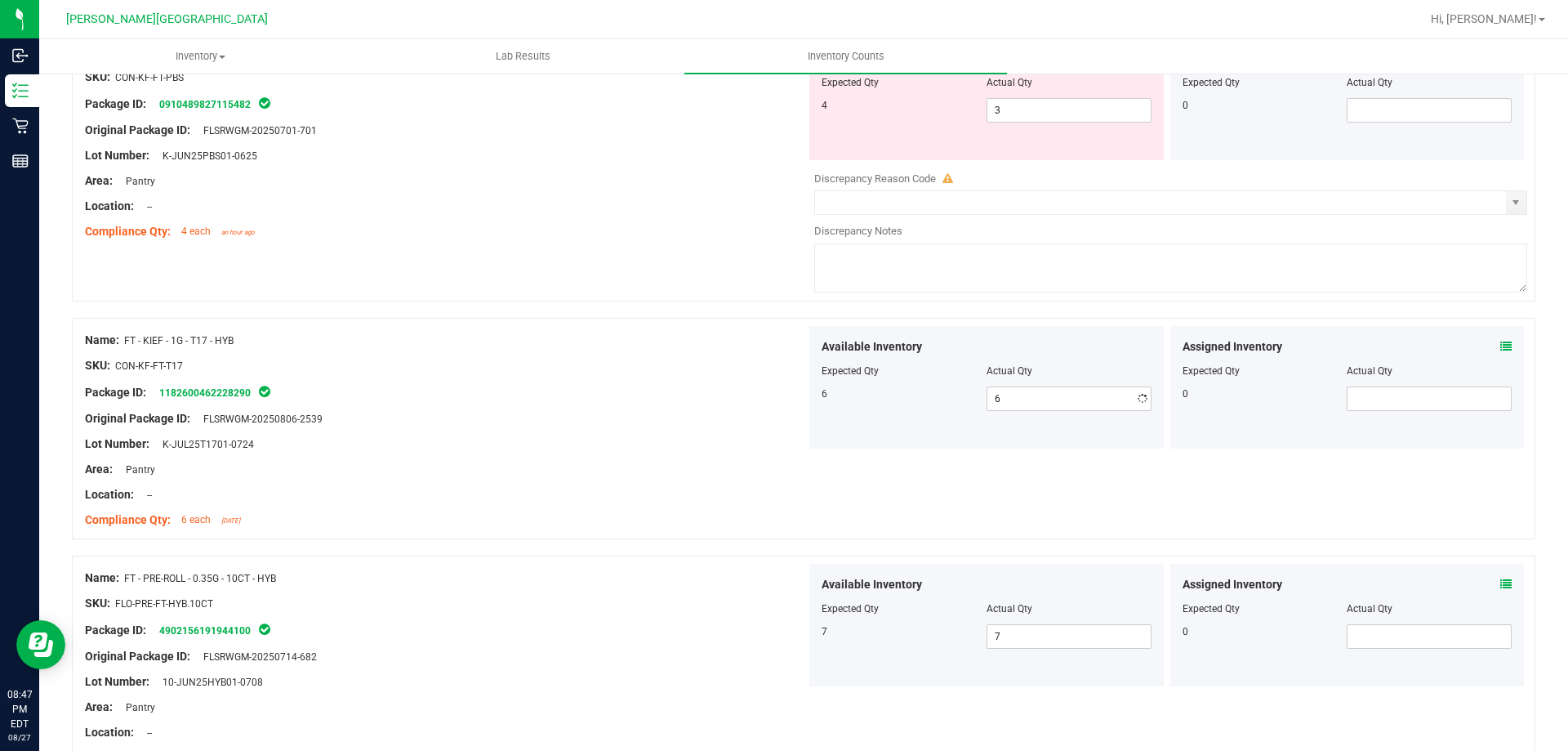
click at [534, 332] on div "Name: FT - KIEF - 1G - T17 - HYB" at bounding box center [446, 340] width 721 height 17
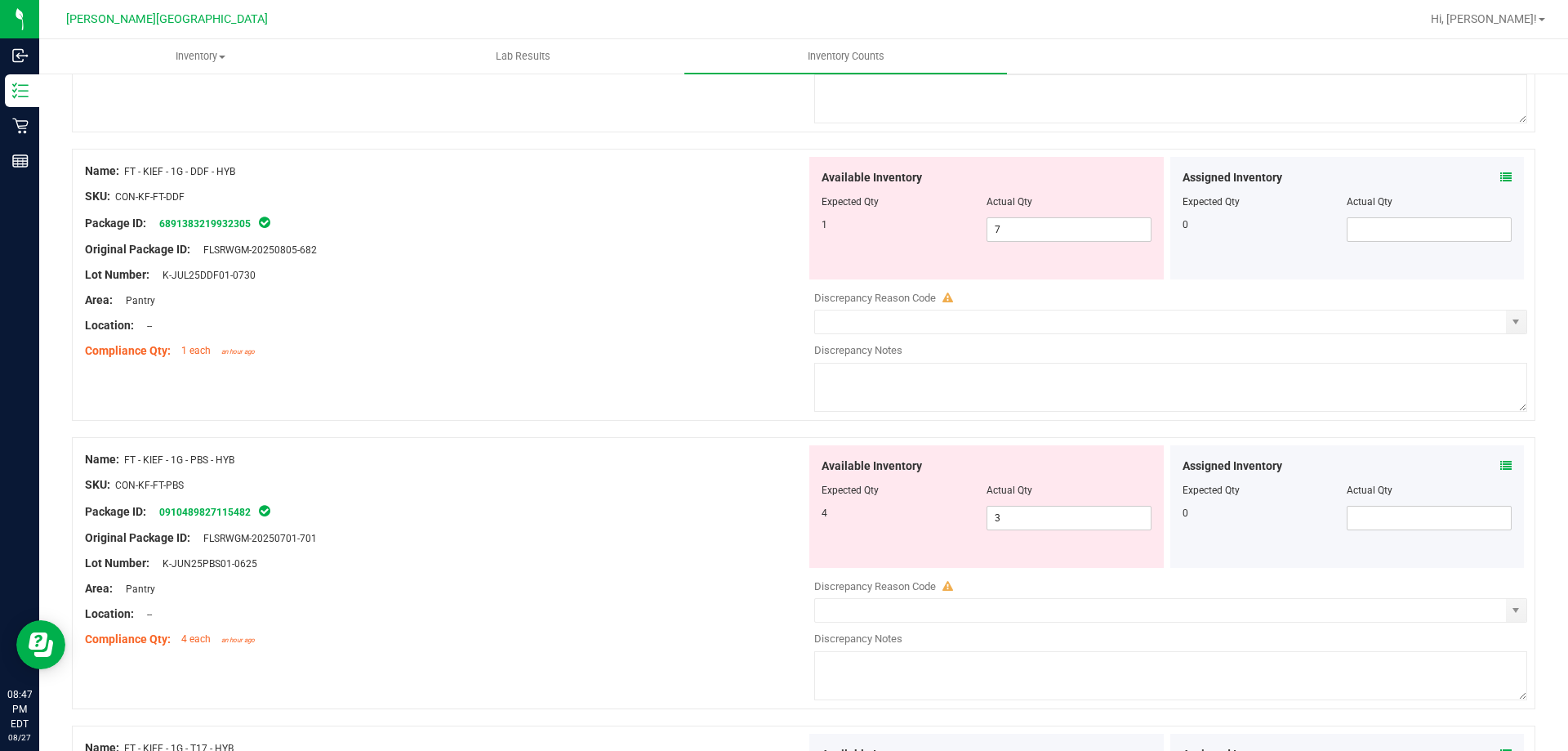
scroll to position [3001, 0]
click at [1077, 512] on span "3 3" at bounding box center [1069, 518] width 165 height 25
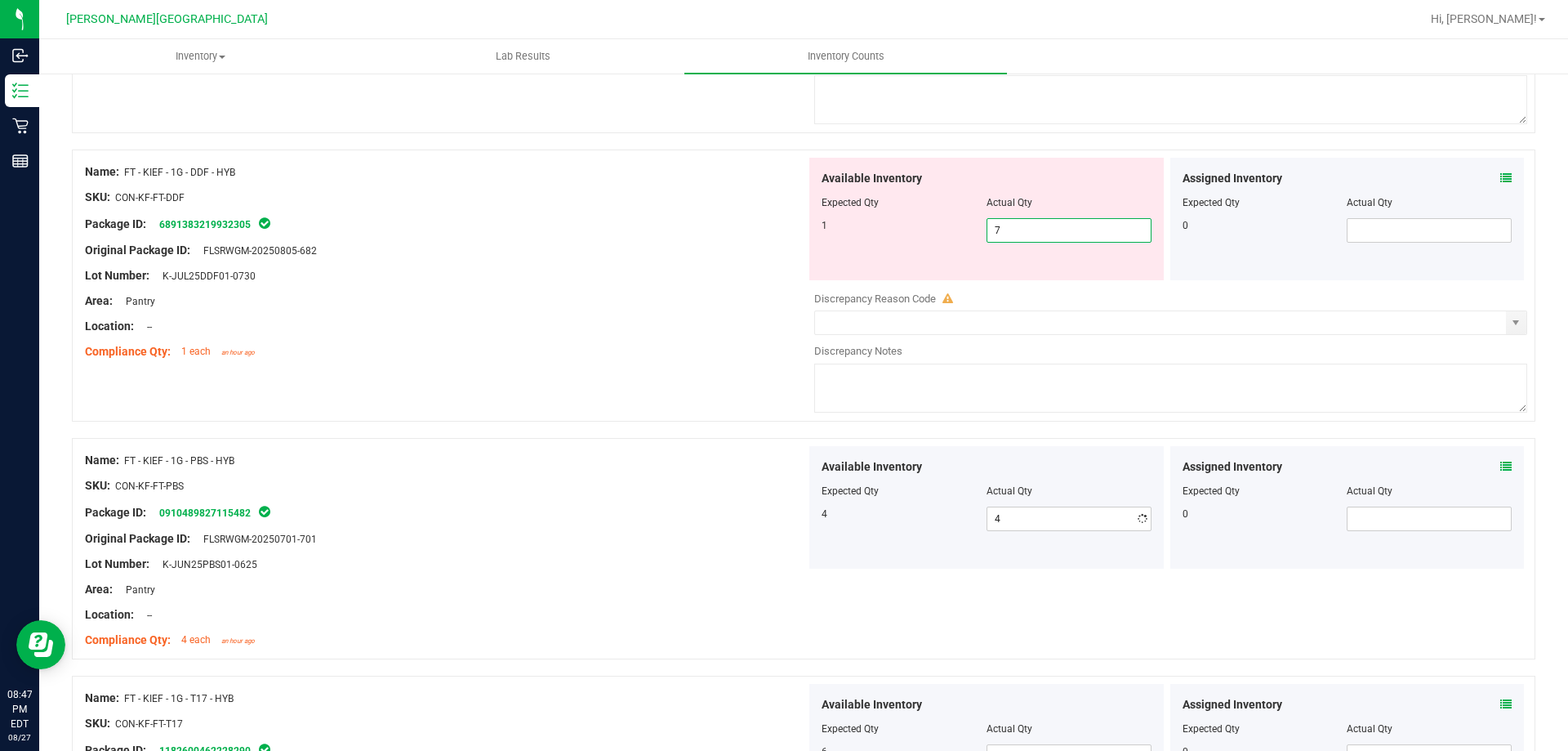
click at [1069, 233] on span "7 7" at bounding box center [1069, 230] width 165 height 25
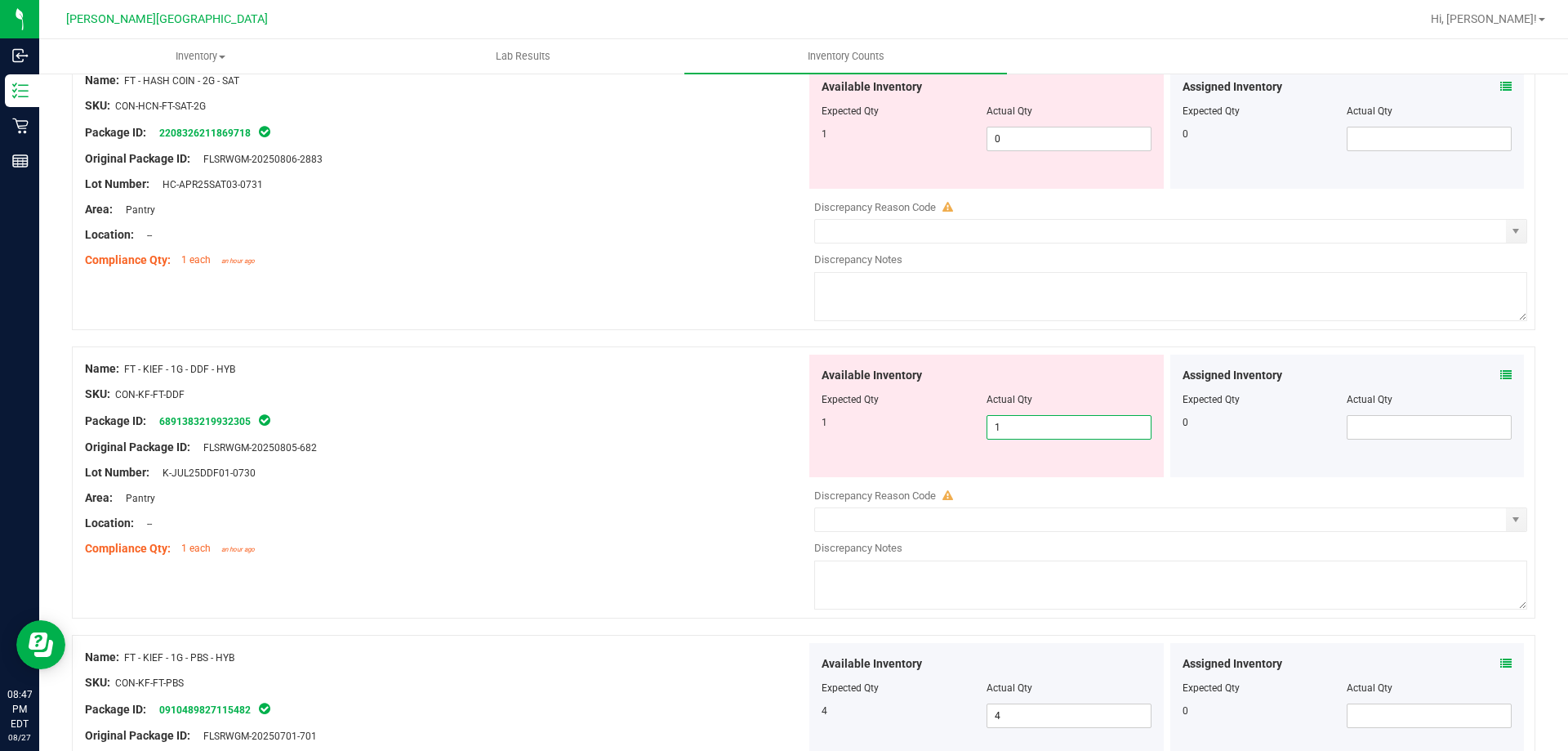
scroll to position [2591, 0]
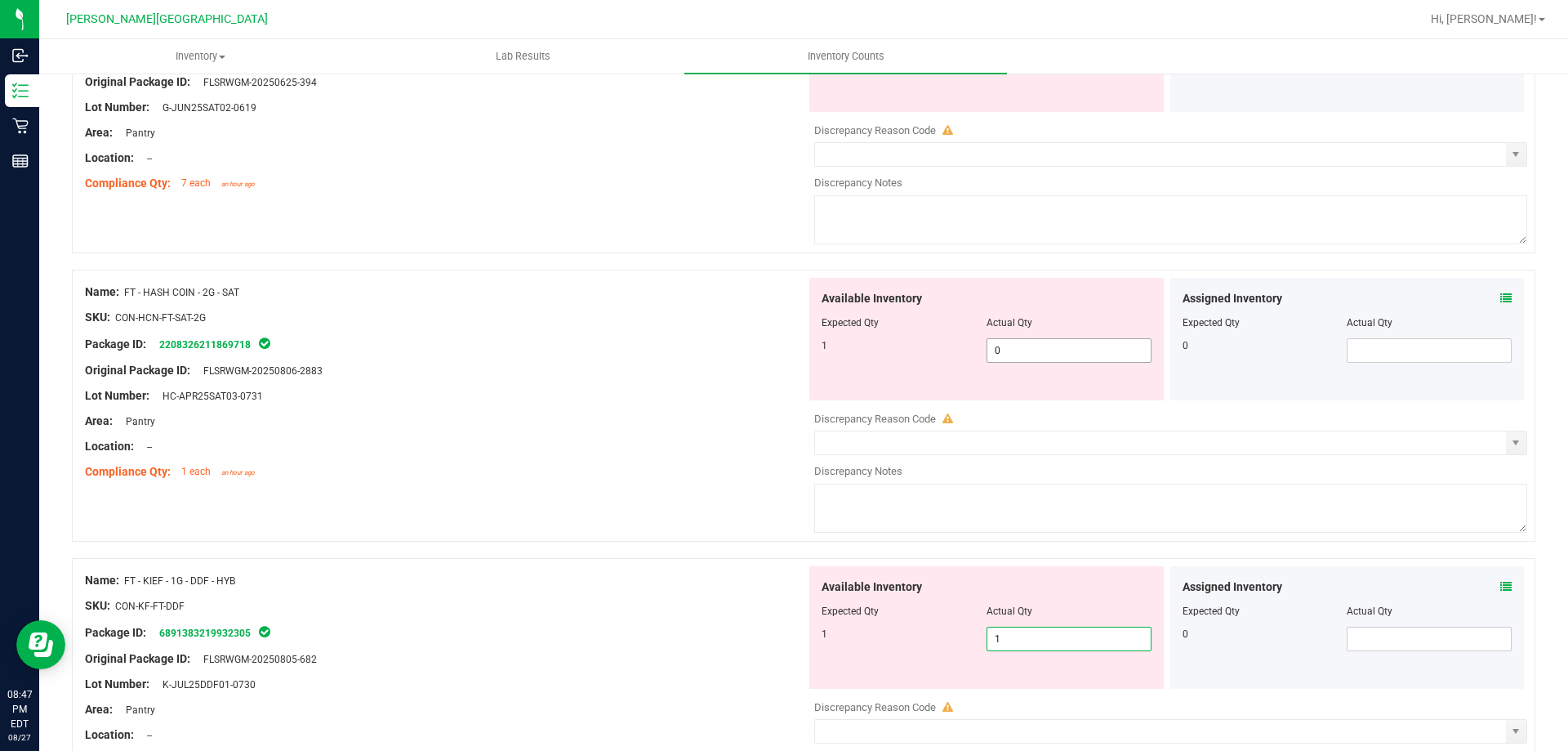
click at [1052, 344] on span "0 0" at bounding box center [1069, 350] width 165 height 25
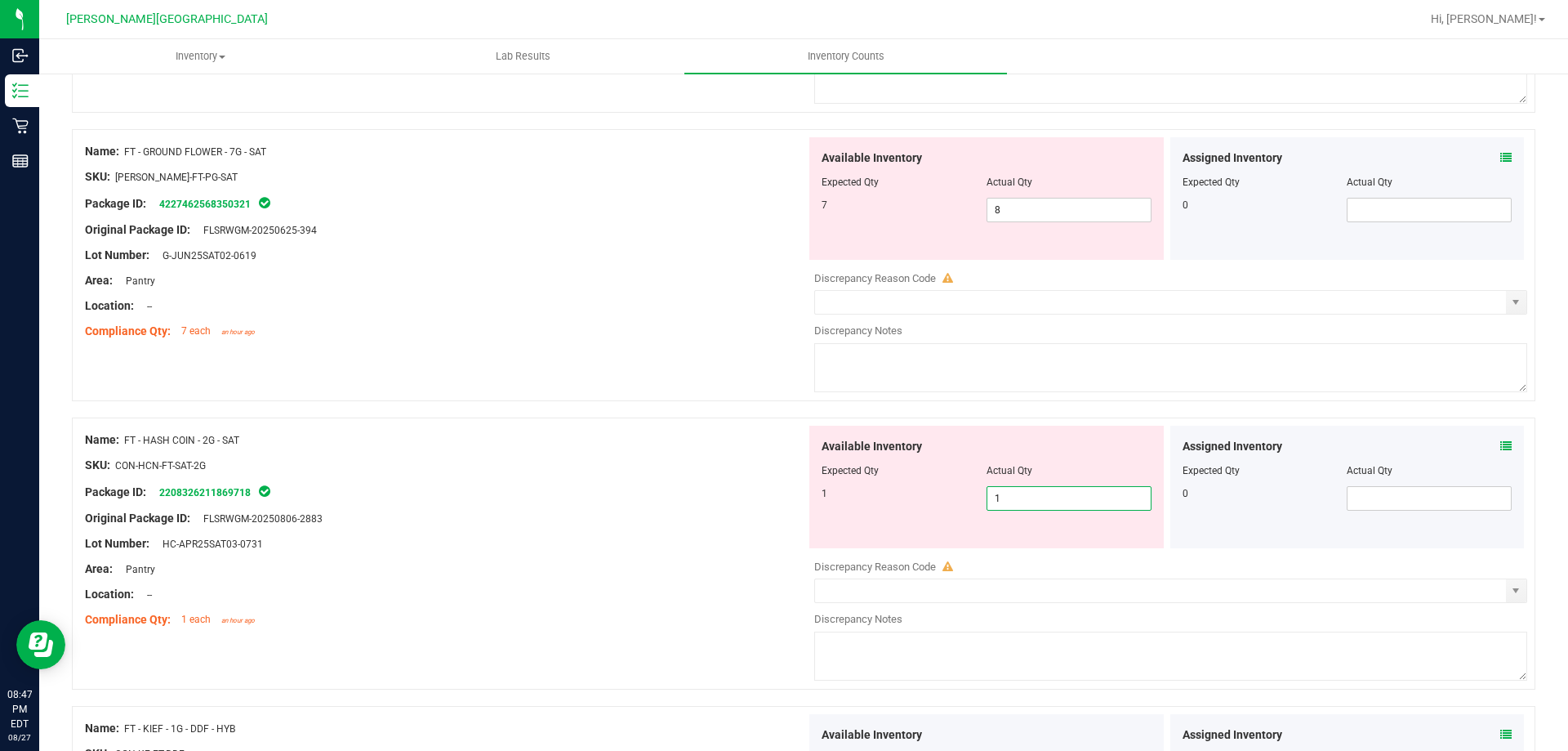
scroll to position [2265, 0]
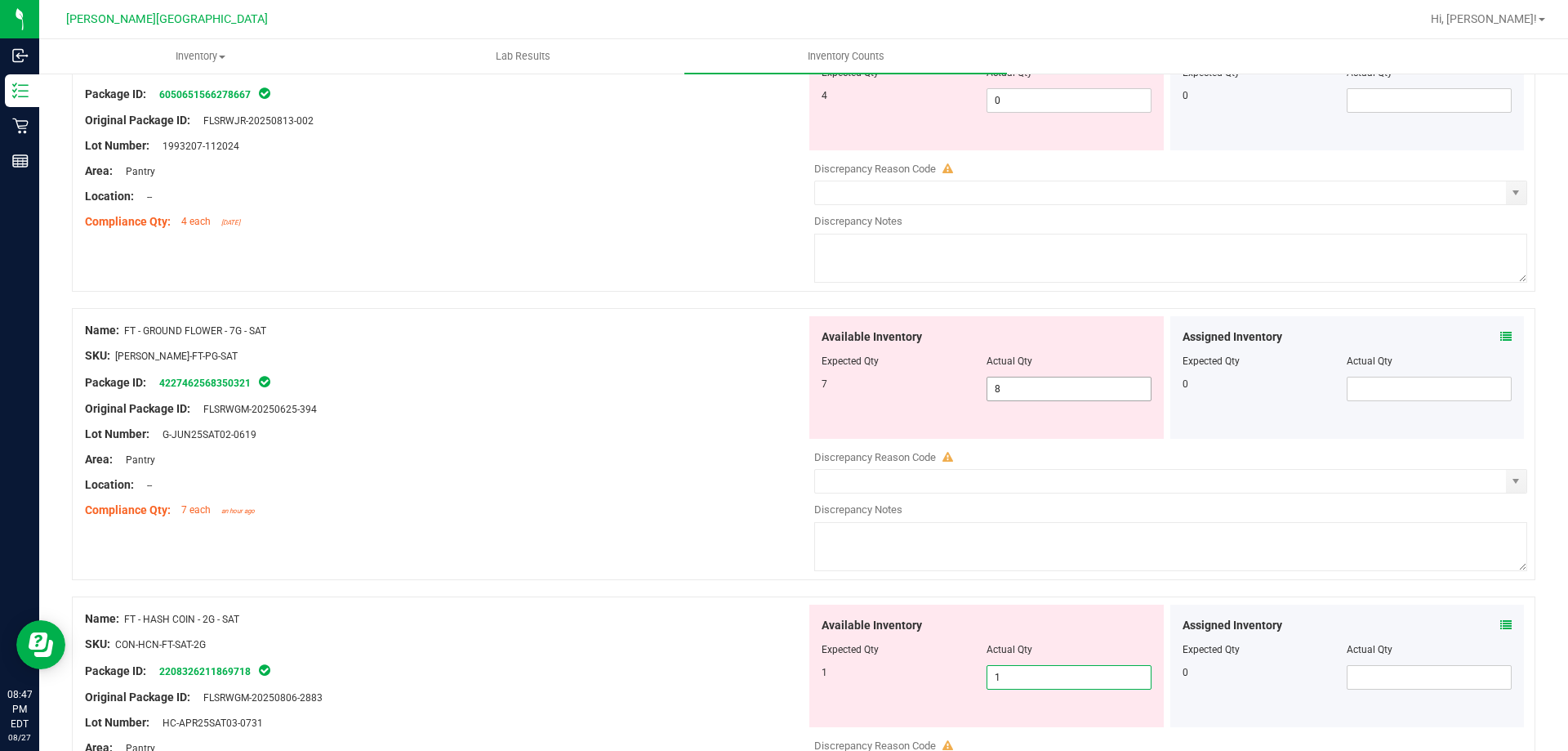
click at [1064, 389] on span "8 8" at bounding box center [1069, 389] width 165 height 25
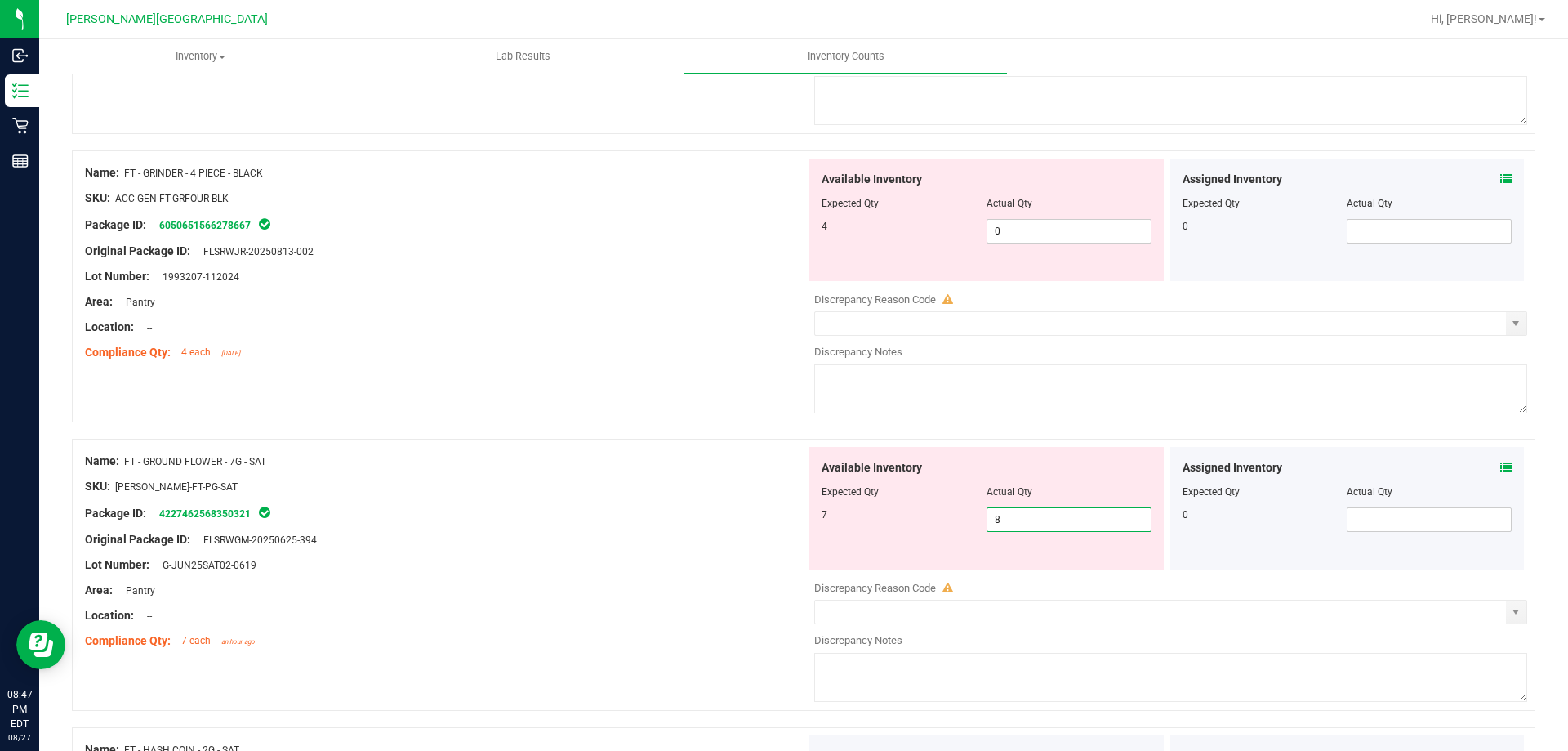
scroll to position [1938, 0]
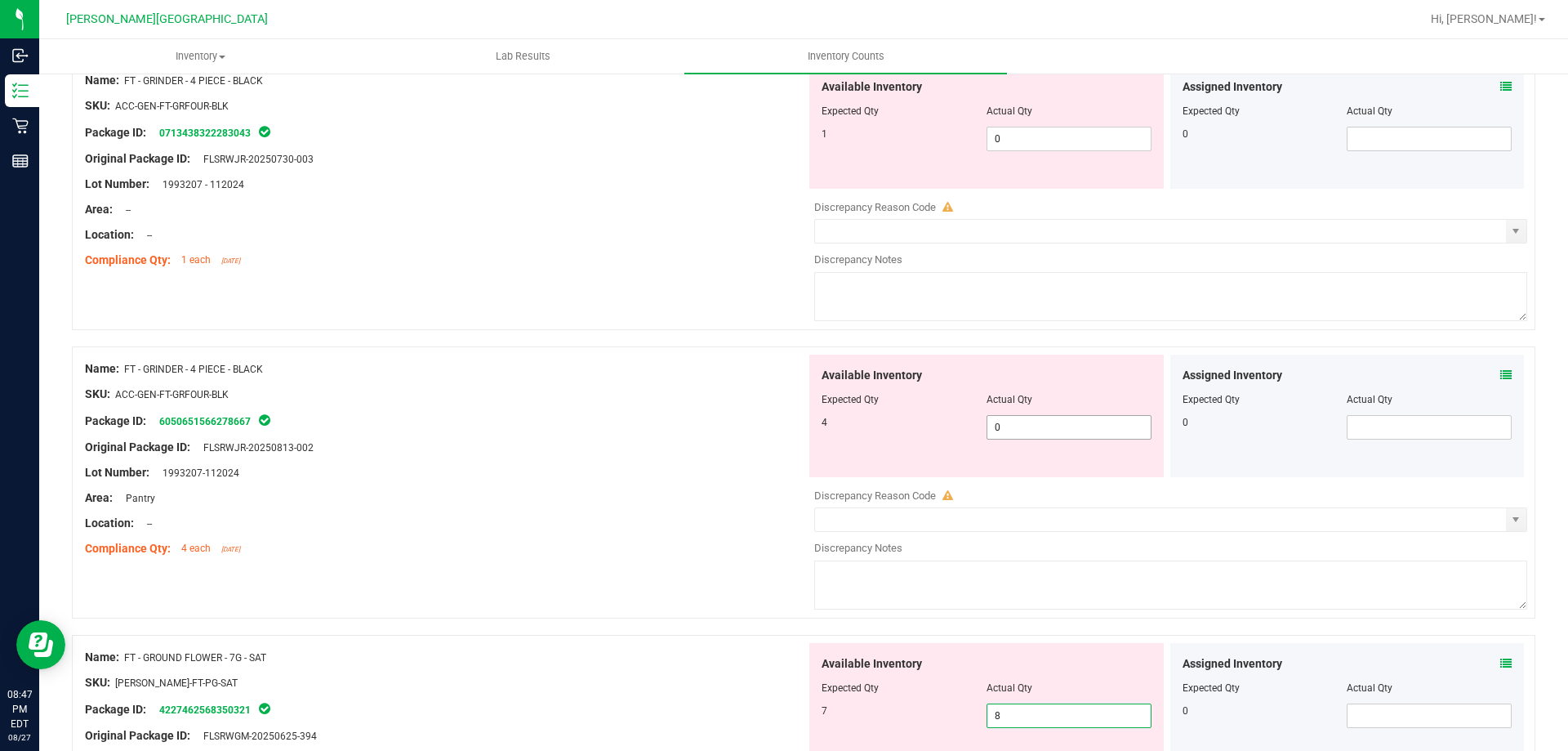
click at [1123, 423] on span "0 0" at bounding box center [1069, 427] width 165 height 25
click at [1046, 131] on span "0 0" at bounding box center [1069, 139] width 165 height 25
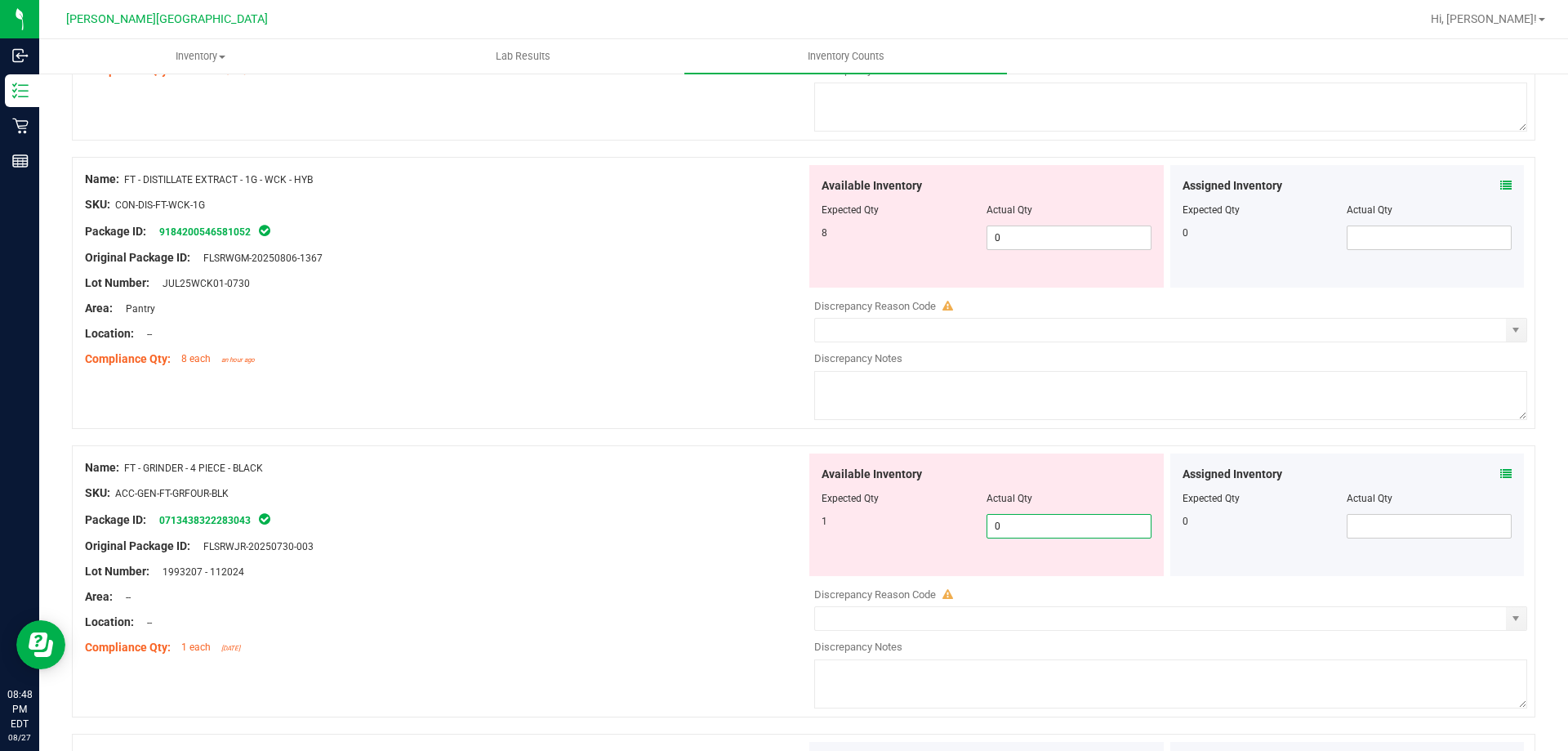
scroll to position [1447, 0]
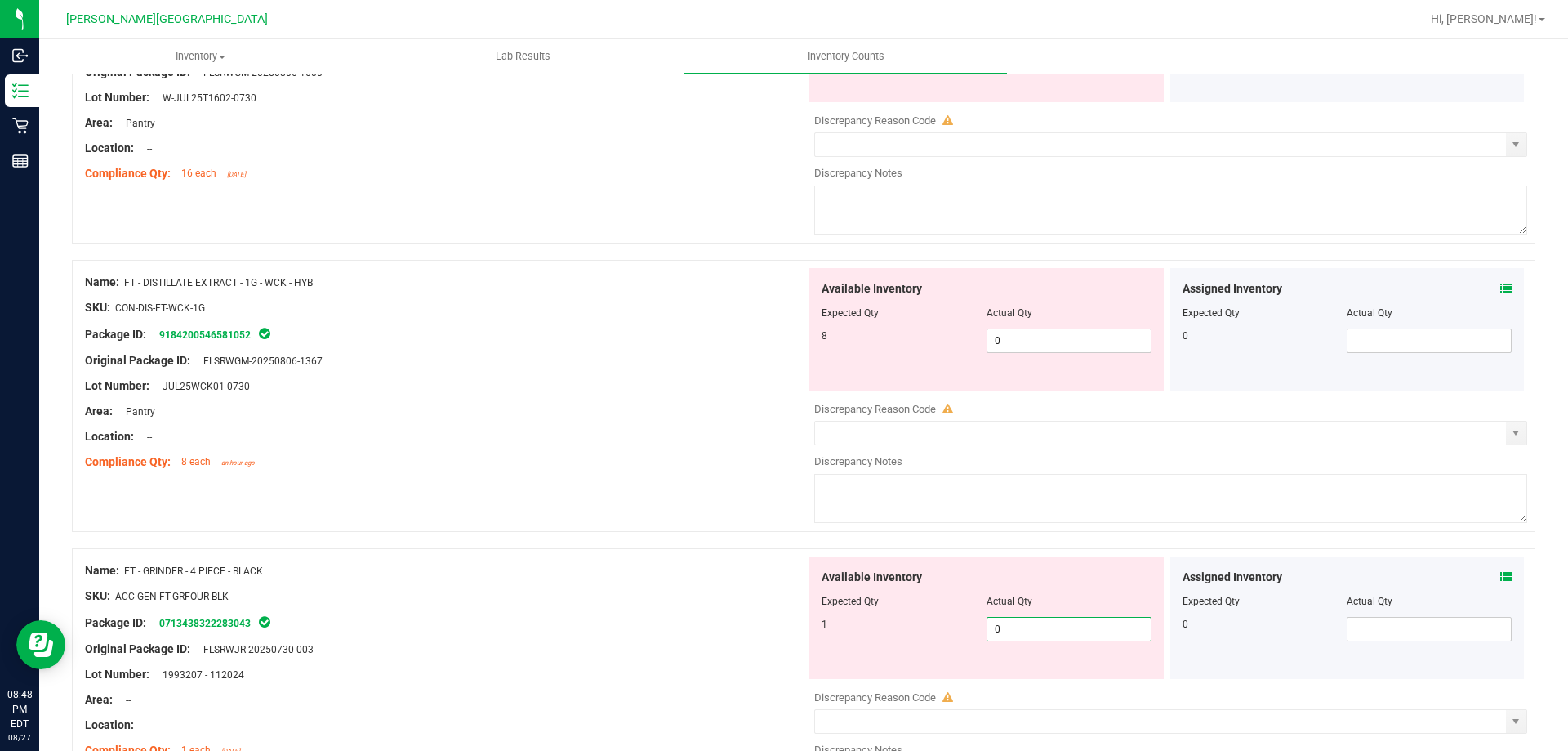
click at [1021, 325] on div at bounding box center [986, 325] width 330 height 9
drag, startPoint x: 1021, startPoint y: 325, endPoint x: 1009, endPoint y: 340, distance: 19.2
click at [1020, 327] on div "Available Inventory Expected Qty Actual Qty 8 0 0" at bounding box center [987, 329] width 355 height 123
click at [1009, 340] on span "0 0" at bounding box center [1069, 340] width 165 height 25
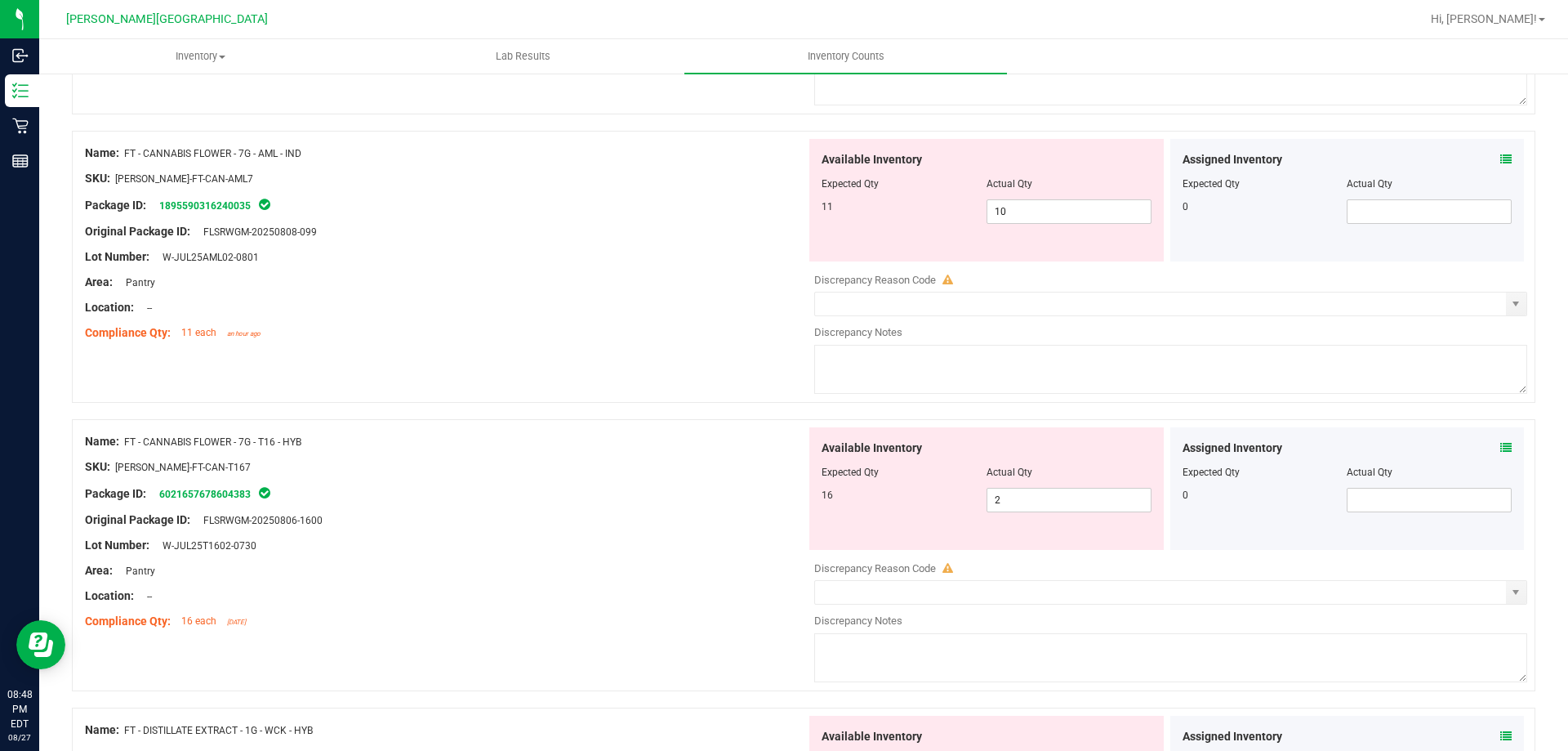
scroll to position [1121, 0]
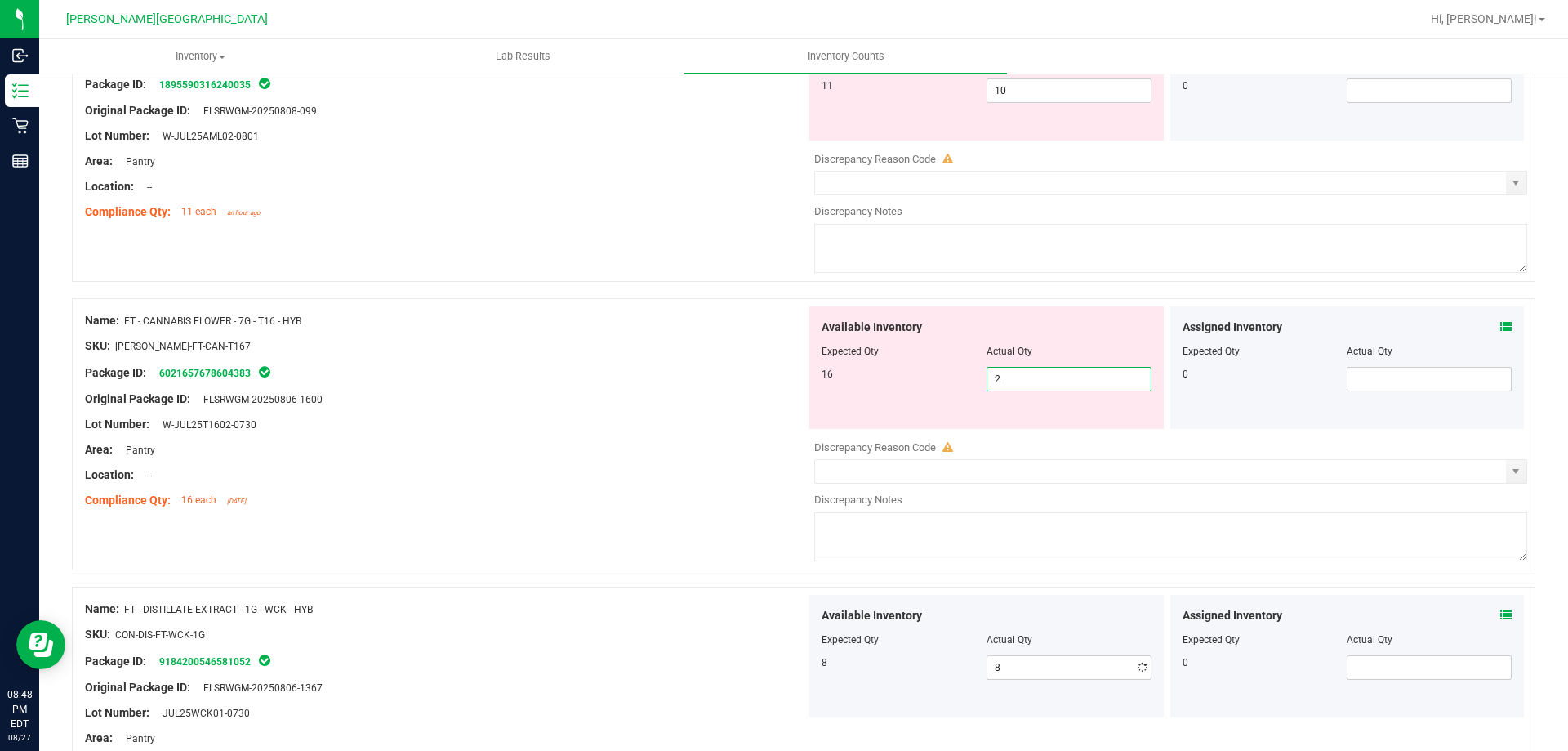
click at [1071, 382] on span "2 2" at bounding box center [1069, 378] width 165 height 25
click at [1084, 101] on span "10 10" at bounding box center [1069, 90] width 165 height 25
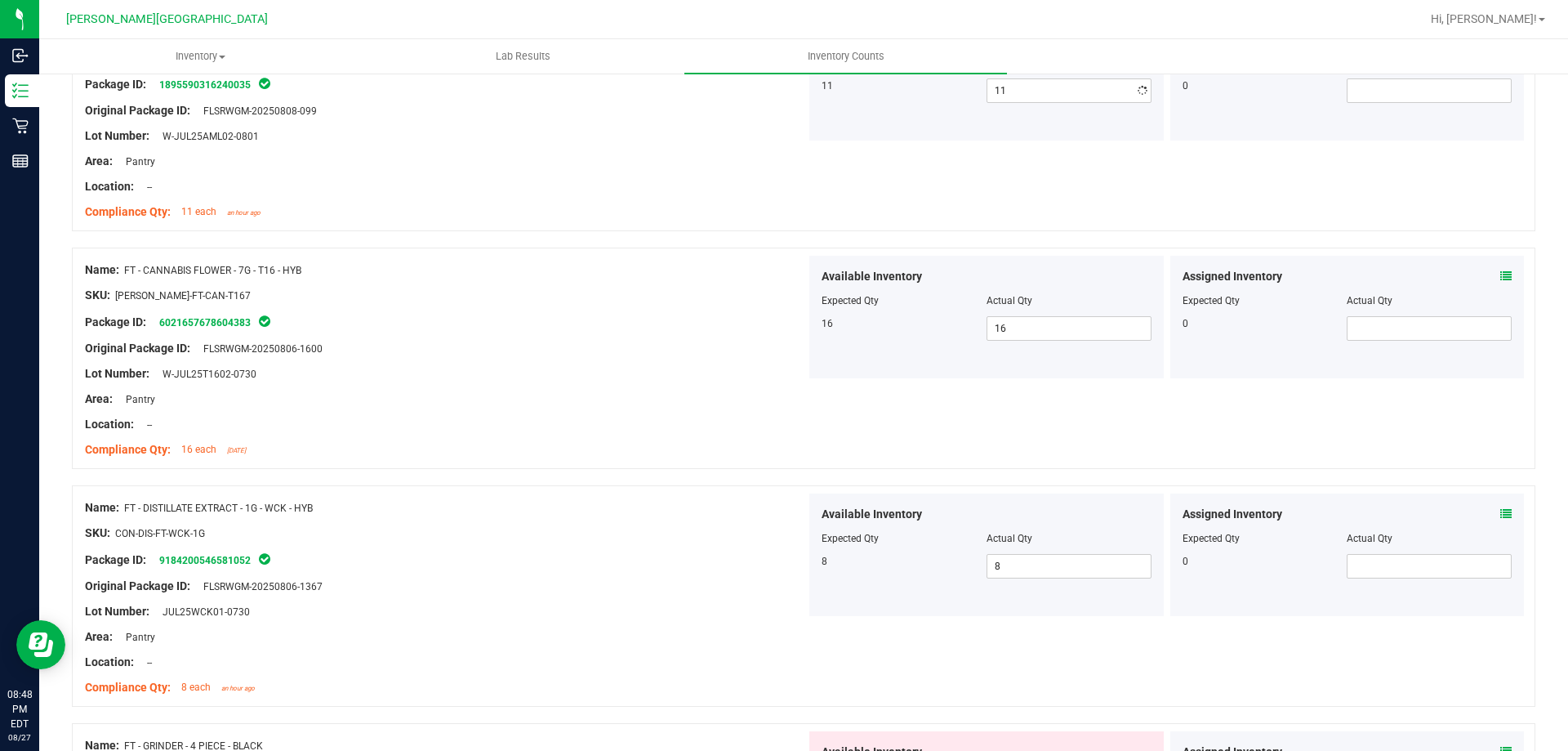
click at [754, 187] on div "Location: --" at bounding box center [446, 187] width 721 height 17
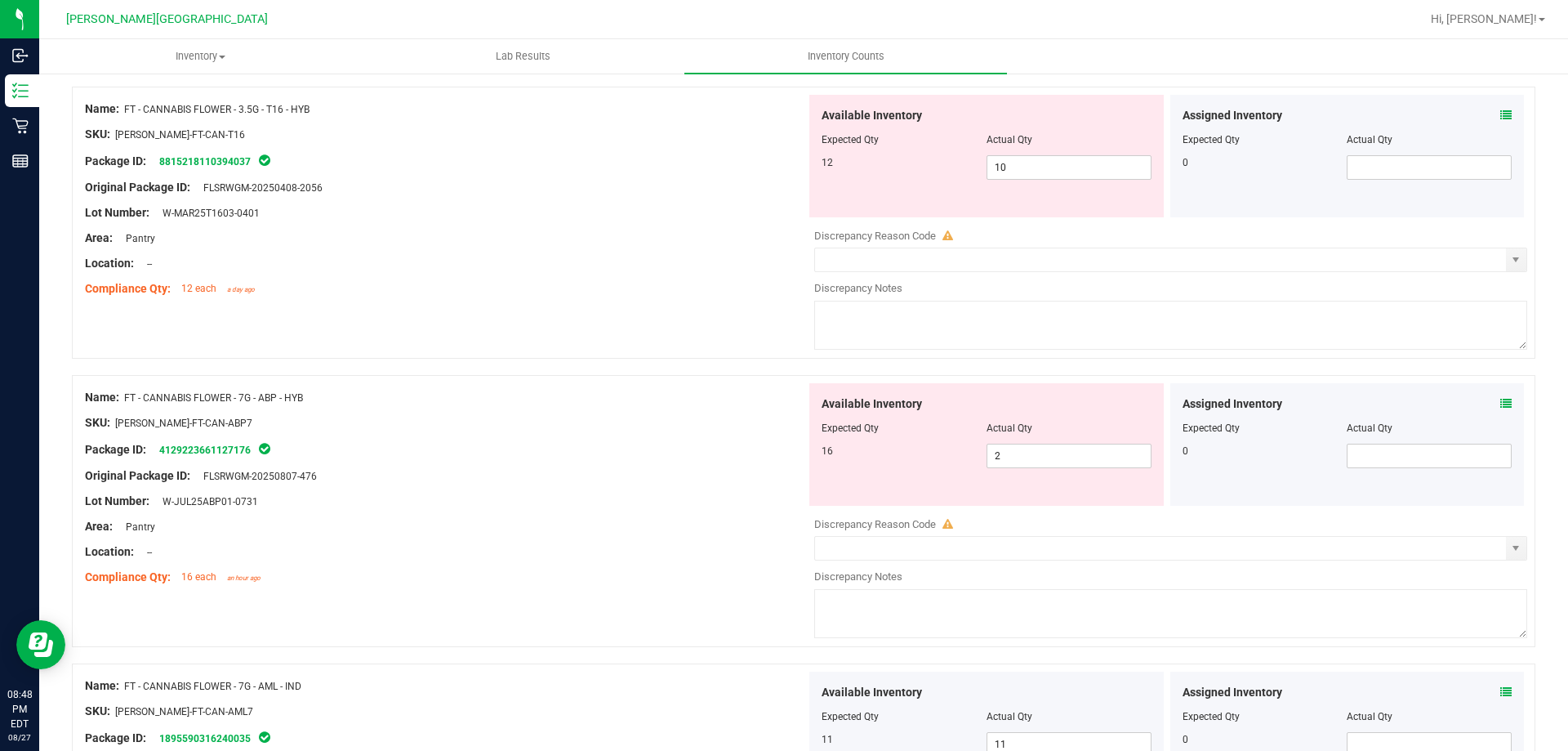
scroll to position [385, 0]
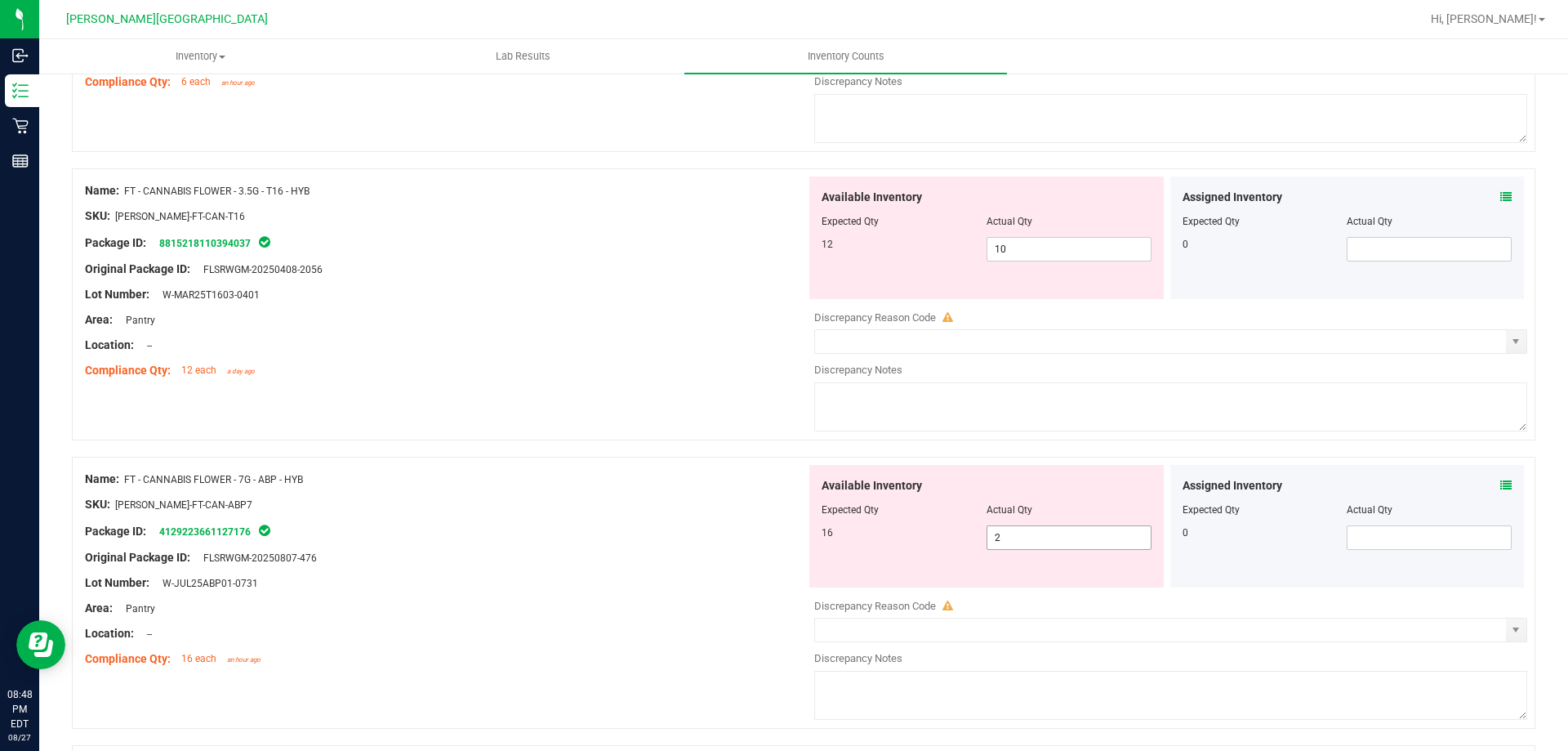
click at [1029, 531] on span "2 2" at bounding box center [1069, 537] width 165 height 25
drag, startPoint x: 1023, startPoint y: 238, endPoint x: 1013, endPoint y: 246, distance: 12.8
click at [1023, 240] on span "10 10" at bounding box center [1069, 249] width 165 height 25
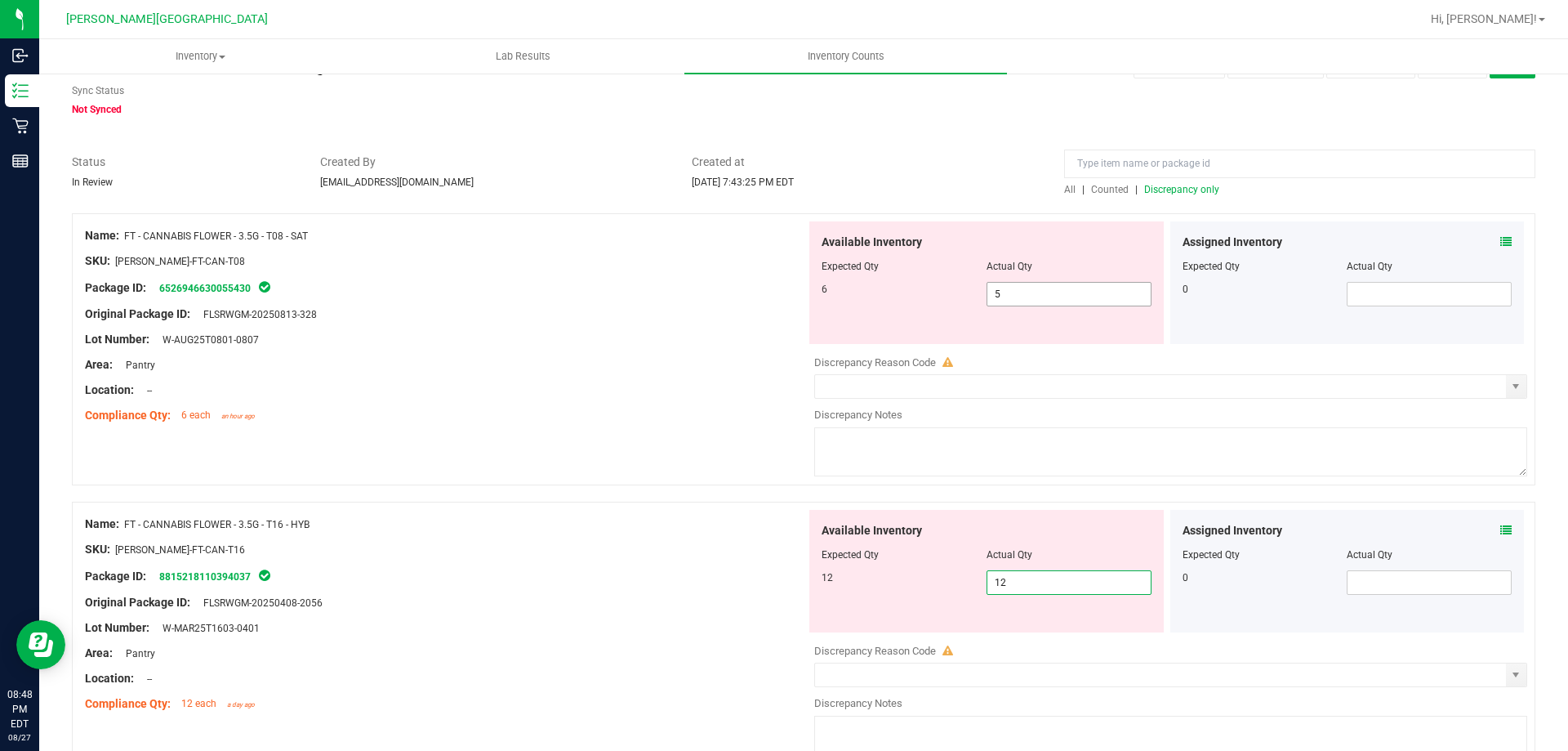
scroll to position [0, 0]
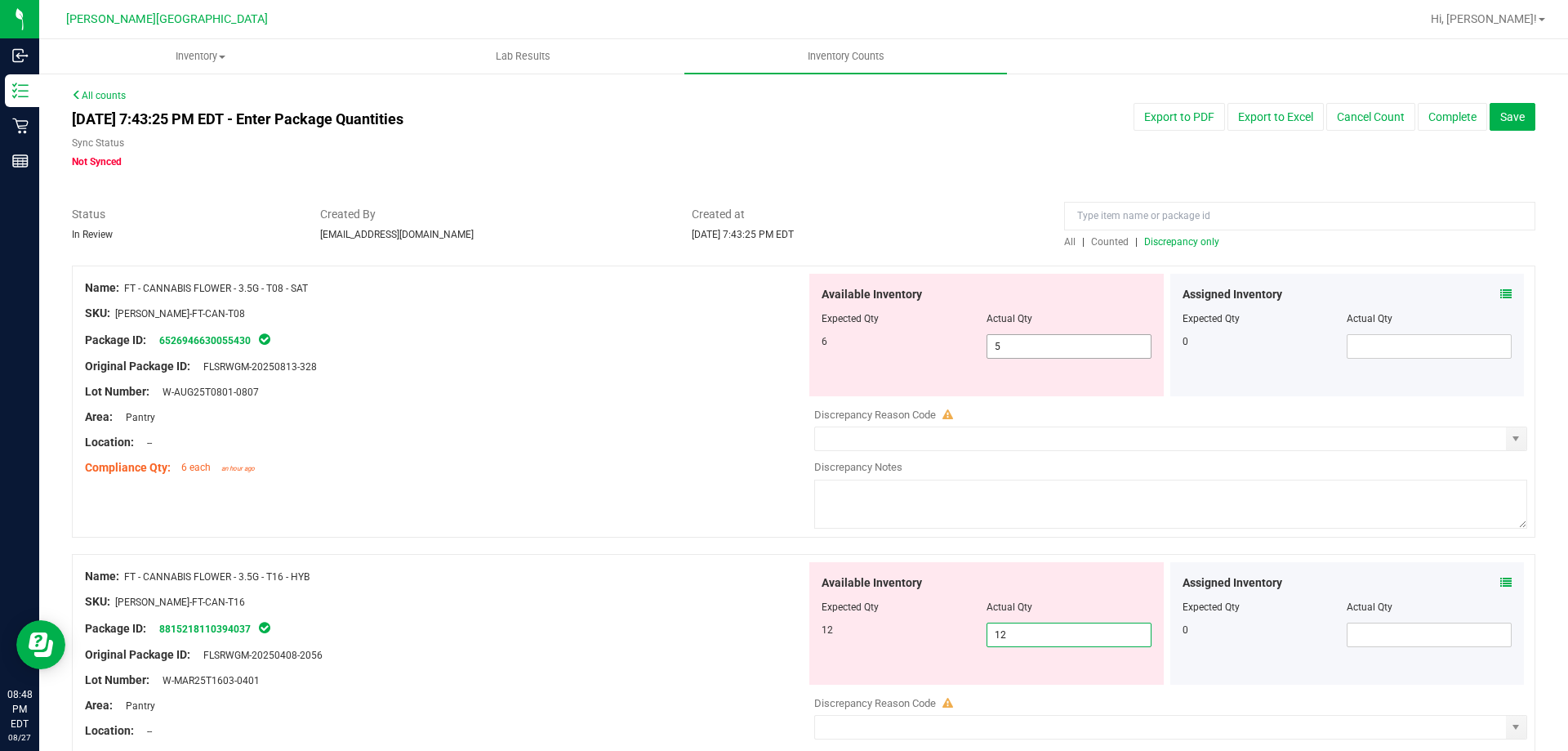
click at [1043, 338] on span "5 5" at bounding box center [1069, 346] width 165 height 25
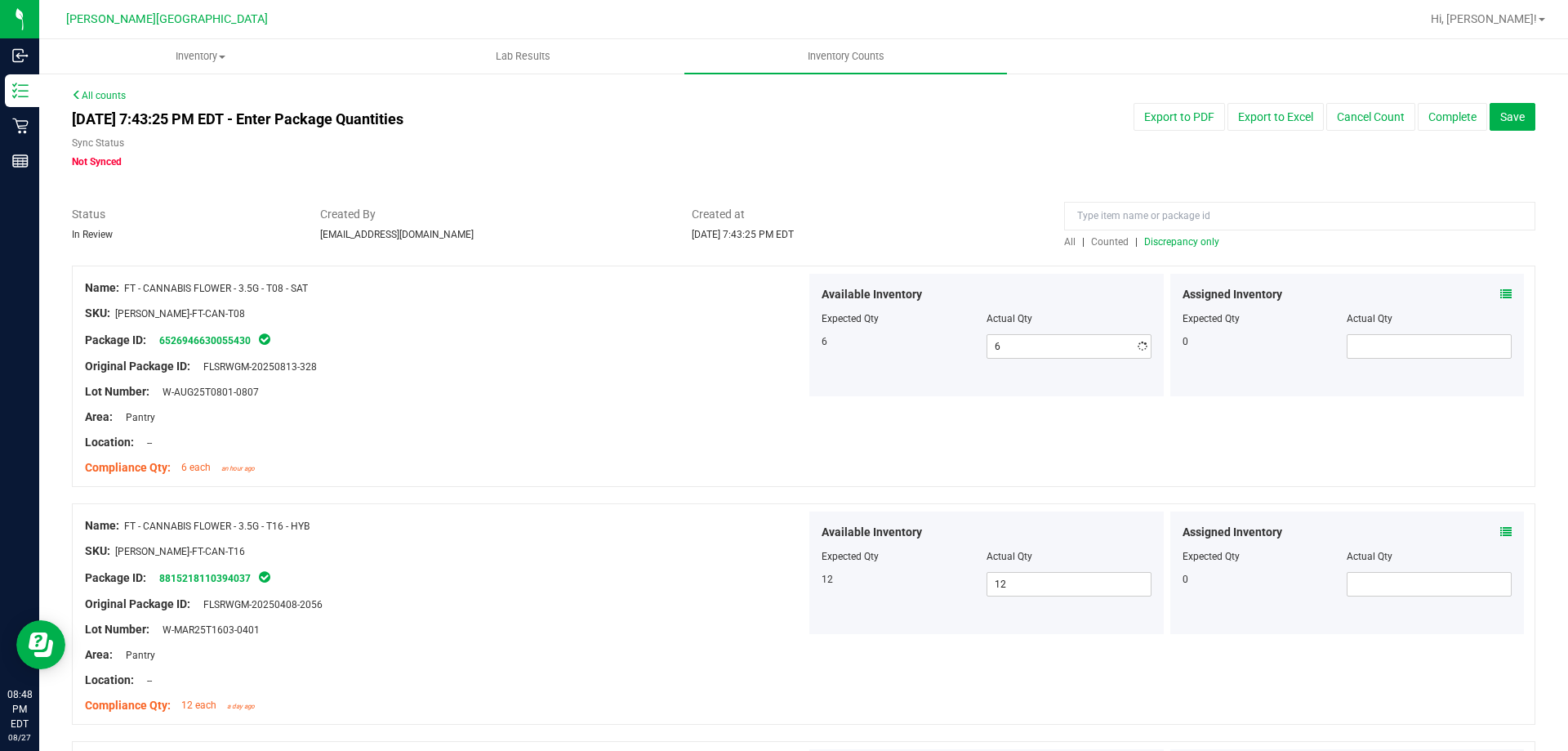
click at [516, 443] on div "Location: --" at bounding box center [446, 442] width 721 height 17
click at [1157, 242] on span "Discrepancy only" at bounding box center [1182, 241] width 75 height 11
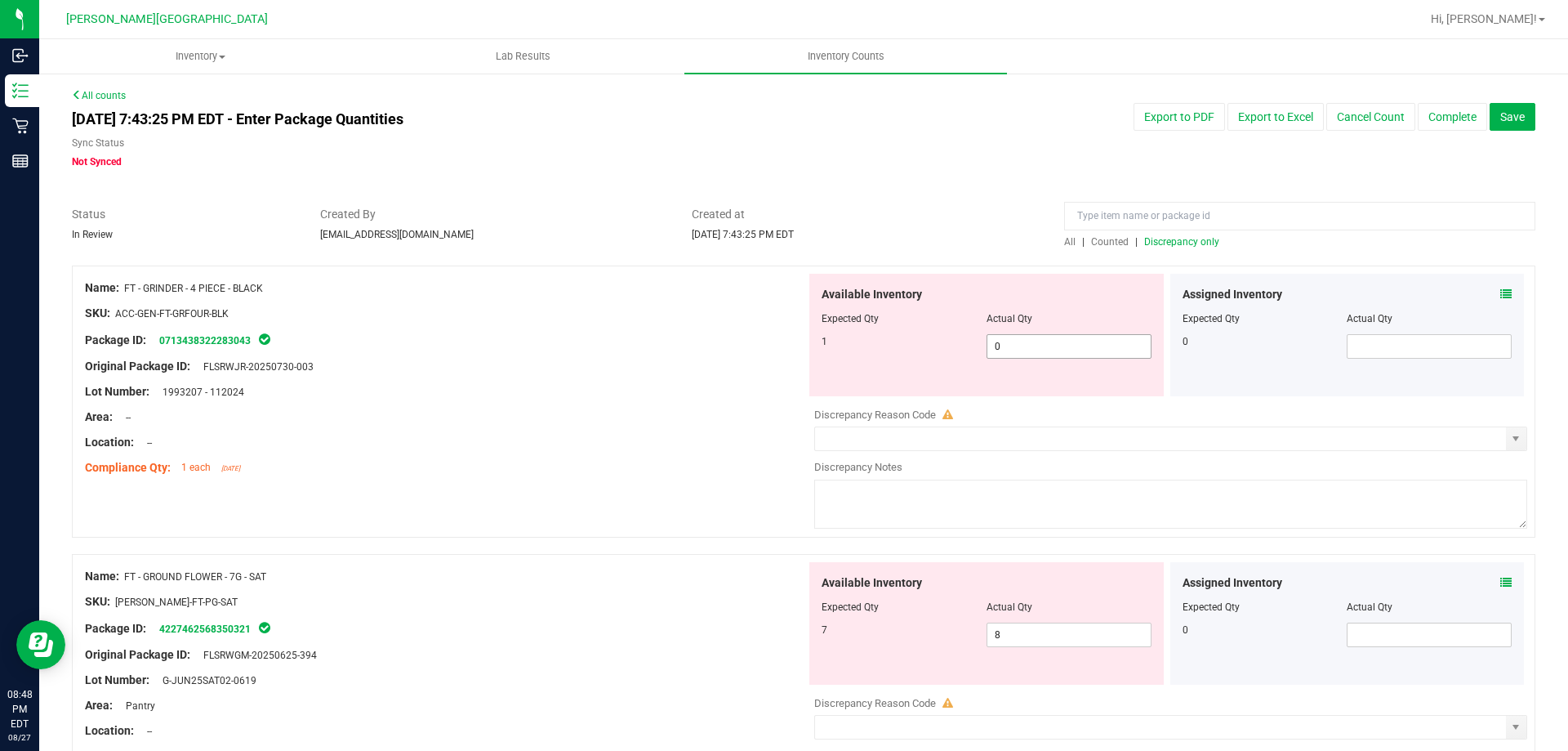
drag, startPoint x: 1098, startPoint y: 347, endPoint x: 1110, endPoint y: 343, distance: 12.6
click at [1101, 344] on span "0 0" at bounding box center [1069, 346] width 165 height 25
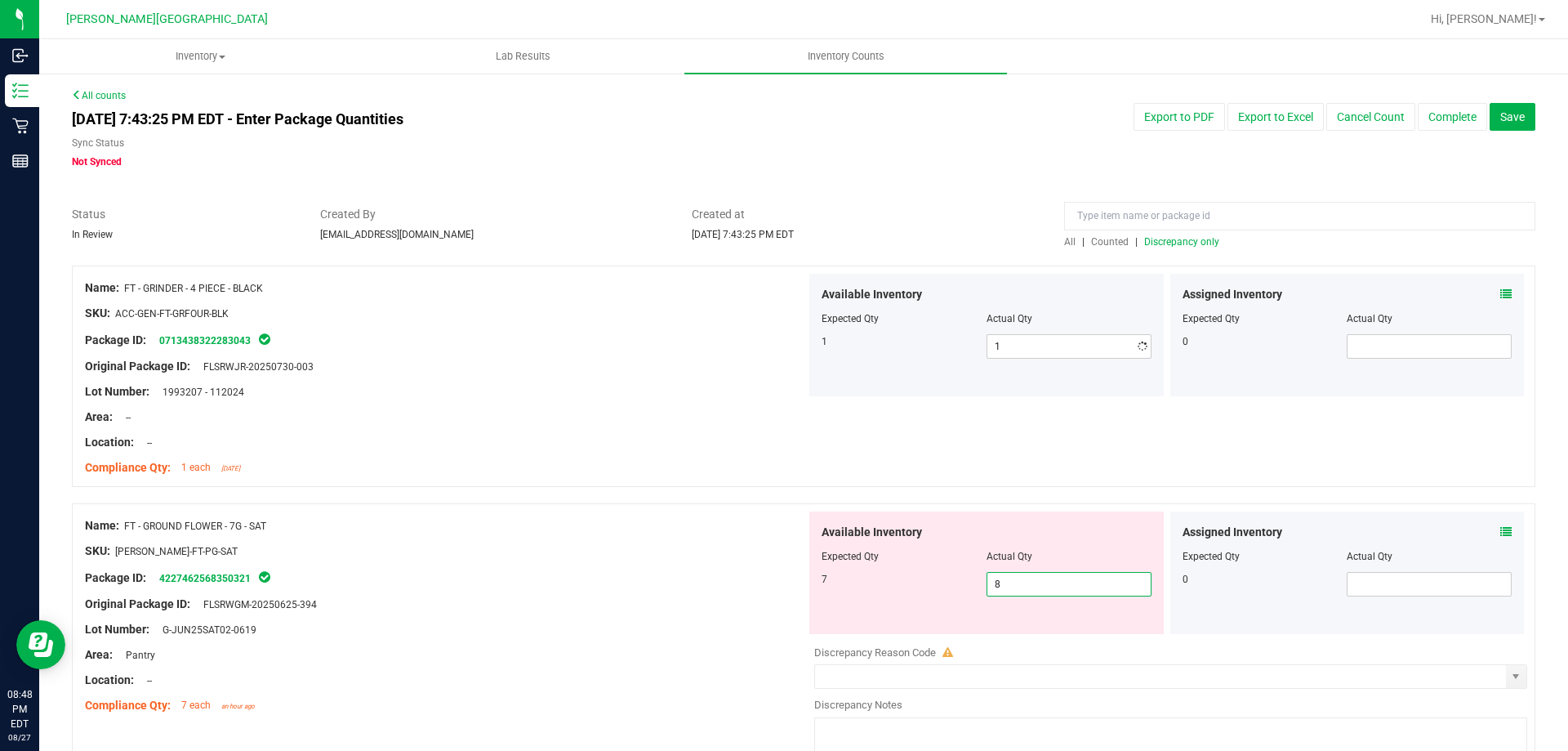
click at [1023, 631] on div "Available Inventory Expected Qty Actual Qty 7 8 8" at bounding box center [987, 573] width 355 height 123
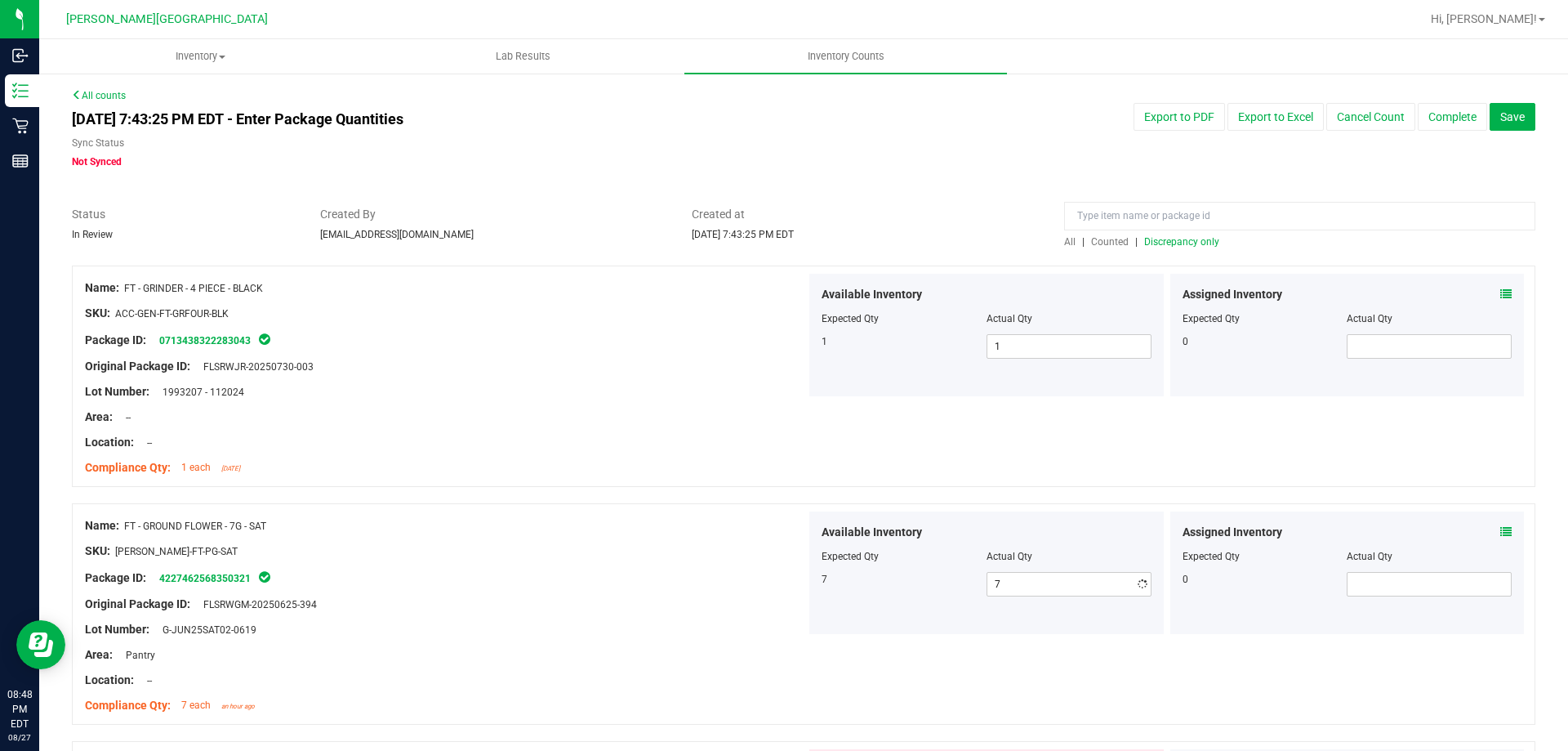
click at [730, 540] on div at bounding box center [446, 539] width 721 height 9
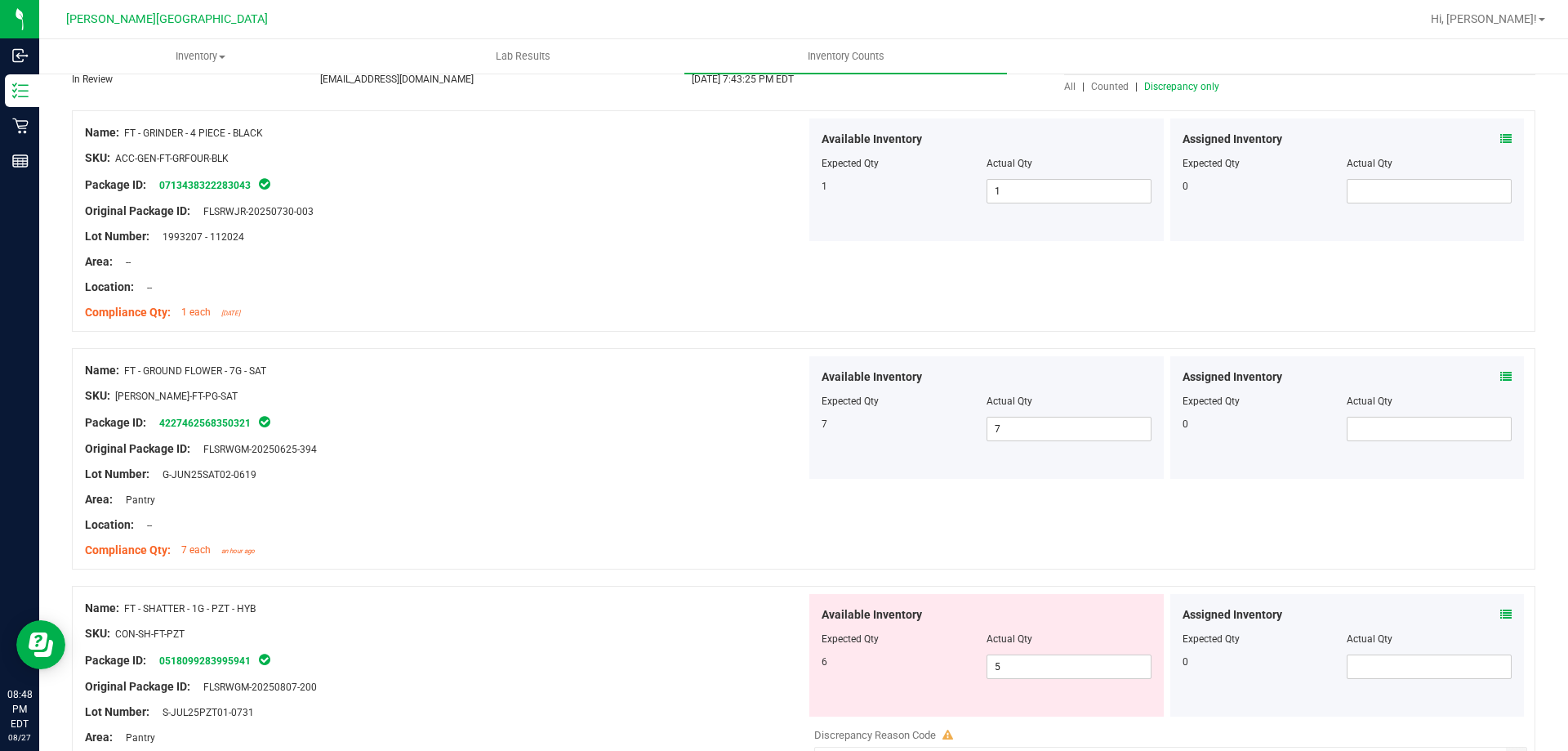
scroll to position [408, 0]
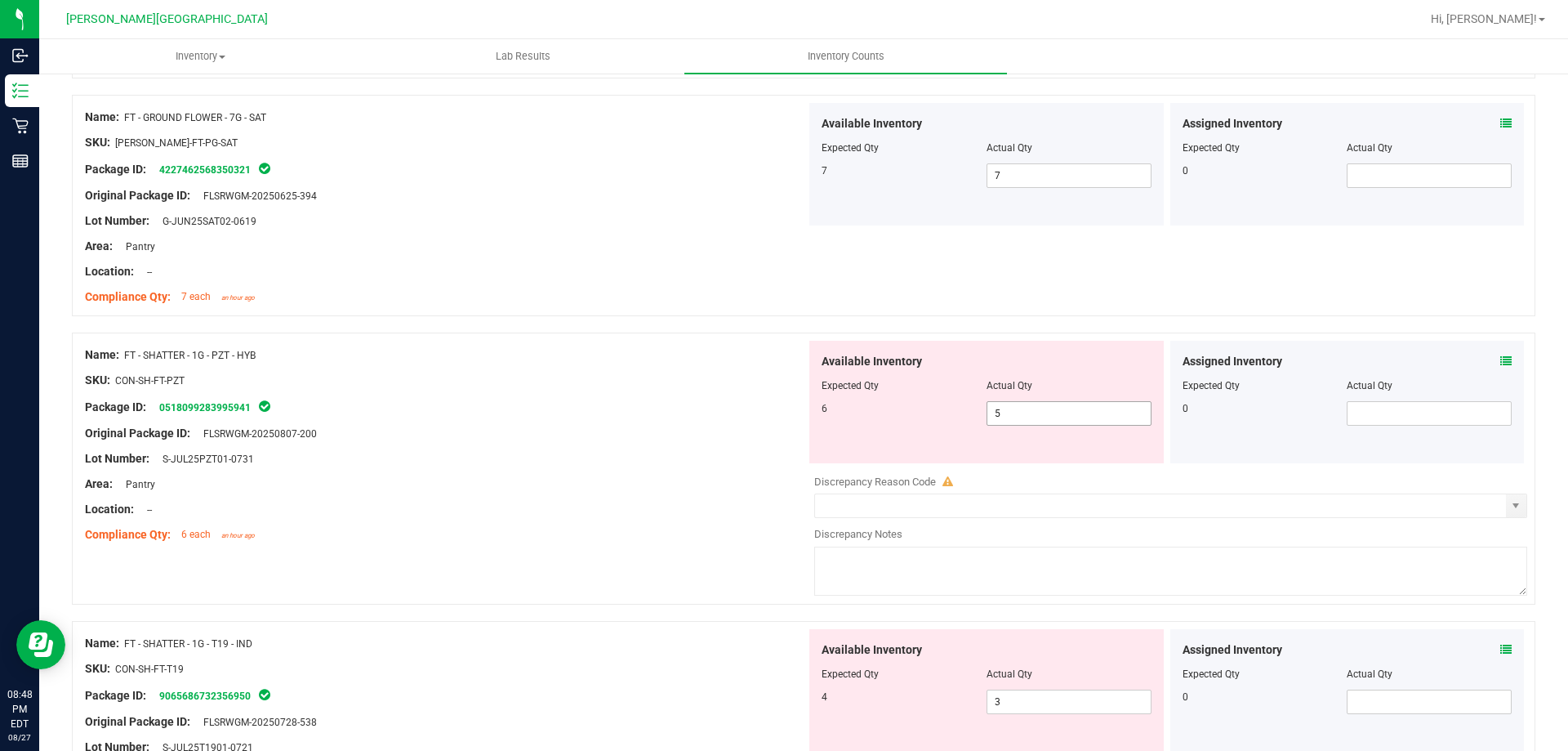
click at [1122, 419] on span "5 5" at bounding box center [1069, 413] width 165 height 25
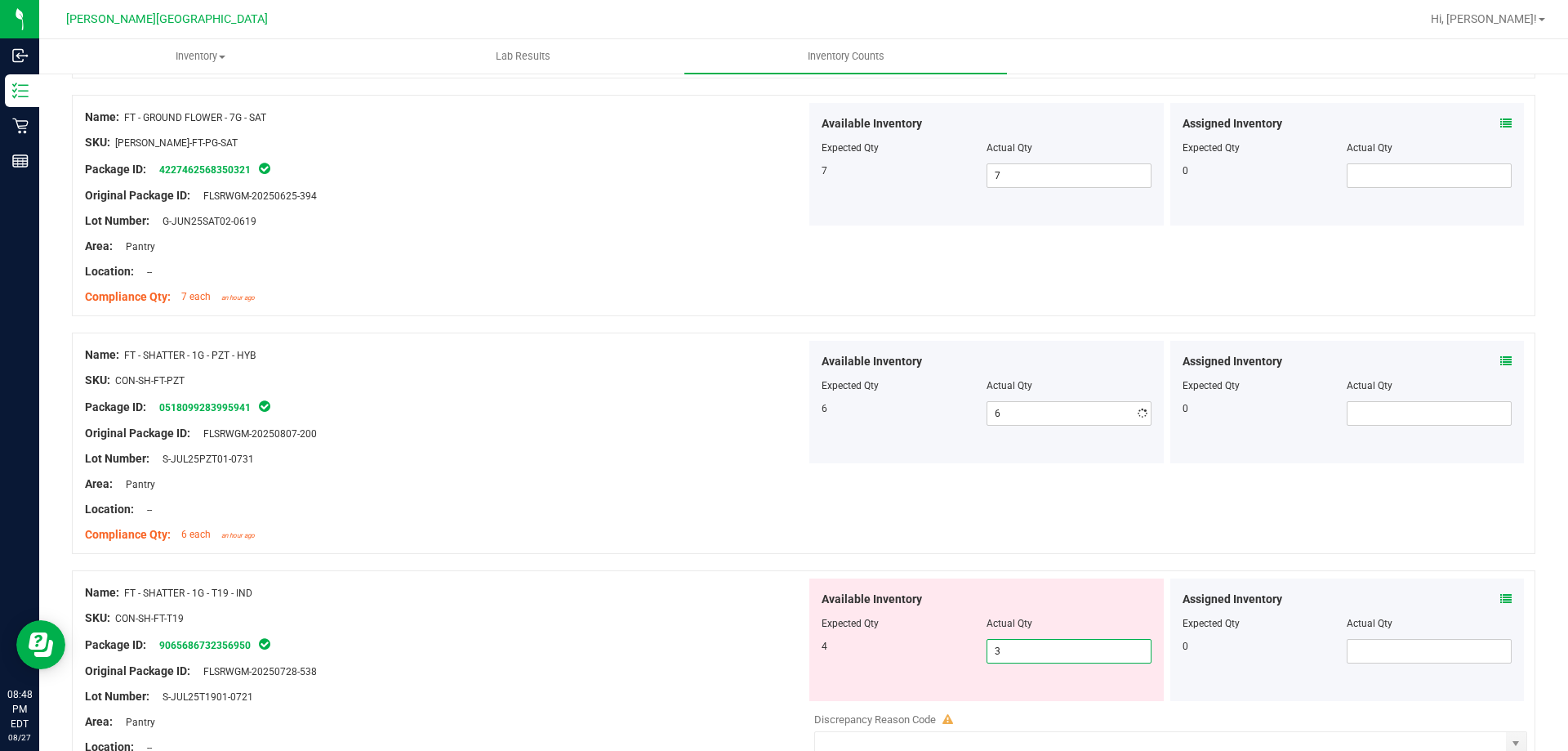
click at [1103, 693] on div "Available Inventory Expected Qty Actual Qty 4 3 3" at bounding box center [987, 640] width 355 height 123
click at [683, 628] on div at bounding box center [446, 631] width 721 height 9
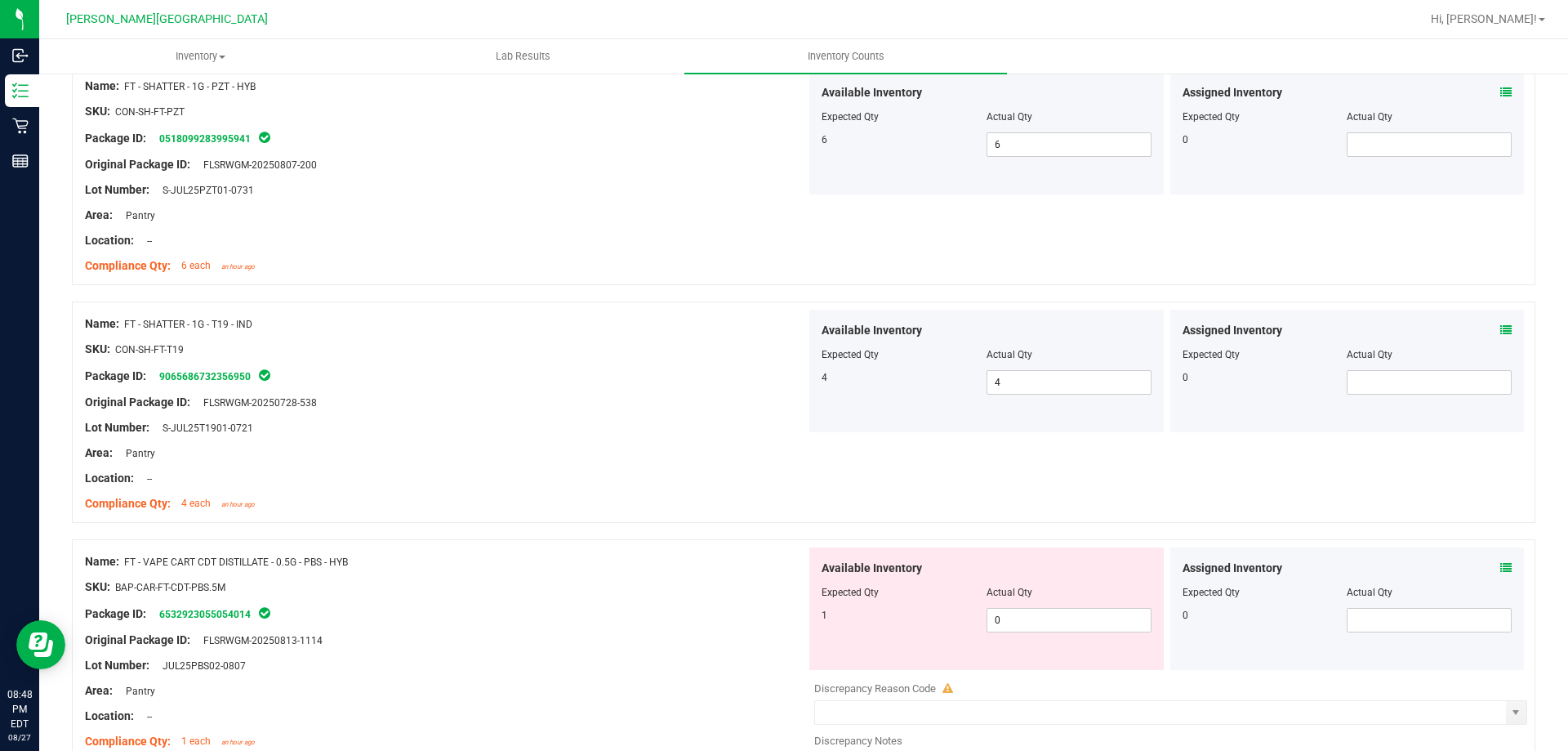
scroll to position [980, 0]
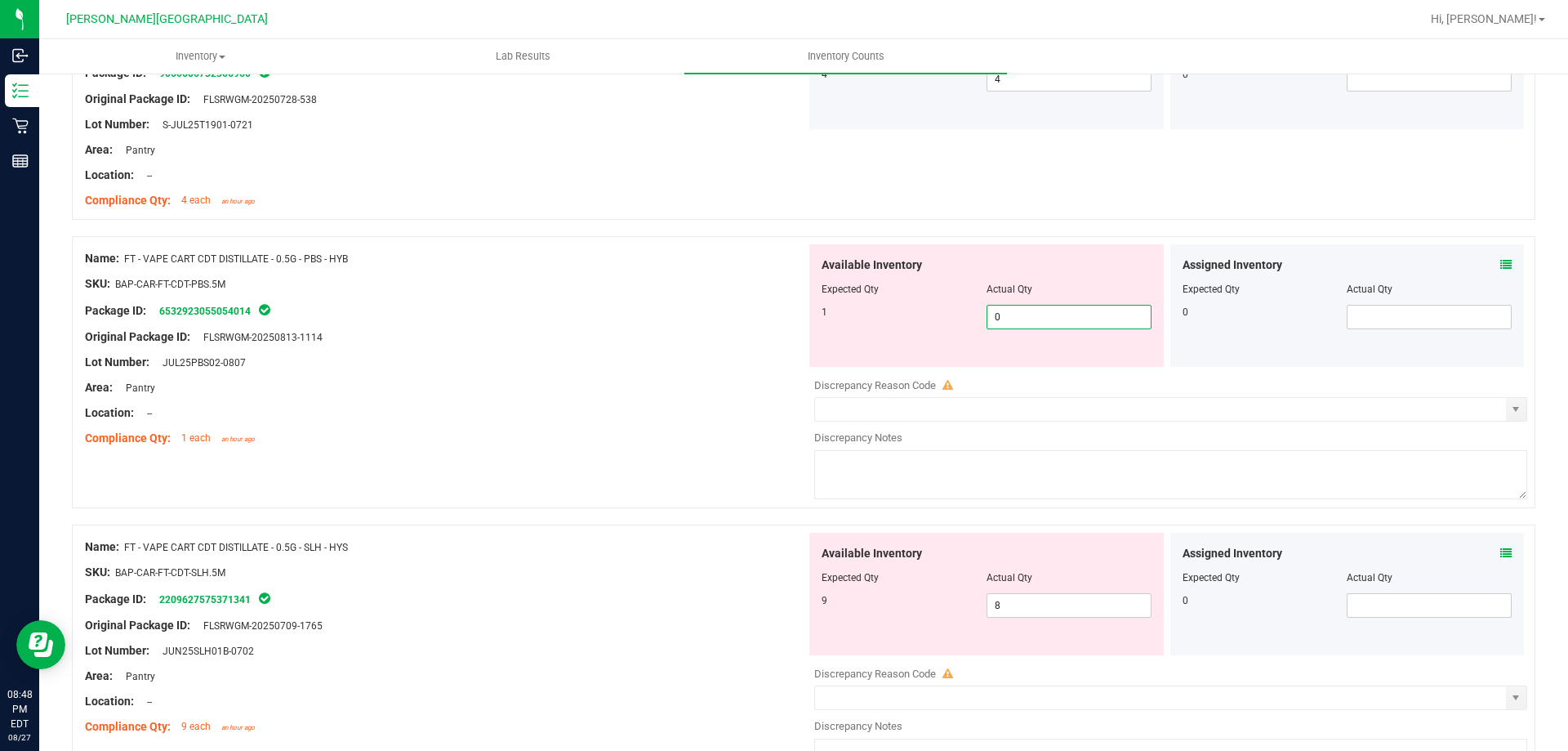
click at [1075, 315] on span "0 0" at bounding box center [1069, 317] width 165 height 25
drag, startPoint x: 1087, startPoint y: 597, endPoint x: 1103, endPoint y: 594, distance: 16.3
click at [1090, 597] on div "Available Inventory Expected Qty Actual Qty 9 8 8" at bounding box center [987, 594] width 355 height 123
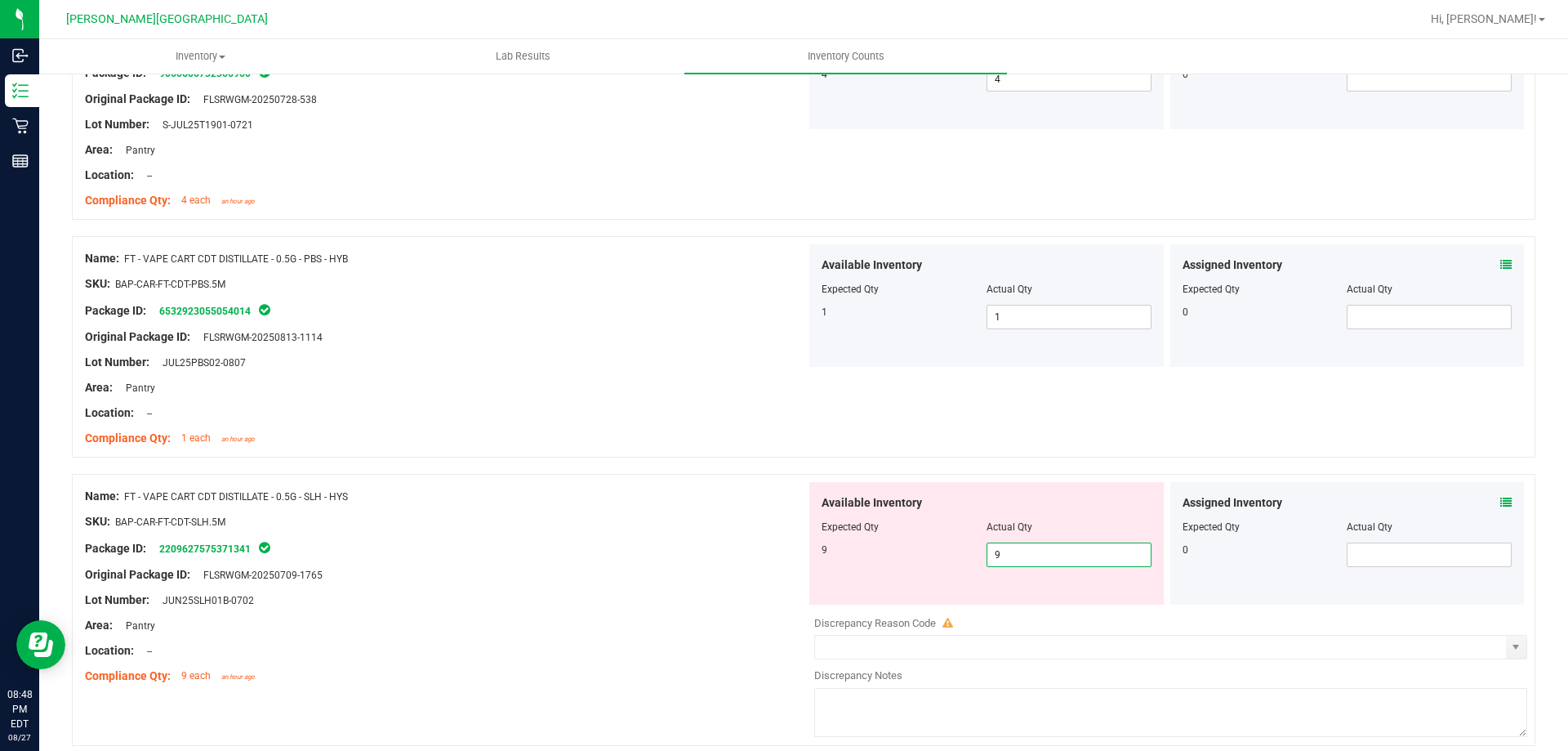
click at [730, 610] on div at bounding box center [446, 613] width 721 height 9
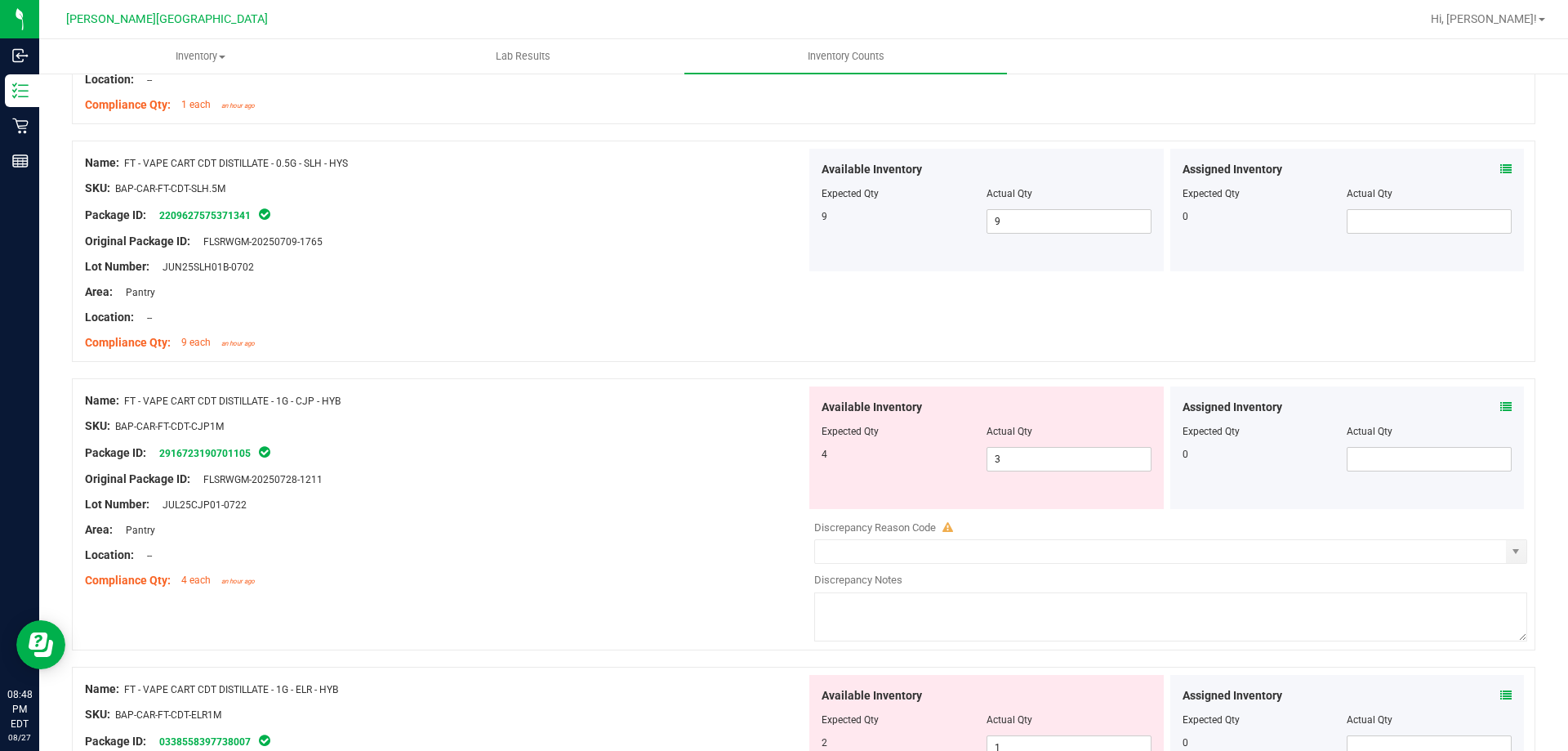
scroll to position [1470, 0]
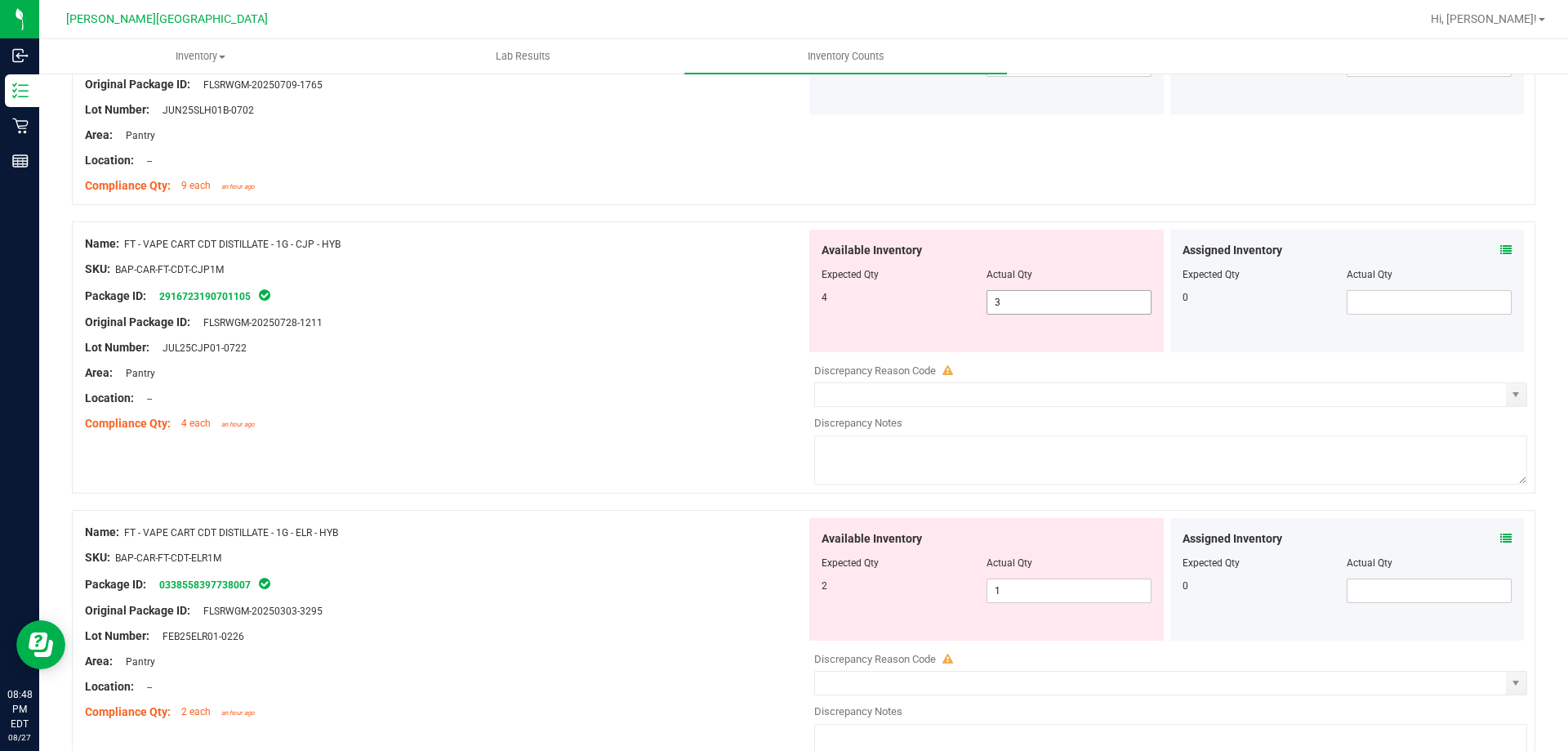
click at [1049, 298] on span "3 3" at bounding box center [1069, 302] width 165 height 25
click at [1007, 600] on div "Available Inventory Expected Qty Actual Qty 2 1 1" at bounding box center [1167, 648] width 721 height 259
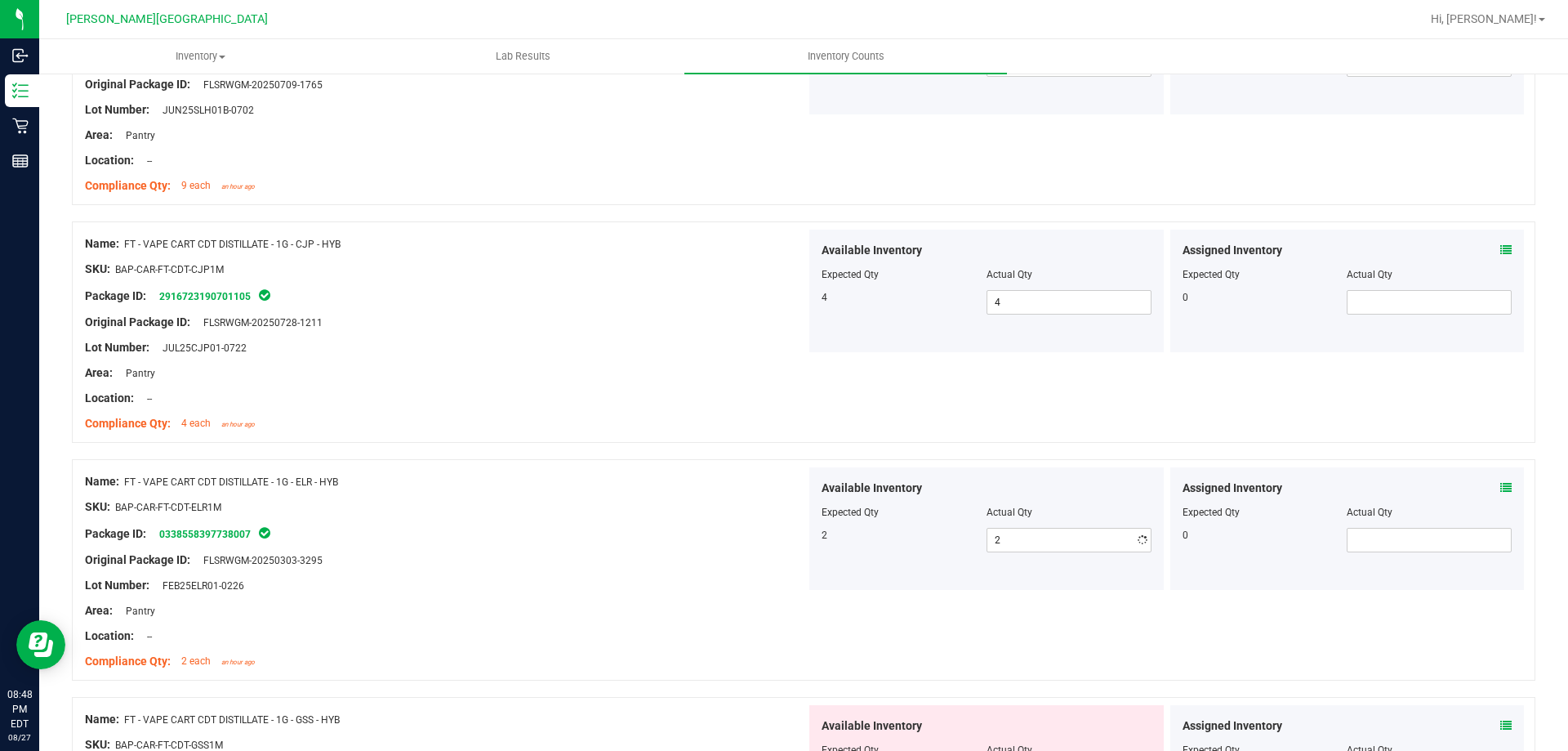
click at [683, 524] on div "Package ID: 0338558397738007" at bounding box center [446, 533] width 721 height 20
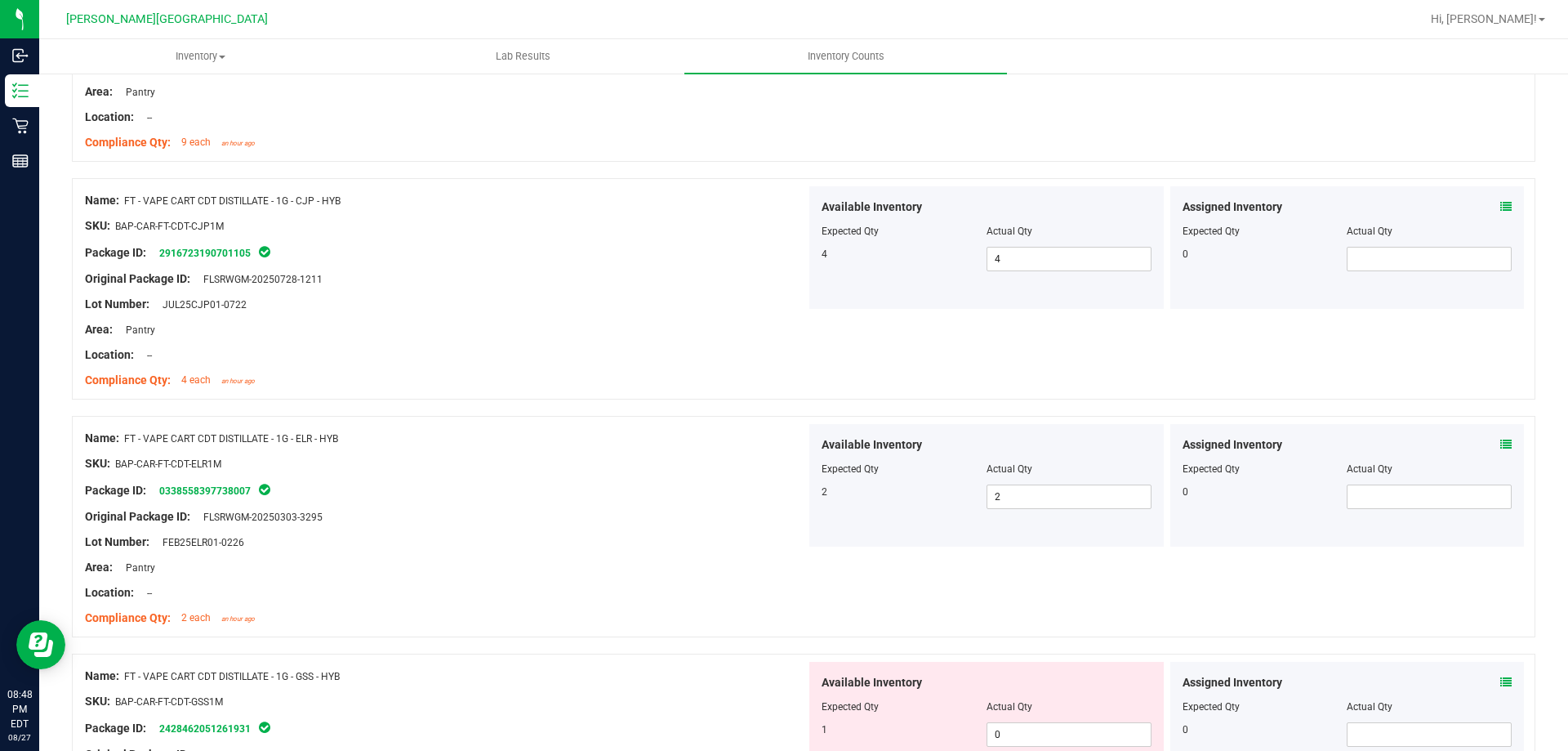
scroll to position [1798, 0]
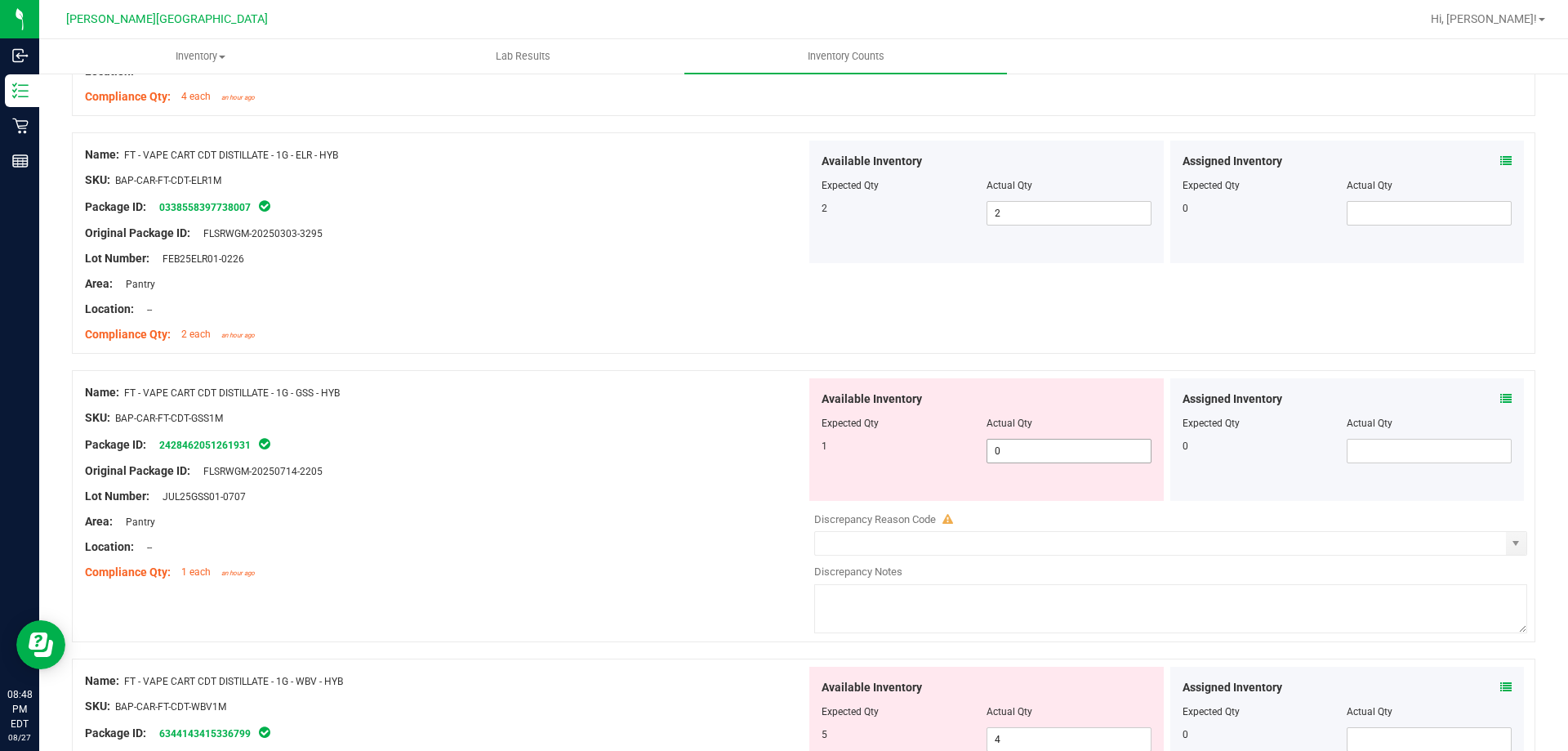
click at [1110, 455] on span "0 0" at bounding box center [1069, 451] width 165 height 25
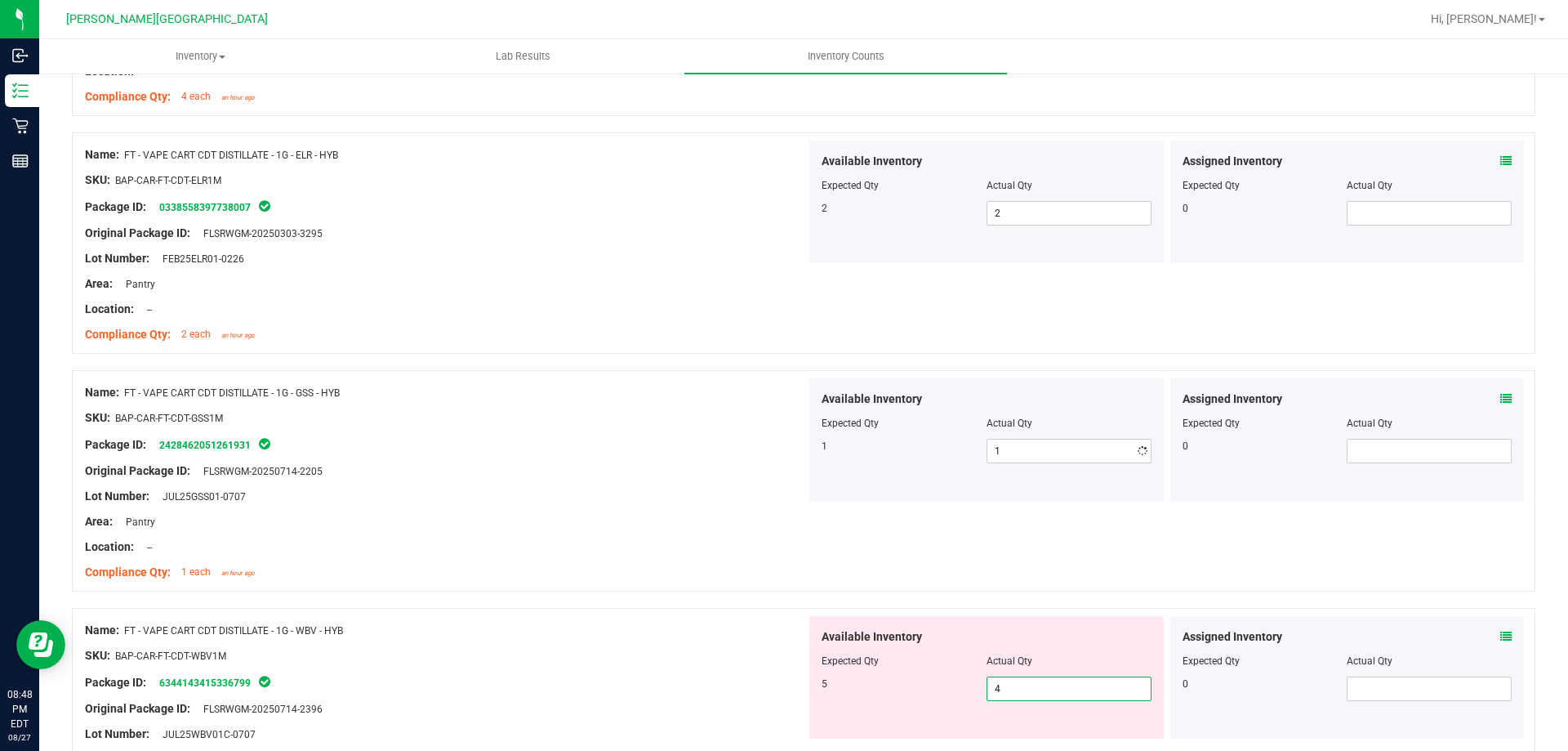
click at [1029, 731] on div "Available Inventory Expected Qty Actual Qty 5 4 4" at bounding box center [987, 678] width 355 height 123
click at [658, 690] on div "Package ID: 6344143415336799" at bounding box center [446, 682] width 721 height 20
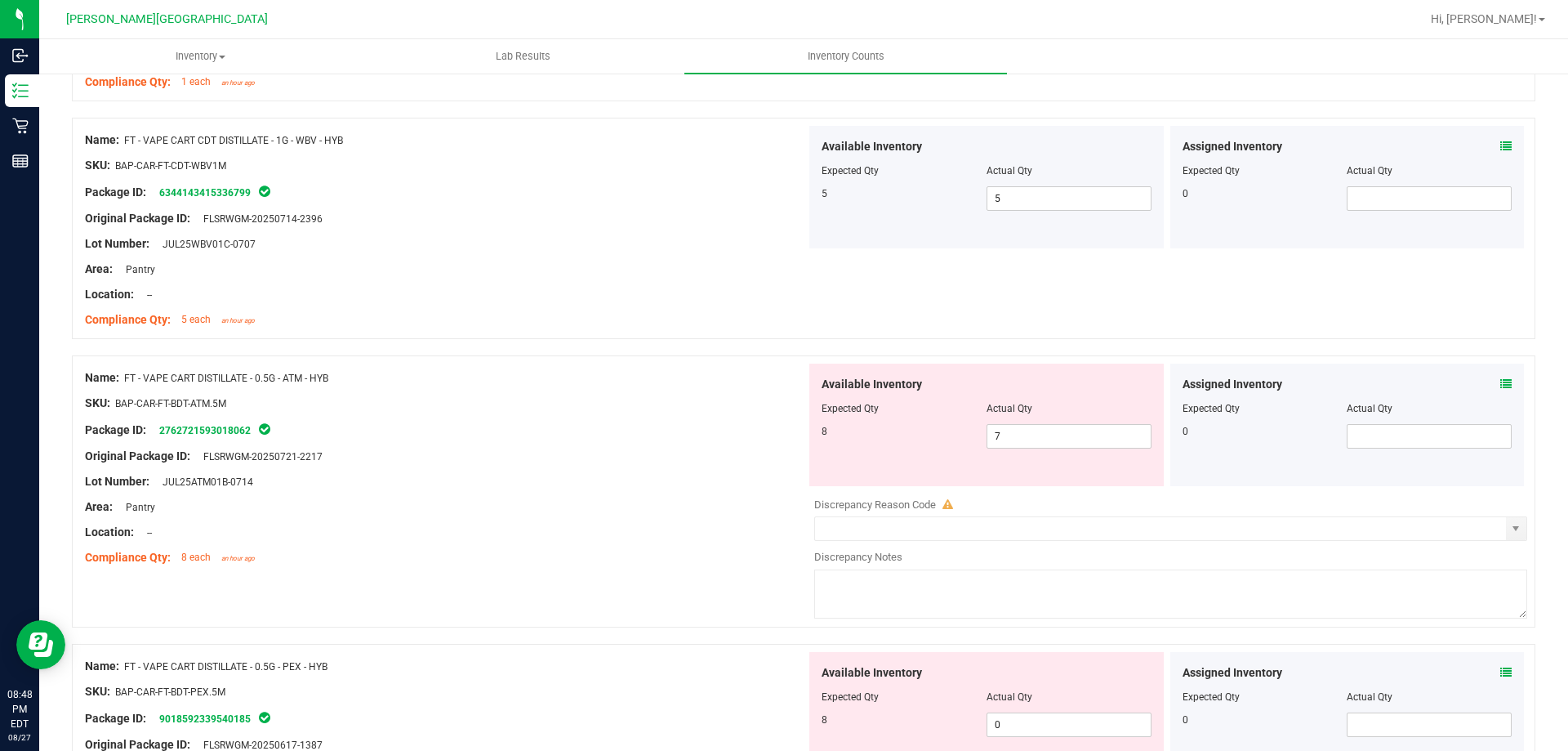
scroll to position [2451, 0]
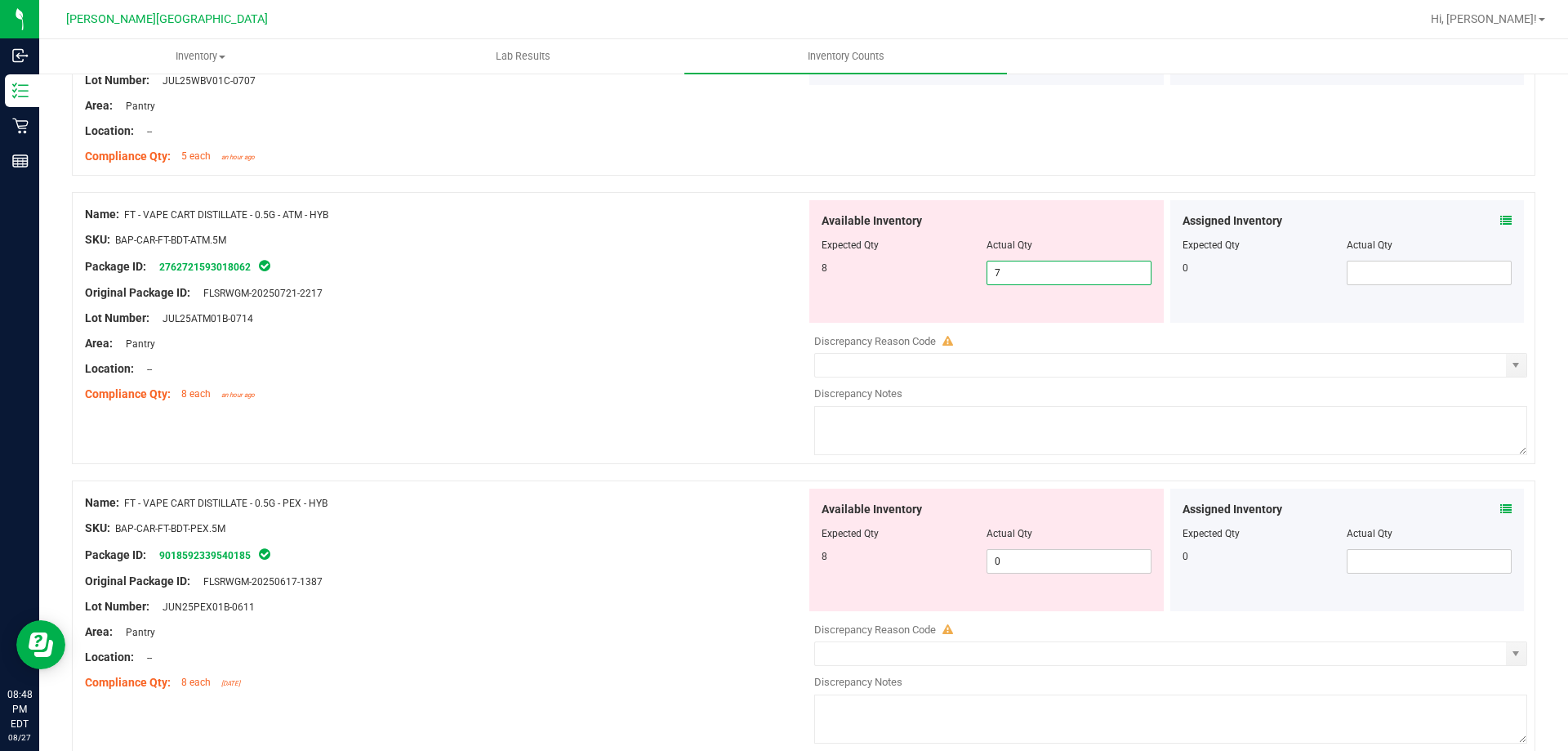
click at [1036, 282] on span "7 7" at bounding box center [1069, 273] width 165 height 25
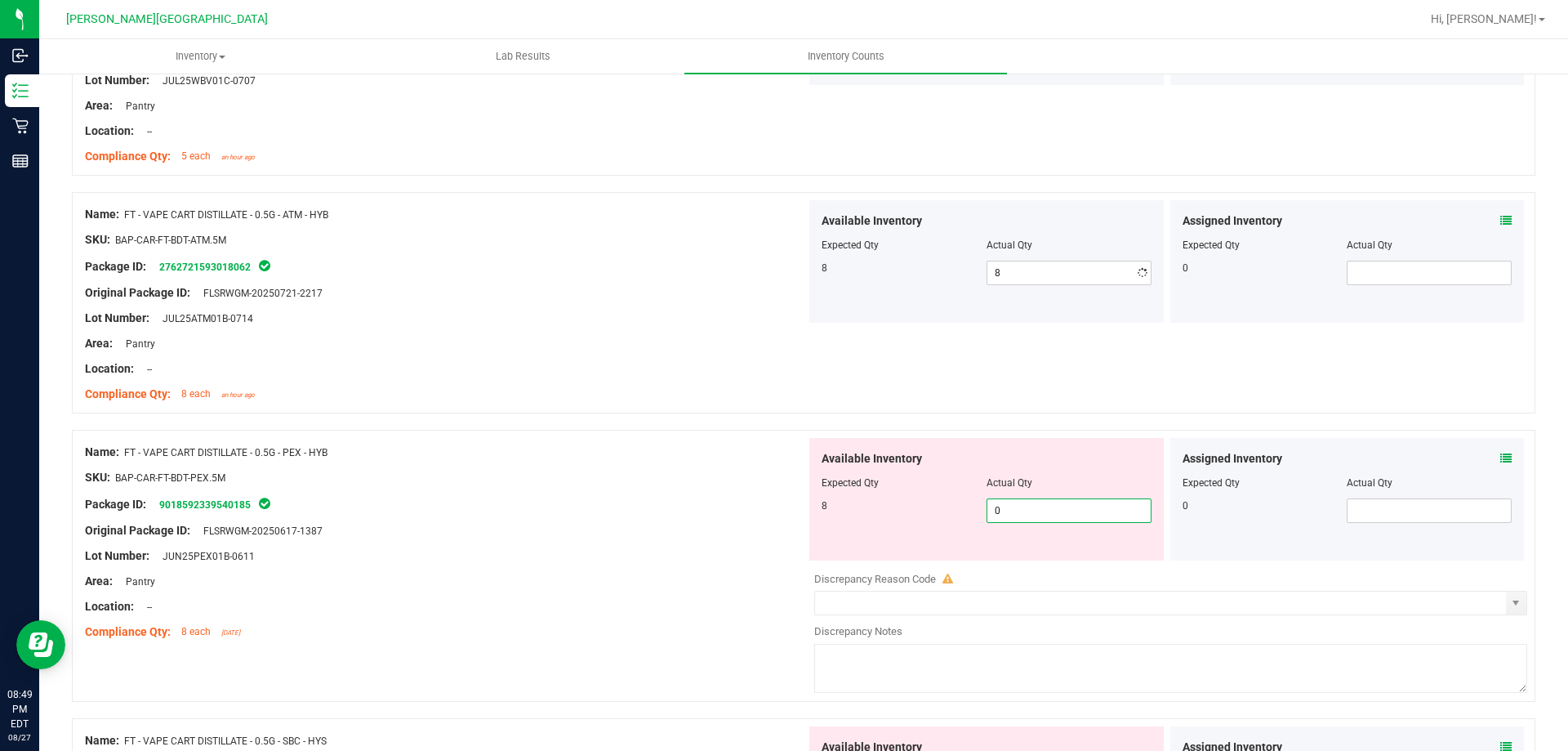
click at [1045, 559] on div "Available Inventory Expected Qty Actual Qty 8 0 0" at bounding box center [987, 500] width 355 height 123
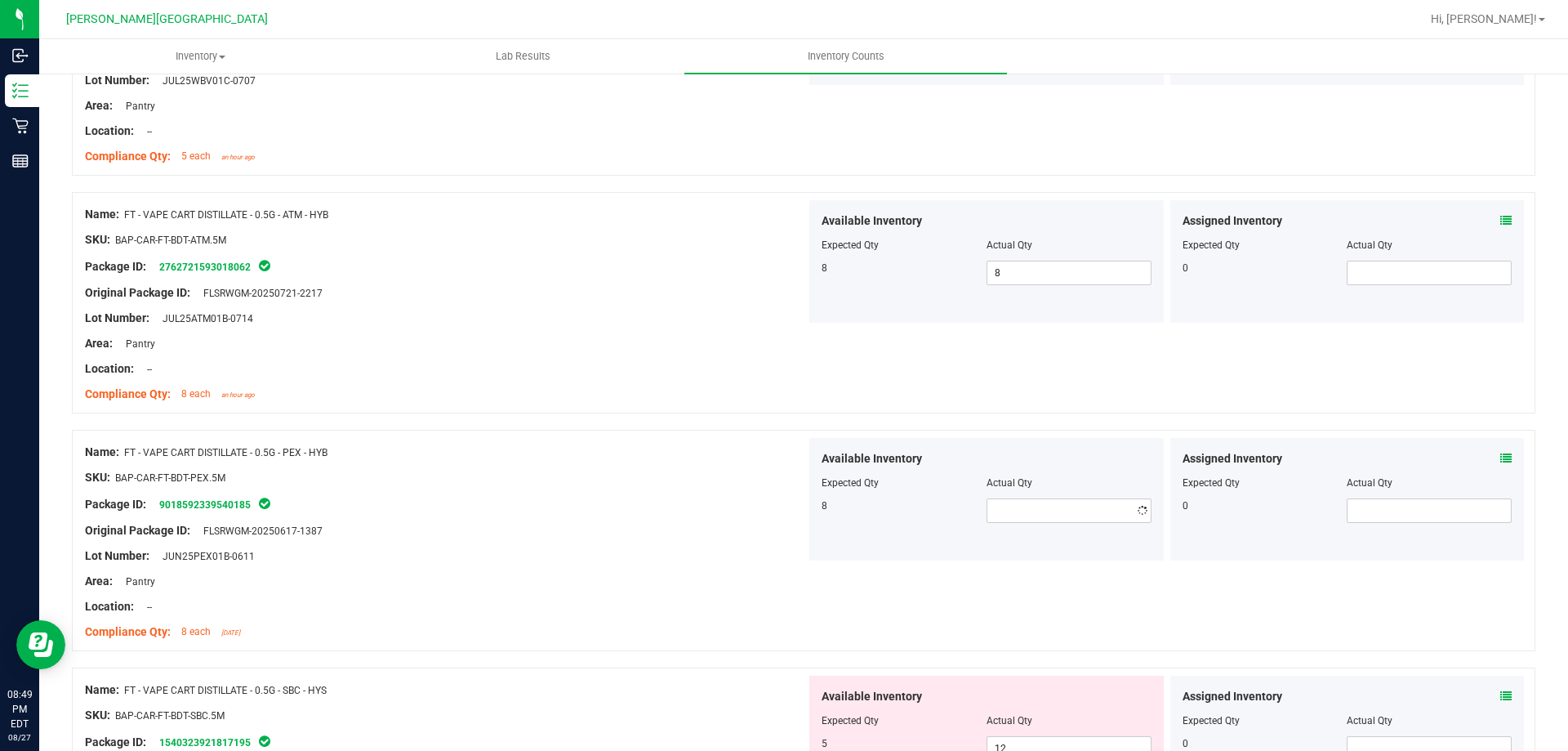
click at [690, 588] on div "Name: FT - VAPE CART DISTILLATE - 0.5G - PEX - HYB SKU: BAP-CAR-FT-BDT-PEX.5M P…" at bounding box center [446, 542] width 721 height 208
click at [1053, 509] on span at bounding box center [1069, 511] width 165 height 25
click at [680, 526] on div "Original Package ID: FLSRWGM-20250617-1387" at bounding box center [446, 530] width 721 height 17
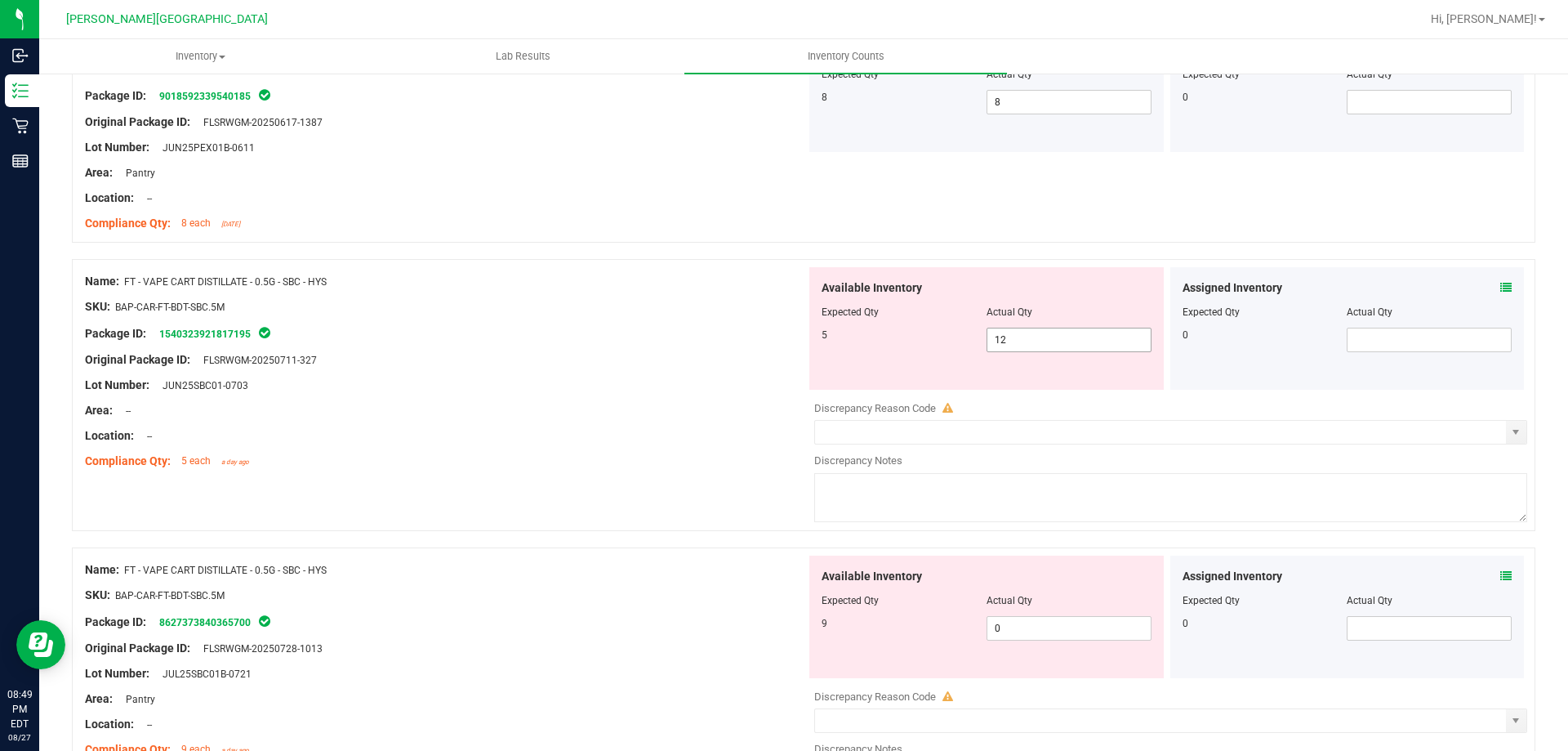
click at [1035, 347] on span "12 12" at bounding box center [1069, 339] width 165 height 25
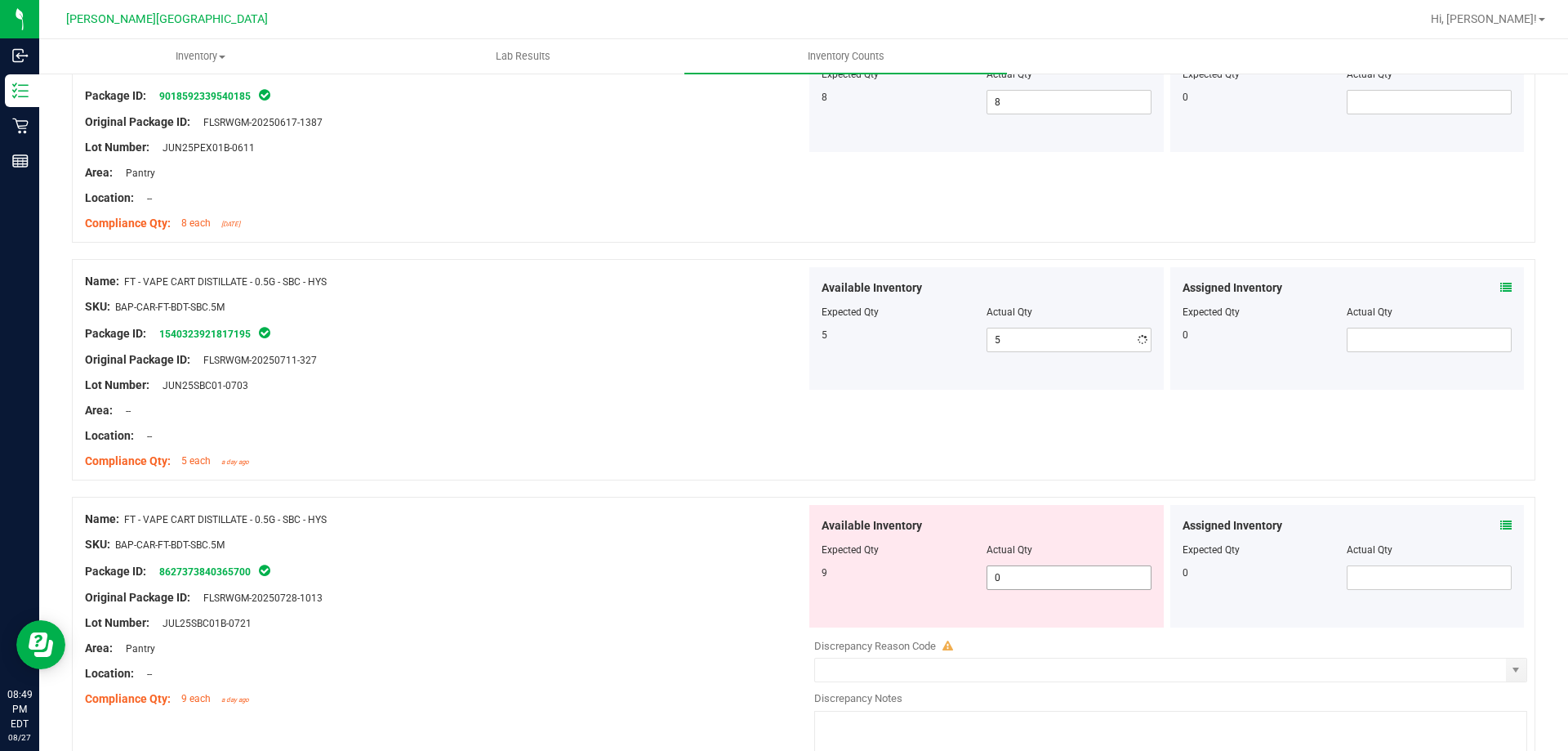
click at [1033, 639] on div "Available Inventory Expected Qty Actual Qty 9 0 0" at bounding box center [1167, 634] width 721 height 259
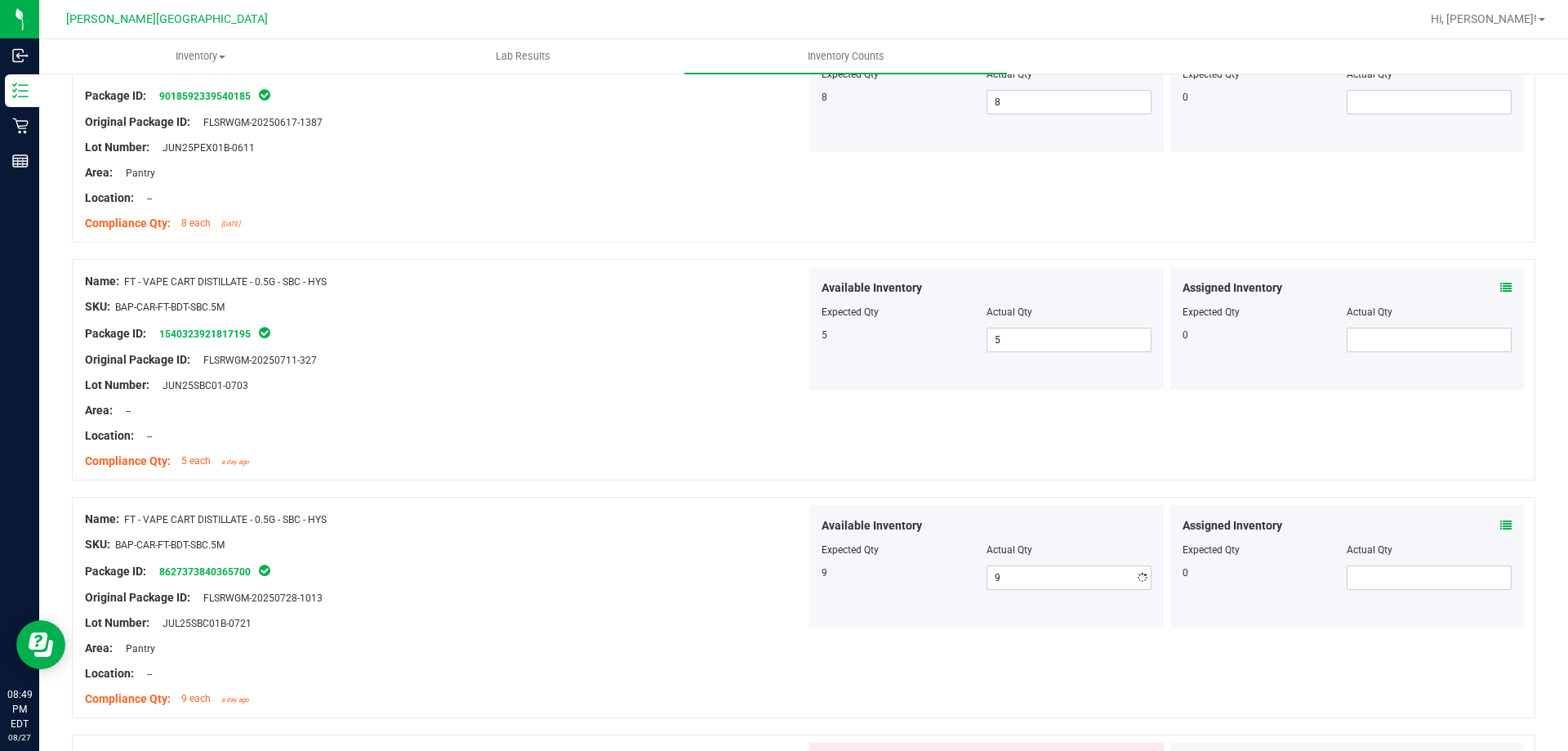
drag, startPoint x: 660, startPoint y: 487, endPoint x: 660, endPoint y: 503, distance: 16.0
click at [660, 494] on div at bounding box center [804, 488] width 1464 height 16
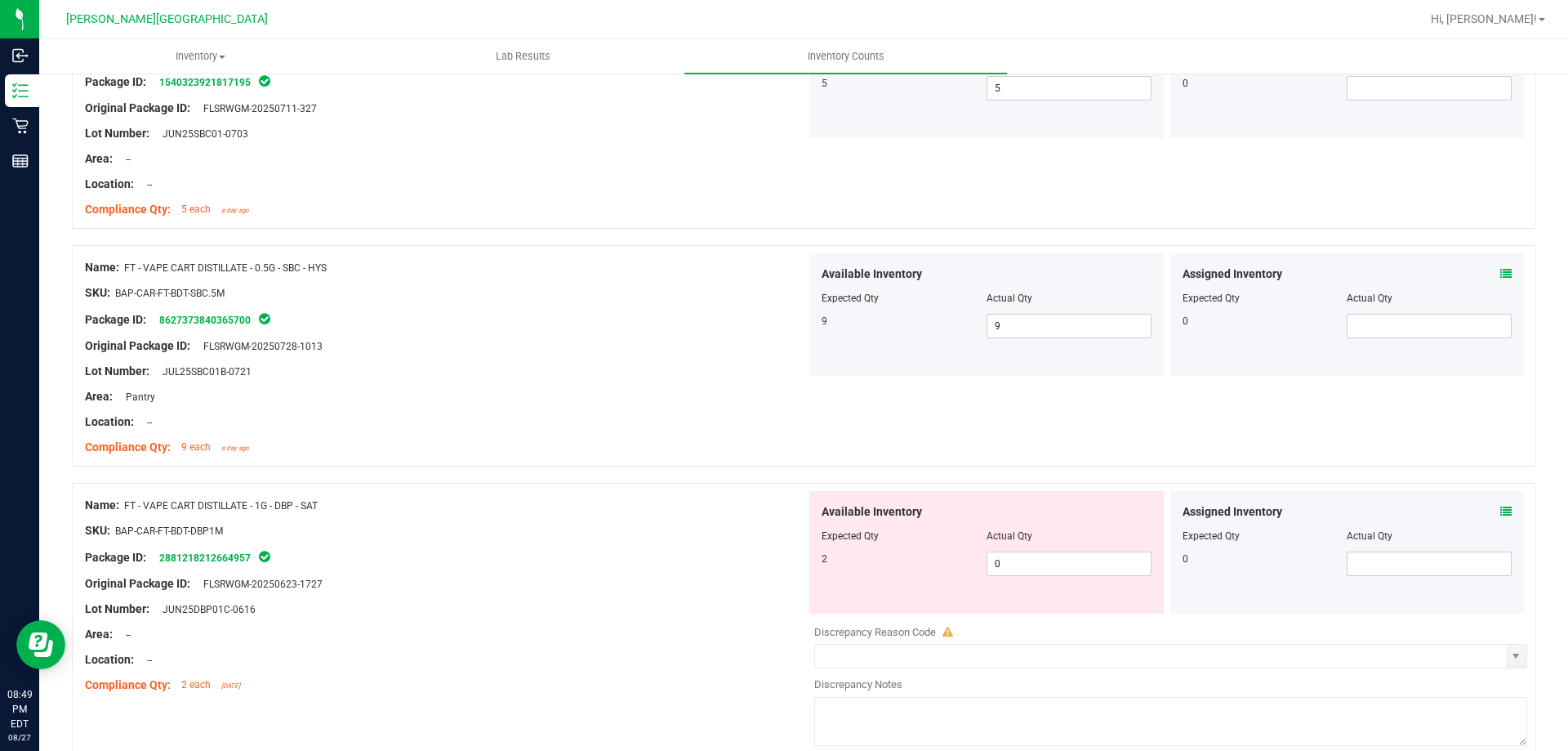
scroll to position [3350, 0]
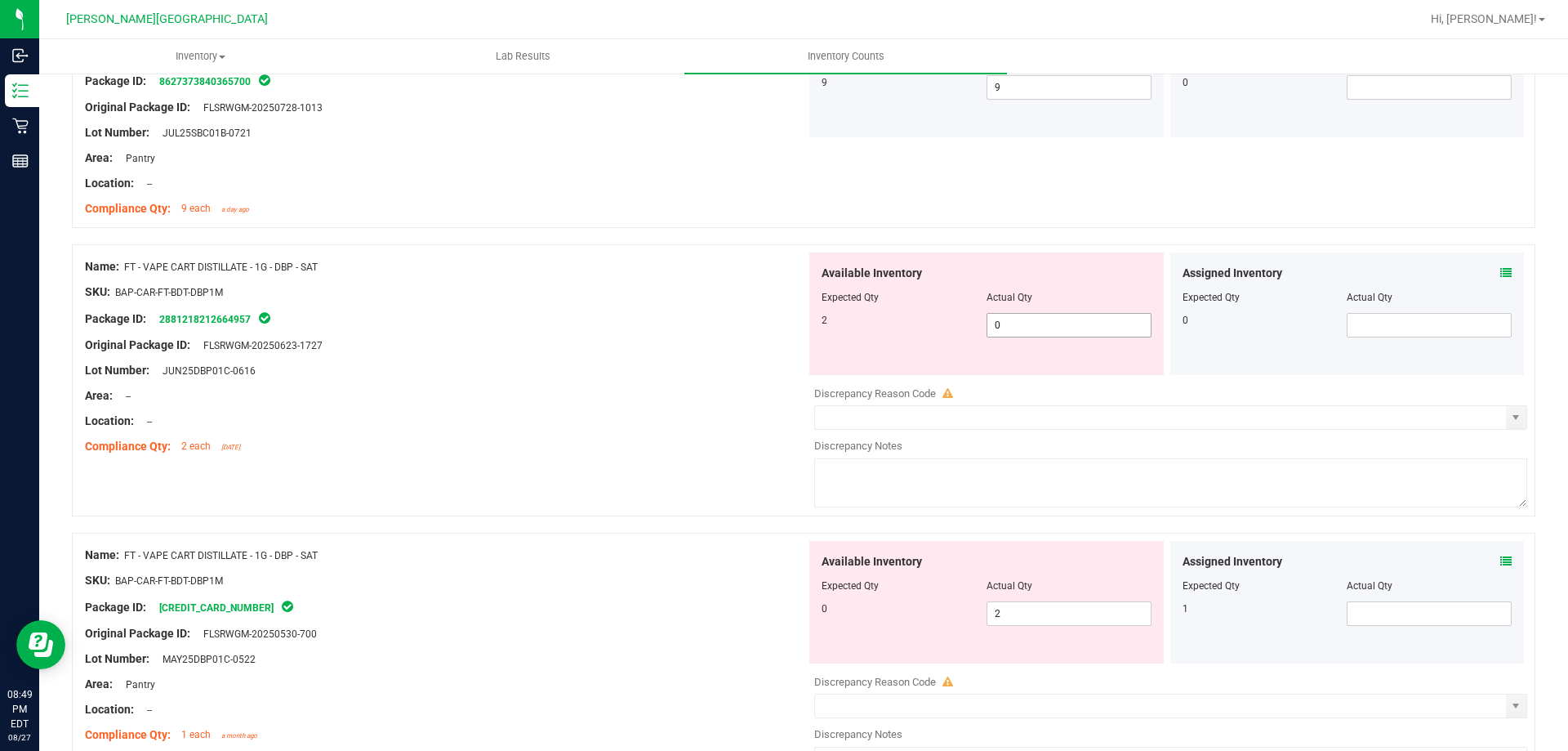
click at [1018, 323] on span "0 0" at bounding box center [1069, 325] width 165 height 25
click at [1052, 618] on div "Available Inventory Expected Qty Actual Qty 0 2 2" at bounding box center [1167, 671] width 721 height 259
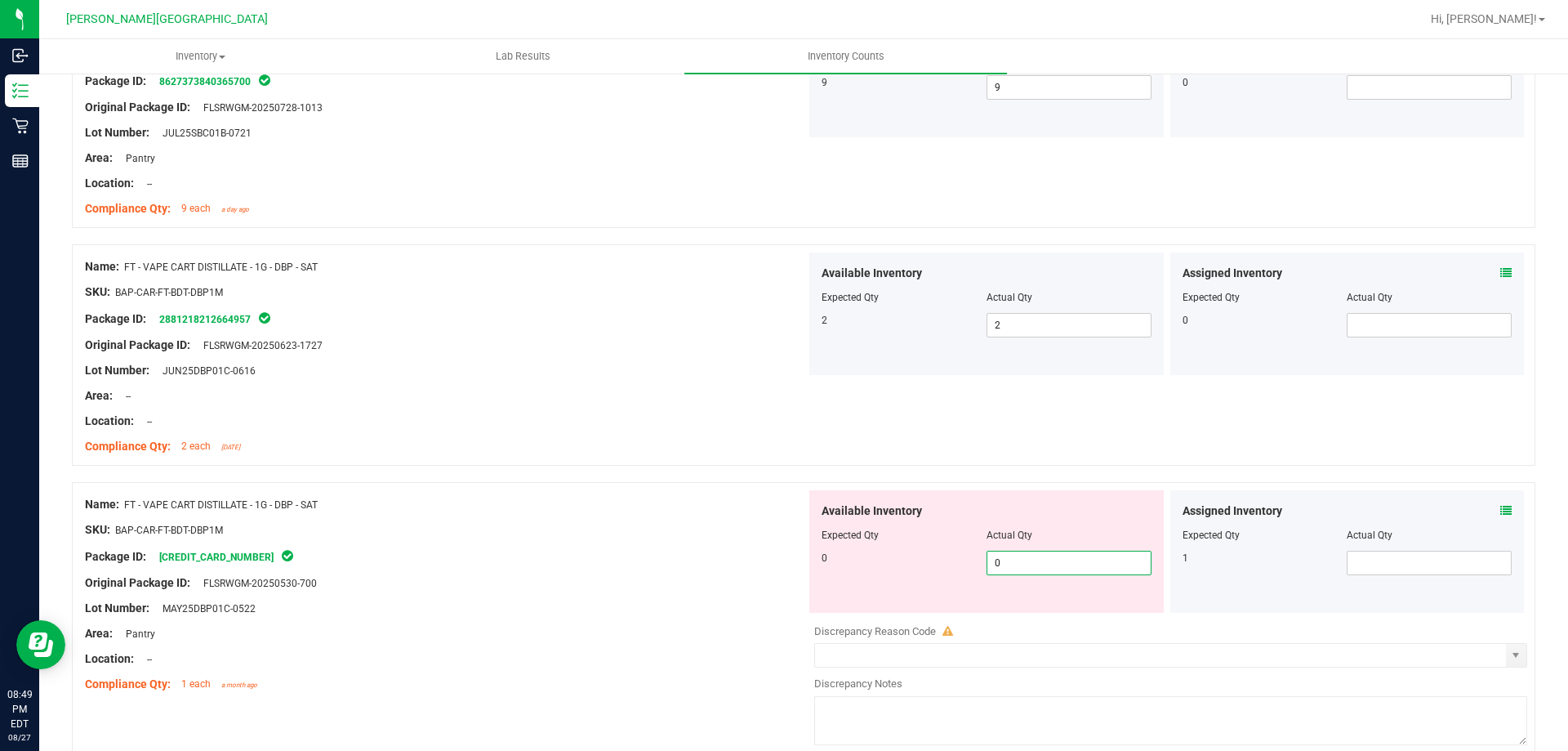
click at [631, 602] on div "Lot Number: MAY25DBP01C-0522" at bounding box center [446, 609] width 721 height 17
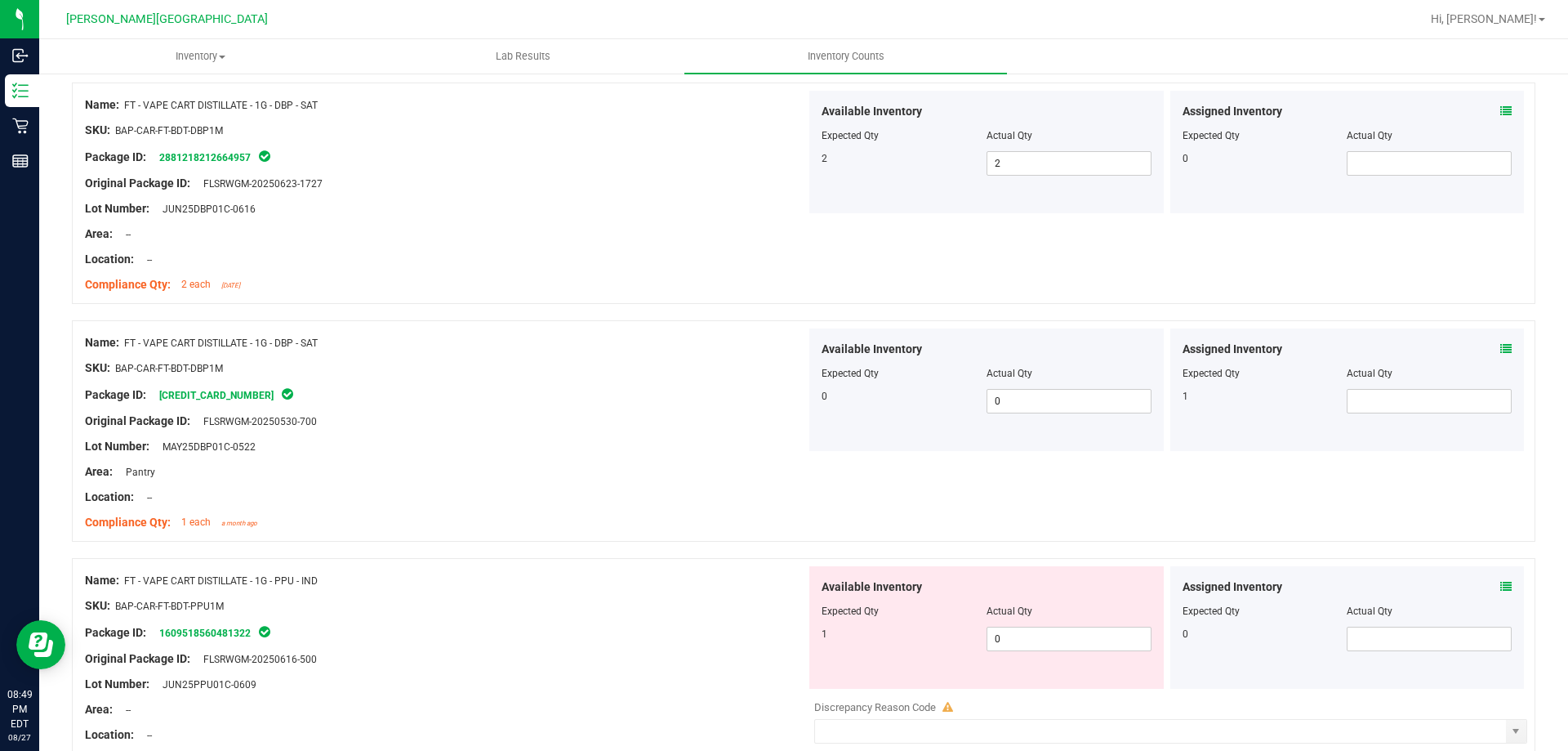
scroll to position [3758, 0]
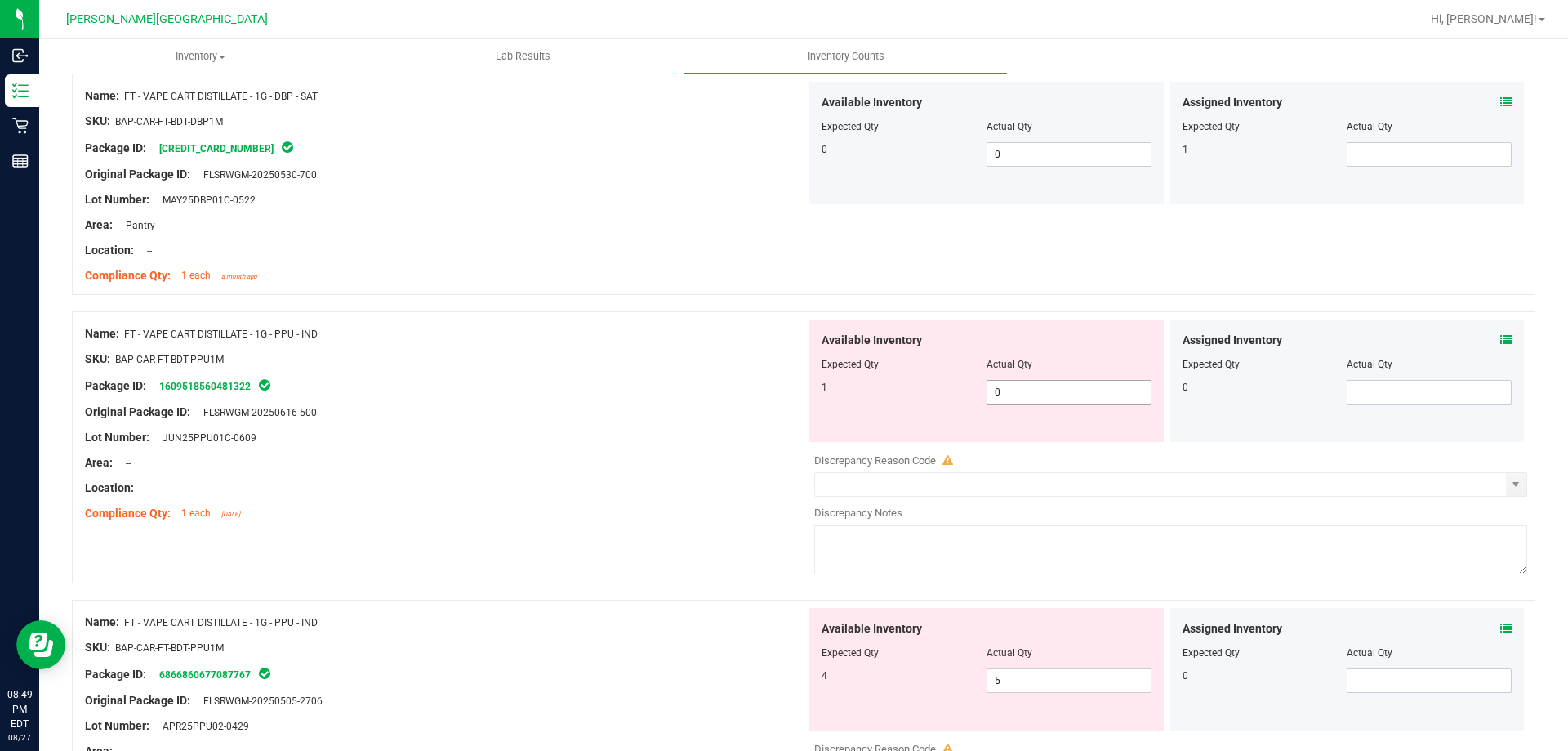
click at [1071, 390] on span "0 0" at bounding box center [1069, 392] width 165 height 25
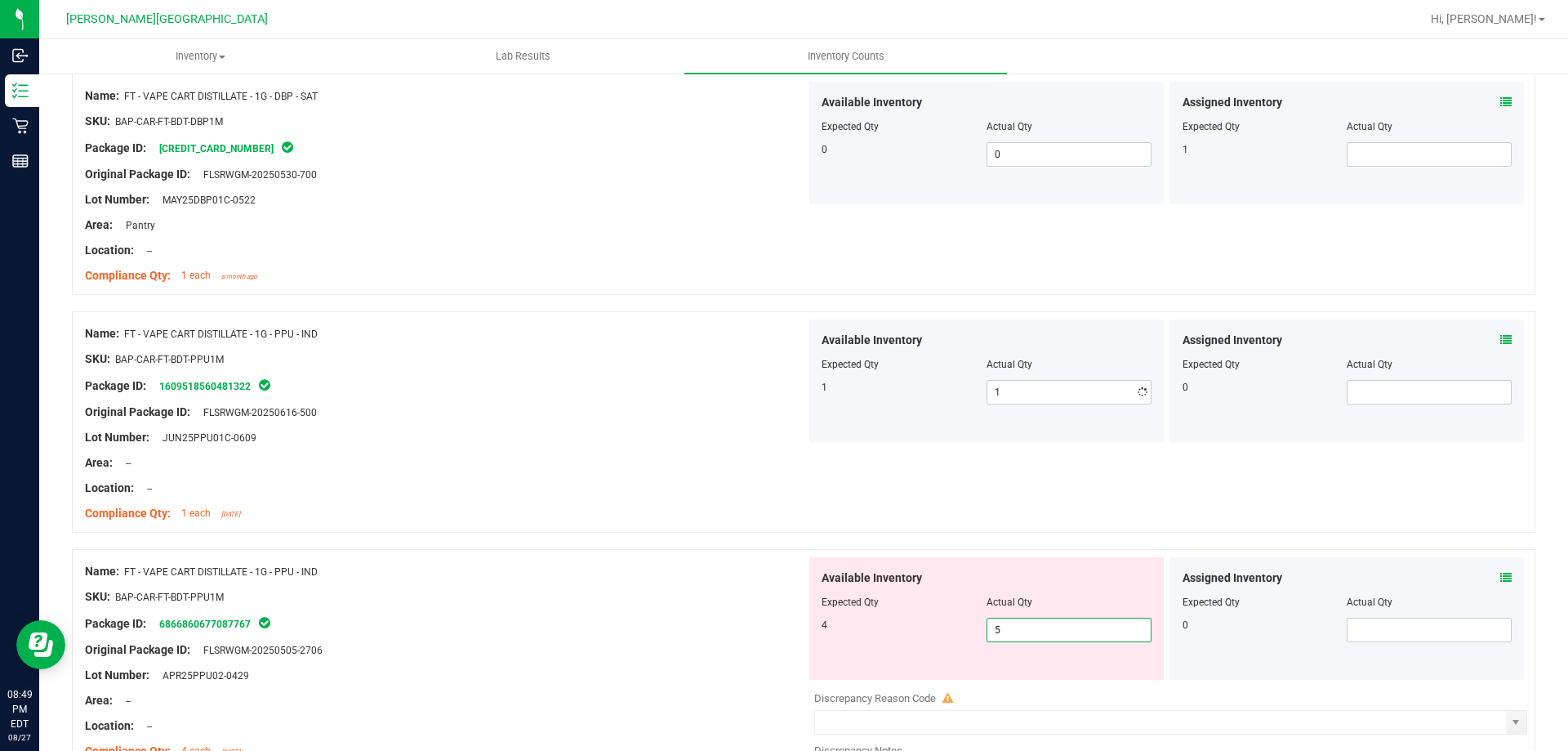
click at [1033, 674] on div "Available Inventory Expected Qty Actual Qty 4 5 5" at bounding box center [987, 619] width 355 height 123
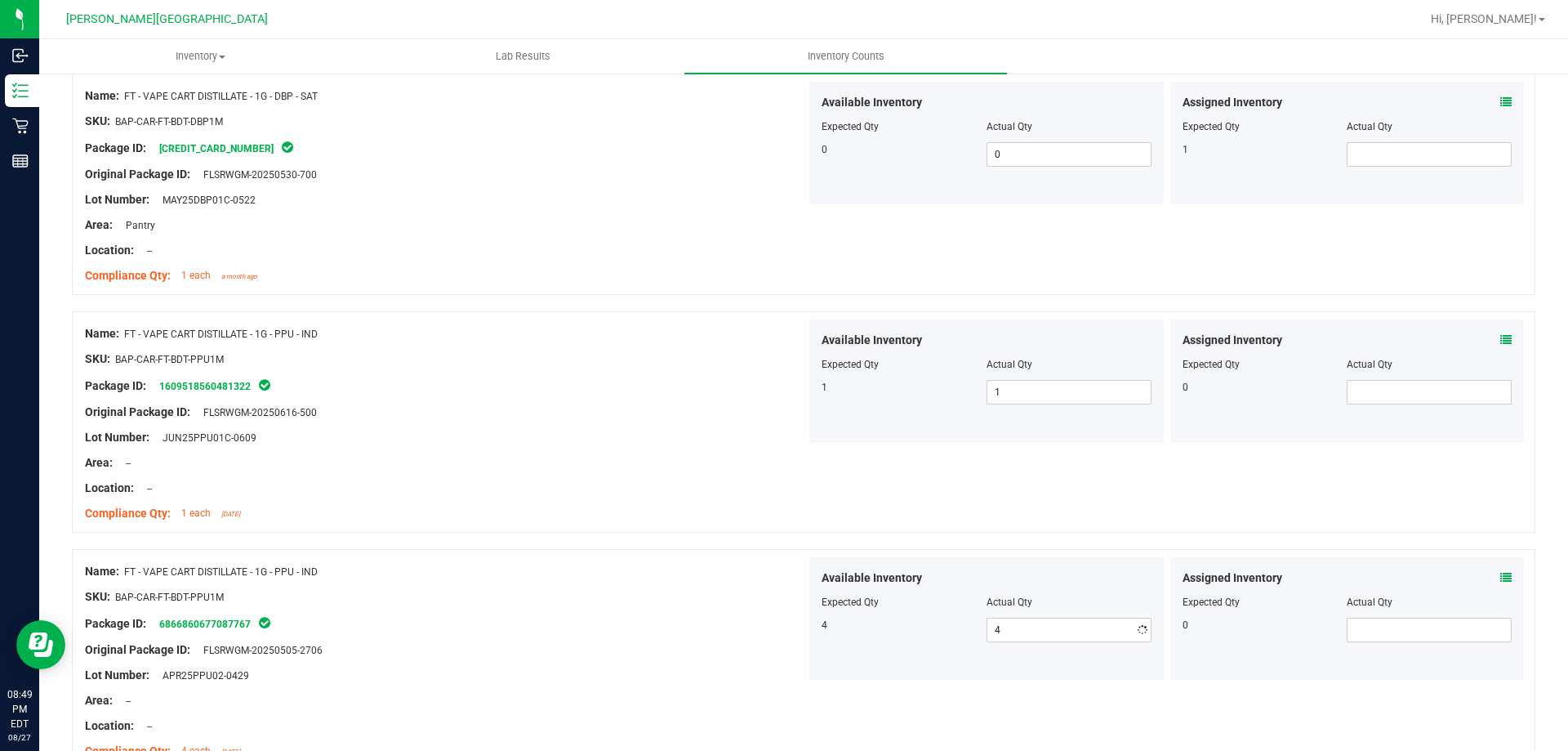
click at [630, 688] on div at bounding box center [446, 688] width 721 height 9
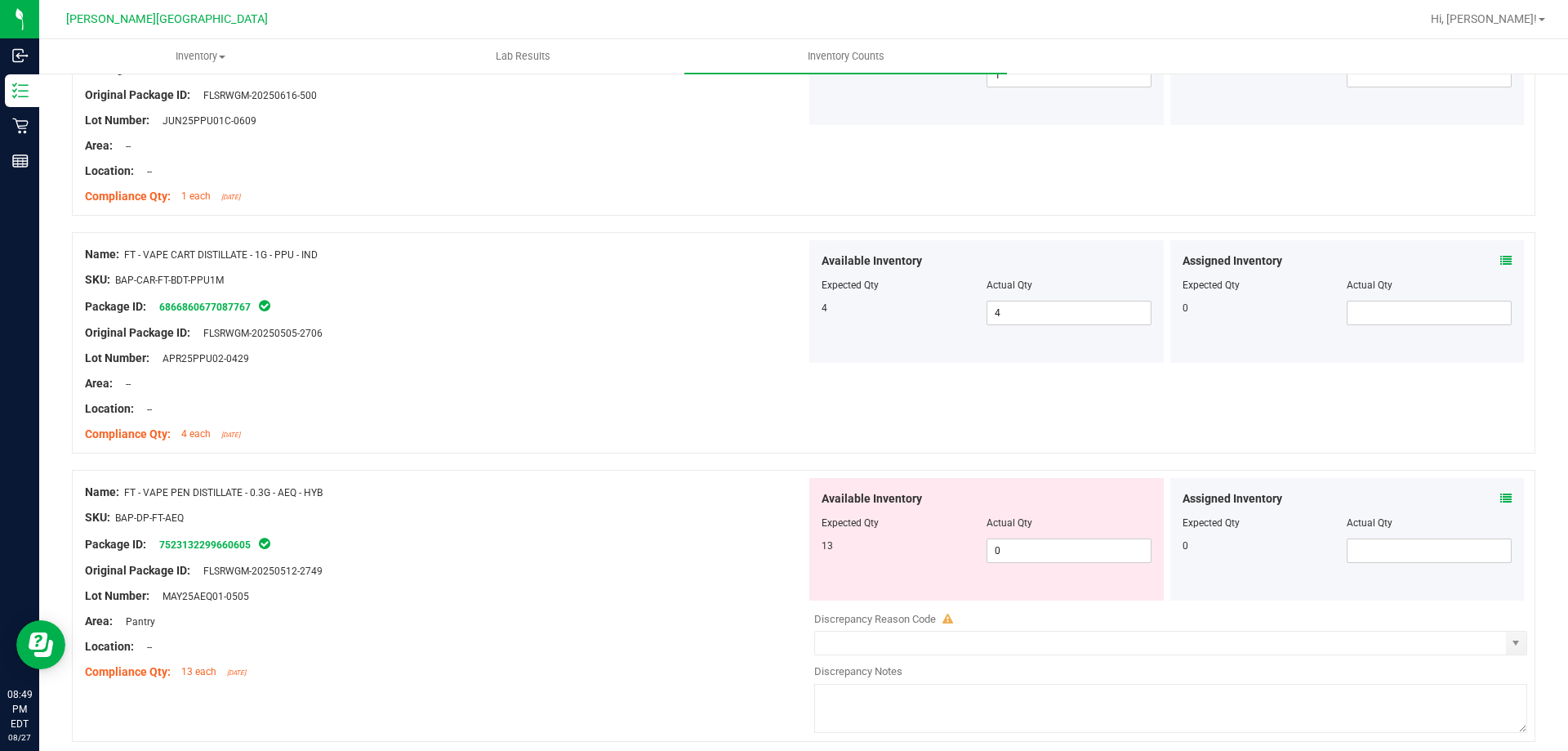
scroll to position [4330, 0]
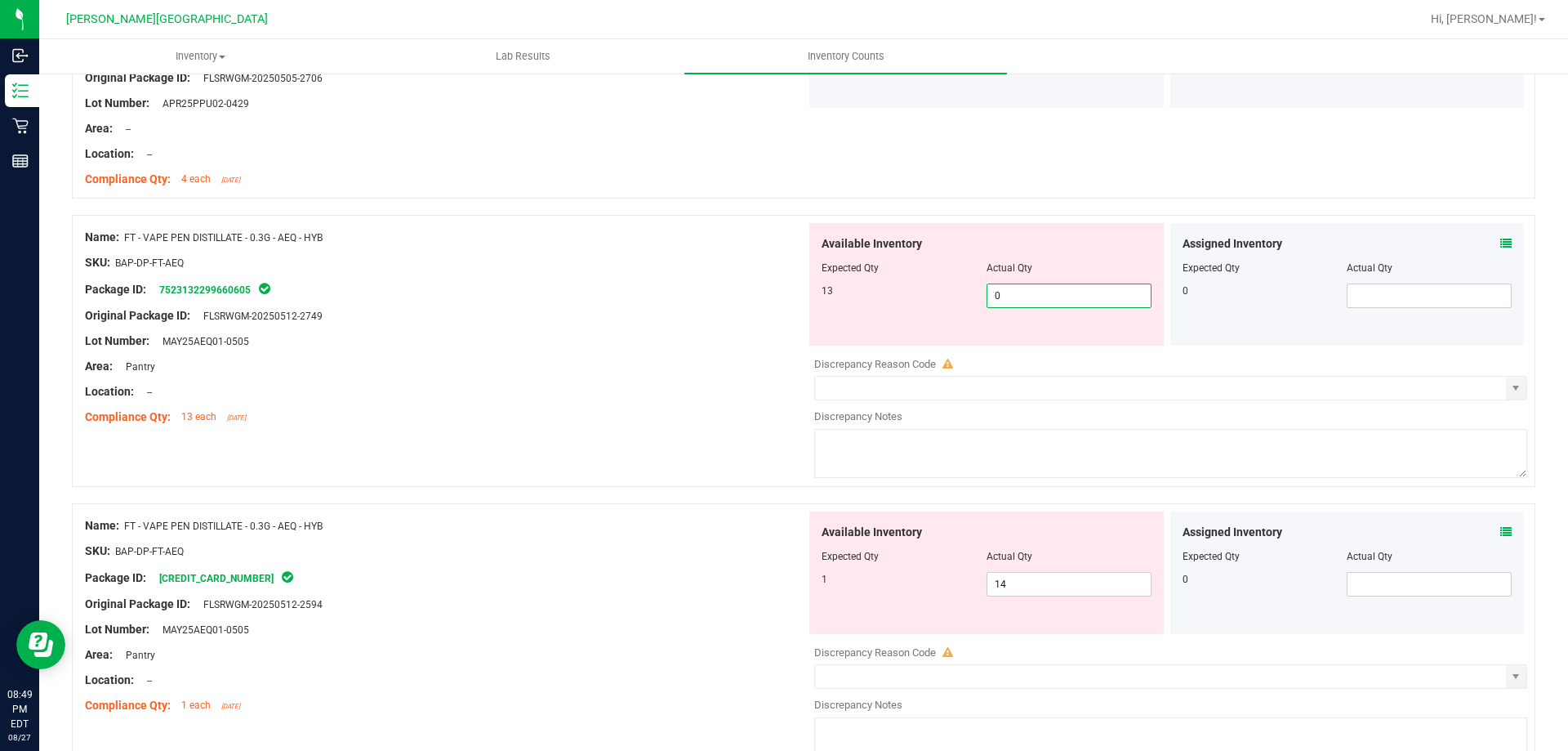
drag, startPoint x: 1092, startPoint y: 294, endPoint x: 1083, endPoint y: 309, distance: 17.5
click at [1092, 300] on span "0 0" at bounding box center [1069, 296] width 165 height 25
click at [1090, 582] on div "Available Inventory Expected Qty Actual Qty 1 14 14" at bounding box center [987, 573] width 355 height 123
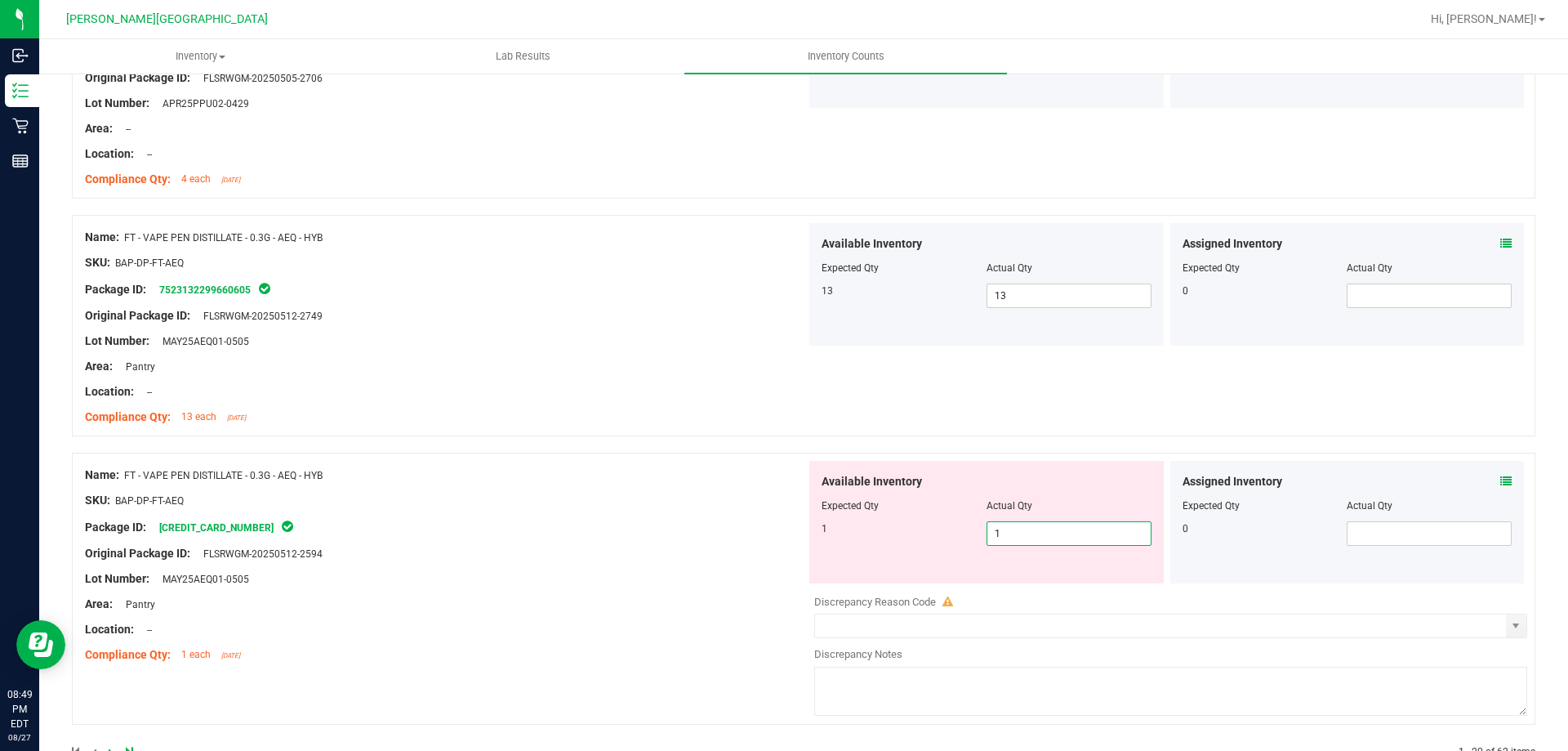
click at [617, 562] on div "Name: FT - VAPE PEN DISTILLATE - 0.3G - AEQ - HYB SKU: BAP-DP-FT-AEQ Package ID…" at bounding box center [446, 565] width 721 height 208
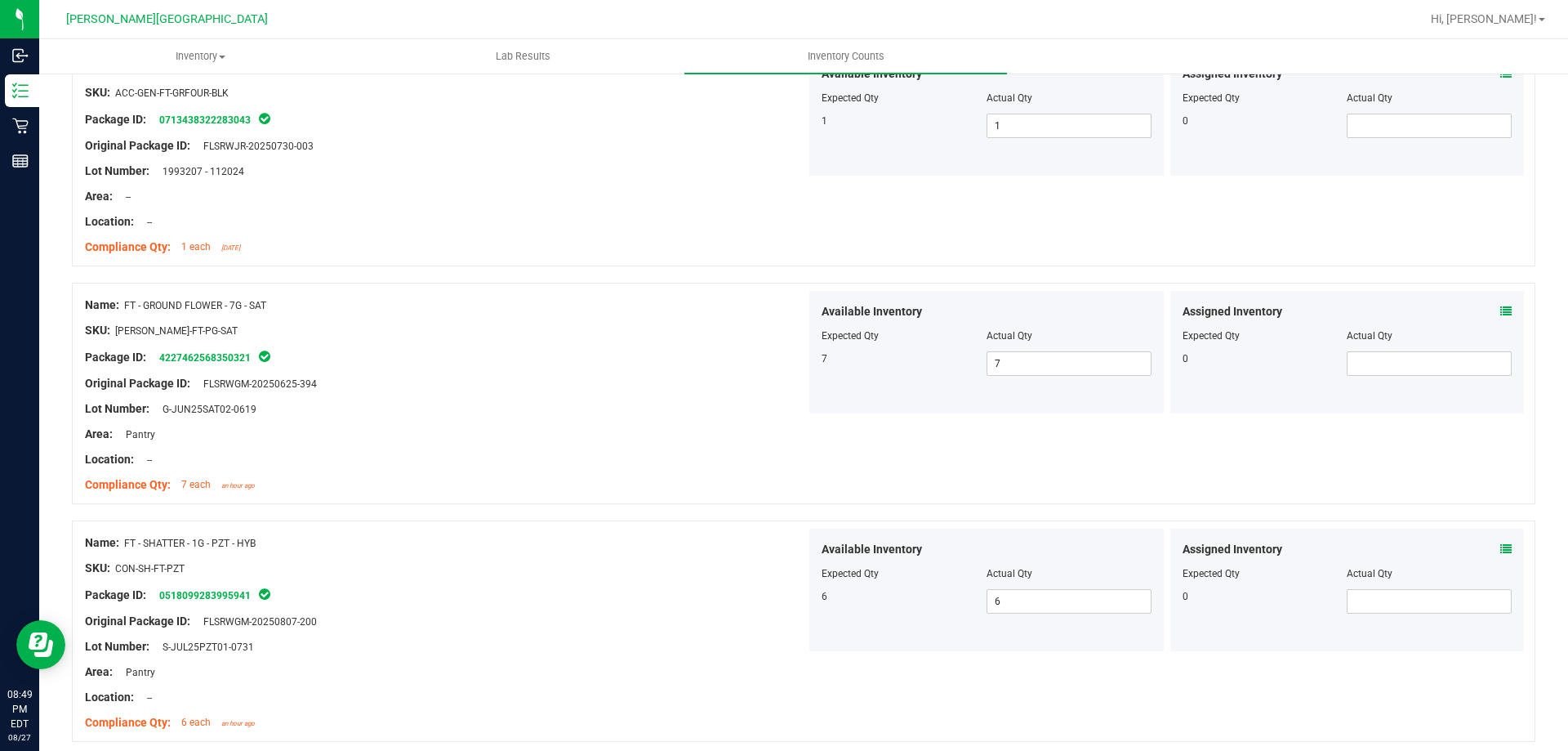
scroll to position [0, 0]
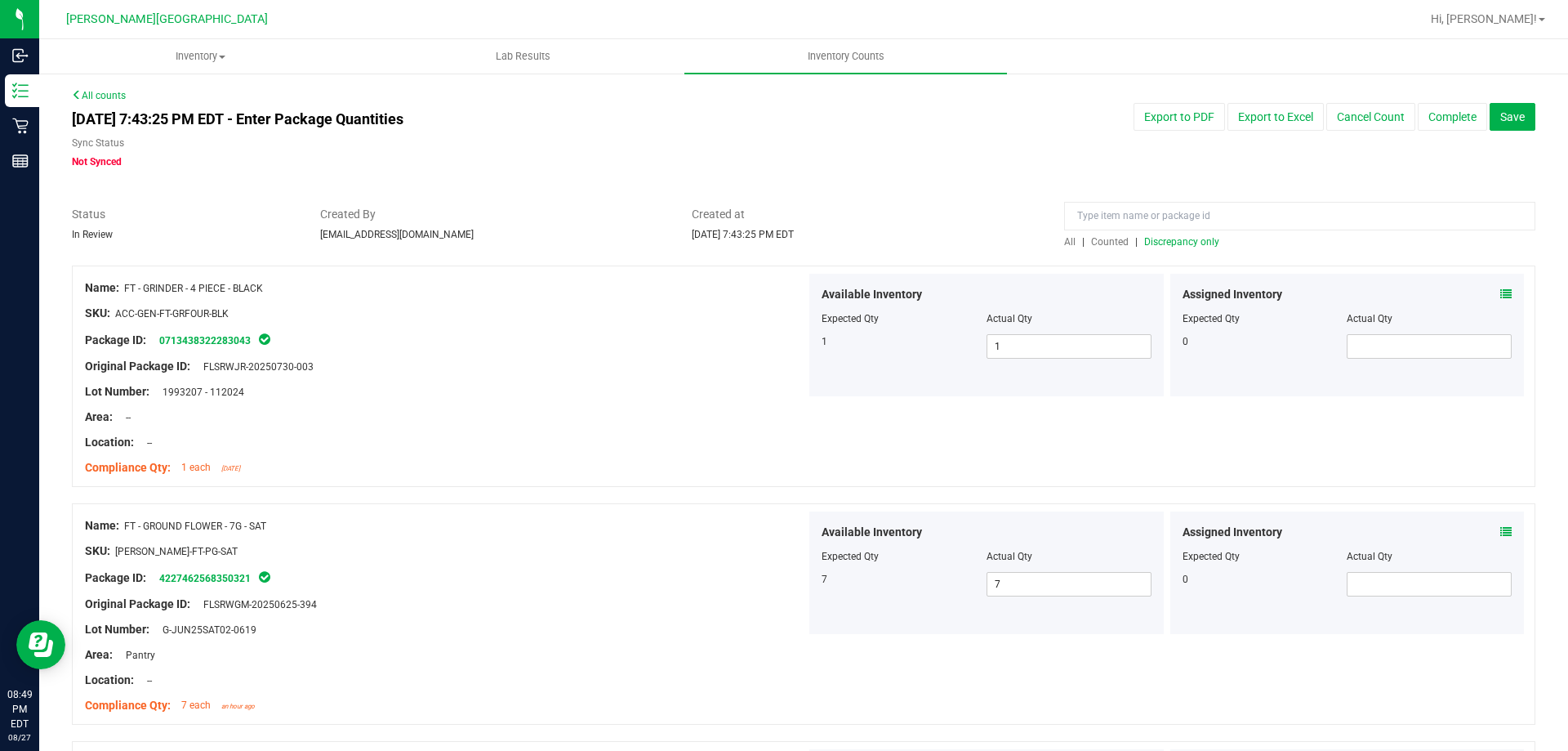
click at [1193, 242] on span "Discrepancy only" at bounding box center [1182, 241] width 75 height 11
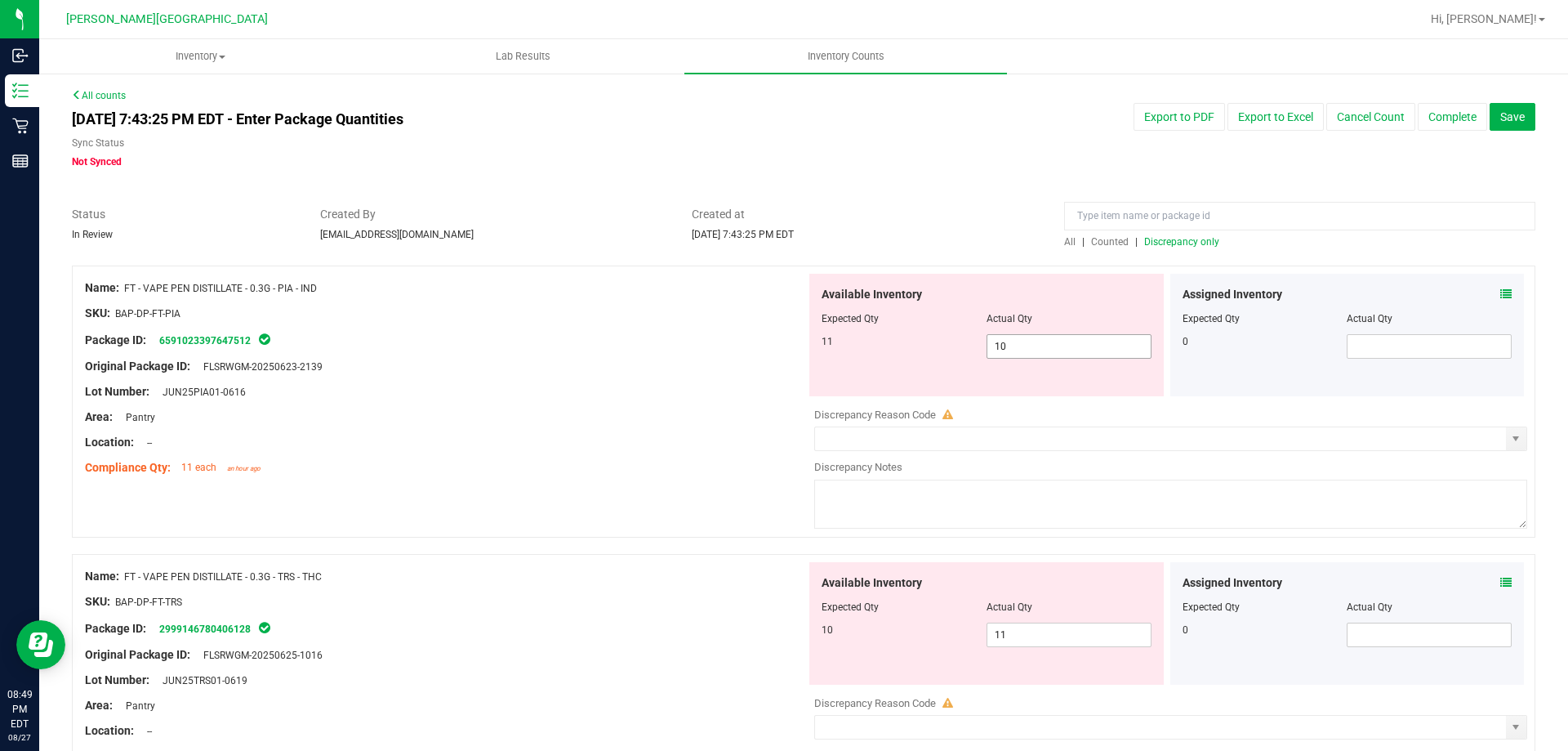
click at [1016, 341] on span "10 10" at bounding box center [1069, 346] width 165 height 25
click at [1099, 634] on div "Available Inventory Expected Qty Actual Qty 10 11 11" at bounding box center [1167, 691] width 721 height 259
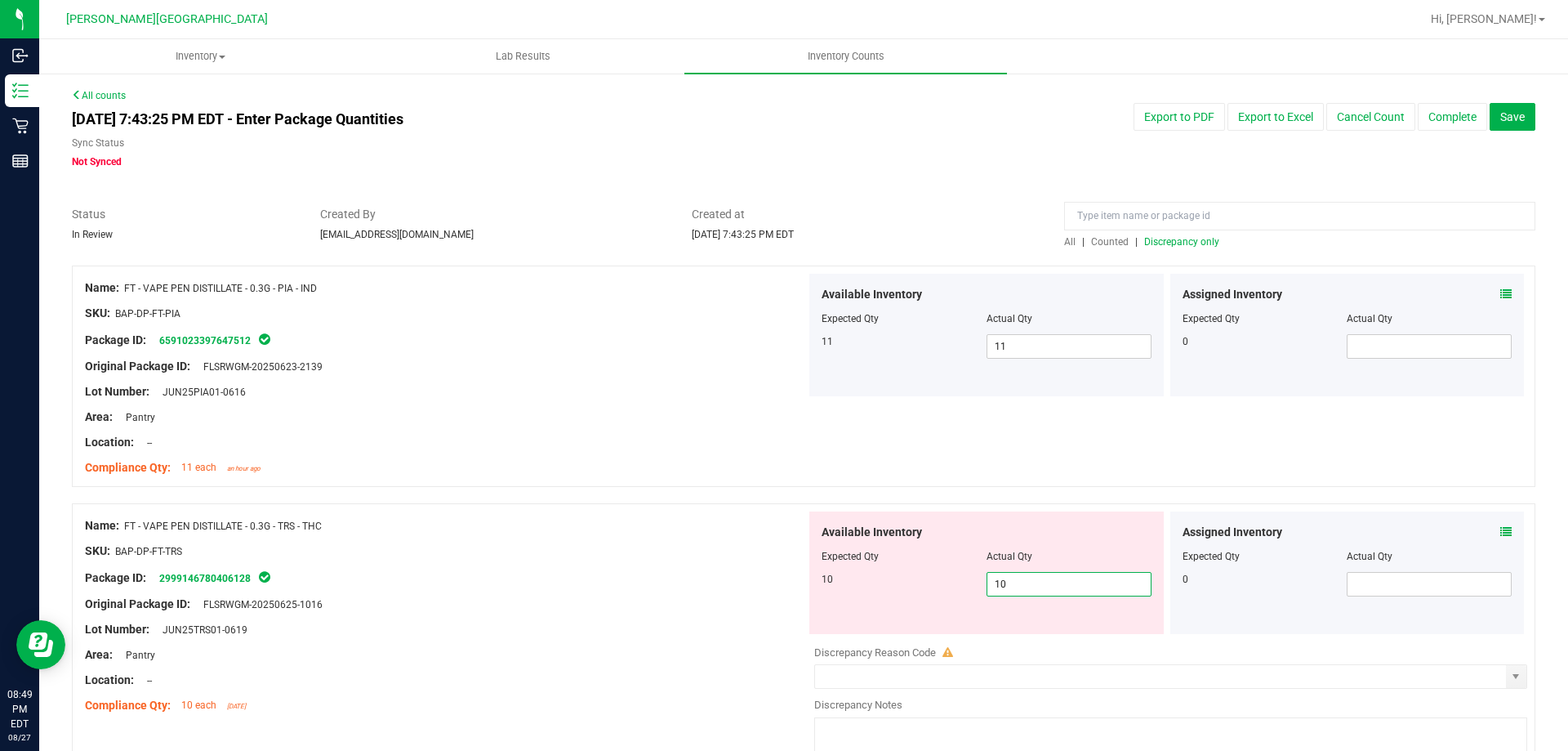
click at [592, 591] on div at bounding box center [446, 592] width 721 height 9
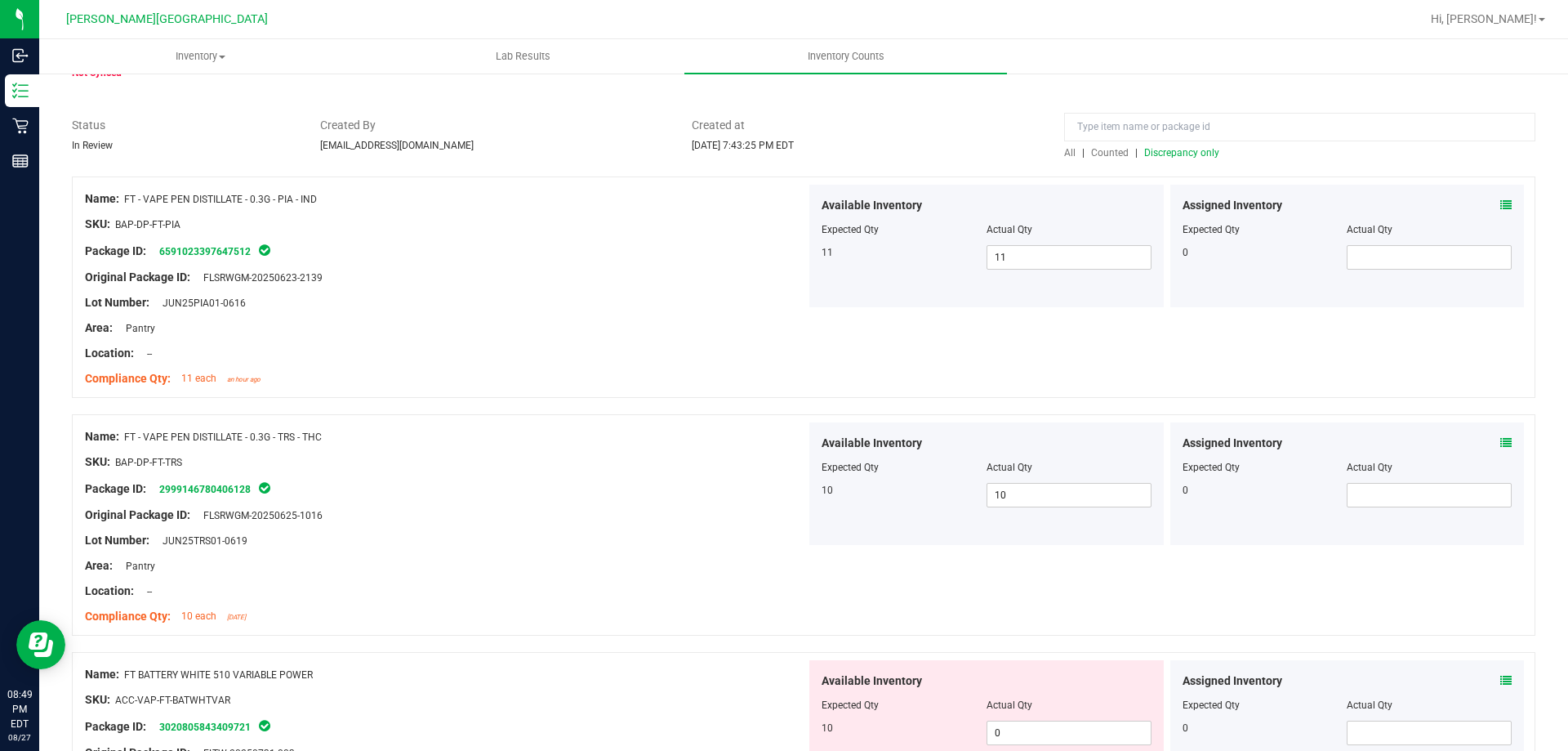
scroll to position [490, 0]
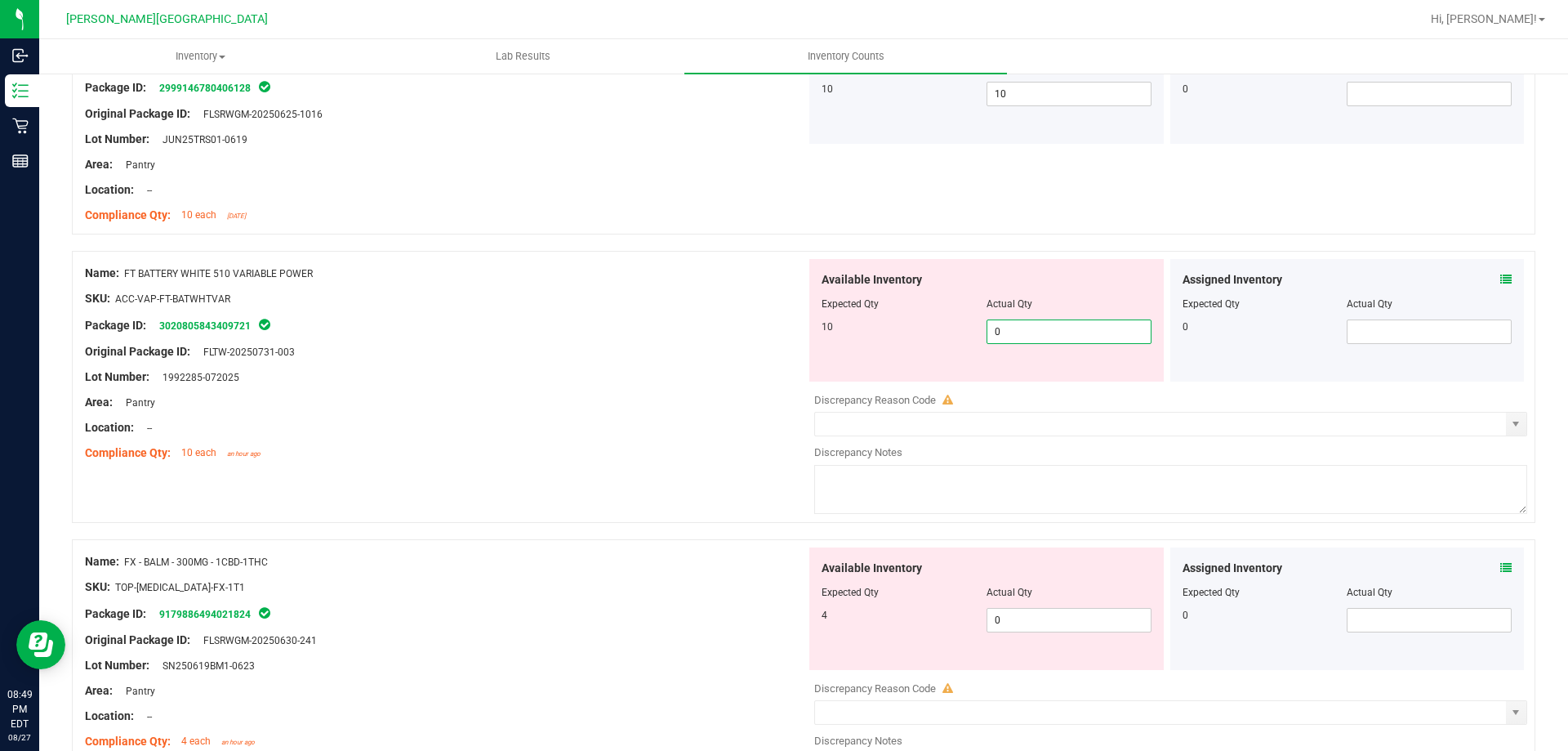
click at [1031, 328] on span "0 0" at bounding box center [1069, 332] width 165 height 25
click at [1069, 627] on div "Available Inventory Expected Qty Actual Qty 4 0 0" at bounding box center [1167, 677] width 721 height 259
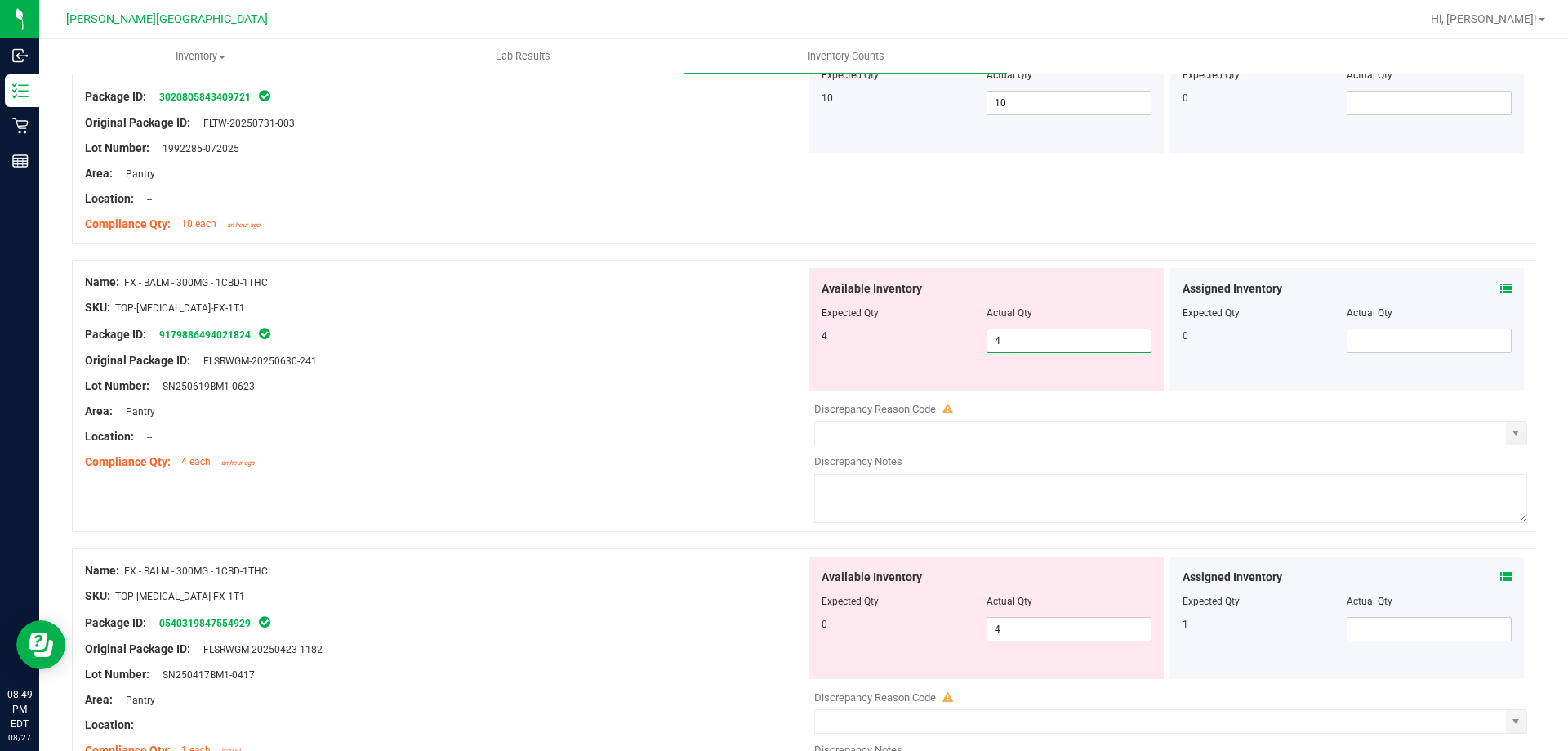
scroll to position [898, 0]
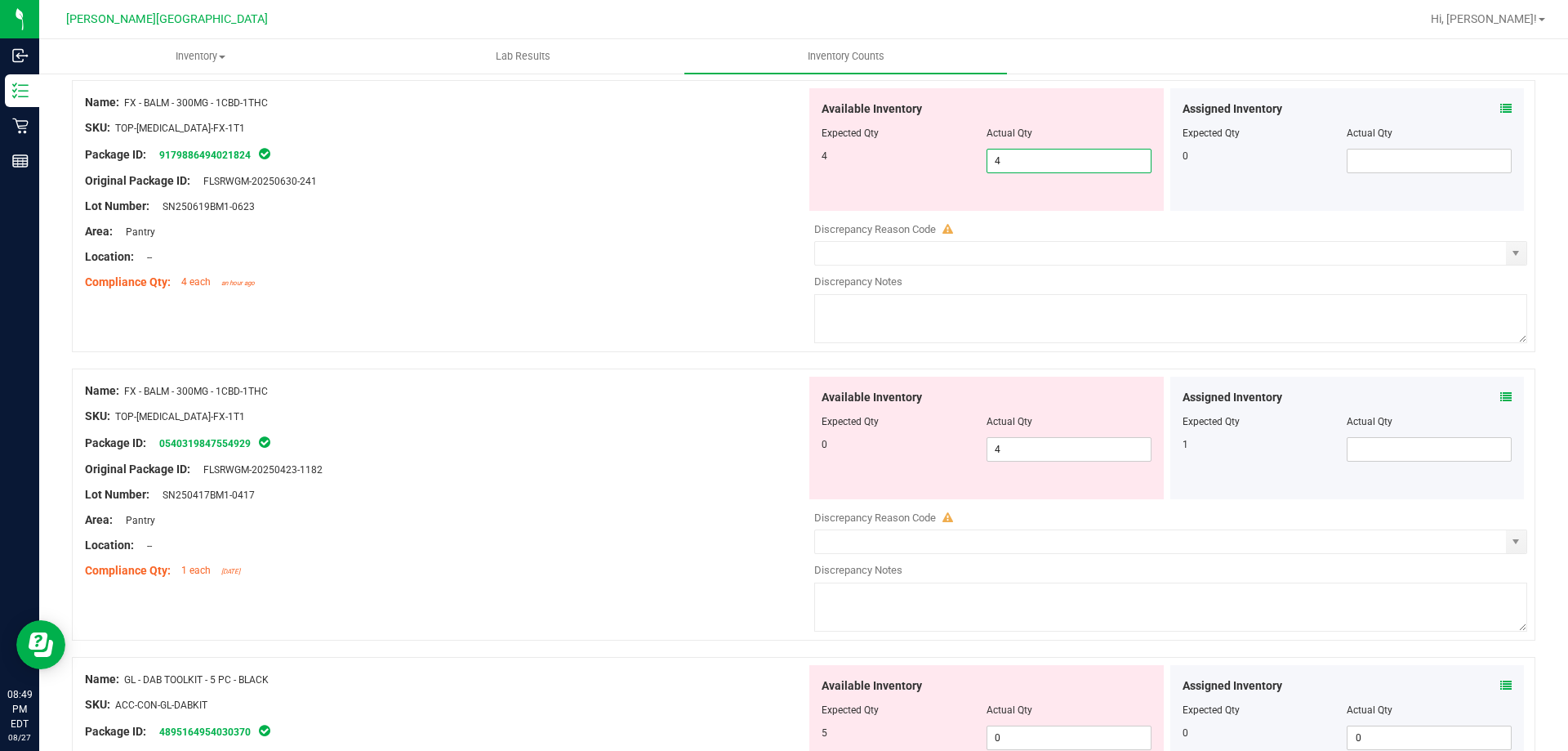
click at [759, 458] on div "Name: FX - BALM - 300MG - 1CBD-1THC SKU: TOP-[MEDICAL_DATA]-FX-1T1 Package ID: …" at bounding box center [446, 481] width 721 height 208
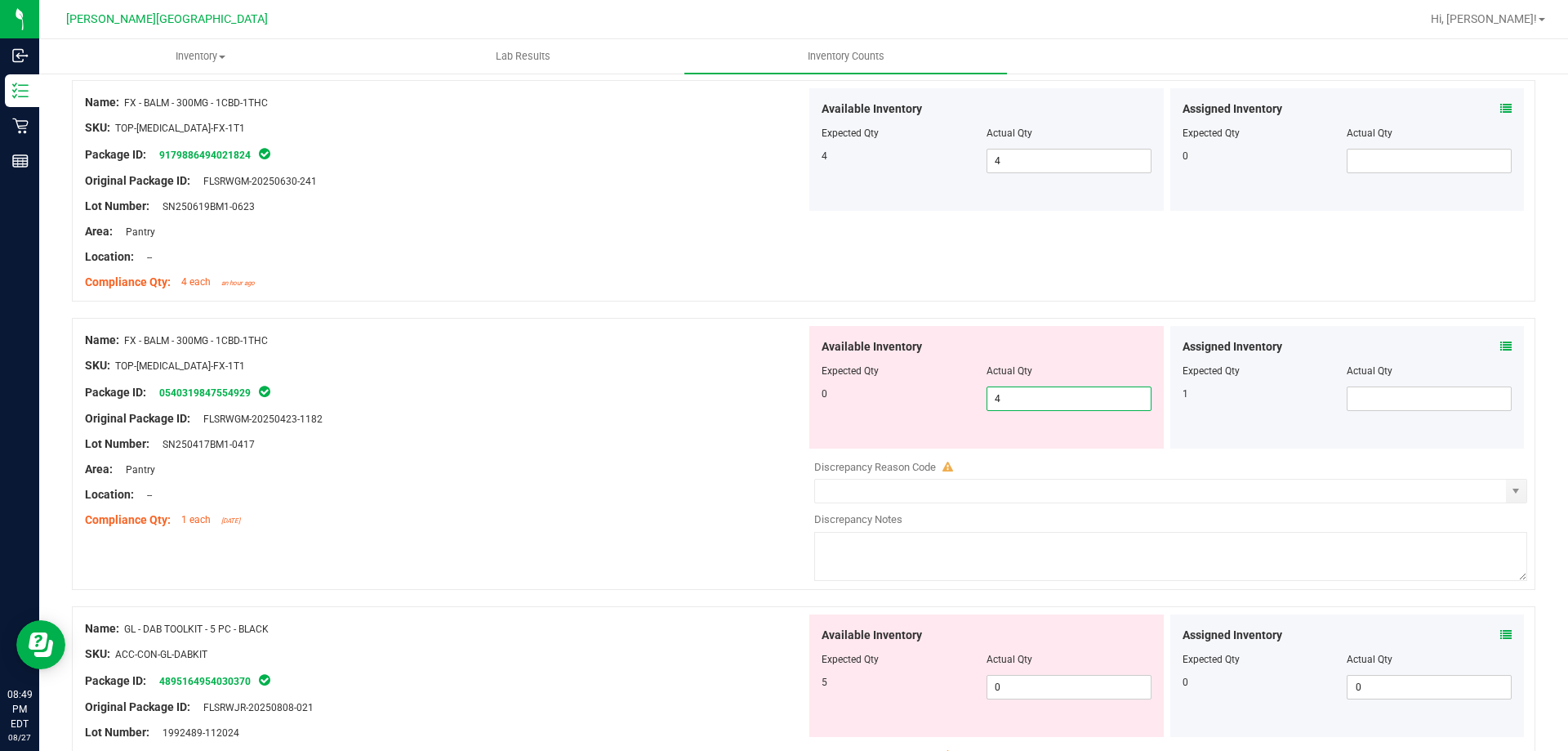
click at [1023, 401] on span "4 4" at bounding box center [1069, 398] width 165 height 25
click at [272, 401] on div "Package ID: 0540319847554929" at bounding box center [446, 392] width 721 height 20
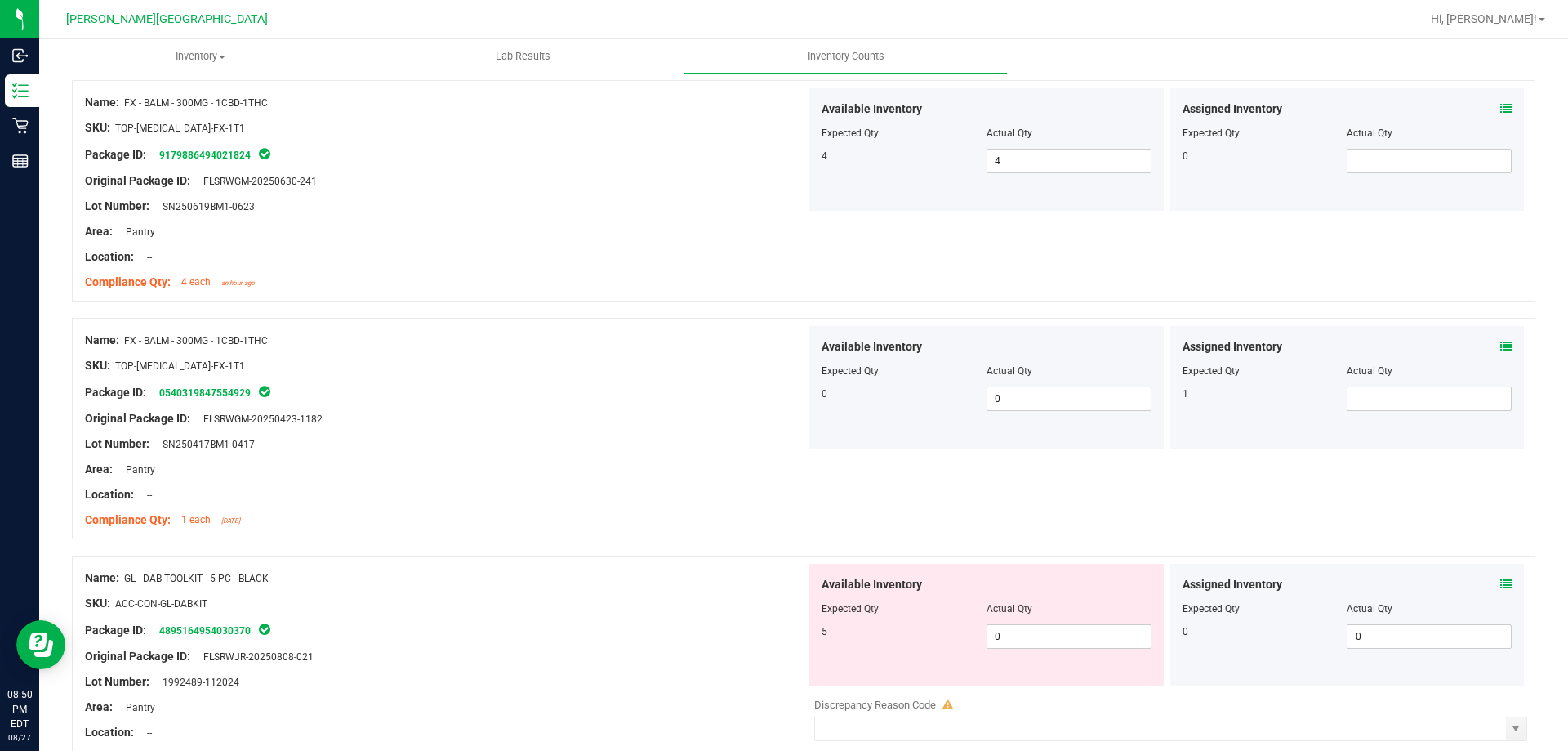
scroll to position [1226, 0]
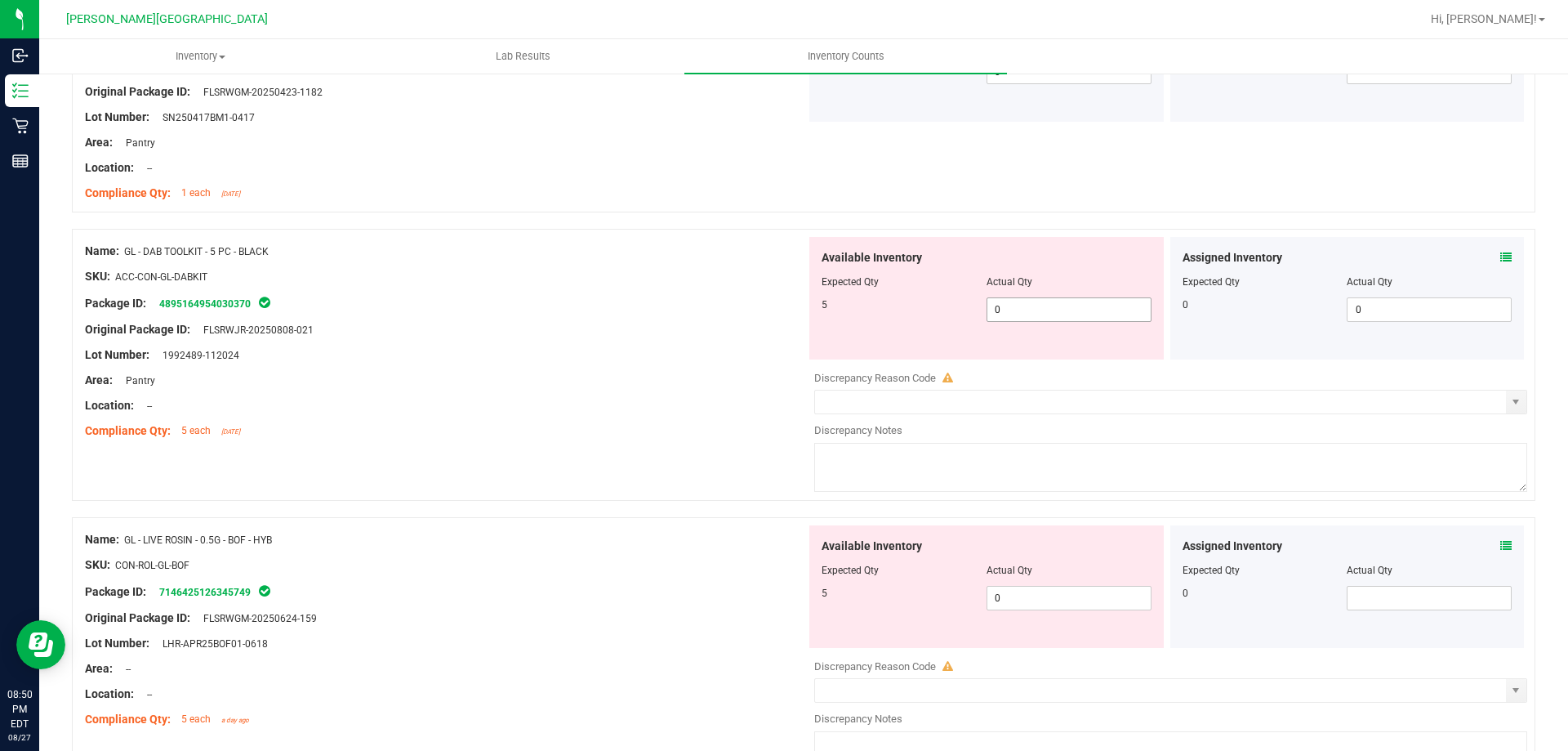
click at [1025, 318] on span "0 0" at bounding box center [1069, 309] width 165 height 25
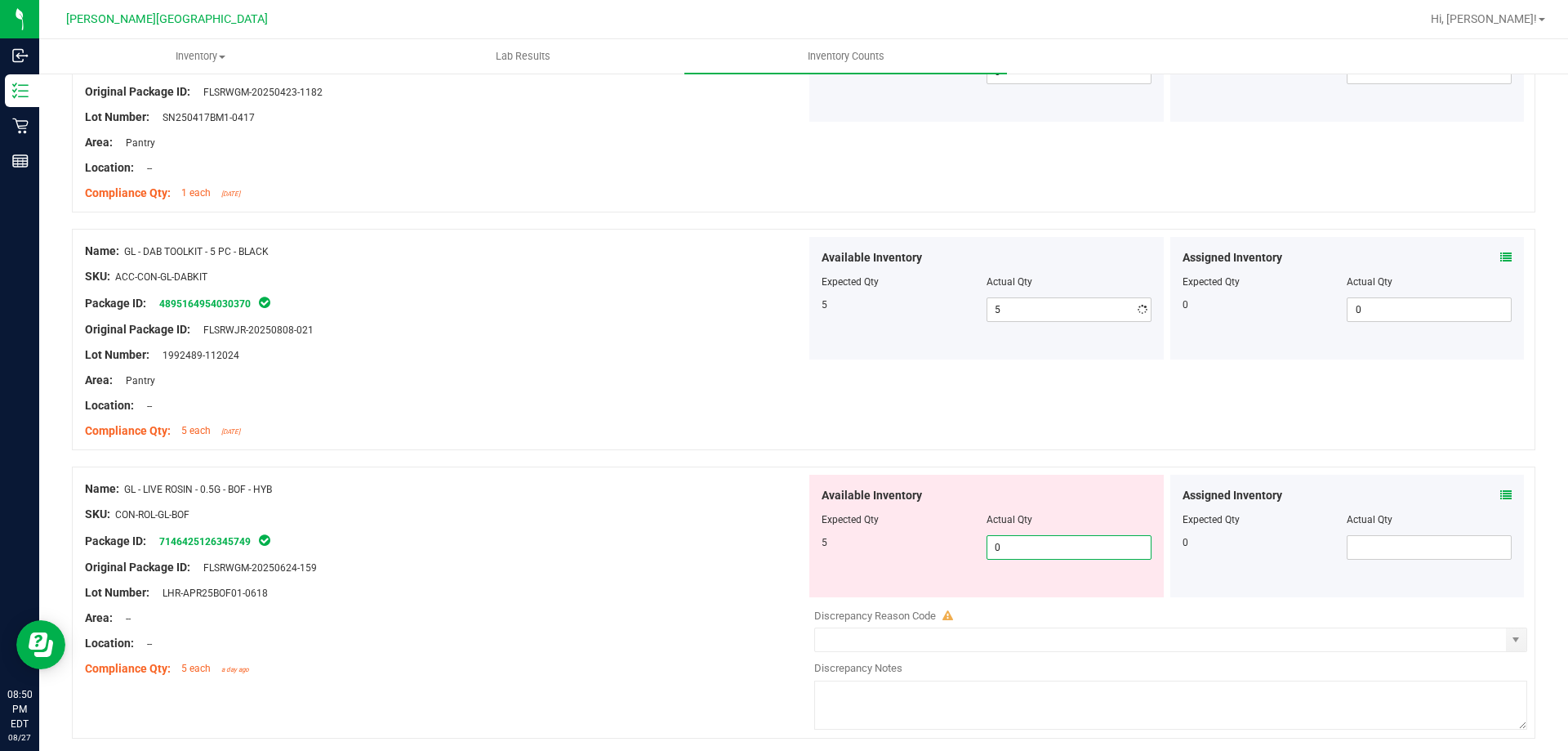
click at [1092, 604] on div "Available Inventory Expected Qty Actual Qty 5 0 0" at bounding box center [1167, 604] width 721 height 259
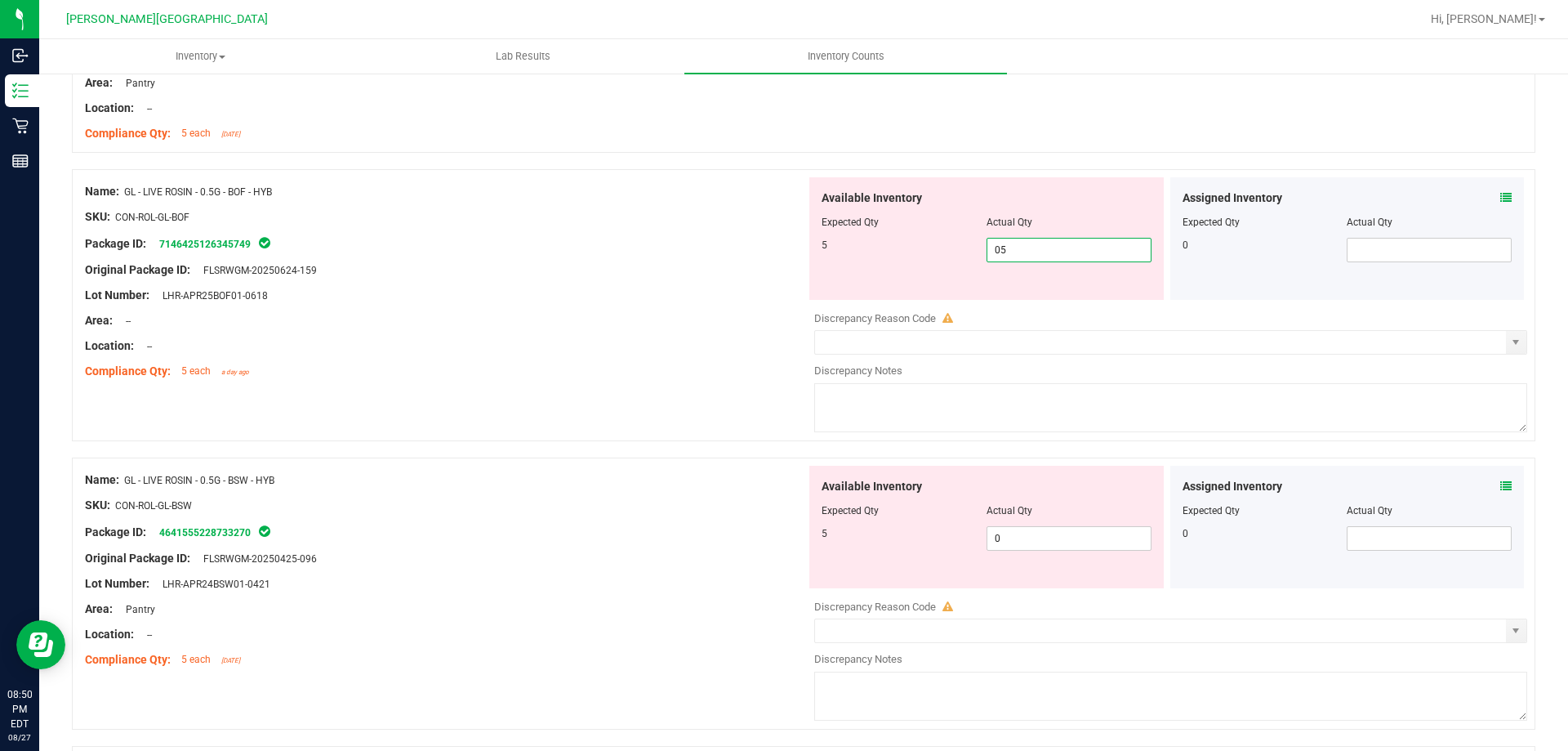
scroll to position [1552, 0]
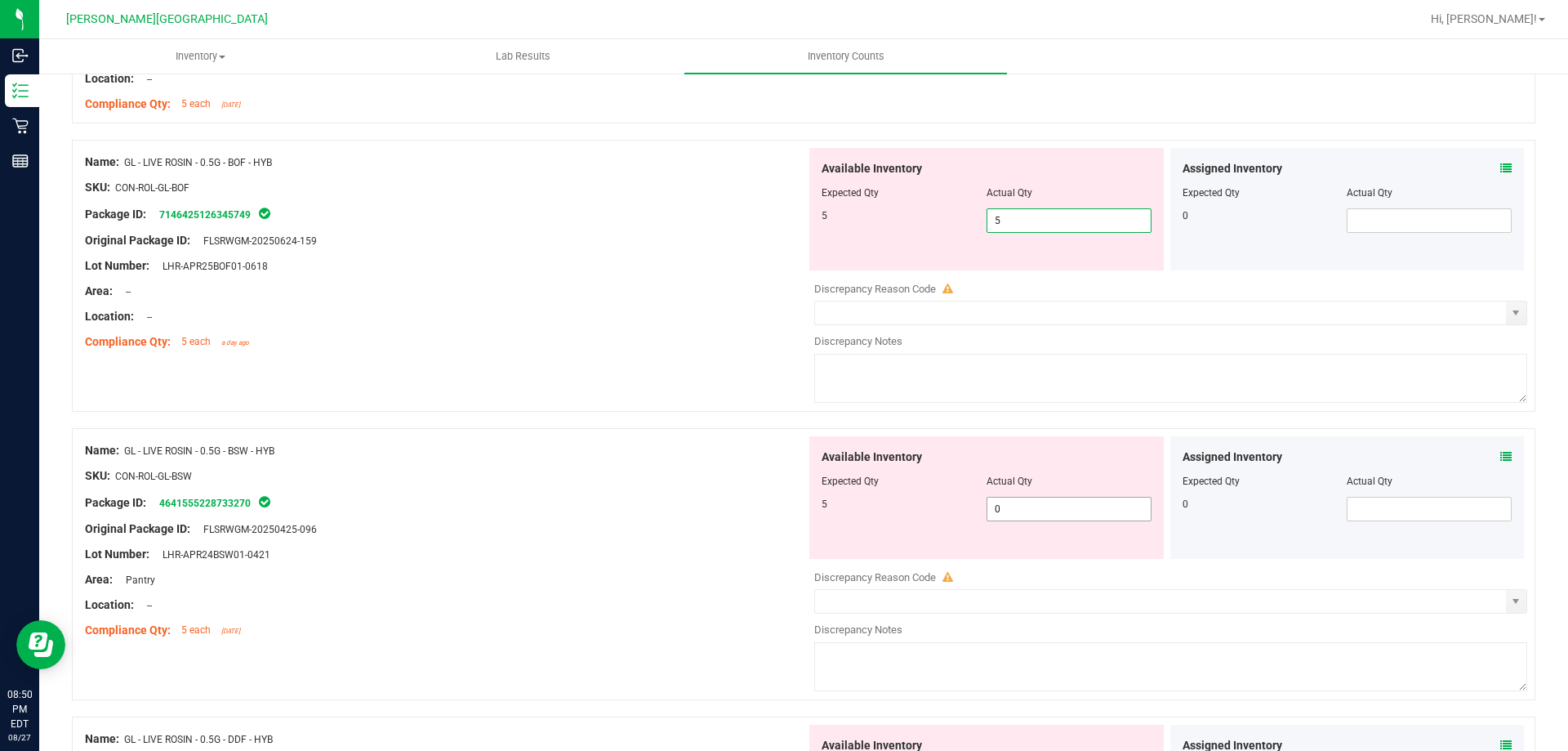
click at [997, 511] on div "Available Inventory Expected Qty Actual Qty 5 0 0" at bounding box center [1167, 566] width 721 height 259
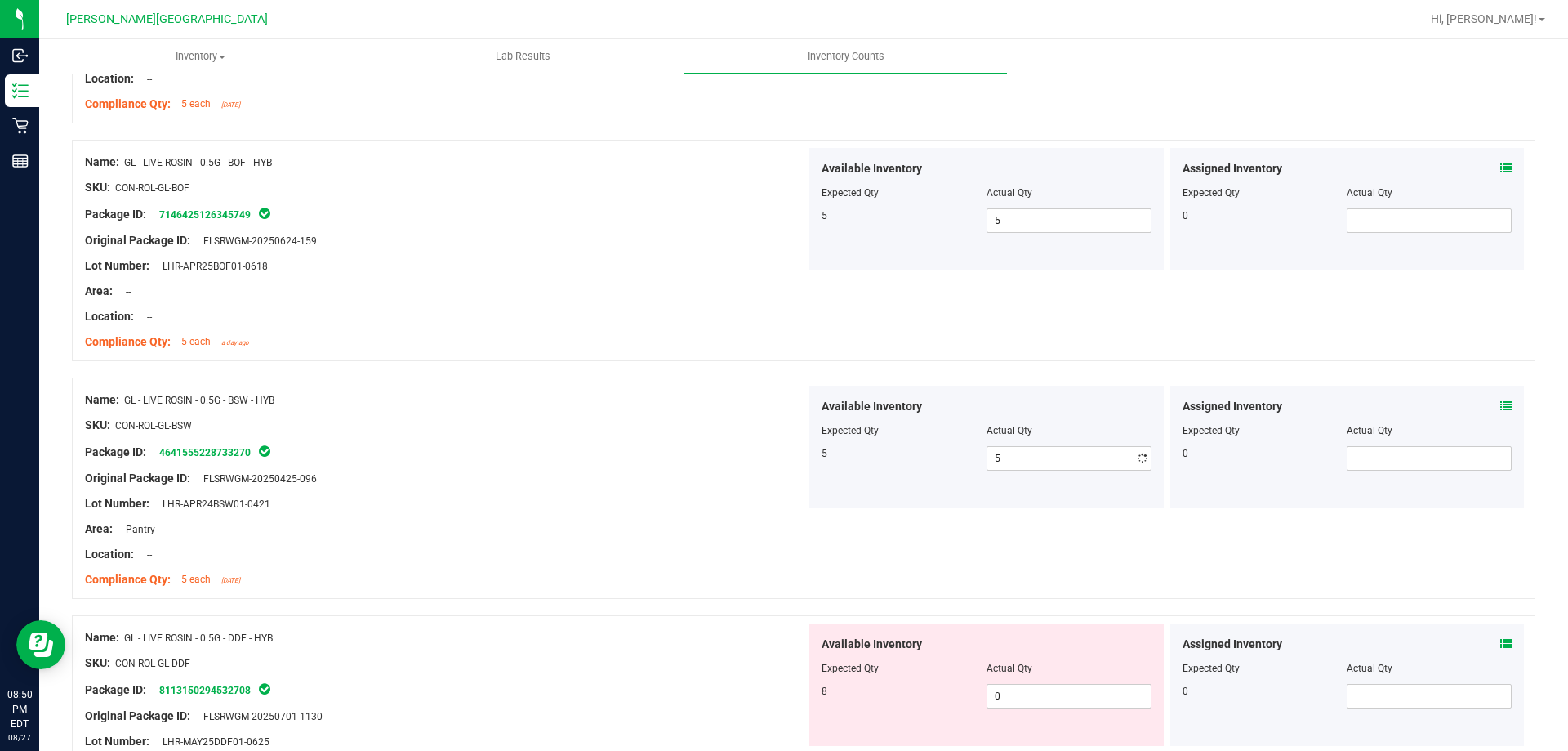
click at [746, 509] on div "Lot Number: LHR-APR24BSW01-0421" at bounding box center [446, 504] width 721 height 17
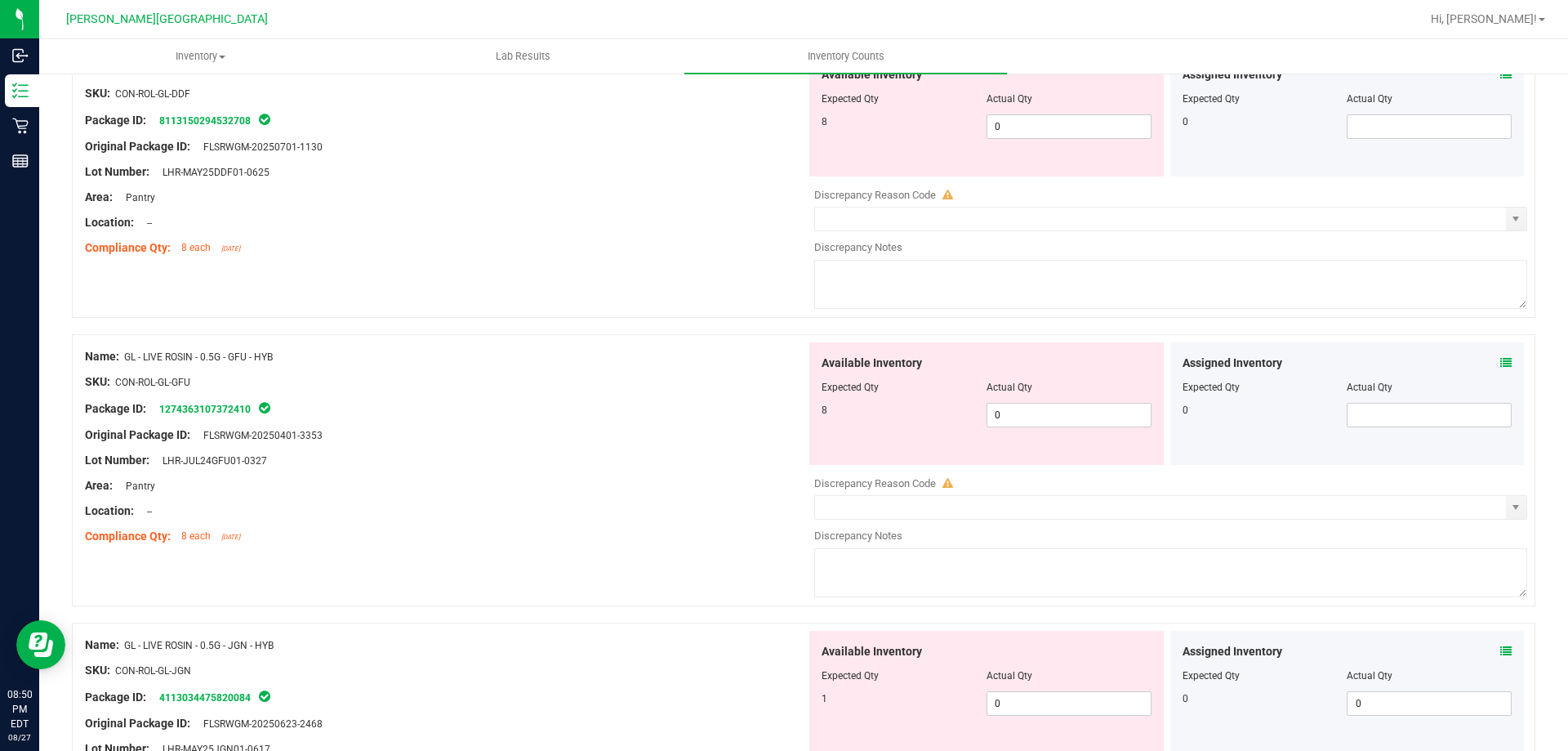
scroll to position [2124, 0]
click at [1133, 124] on span "0 0" at bounding box center [1069, 124] width 165 height 25
click at [1068, 409] on div "Available Inventory Expected Qty Actual Qty 8 0 0" at bounding box center [987, 401] width 355 height 123
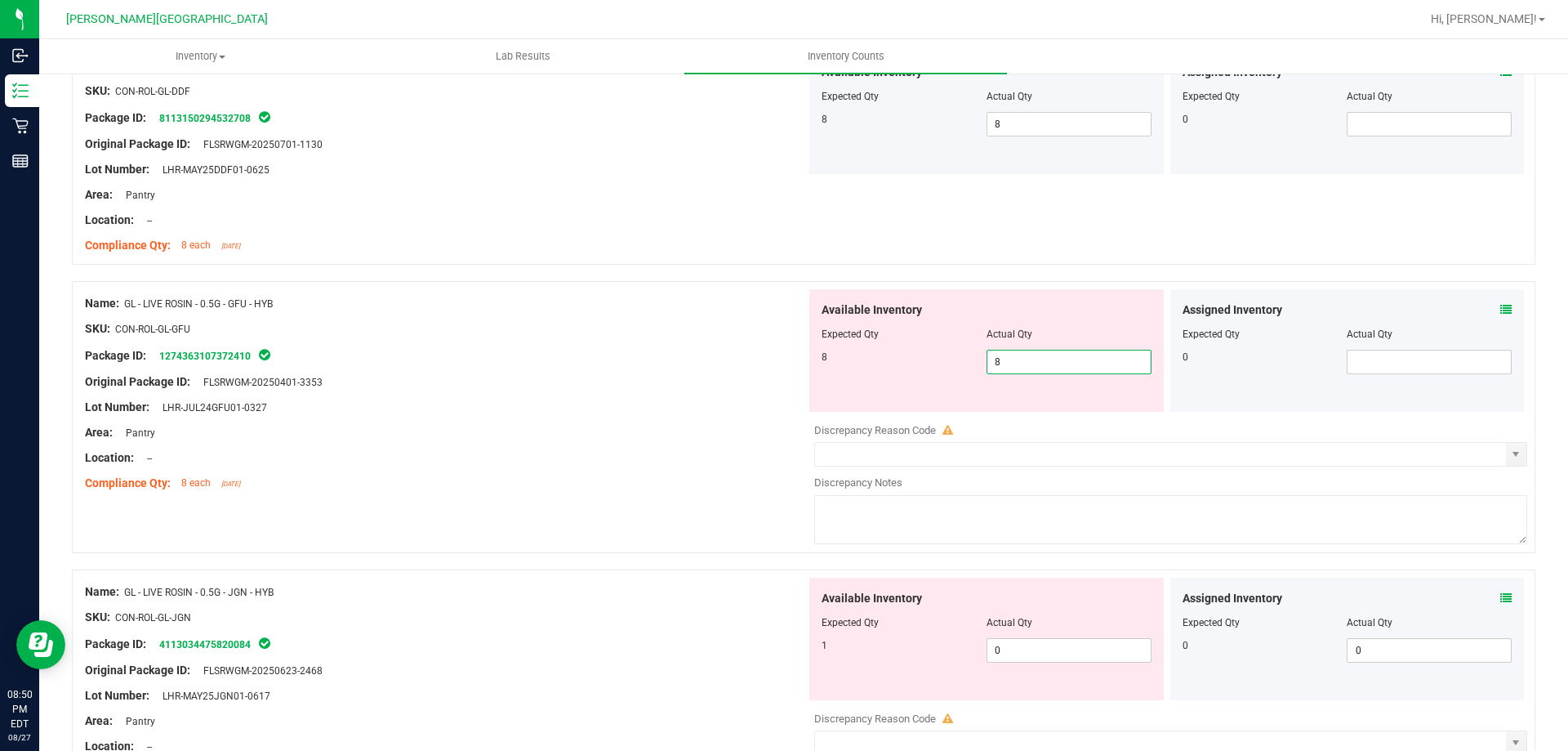
click at [703, 499] on div "Name: GL - LIVE ROSIN - 0.5G - GFU - HYB SKU: CON-ROL-GL-GFU Package ID: 127436…" at bounding box center [804, 417] width 1464 height 272
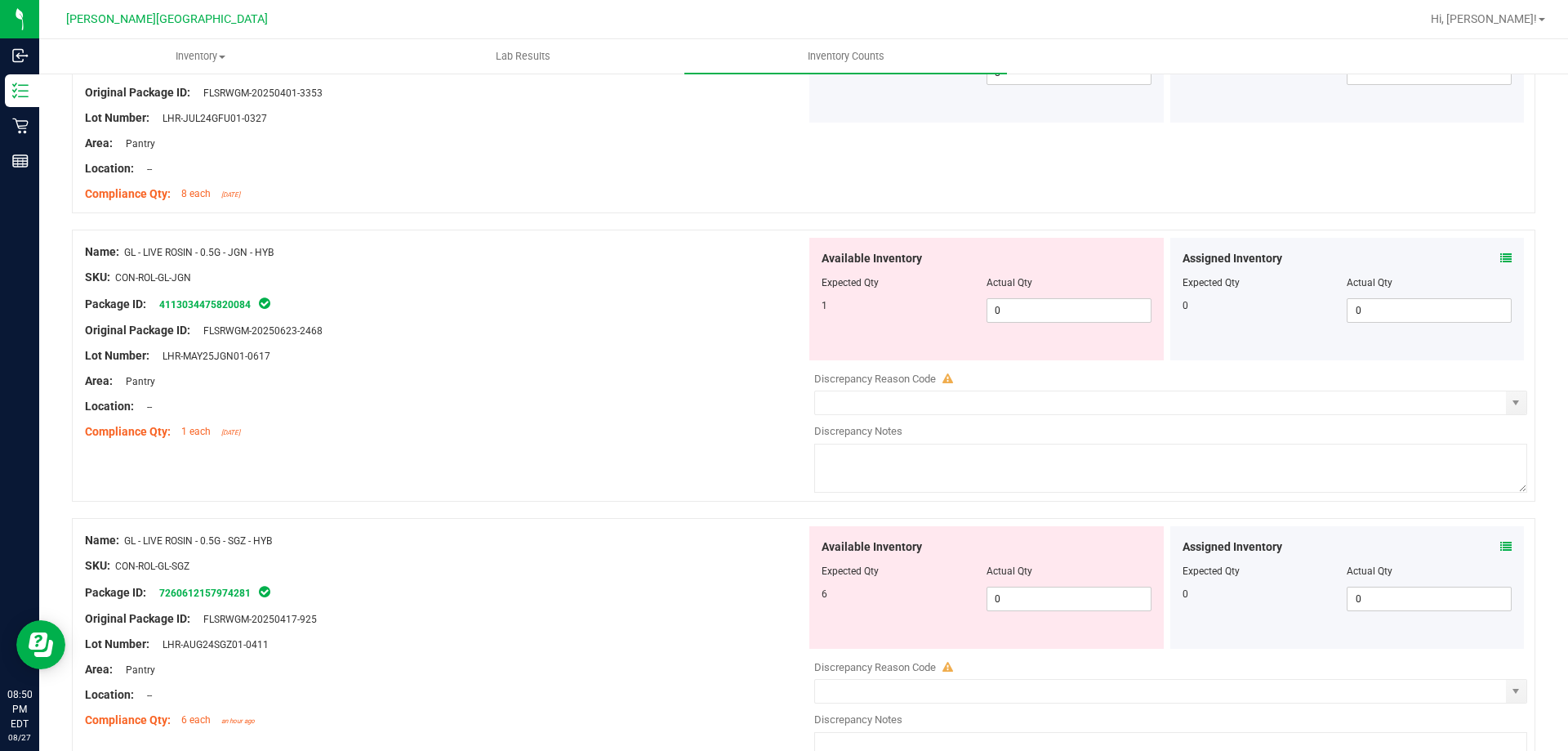
scroll to position [2451, 0]
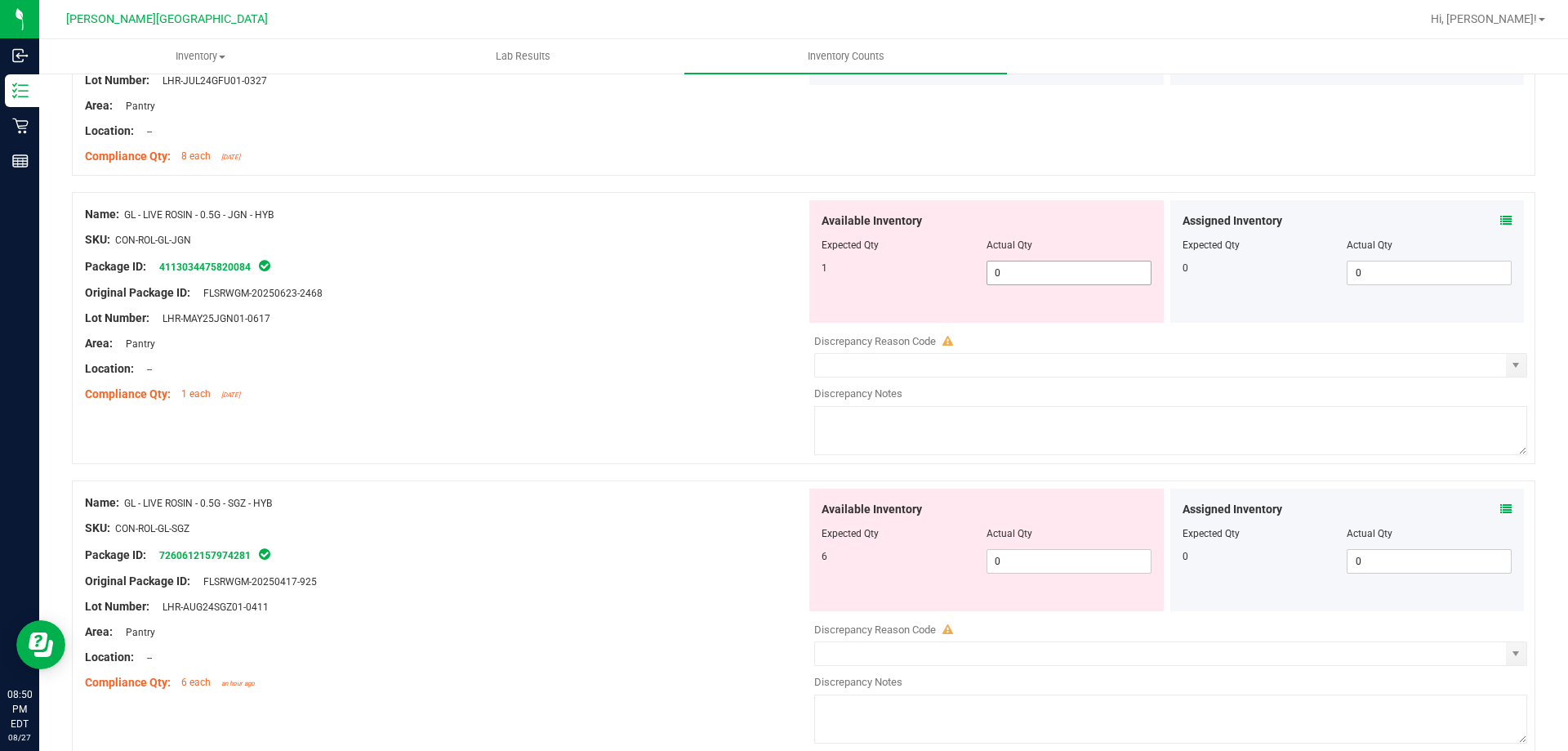
click at [1020, 281] on span "0 0" at bounding box center [1069, 273] width 165 height 25
click at [1013, 560] on div "Available Inventory Expected Qty Actual Qty 6 0 0" at bounding box center [987, 550] width 355 height 123
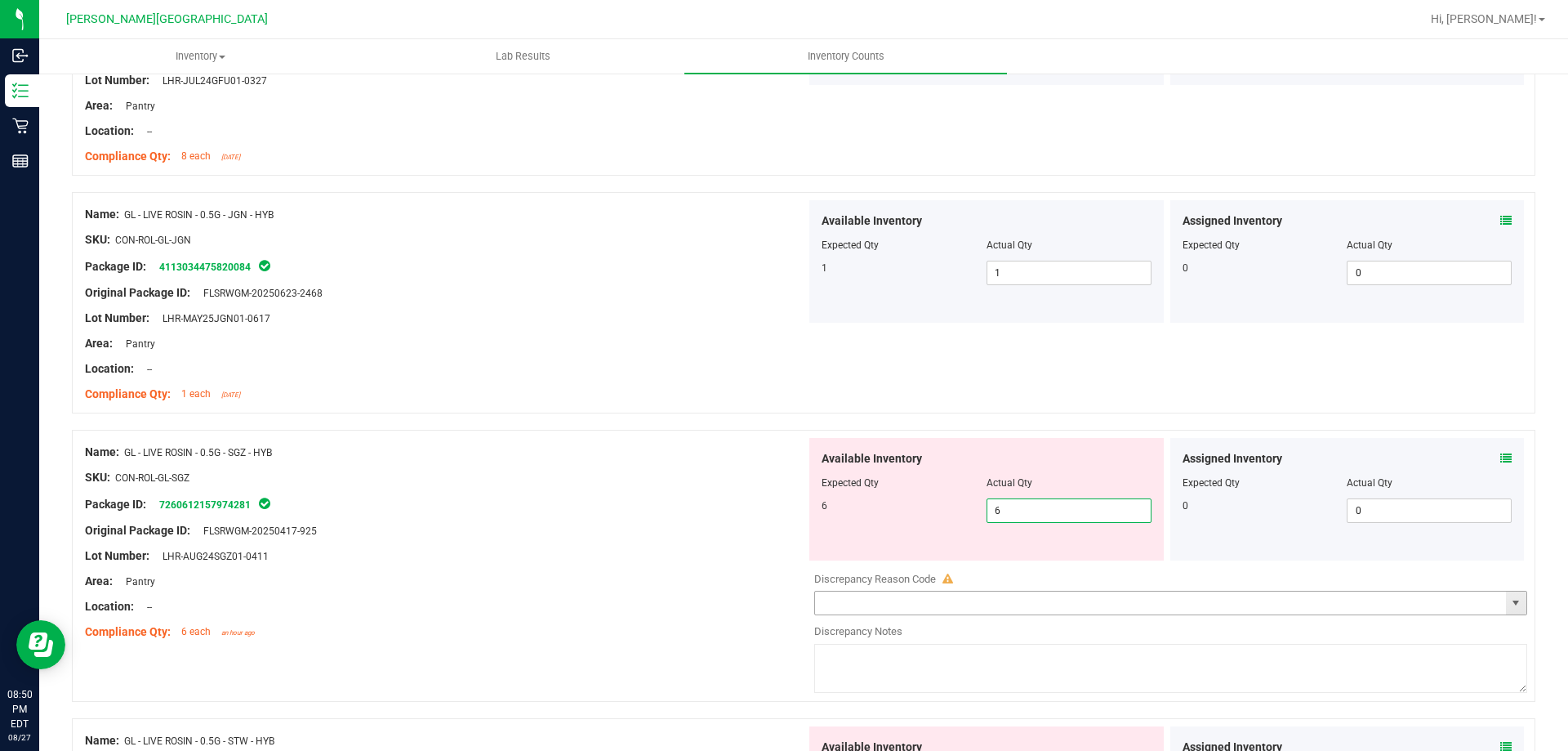
scroll to position [2860, 0]
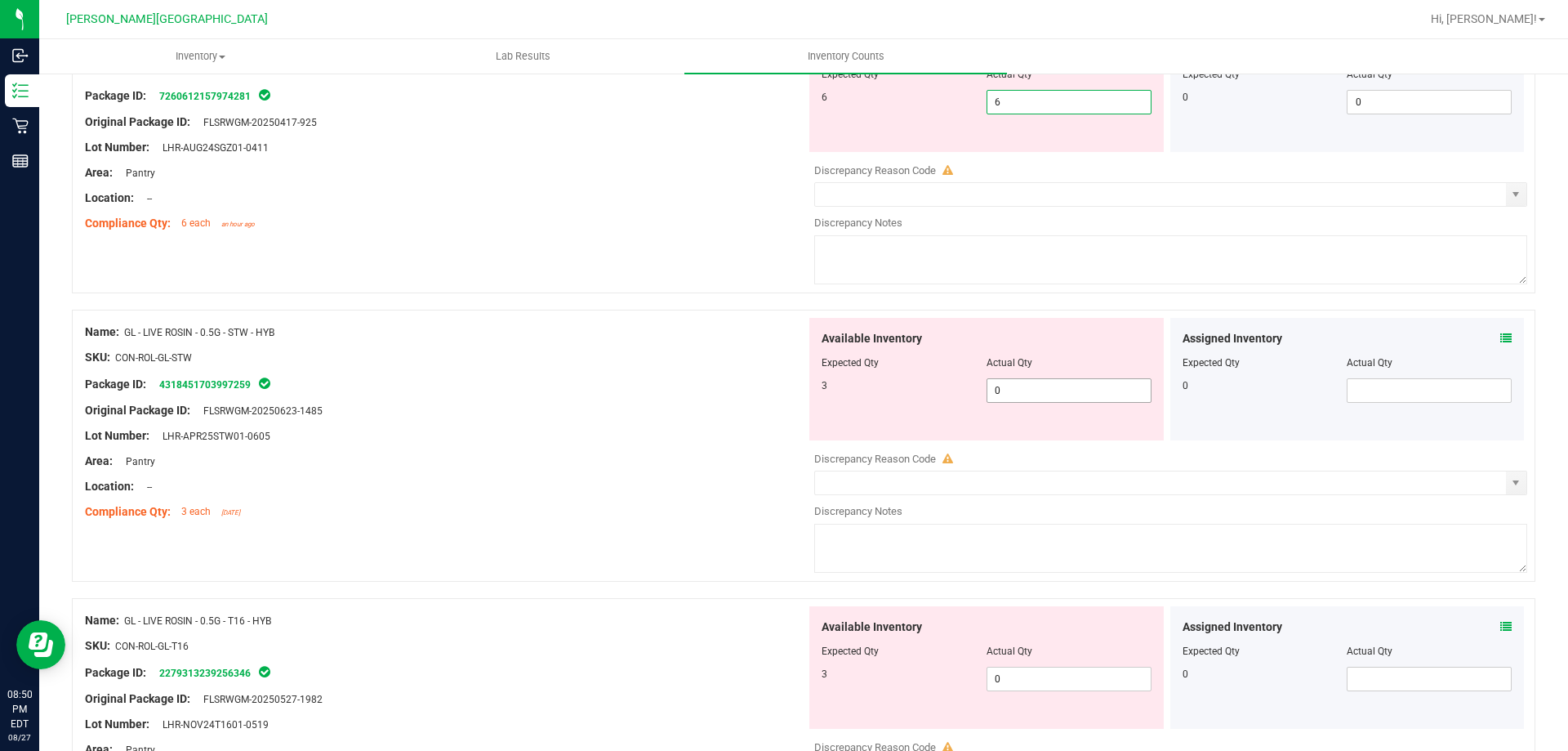
click at [1104, 390] on div "Available Inventory Expected Qty Actual Qty 3 0 0" at bounding box center [1167, 448] width 721 height 259
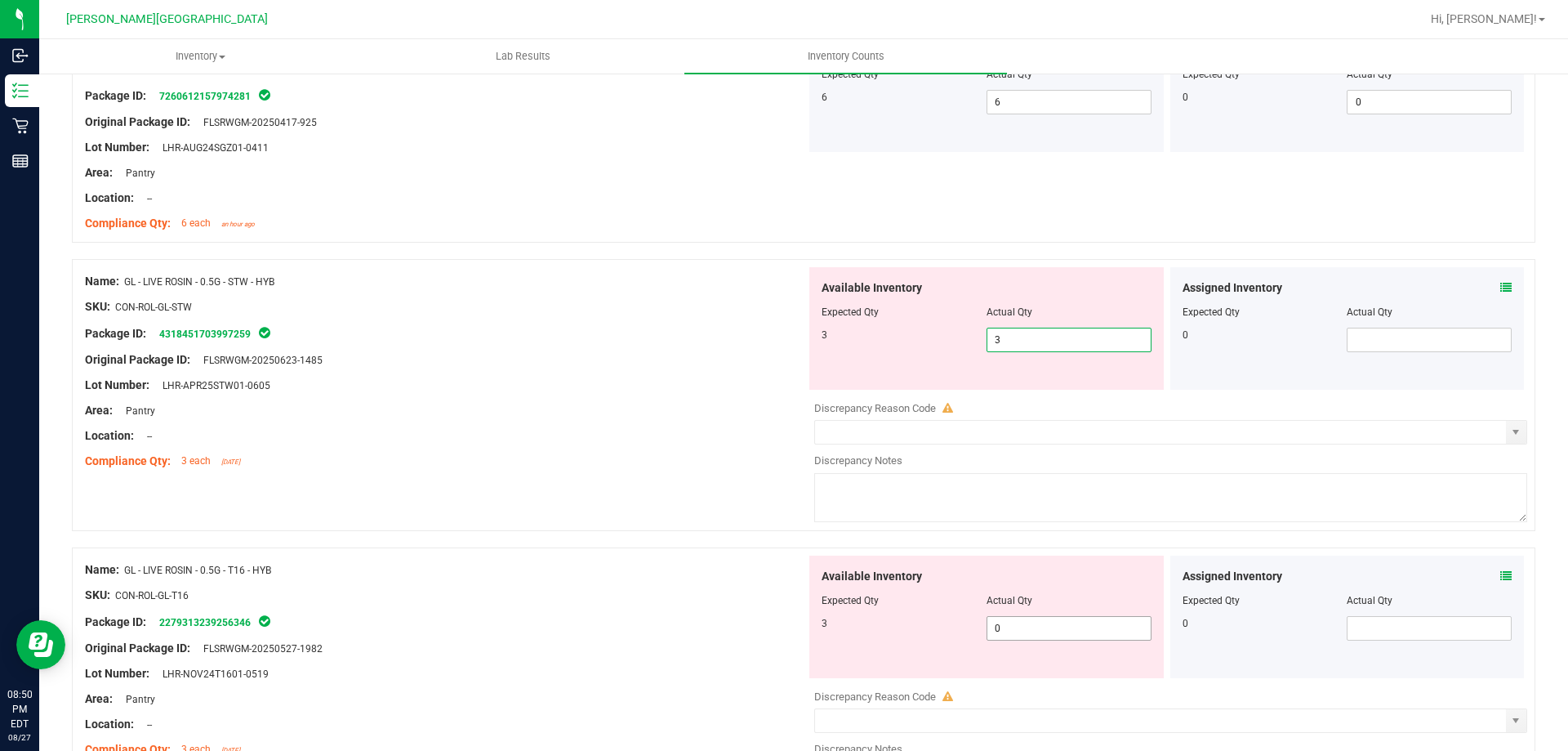
click at [1092, 629] on div "Available Inventory Expected Qty Actual Qty 3 0 0" at bounding box center [1167, 685] width 721 height 259
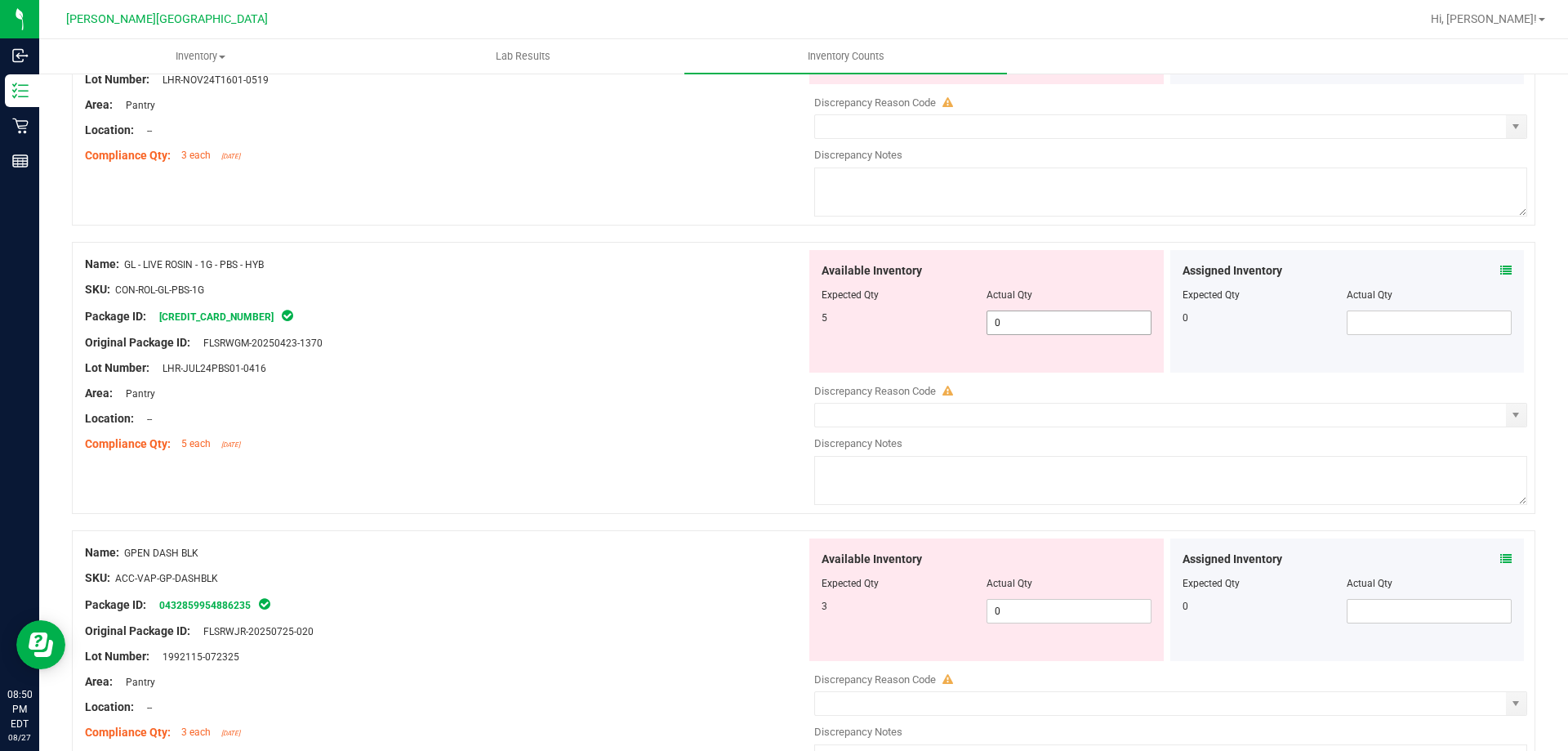
scroll to position [3432, 0]
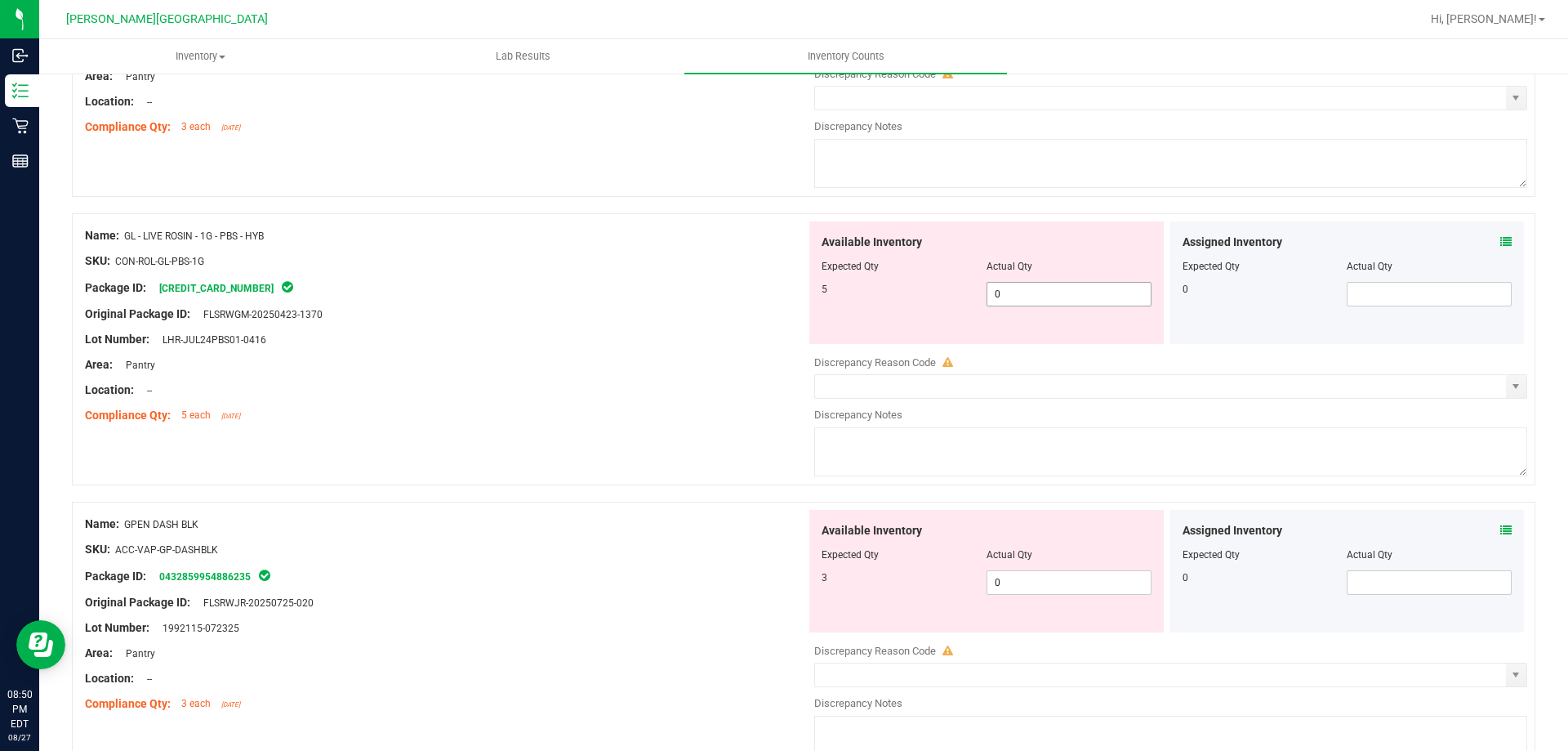
click at [1110, 293] on div "Available Inventory Expected Qty Actual Qty 5 0 0" at bounding box center [1167, 351] width 721 height 259
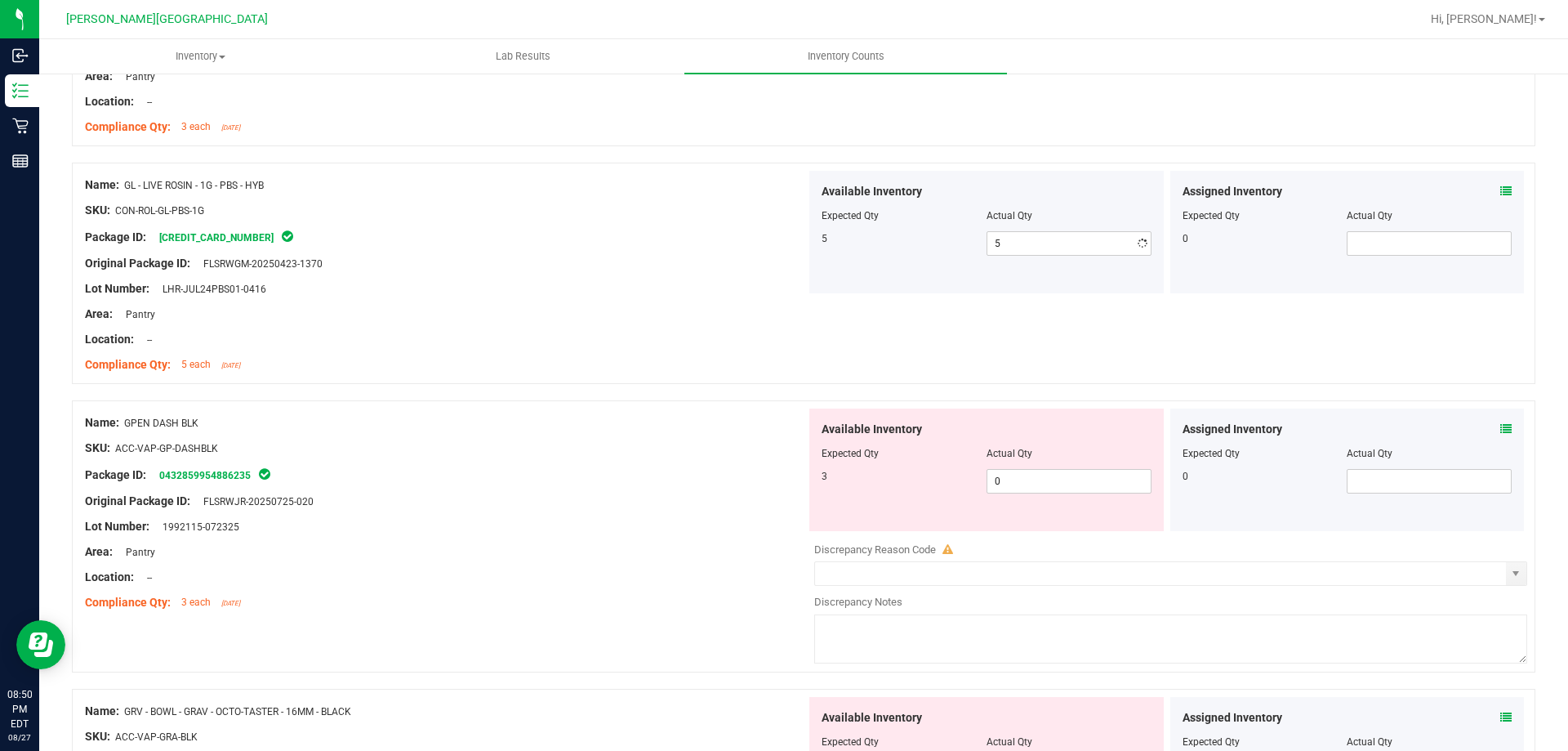
click at [1096, 546] on div "Available Inventory Expected Qty Actual Qty 3 0 0" at bounding box center [1167, 538] width 721 height 259
click at [1111, 482] on span "0 0" at bounding box center [1069, 481] width 165 height 25
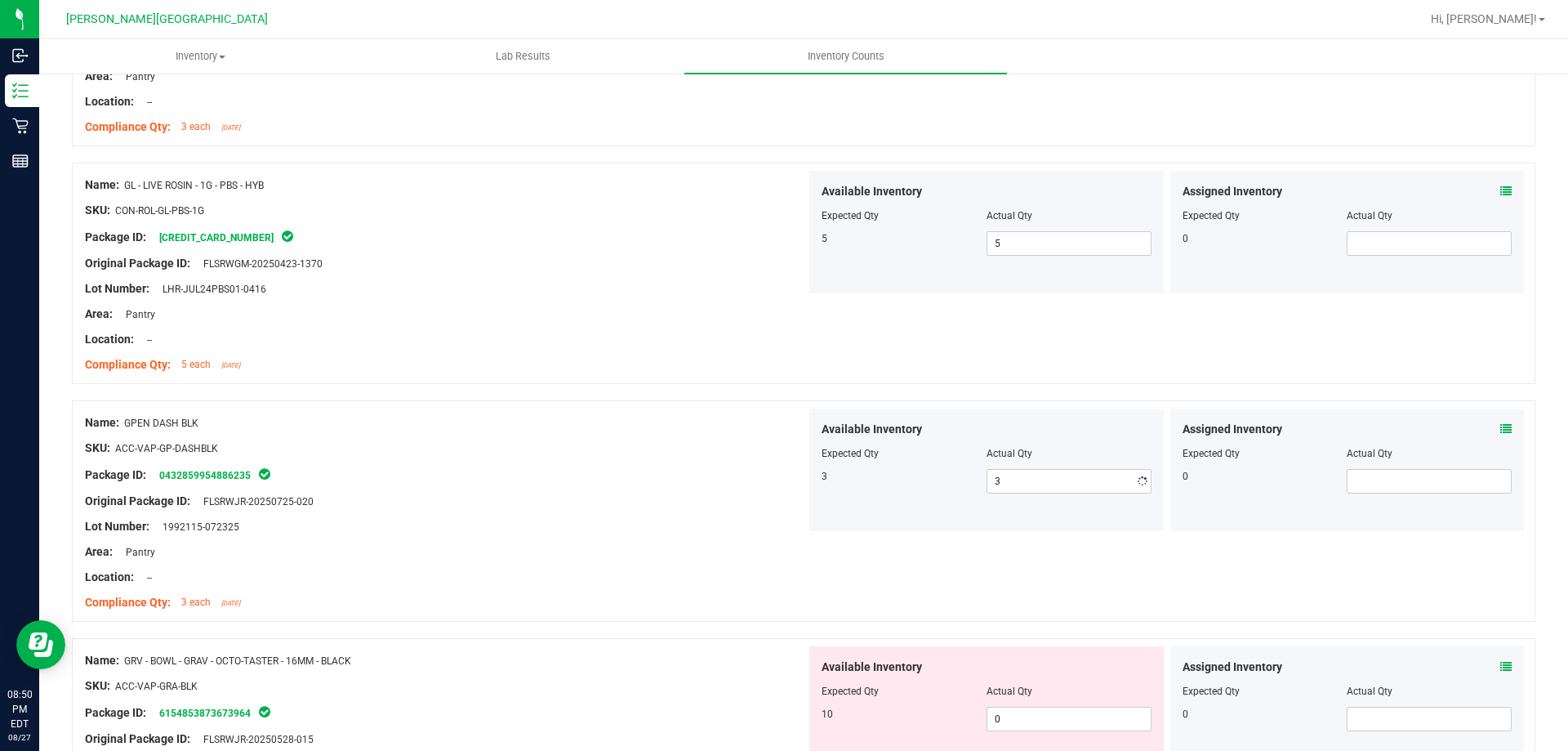
click at [539, 600] on div "Compliance Qty: 3 each [DATE]" at bounding box center [446, 603] width 721 height 17
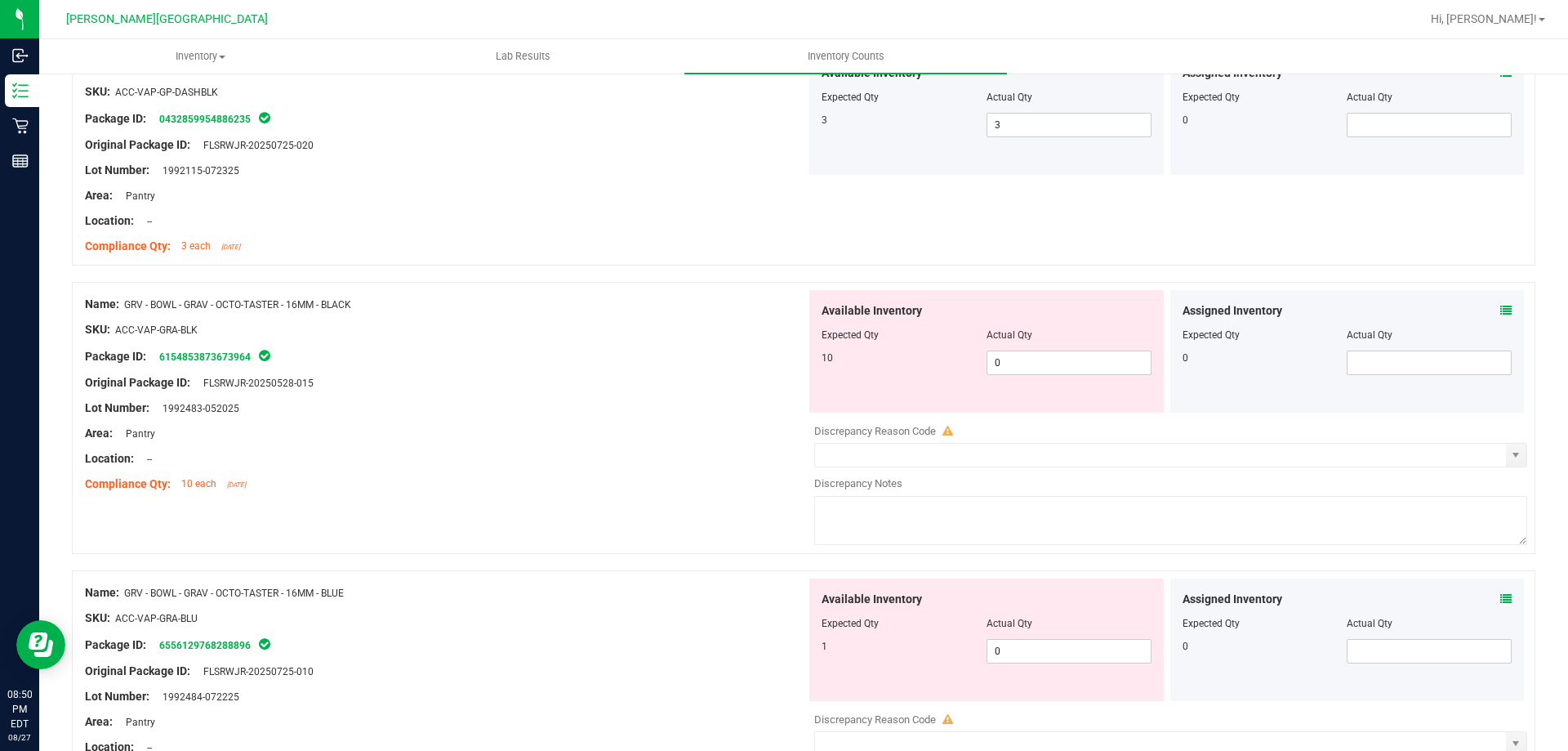
scroll to position [3758, 0]
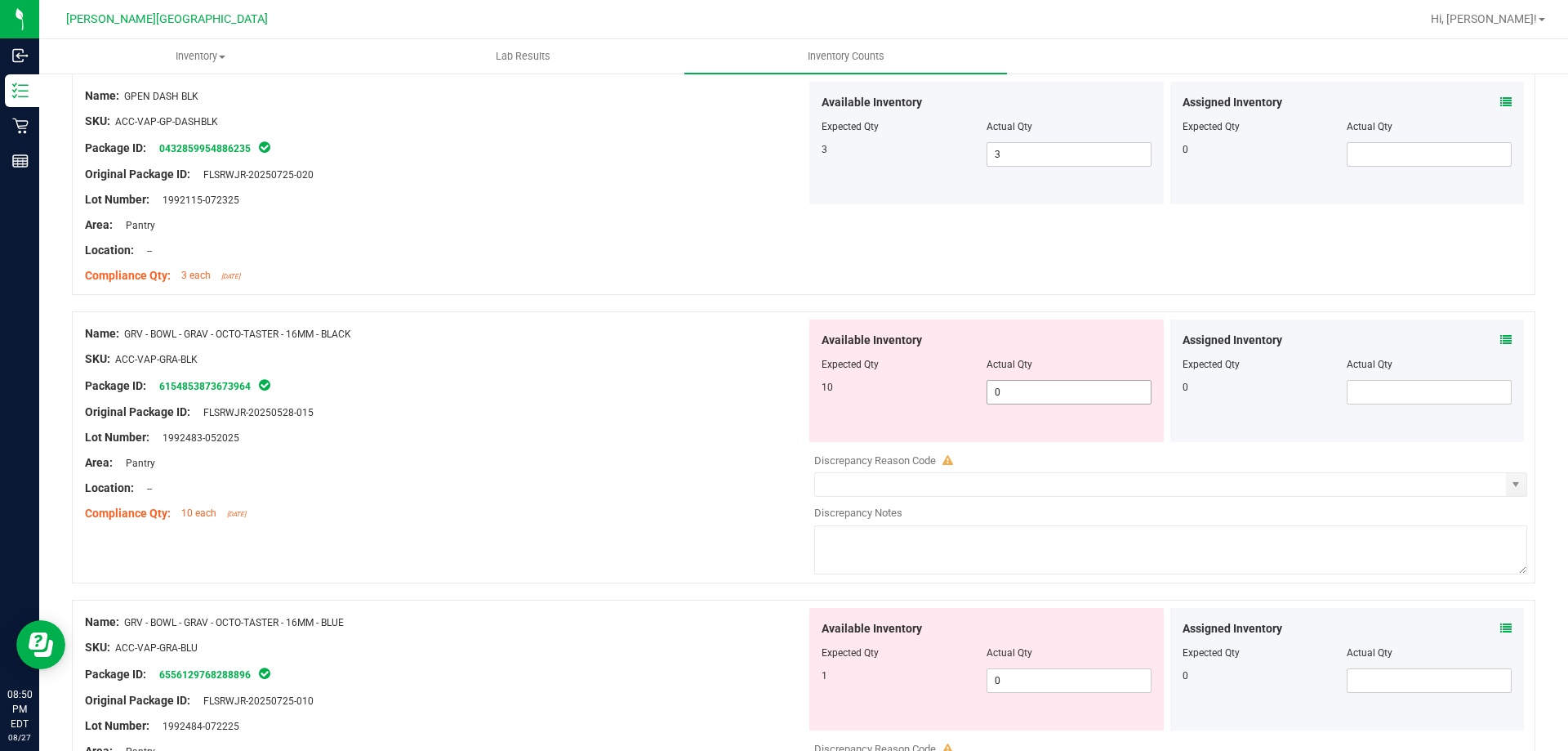
click at [1059, 384] on span "0 0" at bounding box center [1069, 392] width 165 height 25
click at [1048, 679] on div "Available Inventory Expected Qty Actual Qty 1 0 0" at bounding box center [987, 669] width 355 height 123
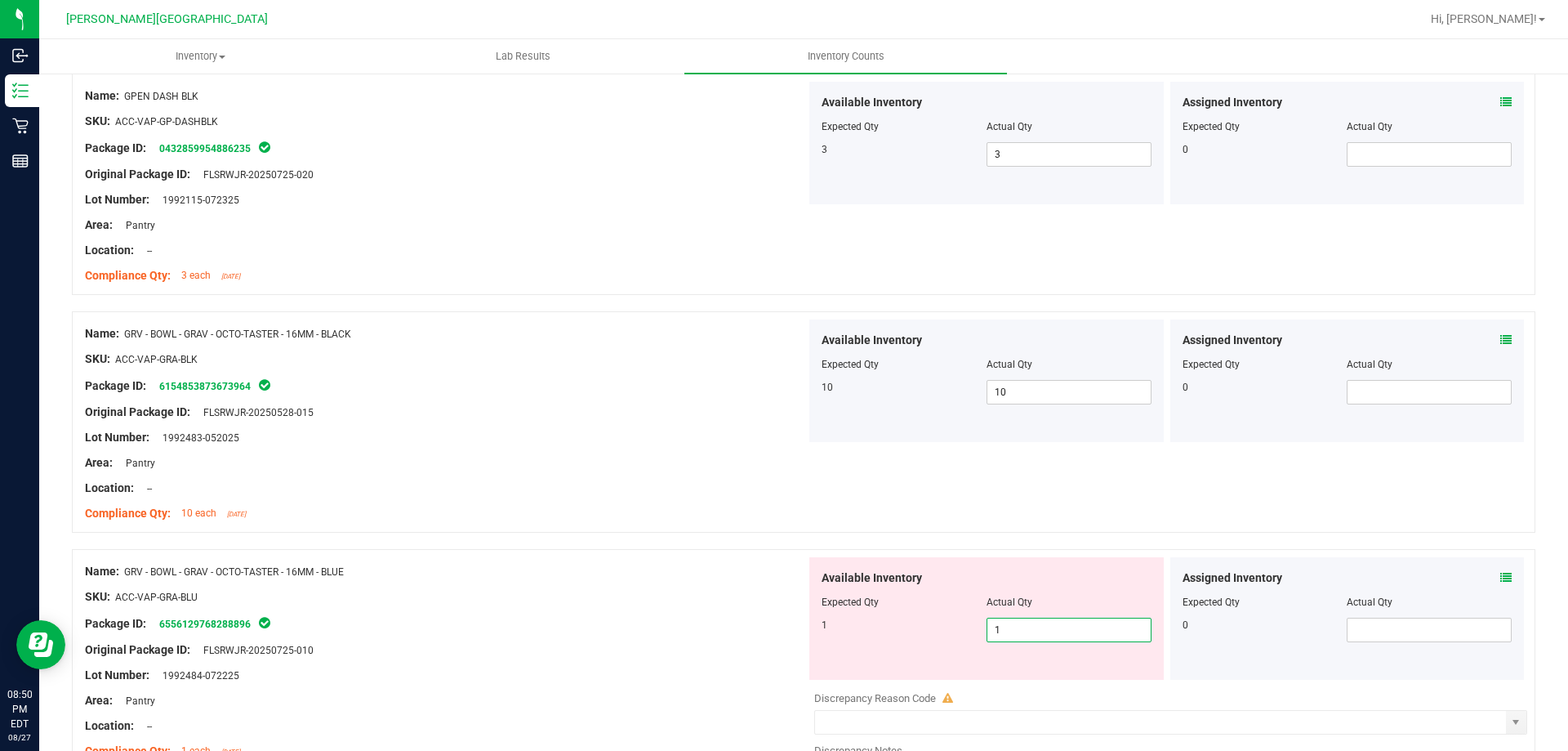
click at [742, 629] on div "Package ID: 6556129768288896" at bounding box center [446, 623] width 721 height 20
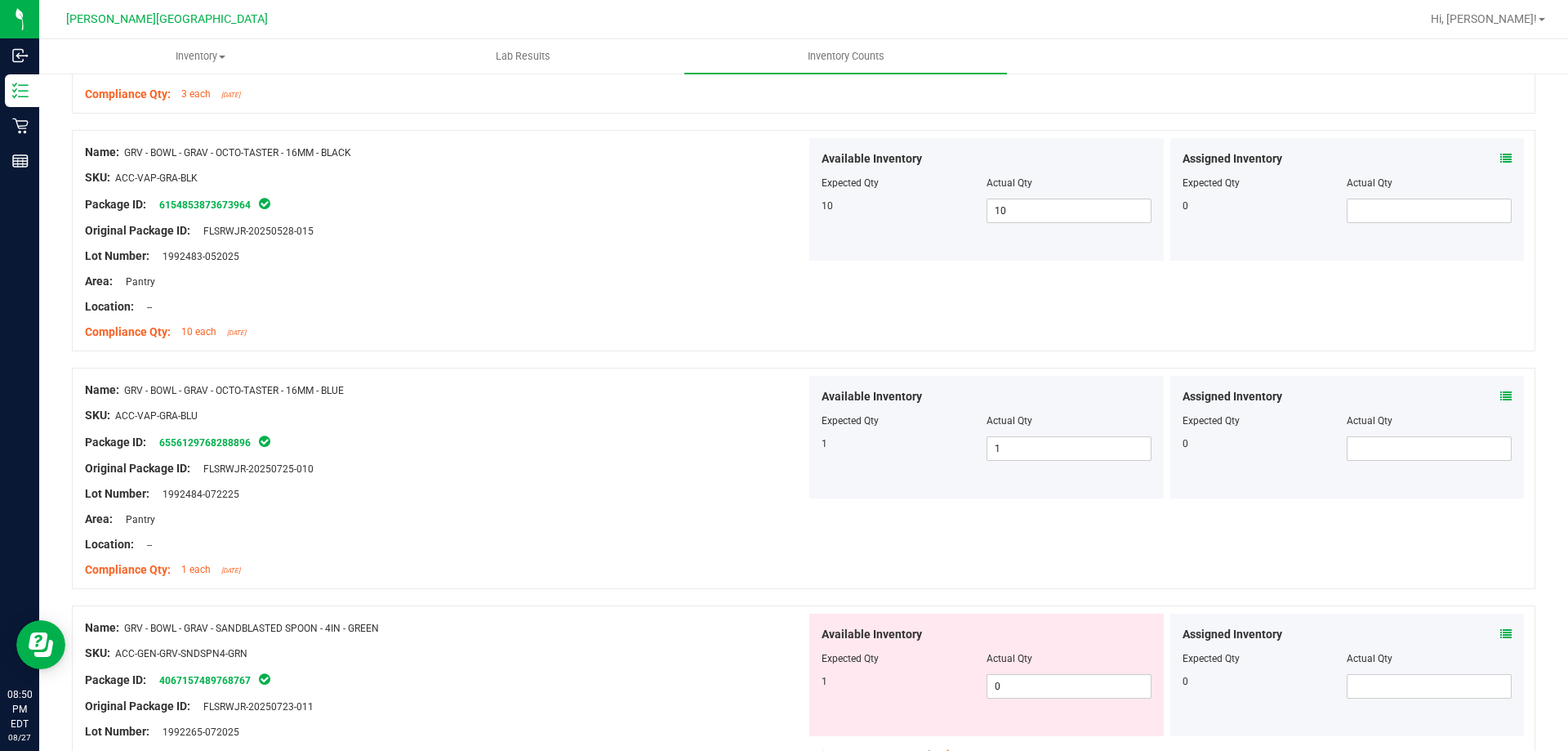
scroll to position [4085, 0]
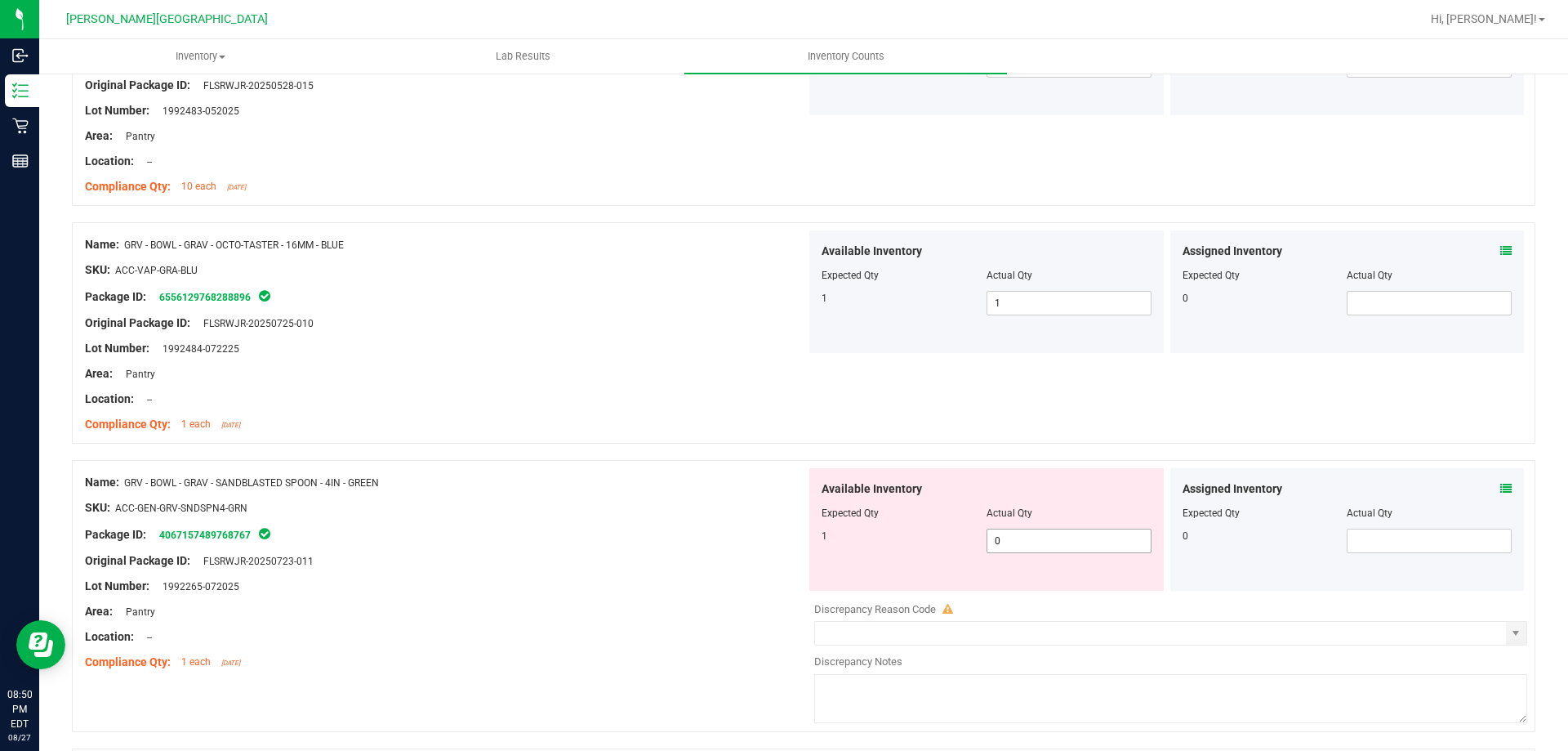
click at [1059, 535] on span "0 0" at bounding box center [1069, 540] width 165 height 25
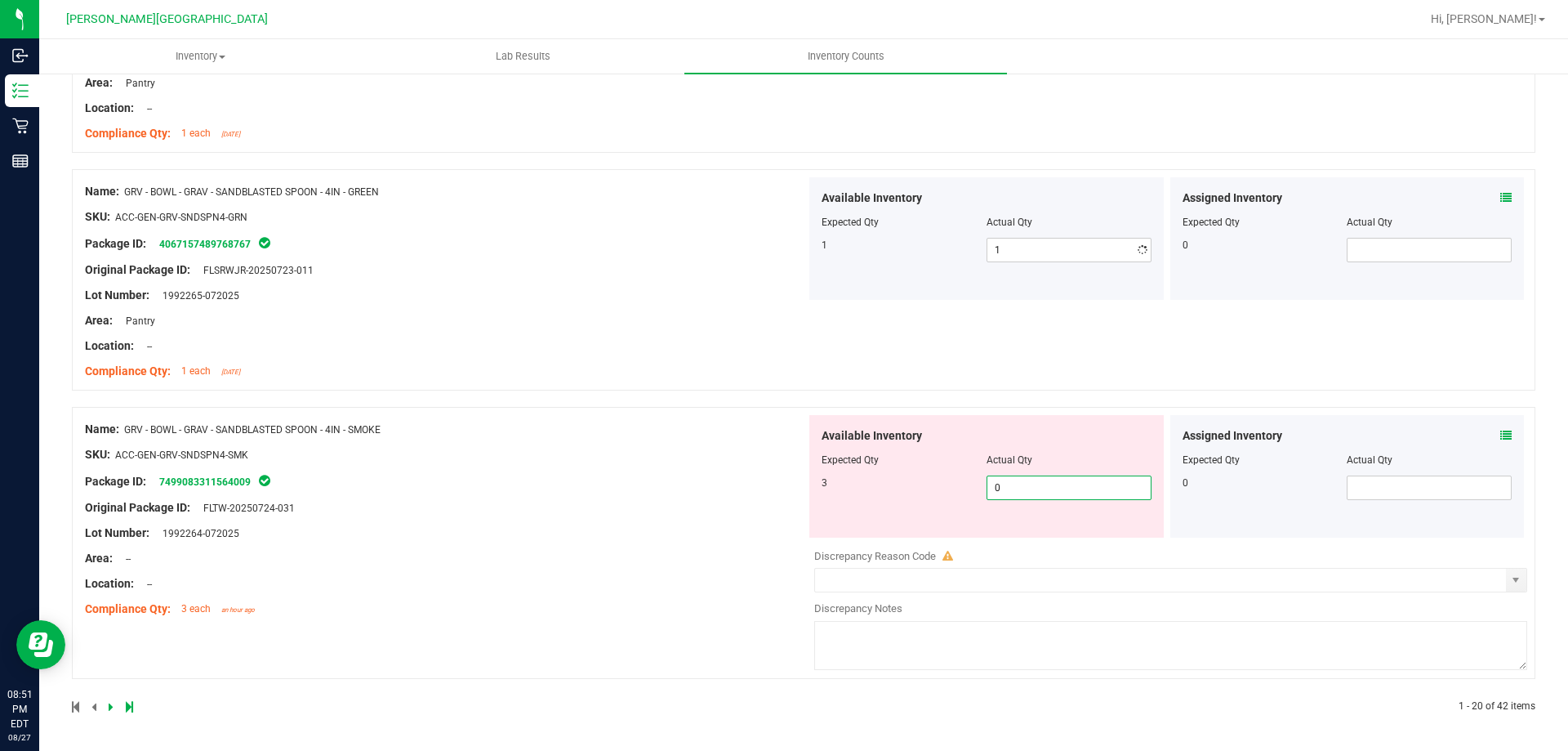
click at [1110, 500] on div "Available Inventory Expected Qty Actual Qty 3 0 0" at bounding box center [987, 477] width 355 height 123
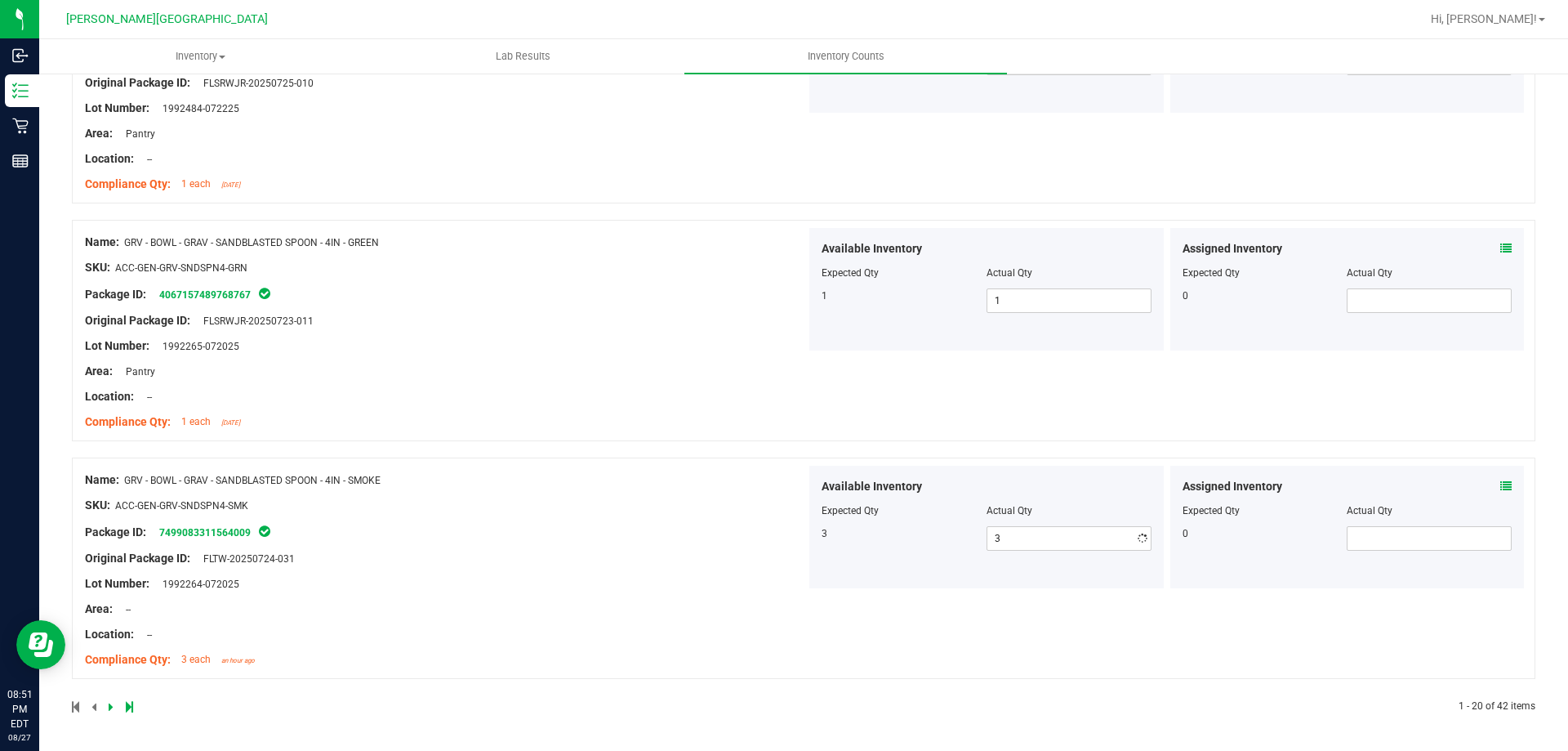
scroll to position [4325, 0]
click at [839, 512] on div "Available Inventory Expected Qty Actual Qty 3 3 3" at bounding box center [987, 527] width 355 height 123
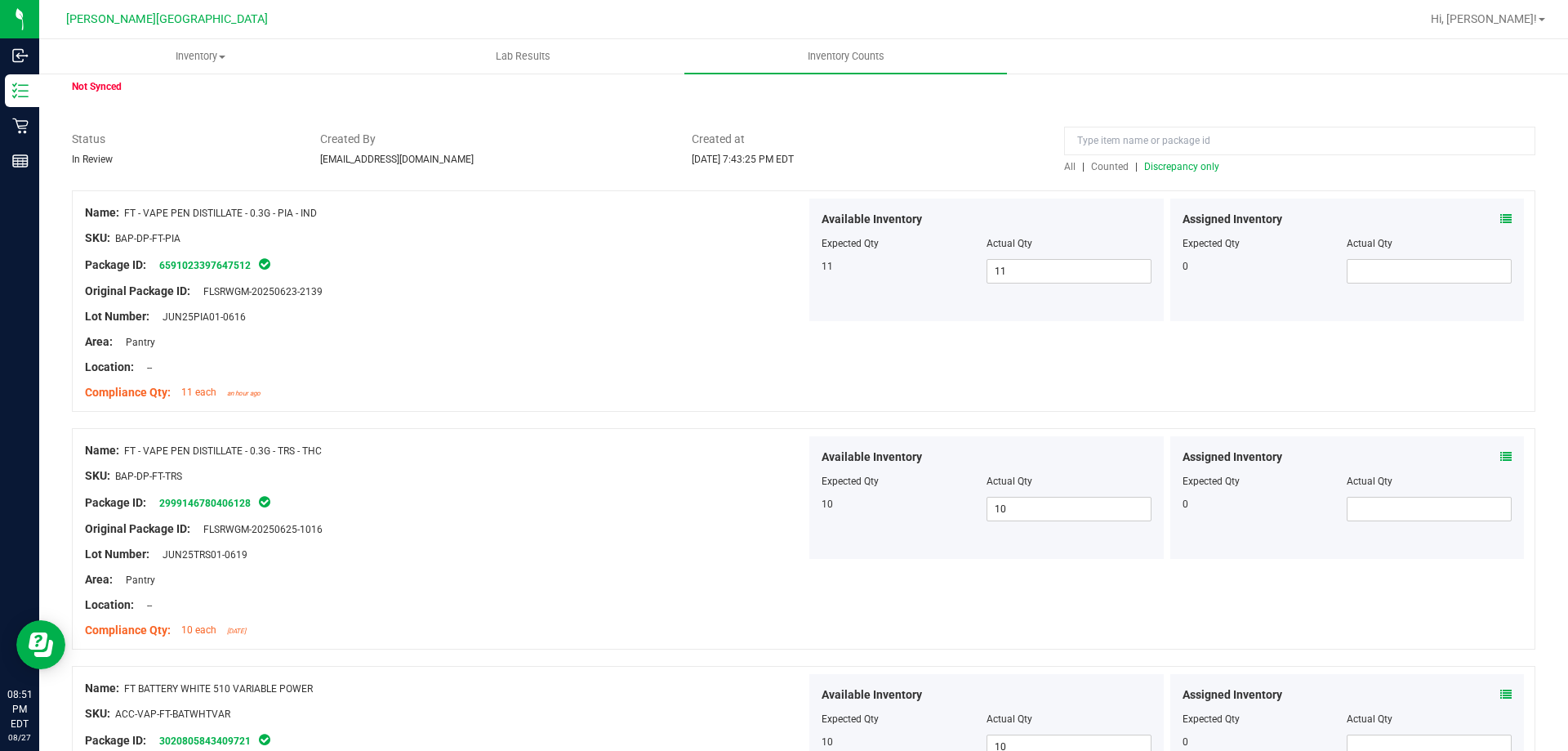
scroll to position [0, 0]
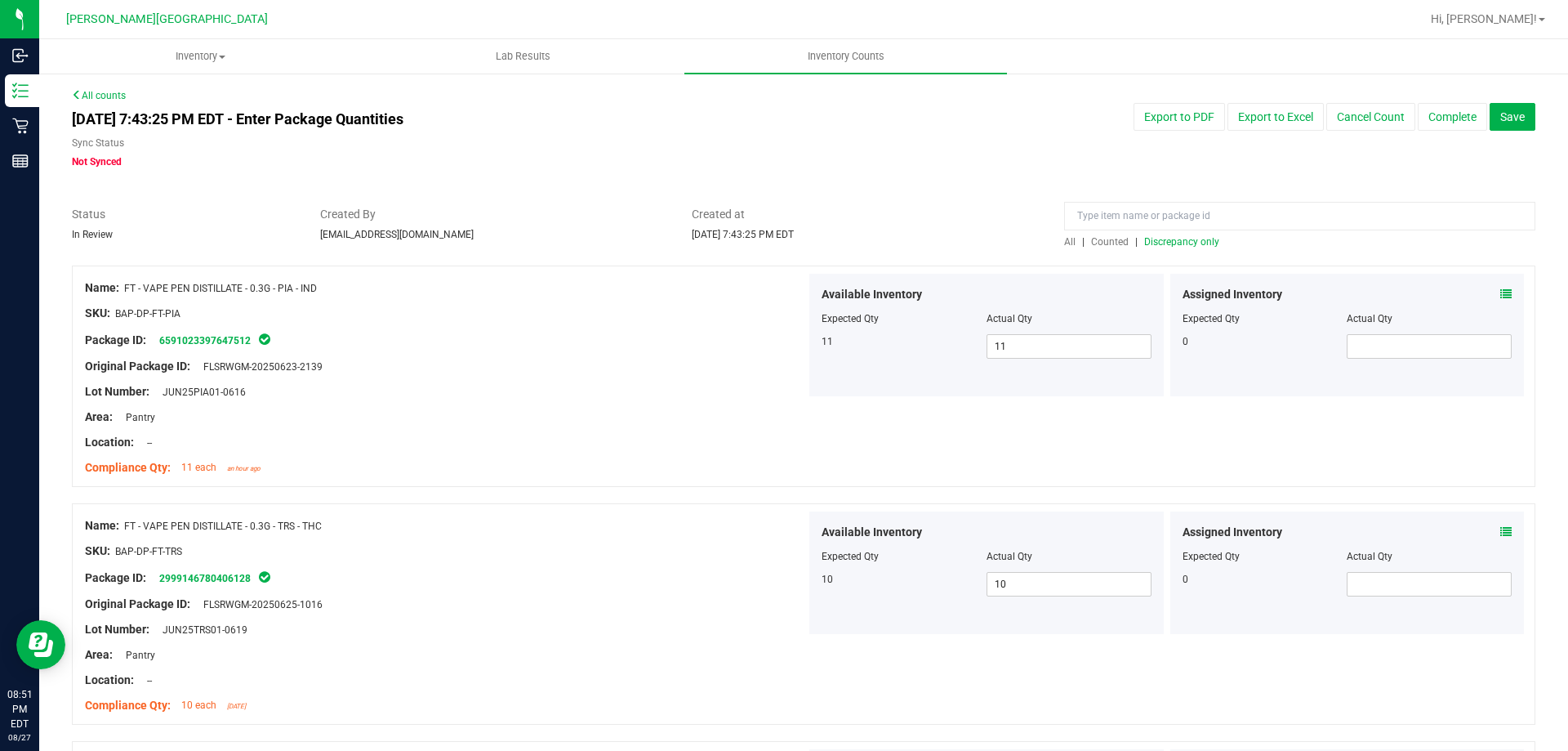
click at [1149, 241] on span "Discrepancy only" at bounding box center [1182, 241] width 75 height 11
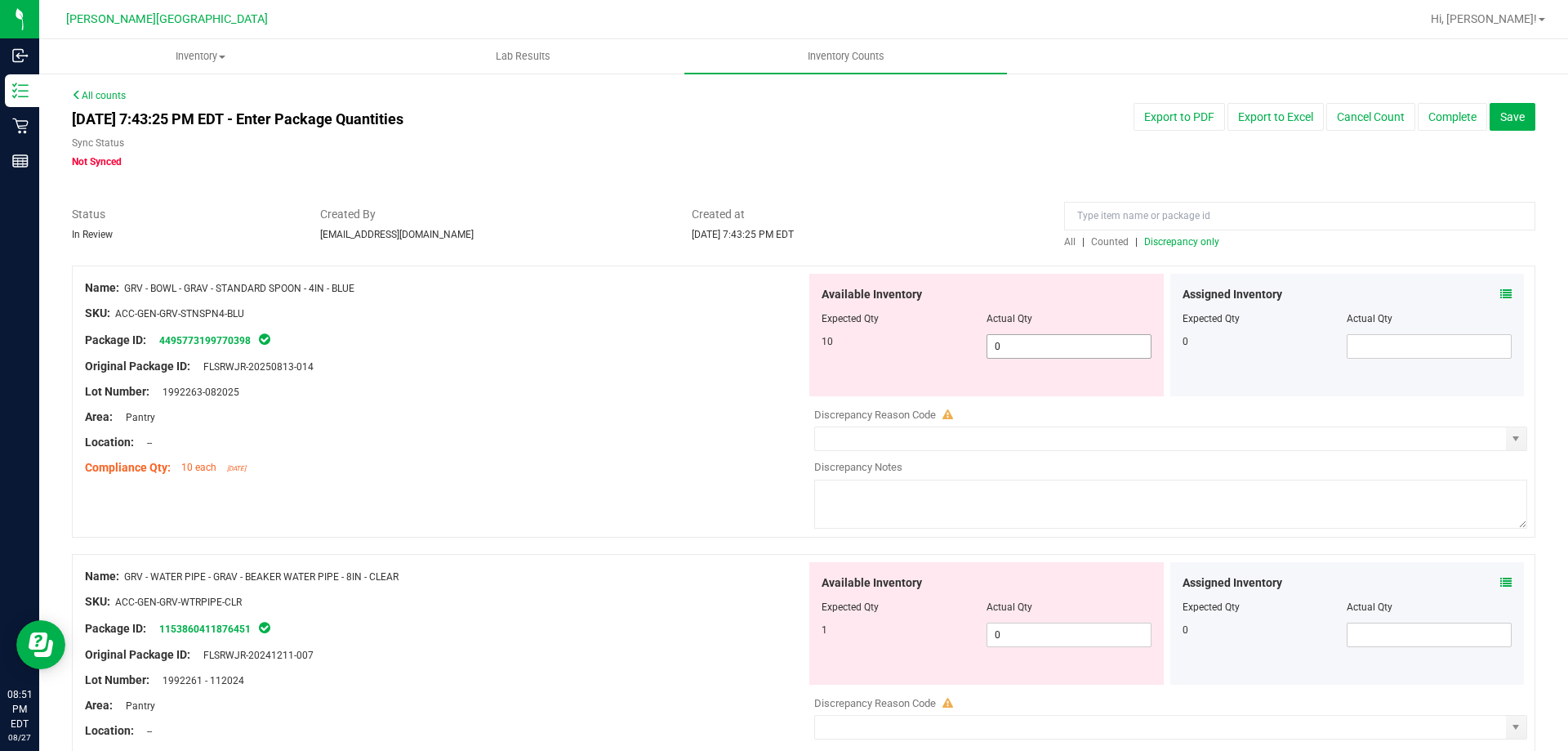
click at [1051, 355] on span "0 0" at bounding box center [1069, 346] width 165 height 25
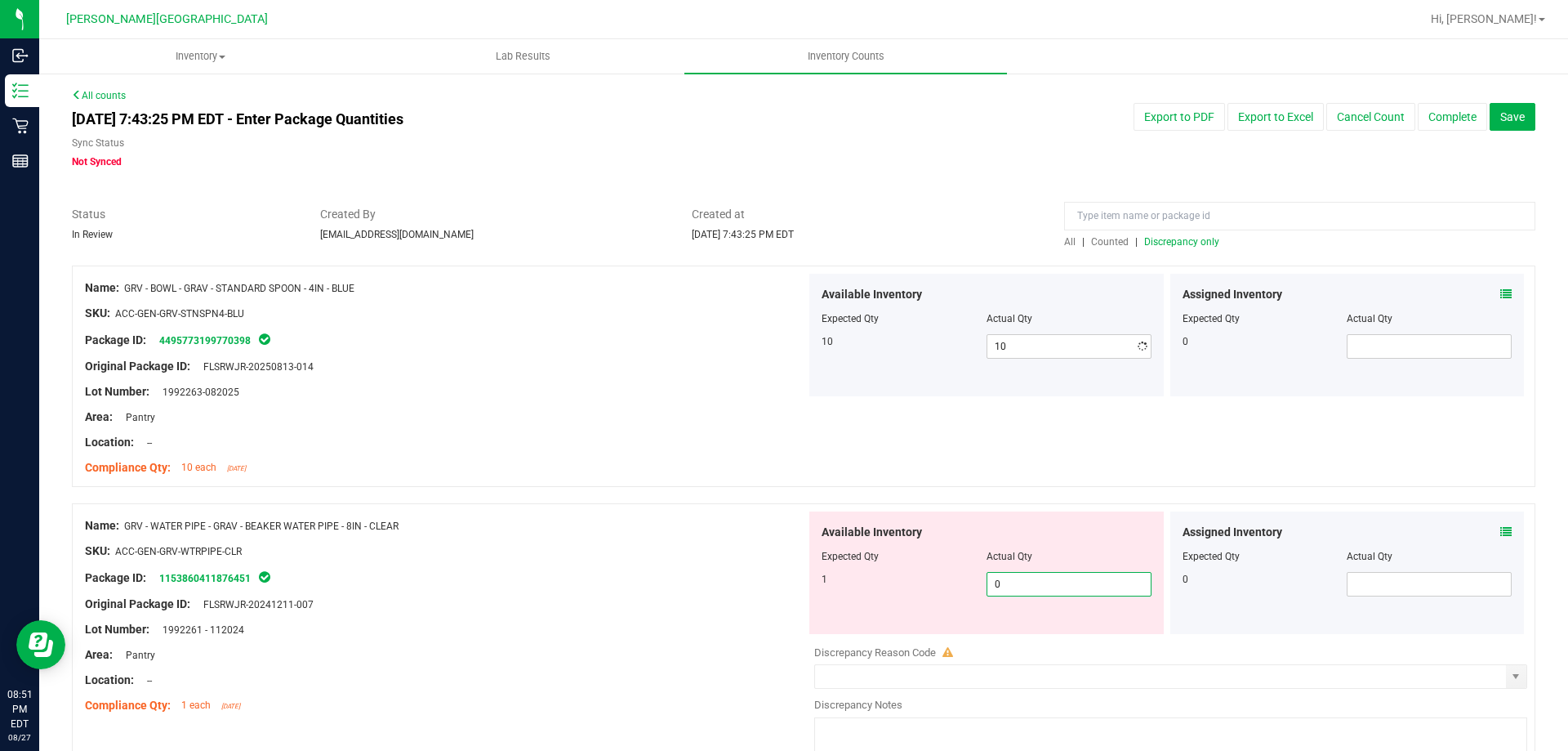
click at [1060, 638] on div "Available Inventory Expected Qty Actual Qty 1 0 0" at bounding box center [1167, 641] width 721 height 259
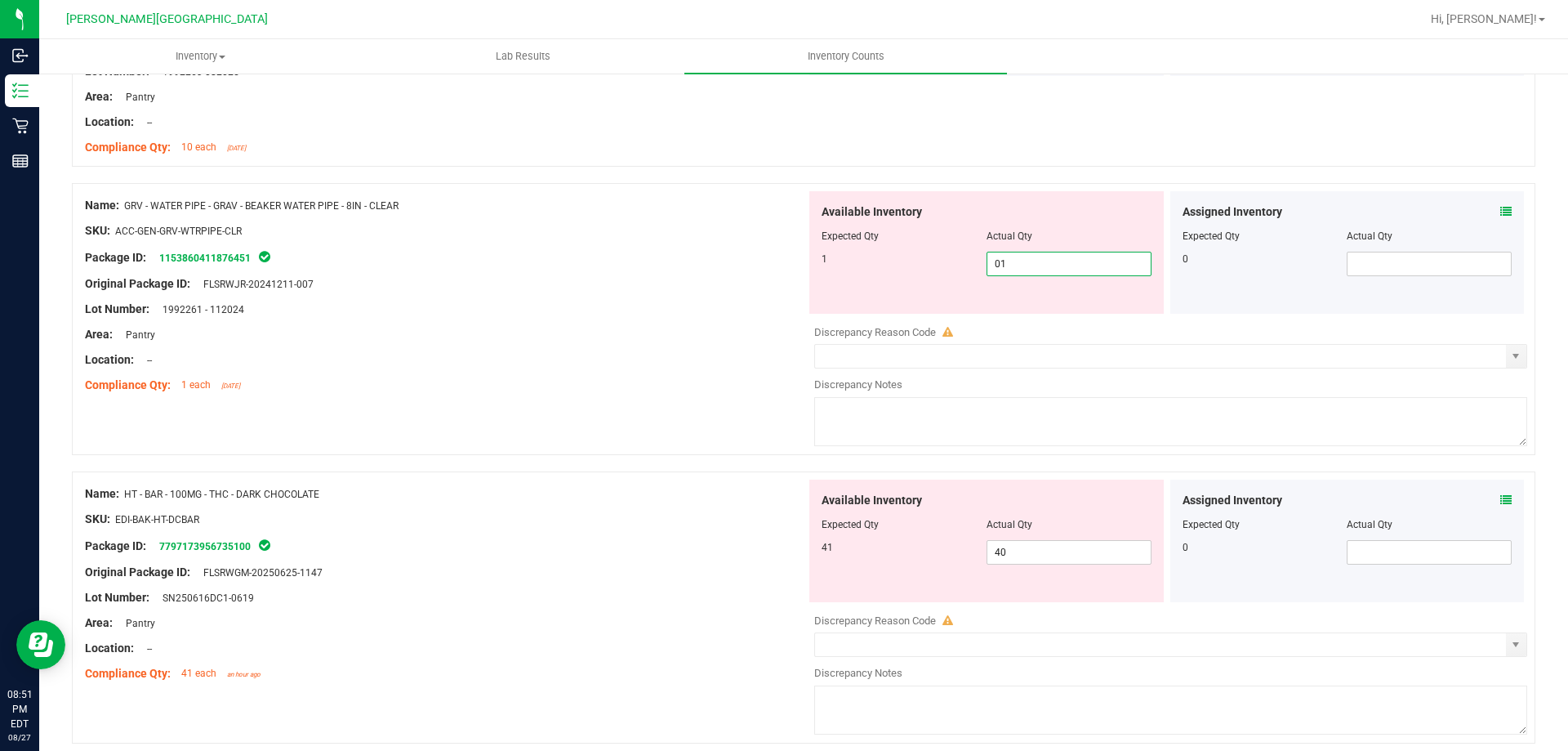
scroll to position [408, 0]
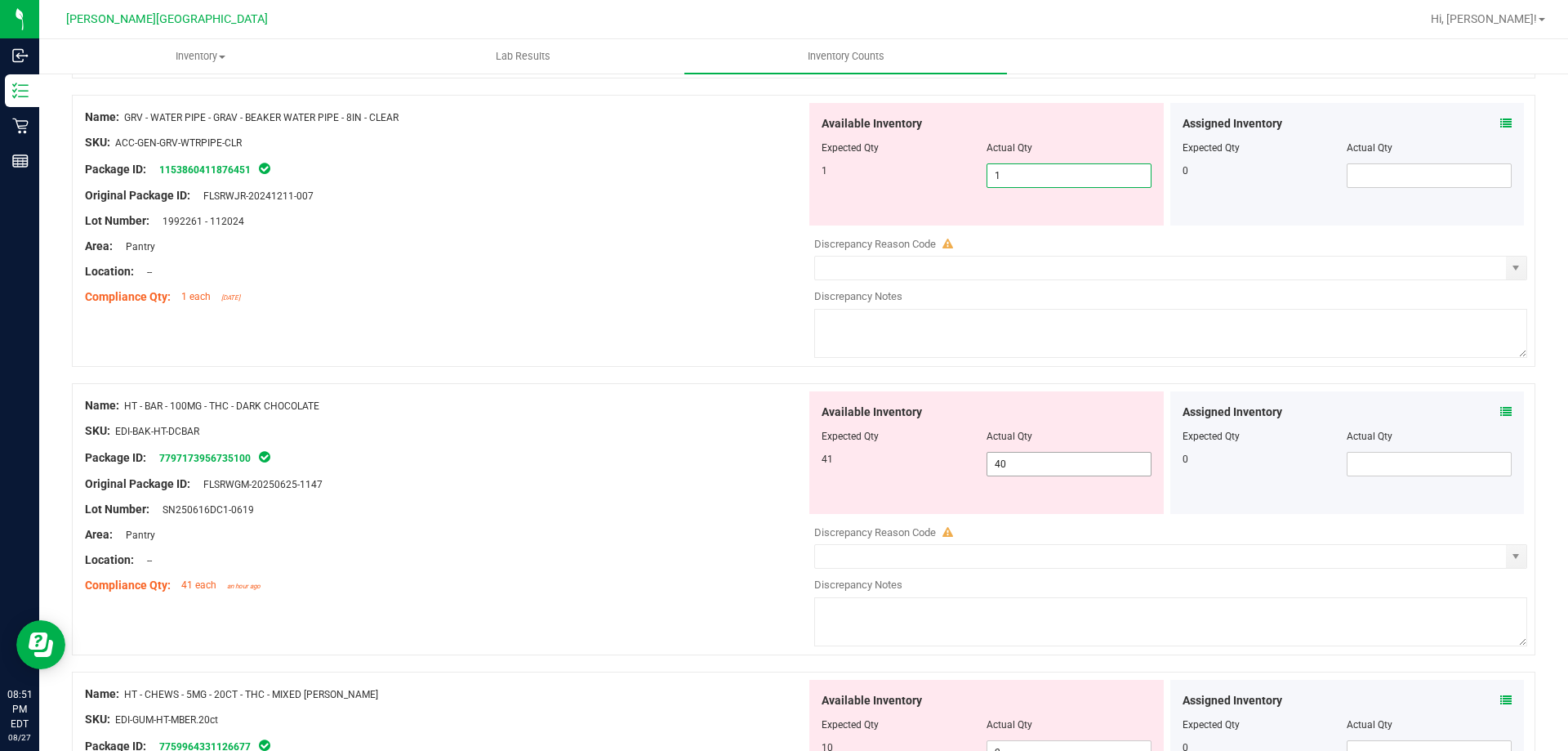
click at [1069, 462] on div "Available Inventory Expected Qty Actual Qty 41 40 40" at bounding box center [987, 453] width 355 height 123
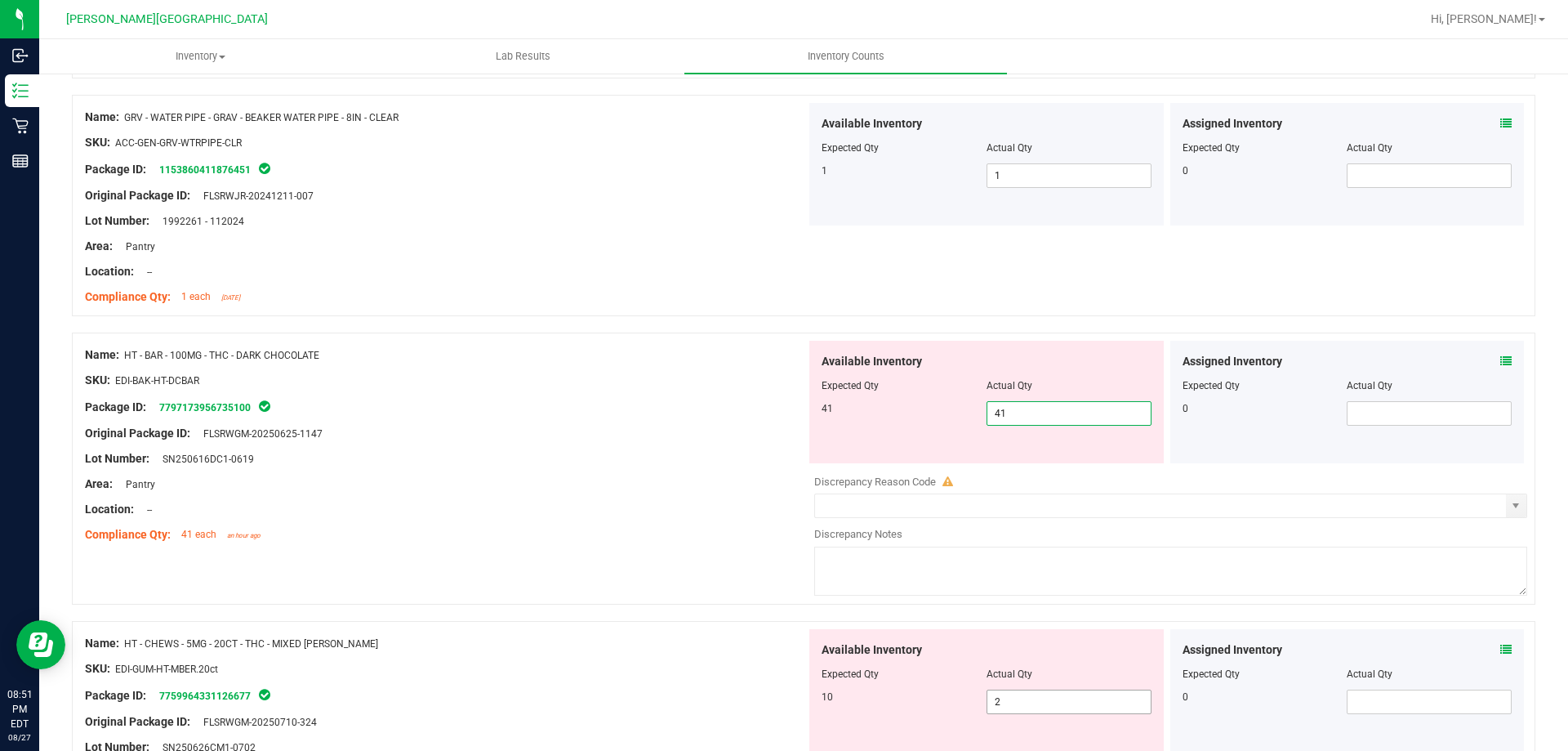
click at [1073, 698] on div "Available Inventory Expected Qty Actual Qty 10 2 2" at bounding box center [987, 690] width 355 height 123
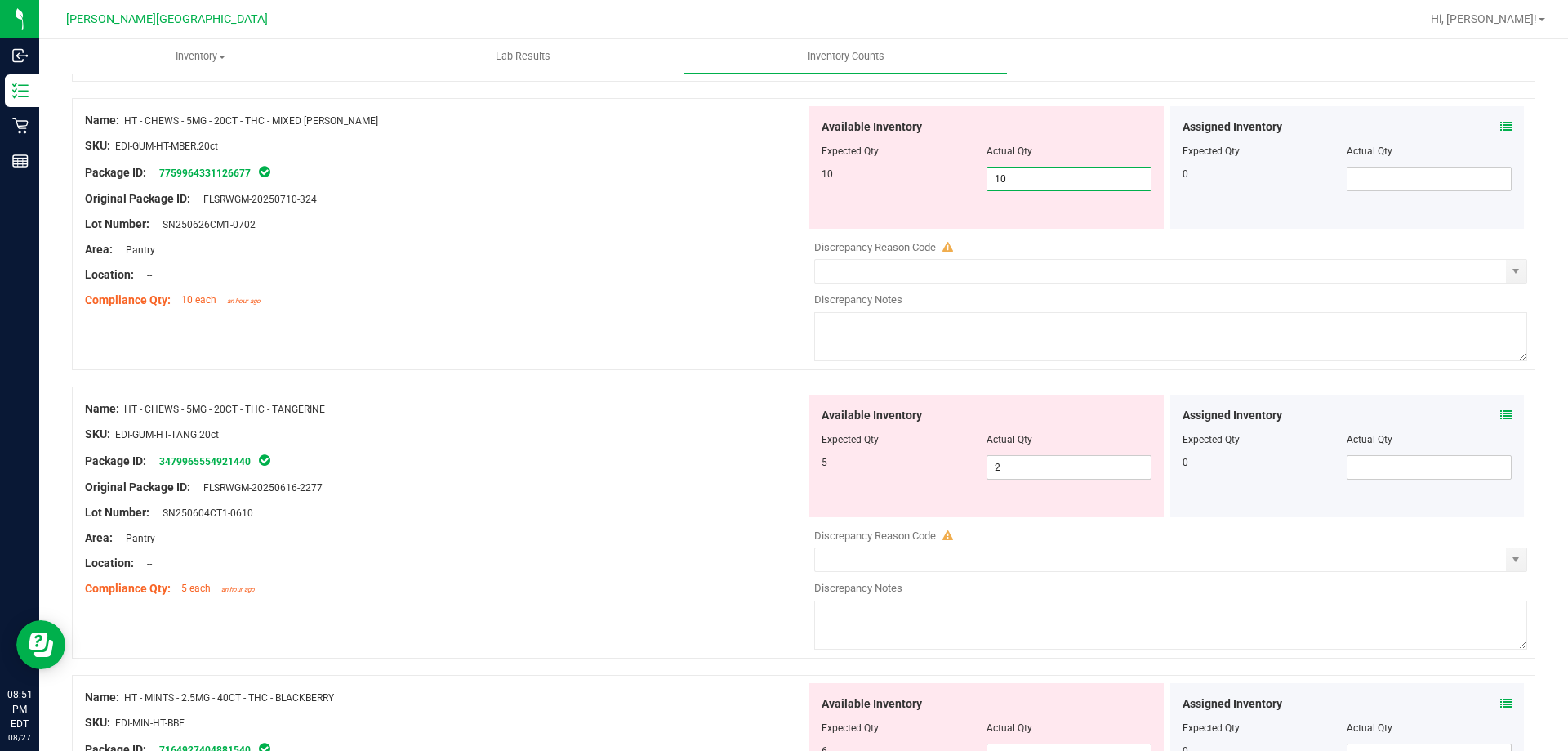
scroll to position [898, 0]
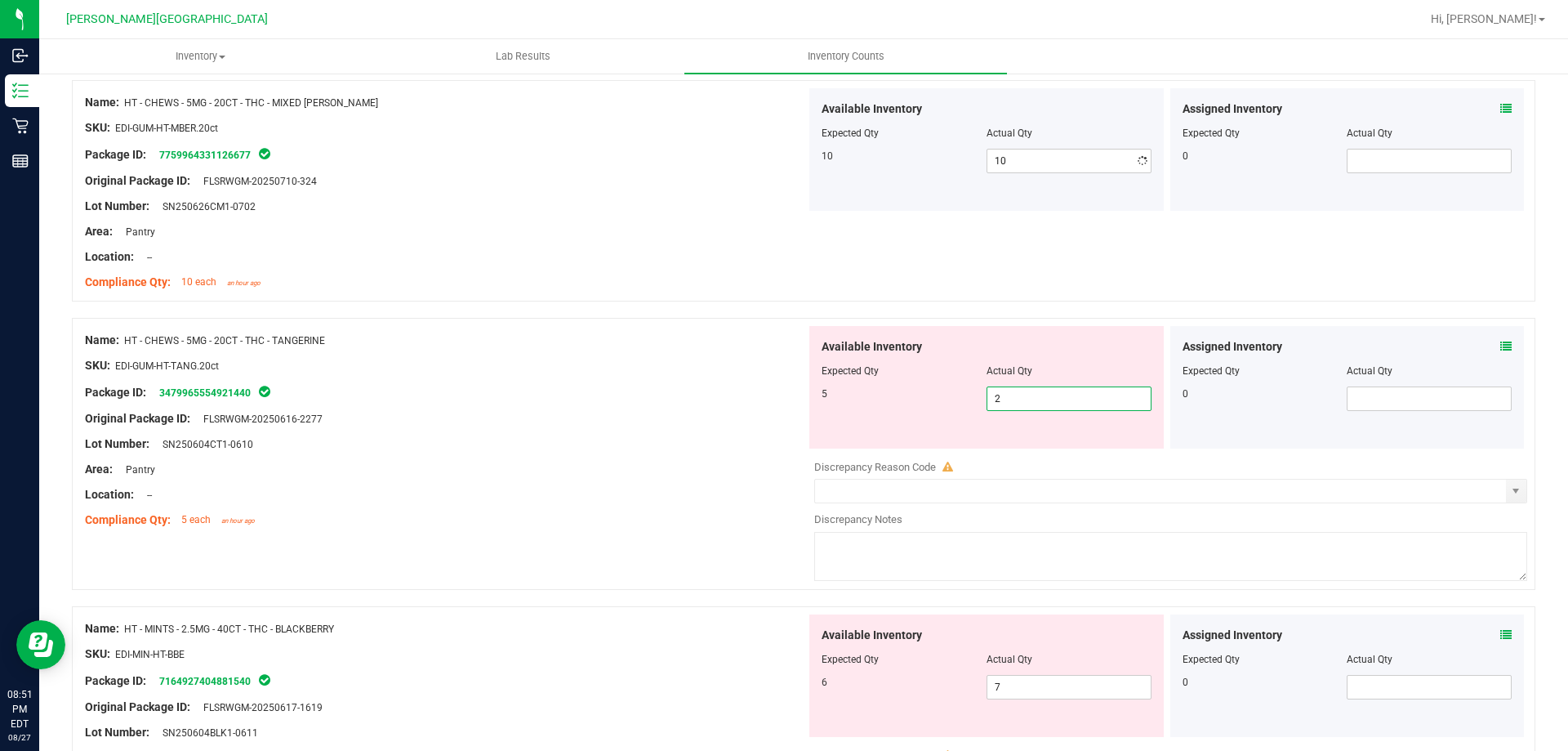
click at [1075, 444] on div "Available Inventory Expected Qty Actual Qty 5 2 2" at bounding box center [987, 387] width 355 height 123
click at [1050, 668] on div at bounding box center [986, 671] width 330 height 9
click at [1053, 684] on span "7 7" at bounding box center [1069, 687] width 165 height 25
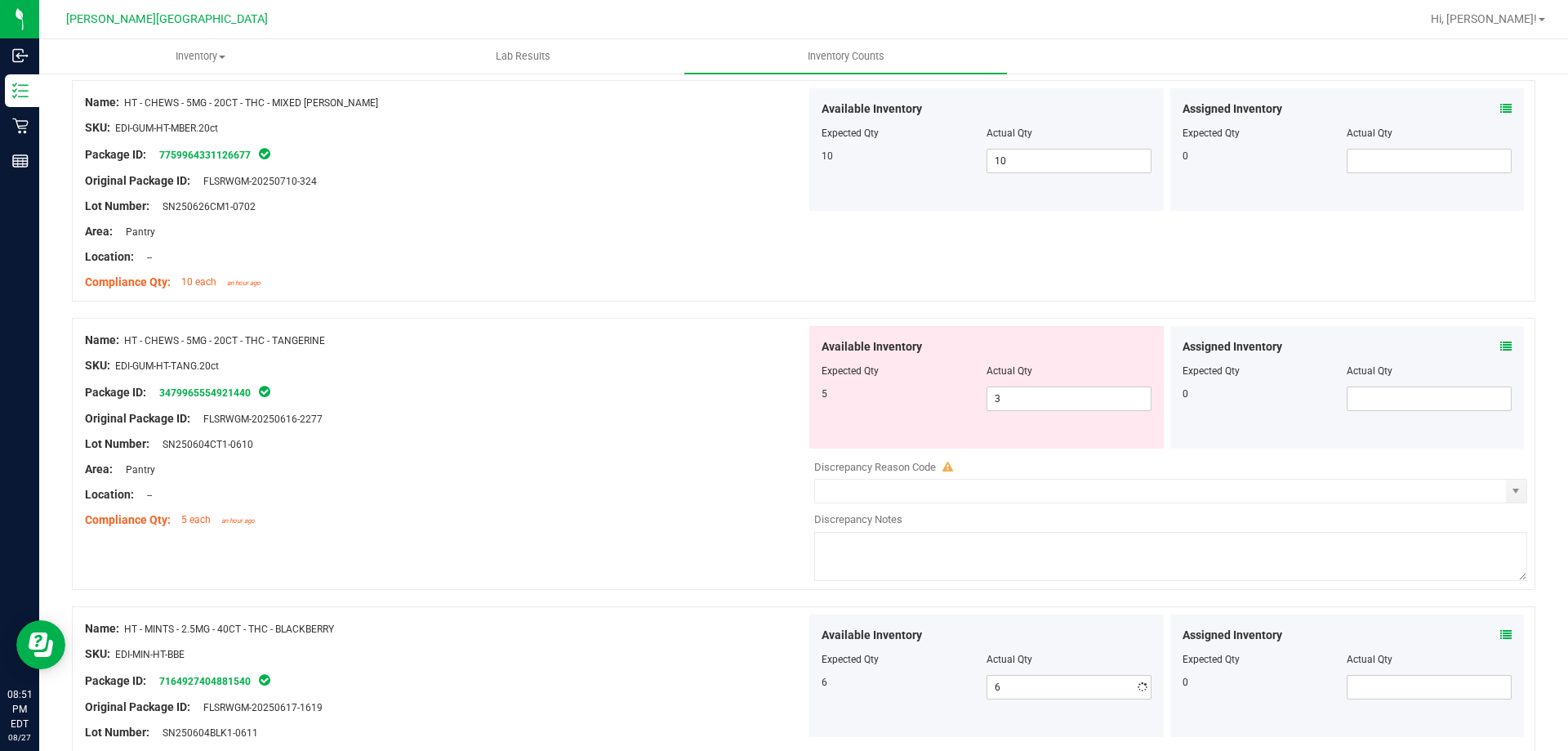
click at [661, 693] on div at bounding box center [446, 695] width 721 height 9
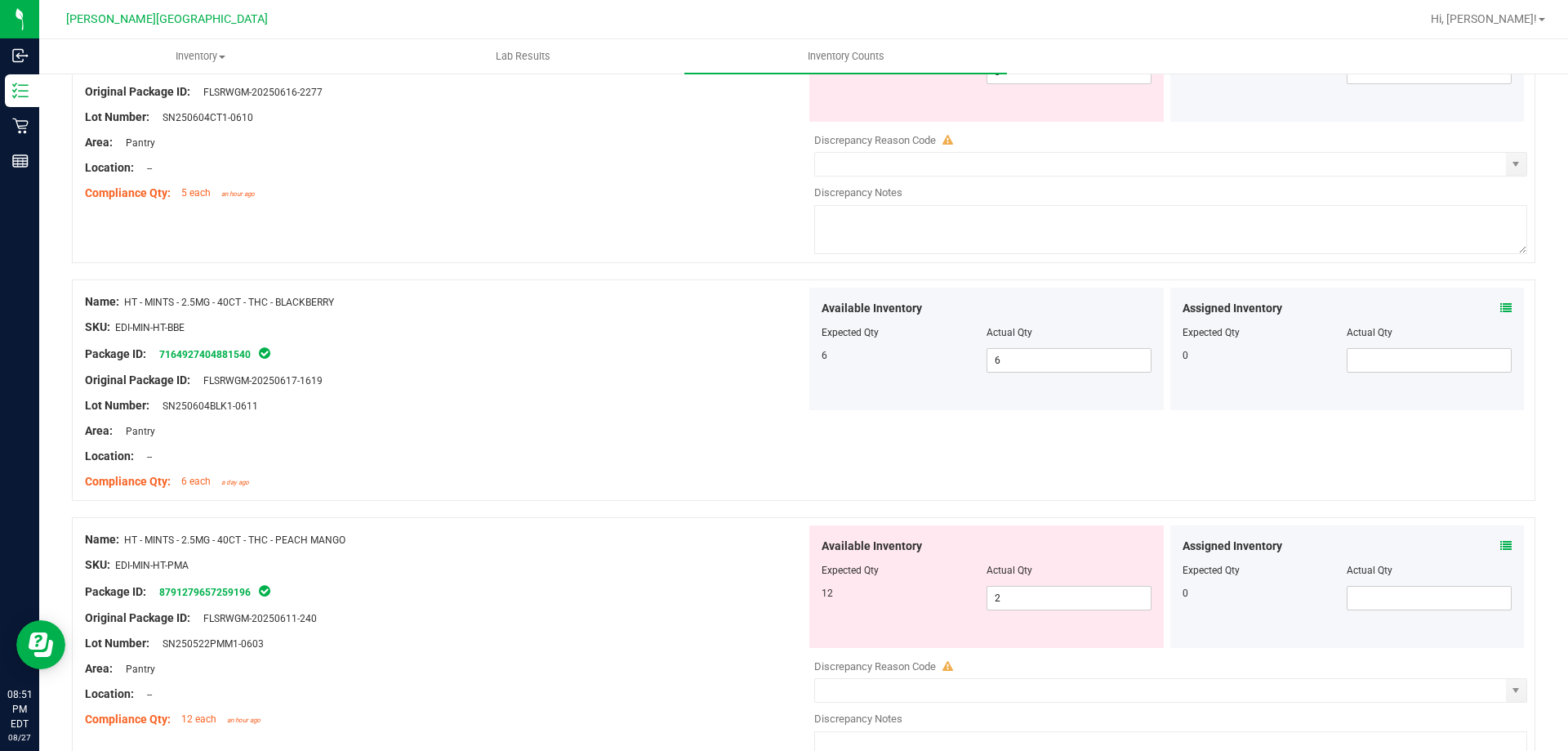
scroll to position [817, 0]
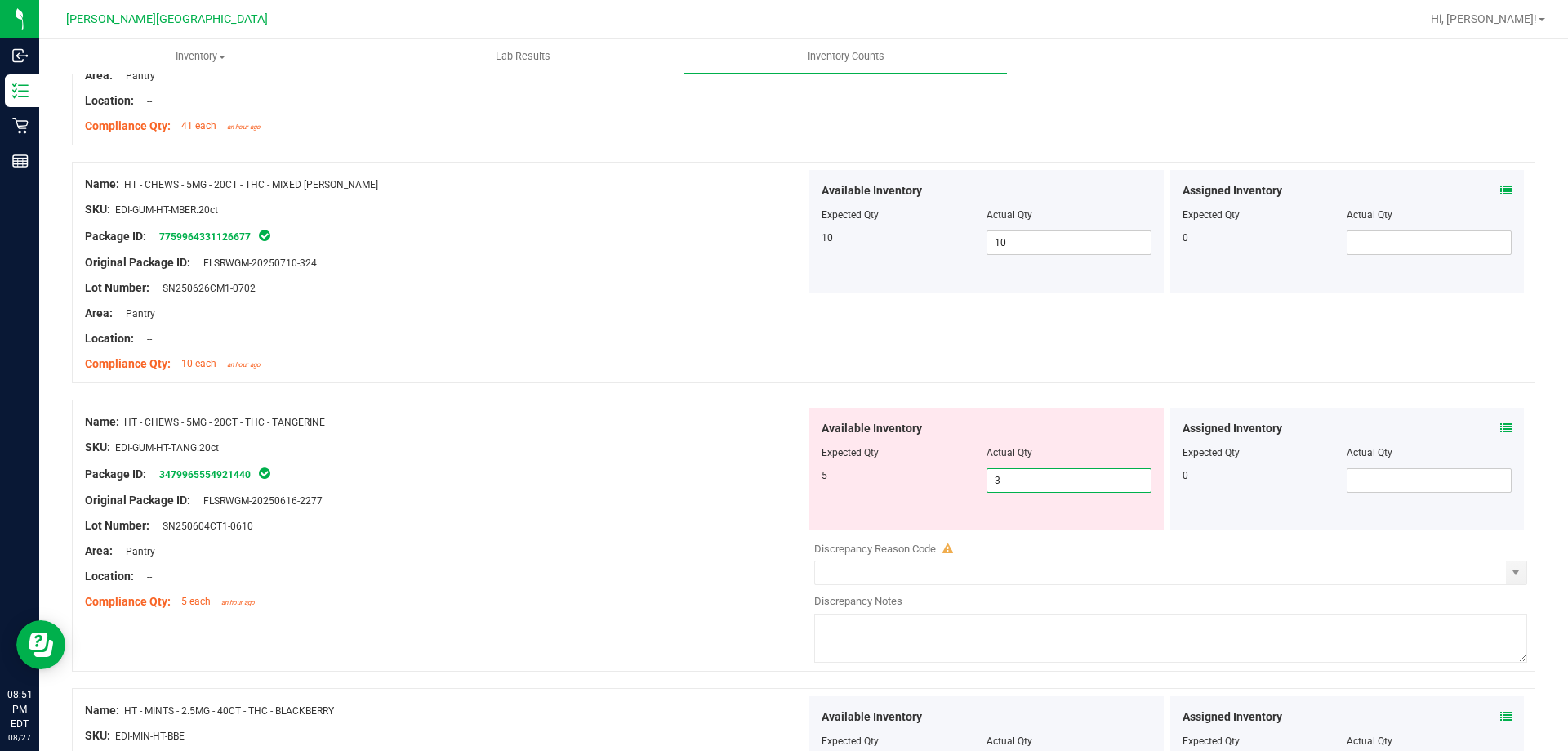
click at [1052, 484] on span "3 3" at bounding box center [1069, 480] width 165 height 25
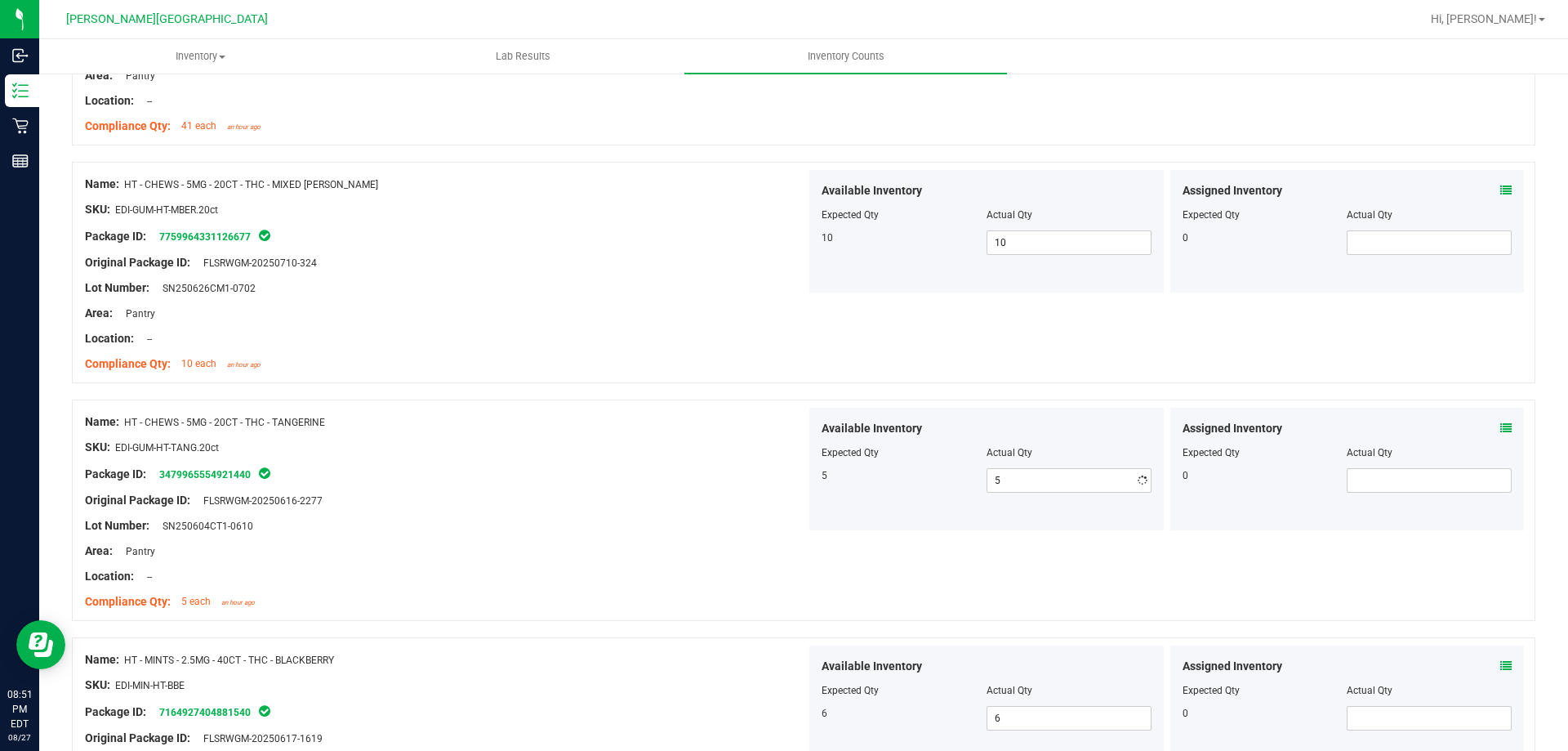
click at [453, 564] on div at bounding box center [446, 564] width 721 height 9
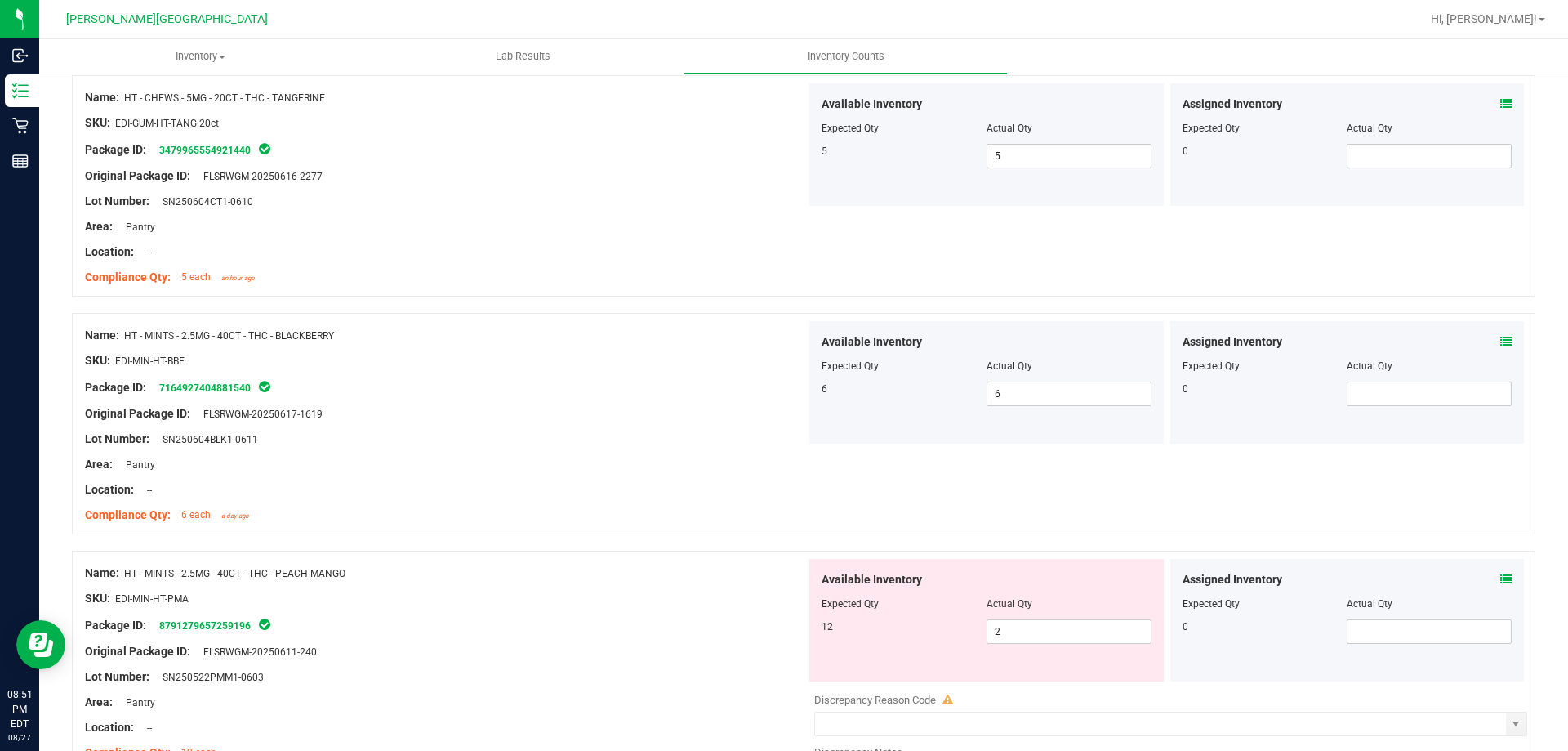
scroll to position [1308, 0]
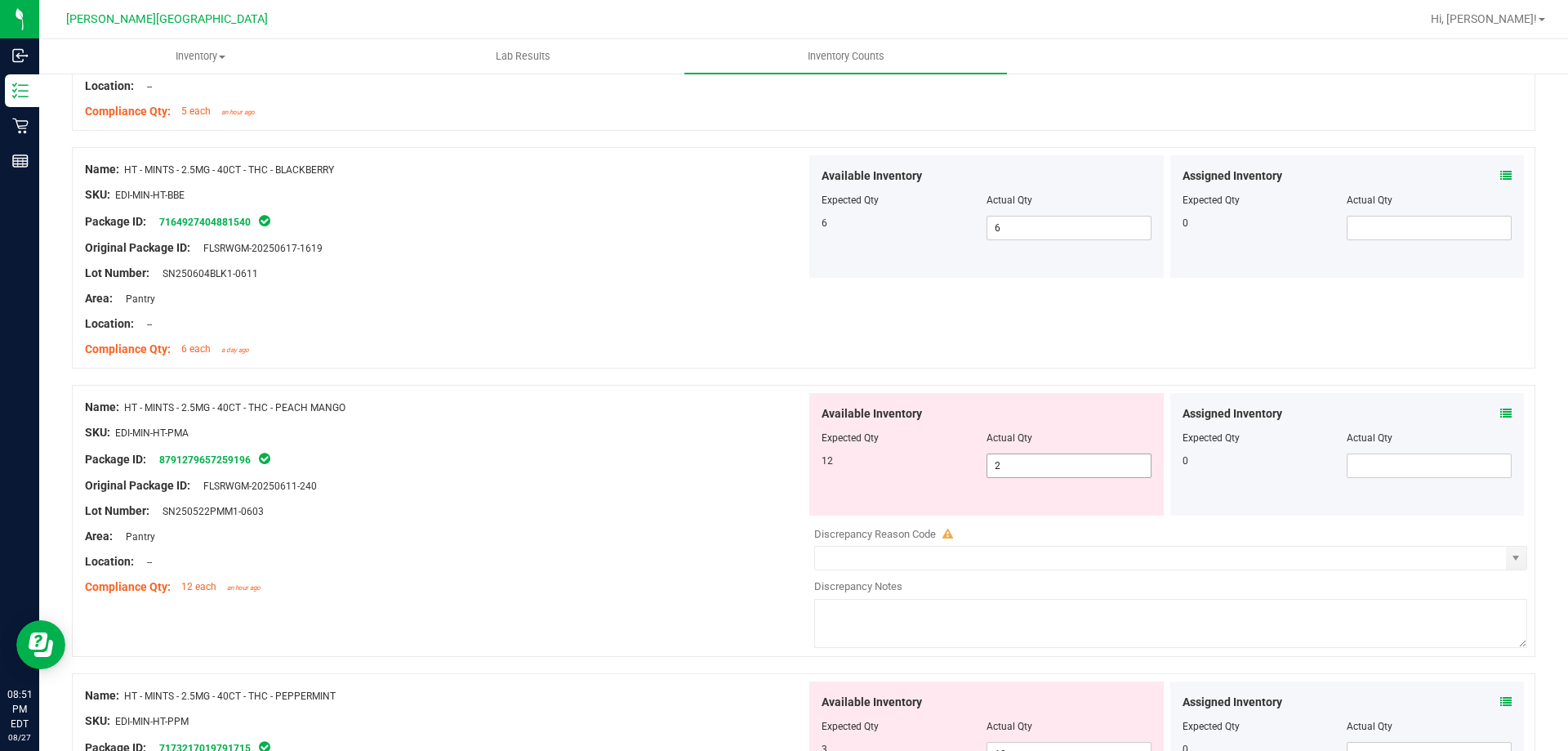
click at [1082, 475] on span "2 2" at bounding box center [1069, 465] width 165 height 25
click at [425, 509] on div "Lot Number: SN250522PMM1-0603" at bounding box center [446, 511] width 721 height 17
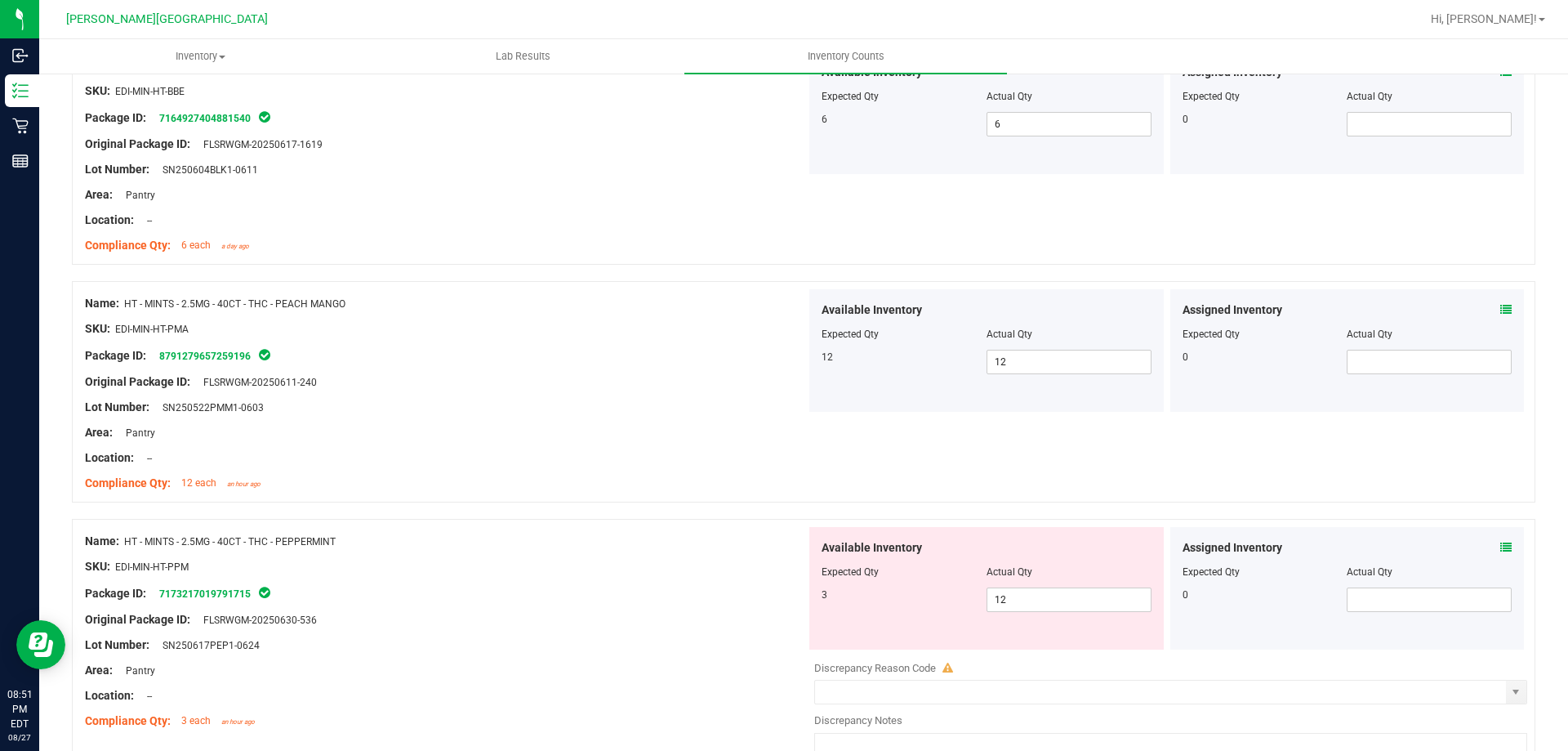
scroll to position [1634, 0]
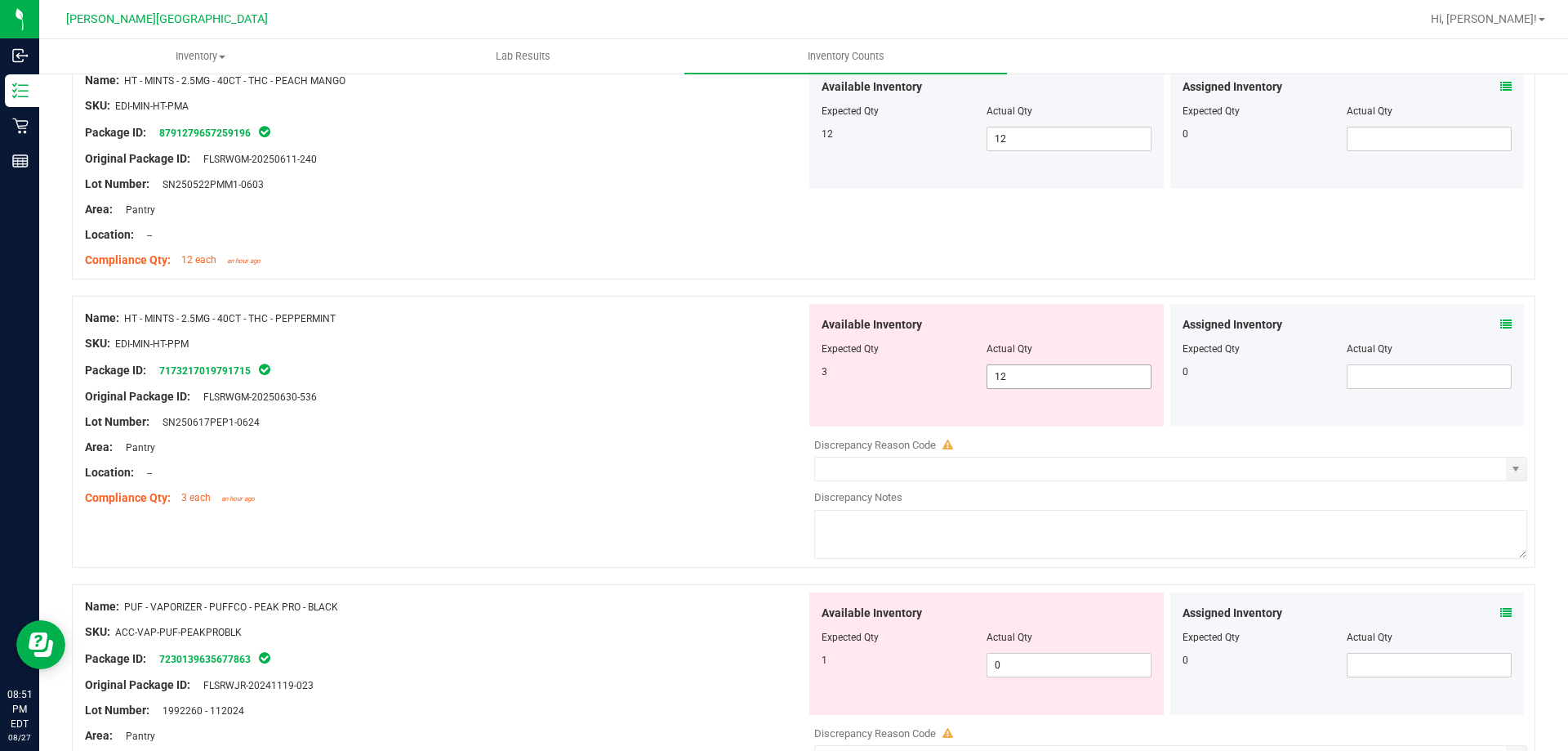
click at [1041, 382] on span "12 12" at bounding box center [1069, 376] width 165 height 25
click at [655, 518] on div "Name: HT - MINTS - 2.5MG - 40CT - THC - PEPPERMINT SKU: EDI-MIN-HT-PPM Package …" at bounding box center [804, 440] width 1464 height 288
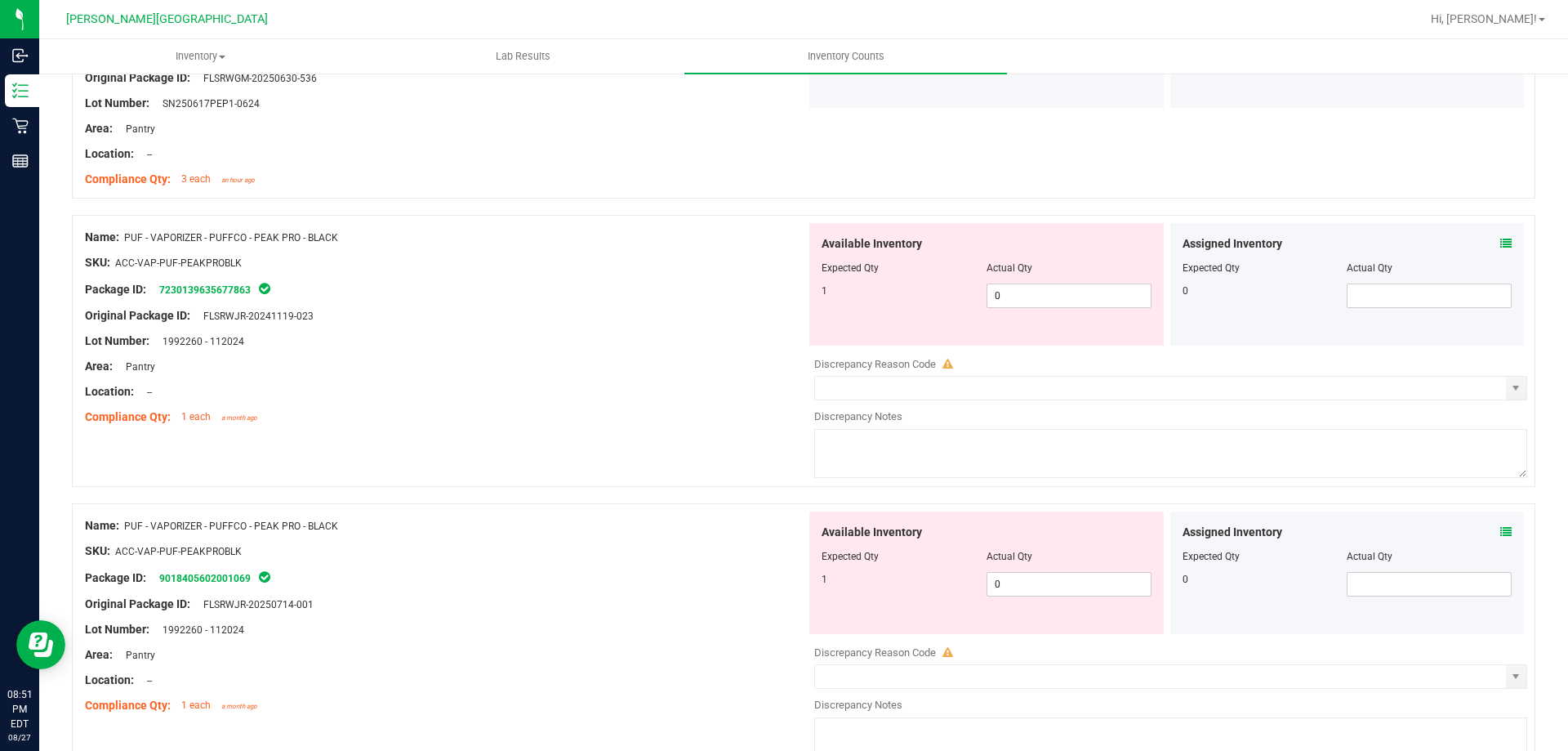
scroll to position [1961, 0]
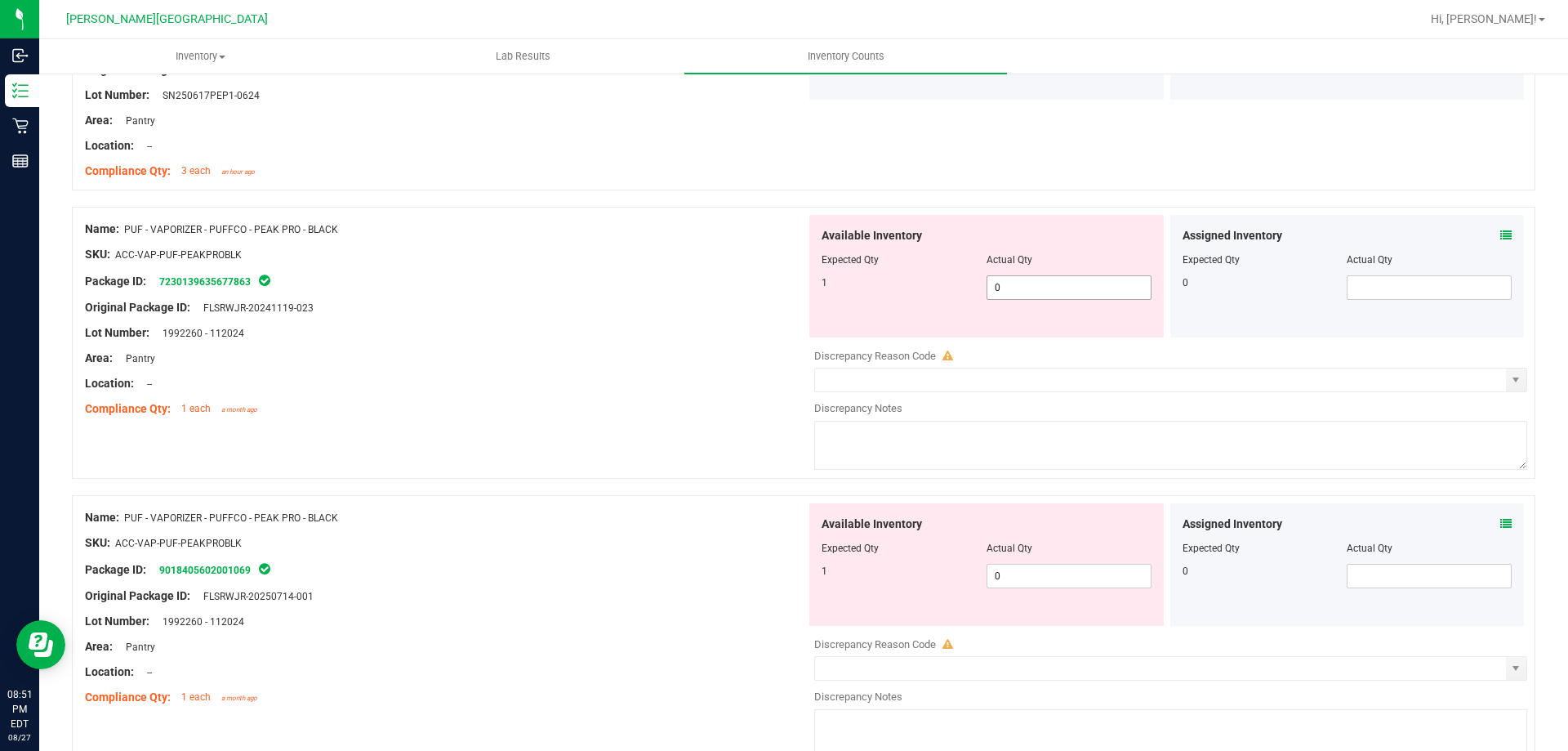
click at [1008, 291] on span "0 0" at bounding box center [1069, 287] width 165 height 25
click at [1093, 564] on div "Available Inventory Expected Qty Actual Qty 1 0 0" at bounding box center [987, 564] width 355 height 123
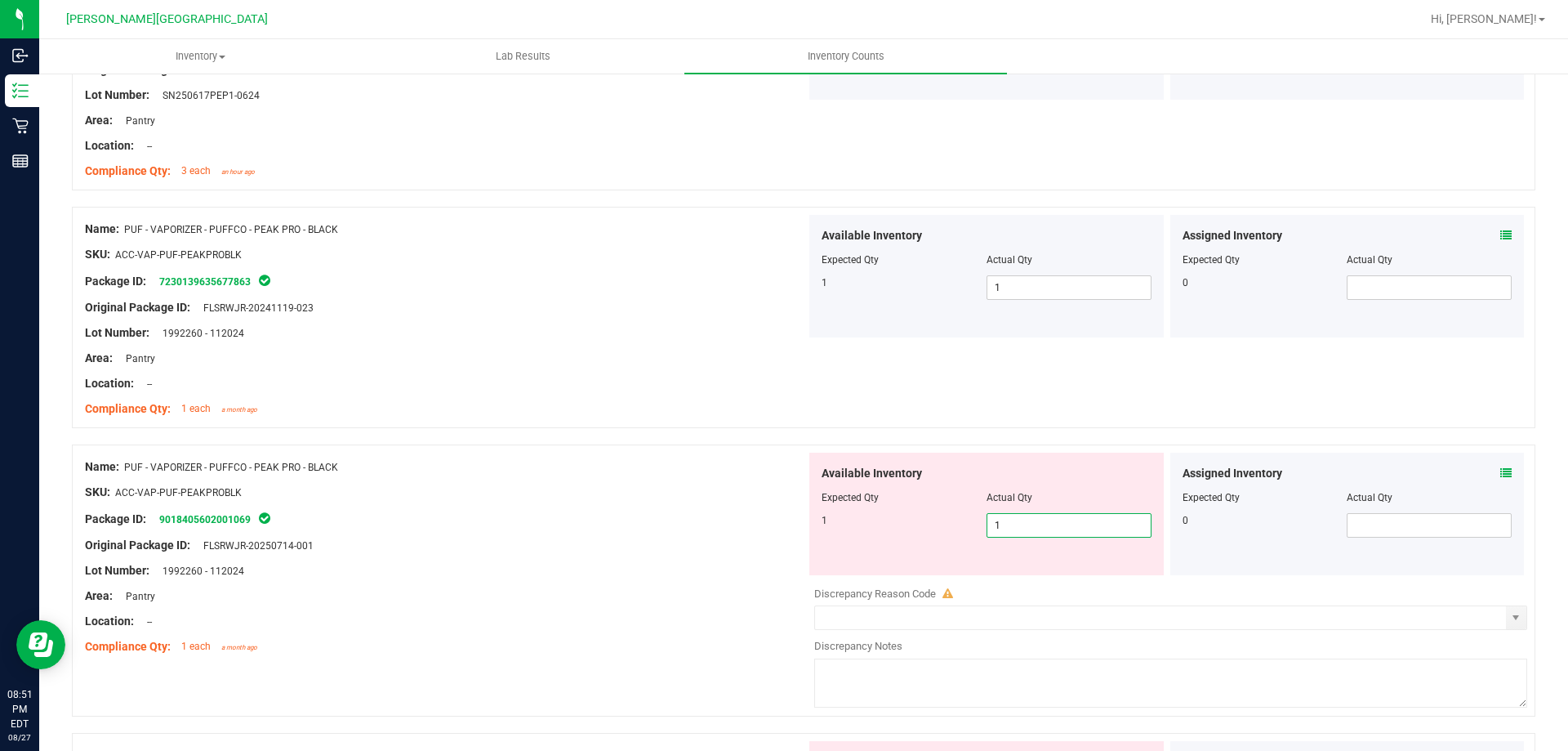
click at [750, 581] on div at bounding box center [446, 584] width 721 height 9
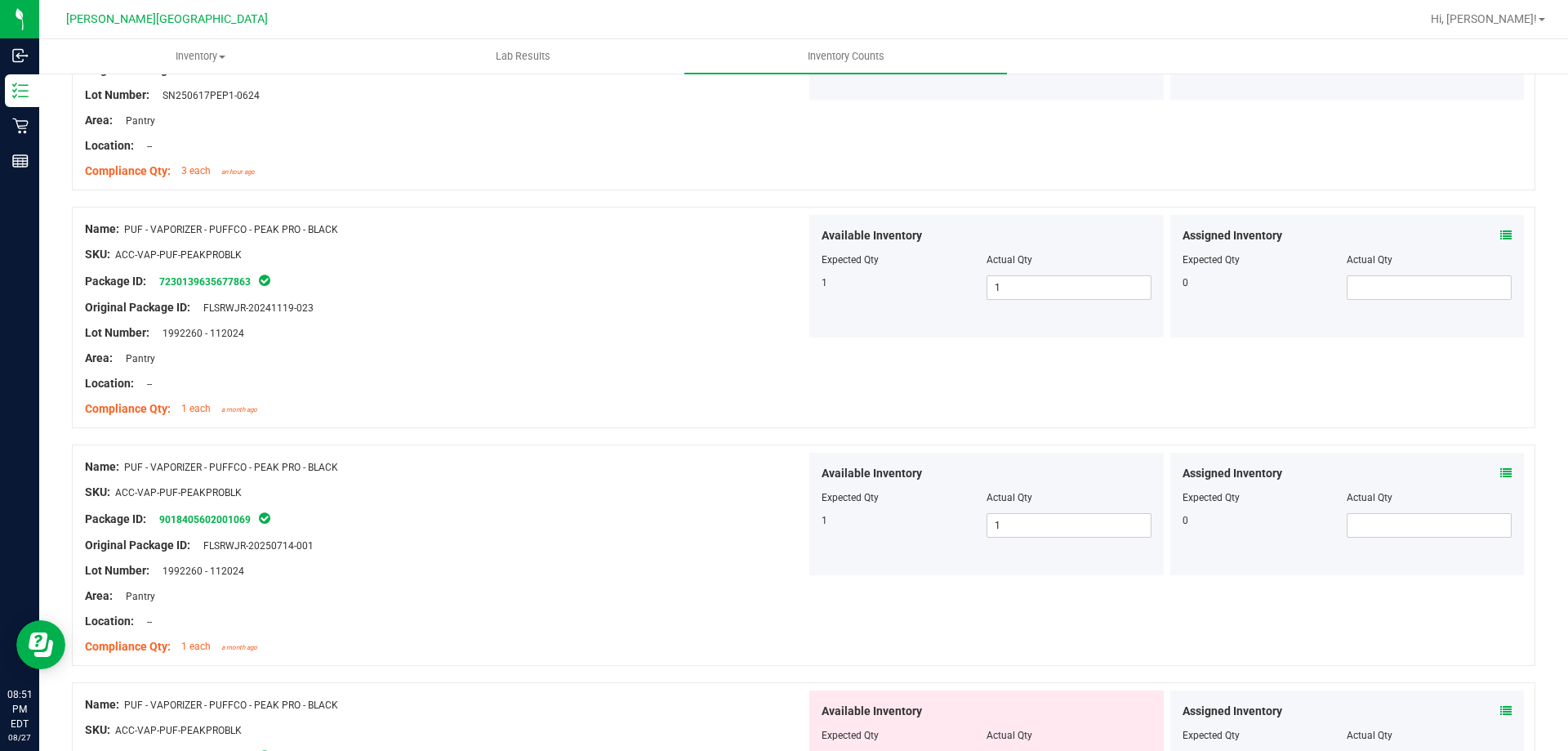
scroll to position [2370, 0]
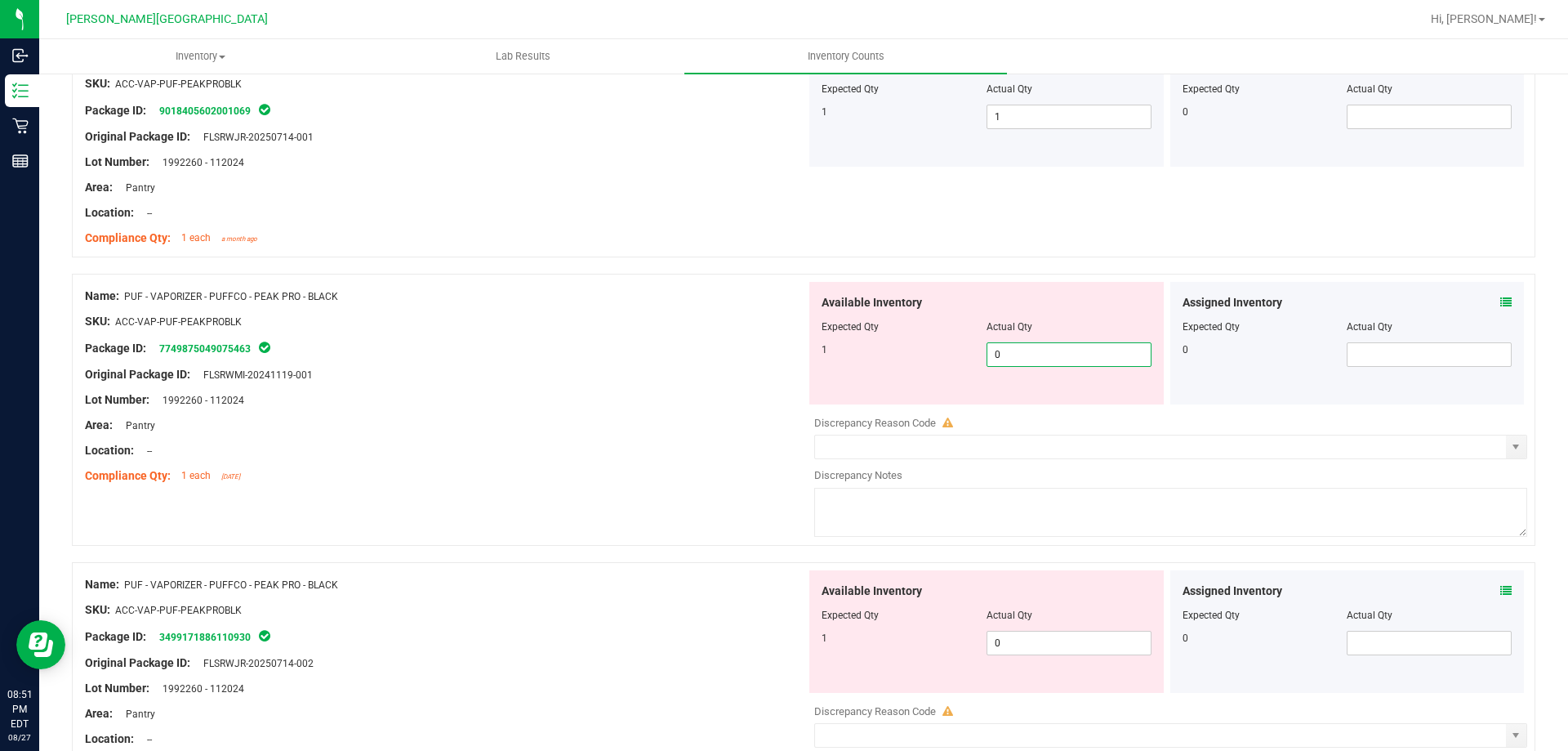
click at [1097, 360] on span "0 0" at bounding box center [1069, 355] width 165 height 25
click at [1085, 650] on div "Available Inventory Expected Qty Actual Qty 1 0 0" at bounding box center [1167, 700] width 721 height 259
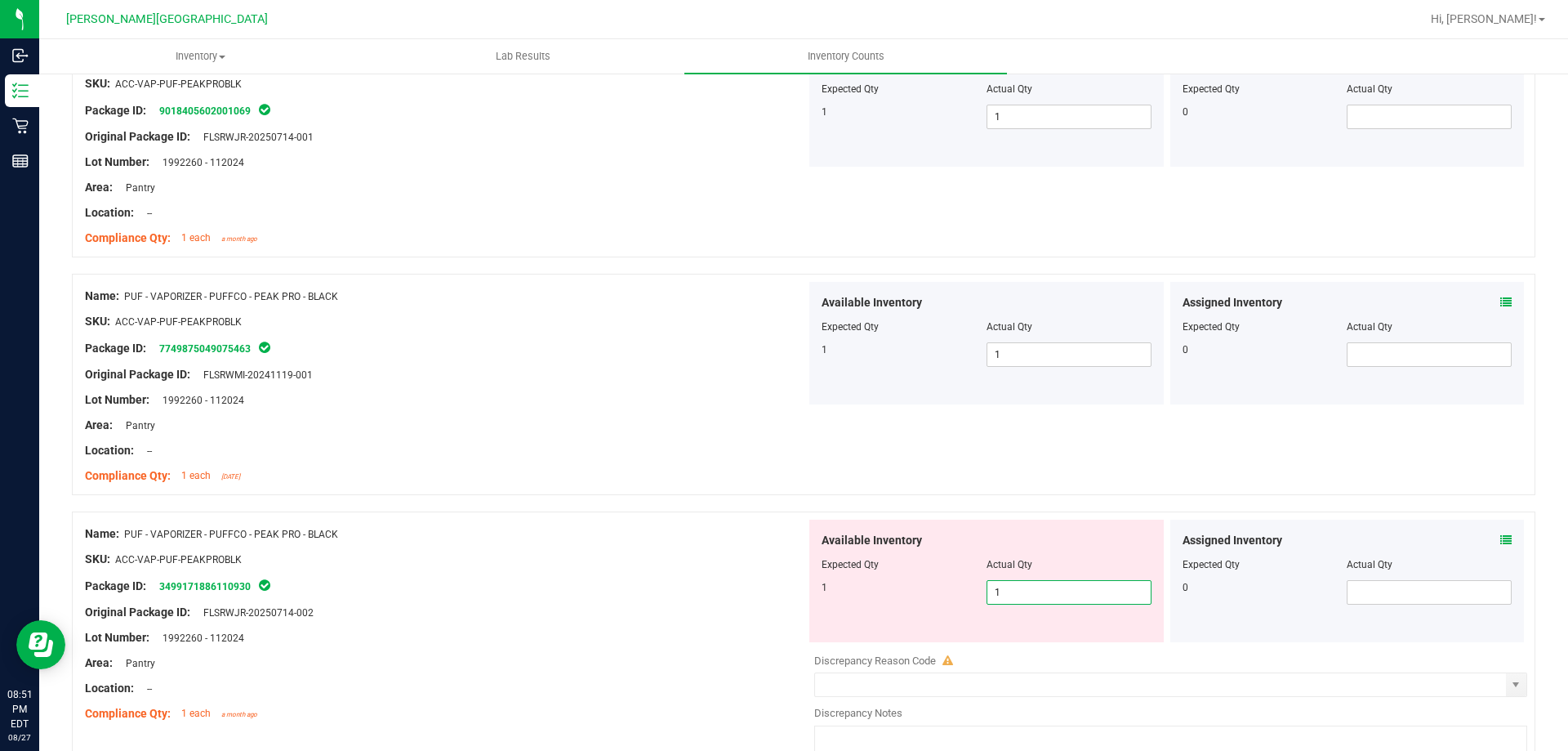
click at [762, 600] on div at bounding box center [446, 600] width 721 height 9
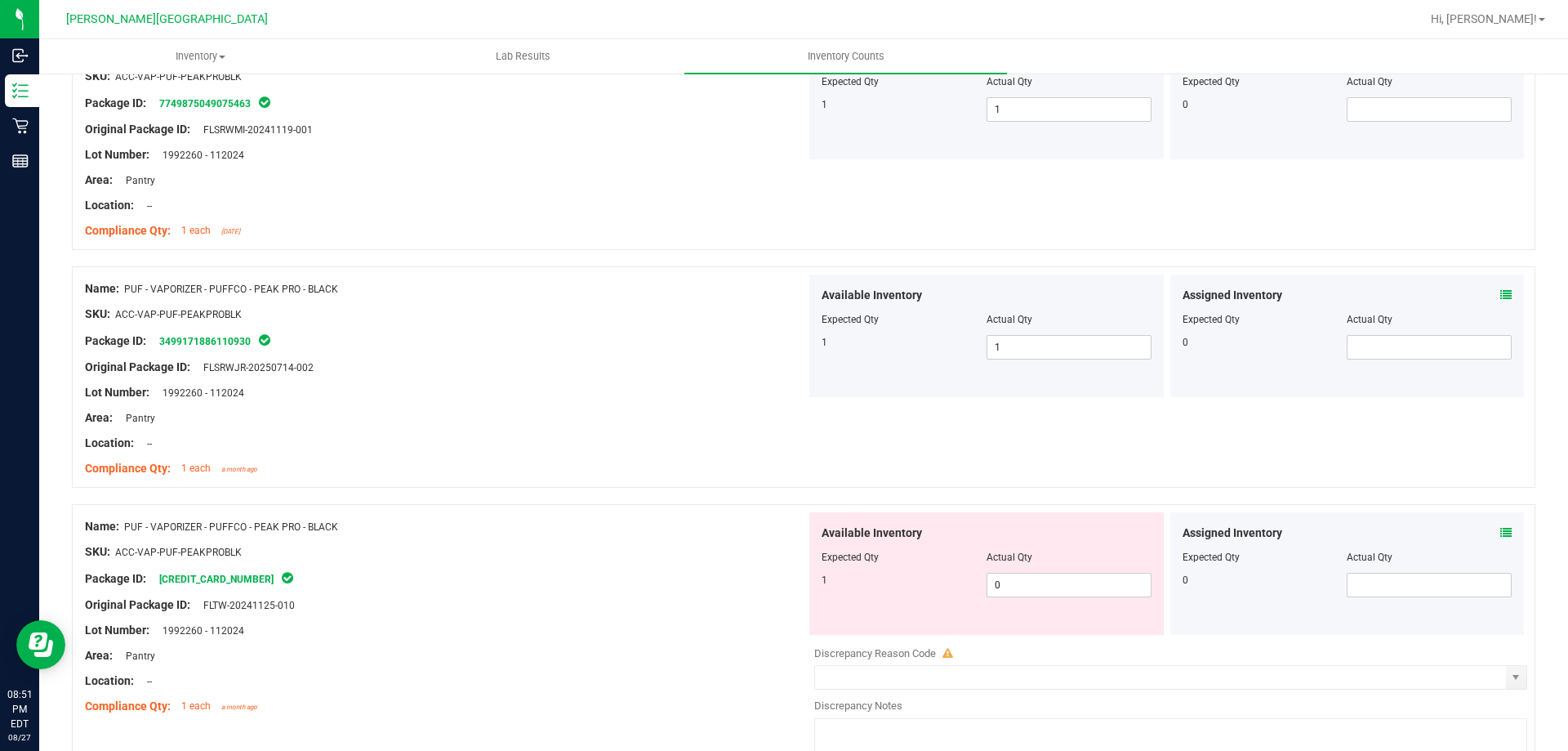
scroll to position [3023, 0]
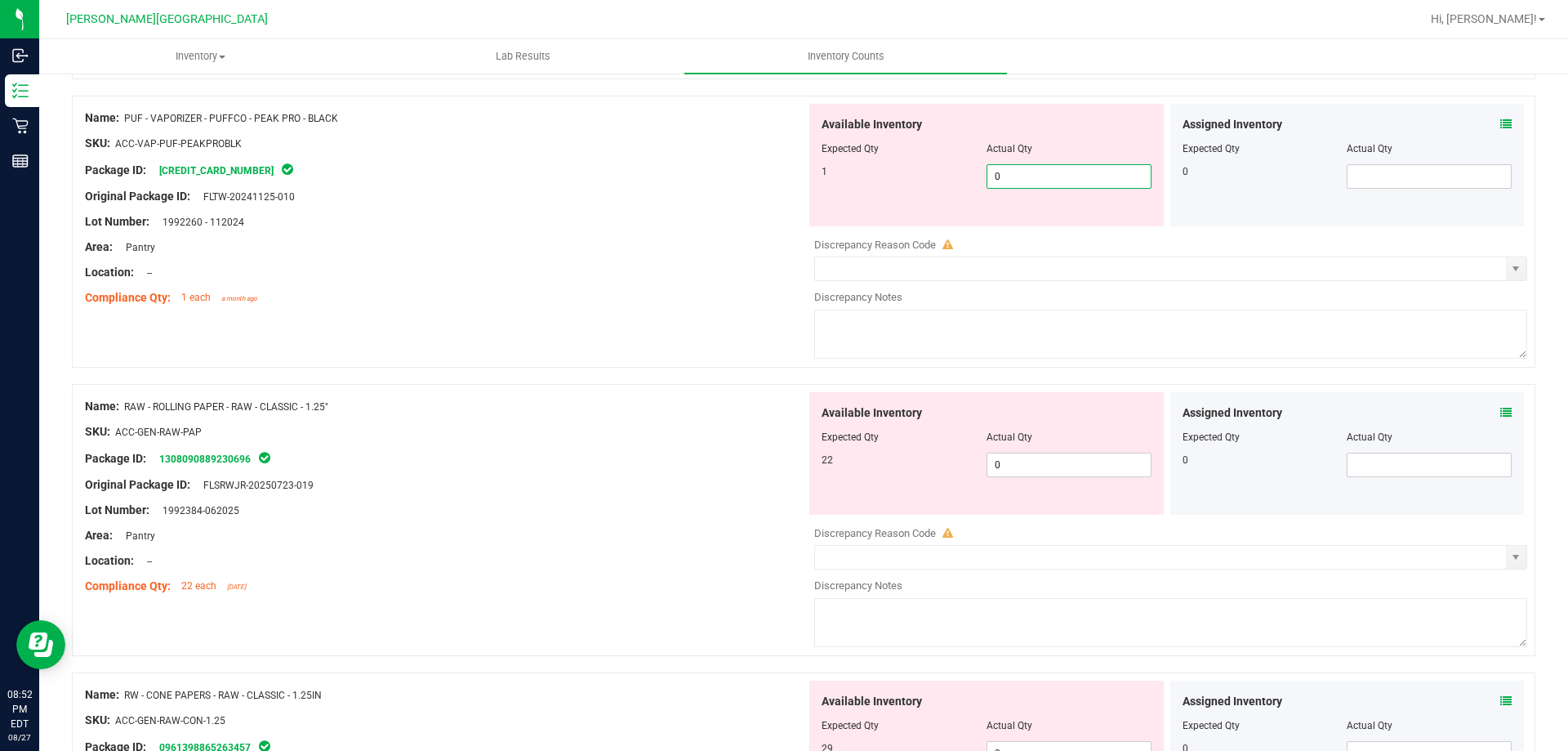
click at [1090, 177] on span "0 0" at bounding box center [1069, 176] width 165 height 25
click at [1061, 473] on div "Available Inventory Expected Qty Actual Qty 22 0 0" at bounding box center [1167, 522] width 721 height 259
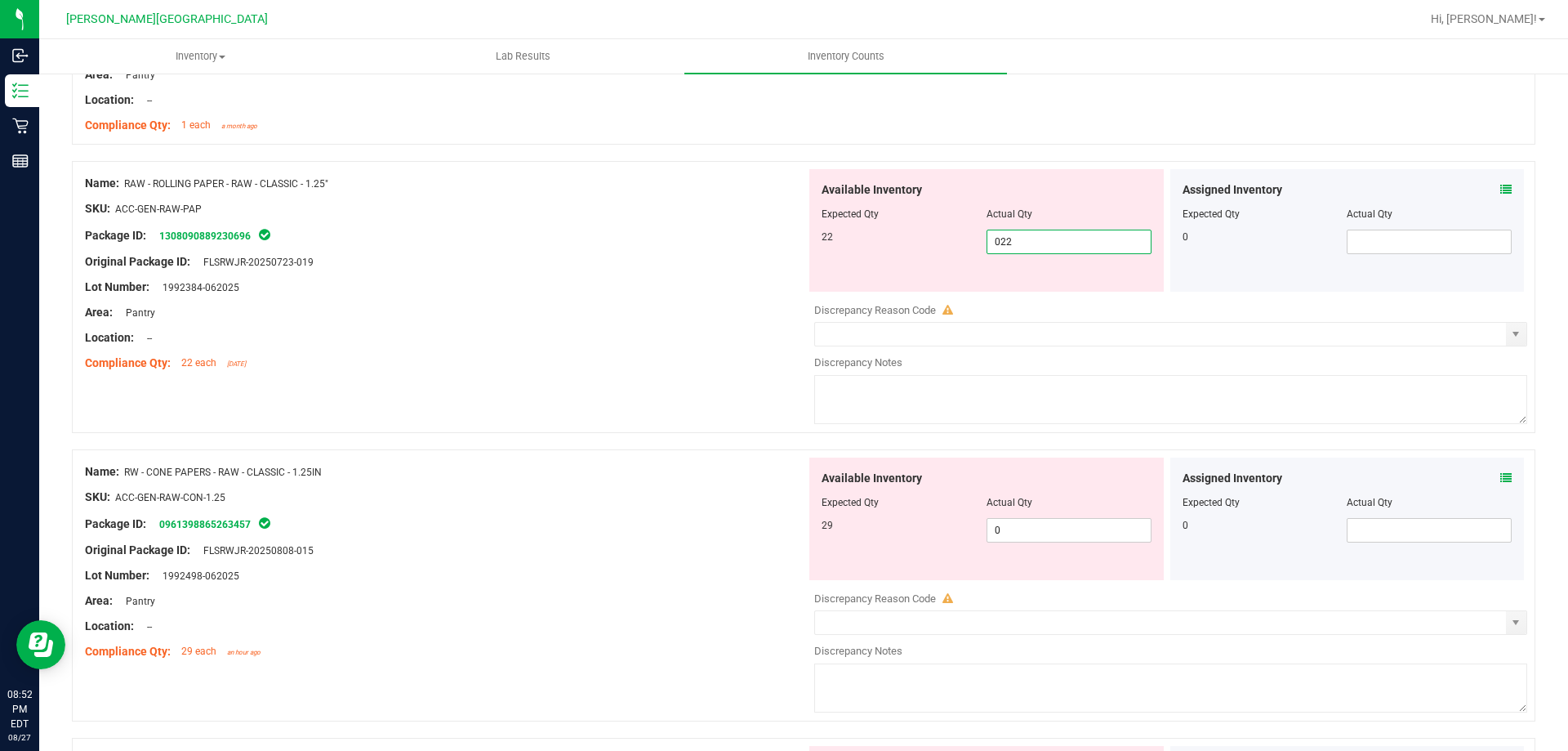
scroll to position [3268, 0]
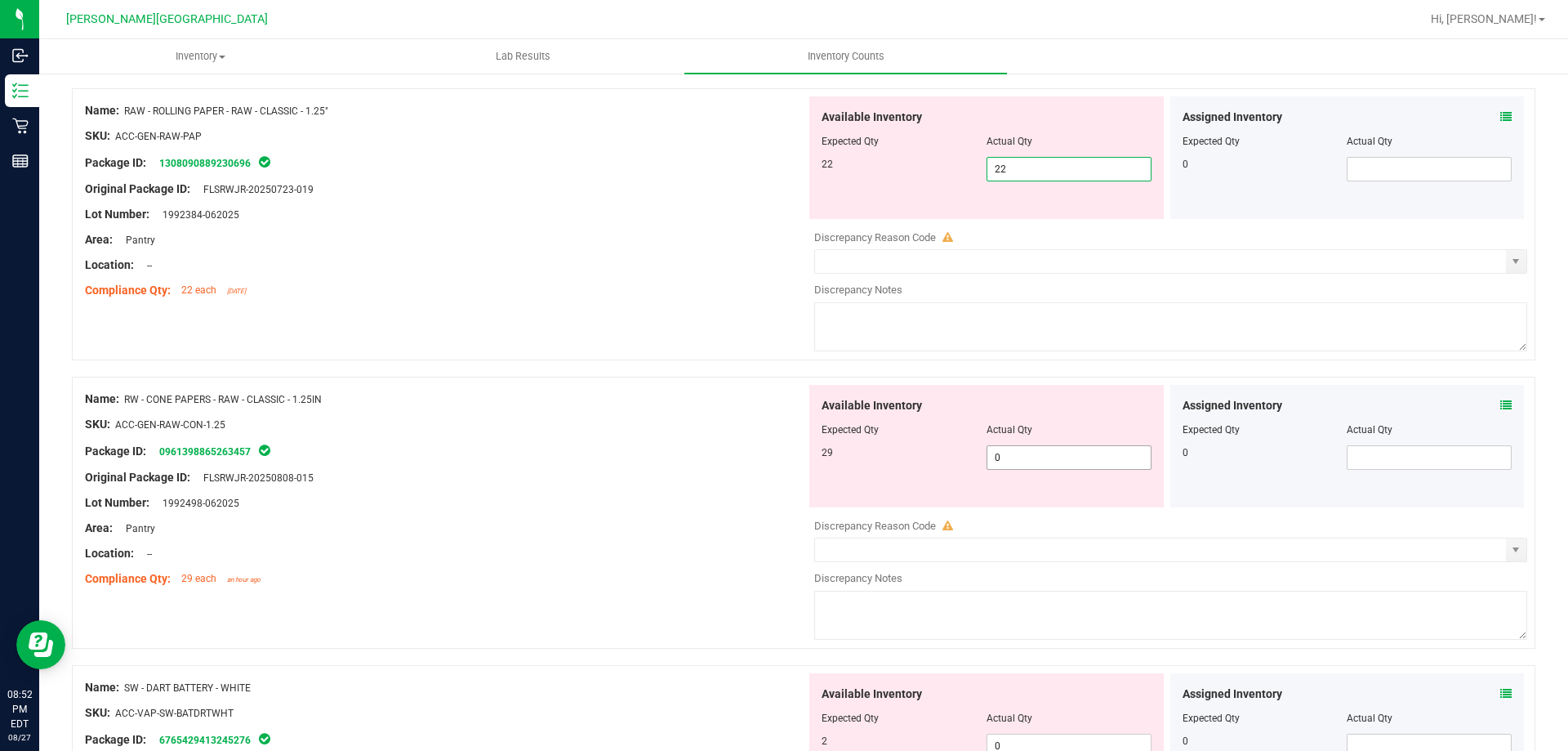
click at [1064, 460] on div "Available Inventory Expected Qty Actual Qty 29 0 0" at bounding box center [1167, 514] width 721 height 259
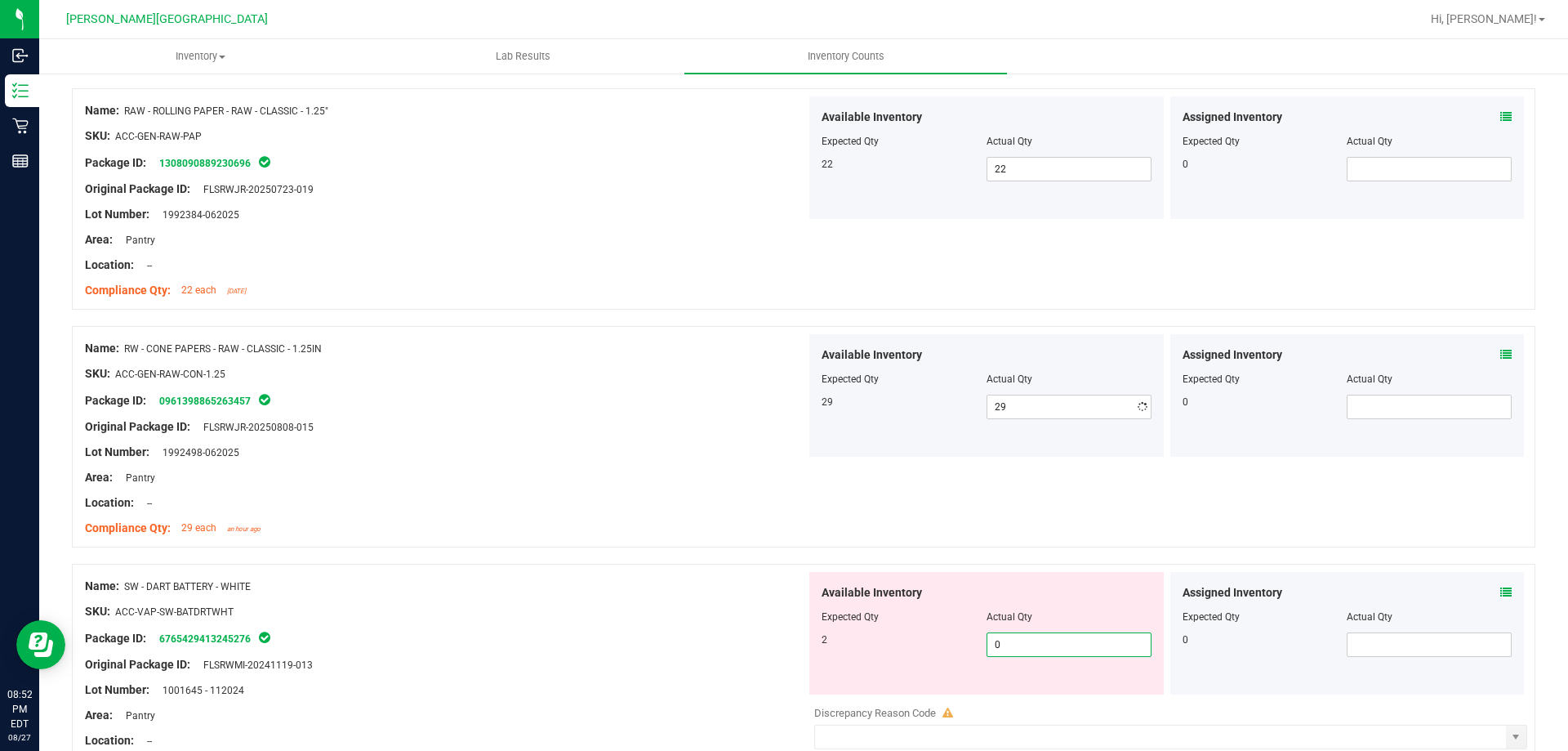
click at [1066, 690] on div "Available Inventory Expected Qty Actual Qty 2 0 0" at bounding box center [987, 633] width 355 height 123
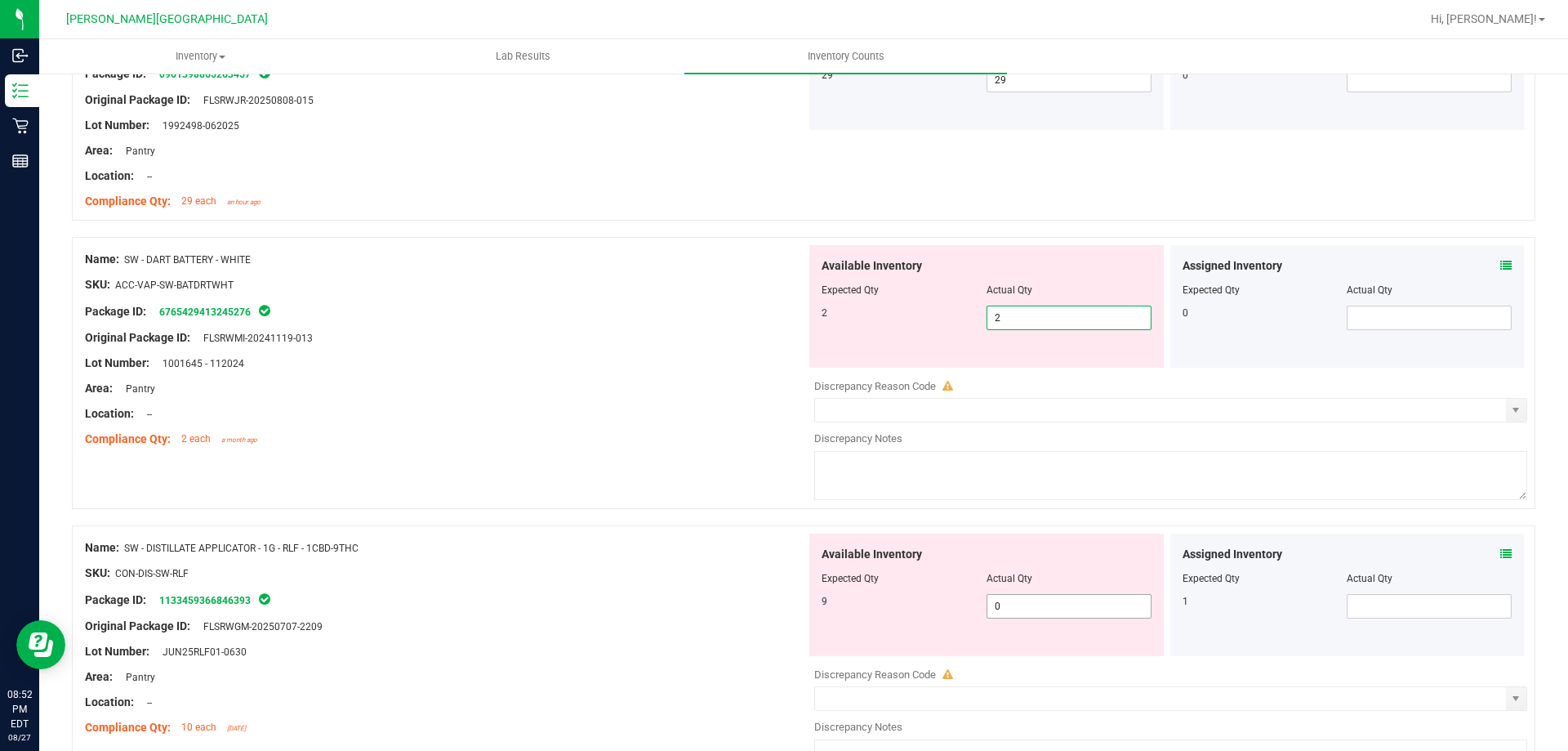
click at [1016, 610] on div "Available Inventory Expected Qty Actual Qty 9 0 0" at bounding box center [1167, 663] width 721 height 259
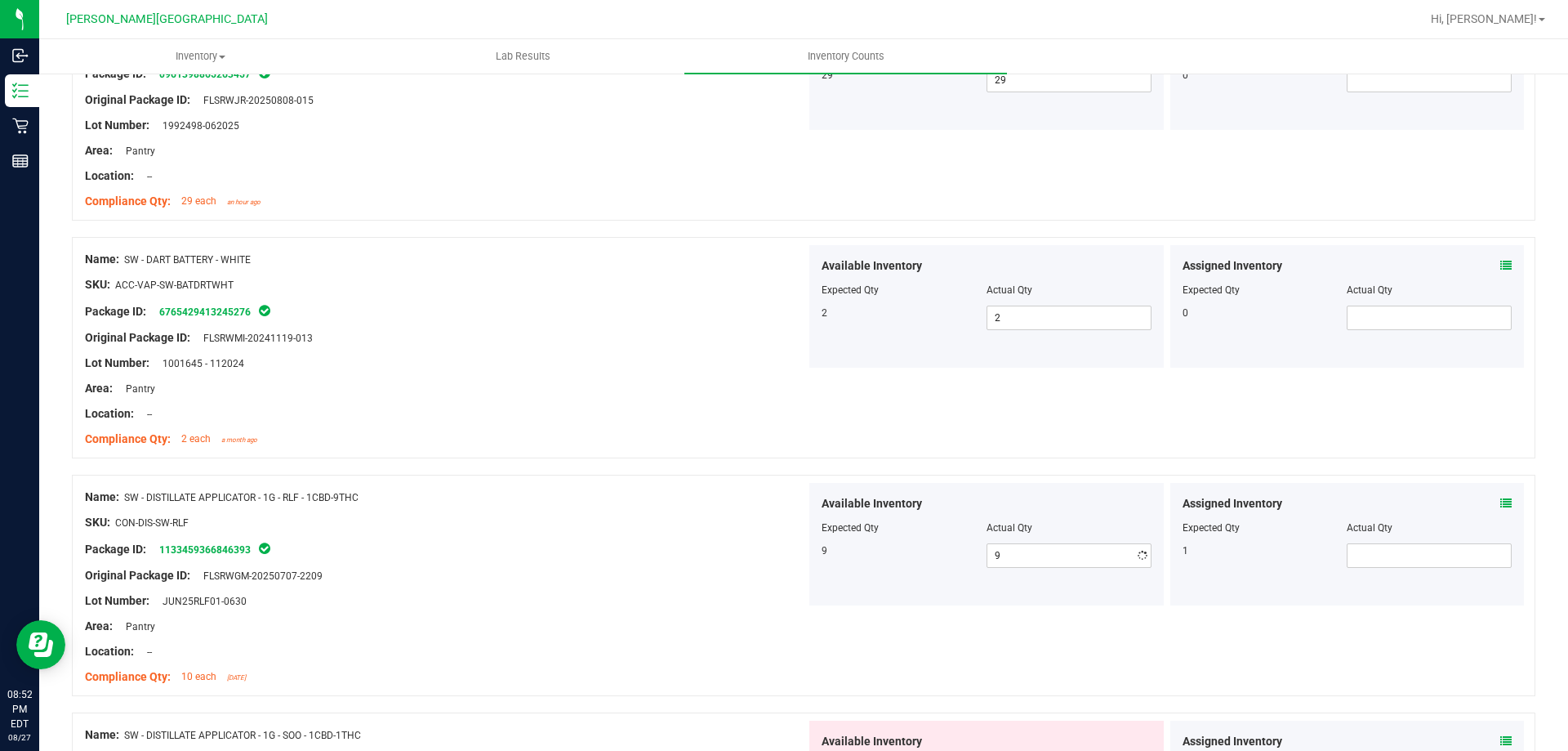
click at [763, 581] on div "Original Package ID: FLSRWGM-20250707-2209" at bounding box center [446, 575] width 721 height 17
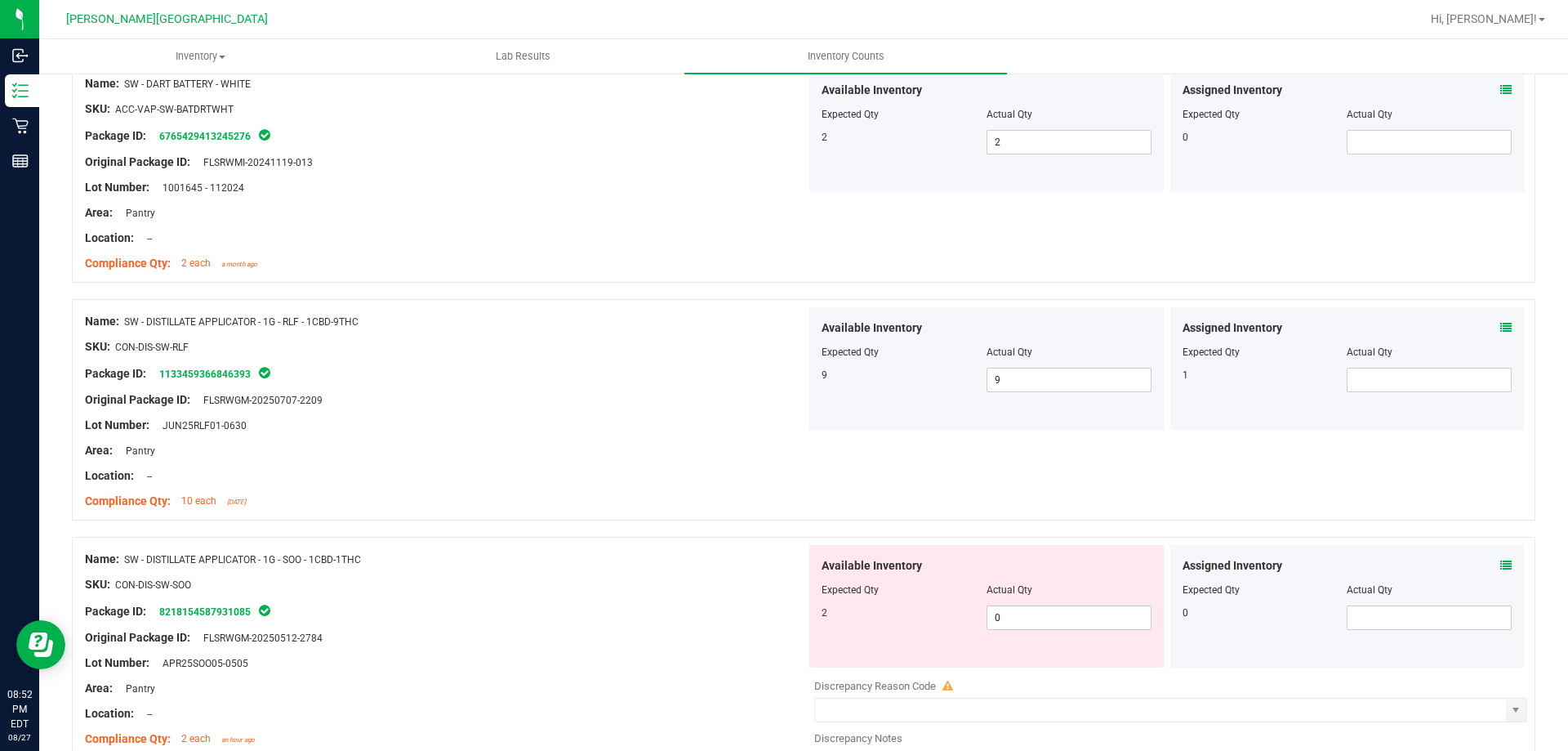
scroll to position [3922, 0]
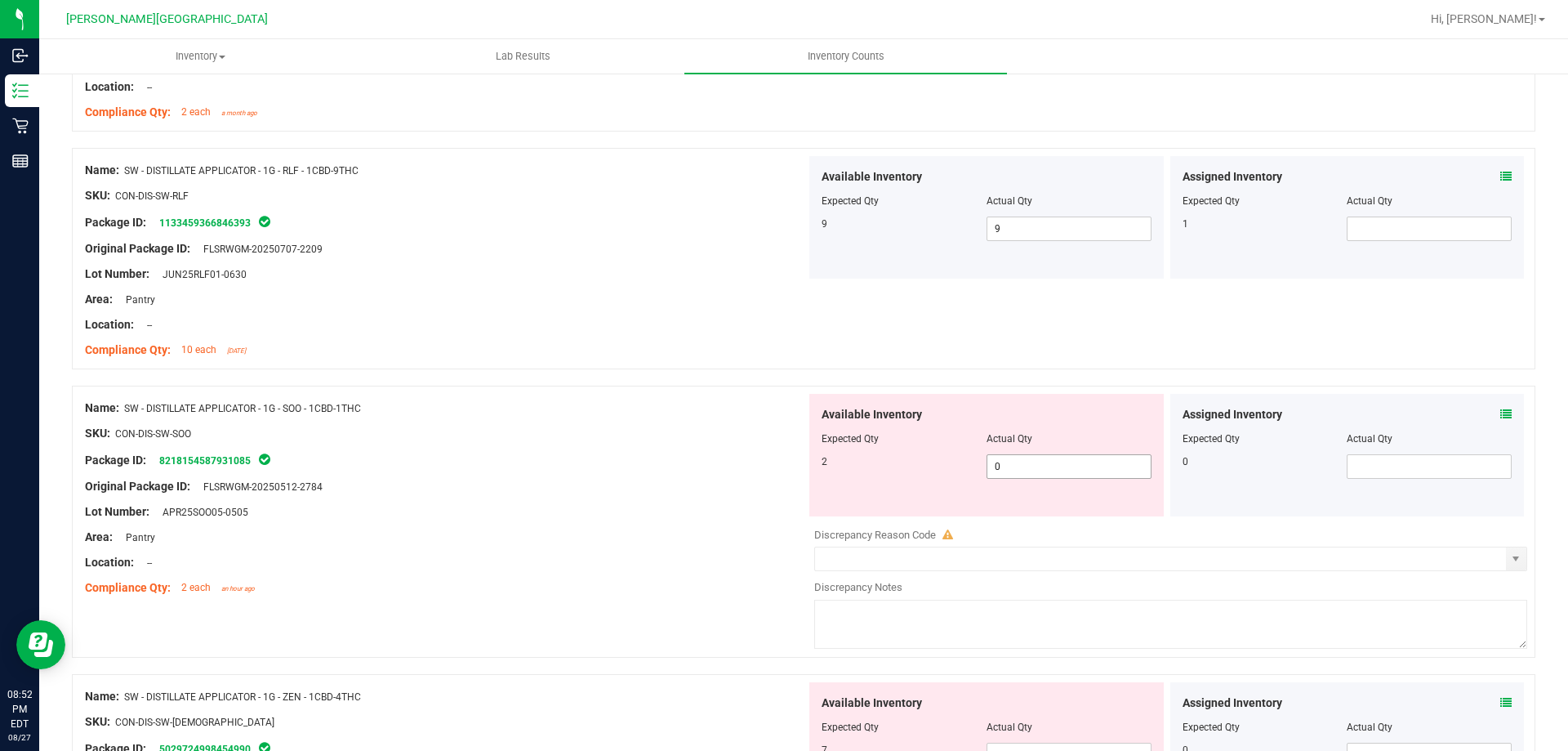
click at [1008, 464] on span "0 0" at bounding box center [1069, 466] width 165 height 25
click at [758, 524] on div at bounding box center [446, 525] width 721 height 9
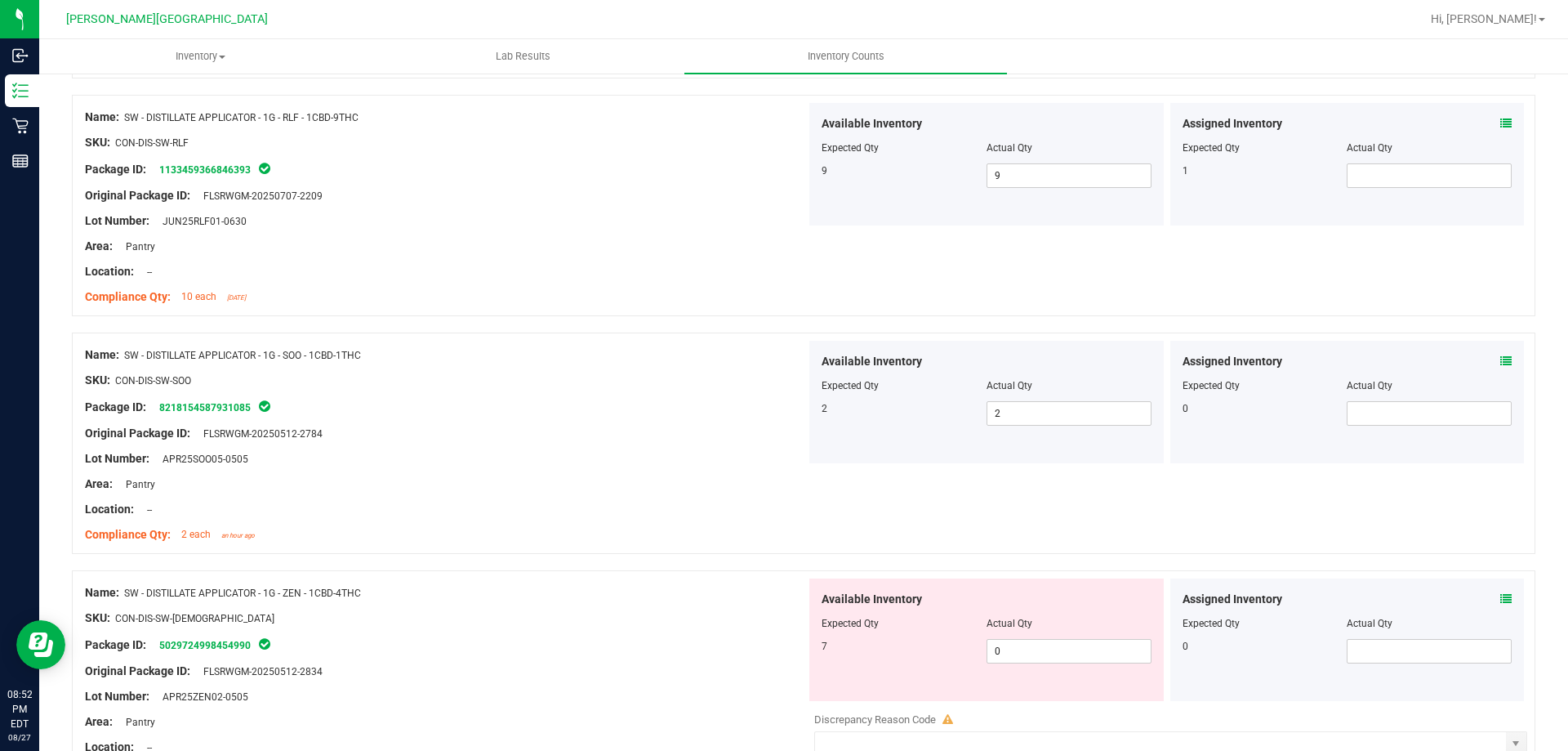
scroll to position [4004, 0]
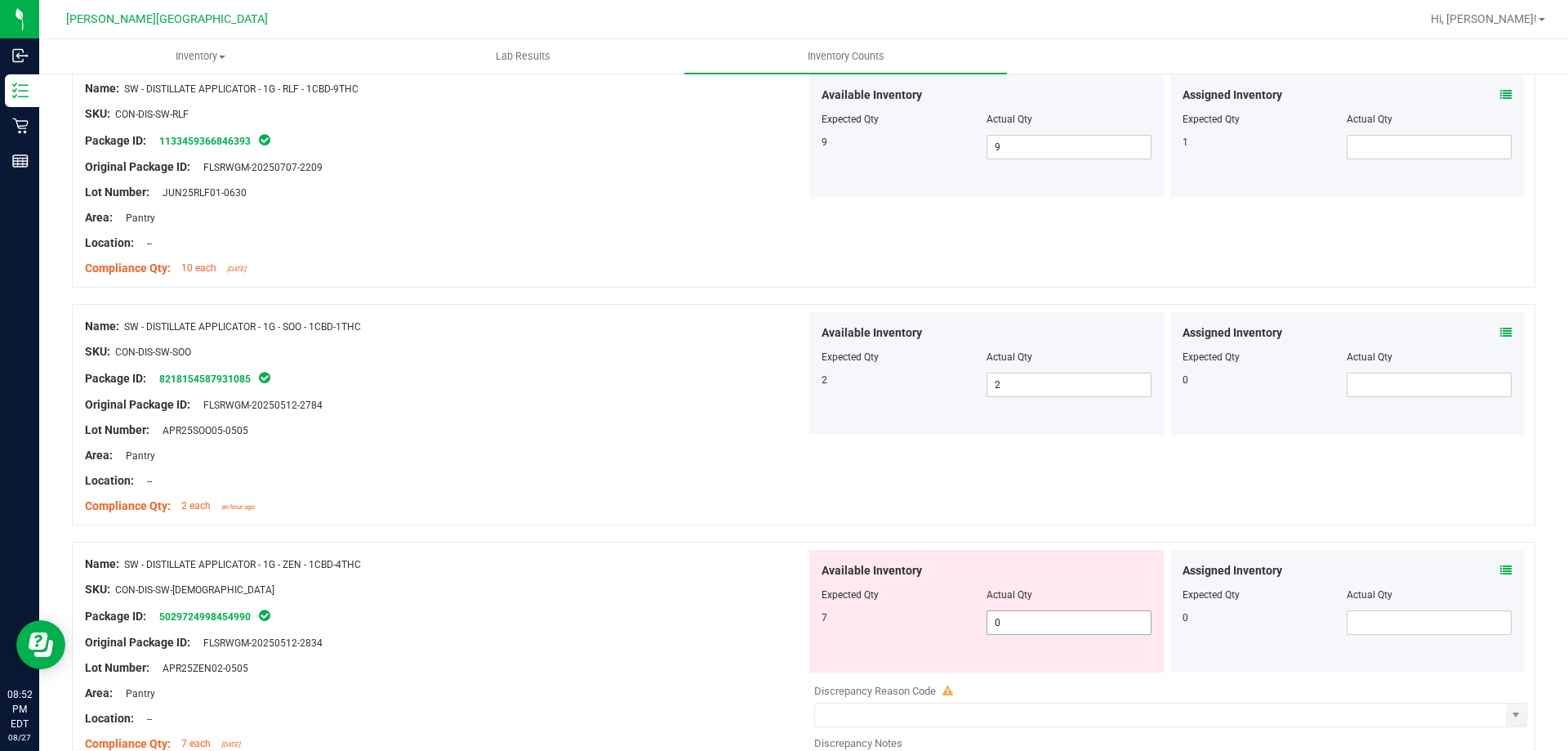
click at [1029, 621] on span "0 0" at bounding box center [1069, 622] width 165 height 25
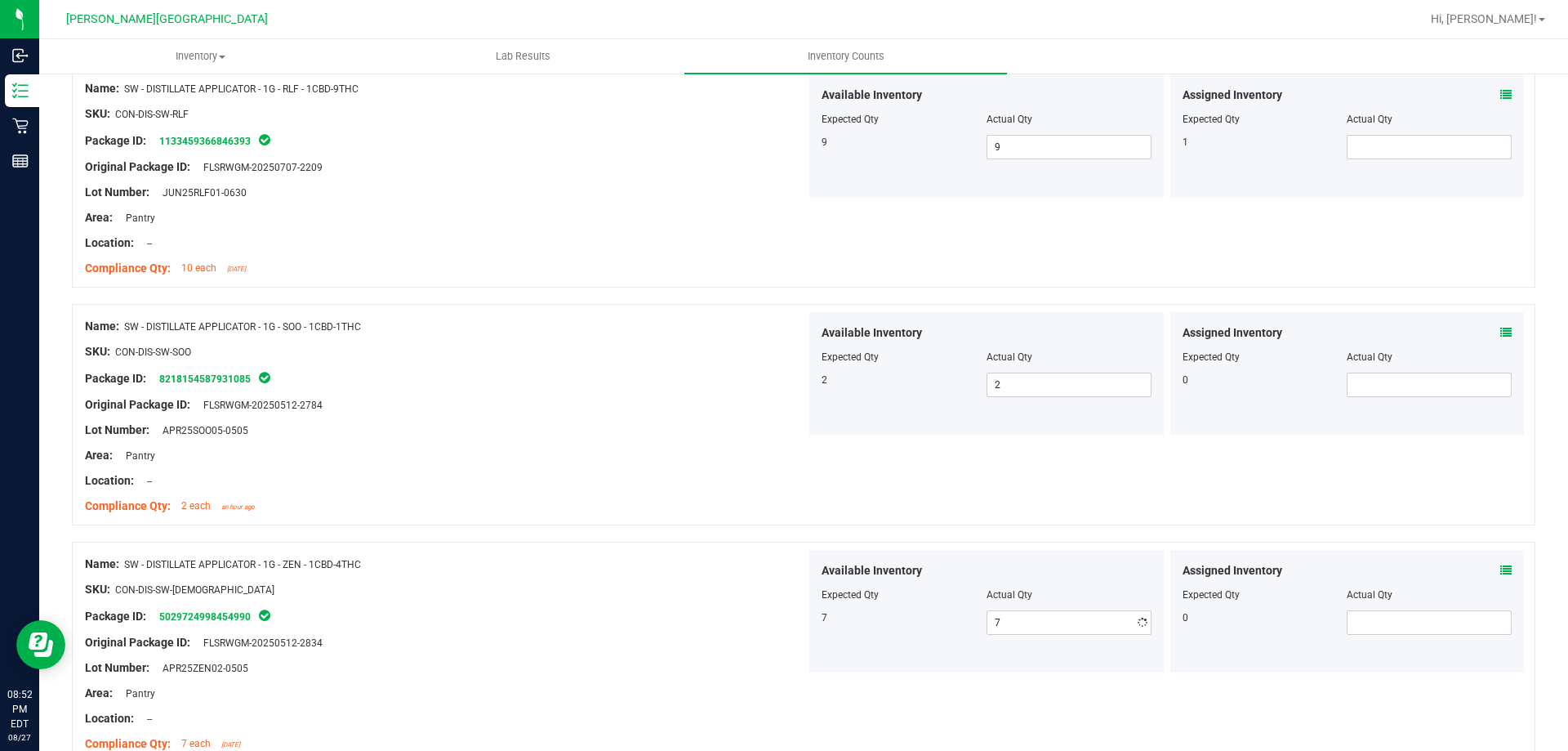
click at [769, 589] on div "SKU: CON-DIS-SW-[DEMOGRAPHIC_DATA]" at bounding box center [446, 589] width 721 height 17
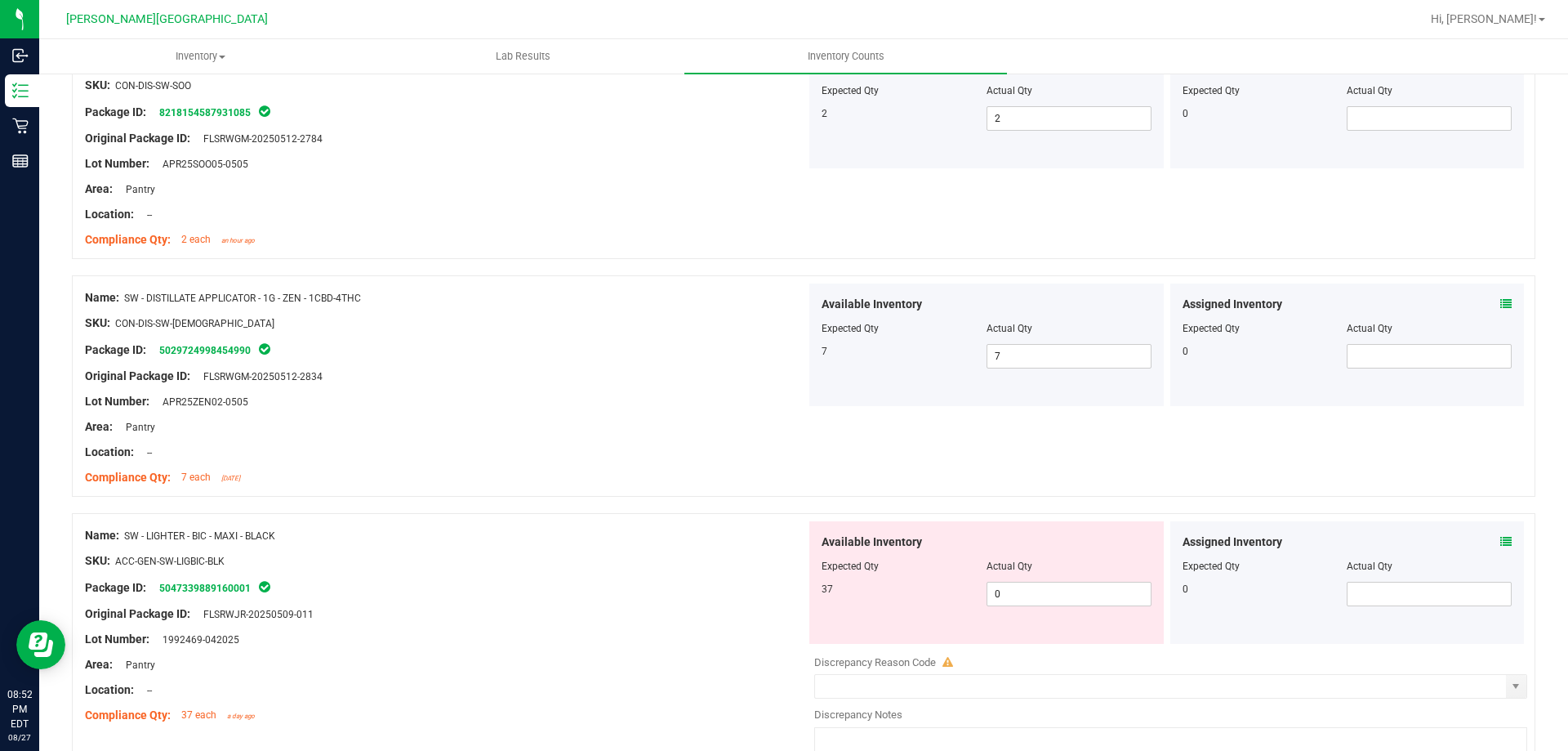
scroll to position [4330, 0]
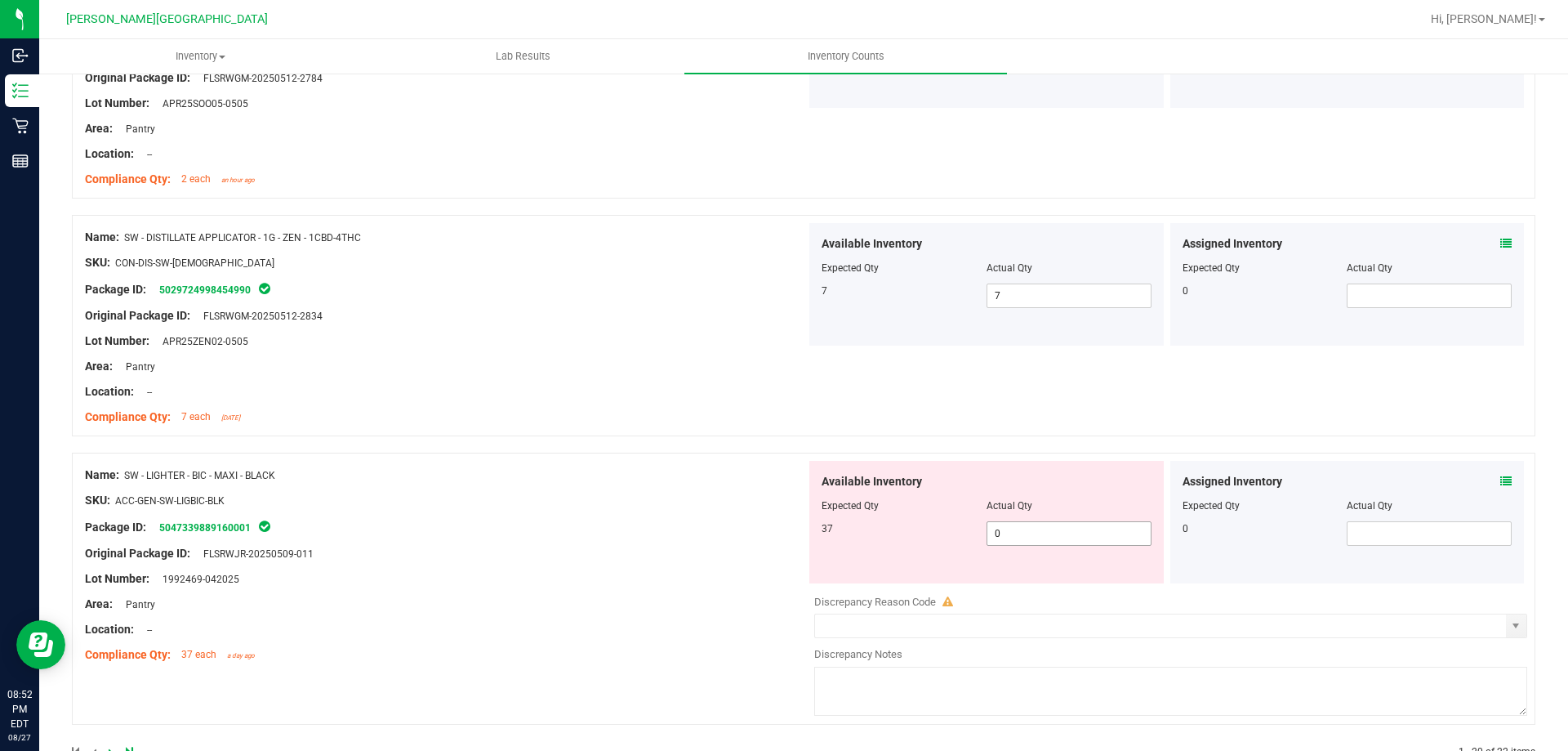
click at [1027, 530] on span "0 0" at bounding box center [1069, 534] width 165 height 25
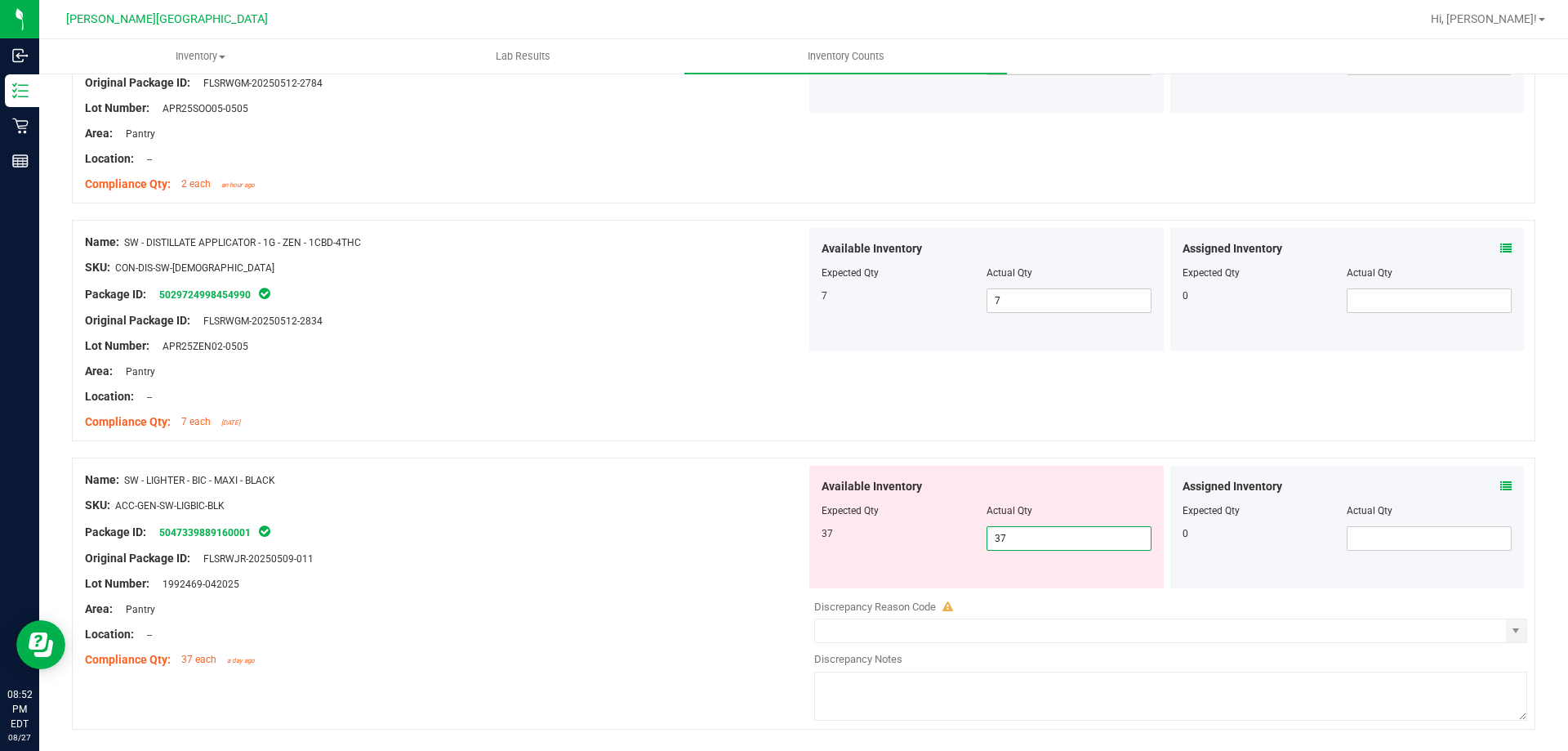
click at [781, 572] on div "Name: SW - LIGHTER - BIC - MAXI - BLACK SKU: ACC-GEN-SW-LIGBIC-BLK Package ID: …" at bounding box center [446, 569] width 721 height 208
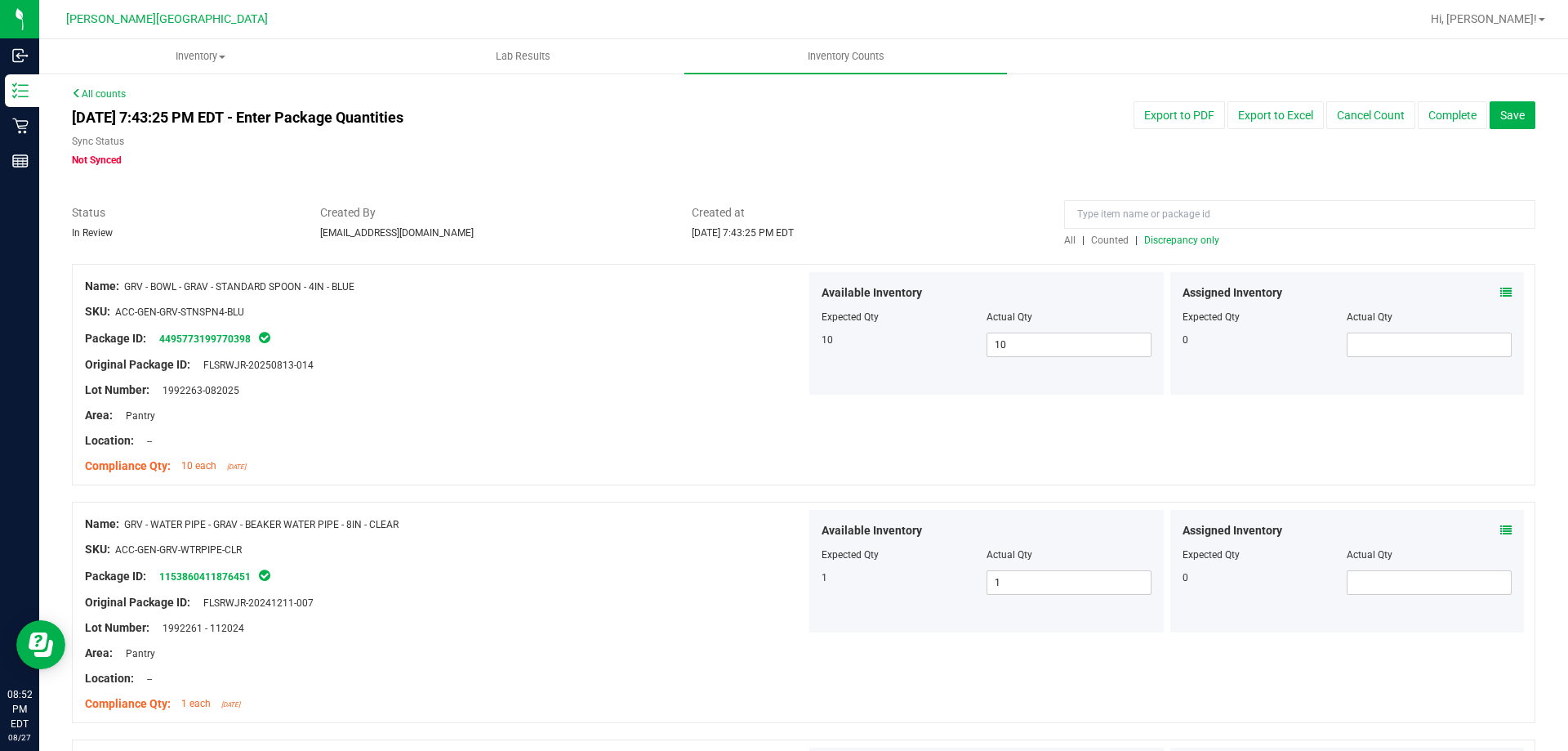
scroll to position [0, 0]
click at [1165, 240] on span "Discrepancy only" at bounding box center [1182, 241] width 75 height 11
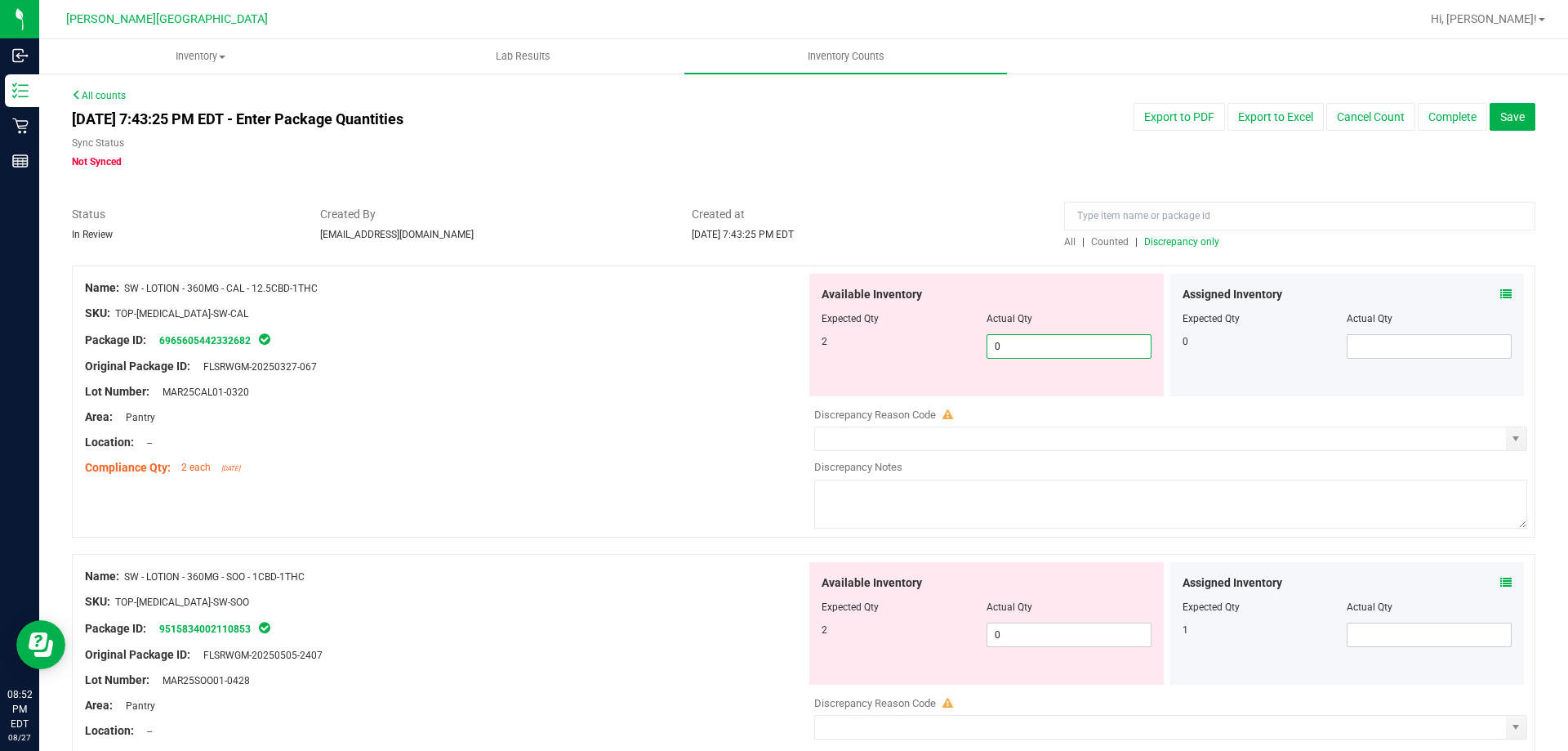
click at [1065, 338] on span "0 0" at bounding box center [1069, 346] width 165 height 25
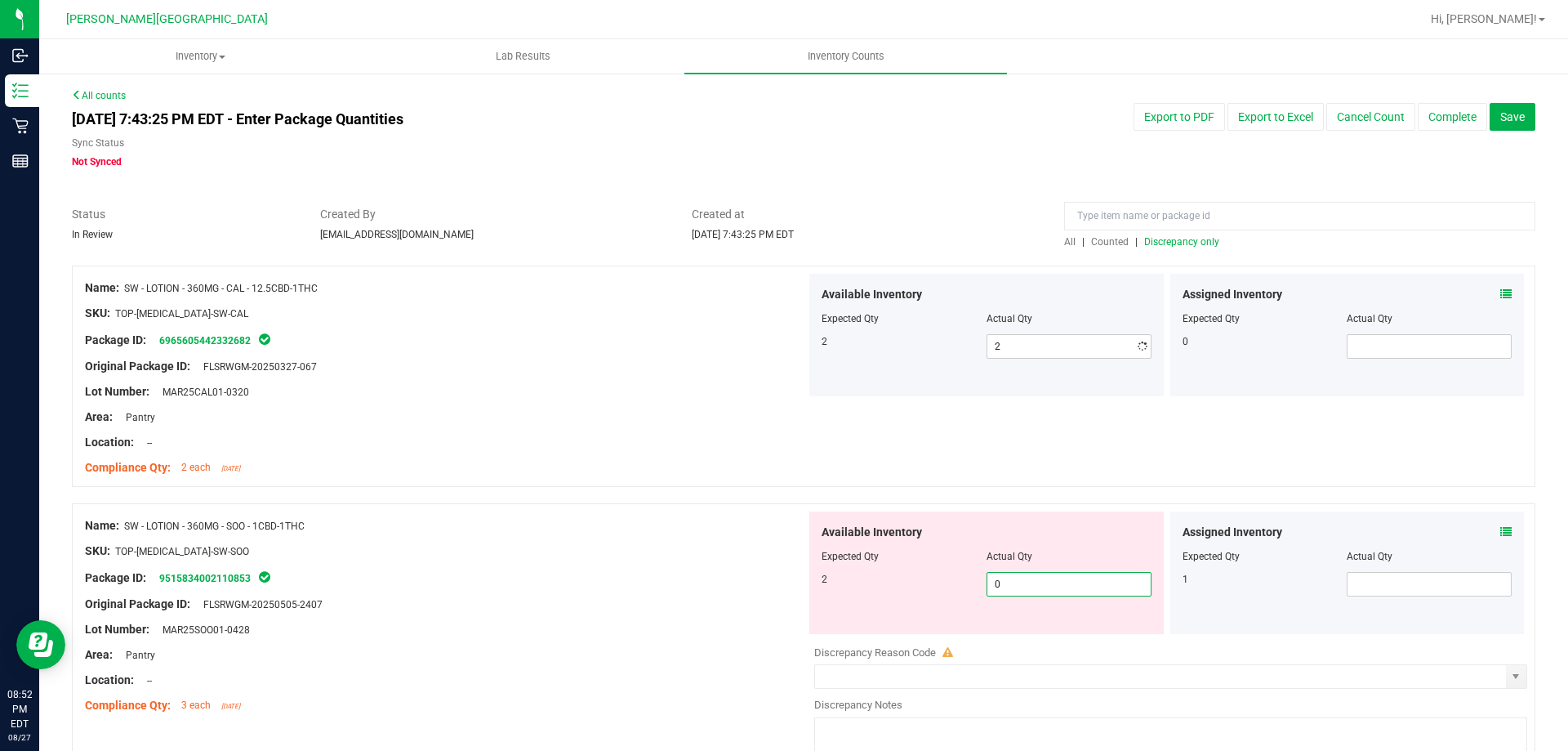
click at [1029, 642] on div "Available Inventory Expected Qty Actual Qty 2 0 0" at bounding box center [1167, 641] width 721 height 259
click at [736, 644] on div at bounding box center [446, 643] width 721 height 9
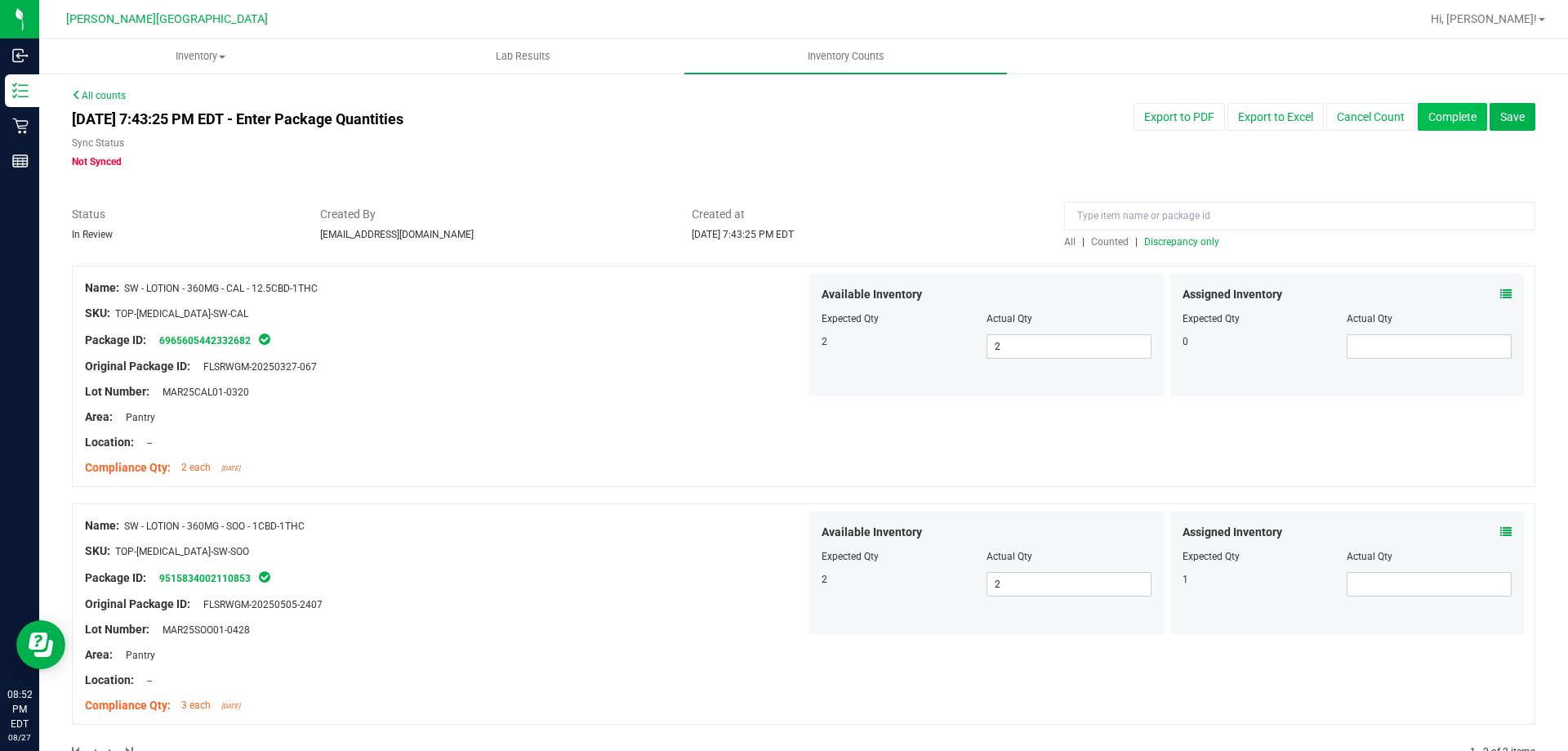
click at [1426, 110] on button "Complete" at bounding box center [1452, 117] width 69 height 28
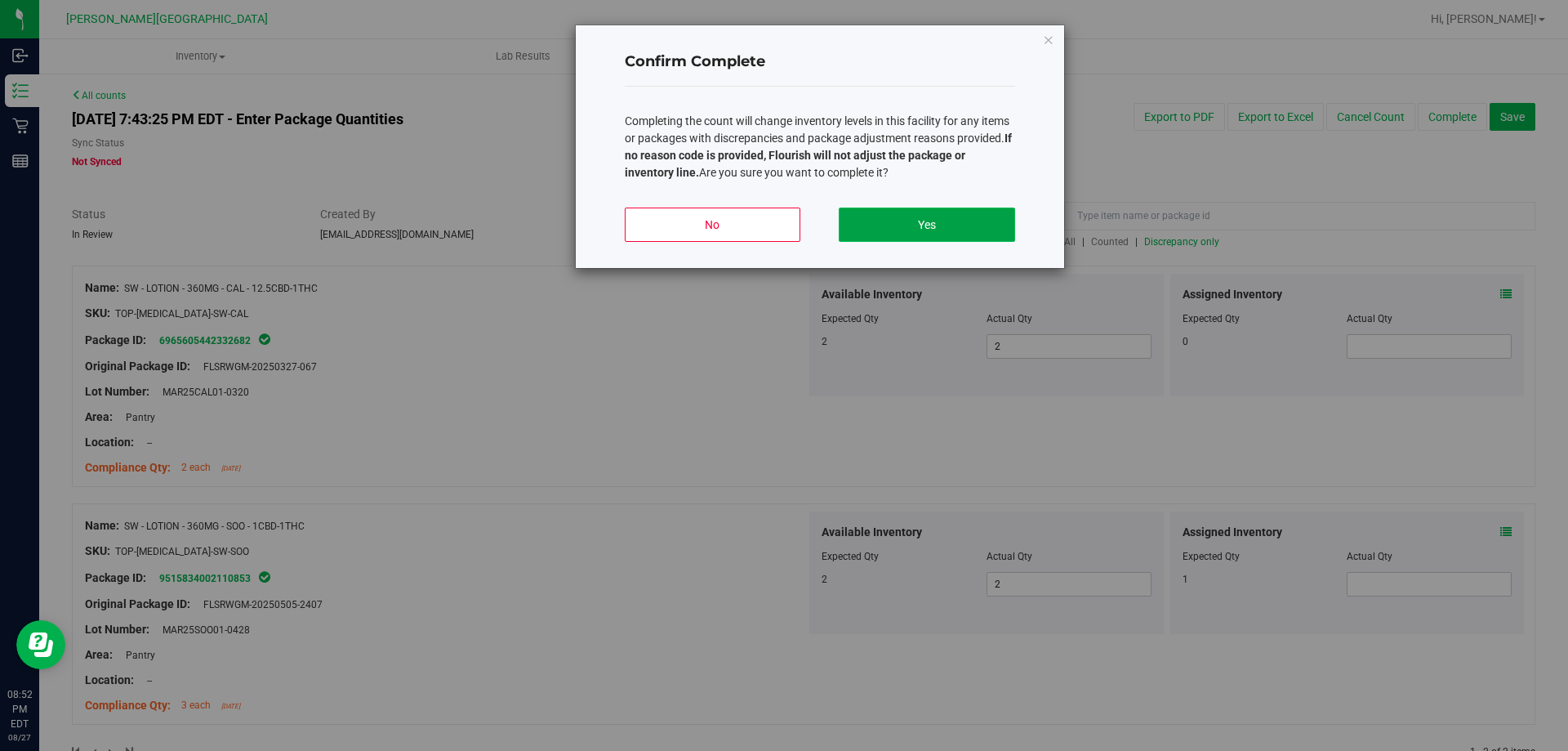
click at [980, 214] on button "Yes" at bounding box center [926, 224] width 176 height 34
